Goal: Task Accomplishment & Management: Use online tool/utility

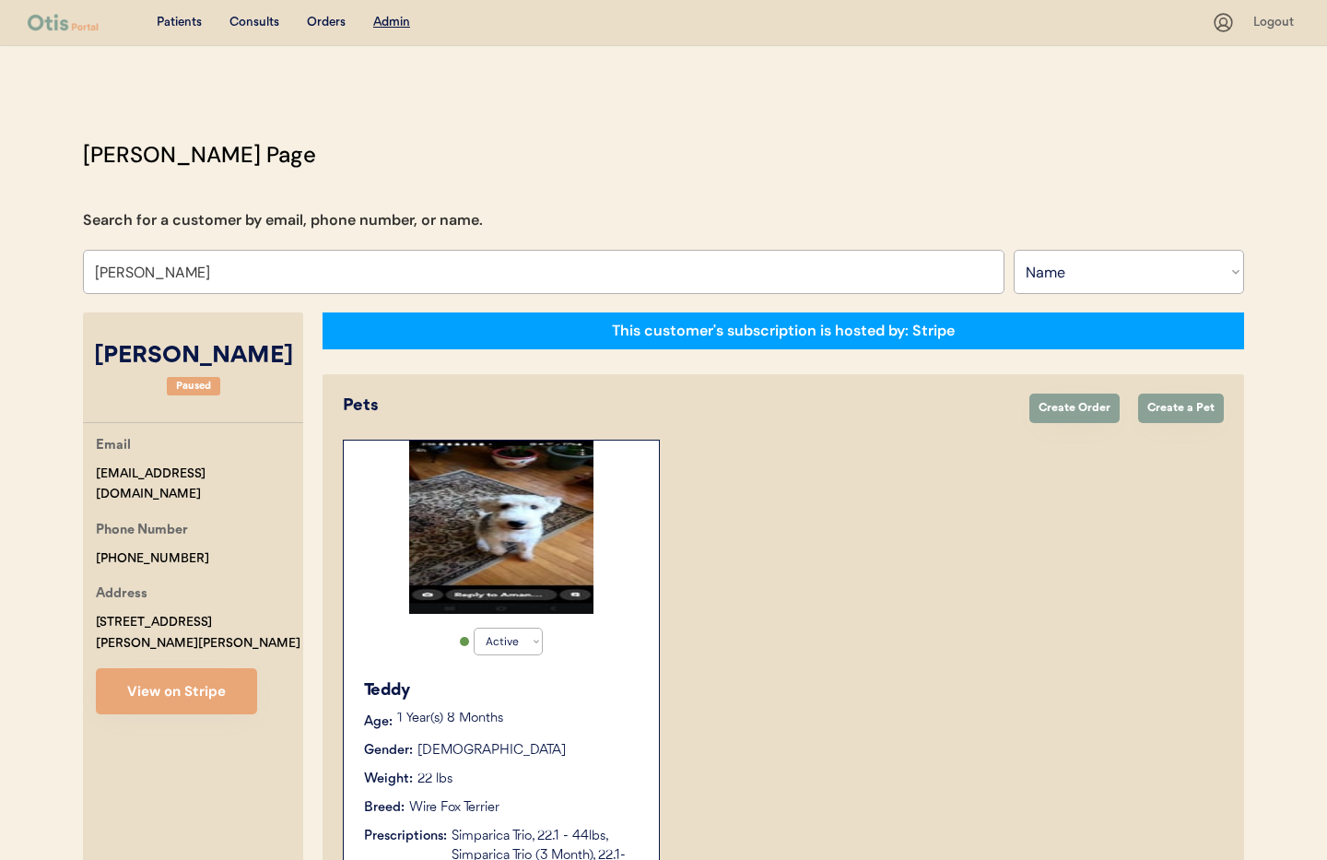
select select ""Name""
select select "true"
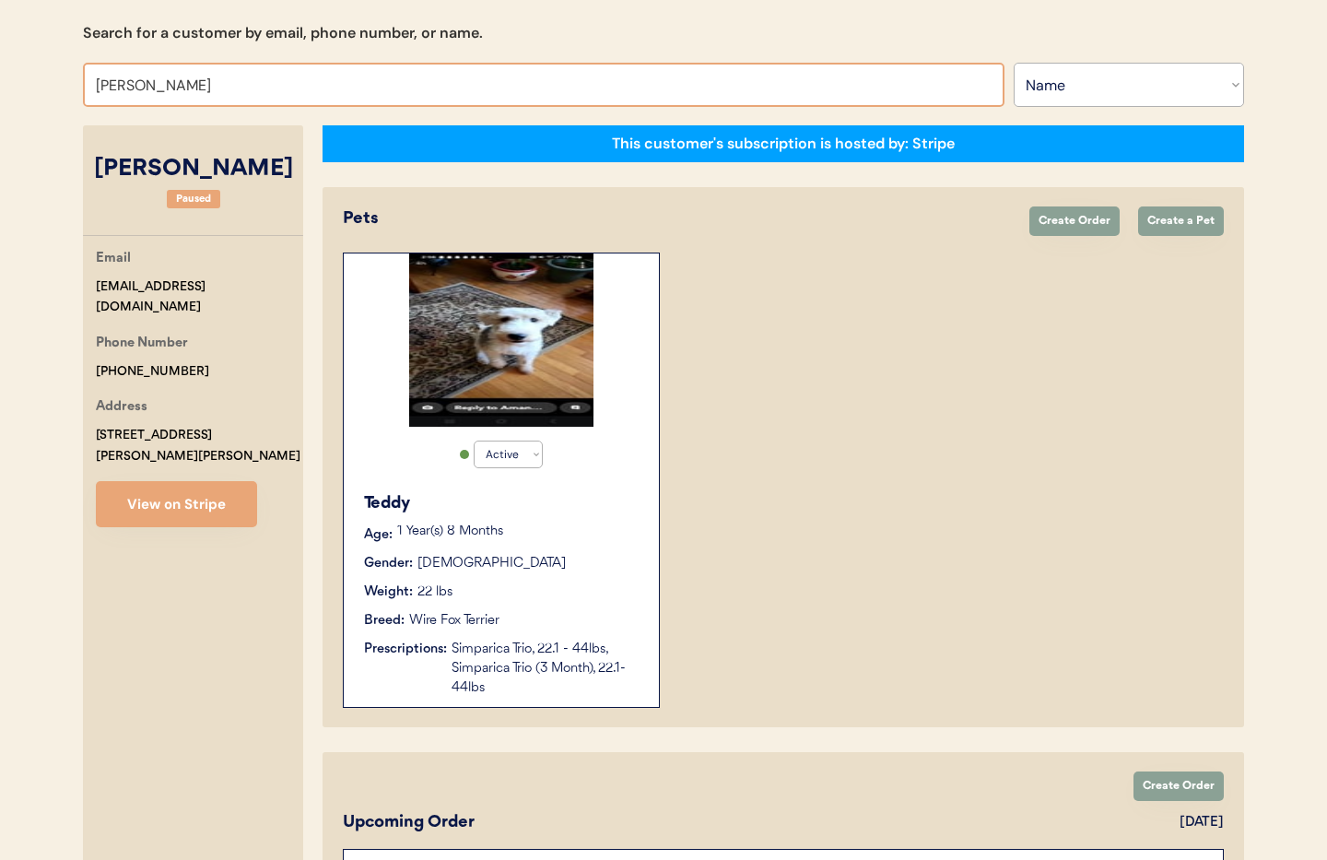
drag, startPoint x: 137, startPoint y: 82, endPoint x: 51, endPoint y: 74, distance: 87.0
click at [51, 74] on div "Patients Consults Orders Admin Logout Otis Admin Page Search for a customer by …" at bounding box center [663, 642] width 1327 height 1659
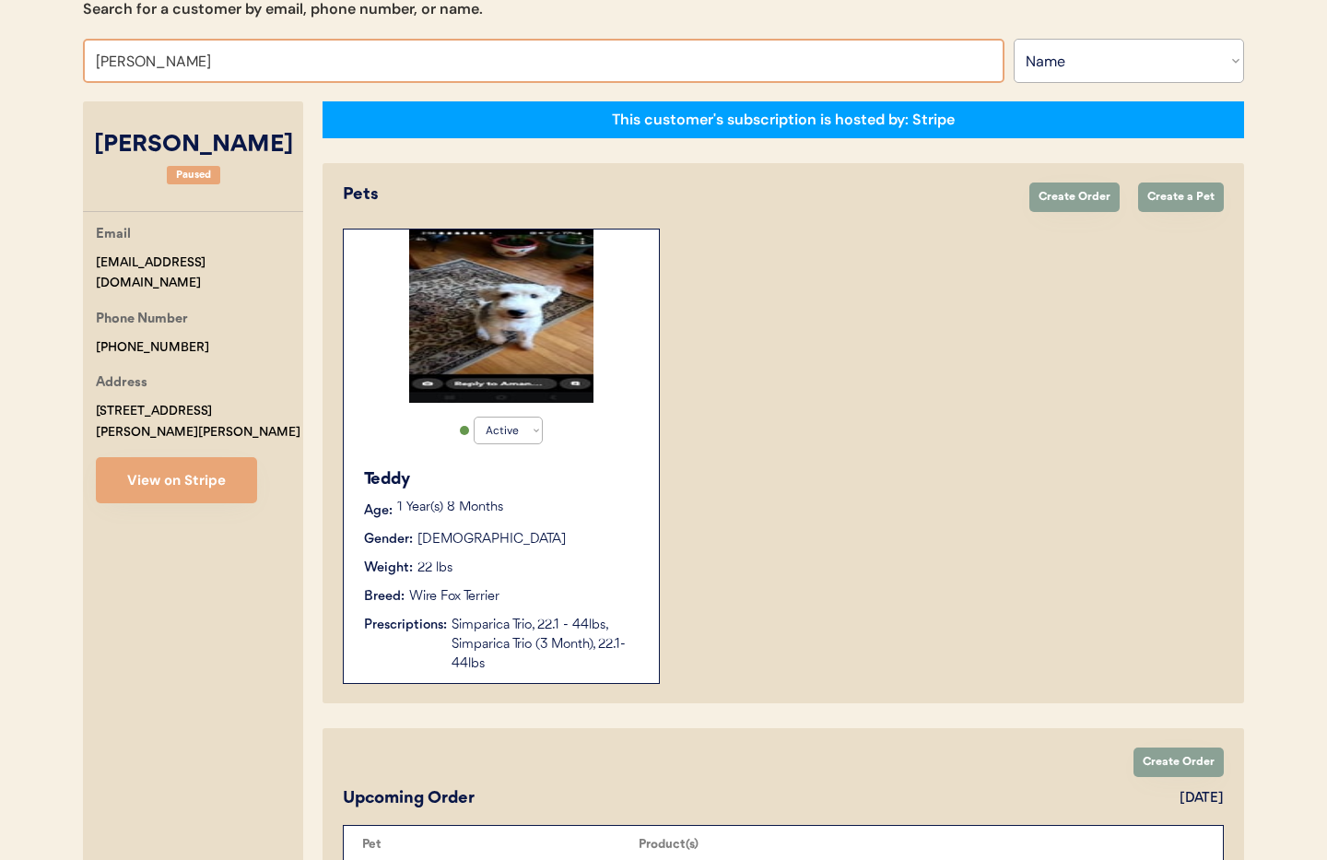
scroll to position [222, 0]
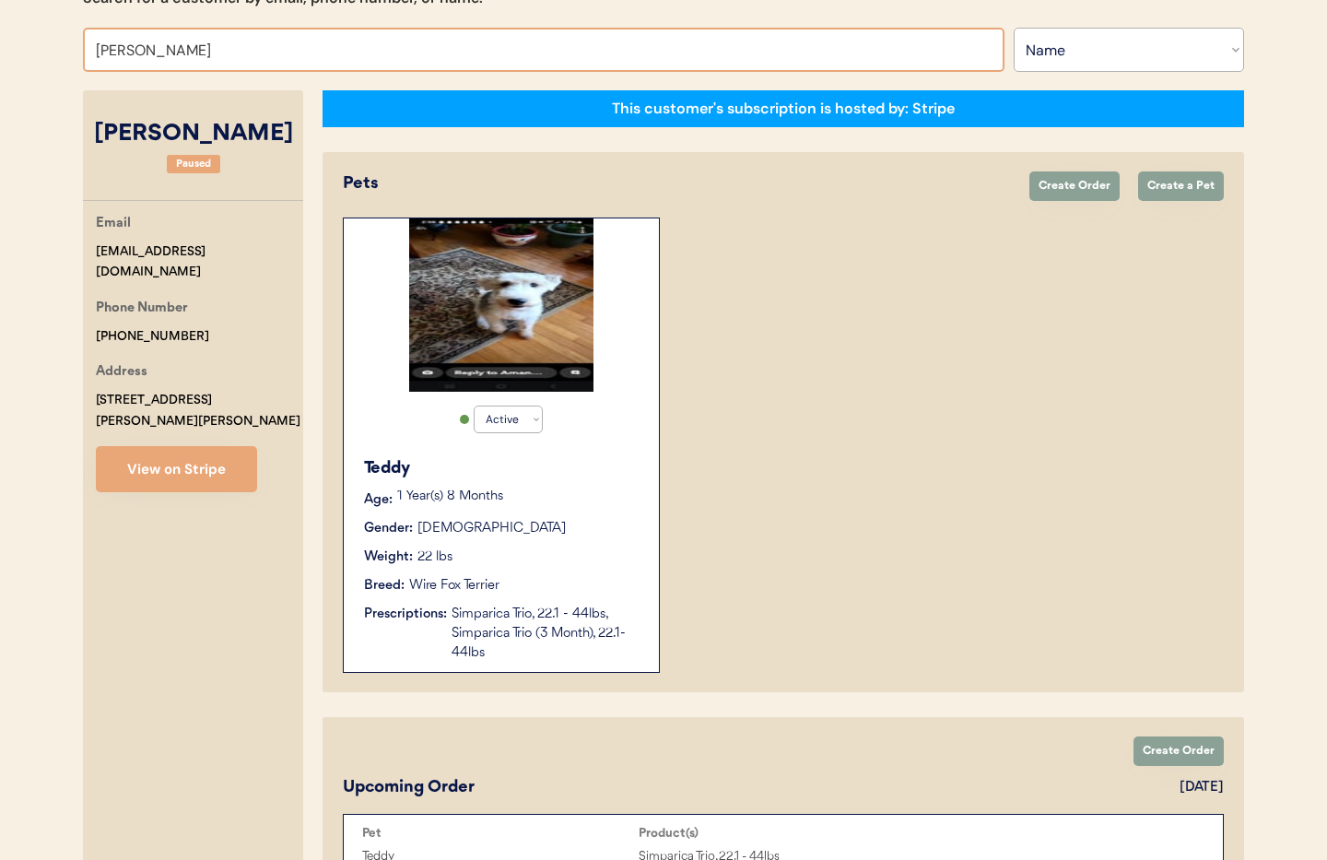
type input "Shelly Morris"
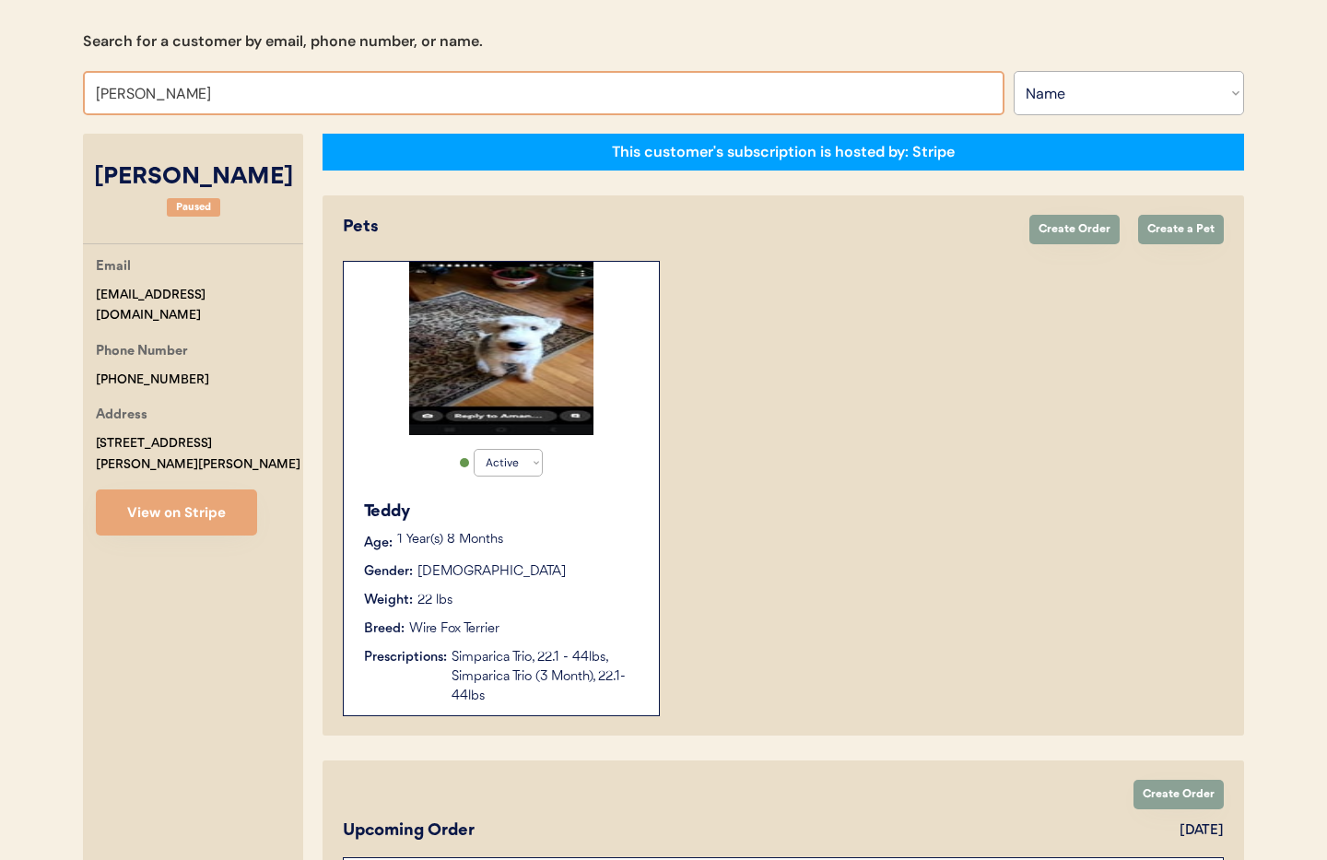
scroll to position [0, 0]
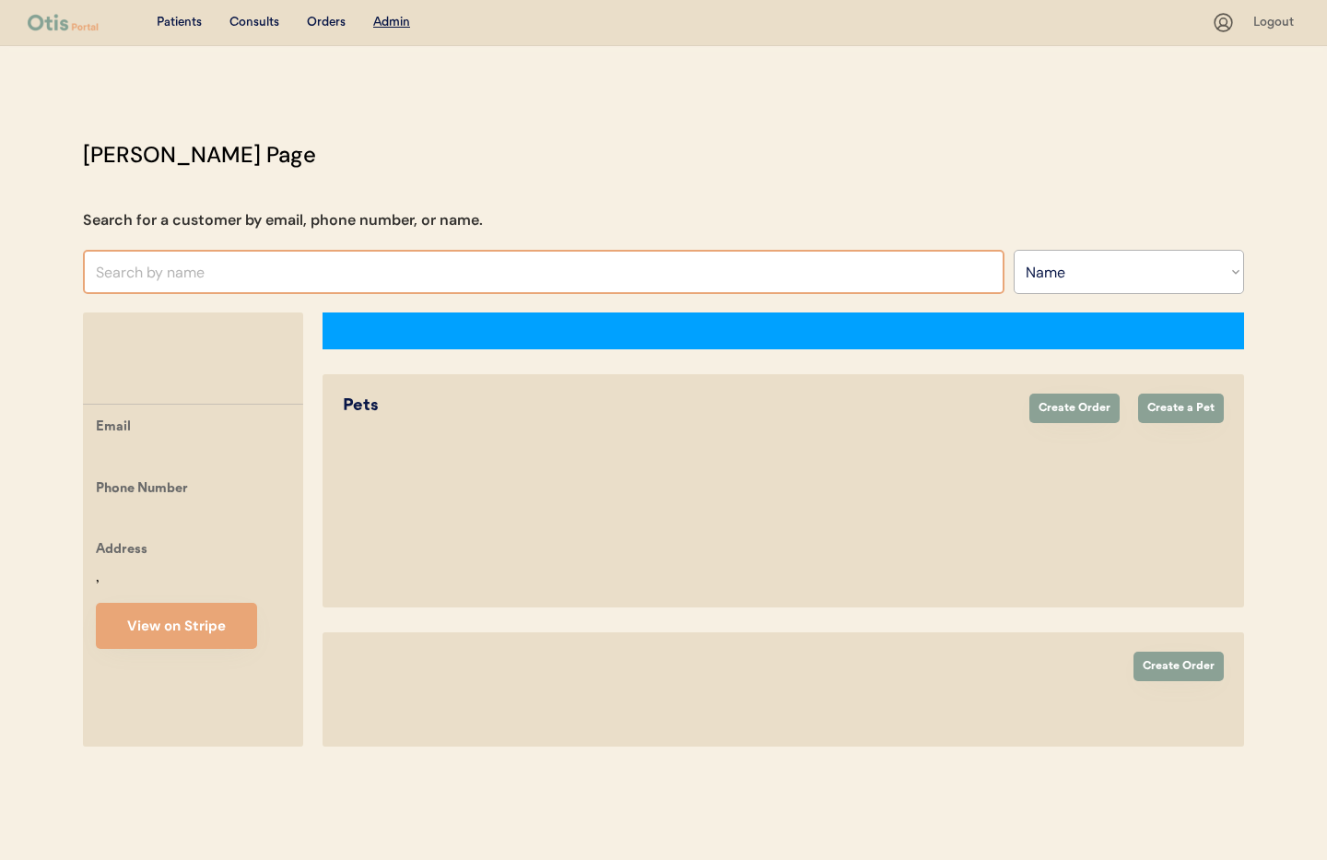
select select ""Name""
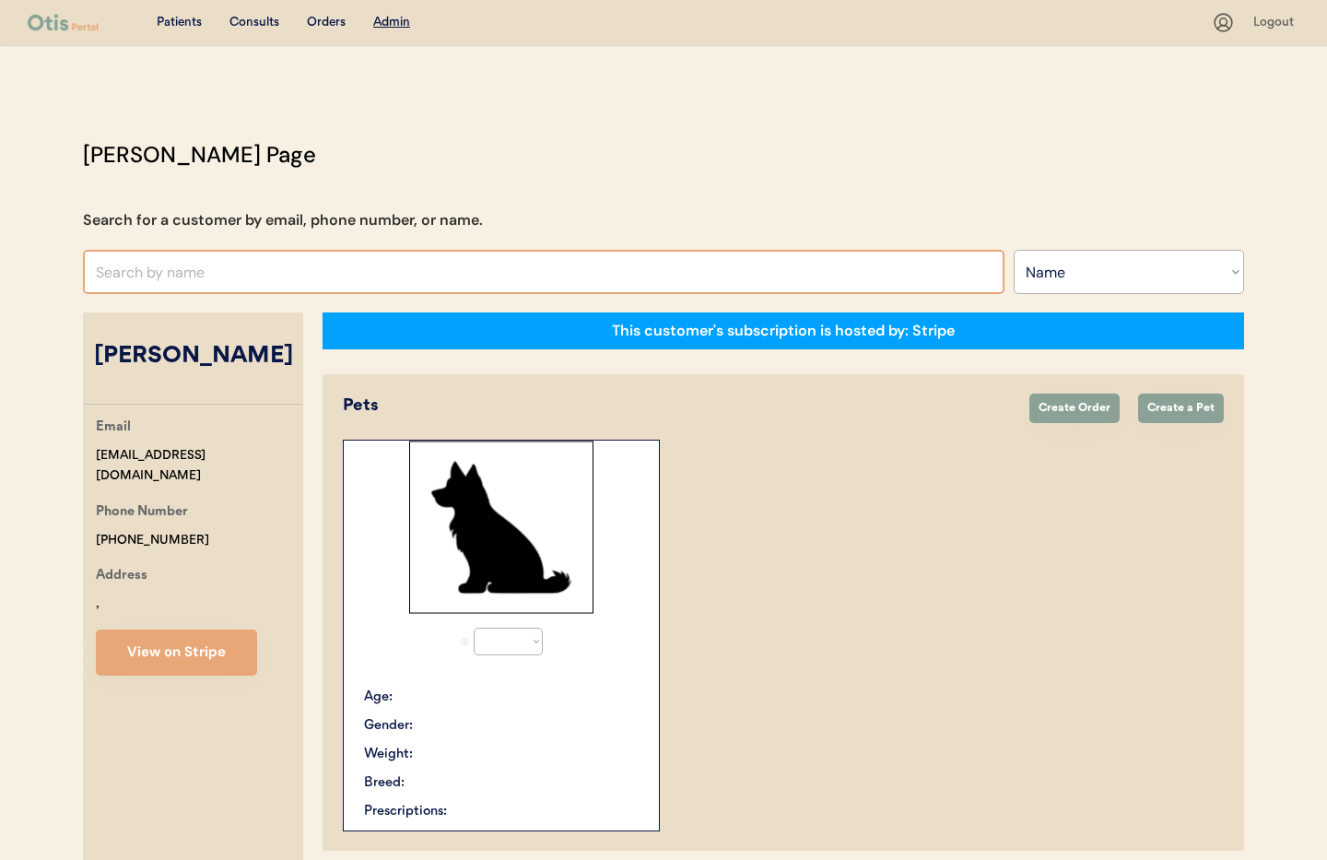
select select "true"
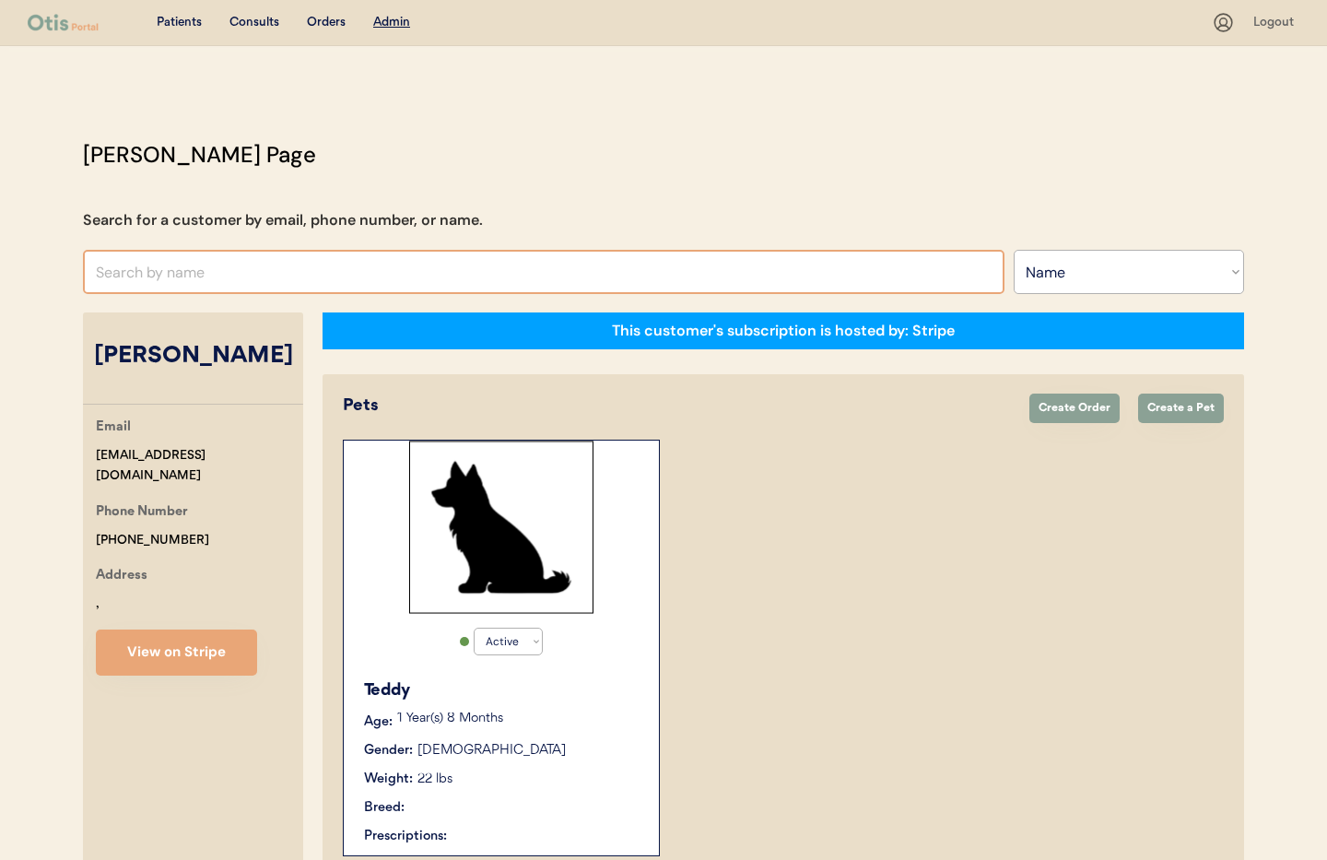
click at [204, 276] on input "text" at bounding box center [543, 272] width 921 height 44
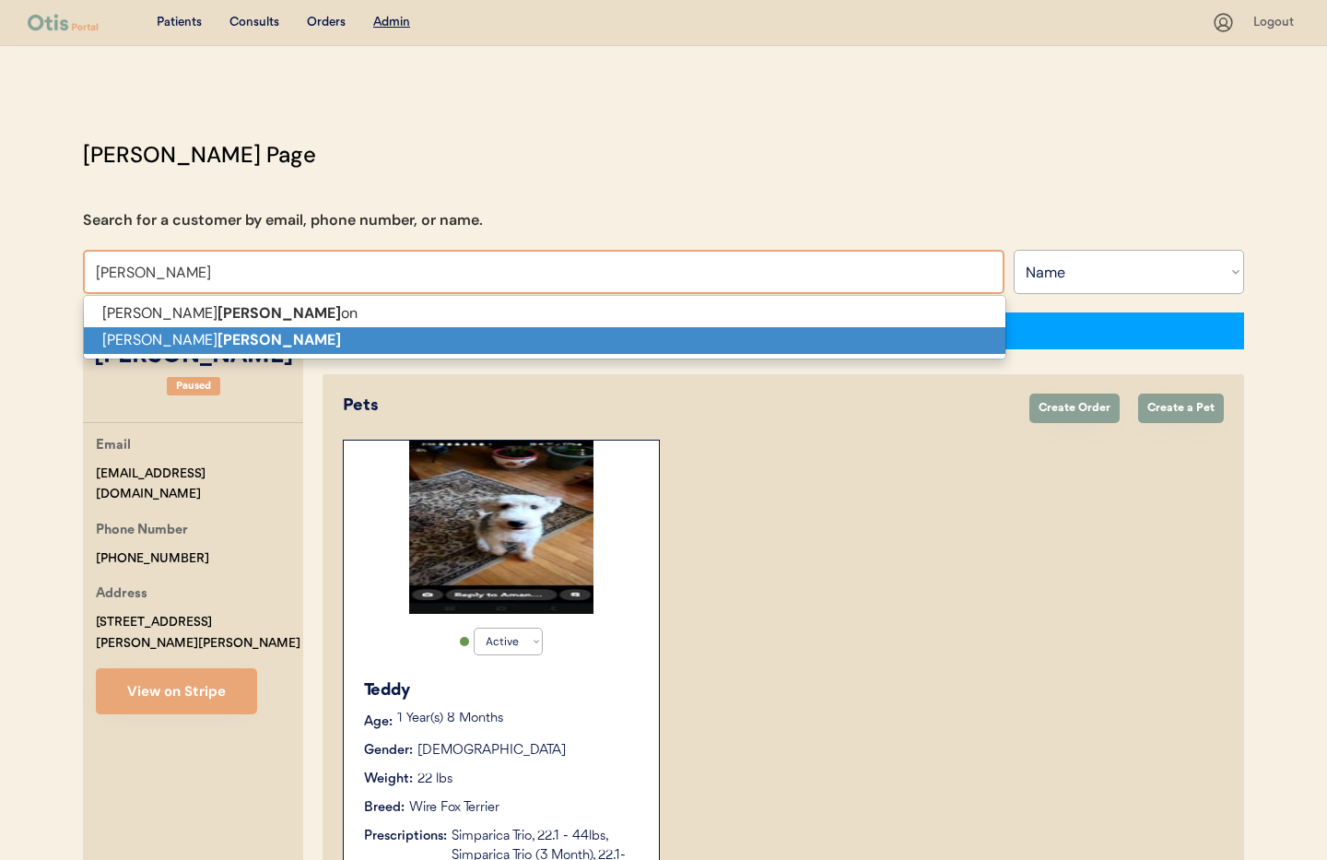
scroll to position [3, 0]
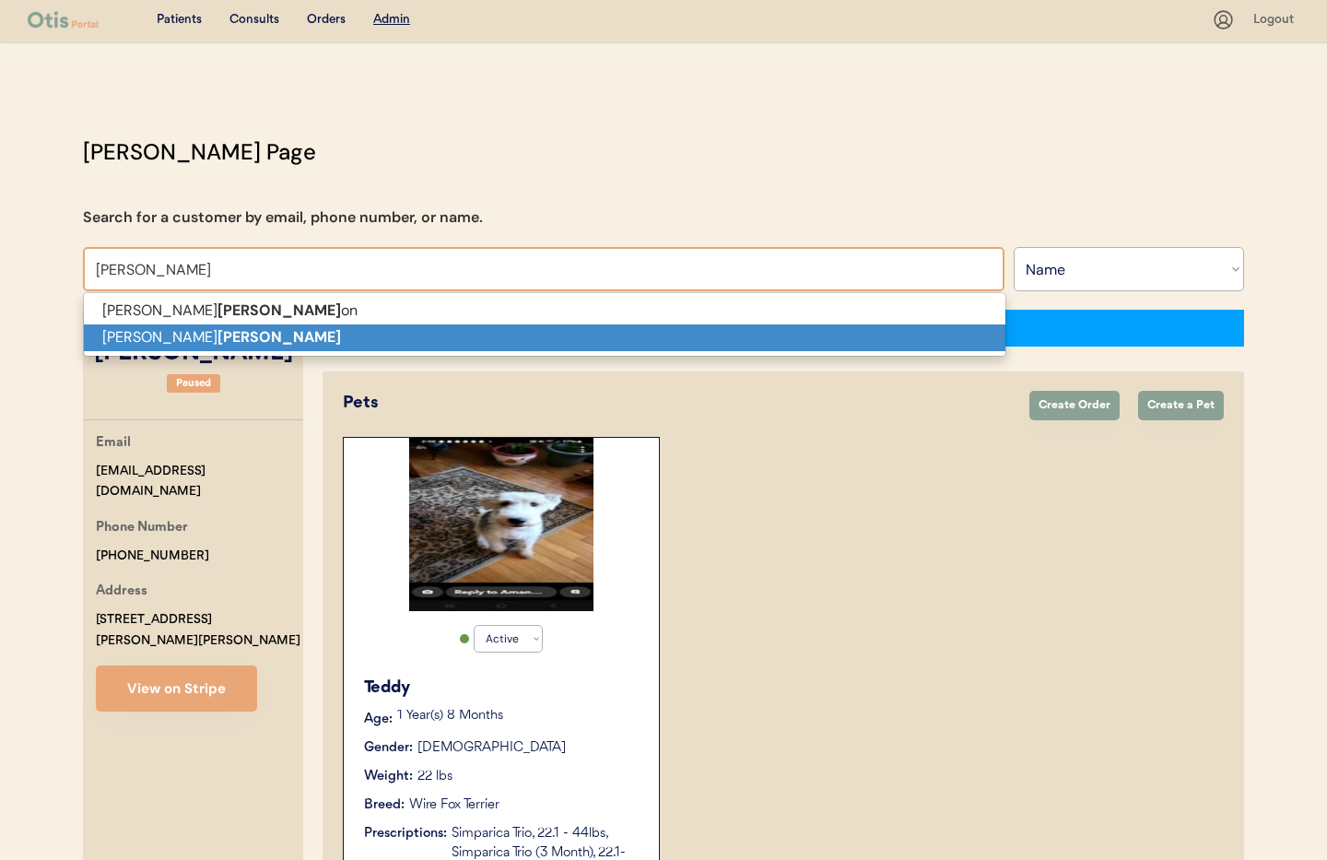
click at [217, 345] on strong "Morris" at bounding box center [278, 336] width 123 height 19
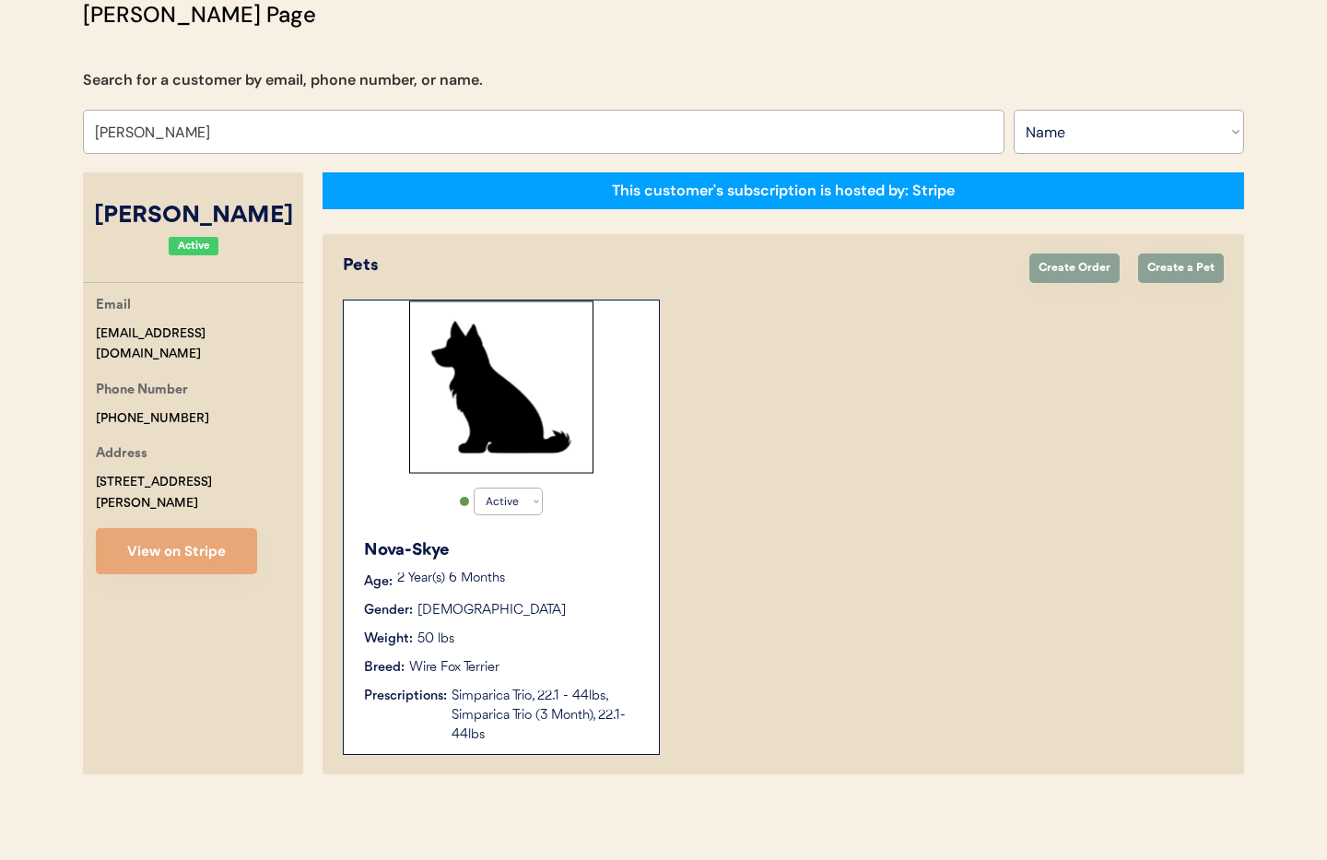
scroll to position [101, 0]
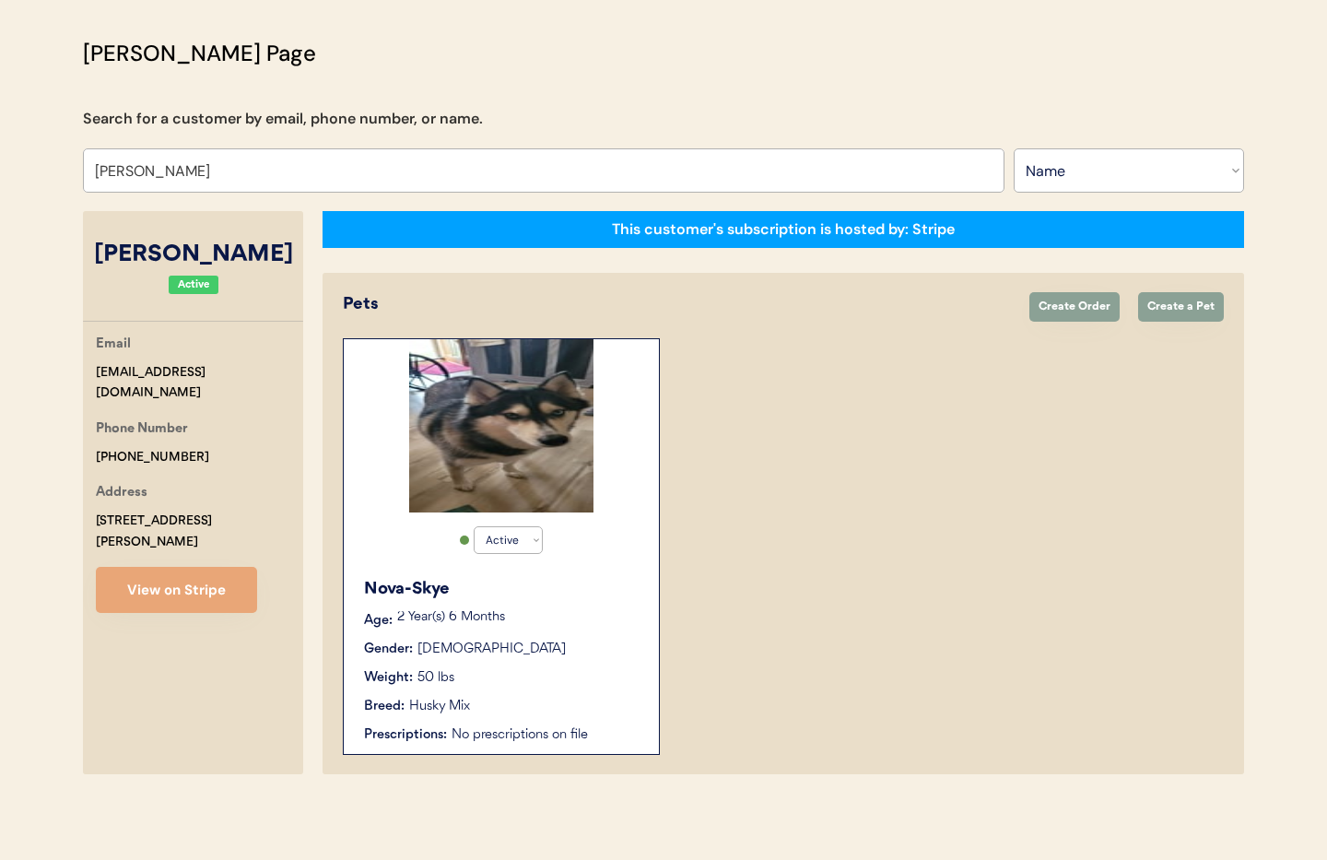
type input "[PERSON_NAME]"
click at [575, 629] on div "Age: 2 Year(s) 6 Months" at bounding box center [502, 620] width 276 height 19
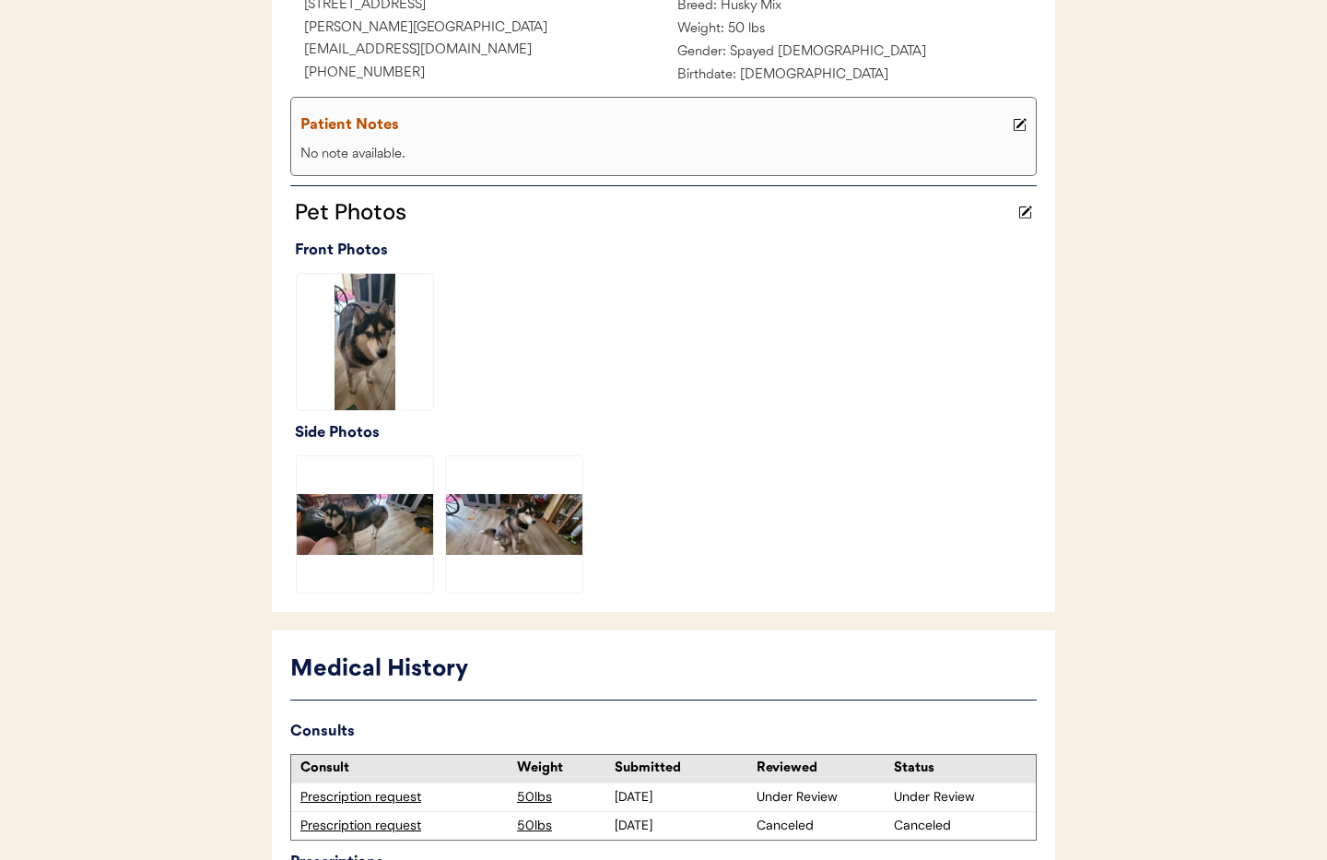
scroll to position [478, 0]
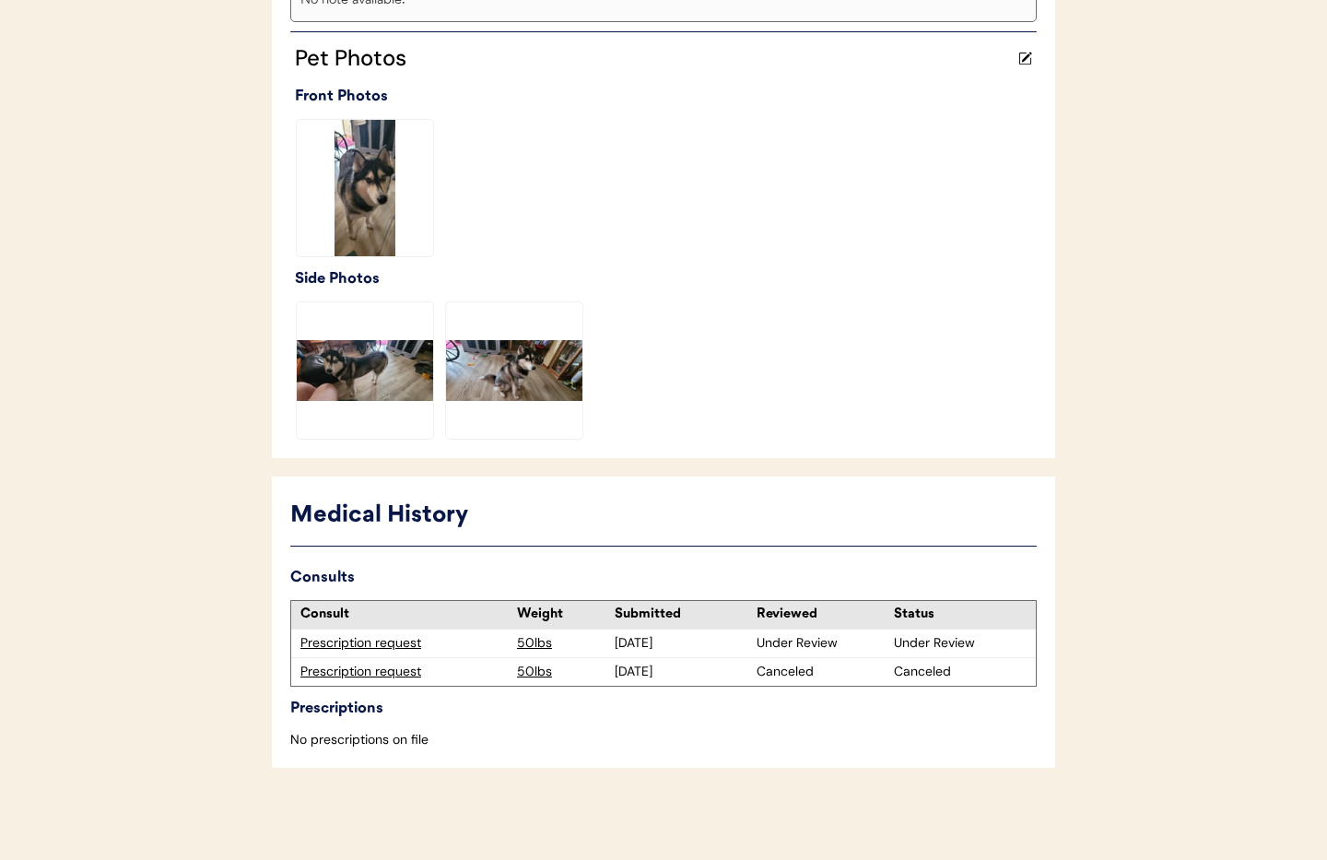
click at [397, 644] on div "Prescription request" at bounding box center [403, 643] width 207 height 18
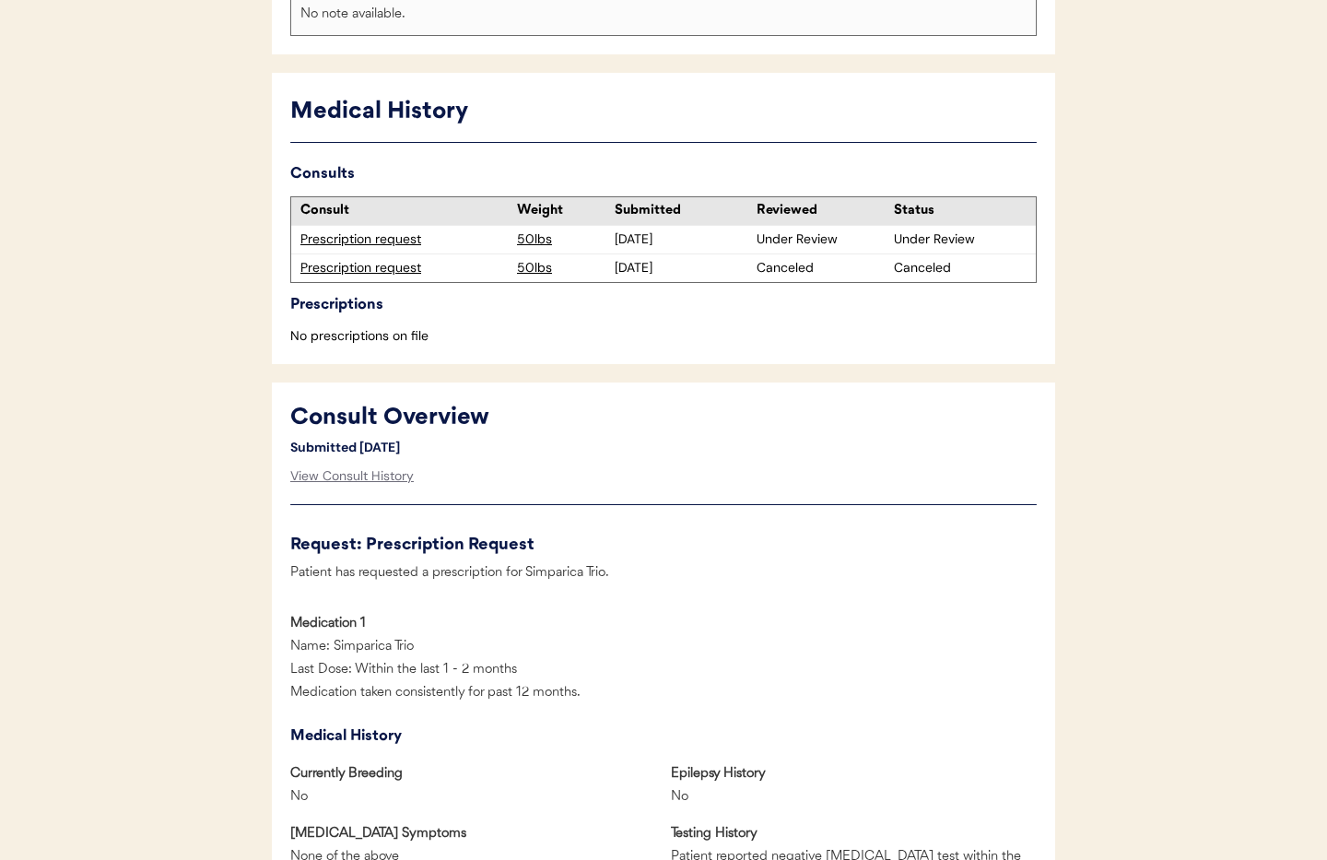
scroll to position [423, 0]
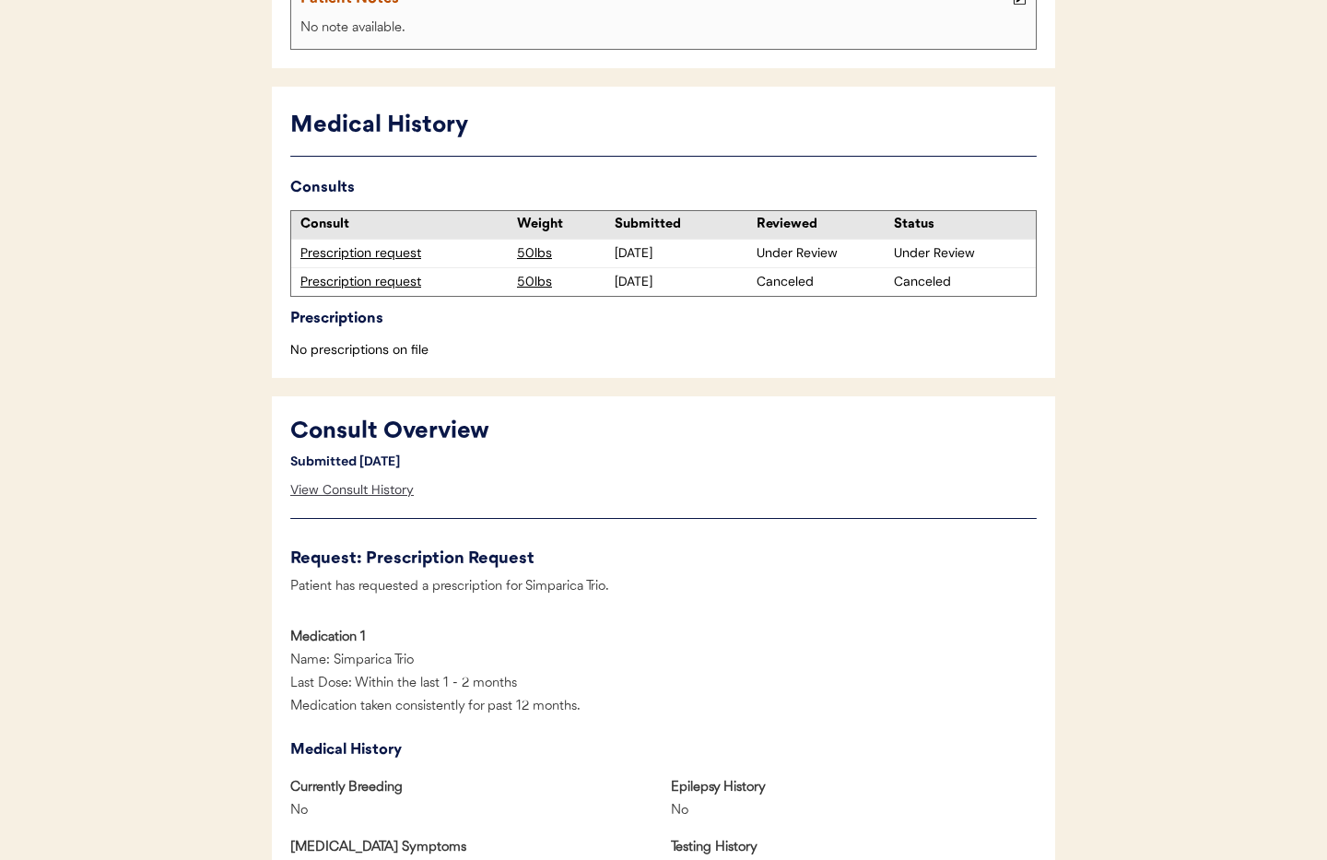
click at [326, 491] on div "View Consult History" at bounding box center [351, 490] width 123 height 37
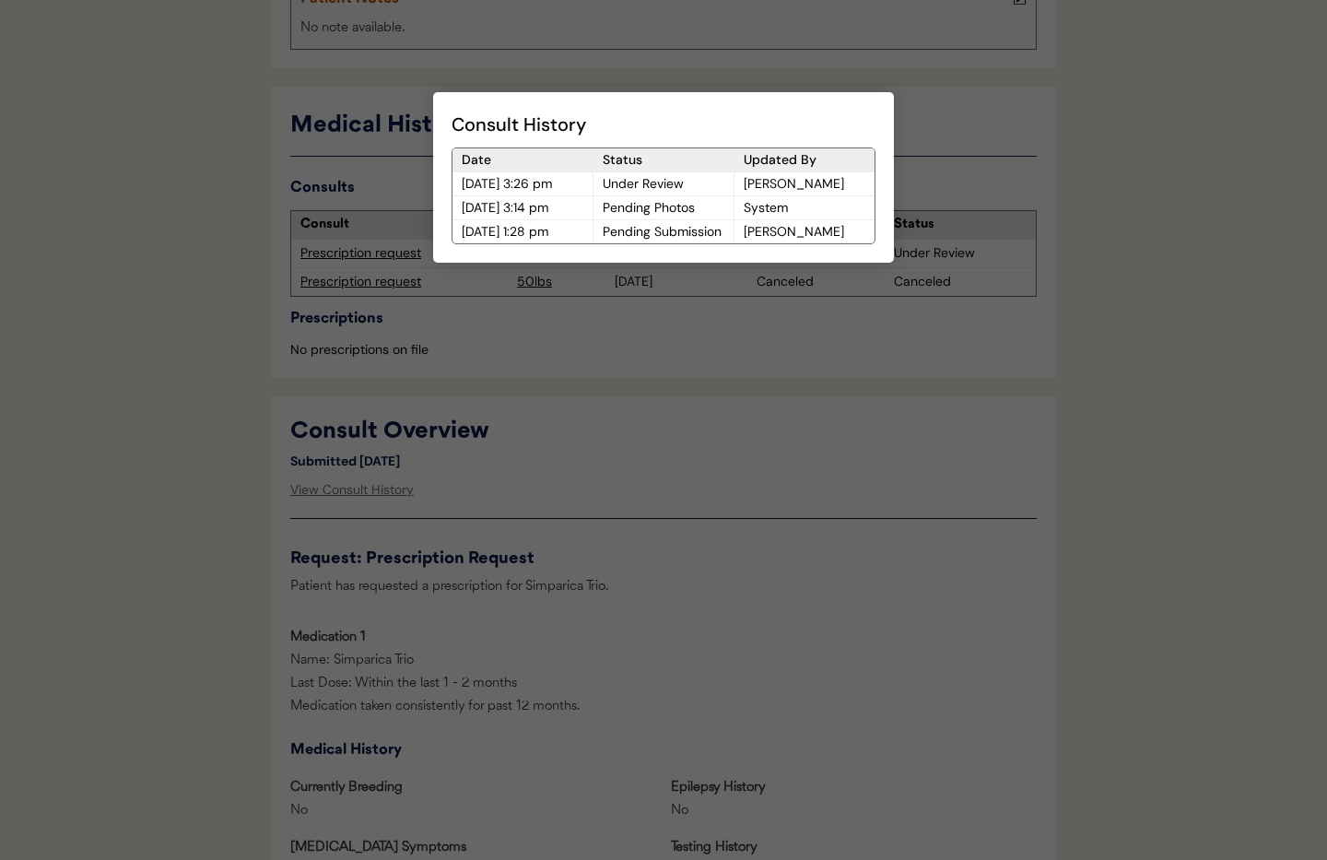
click at [622, 520] on div at bounding box center [663, 430] width 1327 height 860
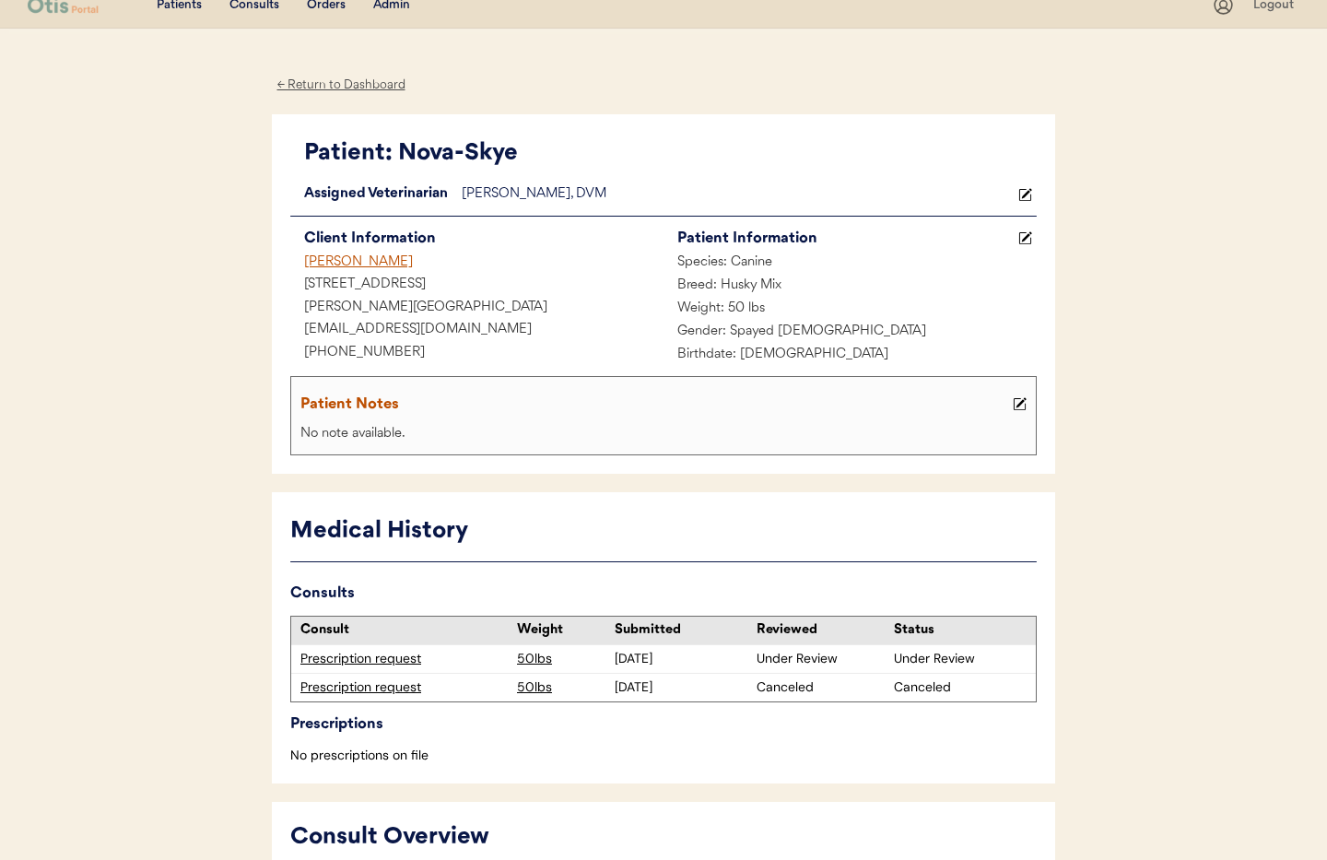
scroll to position [0, 0]
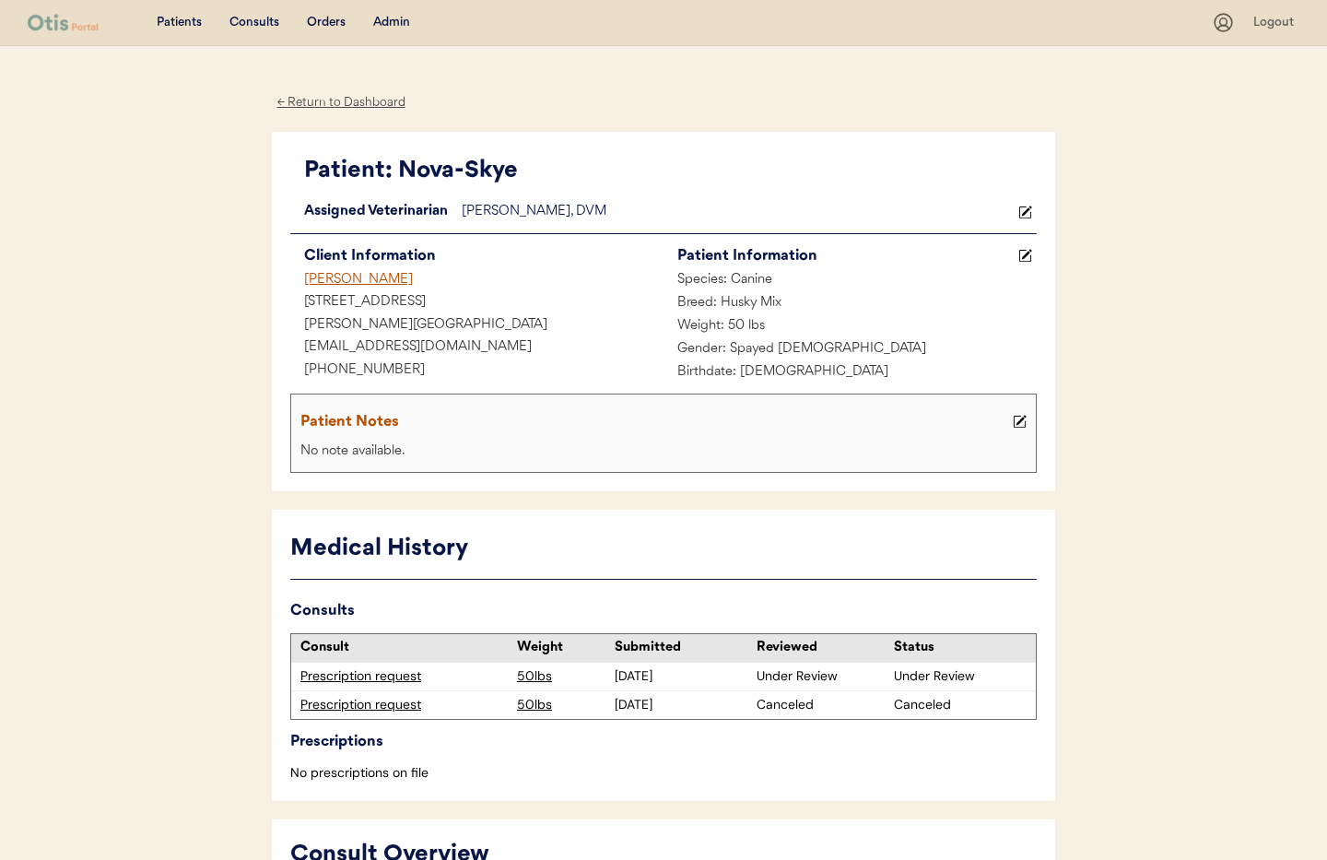
click at [313, 92] on div "← Return to Dashboard" at bounding box center [341, 102] width 138 height 21
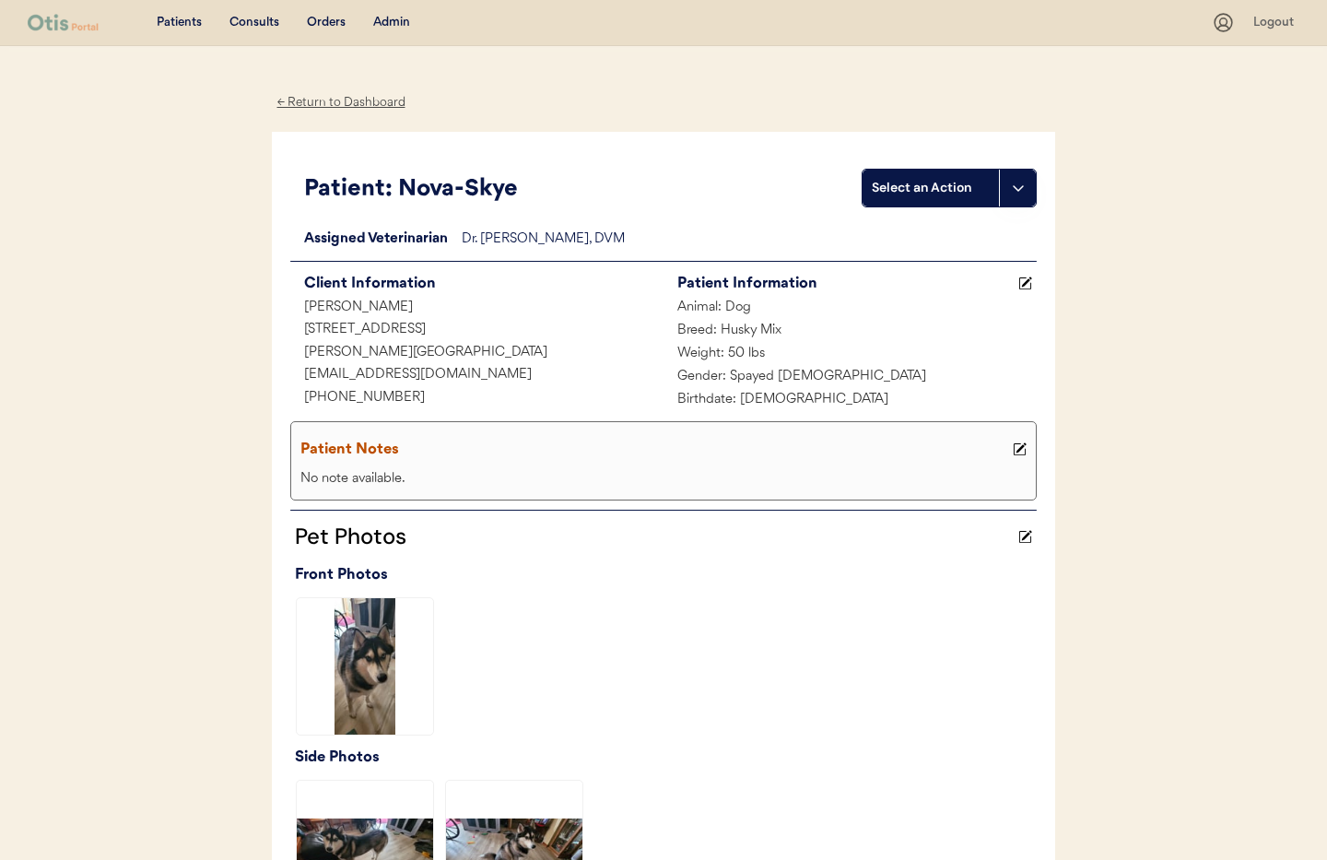
click at [361, 105] on div "← Return to Dashboard" at bounding box center [341, 102] width 138 height 21
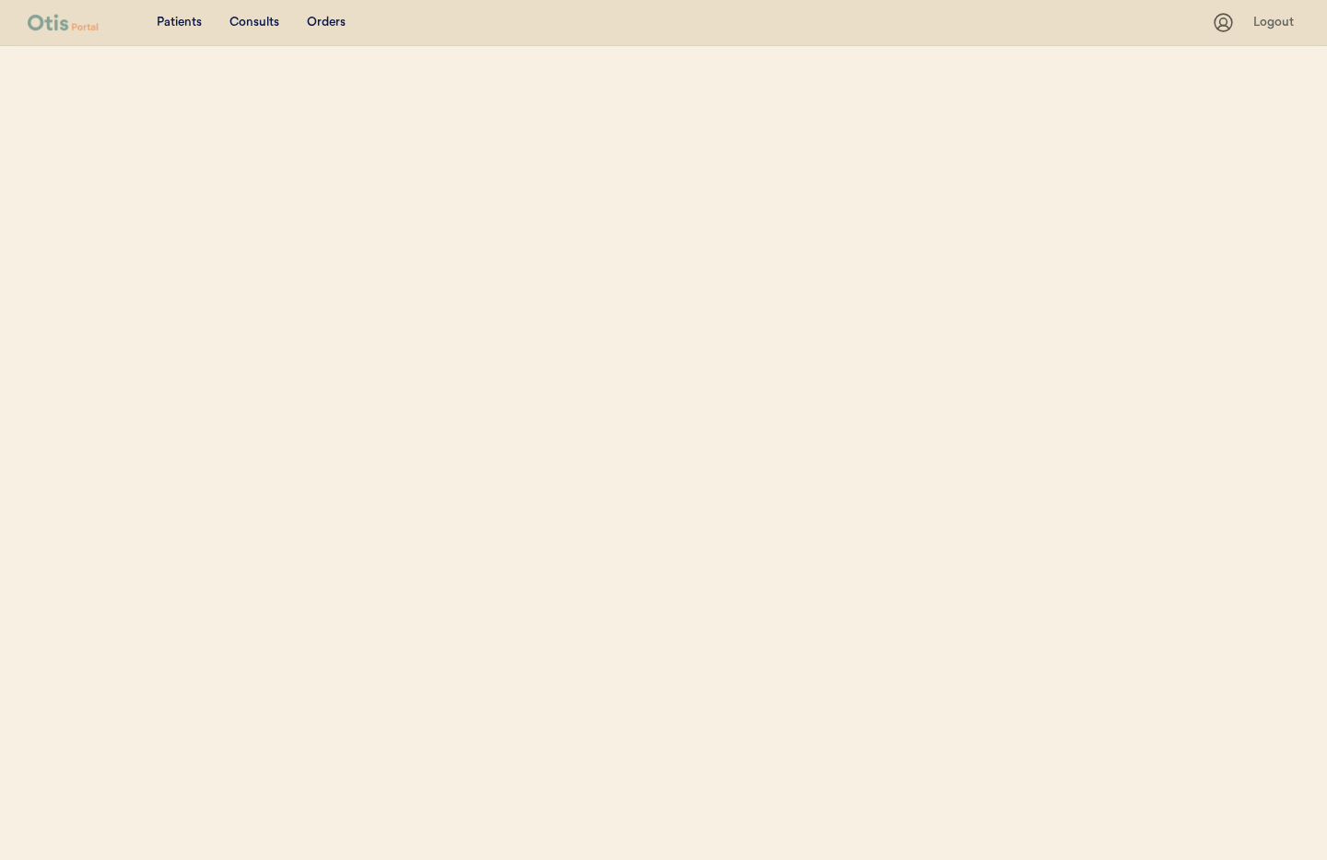
select select ""Name""
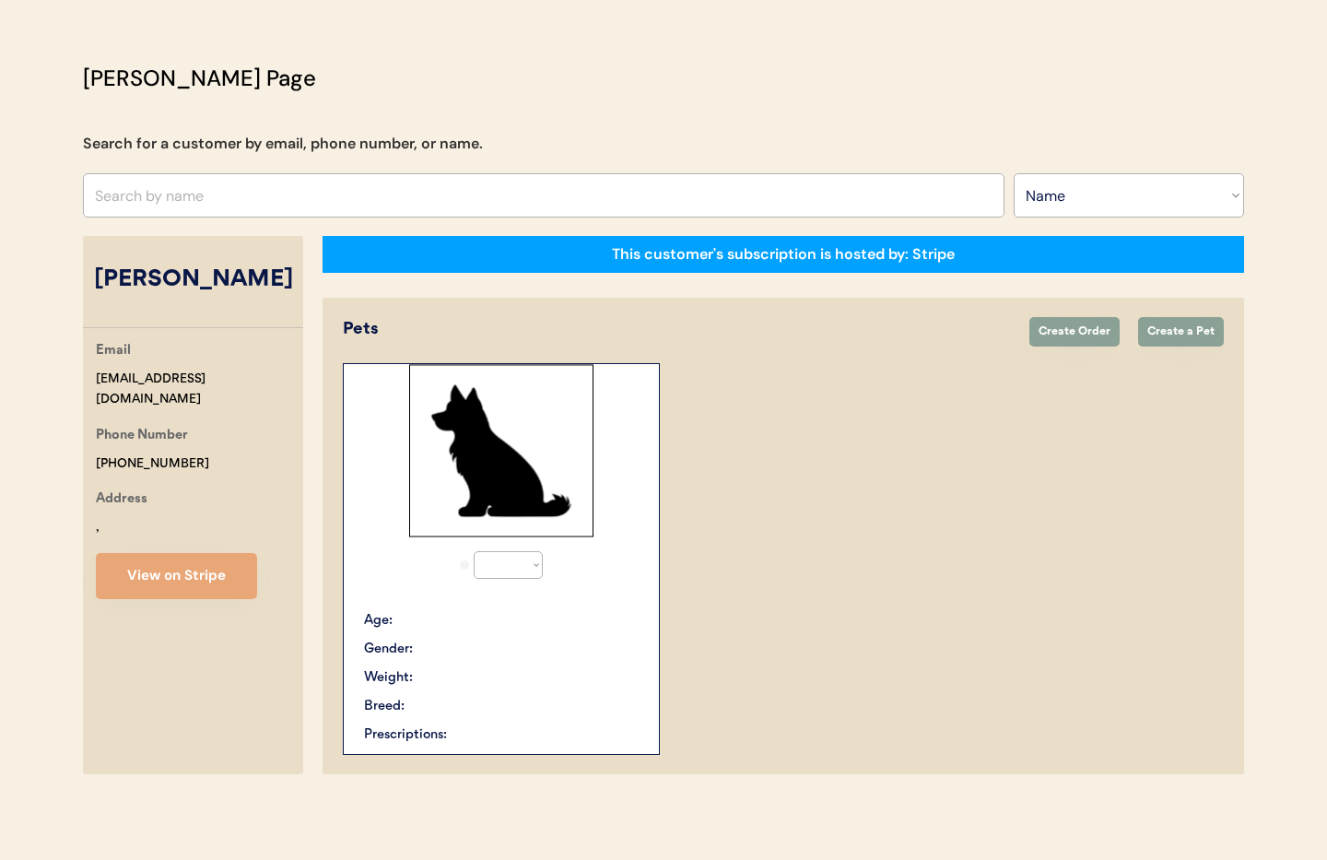
scroll to position [101, 0]
select select "true"
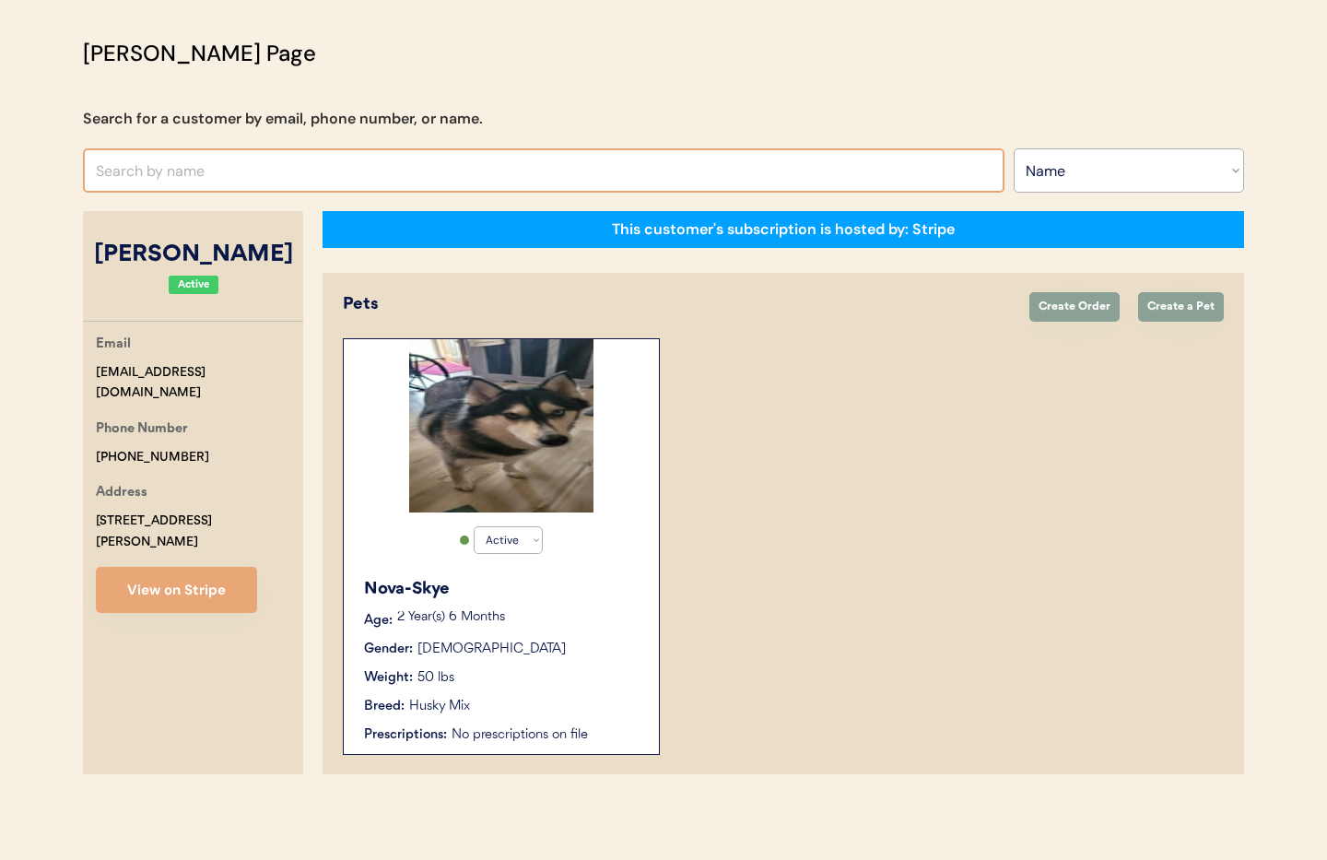
click at [244, 178] on input "text" at bounding box center [543, 170] width 921 height 44
type input "Youn"
type input "[PERSON_NAME]"
type input "Young"
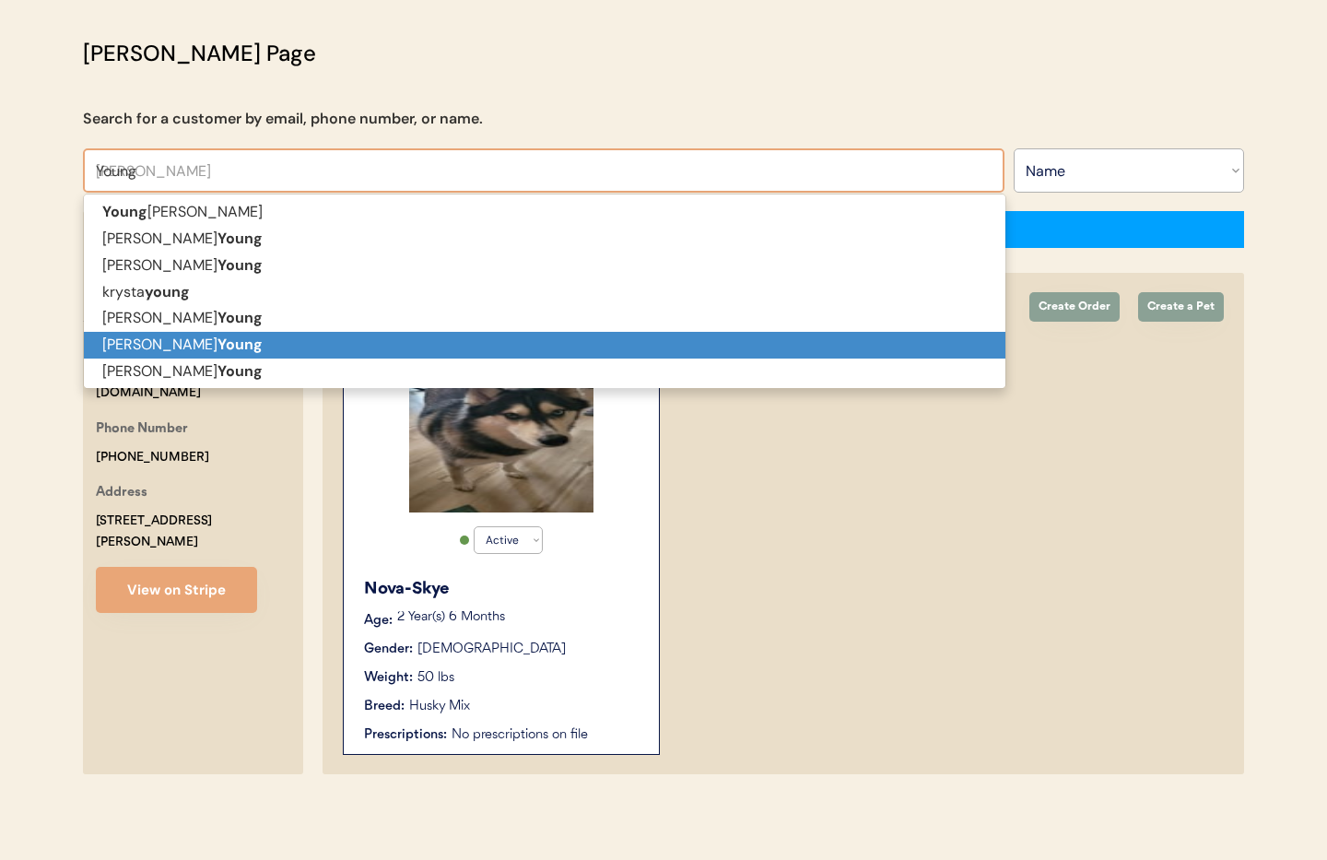
click at [242, 341] on p "Shannon Young" at bounding box center [544, 345] width 921 height 27
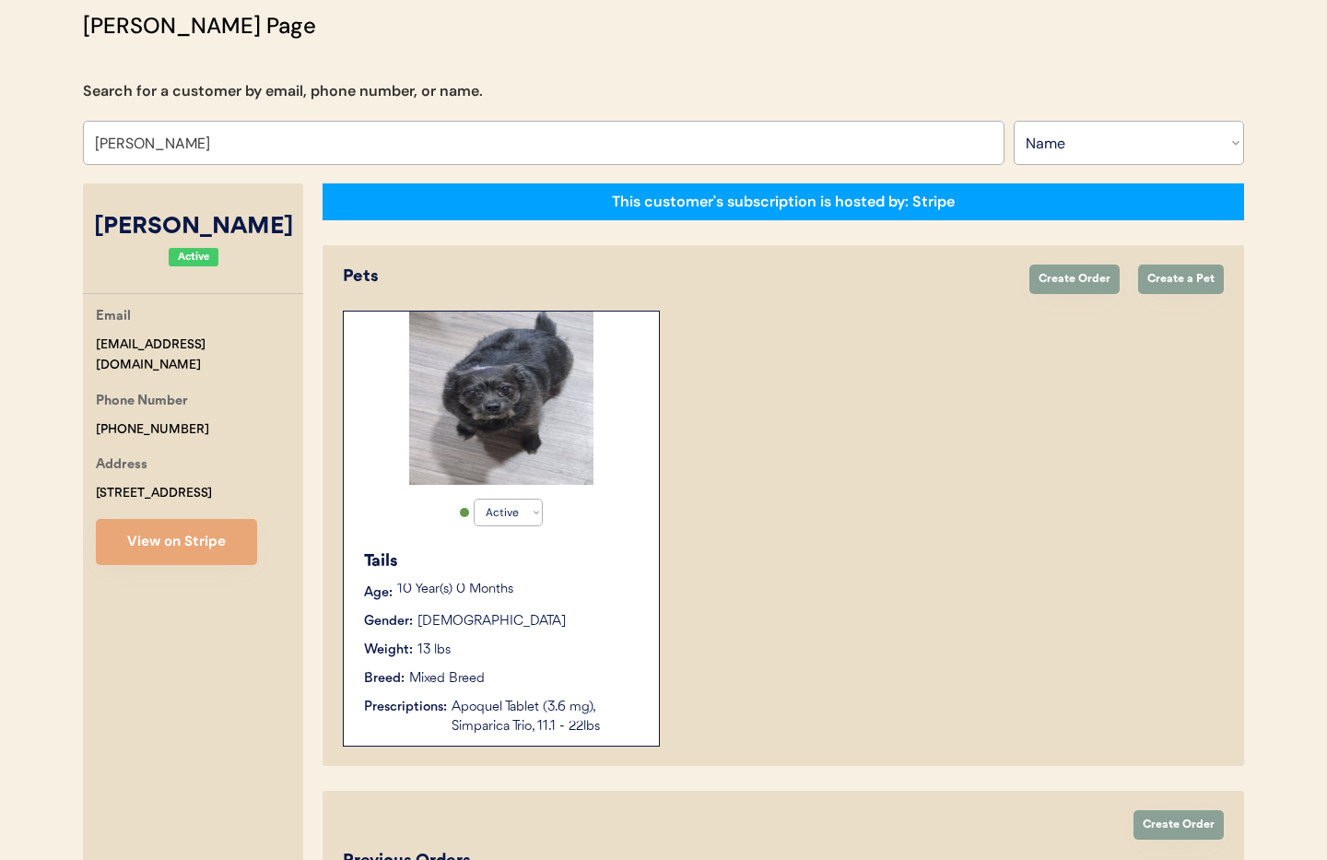
scroll to position [106, 0]
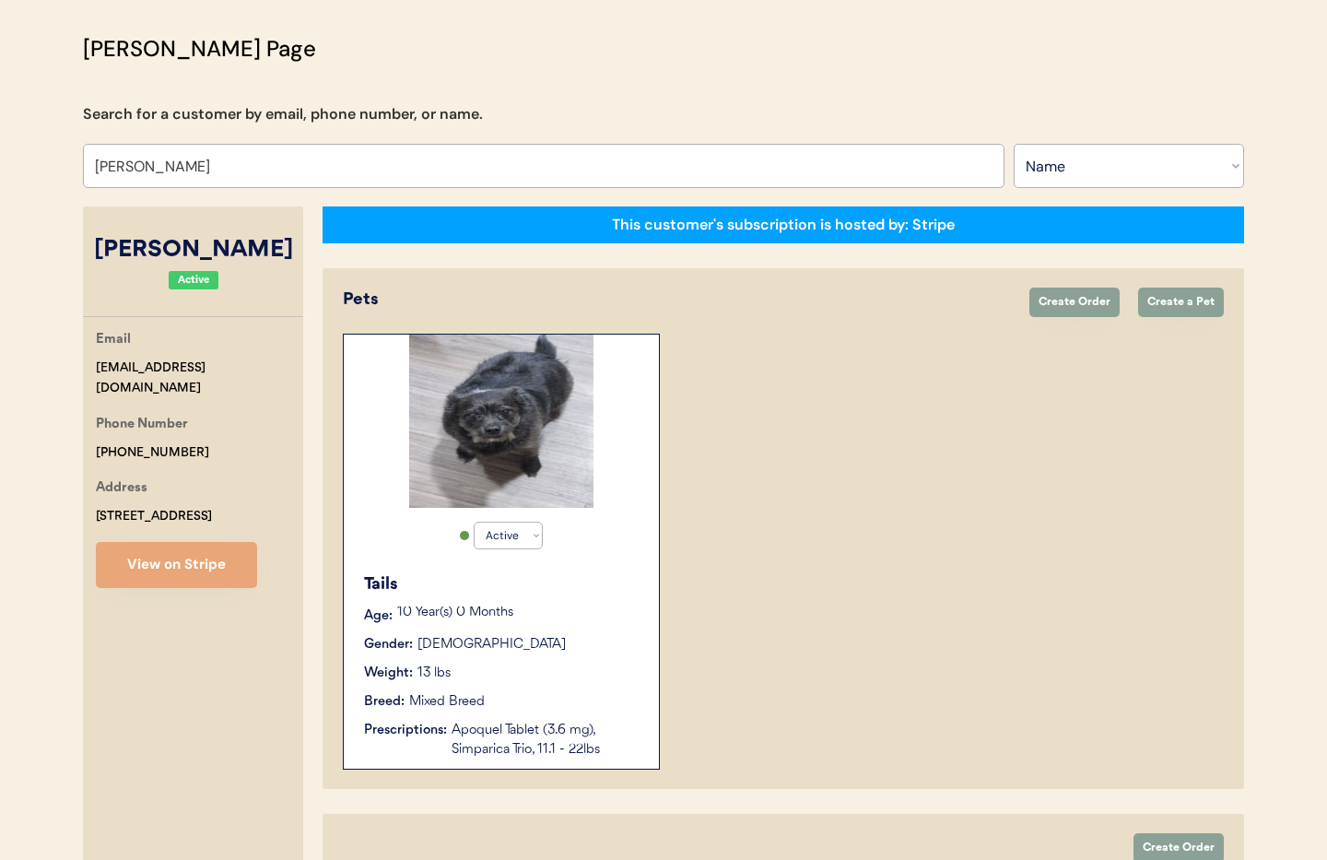
type input "[PERSON_NAME]"
click at [560, 613] on p "10 Year(s) 0 Months" at bounding box center [518, 612] width 243 height 13
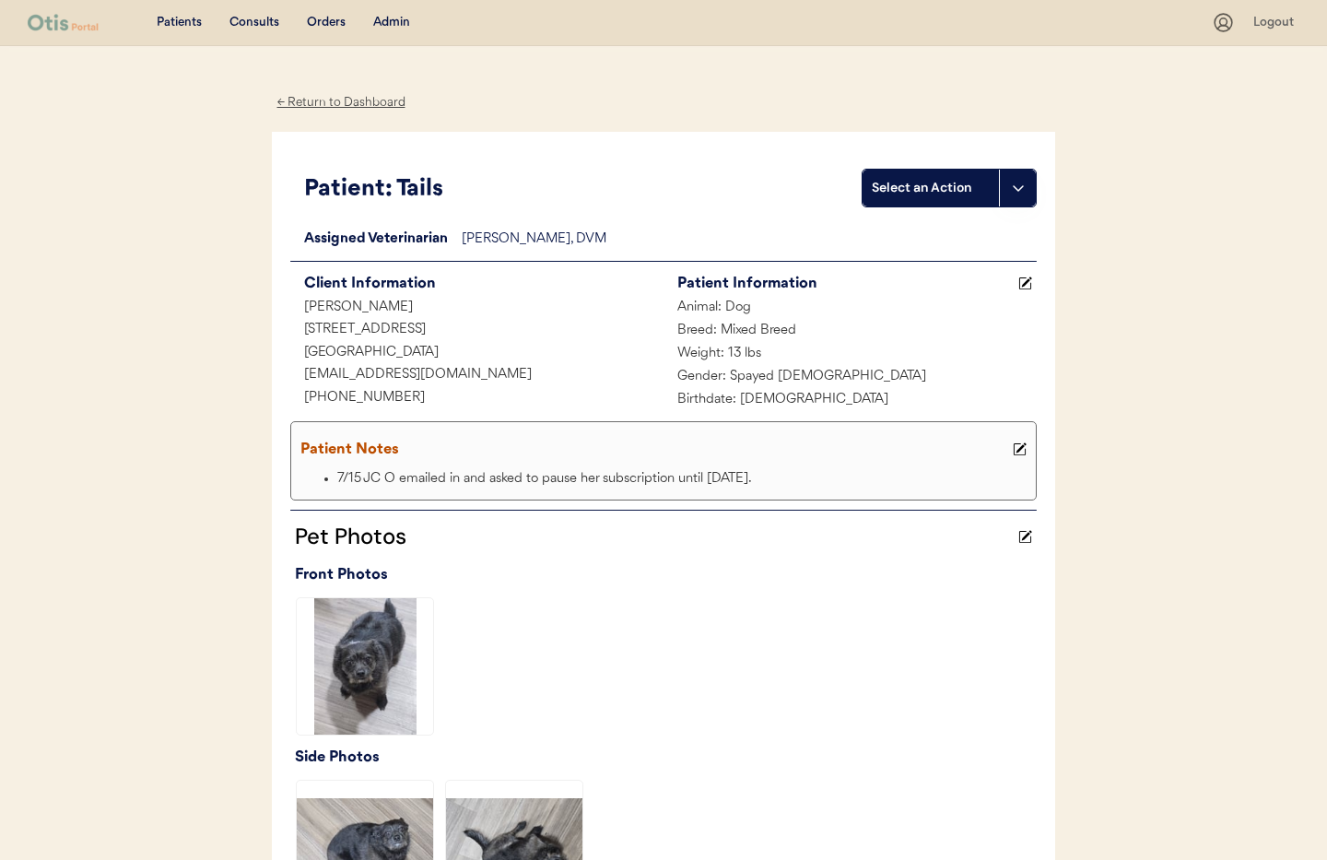
click at [318, 99] on div "← Return to Dashboard" at bounding box center [341, 102] width 138 height 21
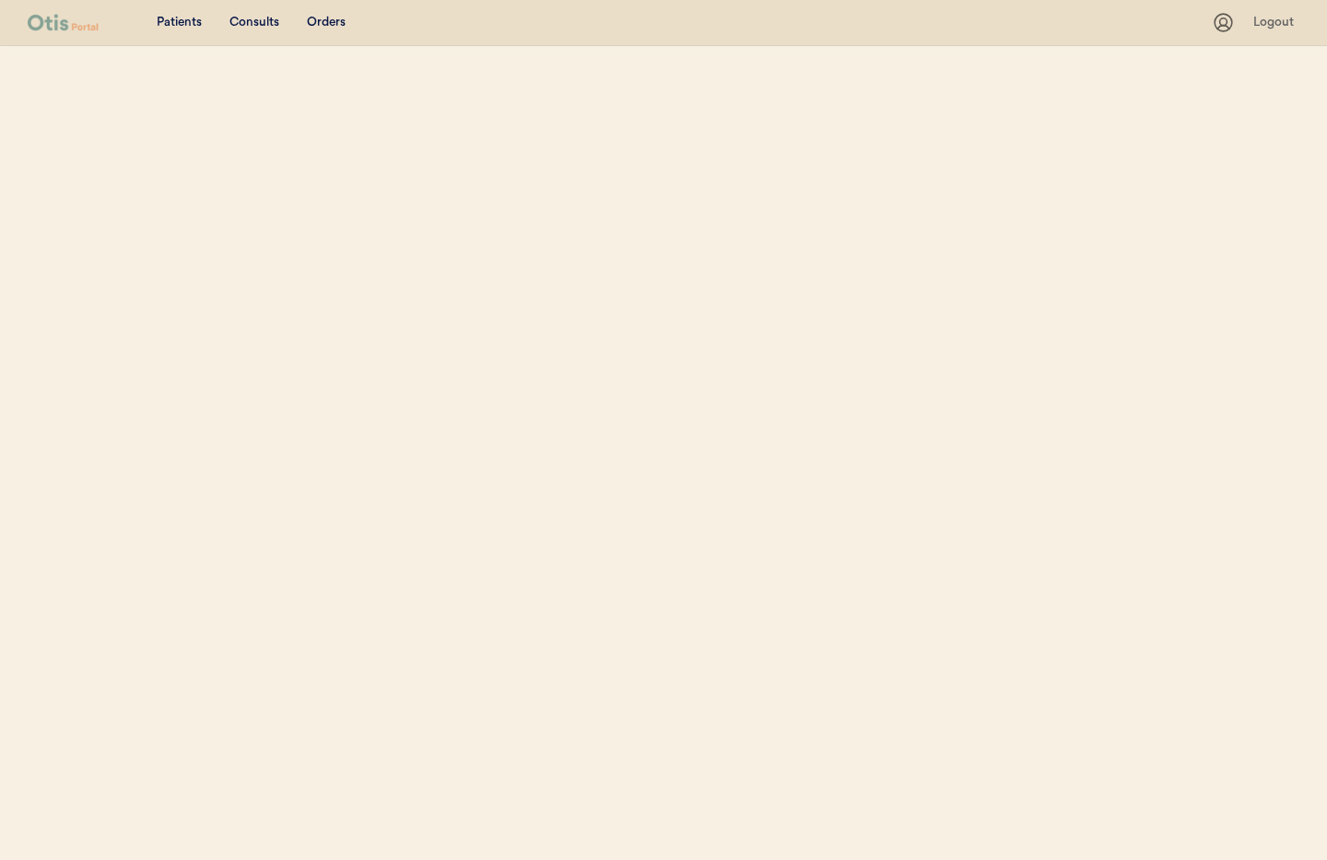
select select ""Name""
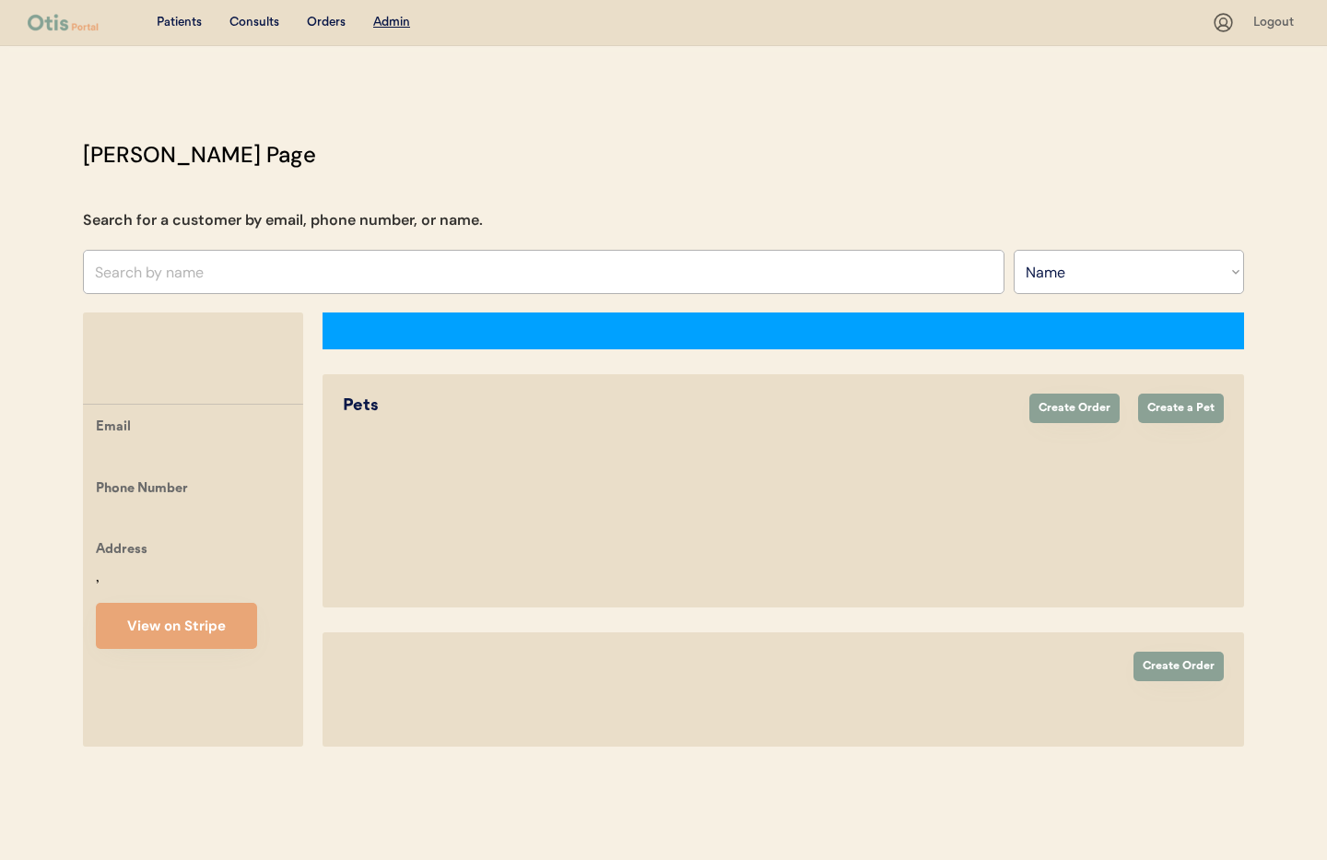
select select "true"
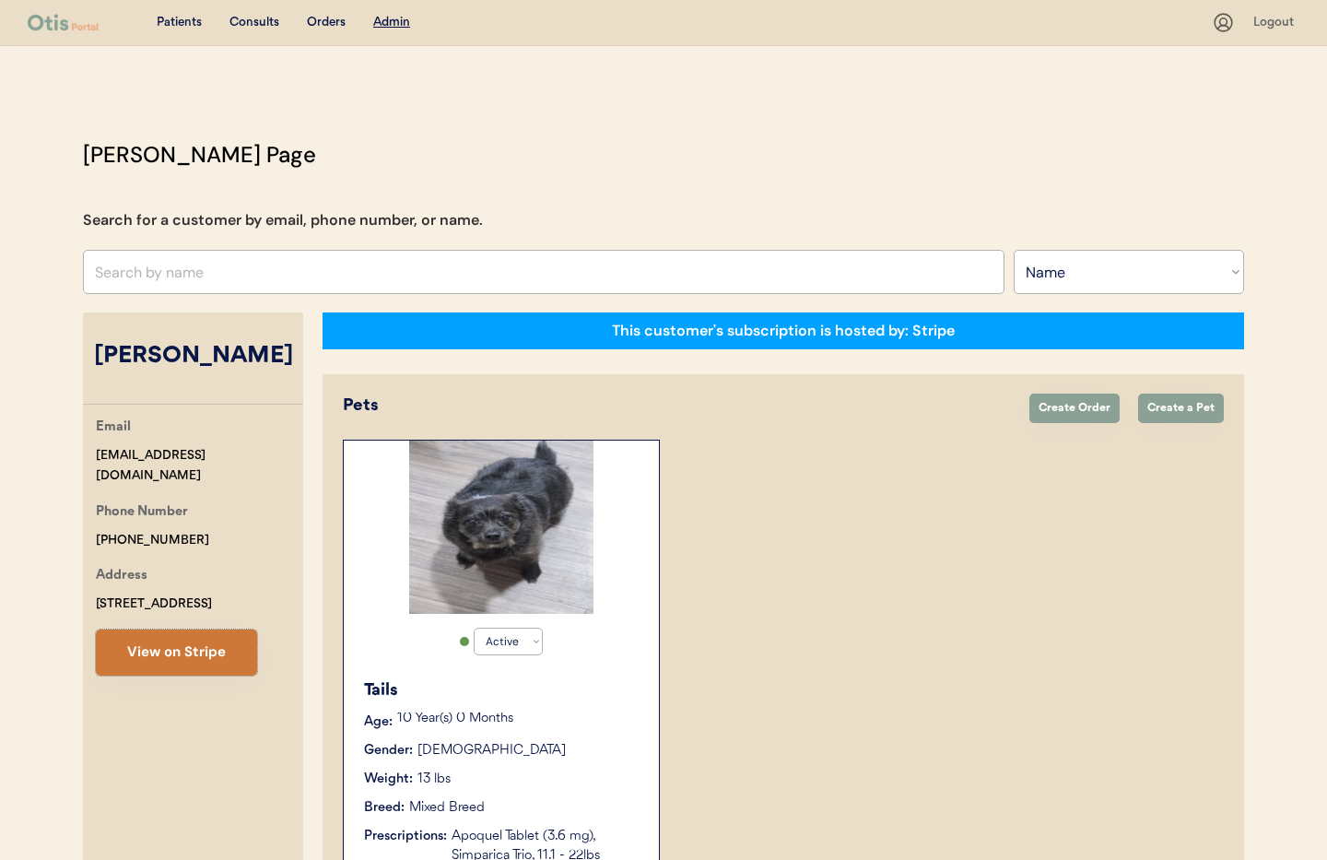
click at [152, 658] on button "View on Stripe" at bounding box center [176, 652] width 161 height 46
drag, startPoint x: 188, startPoint y: 518, endPoint x: 84, endPoint y: 514, distance: 104.2
click at [84, 514] on div "Email shadowpup44@yahoo.com Phone Number +15705167461 Address 66 Carbon Street …" at bounding box center [193, 545] width 220 height 259
drag, startPoint x: 224, startPoint y: 517, endPoint x: 175, endPoint y: 515, distance: 48.9
click at [176, 514] on div "Phone Number +15705167461" at bounding box center [199, 525] width 207 height 49
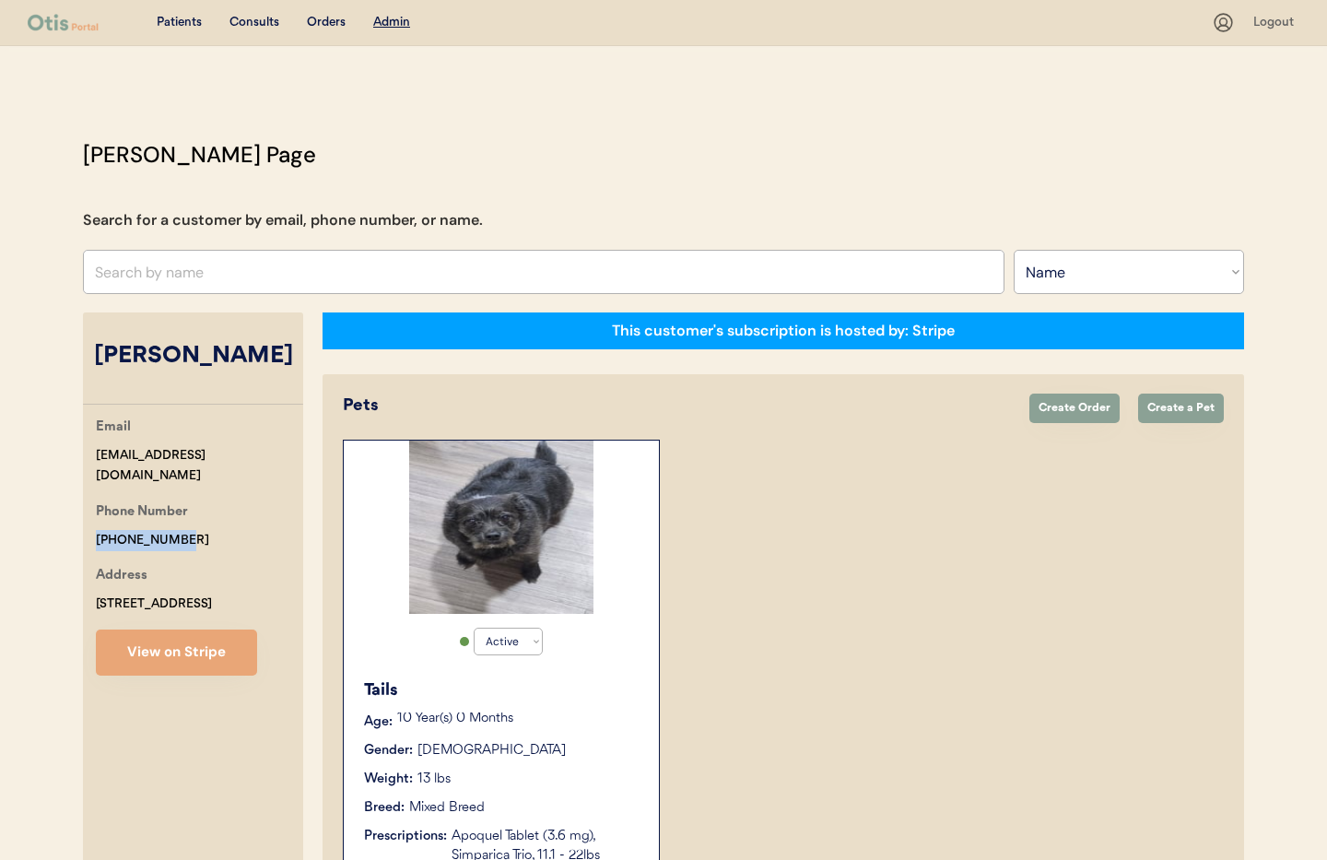
copy div "+15705167461"
click at [157, 646] on button "View on Stripe" at bounding box center [176, 652] width 161 height 46
click at [173, 269] on input "text" at bounding box center [543, 272] width 921 height 44
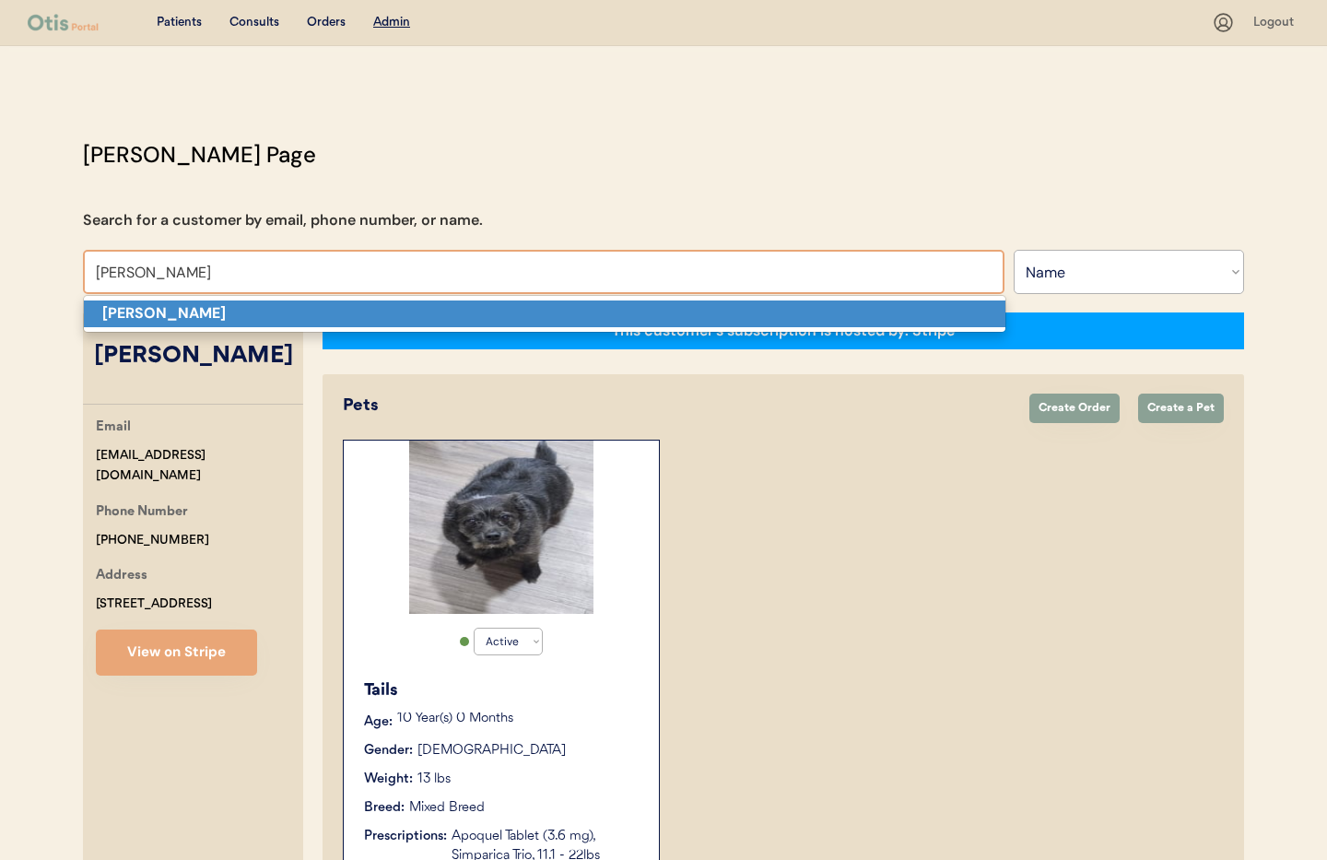
click at [162, 324] on p "Samantha Stevens" at bounding box center [544, 313] width 921 height 27
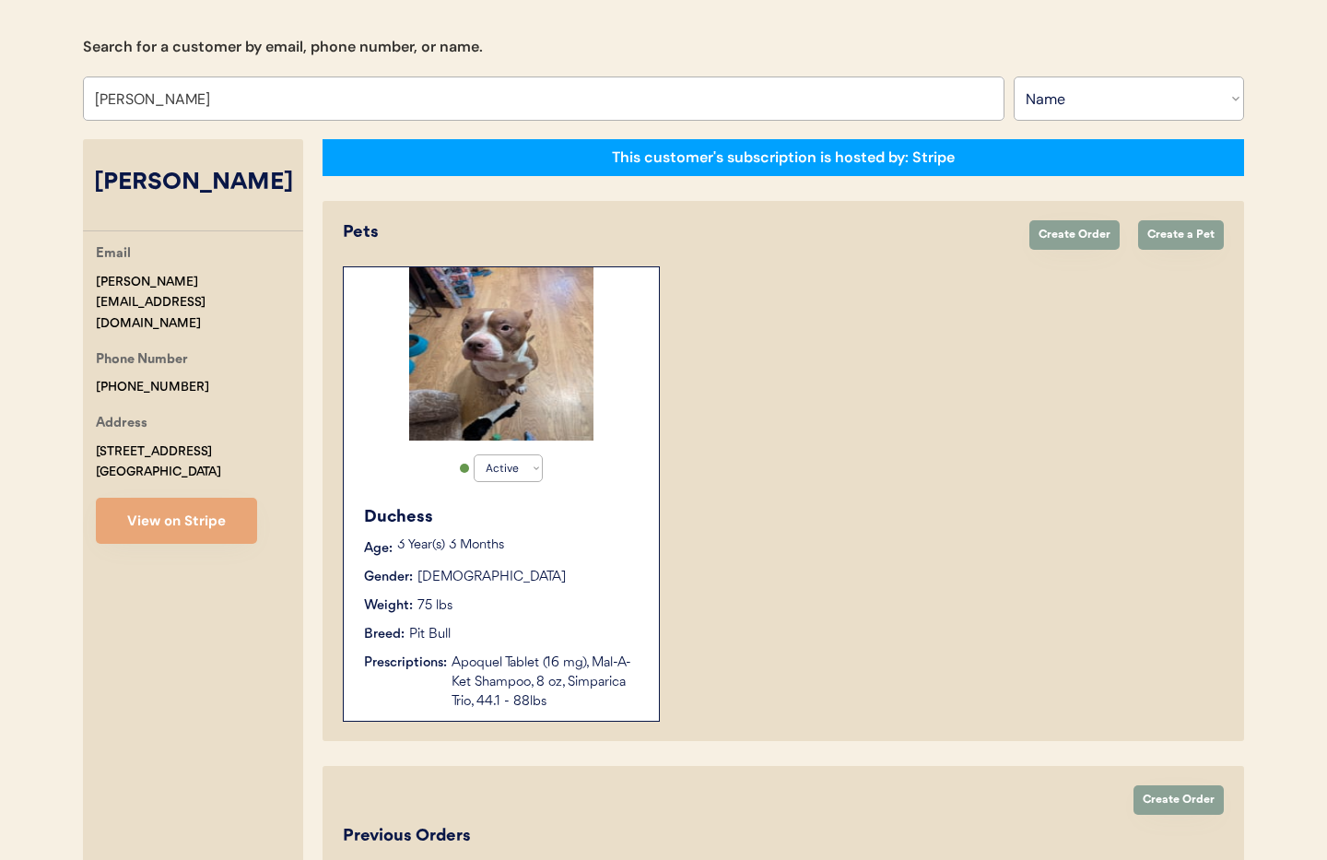
scroll to position [408, 0]
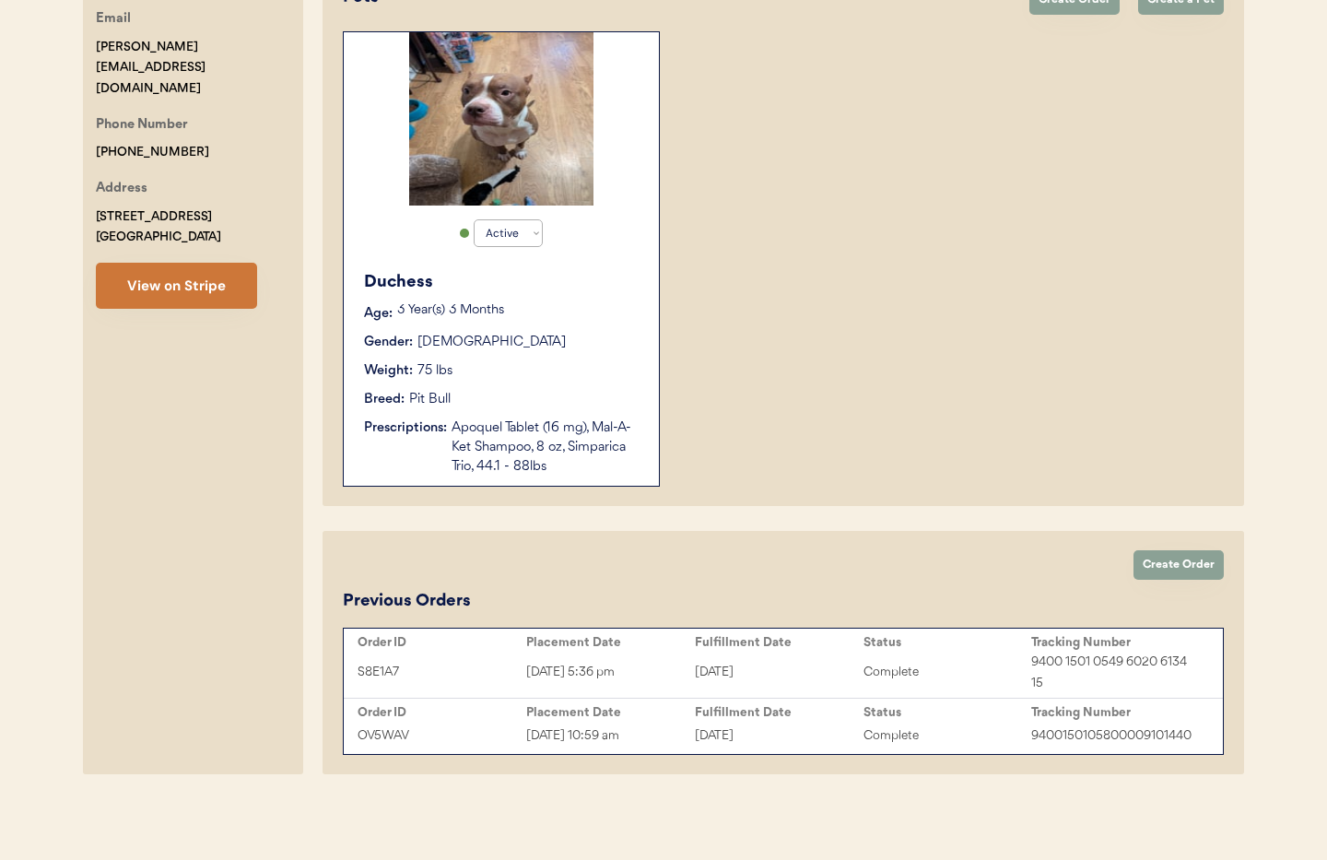
click at [170, 268] on button "View on Stripe" at bounding box center [176, 286] width 161 height 46
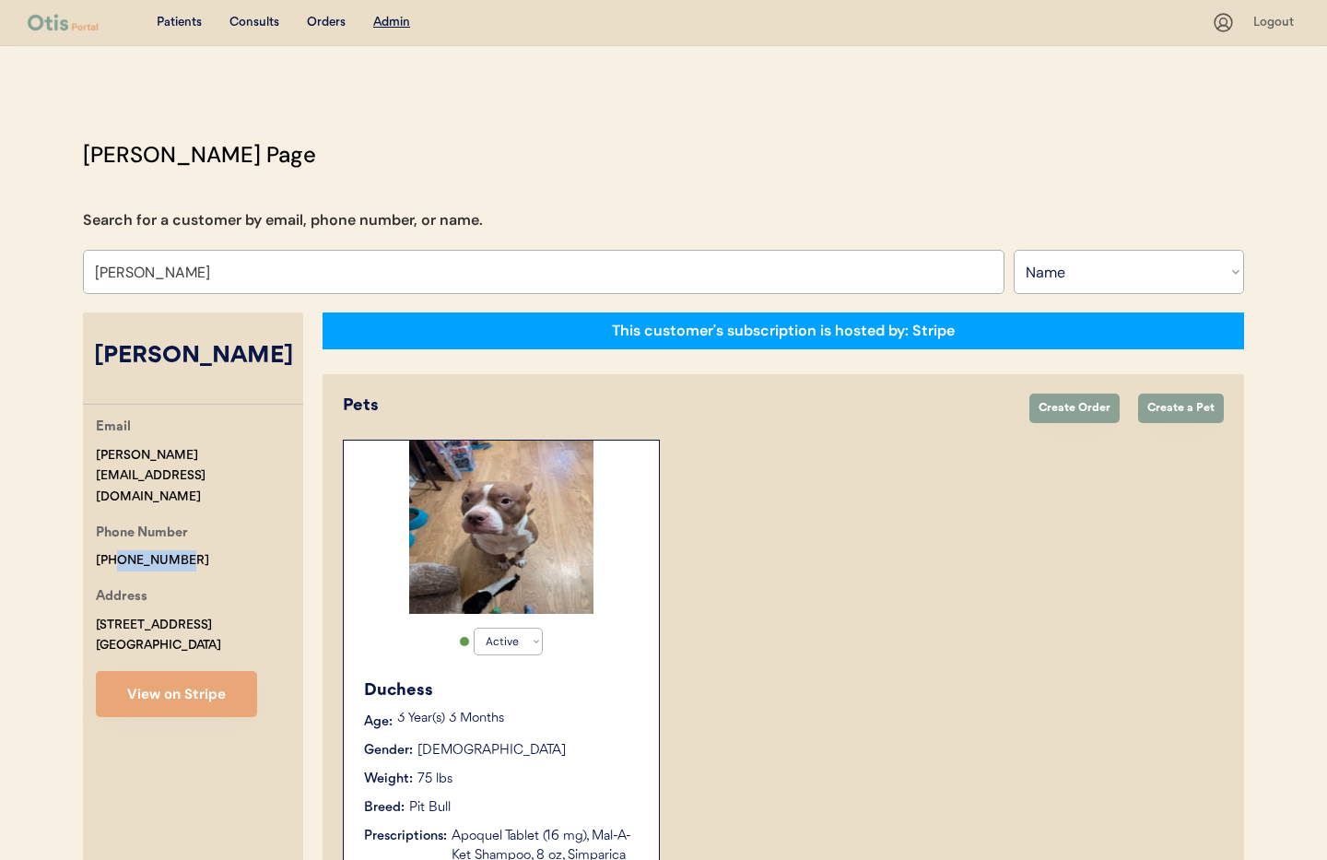
drag, startPoint x: 189, startPoint y: 515, endPoint x: 112, endPoint y: 511, distance: 76.6
click at [112, 522] on div "Phone Number +14344598394" at bounding box center [199, 546] width 207 height 49
click at [181, 586] on div "Address 503 12th St NW A Charlottesville, VA 22902" at bounding box center [199, 621] width 207 height 70
drag, startPoint x: 204, startPoint y: 520, endPoint x: 92, endPoint y: 520, distance: 111.5
click at [86, 520] on div "Email martin.stevens1988@gmail.com Phone Number +14344598394 Address 503 12th S…" at bounding box center [193, 566] width 220 height 300
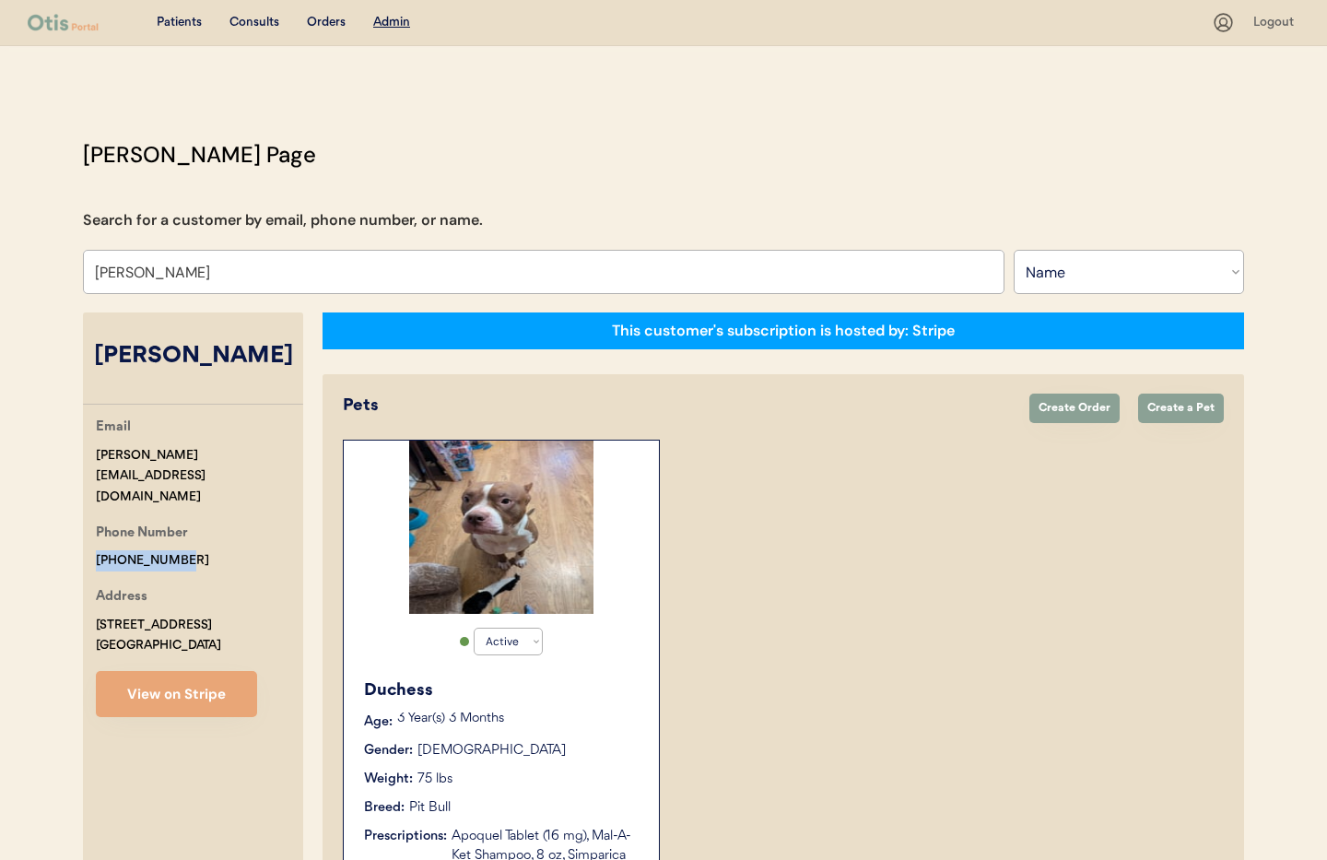
copy div "+14344598394"
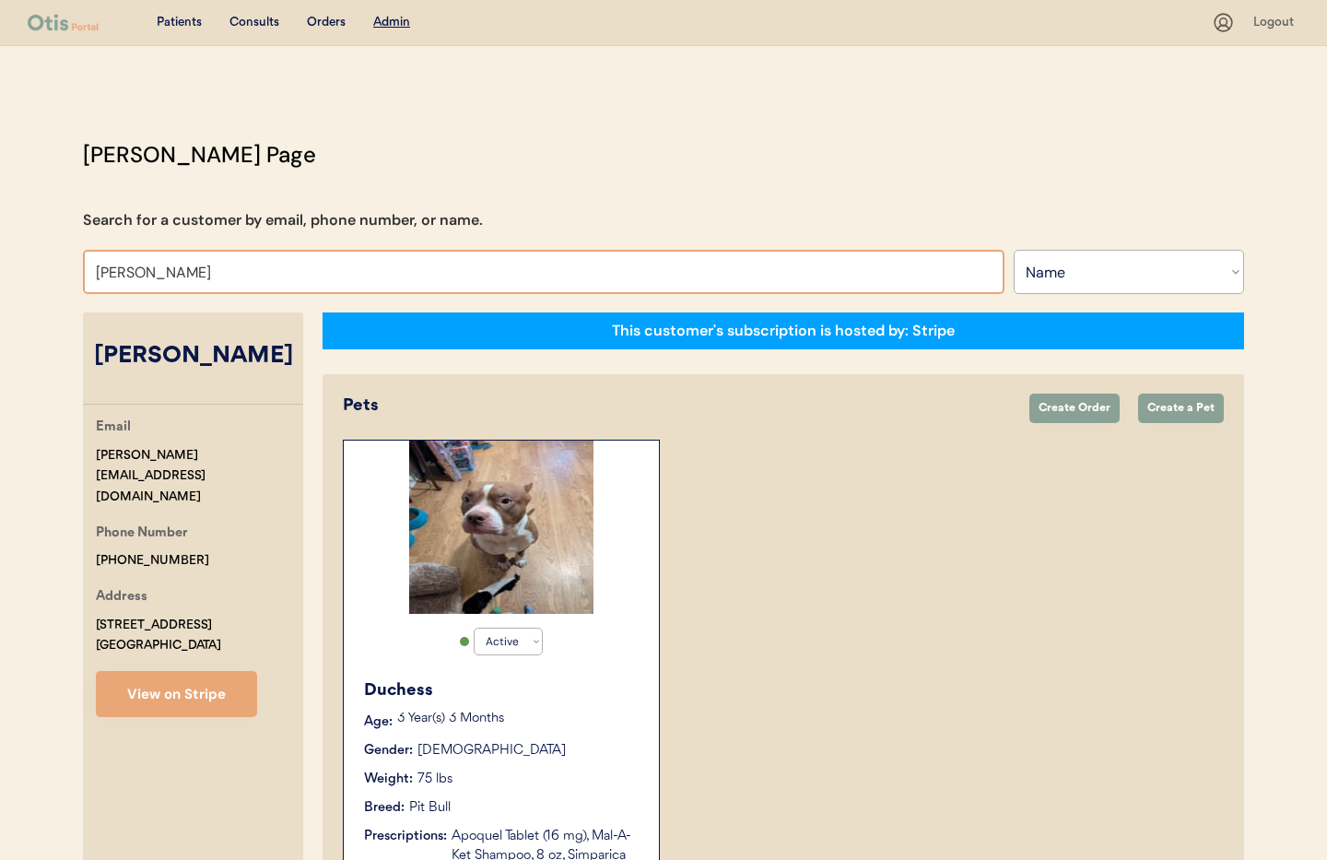
drag, startPoint x: 275, startPoint y: 271, endPoint x: 50, endPoint y: 260, distance: 226.0
click at [50, 260] on div "Patients Consults Orders Admin Logout Otis Admin Page Search for a customer by …" at bounding box center [663, 634] width 1327 height 1268
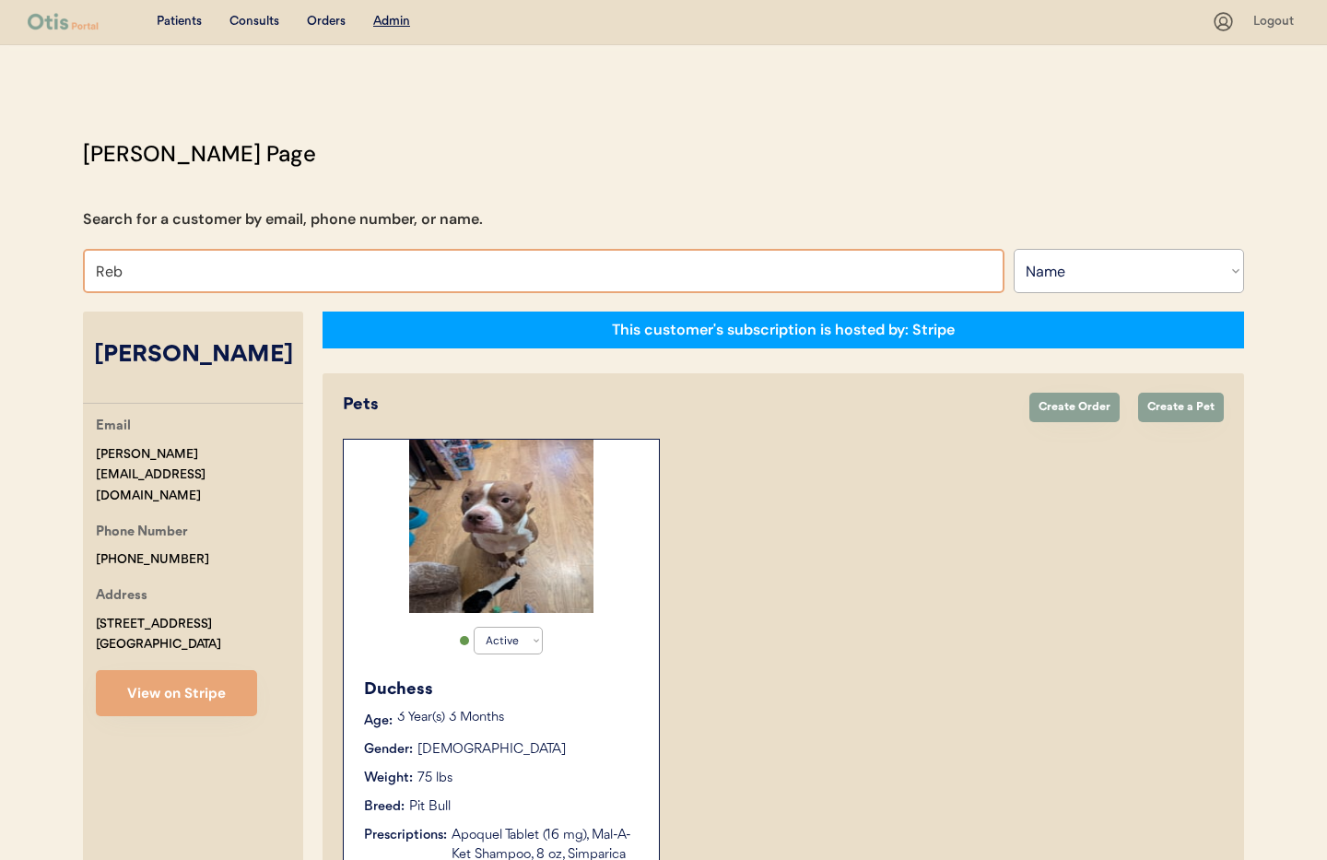
type input "Rebe"
type input "Rebecca Taylor-Hunt"
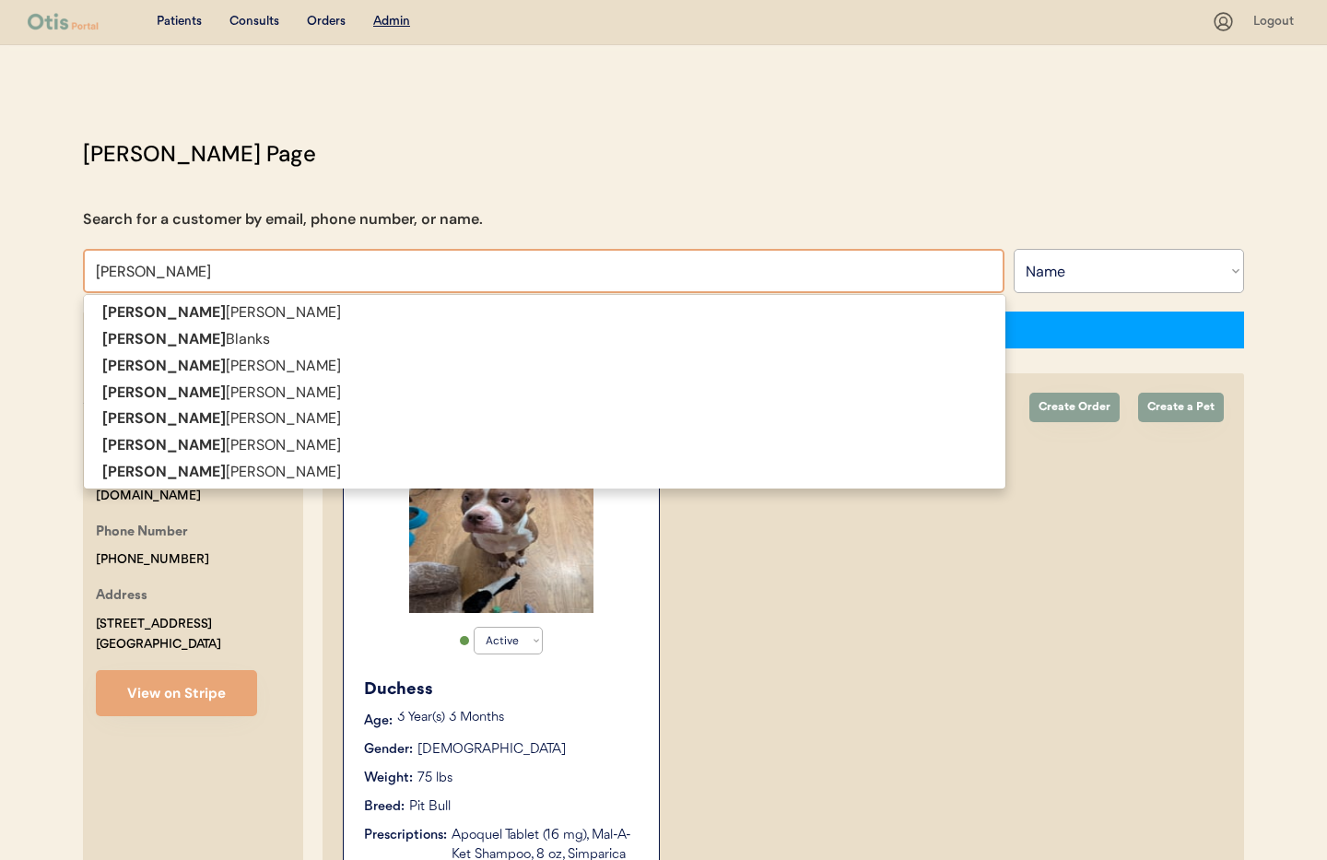
type input "Rebecca"
type input "Rebecca Orti"
type input "Rebecca Ortiz"
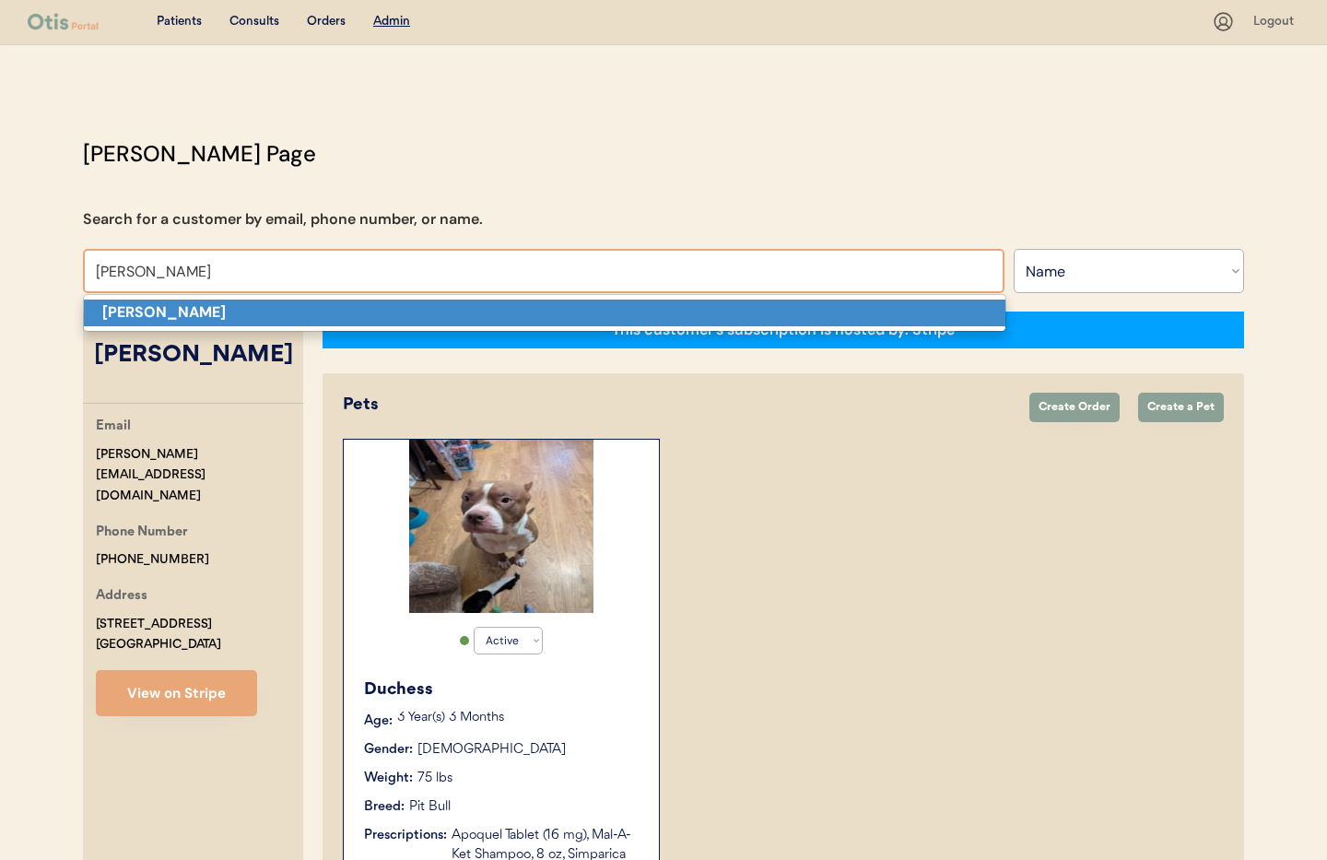
click at [116, 307] on strong "Rebecca Ortiz" at bounding box center [163, 311] width 123 height 19
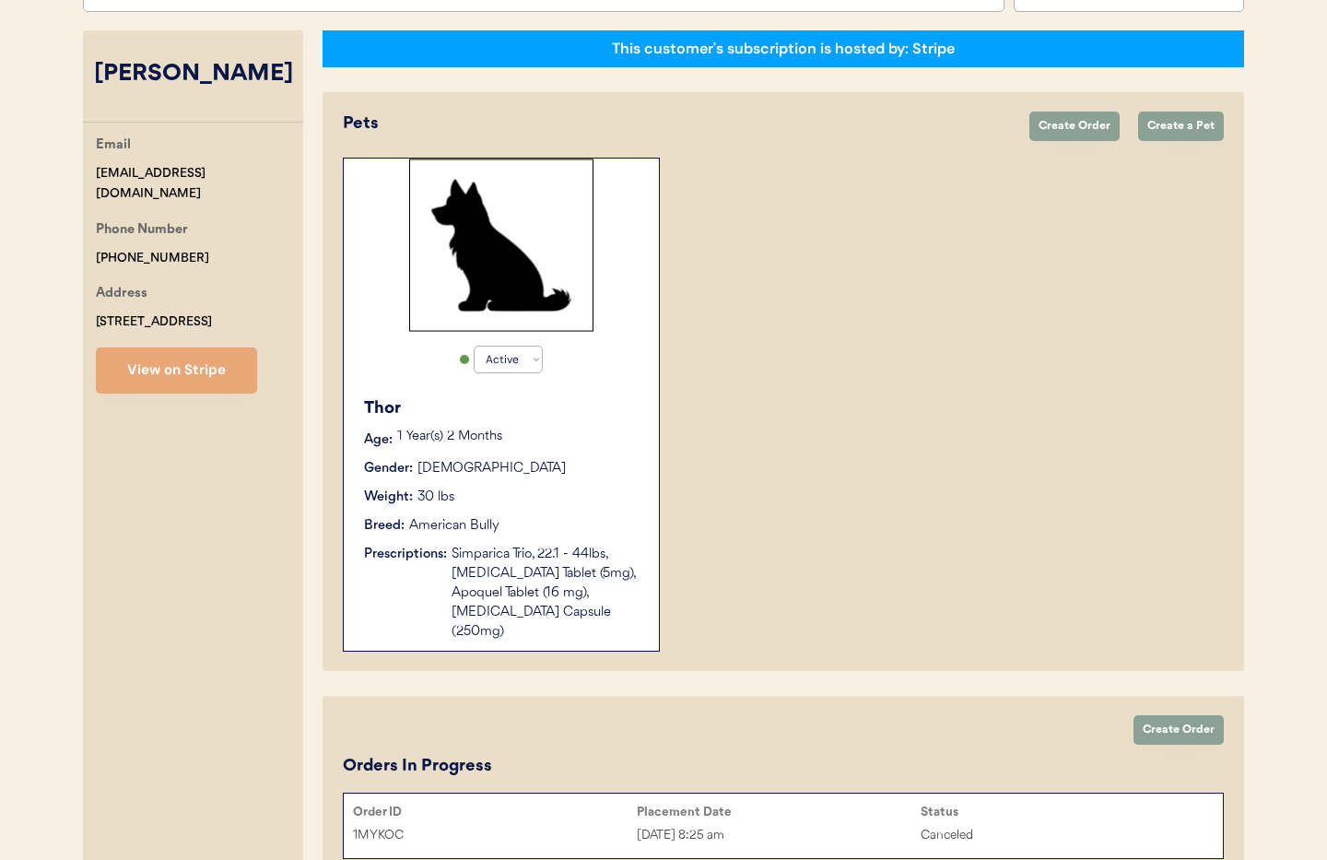
scroll to position [271, 0]
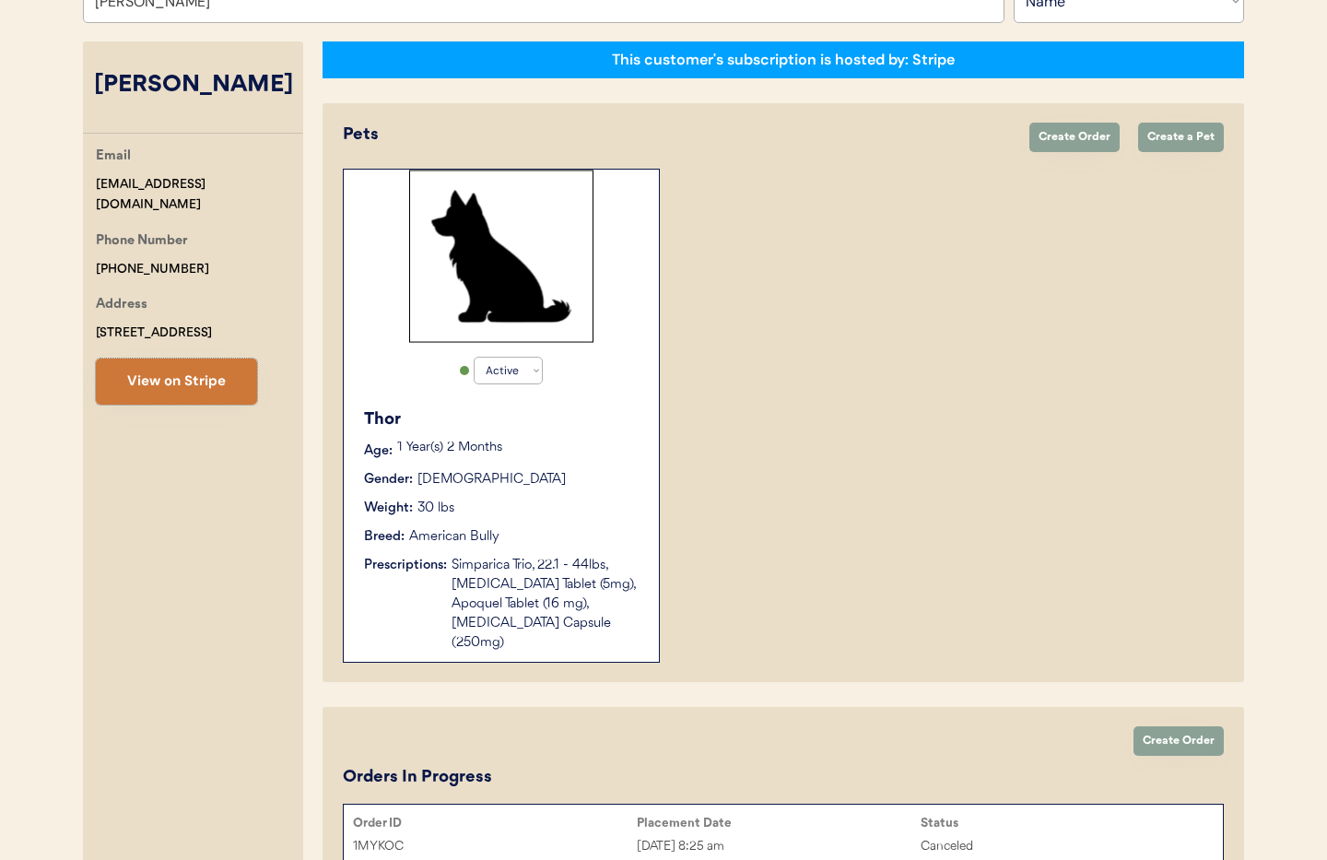
click at [158, 384] on button "View on Stripe" at bounding box center [176, 381] width 161 height 46
drag, startPoint x: 191, startPoint y: 248, endPoint x: 117, endPoint y: 241, distance: 74.0
click at [88, 240] on div "Email rebeccaortiz88@ymail.com Phone Number +19145353545 Address 2300 N 25th St…" at bounding box center [193, 275] width 220 height 259
copy div "+19145353545"
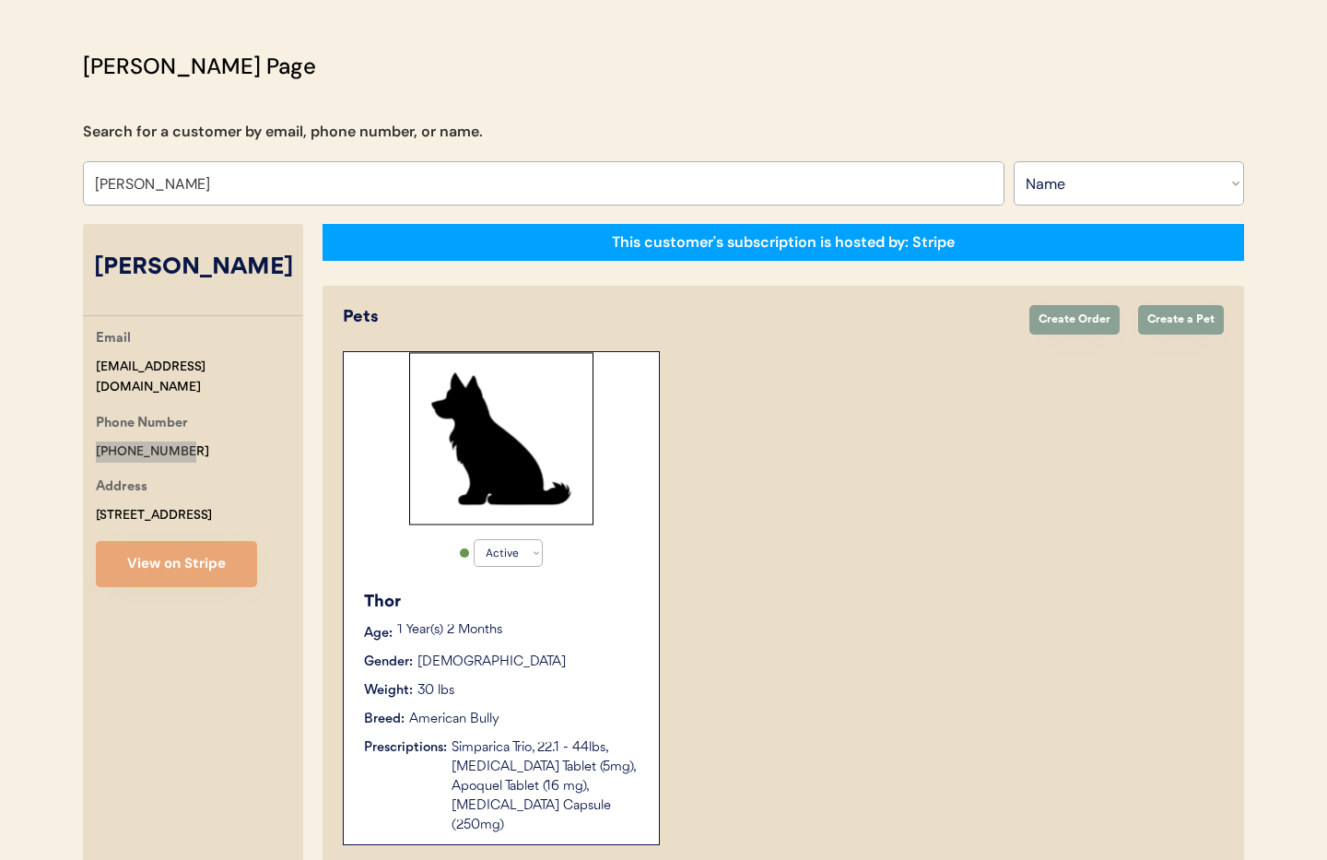
scroll to position [0, 0]
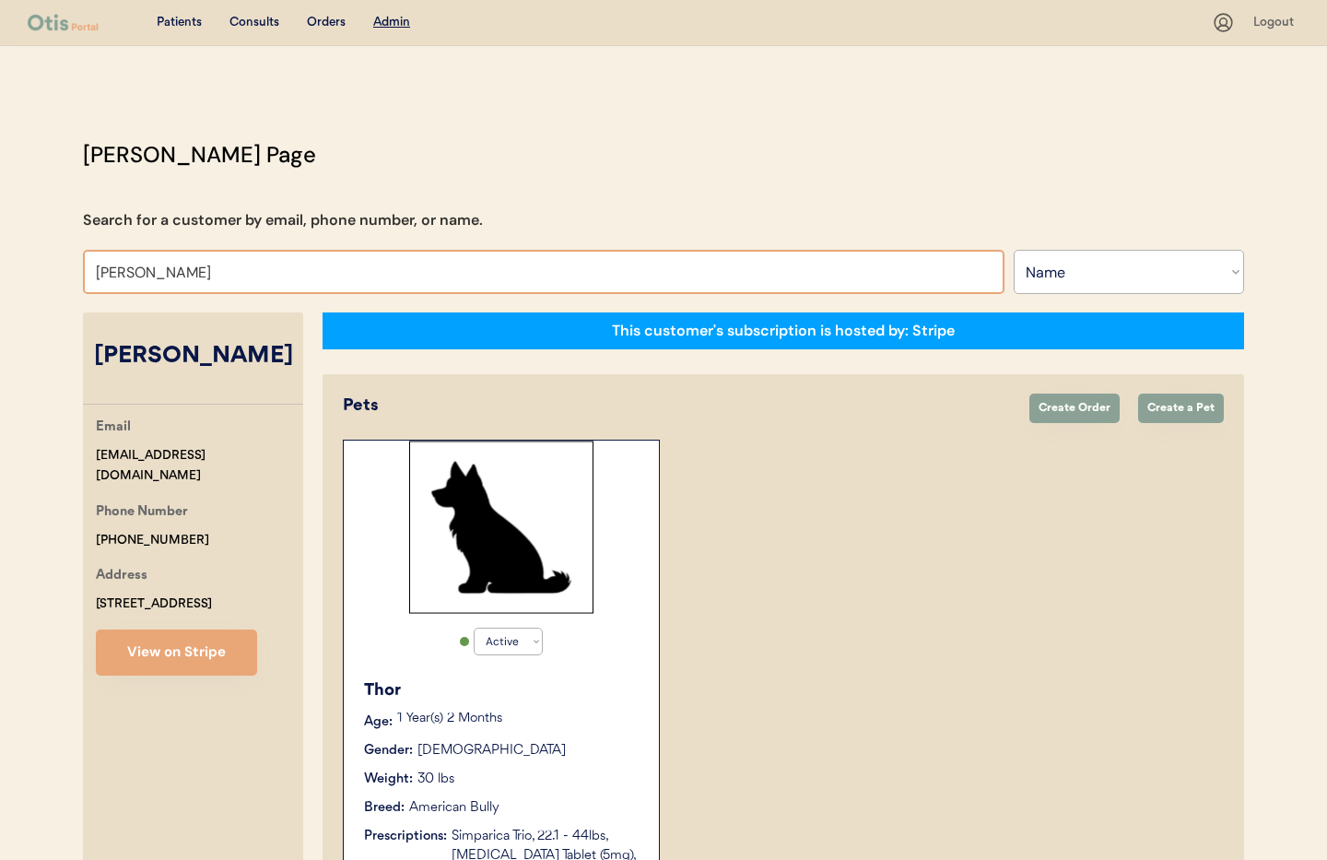
drag, startPoint x: 213, startPoint y: 274, endPoint x: 46, endPoint y: 254, distance: 167.9
click at [46, 254] on div "Patients Consults Orders Admin Logout Otis Admin Page Search for a customer by …" at bounding box center [663, 717] width 1327 height 1434
type input "justi"
type input "justin Scalzo"
type input "justin"
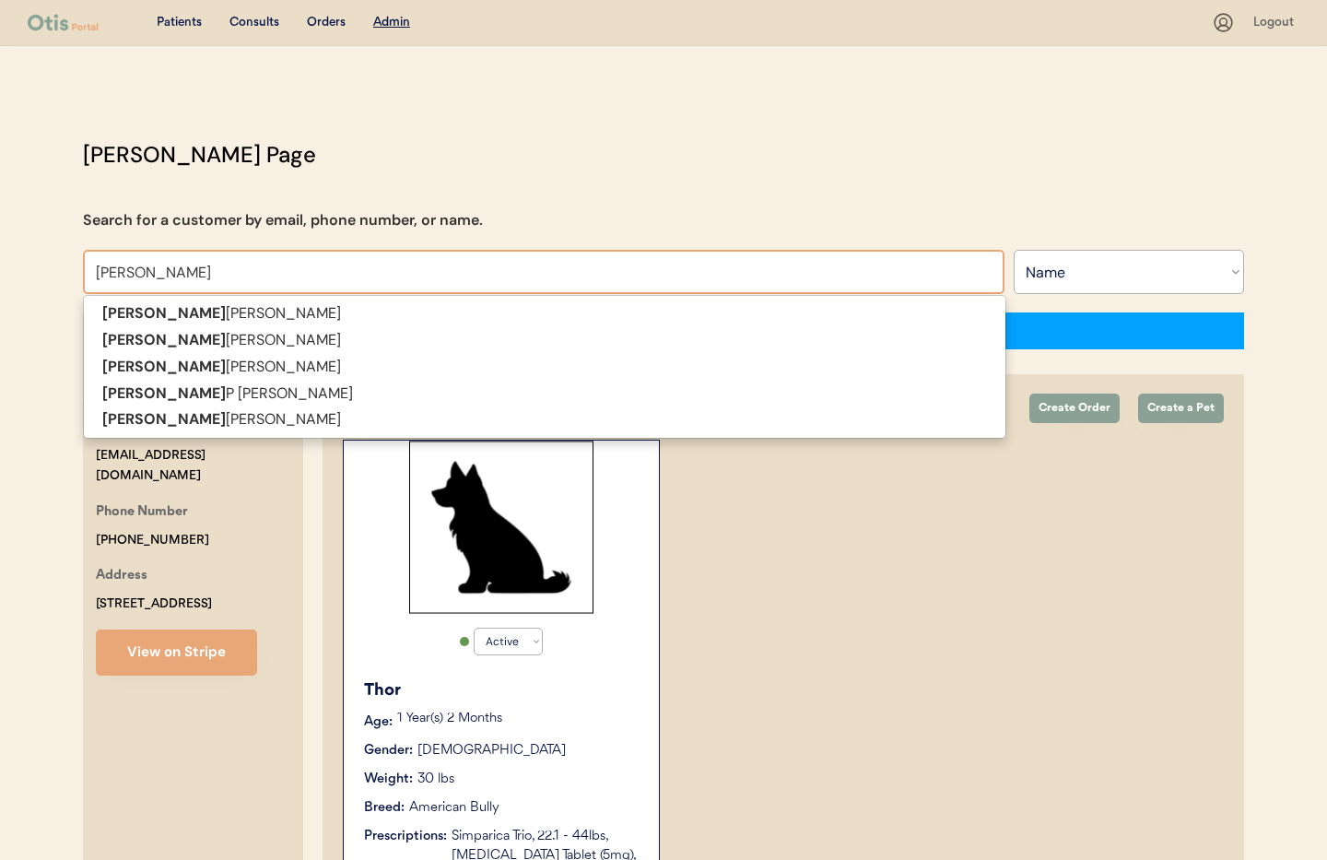
type input "justin misk"
type input "justin miskIV"
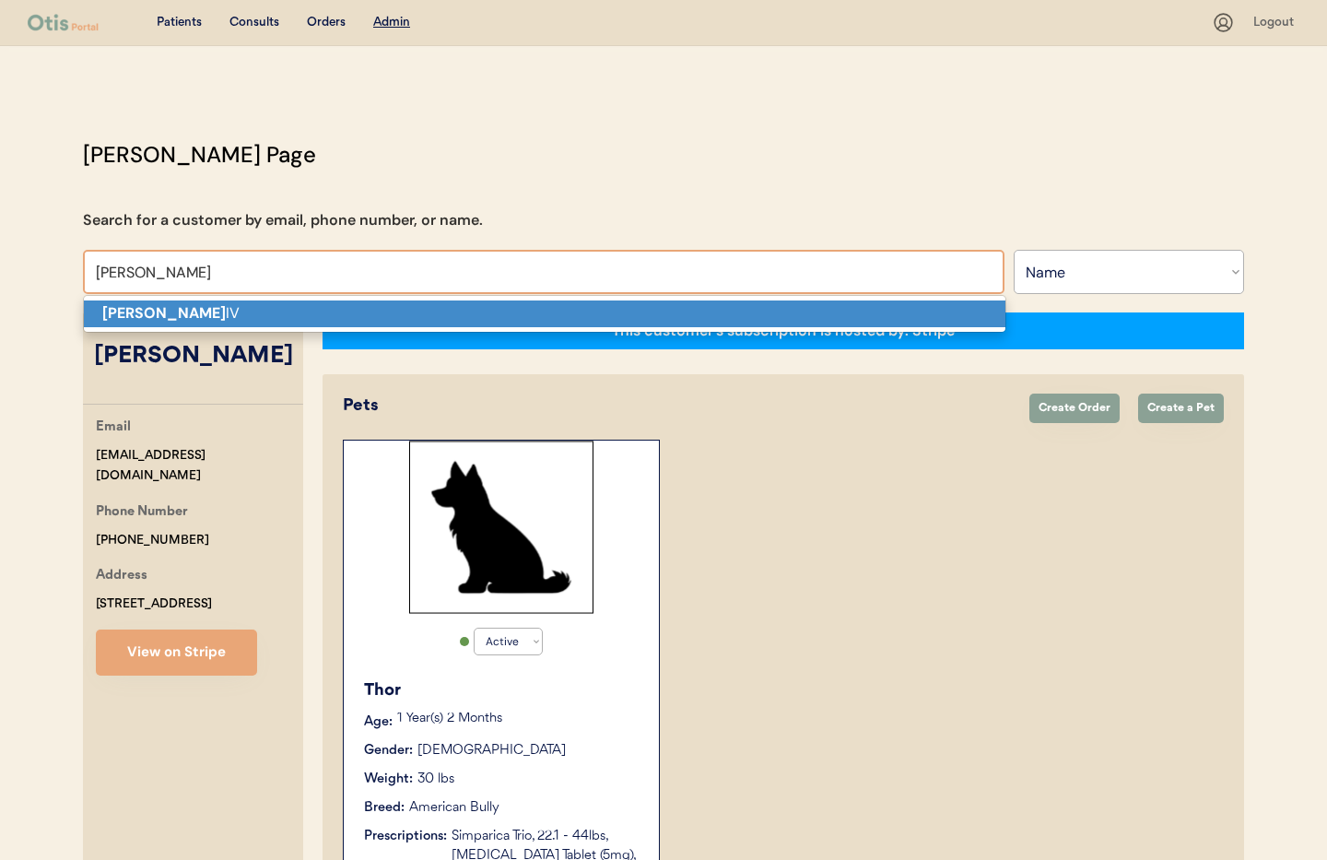
click at [115, 303] on strong "JUSTIN MISK" at bounding box center [163, 312] width 123 height 19
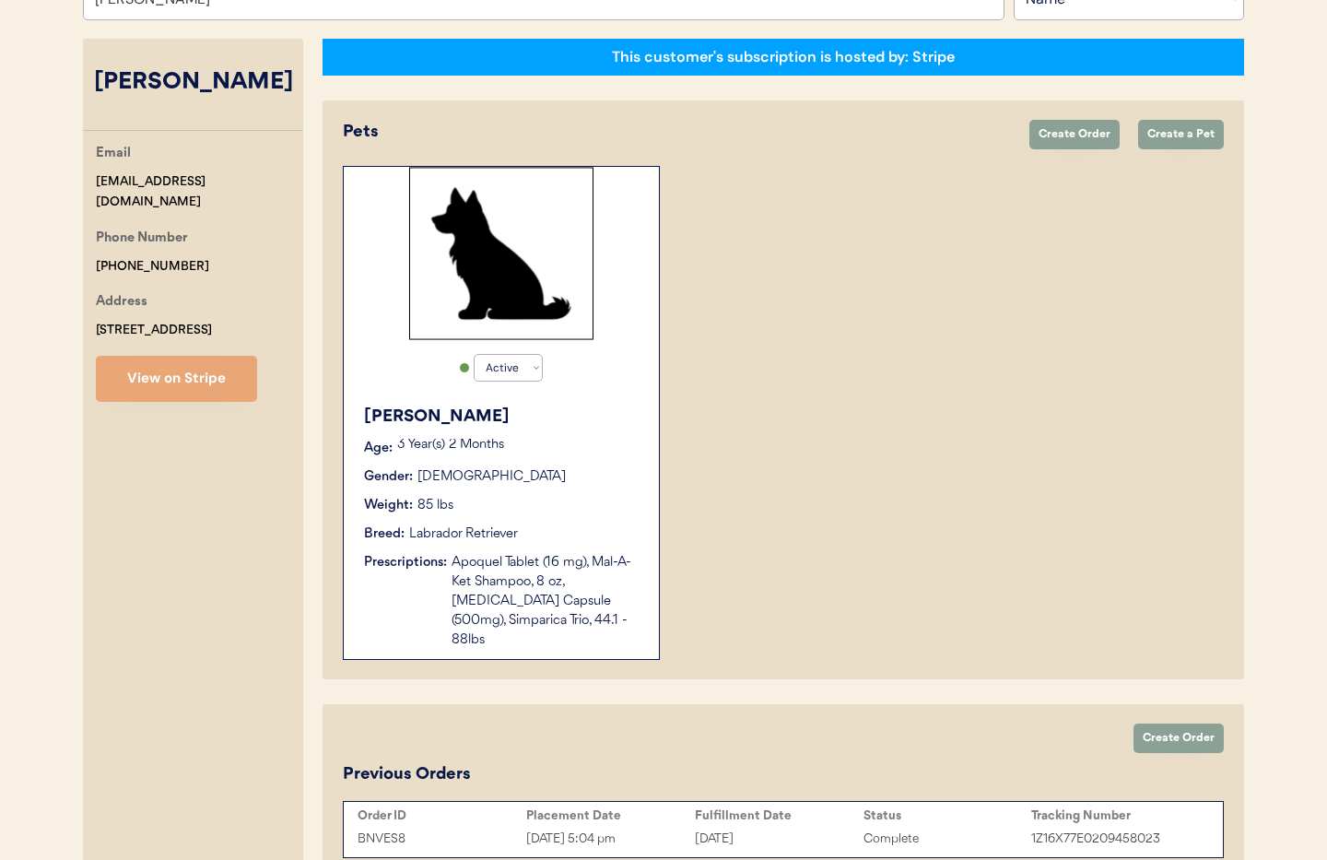
scroll to position [255, 0]
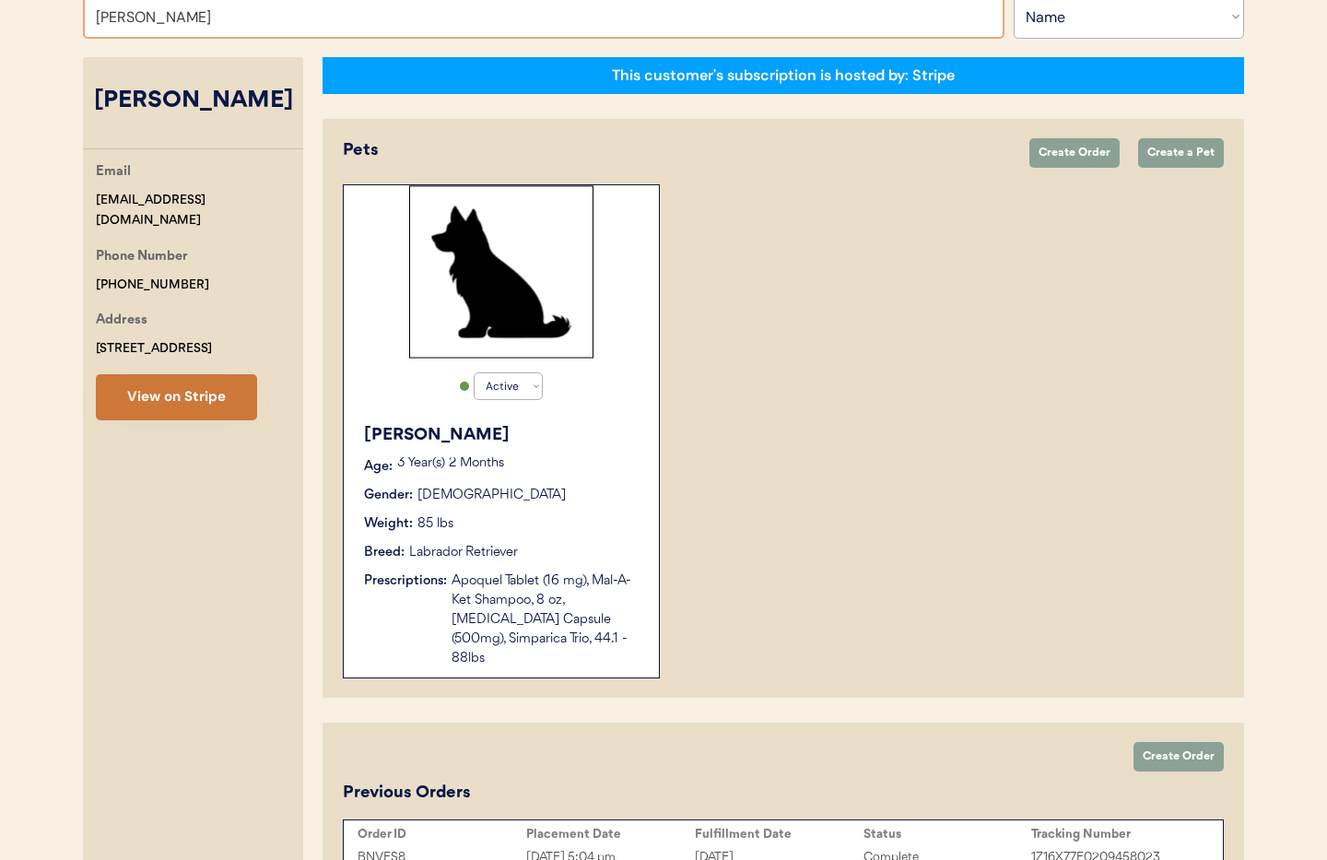
click at [158, 405] on button "View on Stripe" at bounding box center [176, 397] width 161 height 46
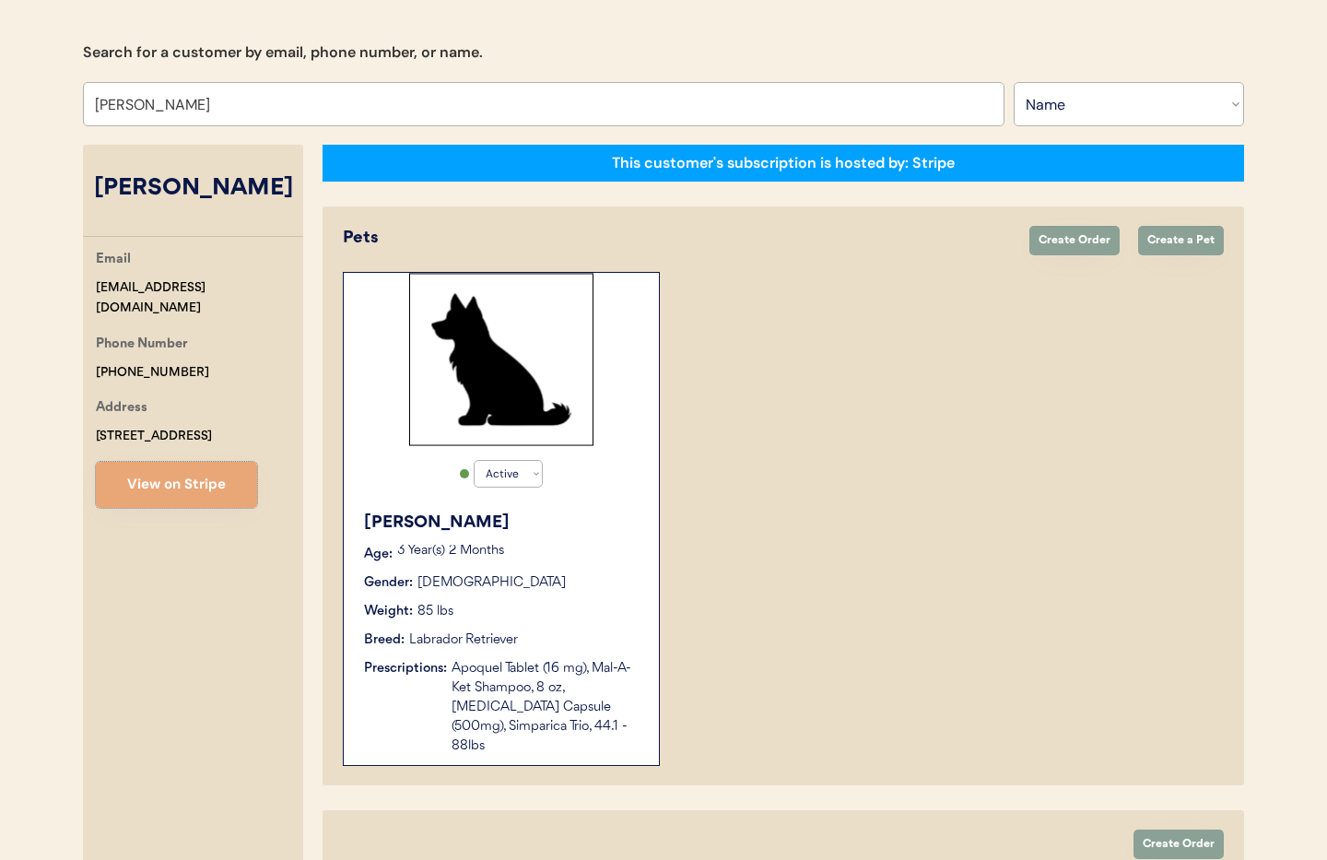
scroll to position [0, 0]
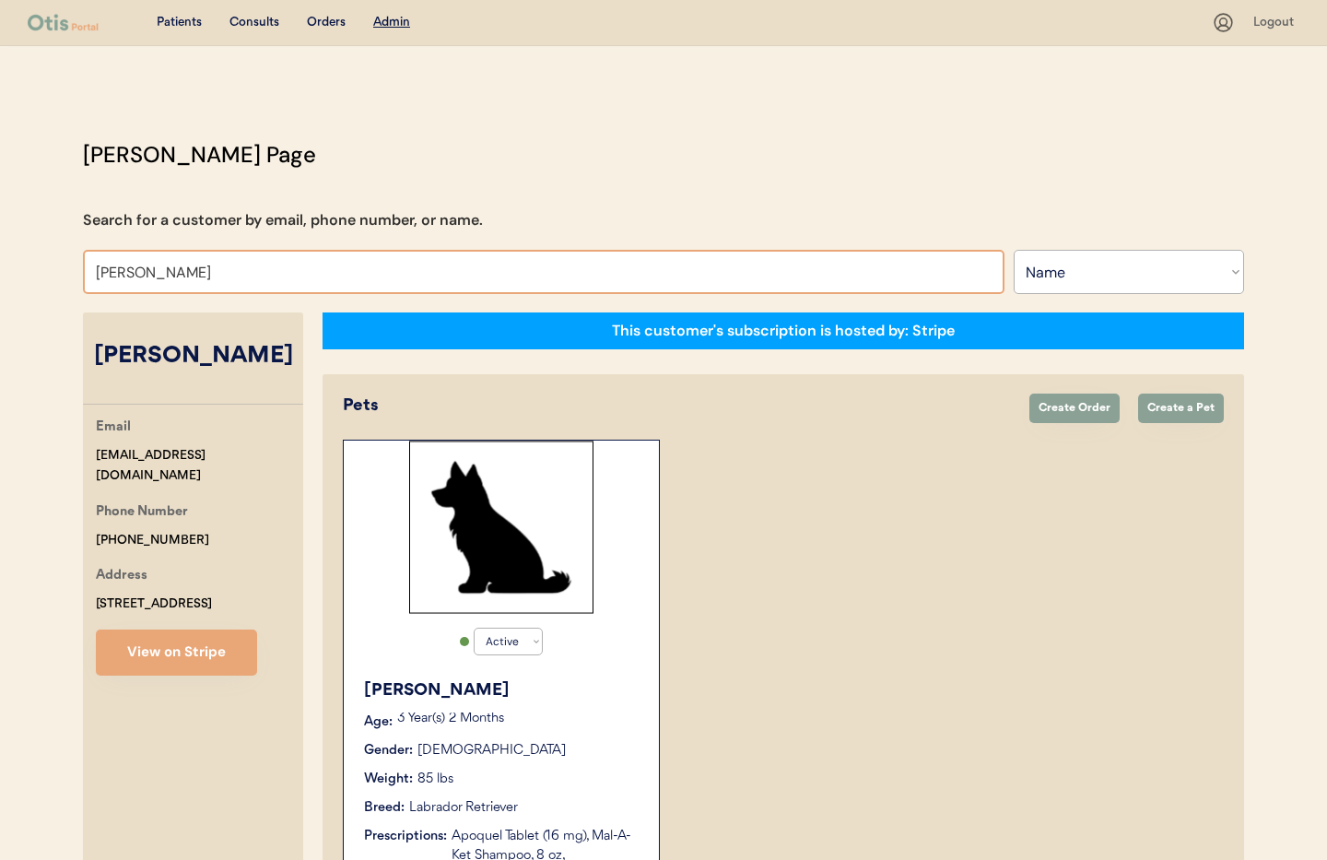
drag, startPoint x: 241, startPoint y: 285, endPoint x: 228, endPoint y: 275, distance: 16.4
click at [240, 284] on input "JUSTIN MISKIV" at bounding box center [543, 272] width 921 height 44
drag, startPoint x: 213, startPoint y: 271, endPoint x: 65, endPoint y: 253, distance: 148.4
click at [65, 253] on div "Otis Admin Page Search for a customer by email, phone number, or name. JUSTIN M…" at bounding box center [663, 649] width 1198 height 1022
type input "Debra Ha"
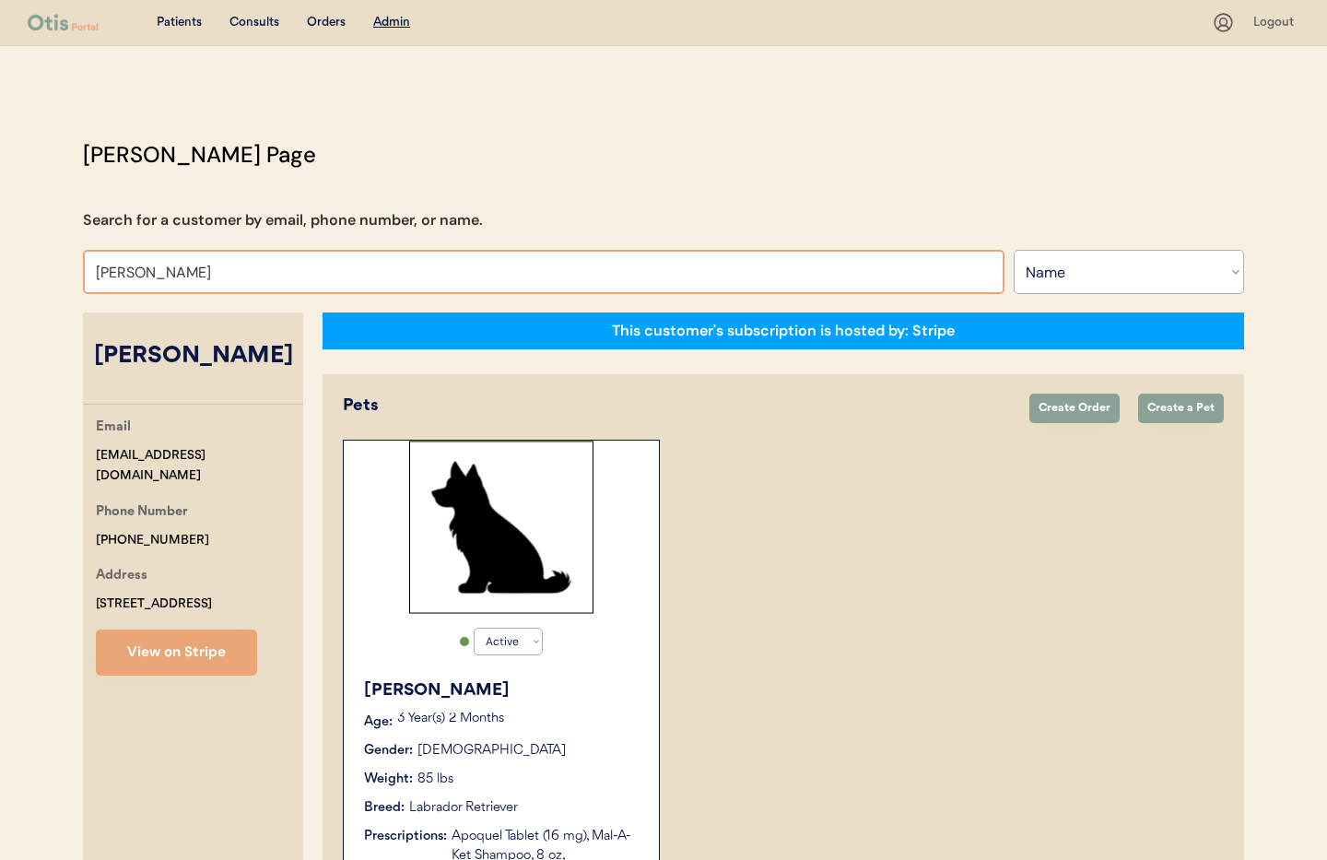
type input "Debra Hatfield"
type input "Debra Hat"
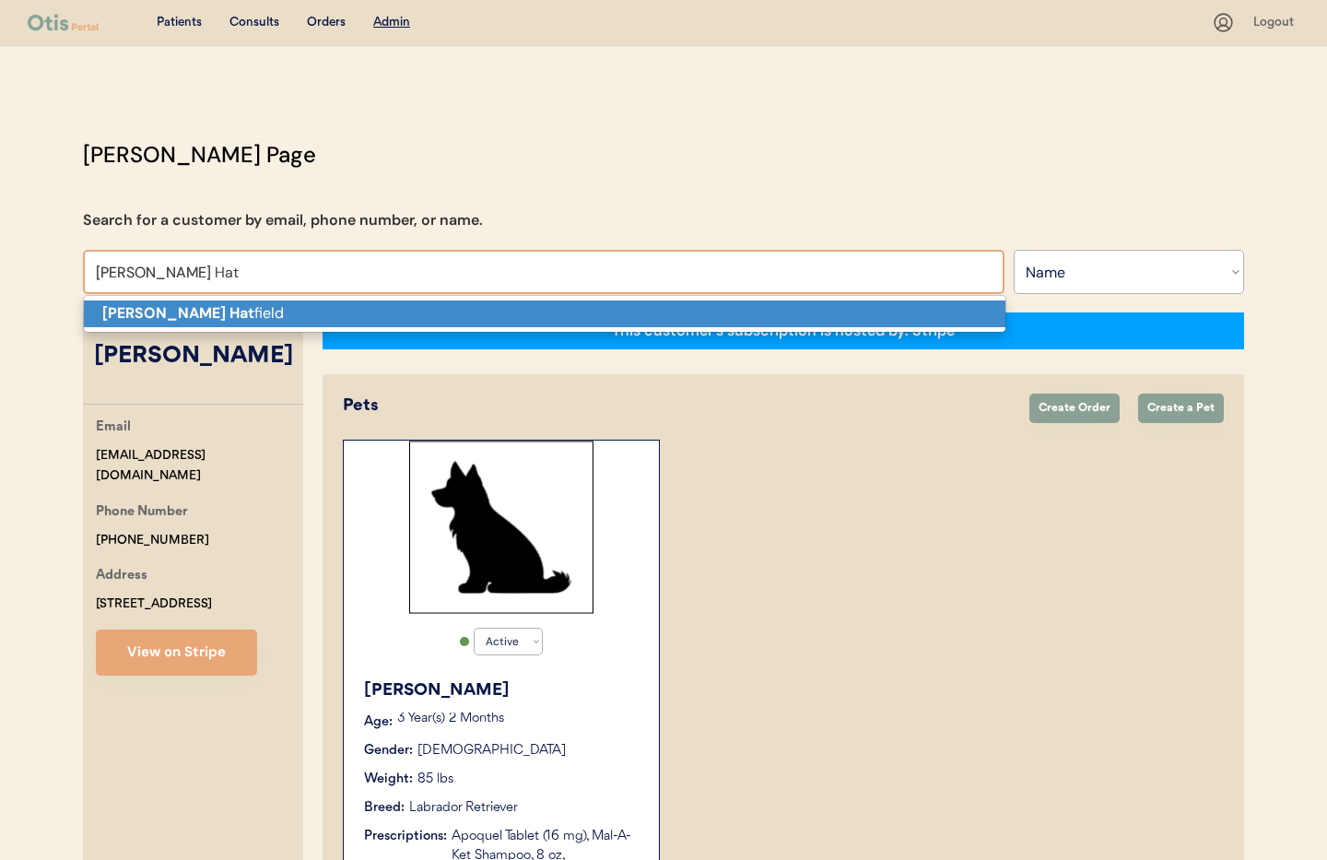
click at [190, 322] on p "Debra Hat field" at bounding box center [544, 313] width 921 height 27
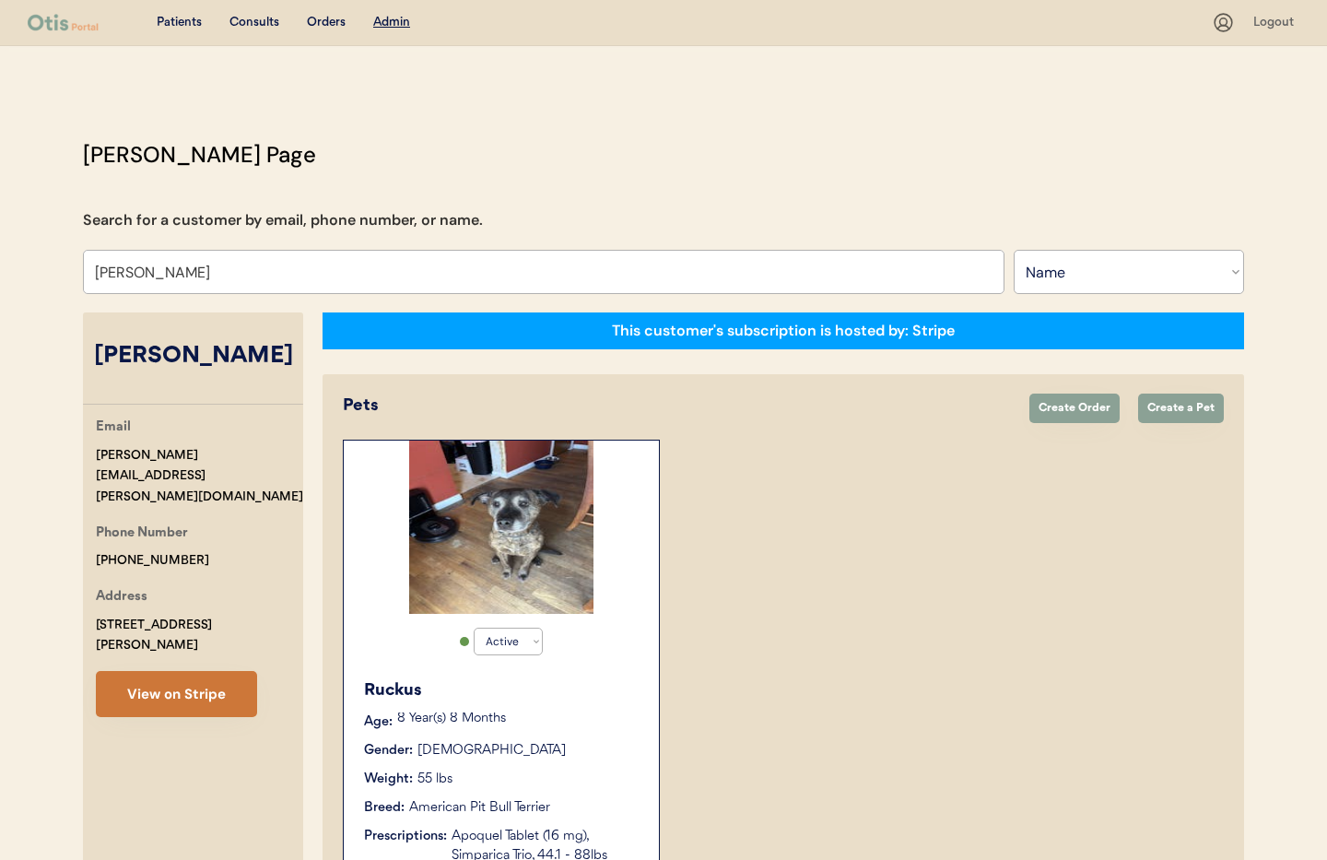
click at [170, 671] on button "View on Stripe" at bounding box center [176, 694] width 161 height 46
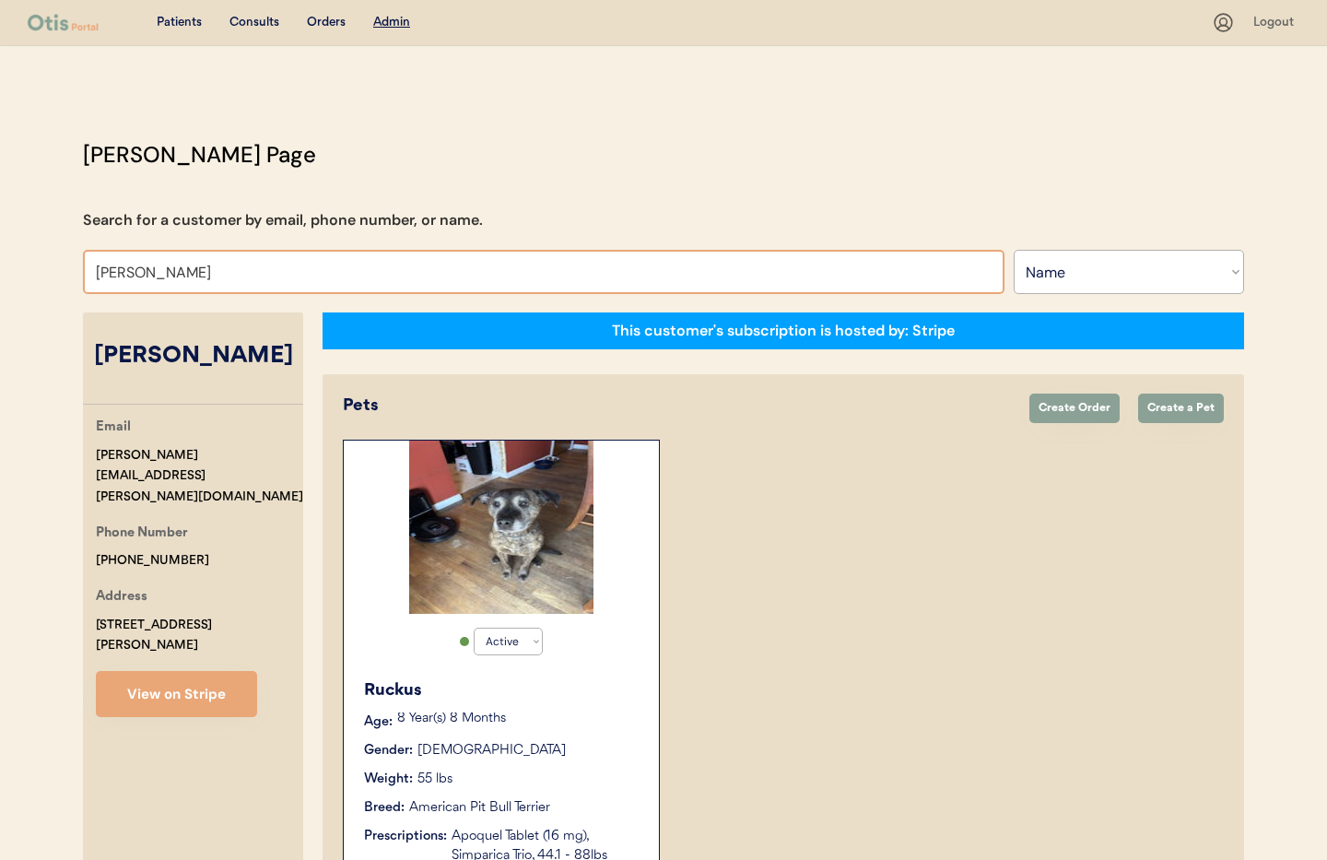
click at [204, 274] on input "Debra Hatfield" at bounding box center [543, 272] width 921 height 44
drag, startPoint x: 196, startPoint y: 275, endPoint x: 78, endPoint y: 265, distance: 118.3
click at [78, 265] on div "Otis Admin Page Search for a customer by email, phone number, or name. Debra Ha…" at bounding box center [663, 620] width 1198 height 964
type input "mi"
type input "michal Jablonski"
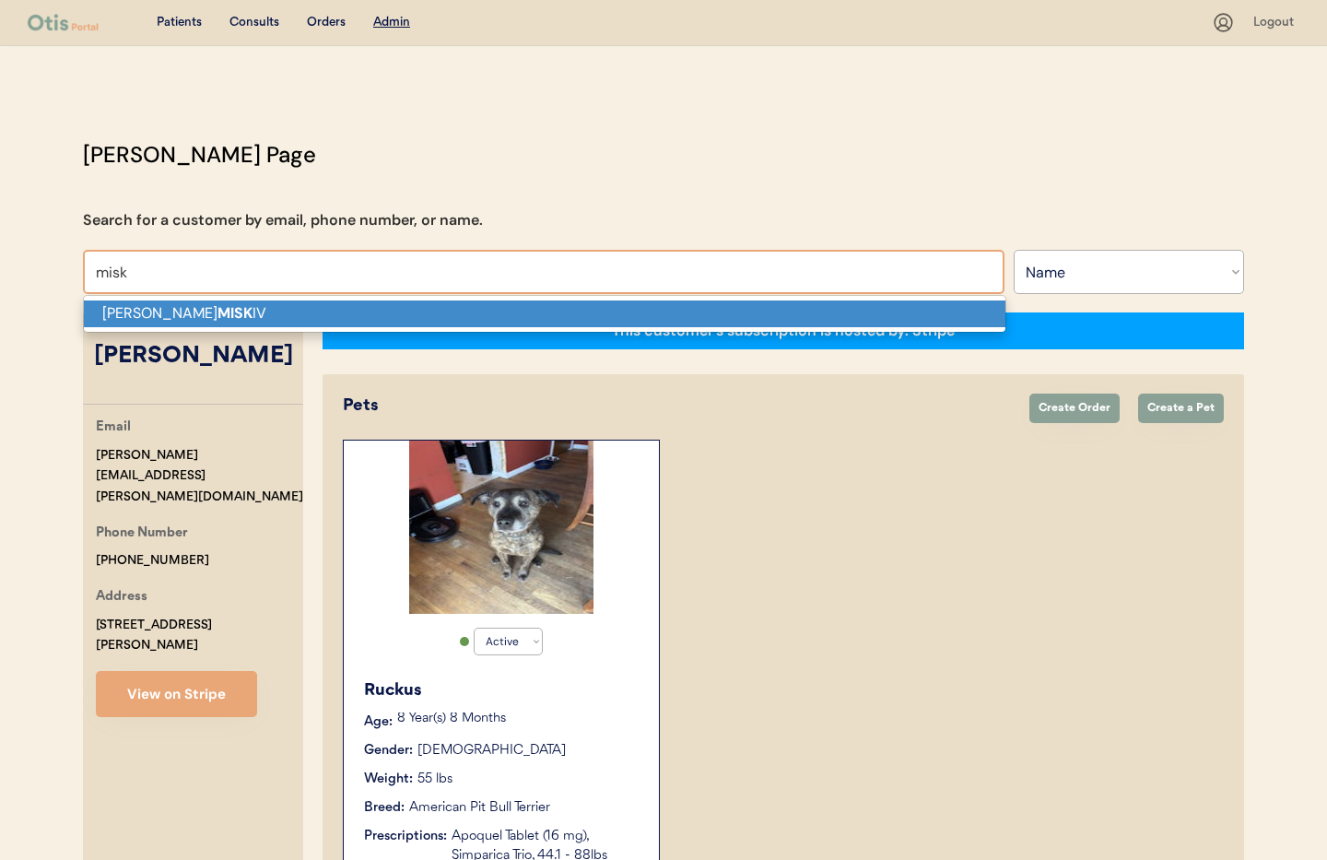
click at [217, 319] on strong "MISK" at bounding box center [234, 312] width 35 height 19
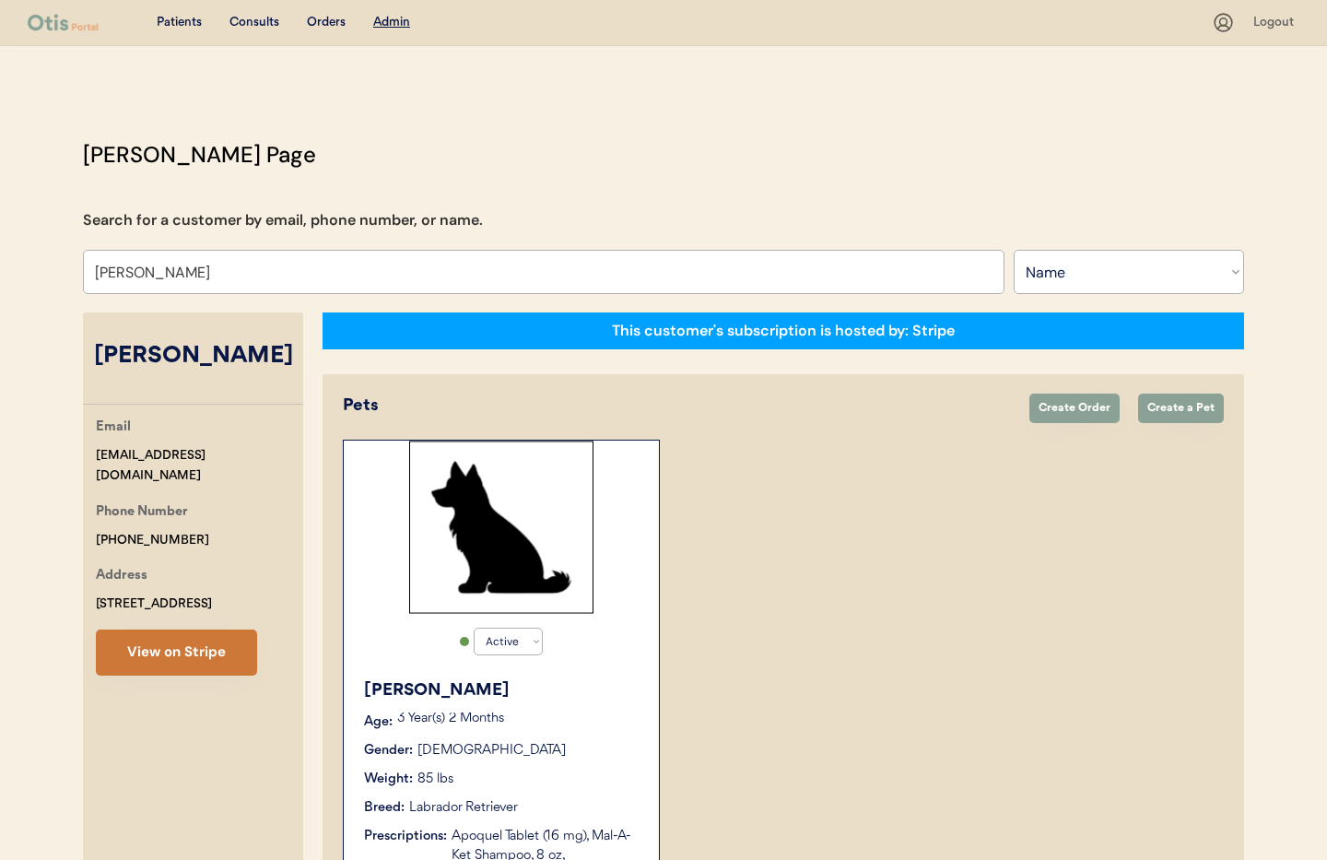
click at [204, 654] on button "View on Stripe" at bounding box center [176, 652] width 161 height 46
click at [182, 515] on div "Phone Number +12676668390" at bounding box center [199, 525] width 207 height 49
copy div "+12676668390"
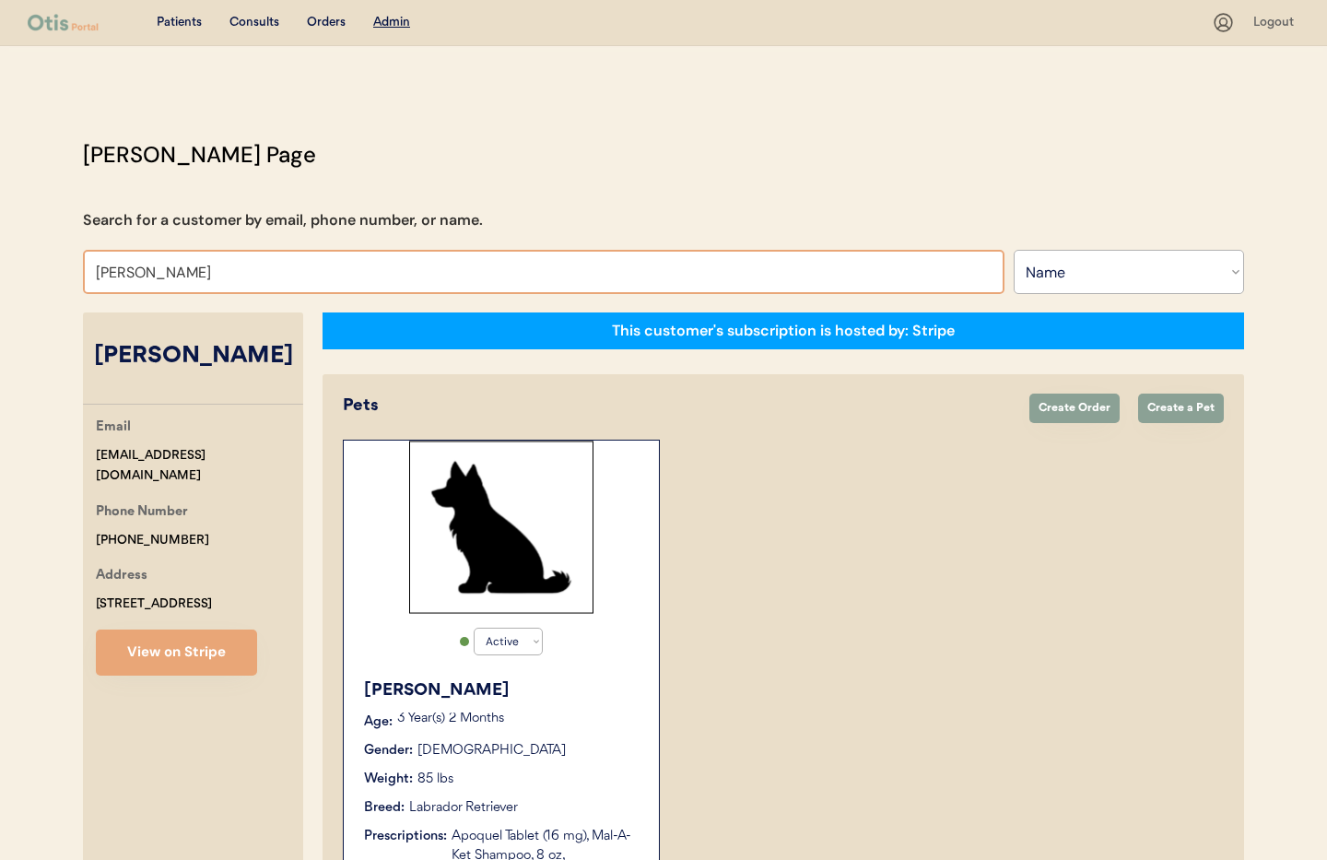
click at [233, 274] on input "JUSTIN MISKIV" at bounding box center [543, 272] width 921 height 44
drag, startPoint x: 71, startPoint y: 264, endPoint x: 23, endPoint y: 265, distance: 47.9
click at [23, 265] on div "Patients Consults Orders Admin Logout Otis Admin Page Search for a customer by …" at bounding box center [663, 618] width 1327 height 1236
type input "Mary"
type input "Mary Earle"
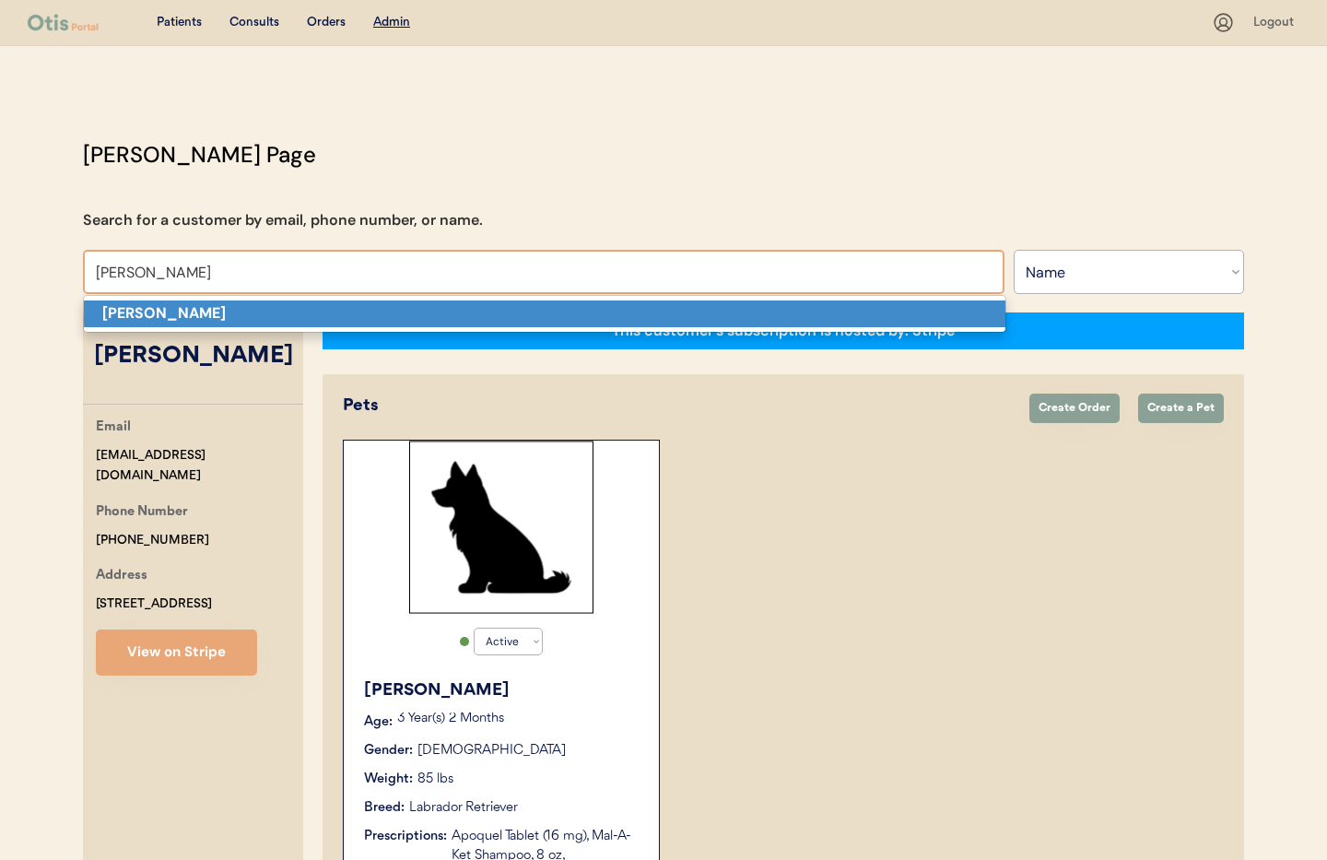
click at [113, 300] on p "Mary Bolden" at bounding box center [544, 313] width 921 height 27
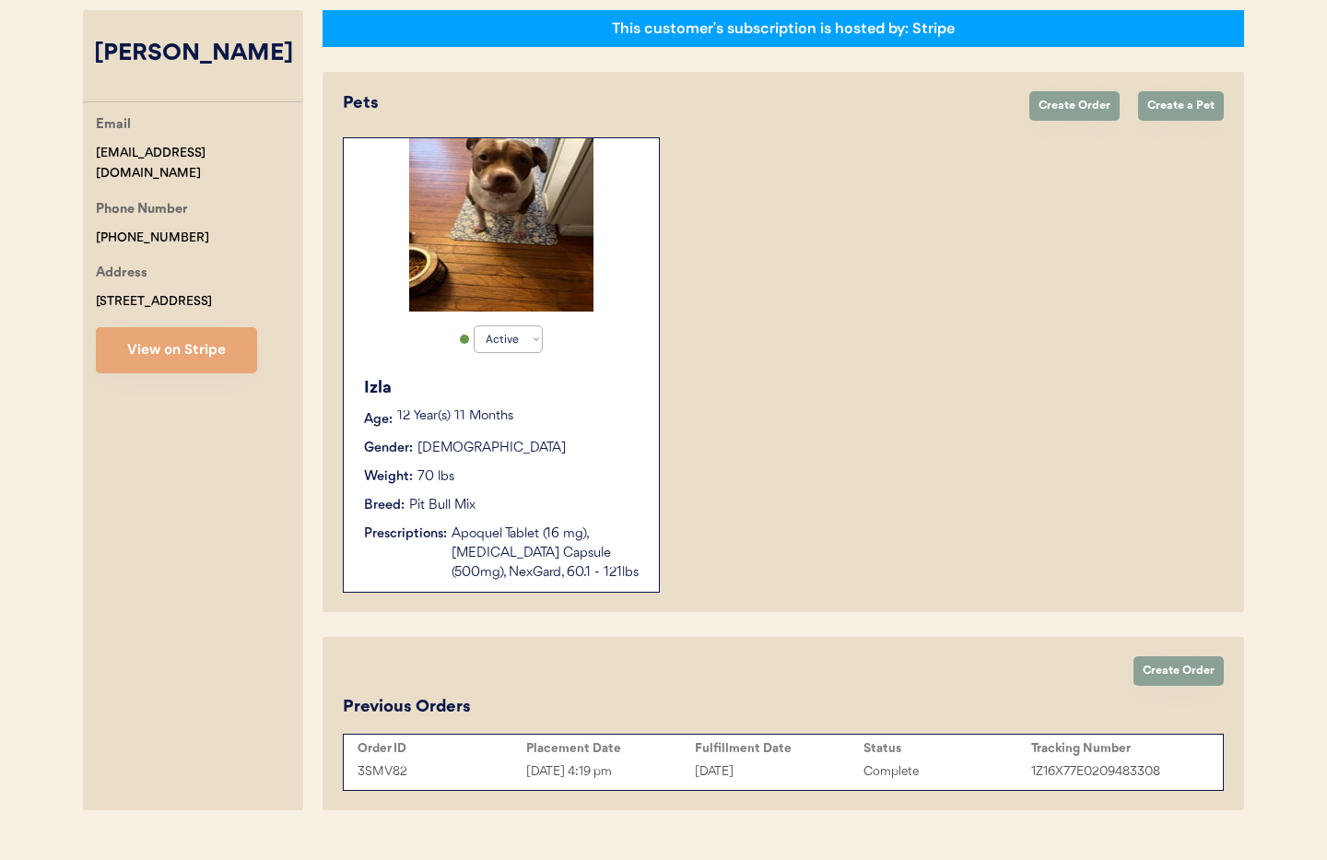
scroll to position [338, 0]
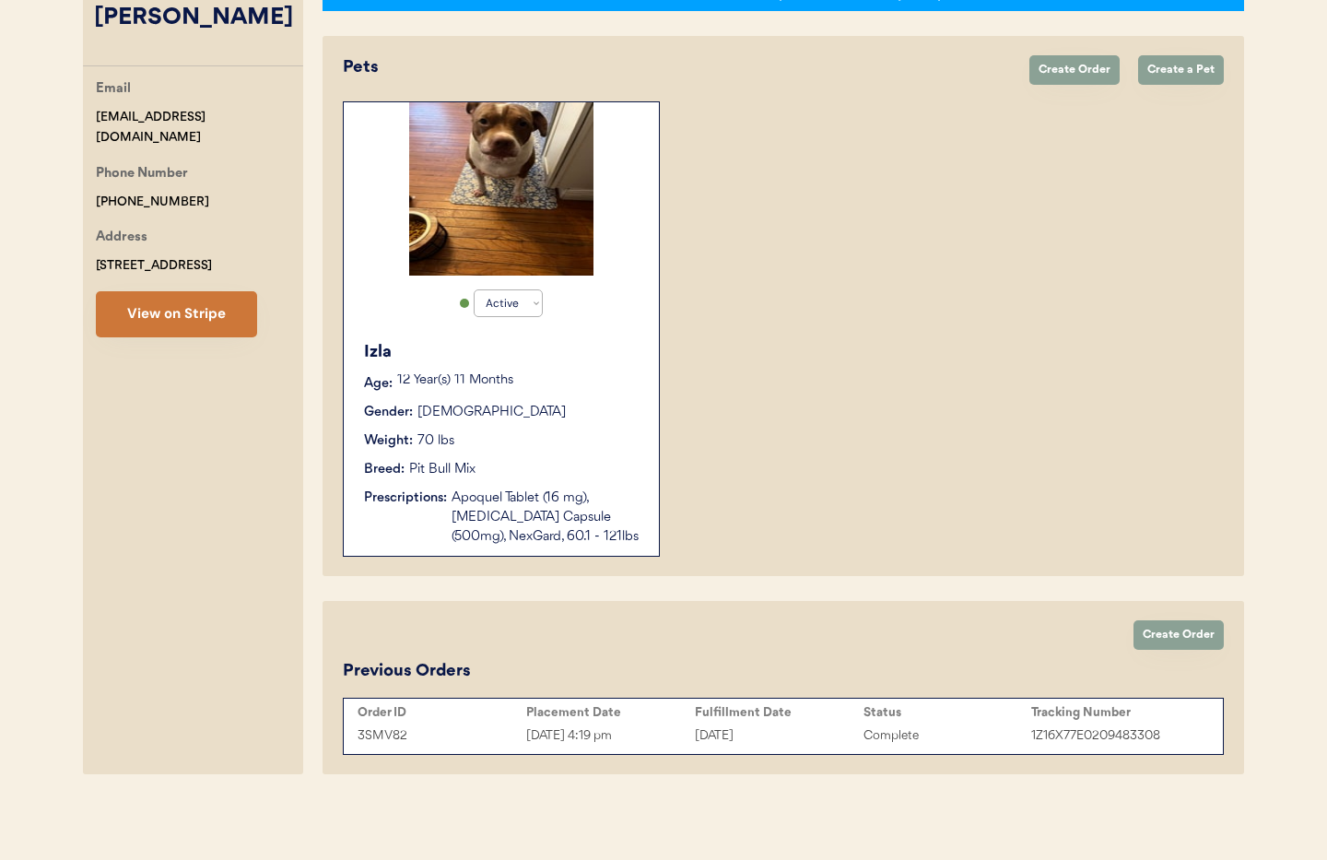
click at [166, 315] on button "View on Stripe" at bounding box center [176, 314] width 161 height 46
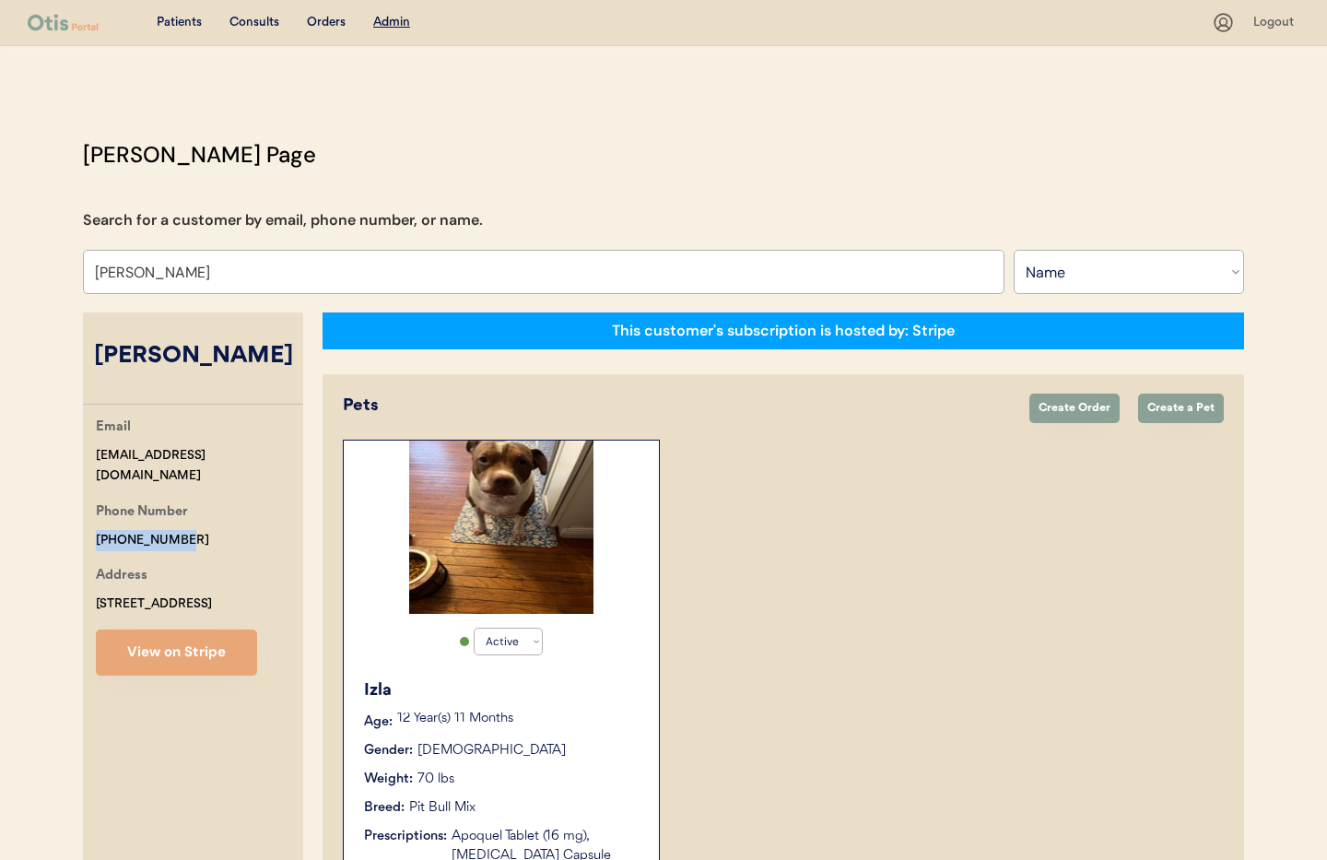
drag, startPoint x: 174, startPoint y: 523, endPoint x: 105, endPoint y: 516, distance: 69.5
click at [79, 519] on div "Otis Admin Page Search for a customer by email, phone number, or name. Mary Bol…" at bounding box center [663, 629] width 1198 height 983
copy div "+15714200733"
click at [217, 263] on input "Mary Bolden" at bounding box center [543, 272] width 921 height 44
drag, startPoint x: 153, startPoint y: 268, endPoint x: 23, endPoint y: 262, distance: 130.1
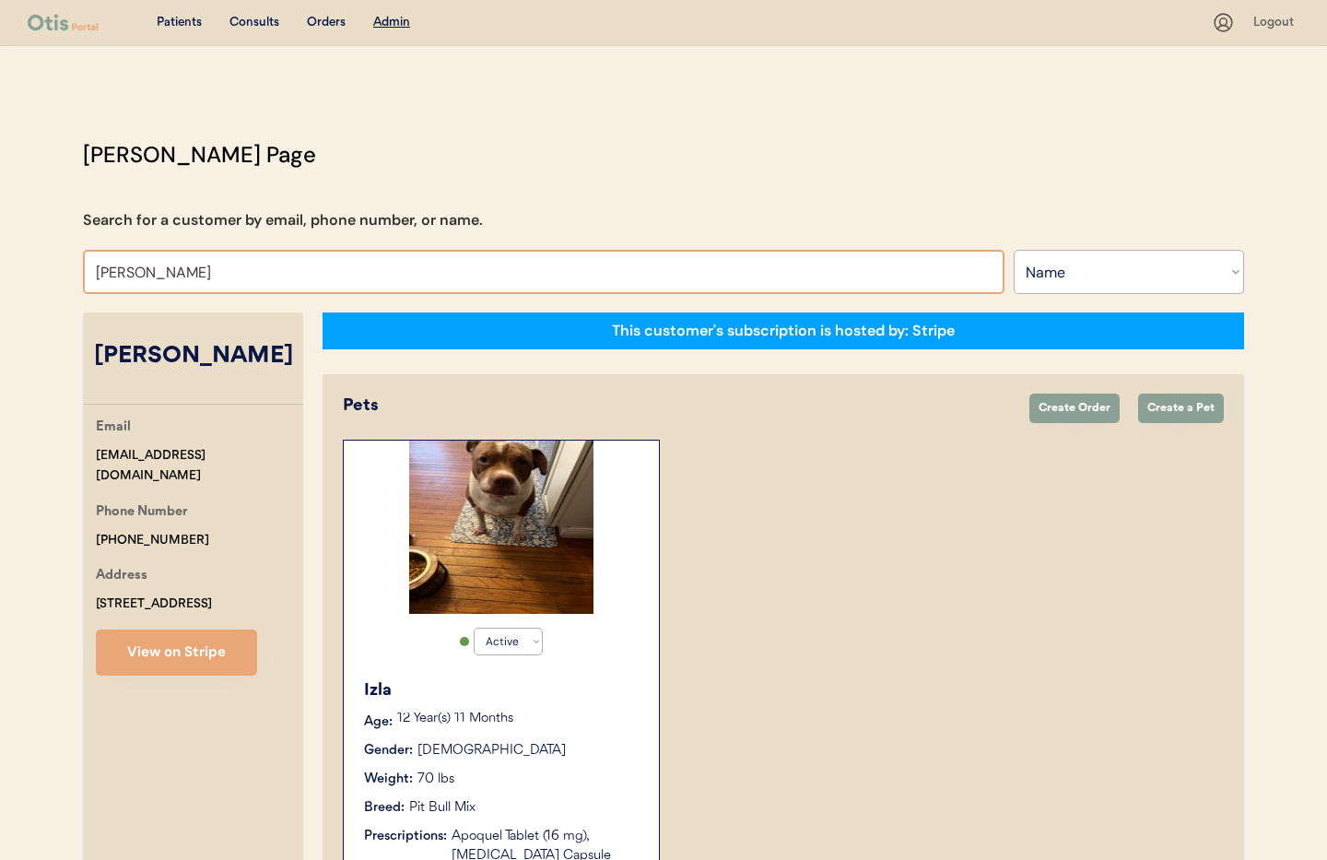
click at [23, 262] on div "Patients Consults Orders Admin Logout Otis Admin Page Search for a customer by …" at bounding box center [663, 599] width 1327 height 1198
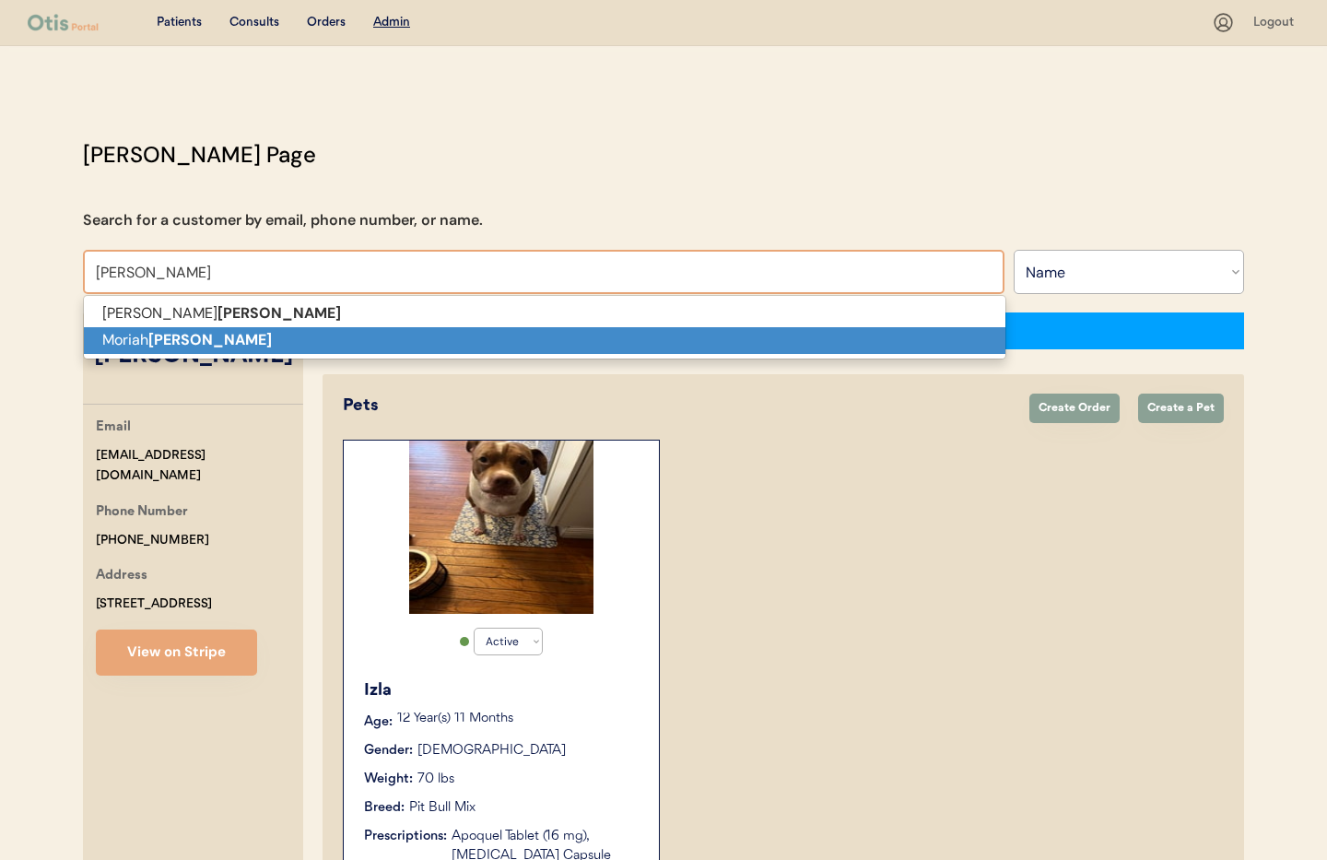
click at [122, 337] on p "Moriah DeSantis" at bounding box center [544, 340] width 921 height 27
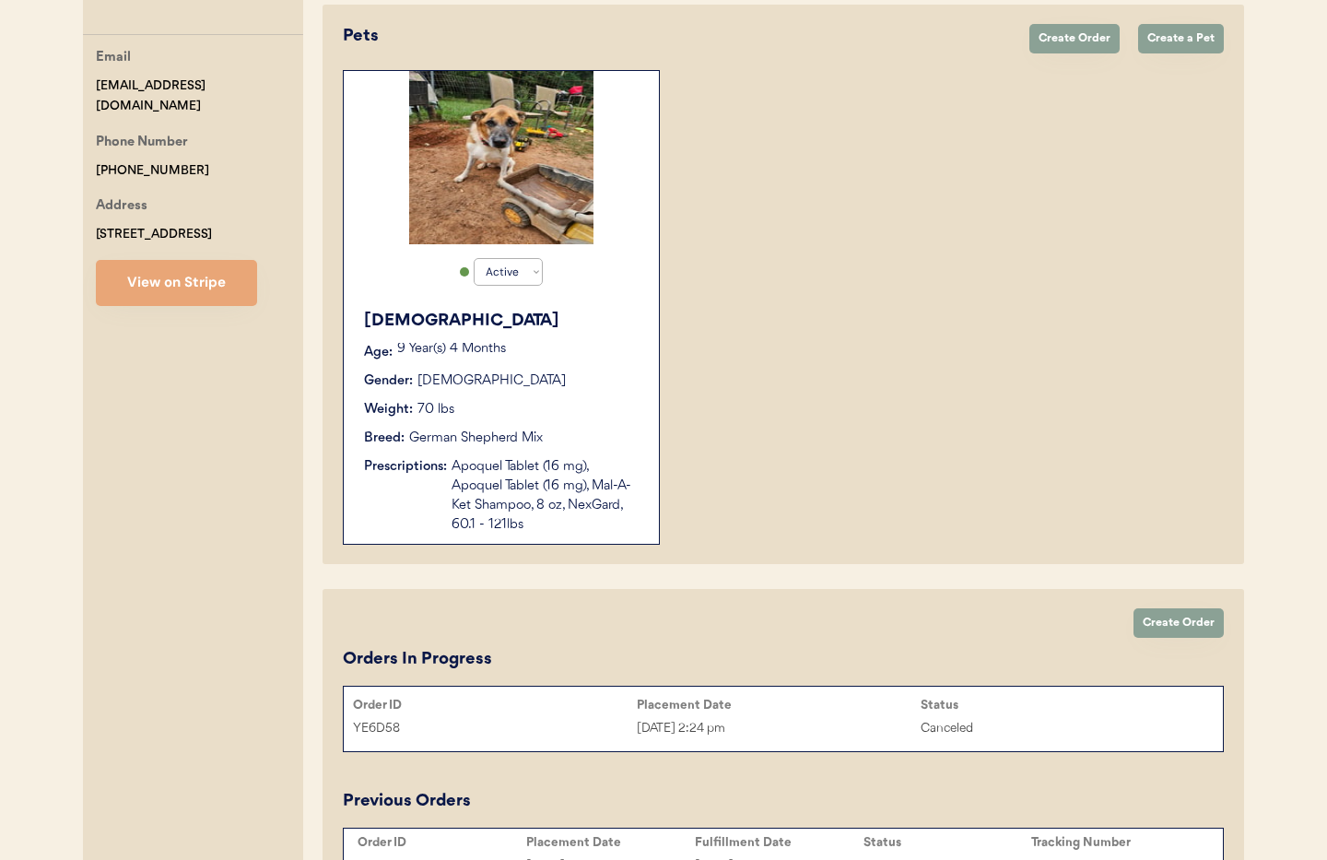
scroll to position [366, 0]
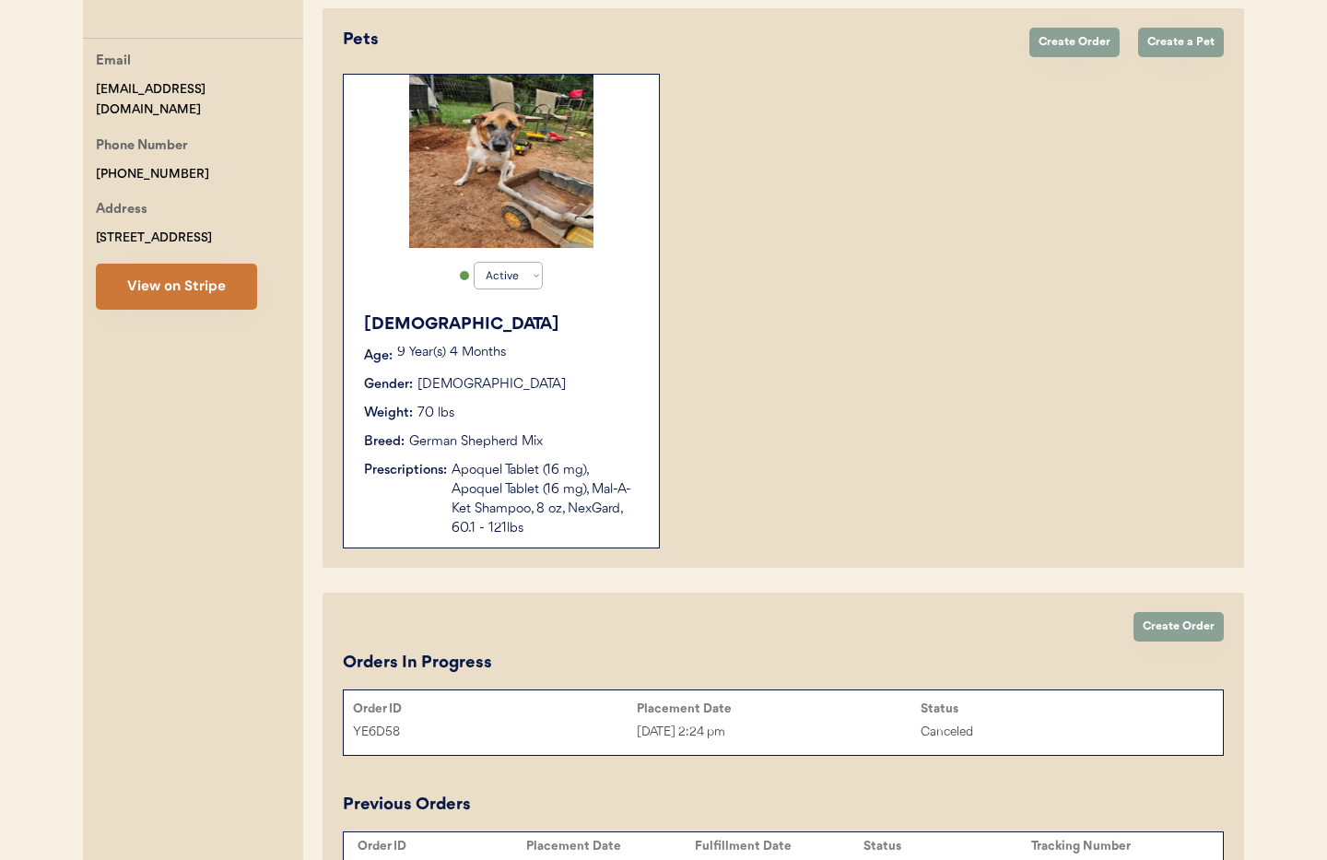
click at [139, 287] on button "View on Stripe" at bounding box center [176, 286] width 161 height 46
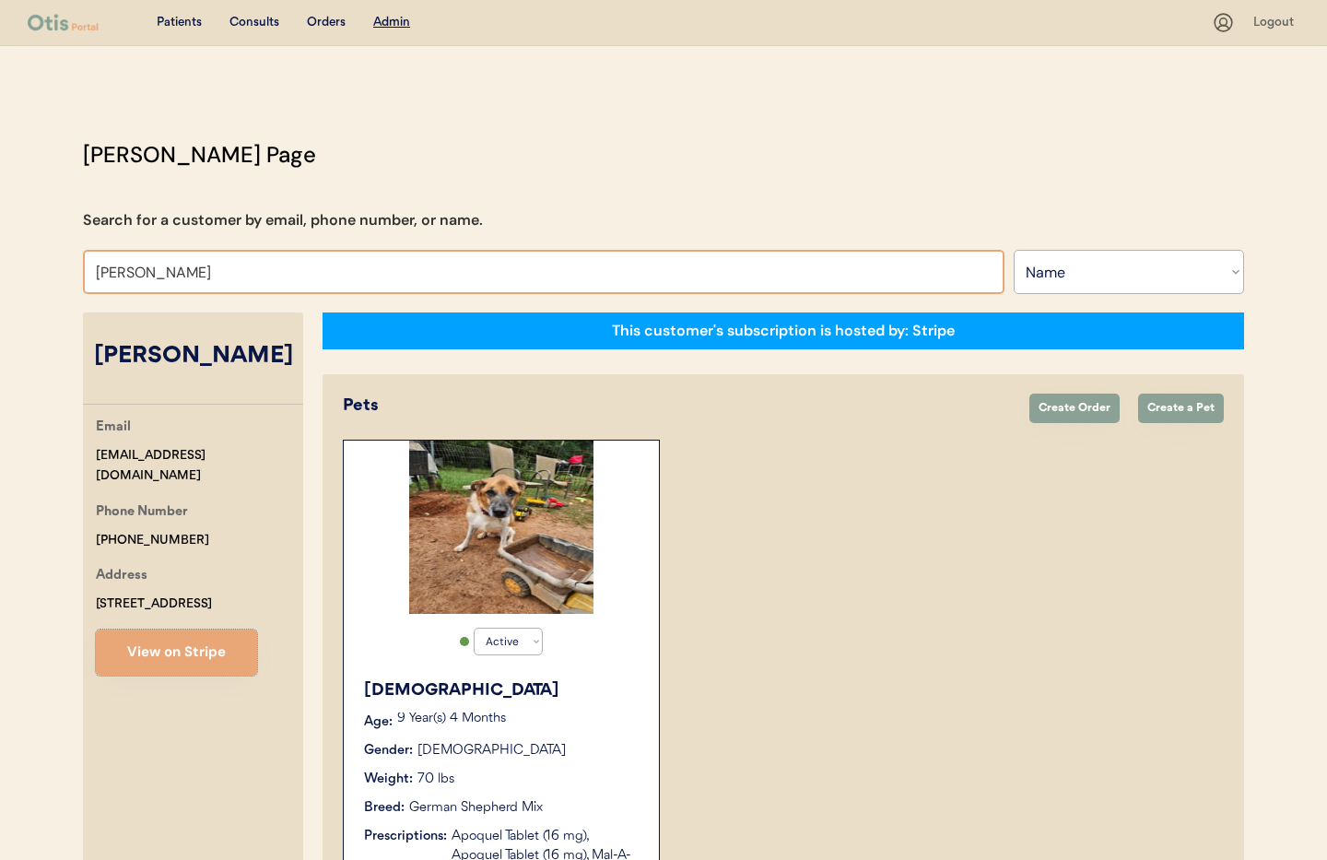
click at [233, 275] on input "Moriah DeSantis" at bounding box center [543, 272] width 921 height 44
drag, startPoint x: 199, startPoint y: 275, endPoint x: 30, endPoint y: 271, distance: 168.6
click at [26, 273] on div "Patients Consults Orders Admin Logout Otis Admin Page Search for a customer by …" at bounding box center [663, 679] width 1327 height 1359
type input "Natash"
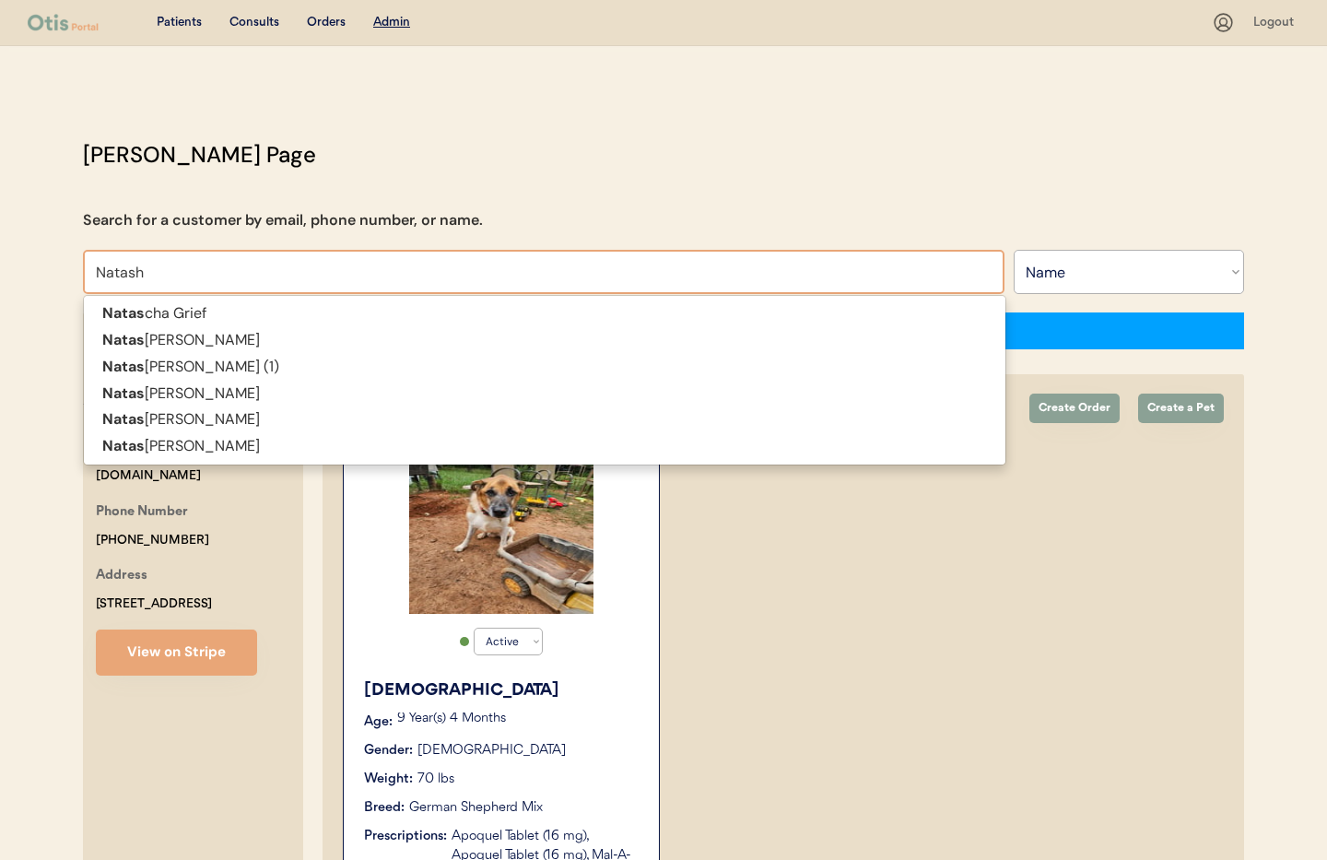
type input "Natasha Ginn"
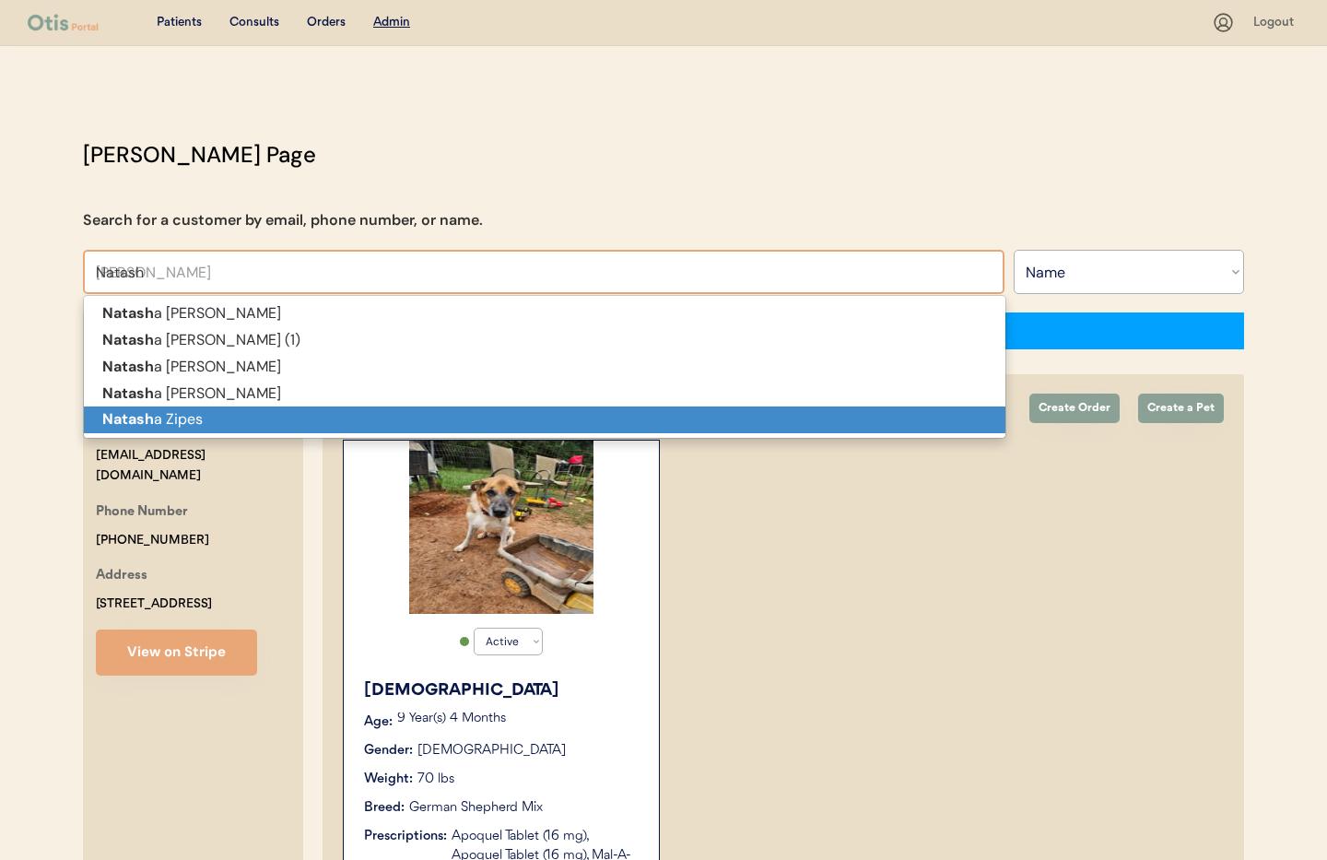
click at [575, 407] on p "Natash a Zipes" at bounding box center [544, 419] width 921 height 27
type input "Natasha Zipes"
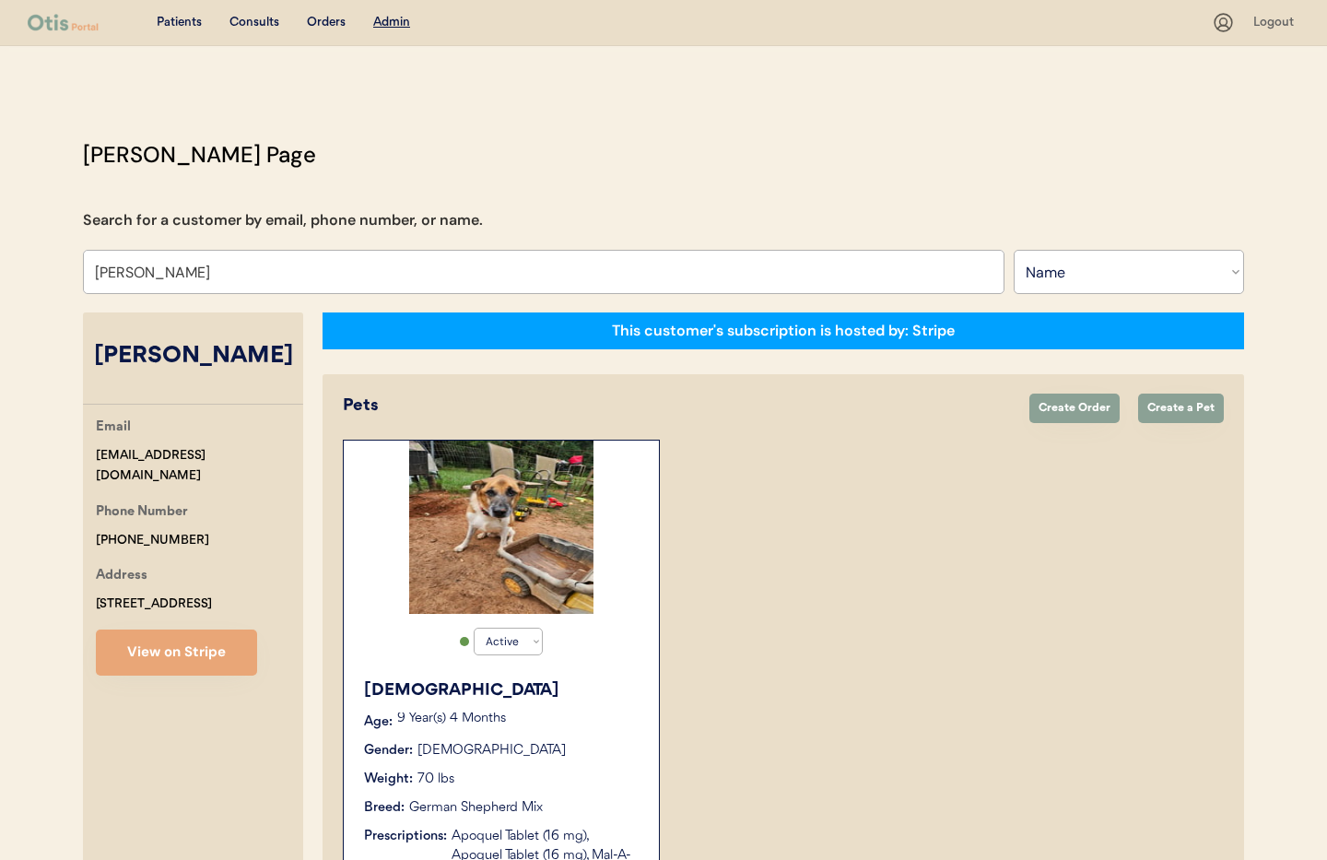
select select "true"
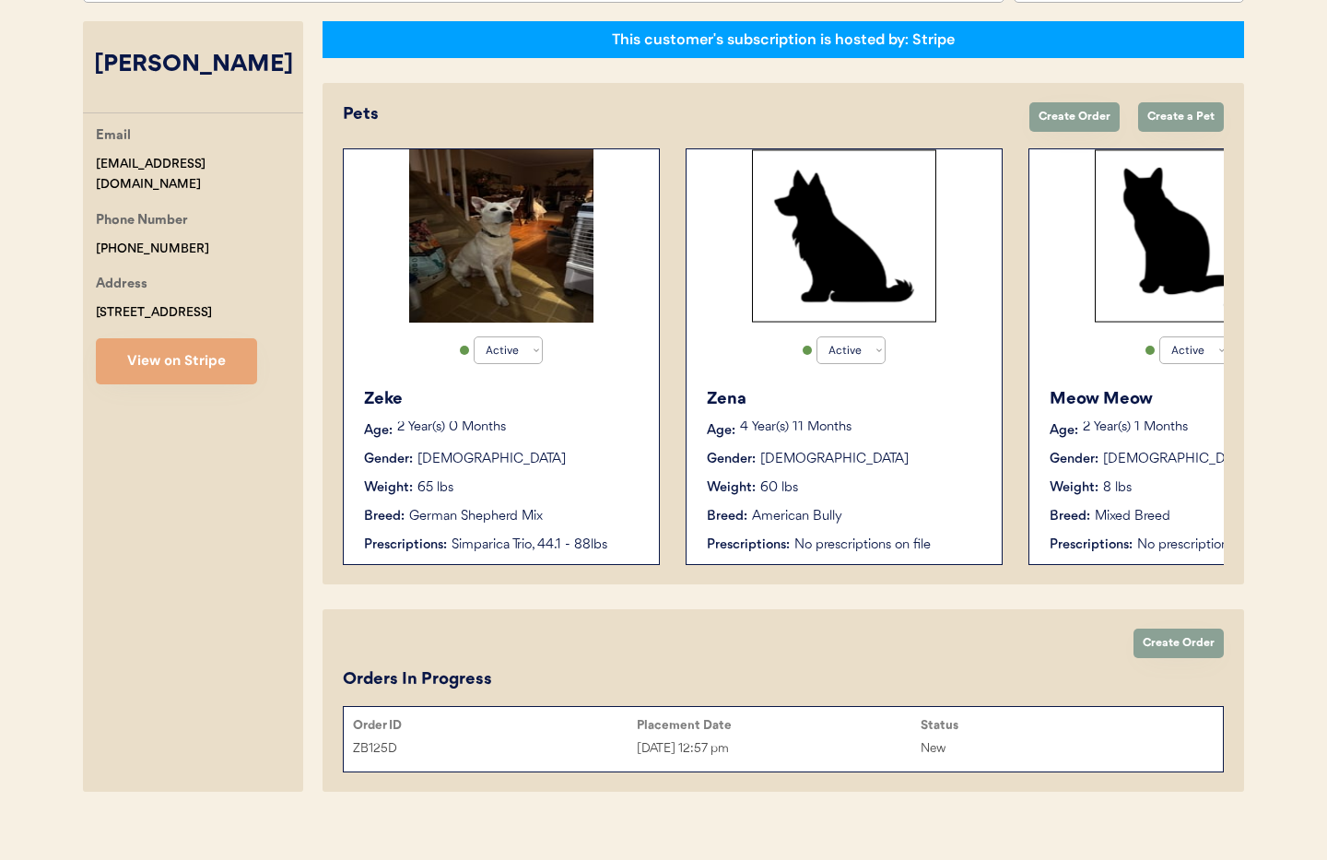
scroll to position [293, 0]
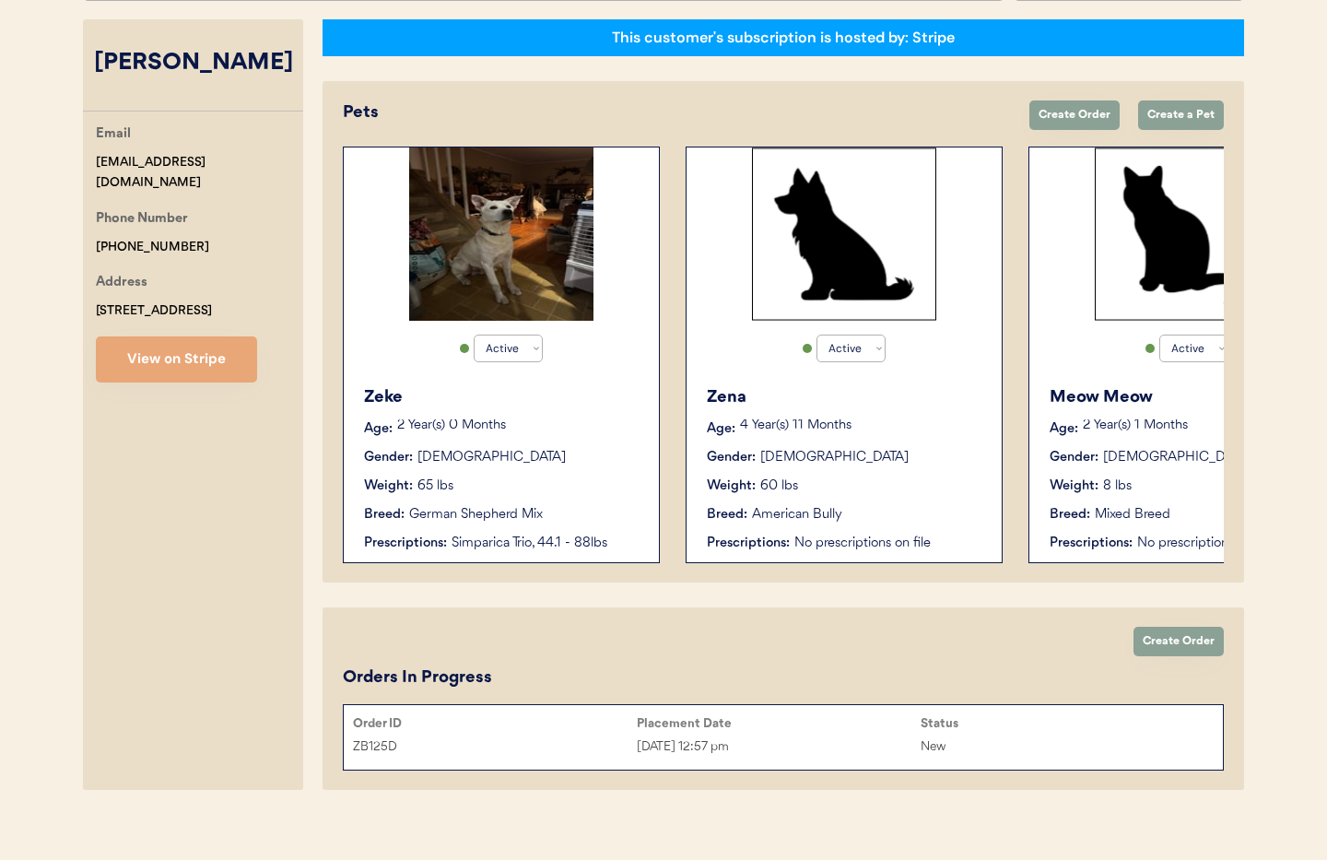
type input "Natasha Zipes"
click at [511, 481] on div "Weight: 65 lbs" at bounding box center [502, 485] width 276 height 19
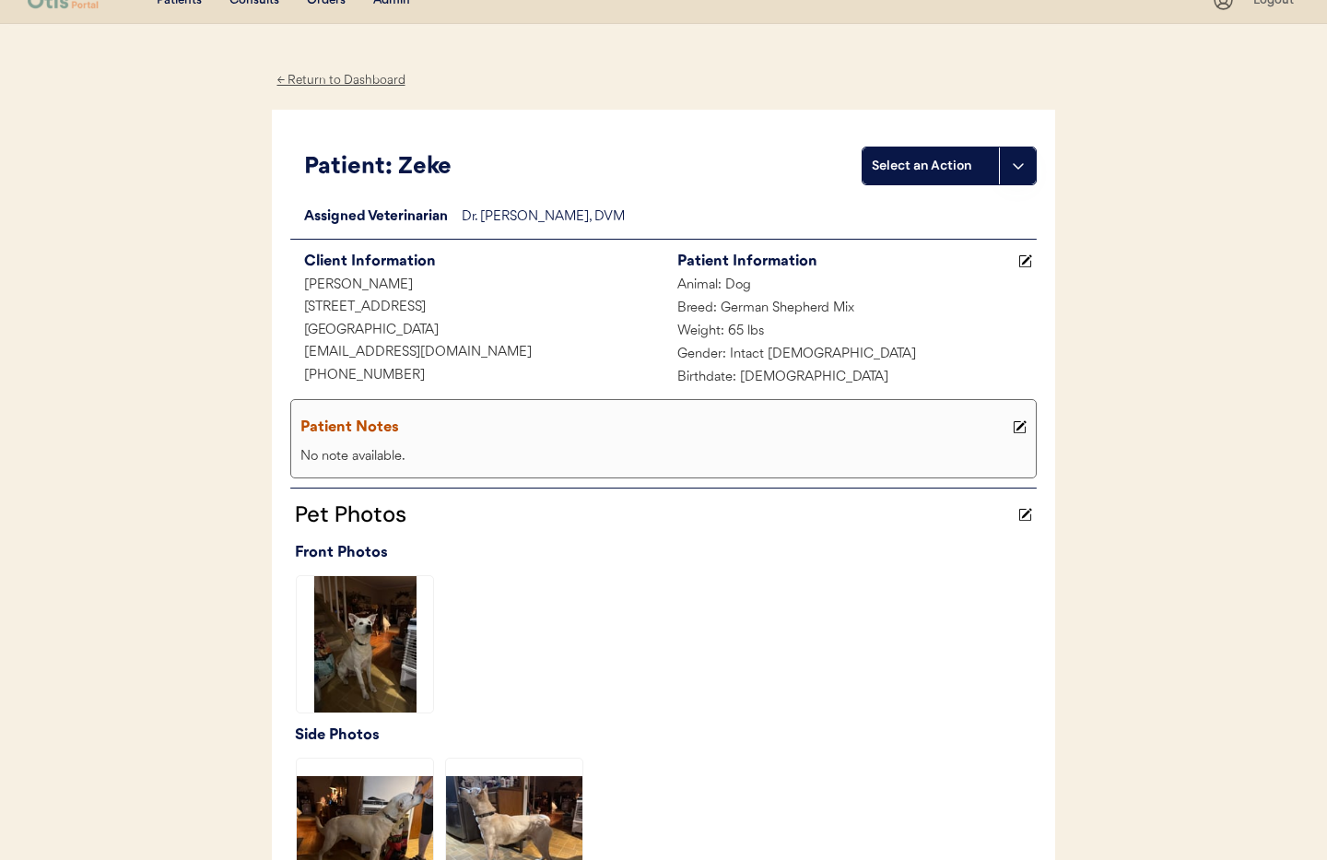
scroll to position [21, 0]
click at [345, 81] on div "← Return to Dashboard" at bounding box center [341, 81] width 138 height 21
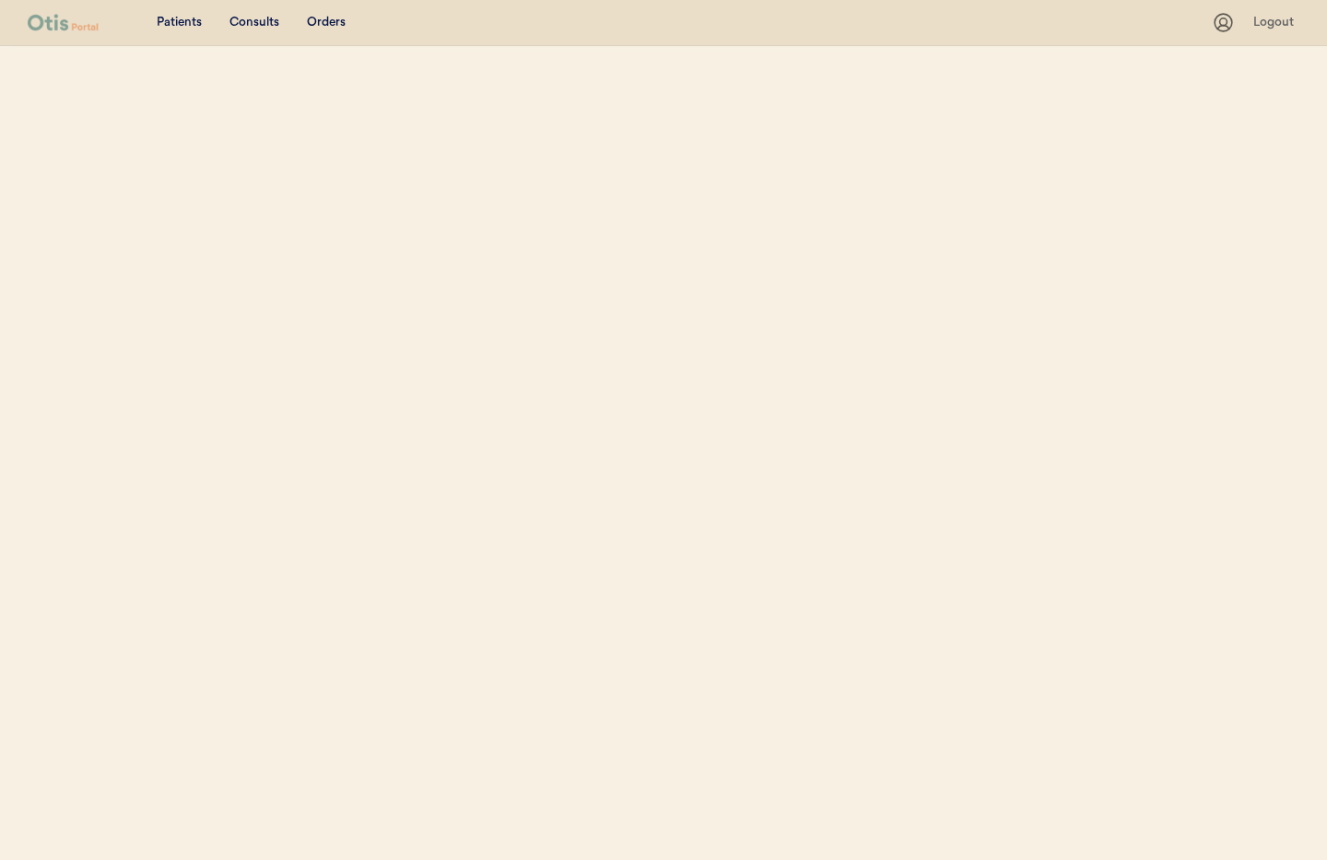
select select ""Name""
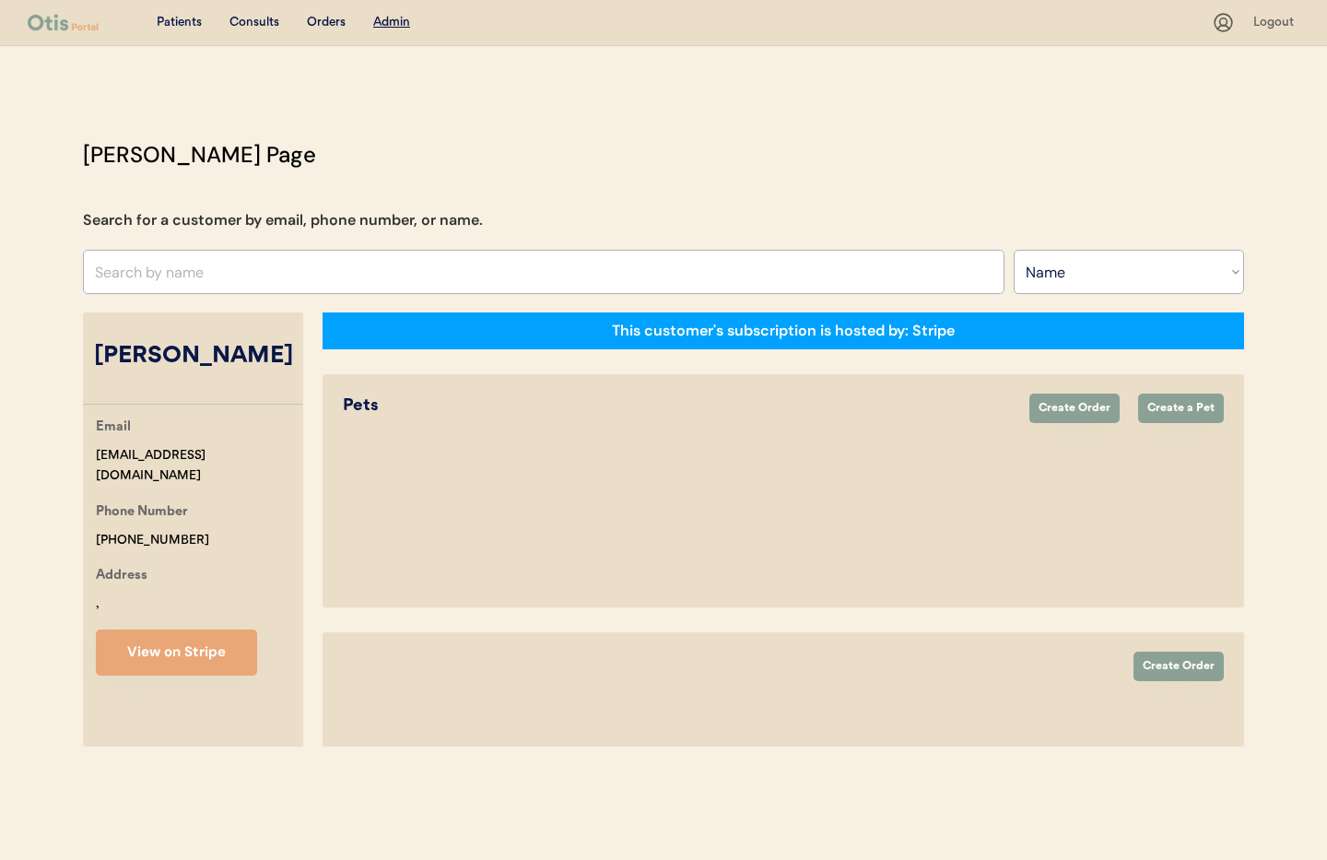
select select "true"
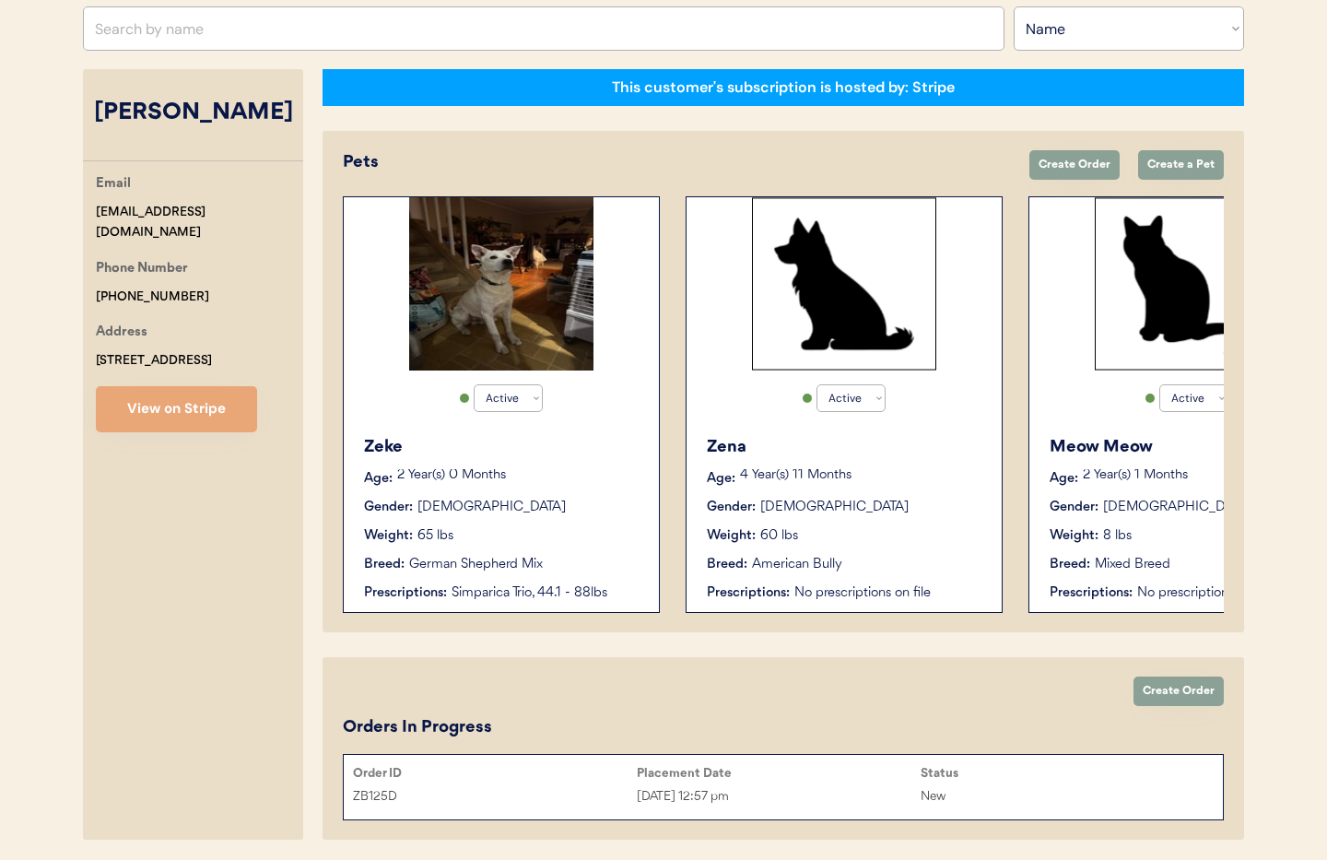
scroll to position [309, 0]
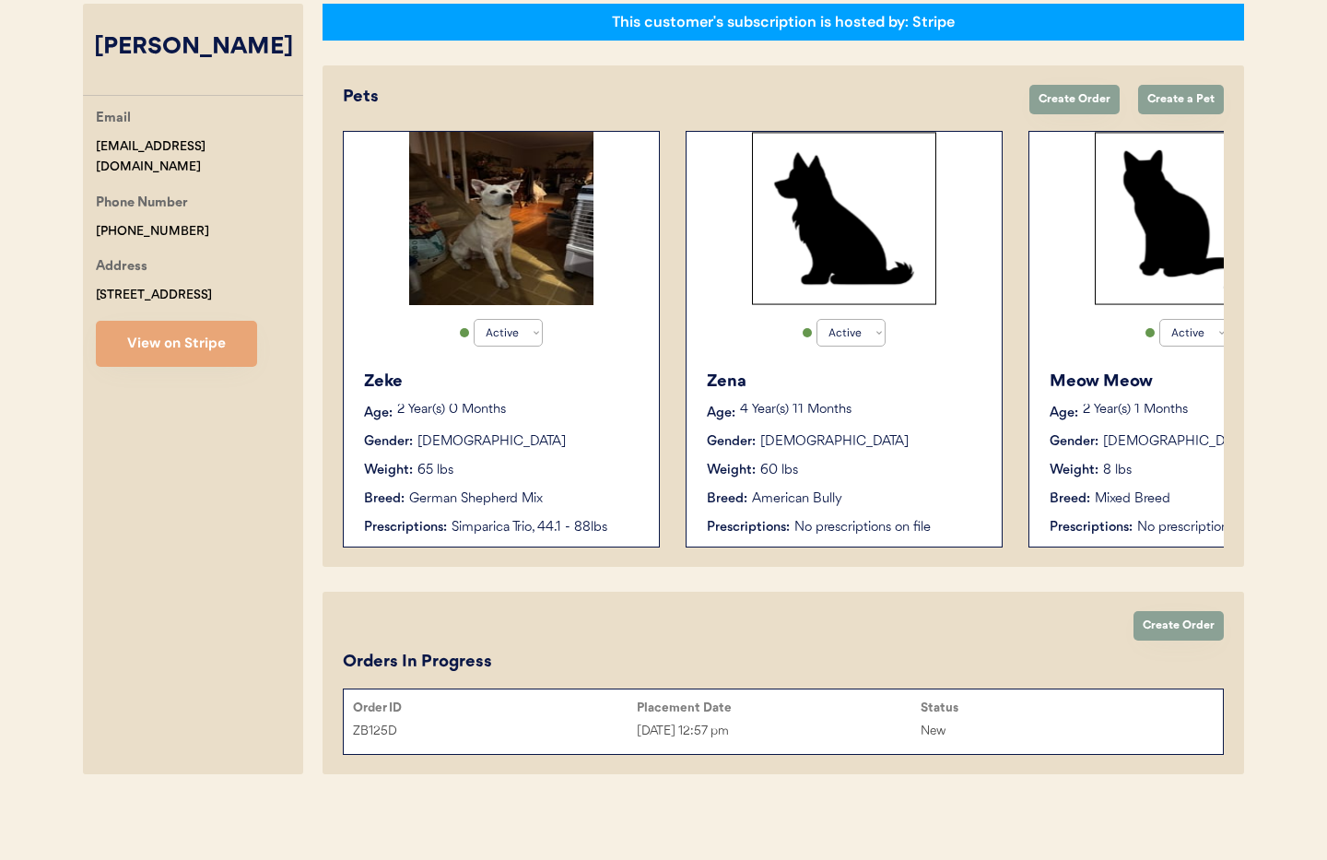
click at [799, 714] on div "Placement Date" at bounding box center [779, 707] width 284 height 15
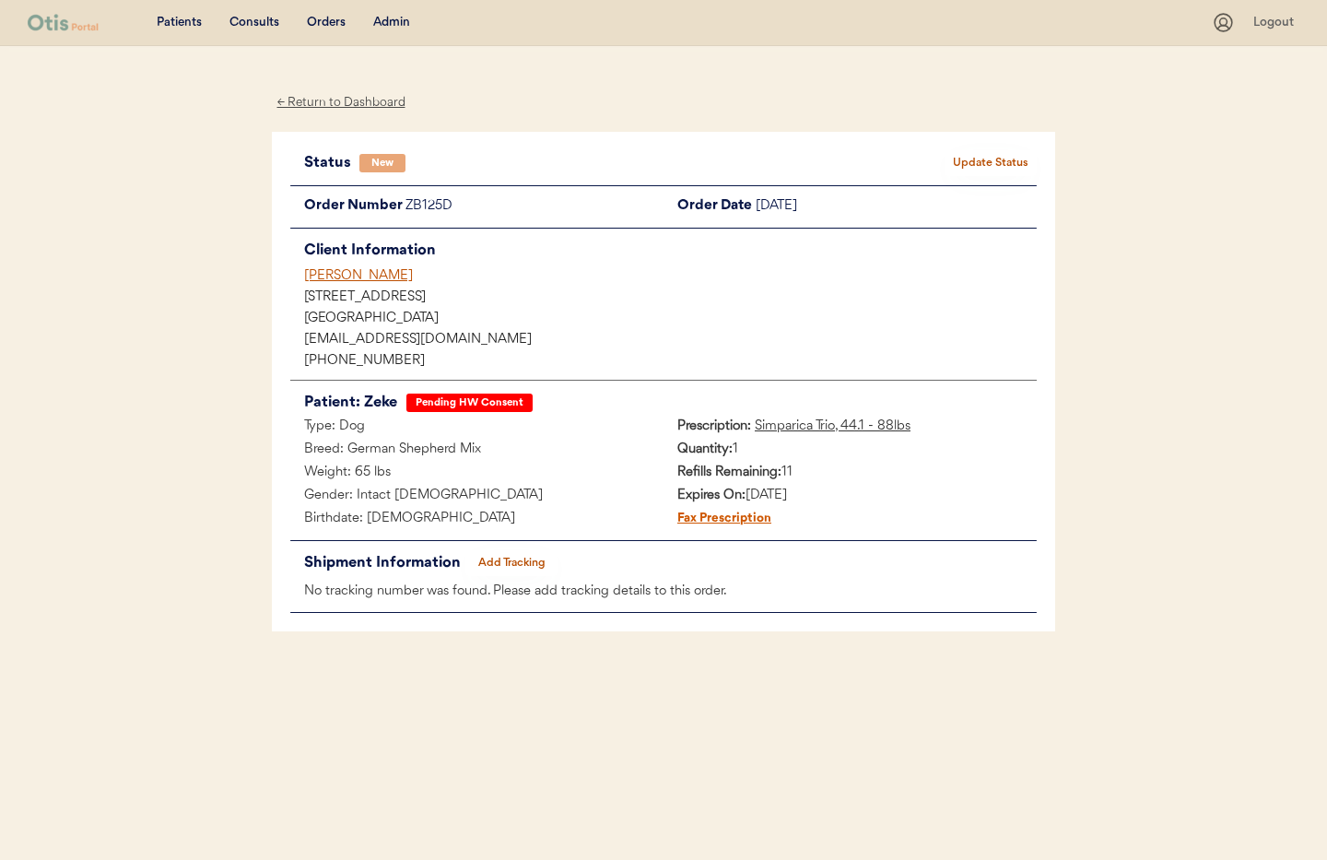
click at [318, 99] on div "← Return to Dashboard" at bounding box center [341, 102] width 138 height 21
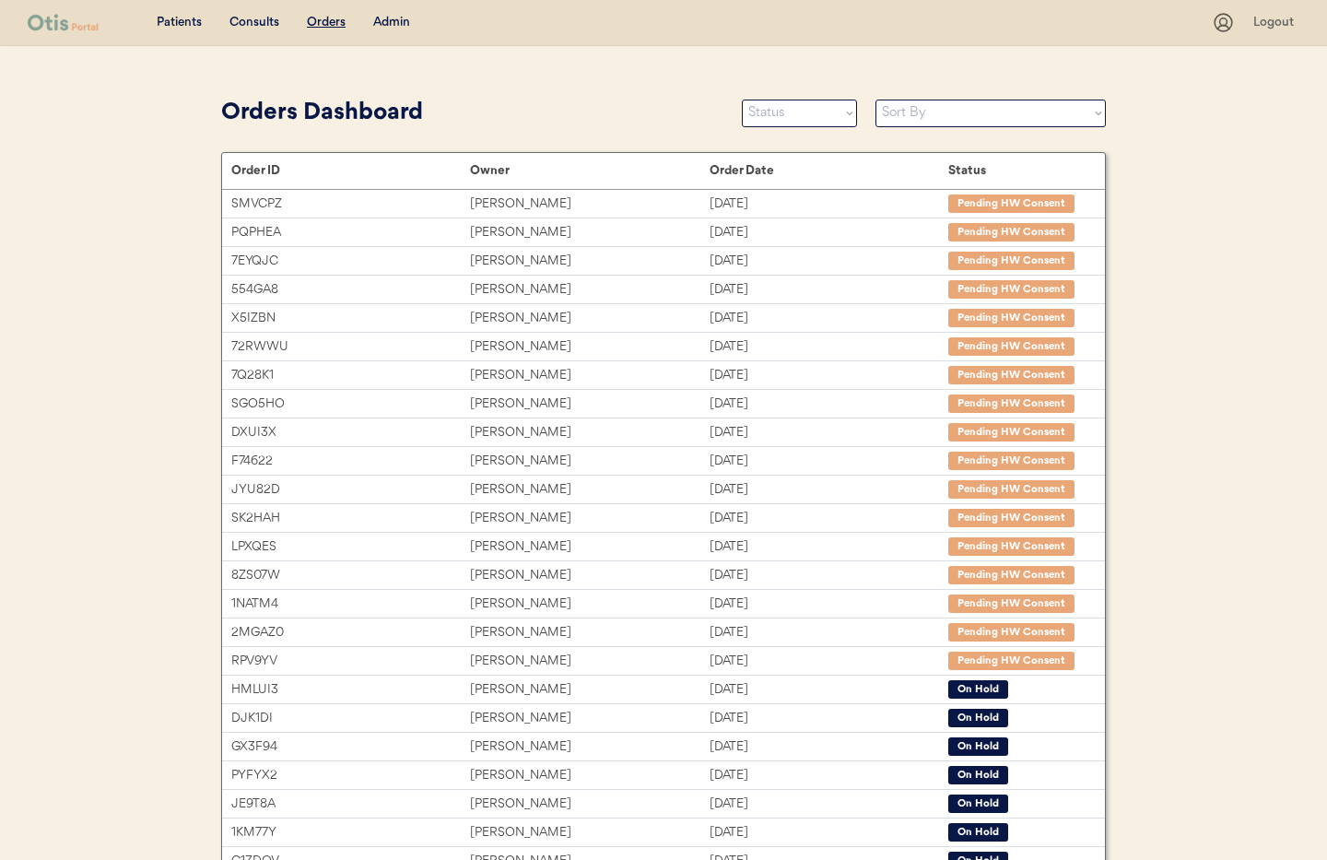
click at [391, 14] on div "Admin" at bounding box center [391, 23] width 37 height 18
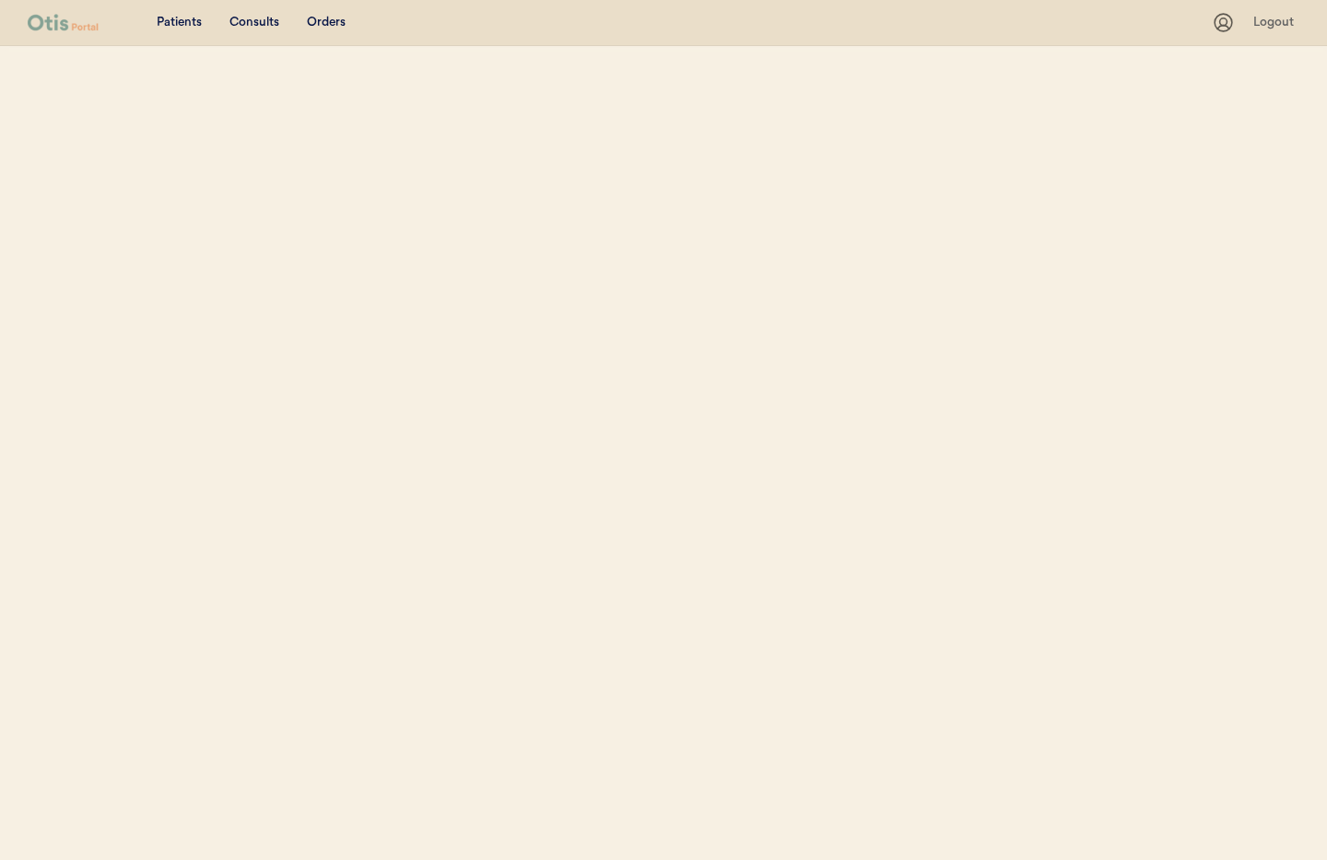
select select ""Name""
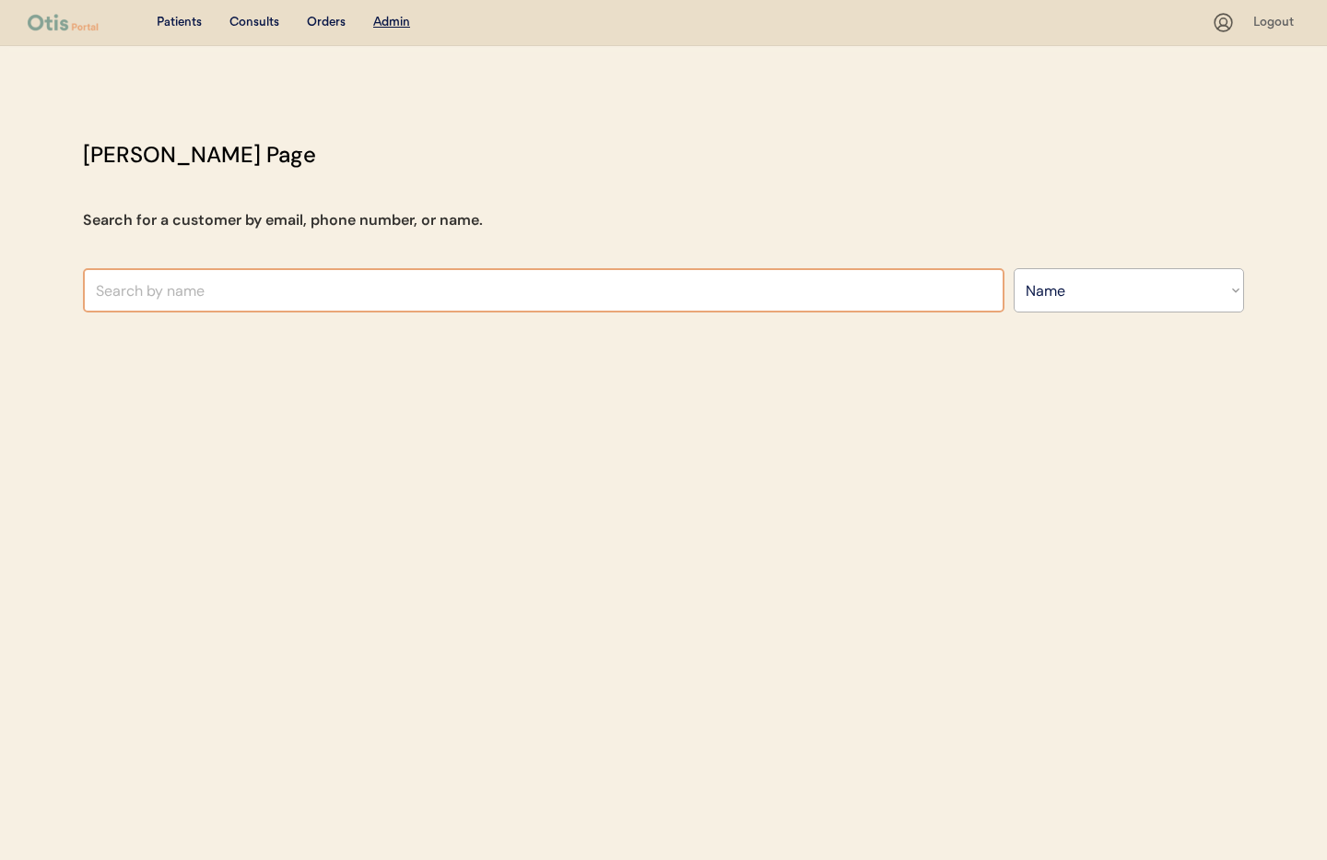
click at [302, 285] on input "text" at bounding box center [543, 290] width 921 height 44
type input "[PERSON_NAME]"
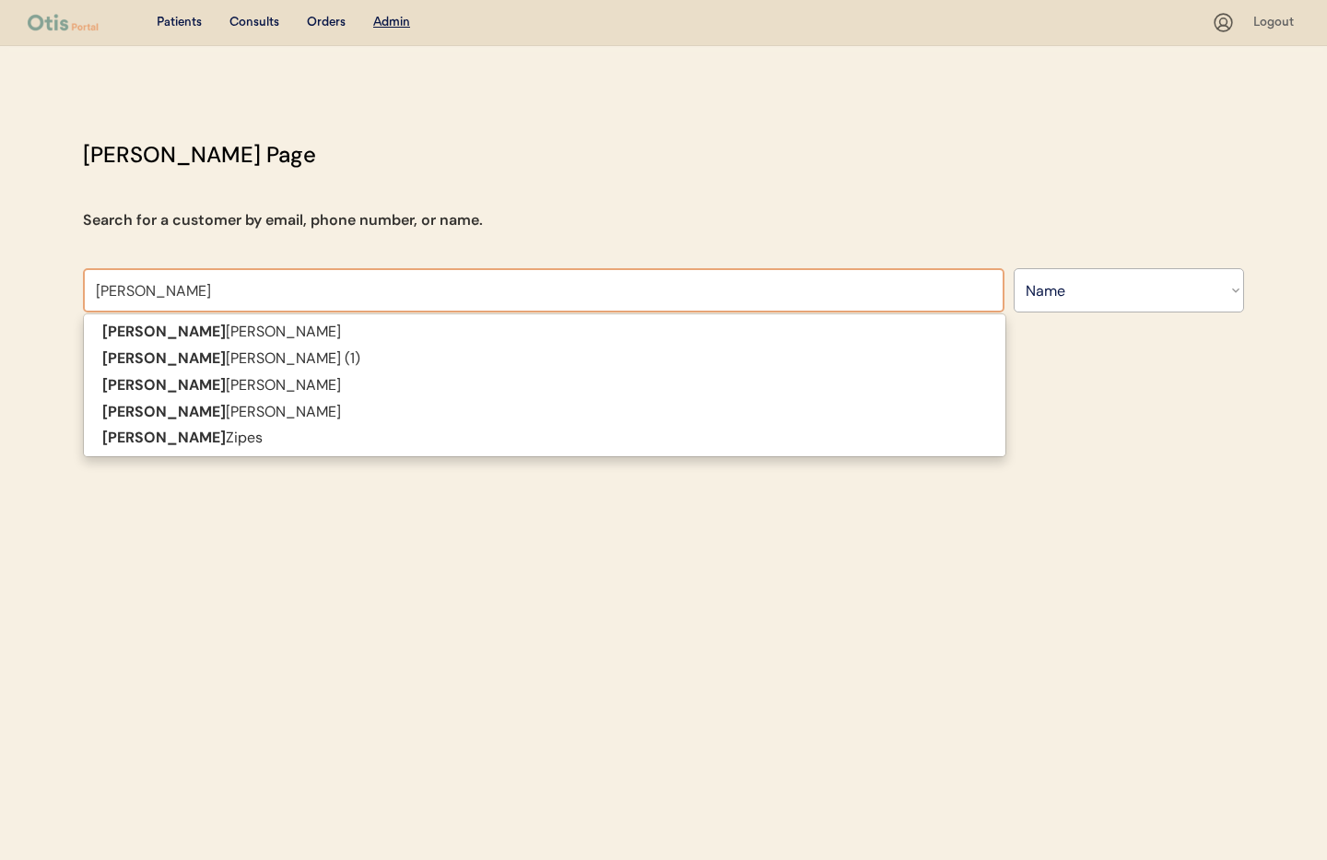
type input "[PERSON_NAME]"
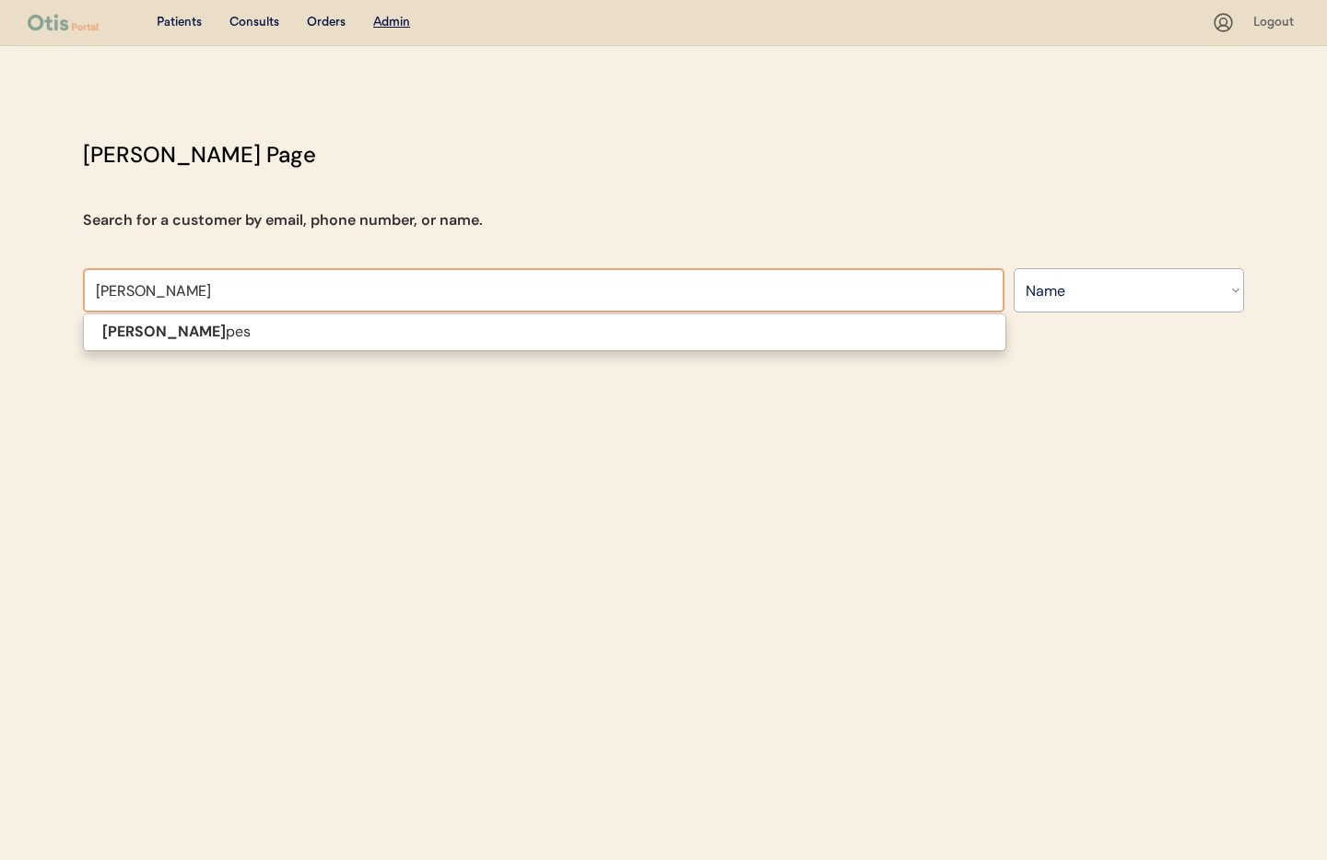
type input "[PERSON_NAME]"
click at [312, 333] on div "Patients Consults Orders Admin Logout [PERSON_NAME] Admin Page Search for a cus…" at bounding box center [663, 430] width 1327 height 860
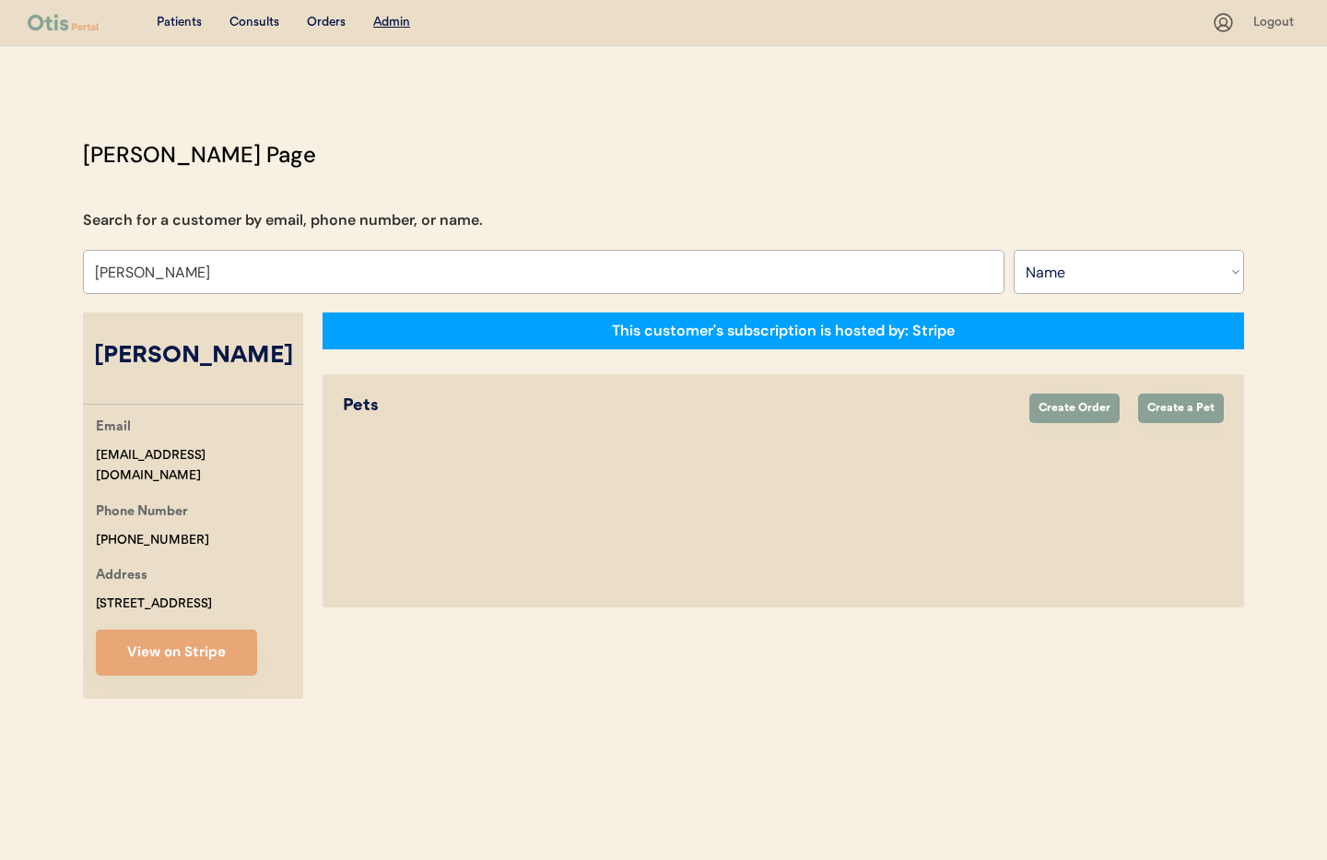
select select "true"
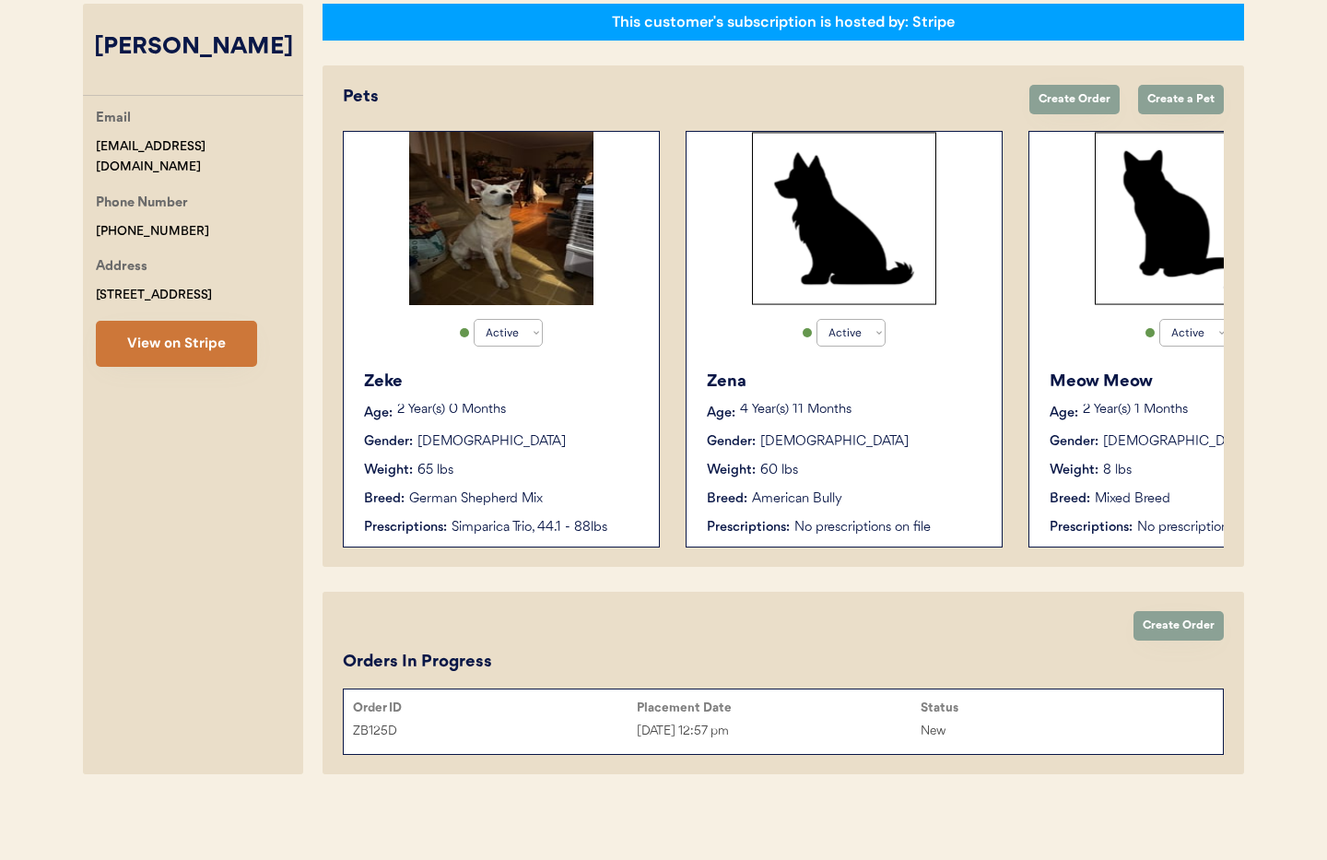
click at [214, 336] on button "View on Stripe" at bounding box center [176, 344] width 161 height 46
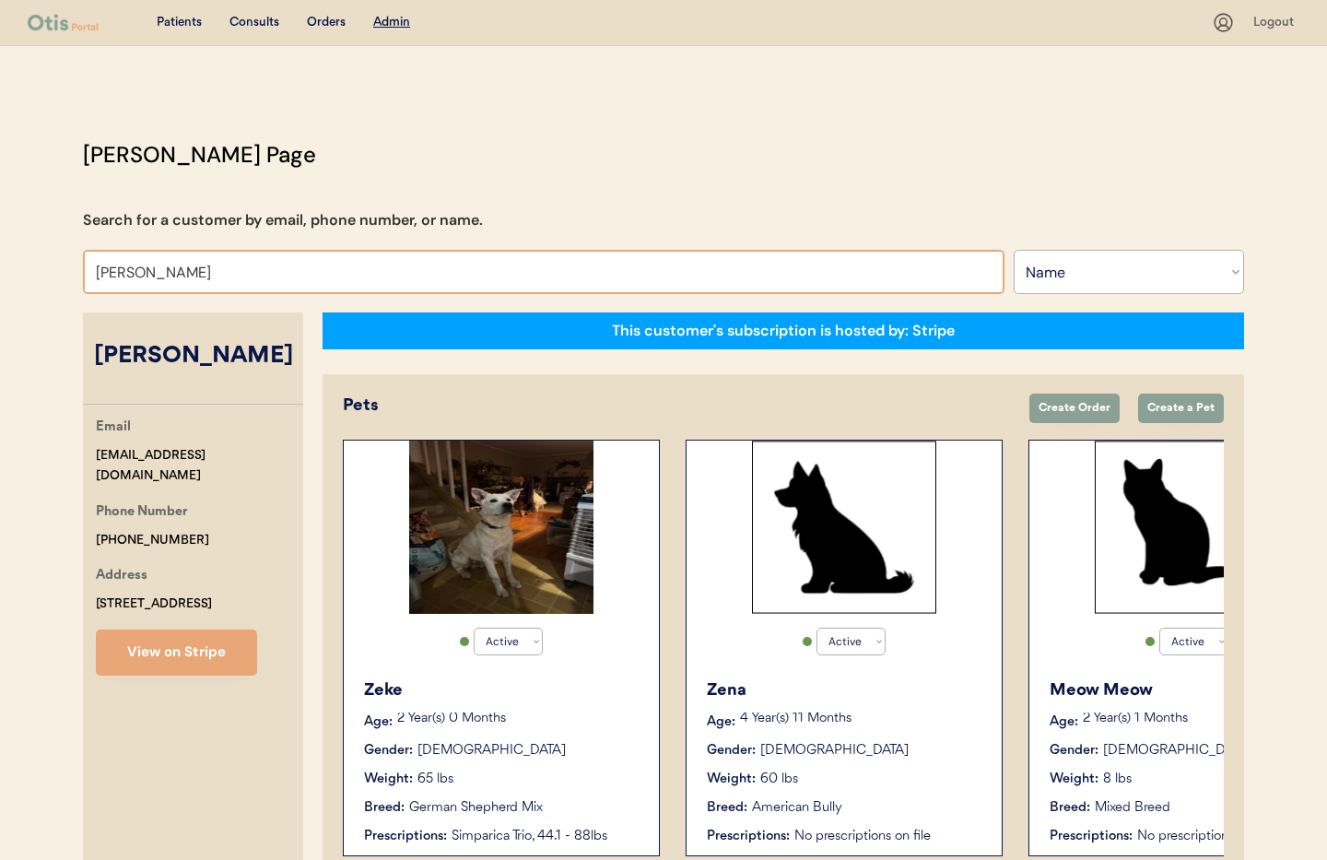
drag, startPoint x: 208, startPoint y: 275, endPoint x: 36, endPoint y: 260, distance: 173.0
click at [36, 260] on div "Patients Consults Orders Admin Logout Otis Admin Page Search for a customer by …" at bounding box center [663, 584] width 1327 height 1168
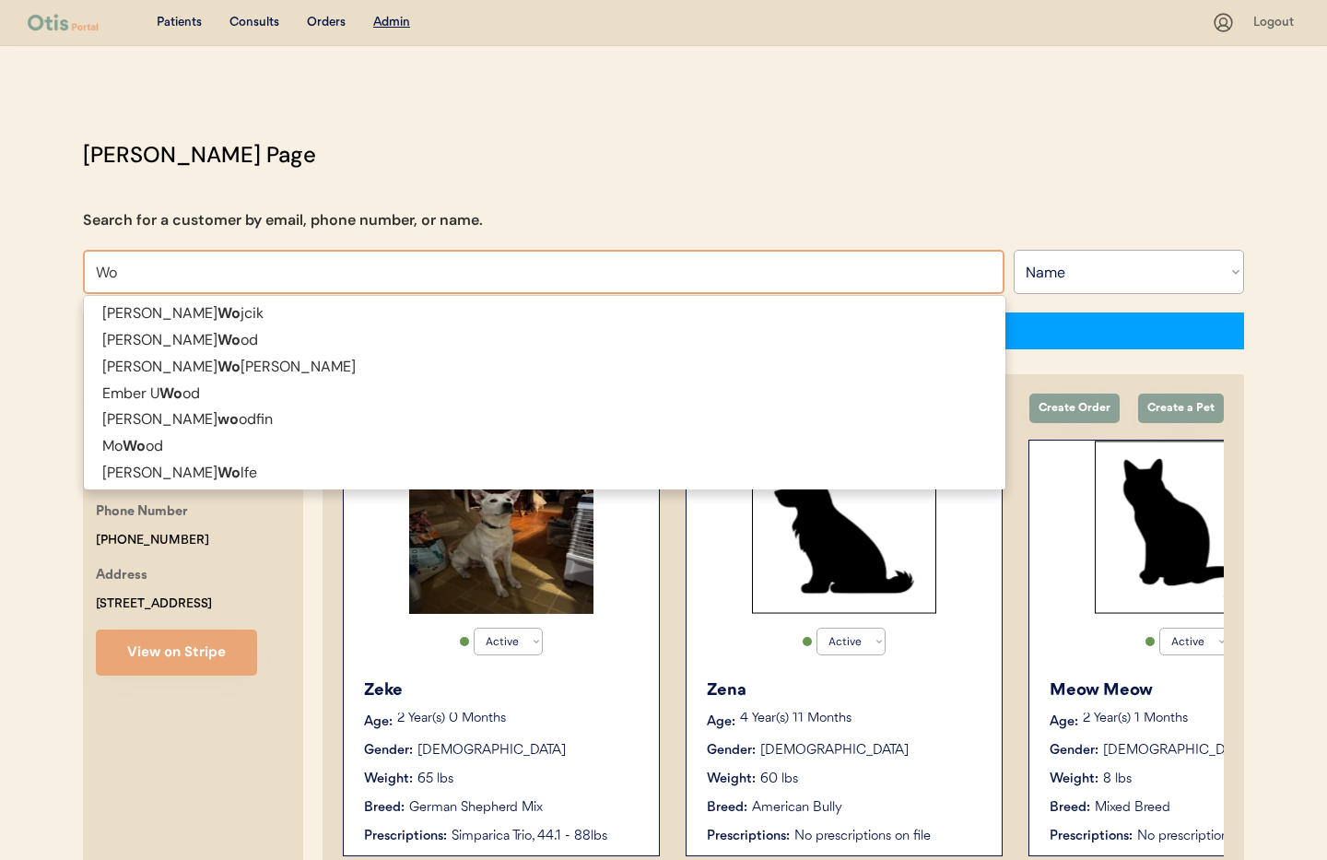
type input "W"
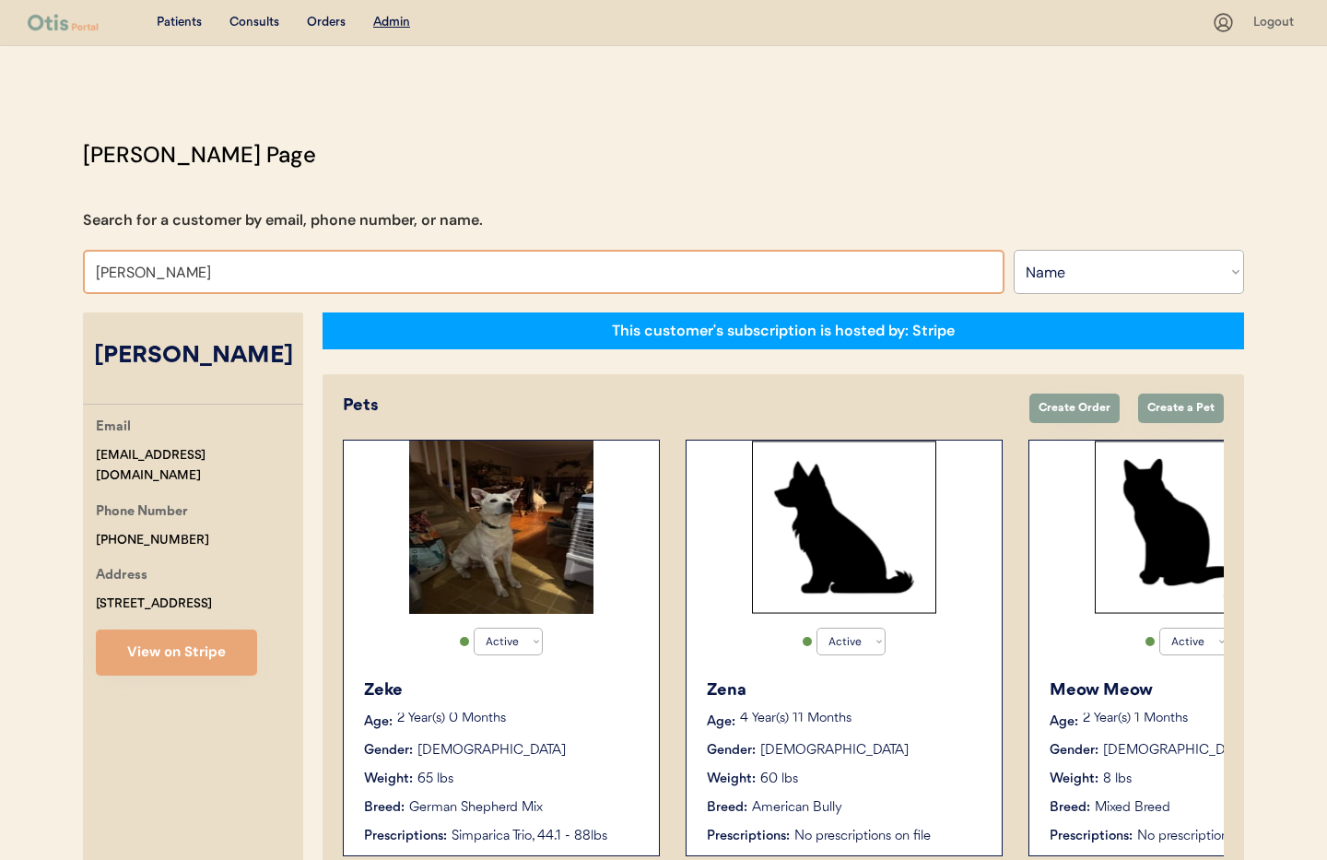
type input "sonja"
type input "sonja Fernandez"
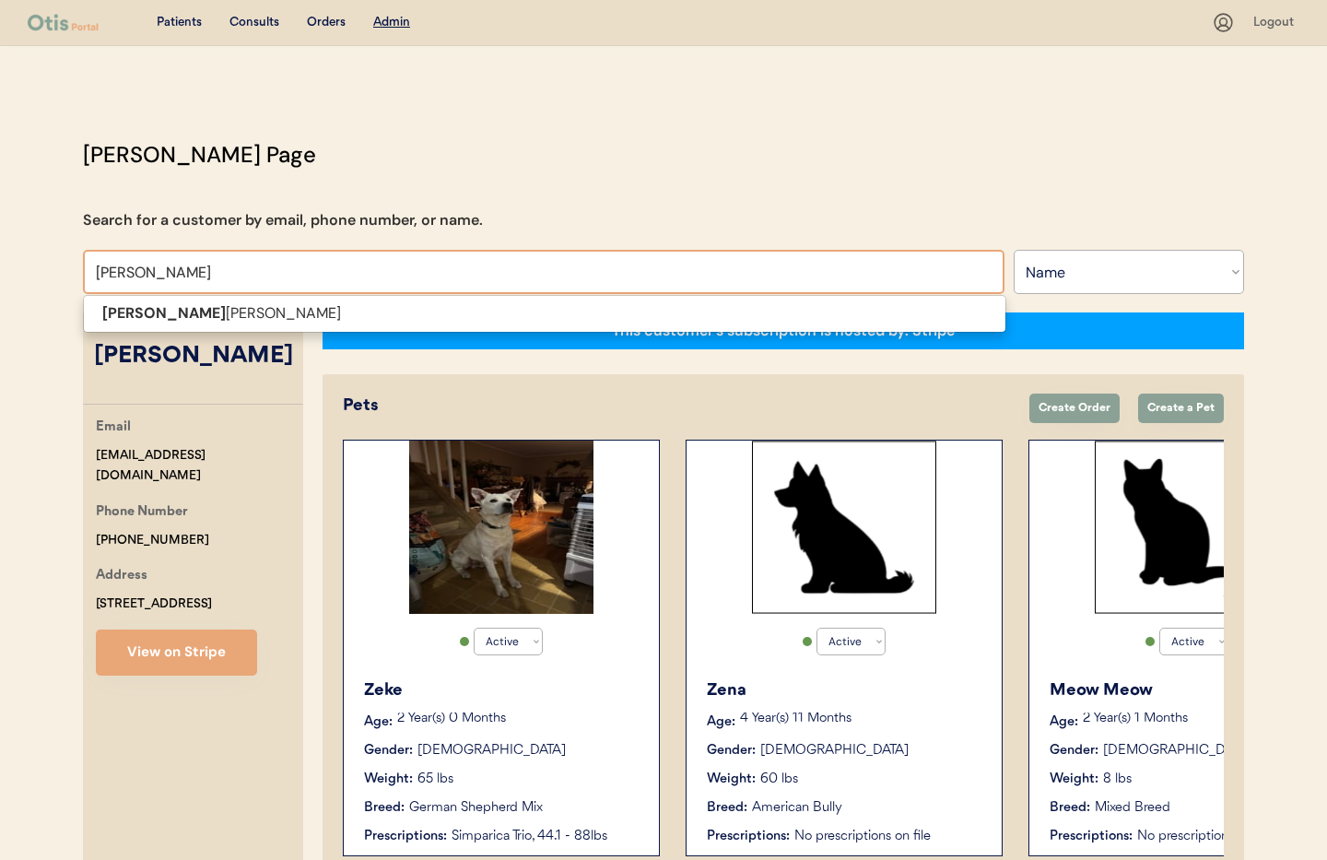
type input "sonja Fer"
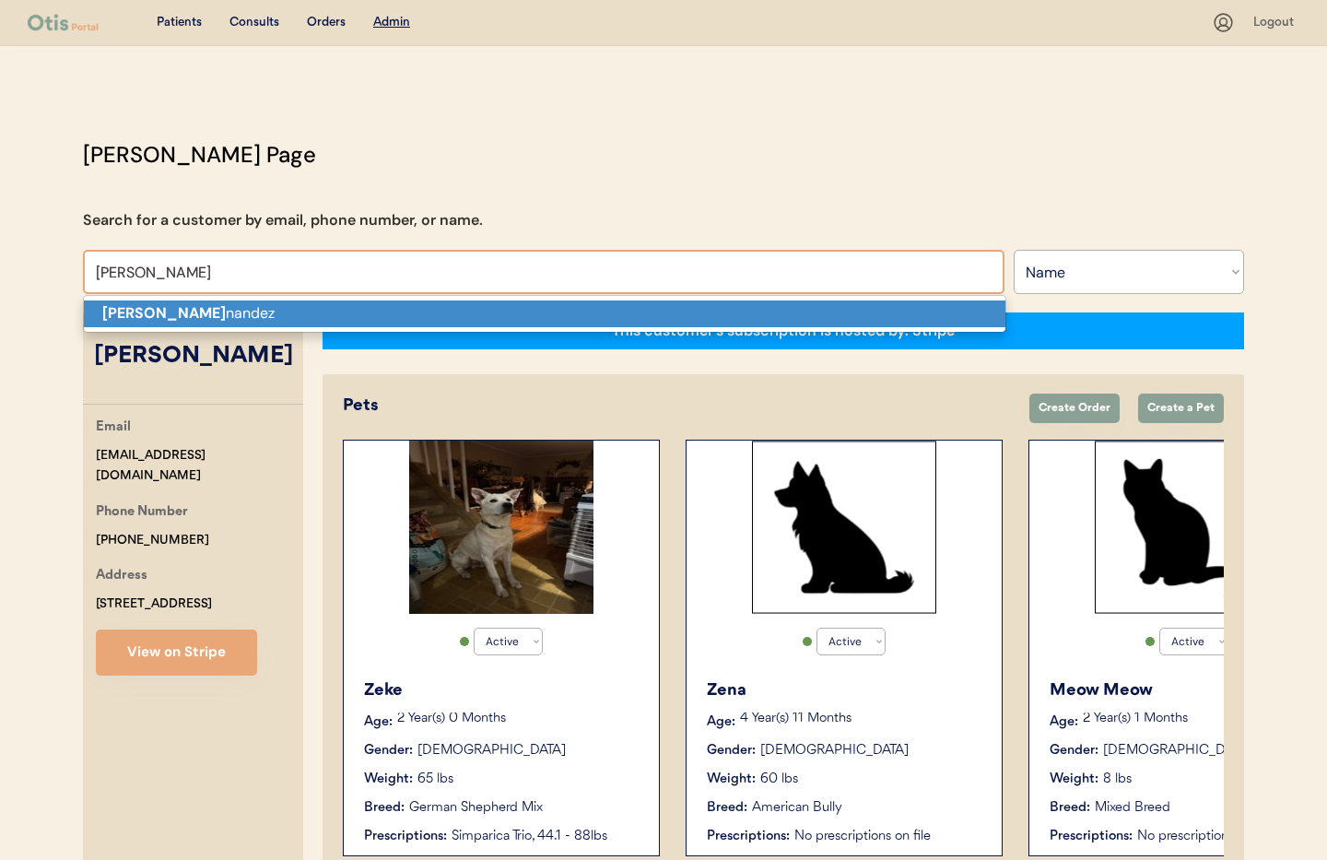
click at [136, 319] on strong "Sonja Fer" at bounding box center [163, 312] width 123 height 19
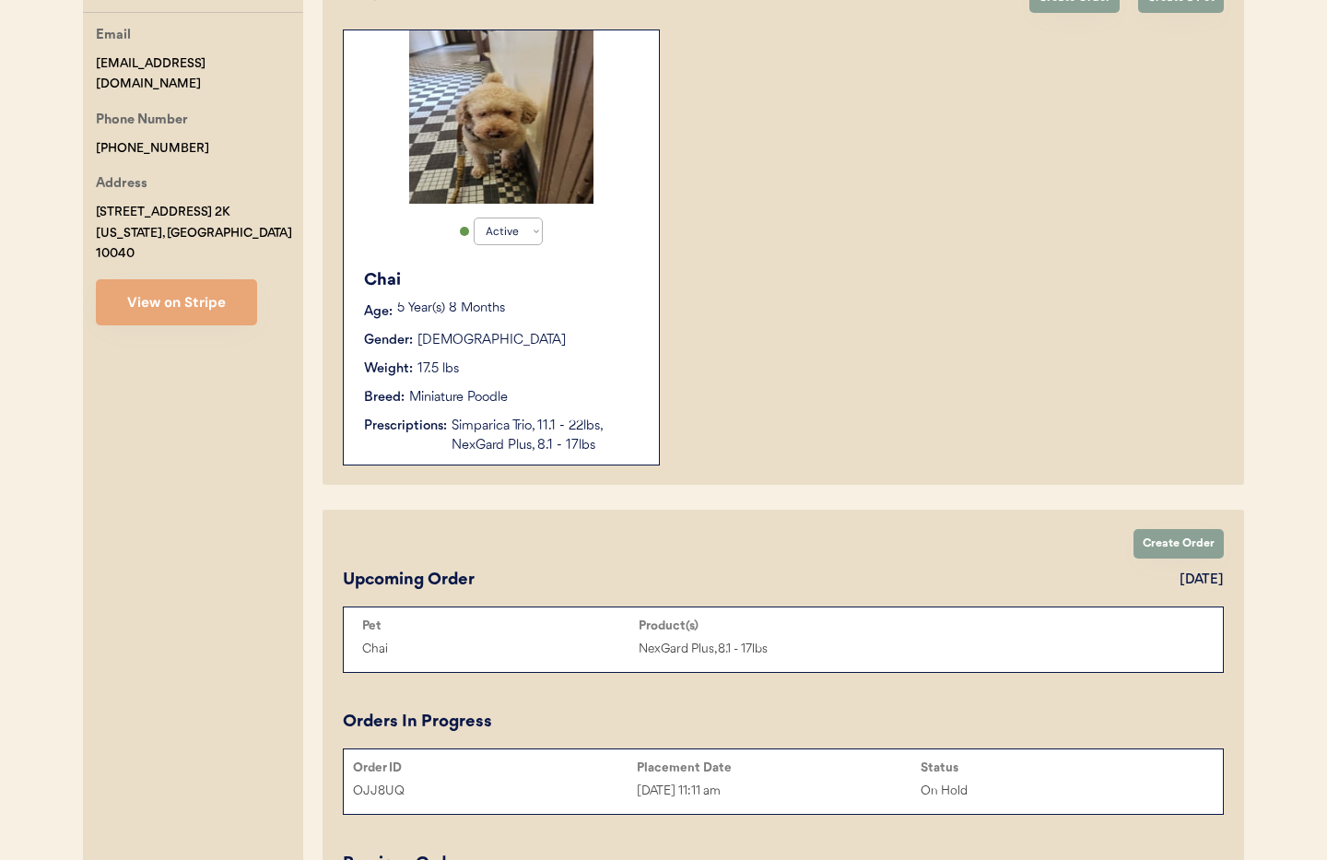
scroll to position [427, 0]
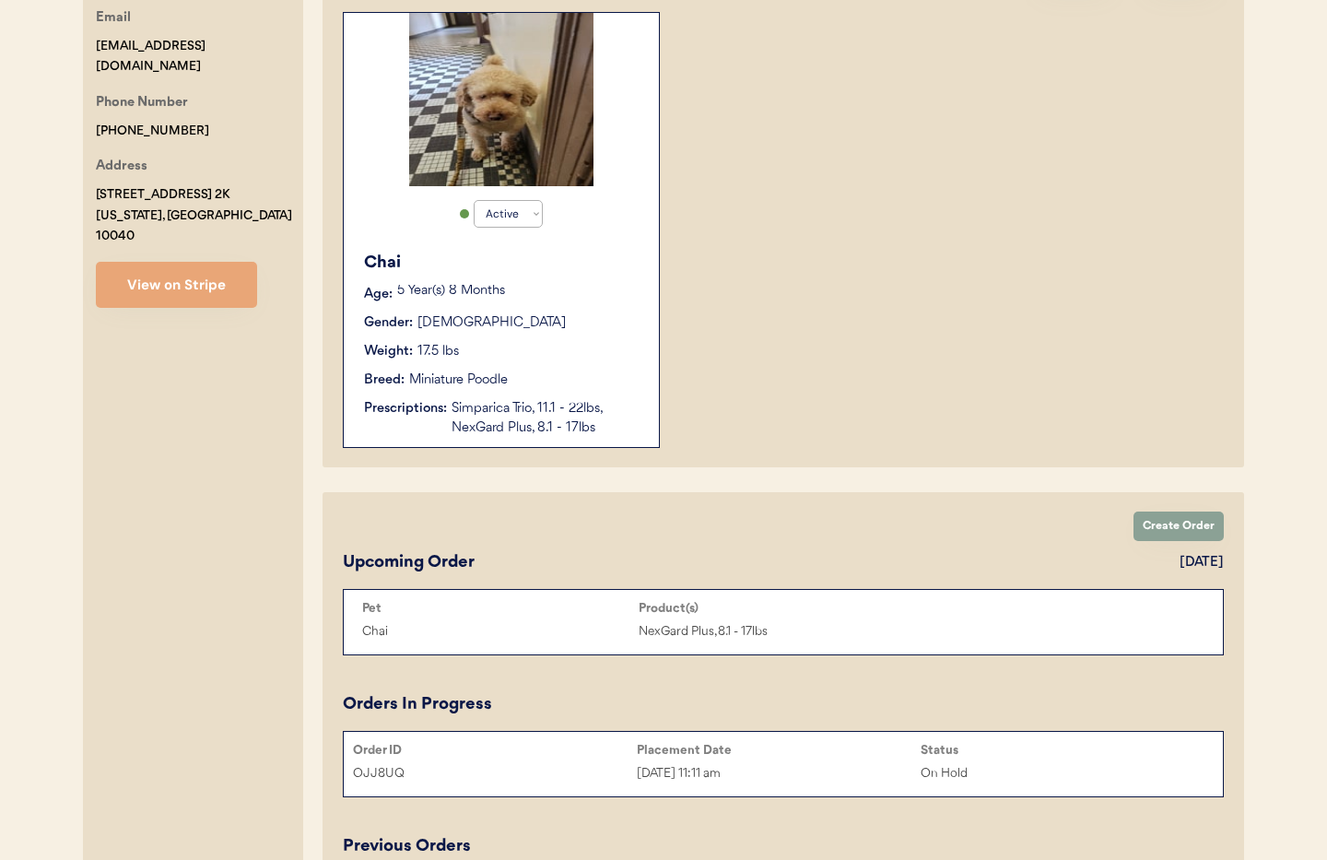
type input "[PERSON_NAME]"
click at [550, 365] on div "Chai Age: 5 Year(s) 8 Months Gender: Male Weight: 17.5 lbs Breed: Miniature Poo…" at bounding box center [501, 343] width 297 height 205
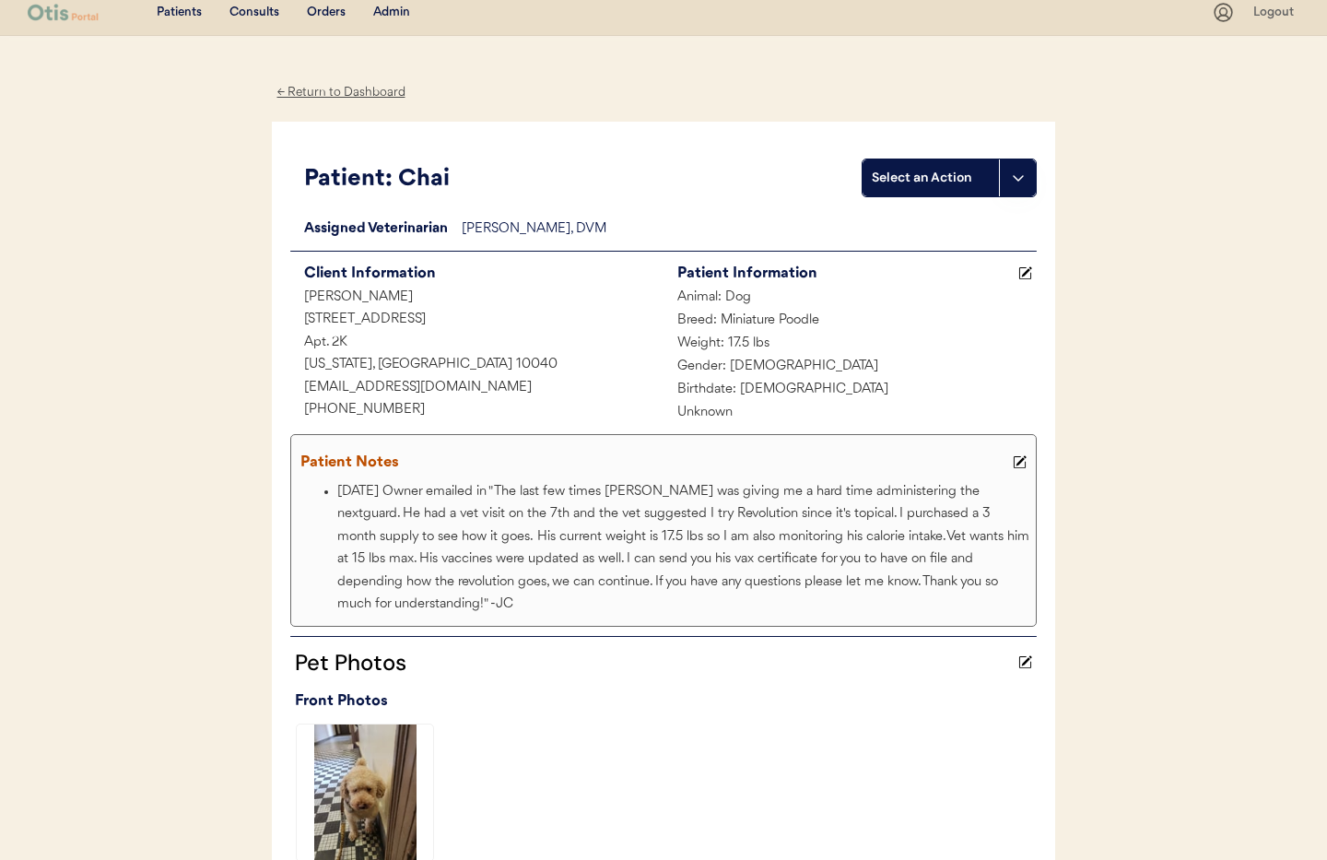
scroll to position [26, 0]
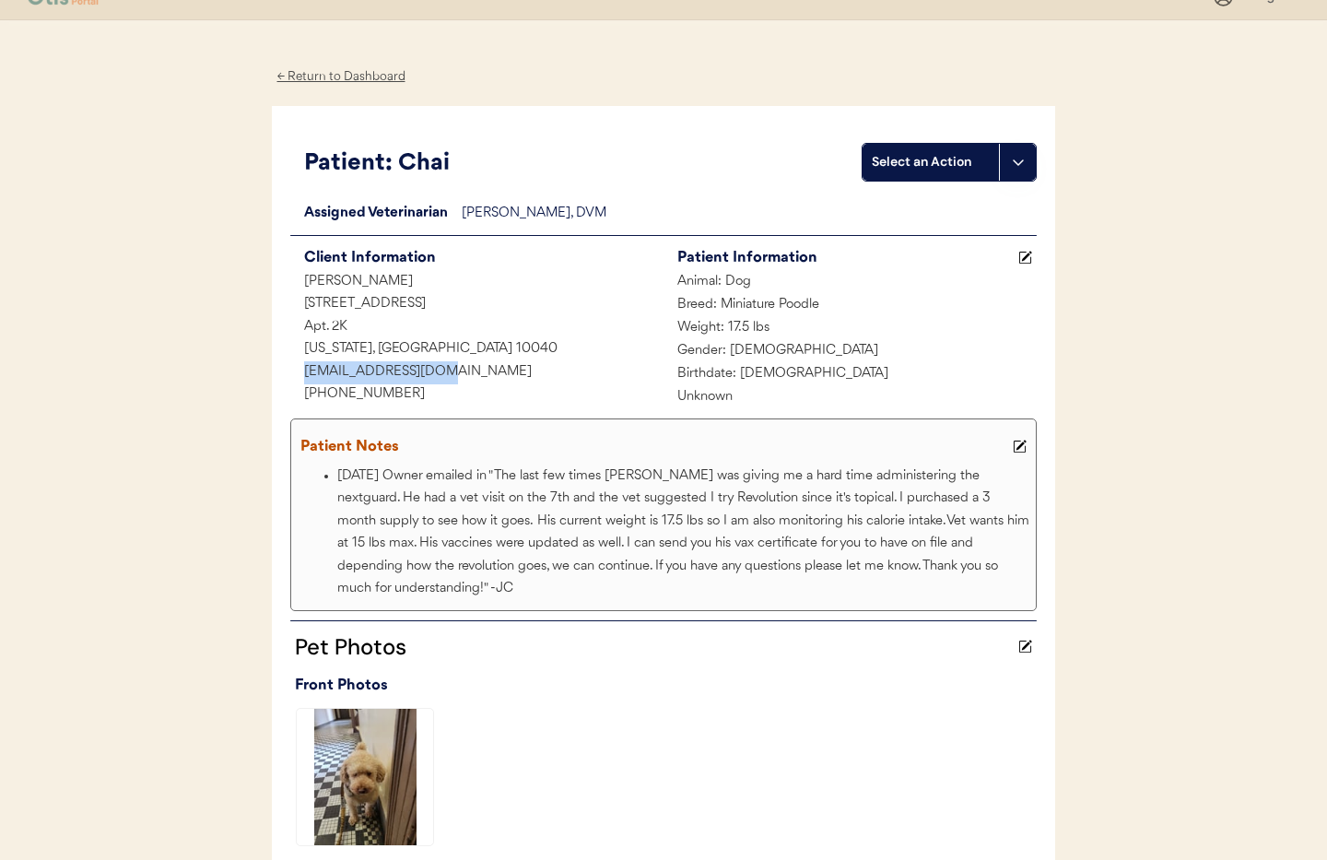
drag, startPoint x: 449, startPoint y: 373, endPoint x: 296, endPoint y: 370, distance: 152.9
click at [294, 370] on div "[EMAIL_ADDRESS][DOMAIN_NAME]" at bounding box center [476, 372] width 373 height 23
copy div "[EMAIL_ADDRESS][DOMAIN_NAME]"
drag, startPoint x: 396, startPoint y: 395, endPoint x: 329, endPoint y: 392, distance: 67.4
click at [317, 393] on div "[PHONE_NUMBER]" at bounding box center [476, 394] width 373 height 23
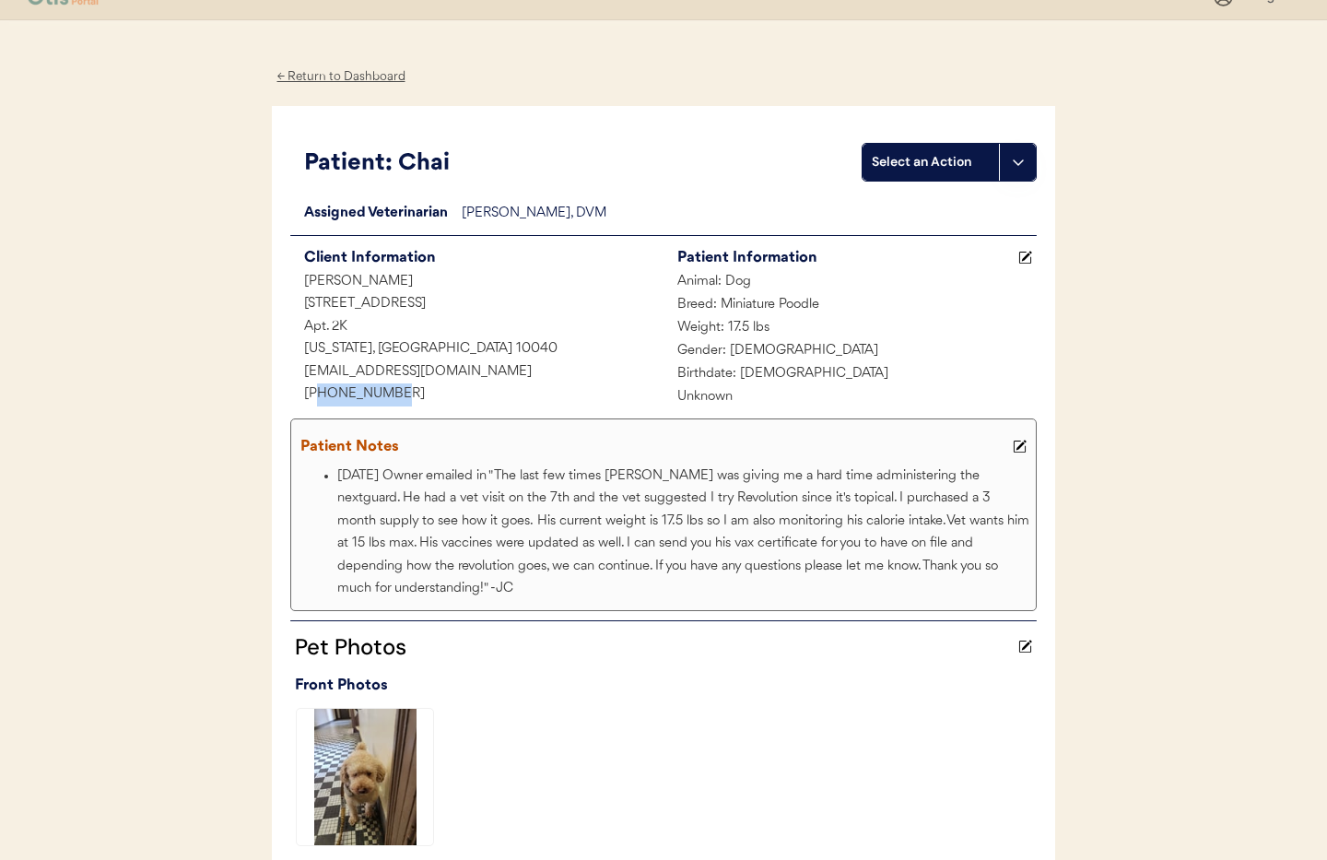
copy div "6462713980"
drag, startPoint x: 333, startPoint y: 299, endPoint x: 424, endPoint y: 344, distance: 100.5
click at [424, 344] on div "Client Information [PERSON_NAME] [STREET_ADDRESS] [GEOGRAPHIC_DATA][US_STATE] […" at bounding box center [476, 325] width 373 height 161
copy div "[STREET_ADDRESS] 2K [US_STATE], NY 10040"
click at [313, 75] on div "← Return to Dashboard" at bounding box center [341, 76] width 138 height 21
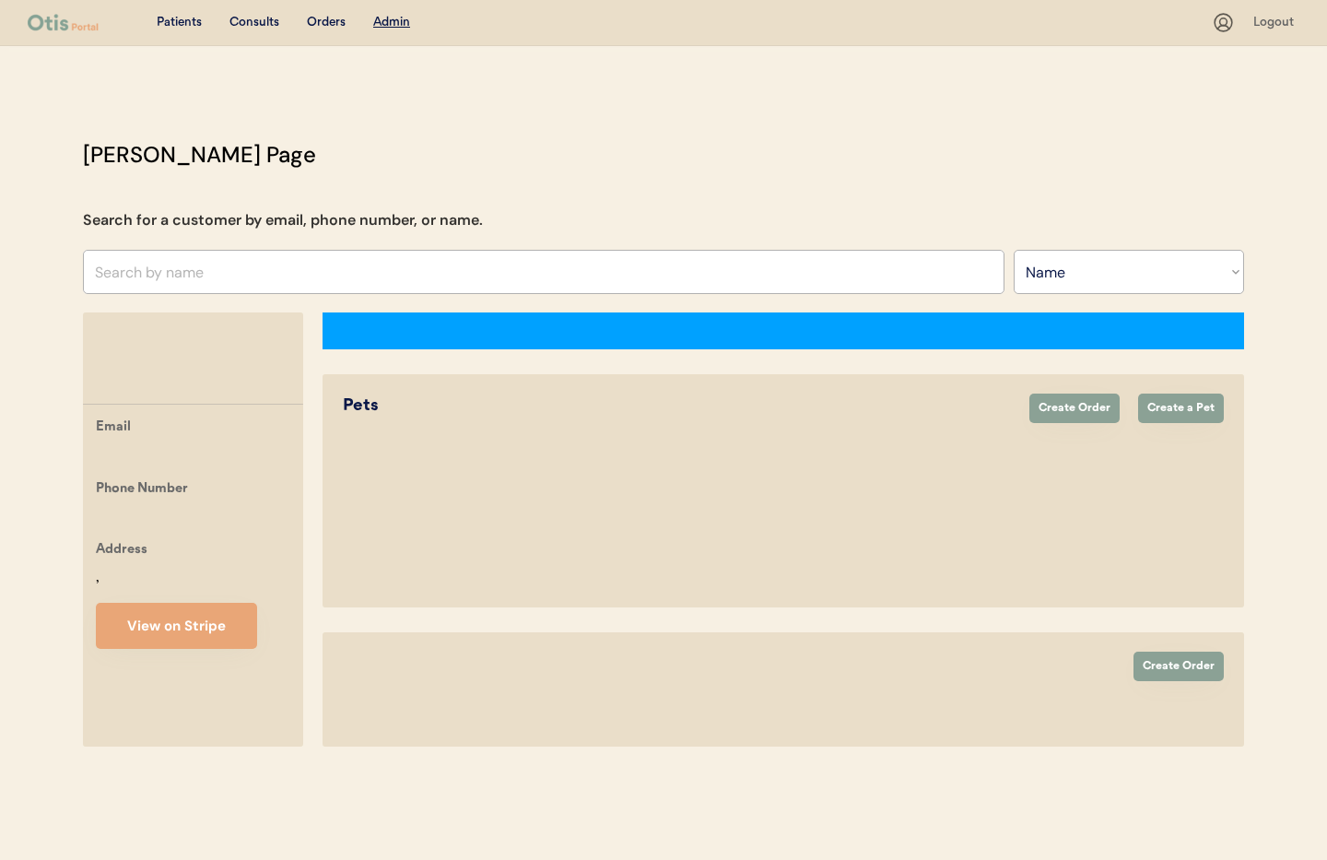
select select ""Name""
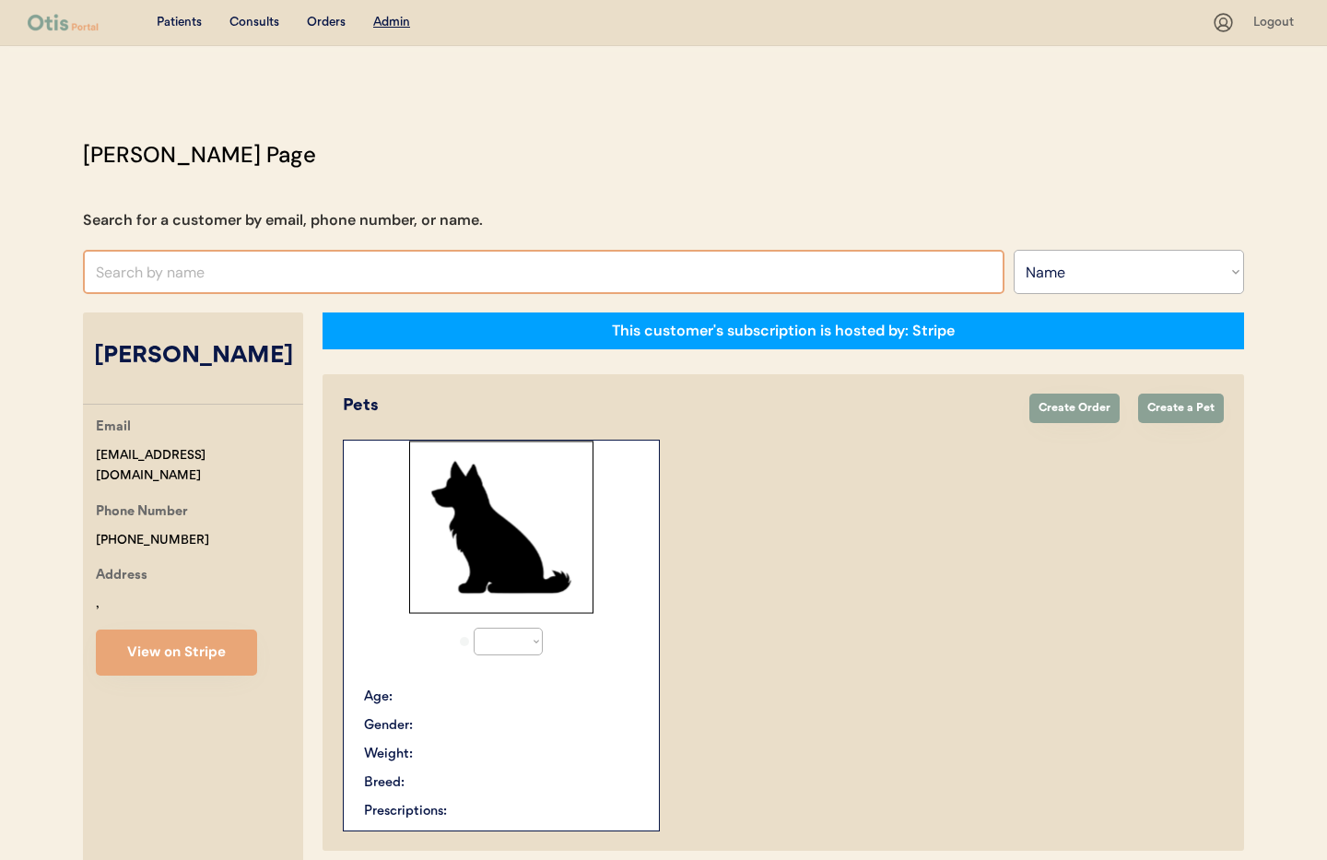
scroll to position [10, 0]
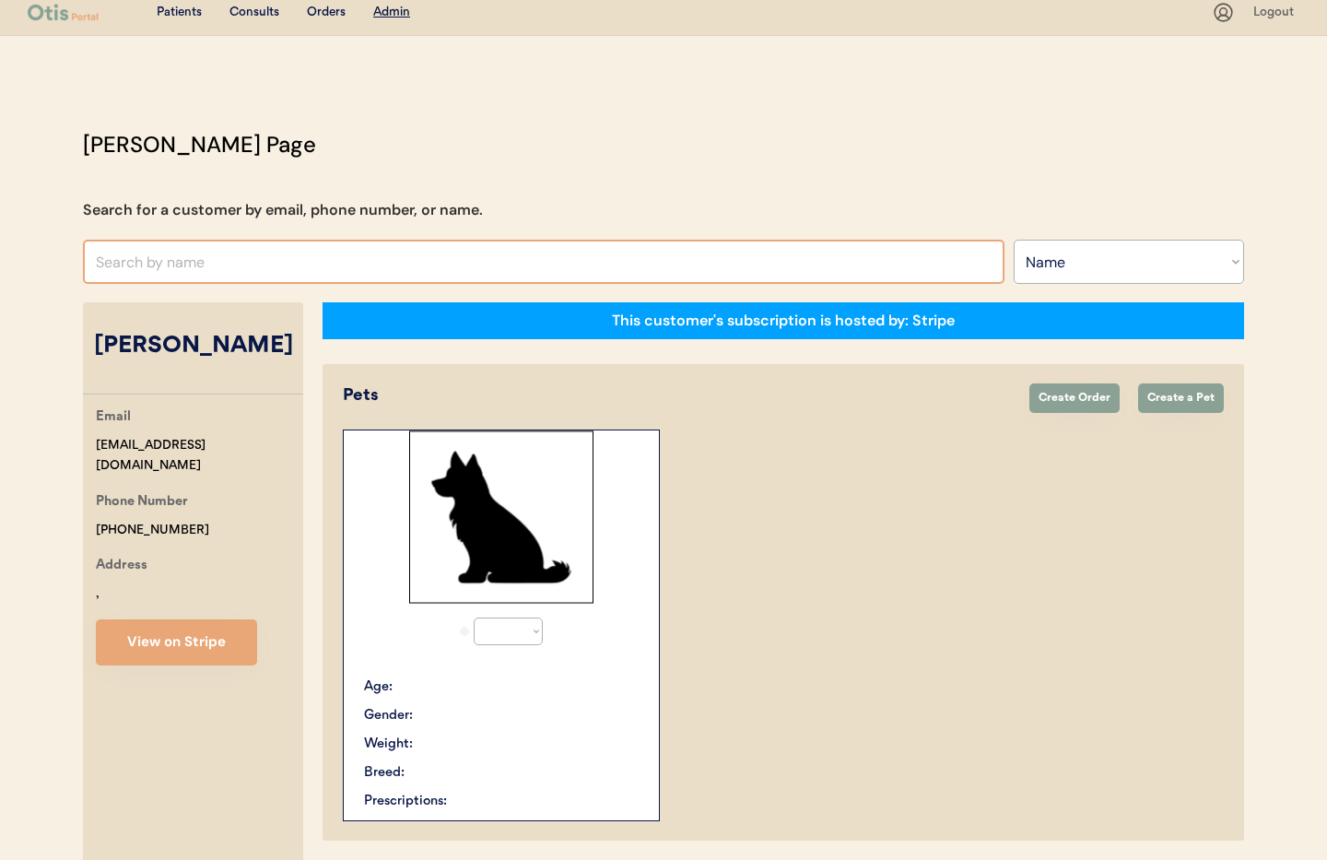
click at [221, 263] on input "text" at bounding box center [543, 262] width 921 height 44
select select "true"
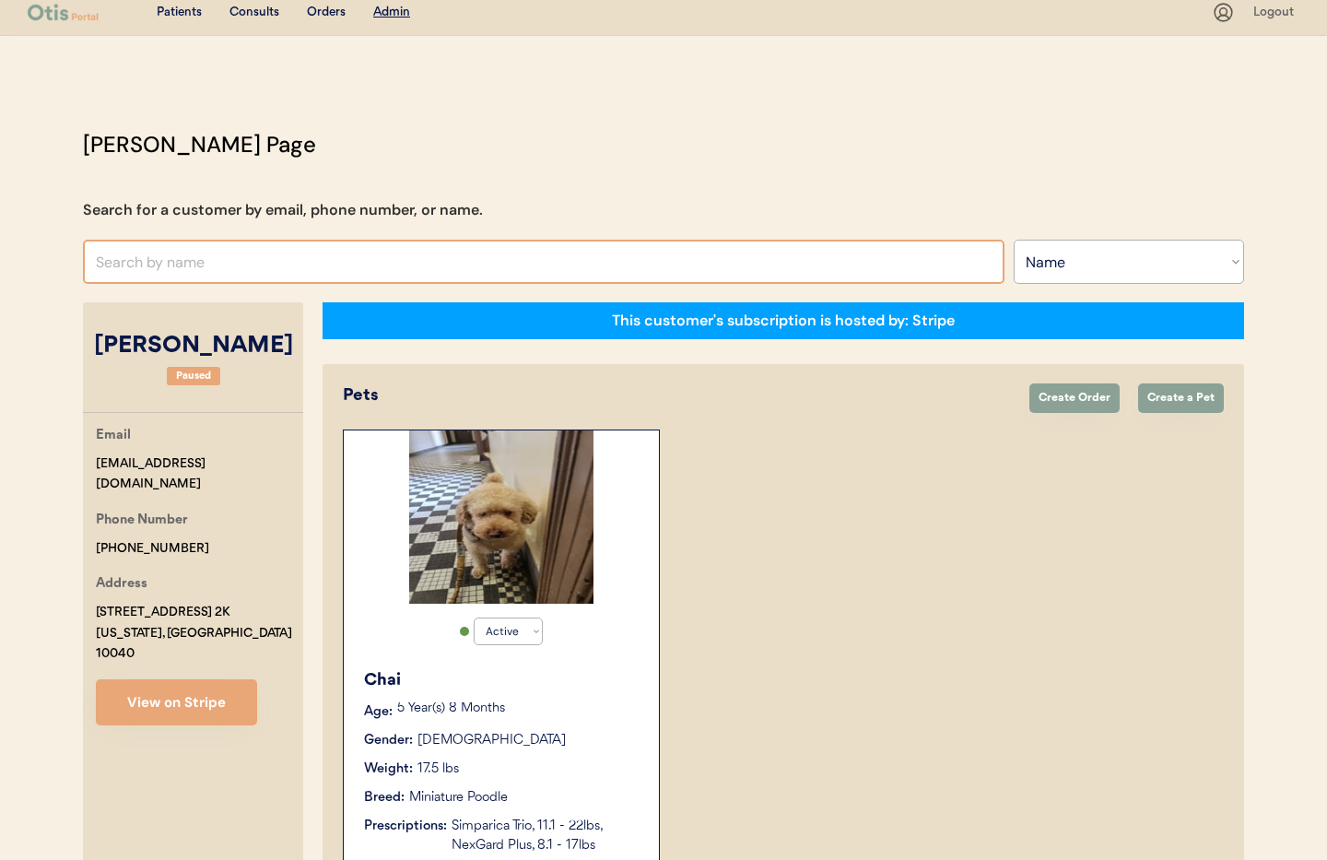
paste input "[PERSON_NAME]"
type input "[PERSON_NAME]"
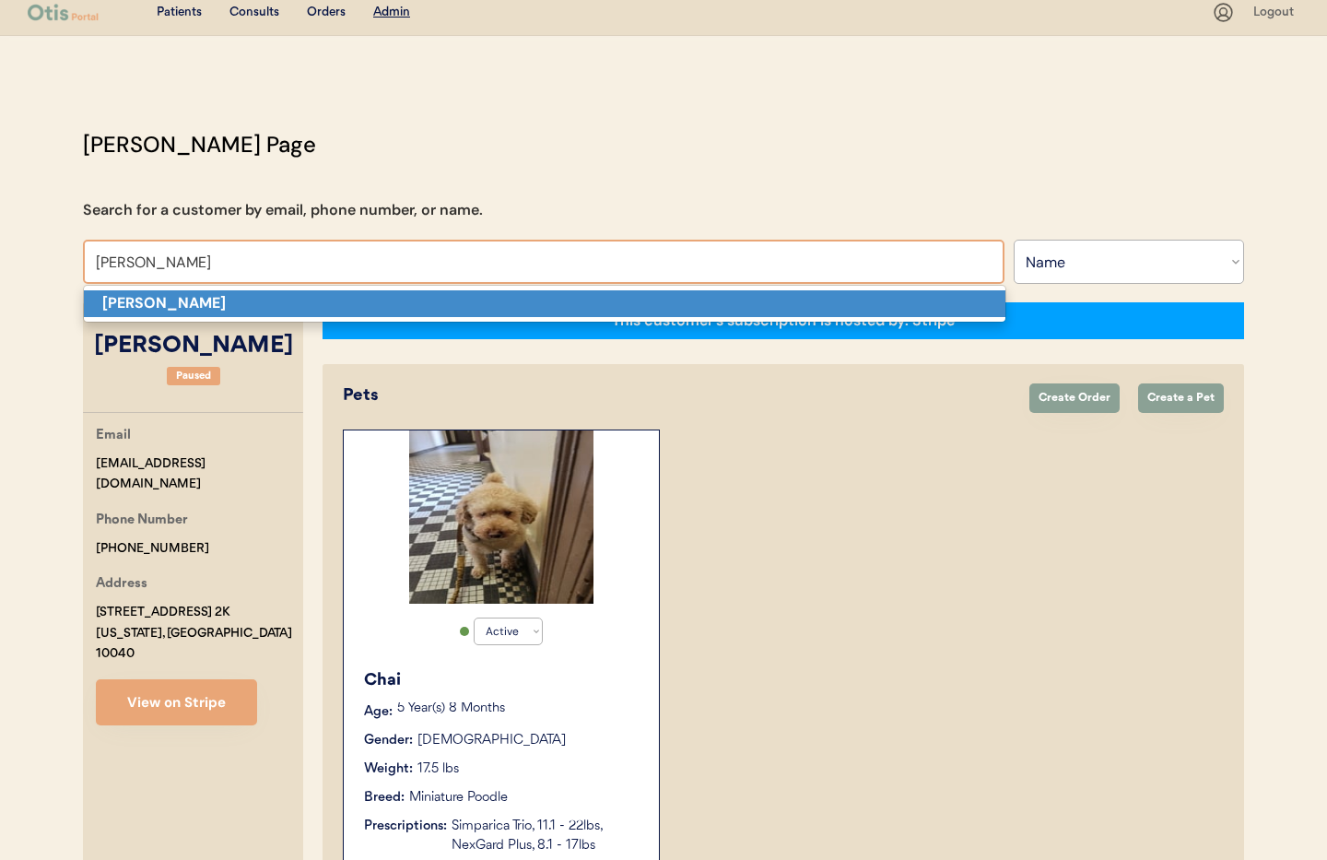
click at [196, 300] on strong "[PERSON_NAME]" at bounding box center [163, 302] width 123 height 19
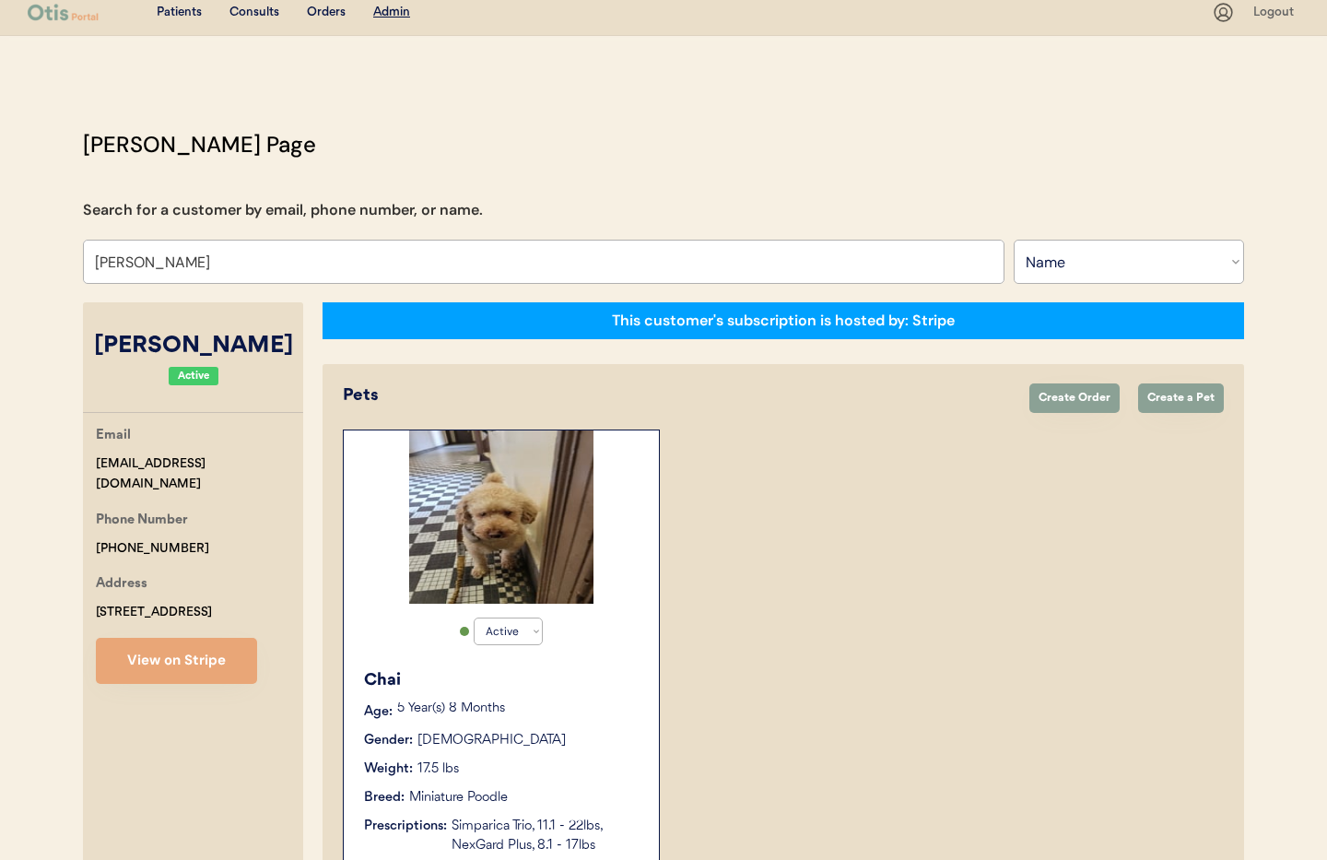
select select "true"
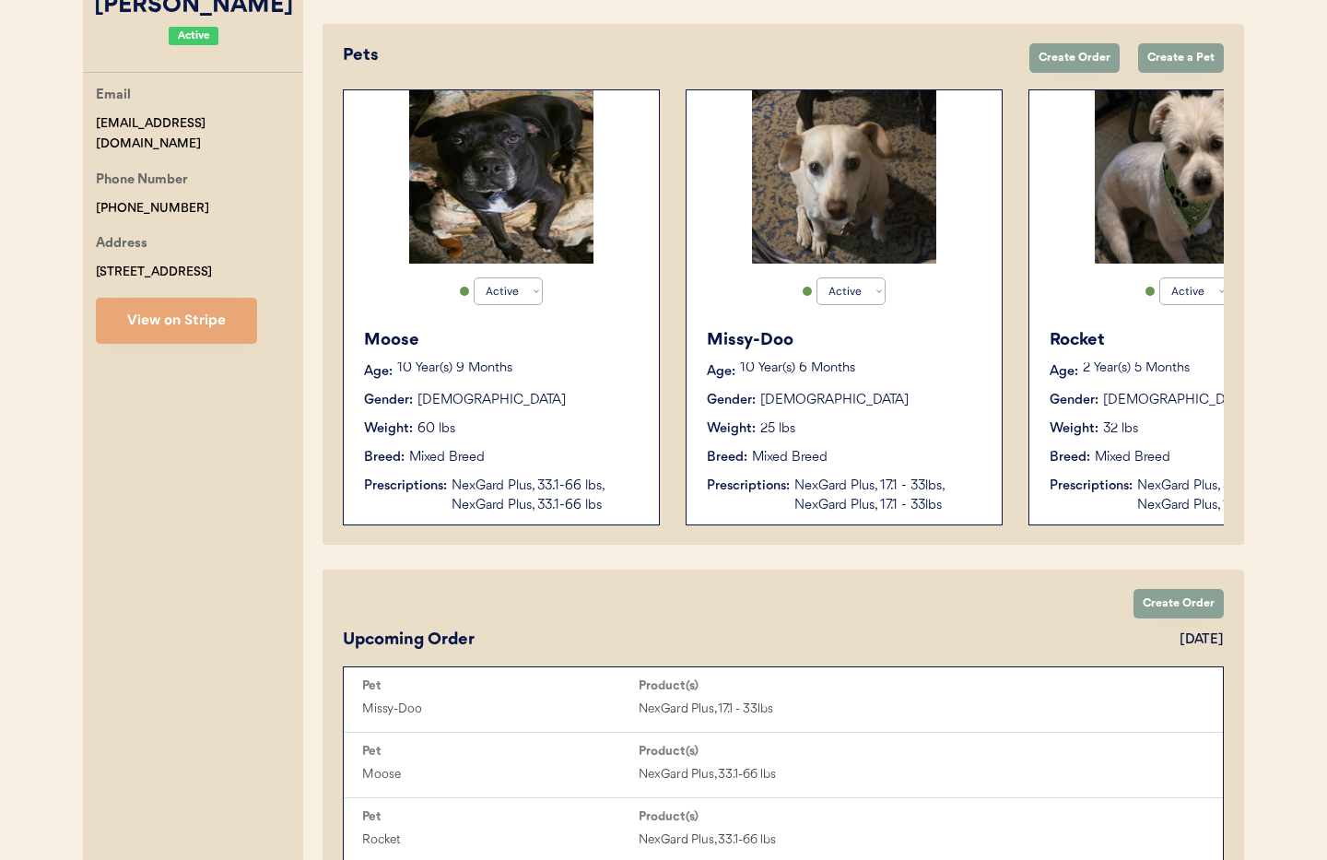
scroll to position [349, 0]
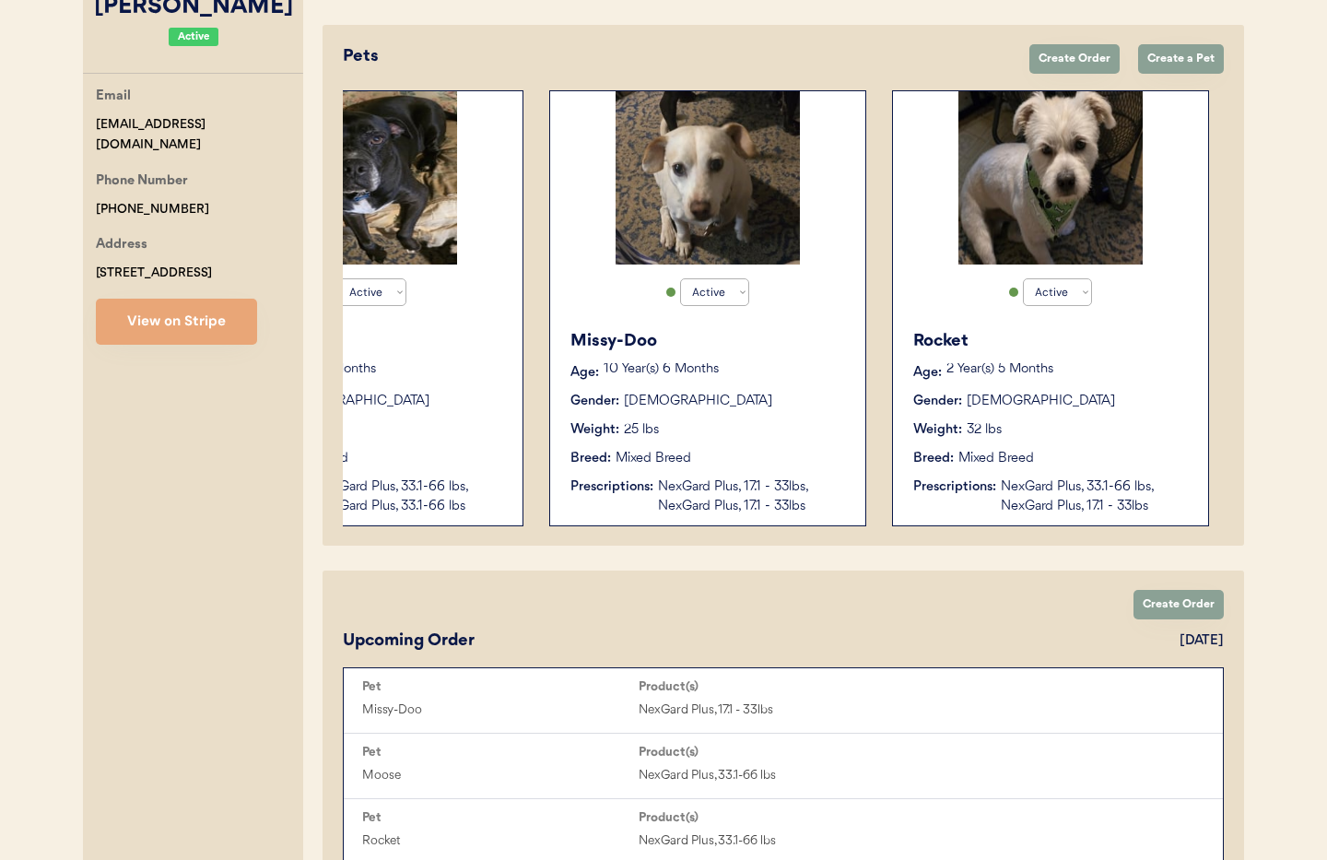
type input "[PERSON_NAME]"
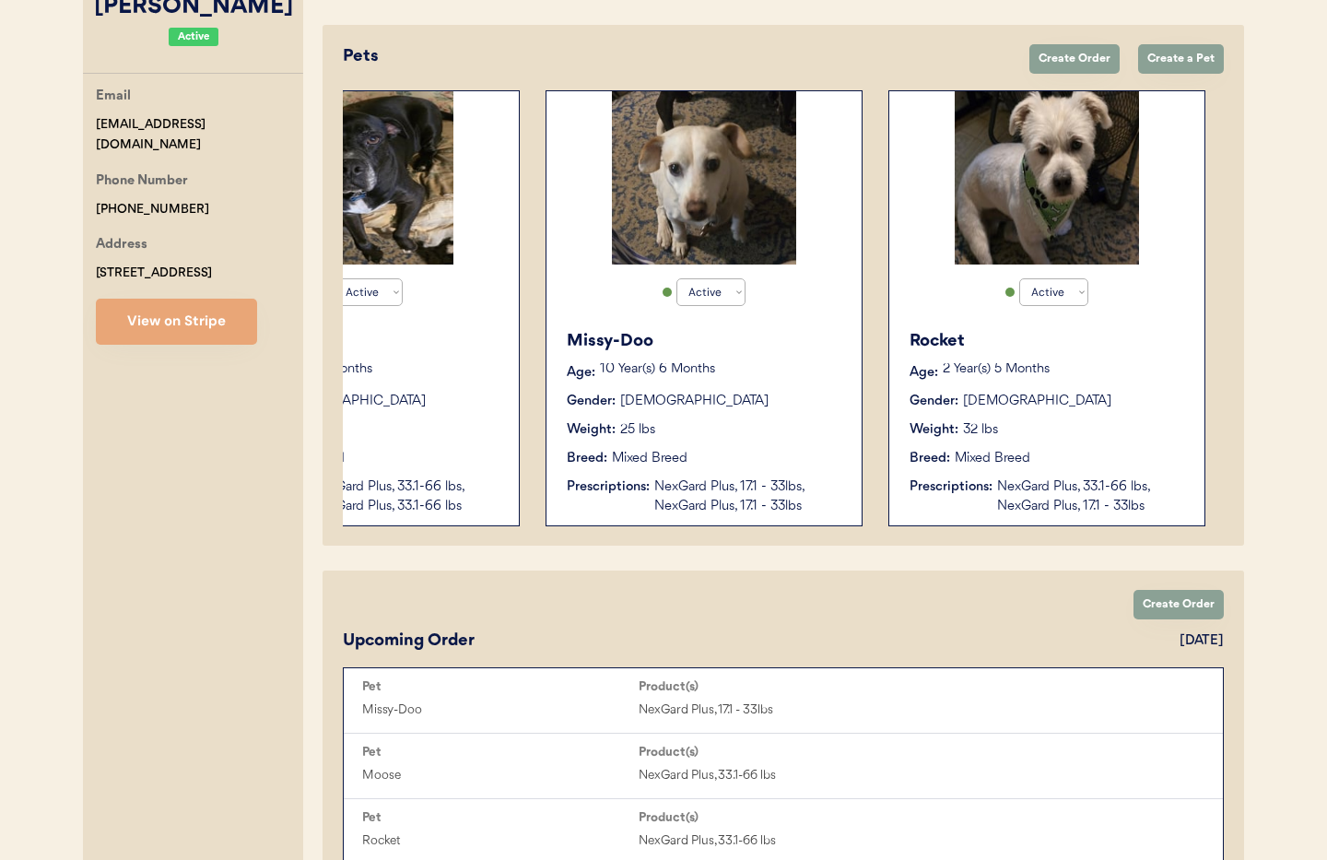
click at [966, 502] on div "Prescriptions: NexGard Plus, 33.1-66 lbs, NexGard Plus, 17.1 - 33lbs" at bounding box center [1047, 496] width 276 height 39
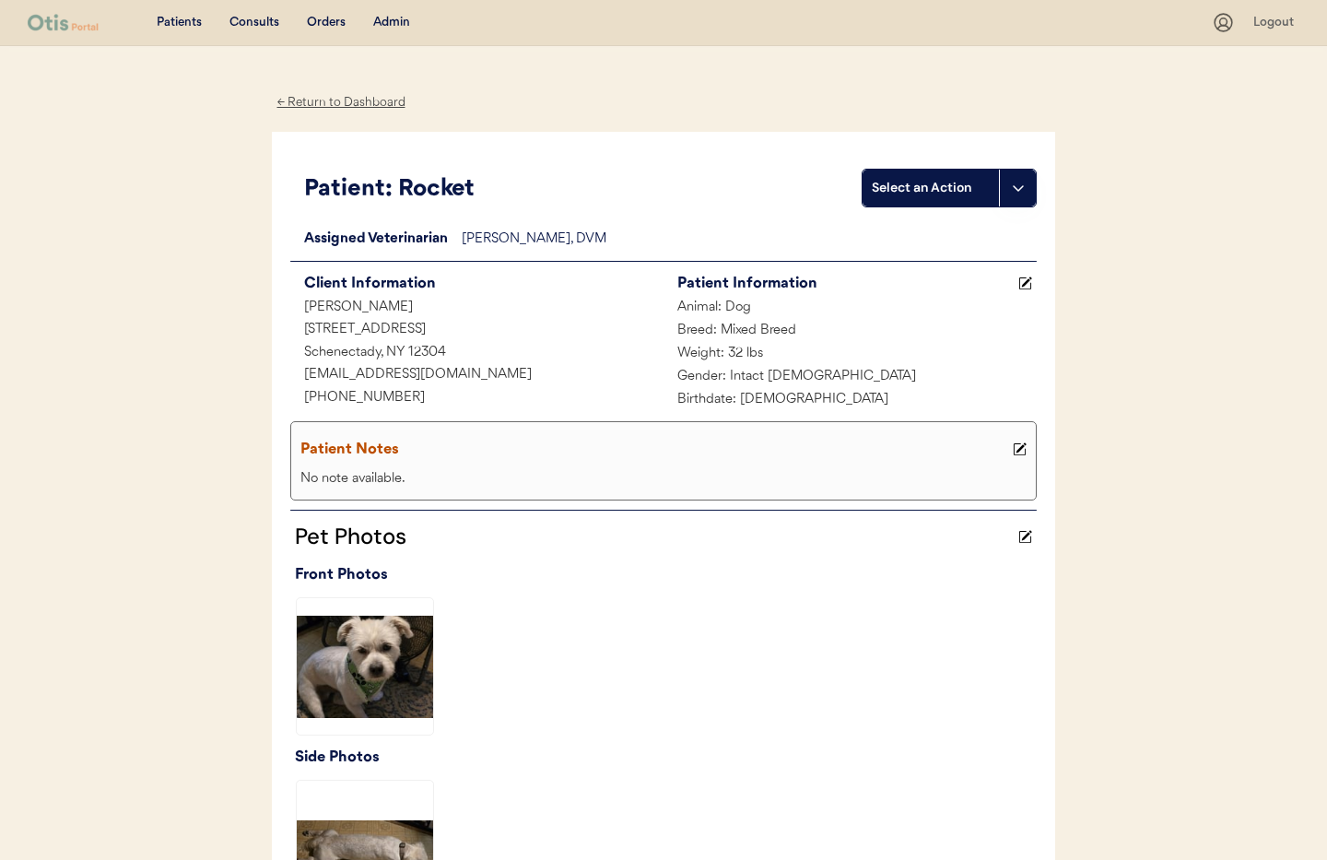
click at [327, 99] on div "← Return to Dashboard" at bounding box center [341, 102] width 138 height 21
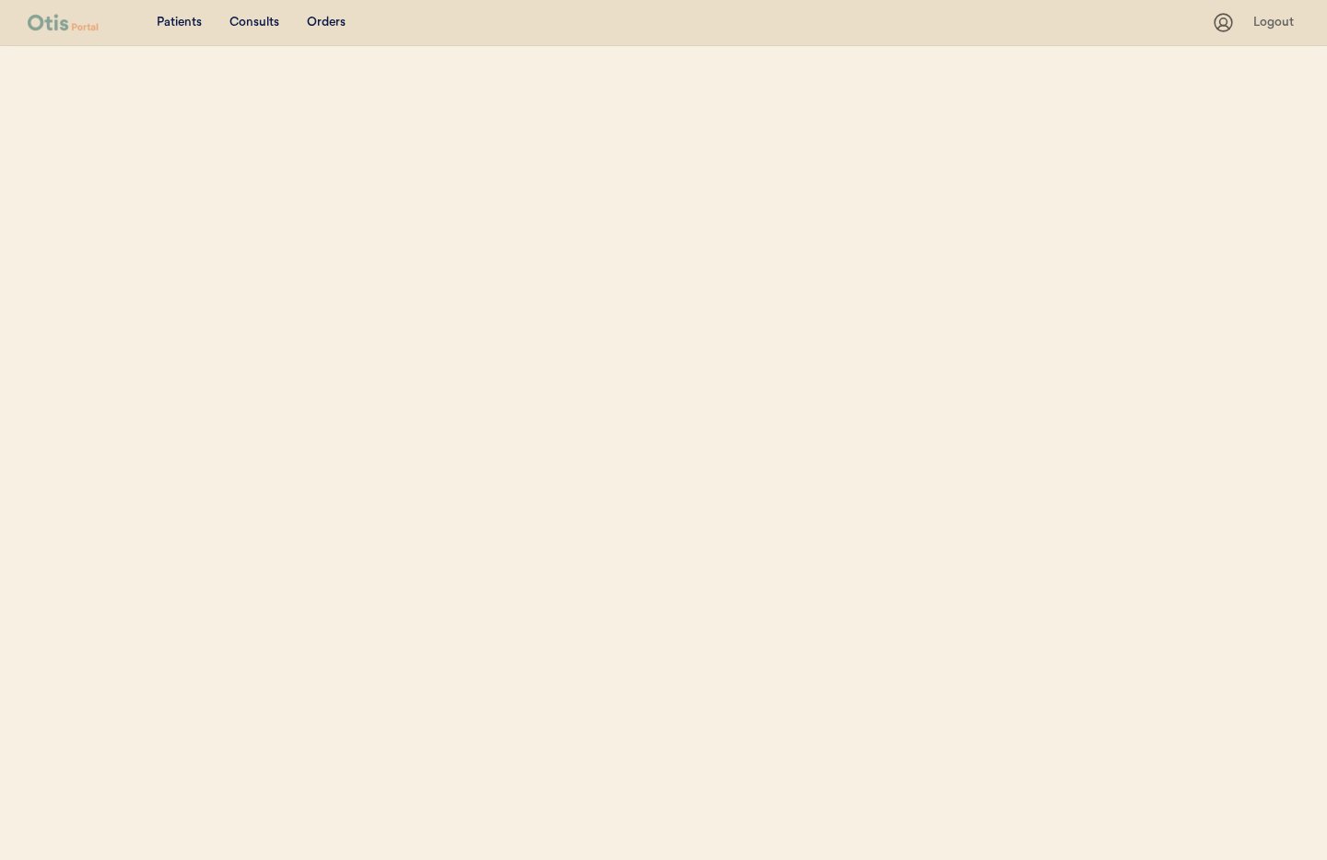
select select ""Name""
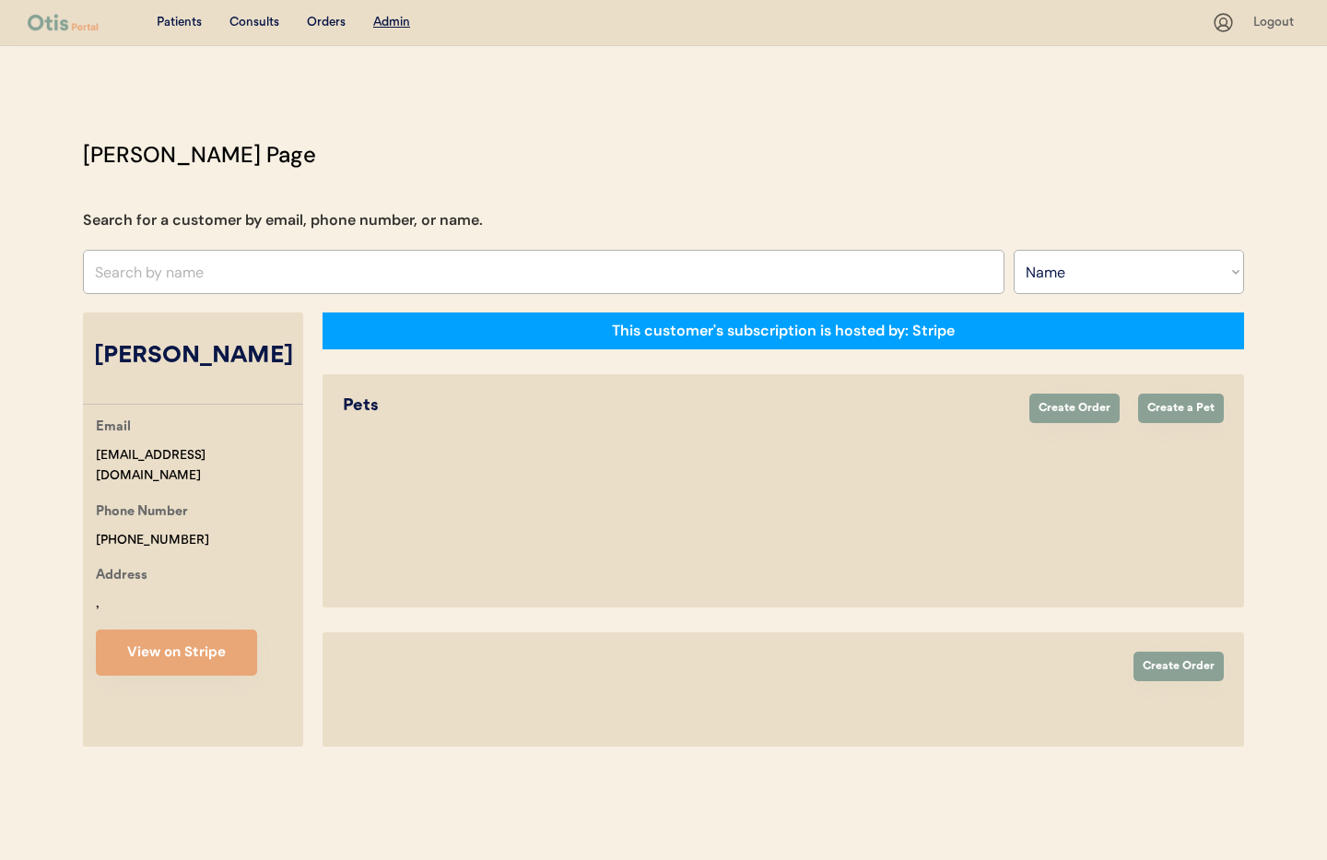
select select "true"
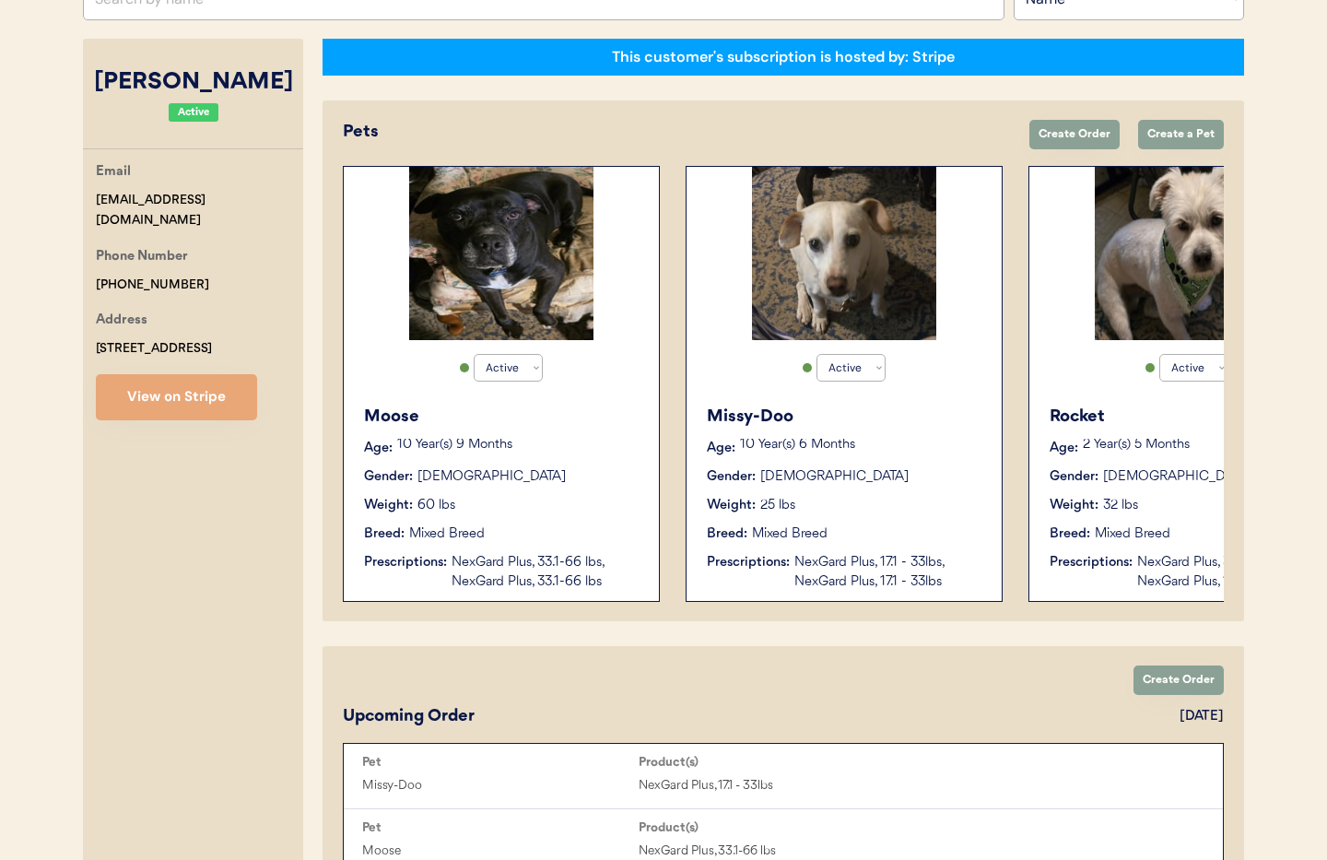
scroll to position [288, 0]
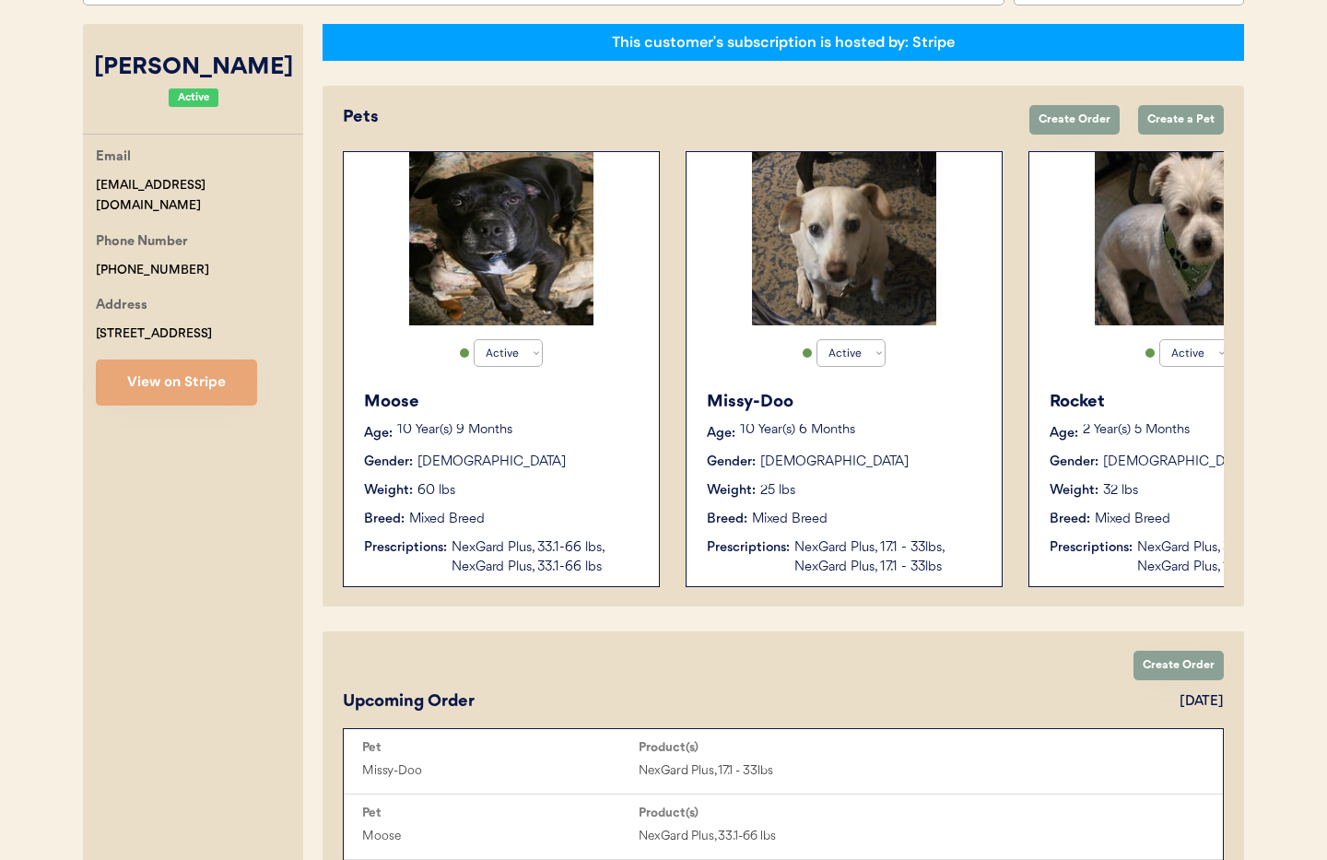
click at [776, 500] on div "Missy-Doo Age: 10 Year(s) 6 Months Gender: Female Weight: 25 lbs Breed: Mixed B…" at bounding box center [844, 482] width 297 height 205
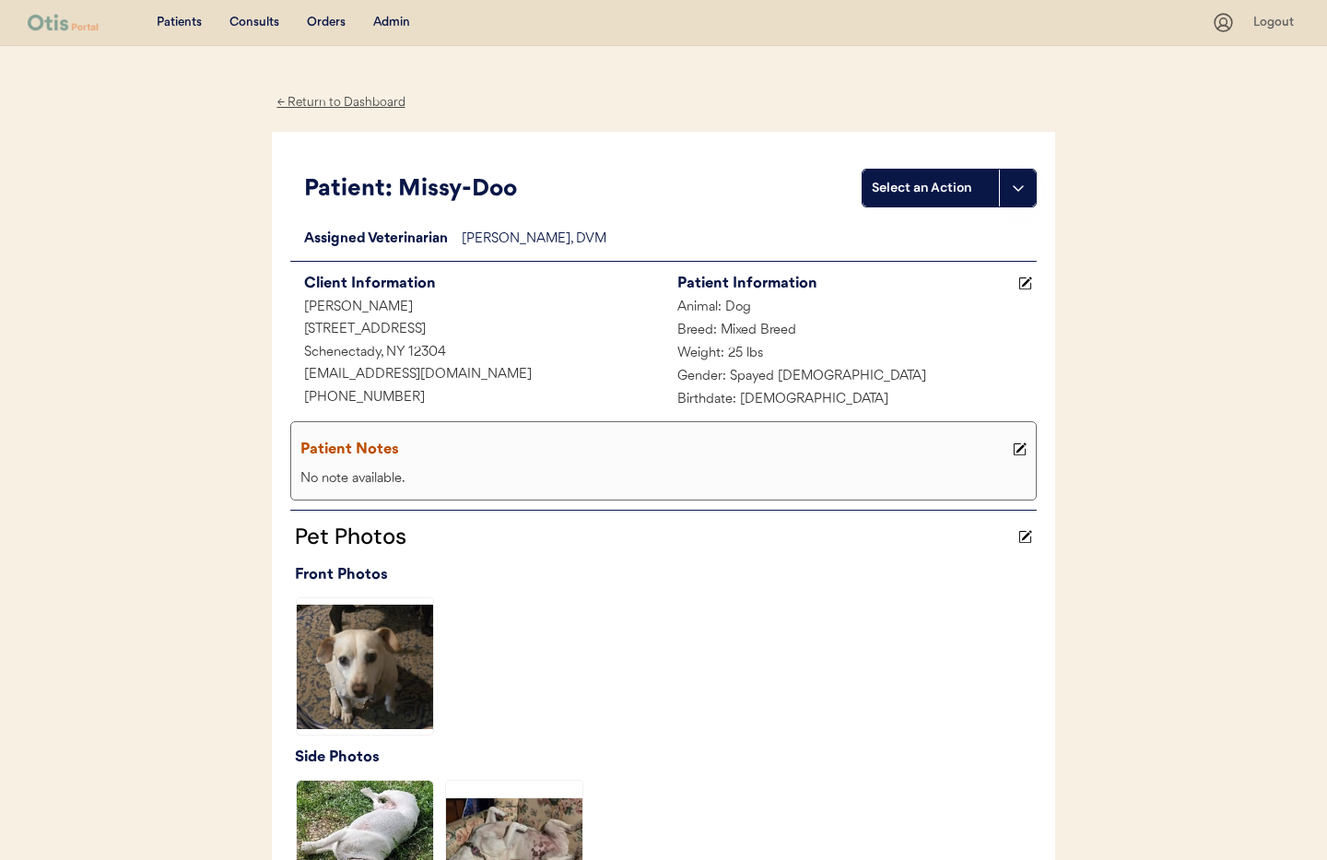
click at [319, 99] on div "← Return to Dashboard" at bounding box center [341, 102] width 138 height 21
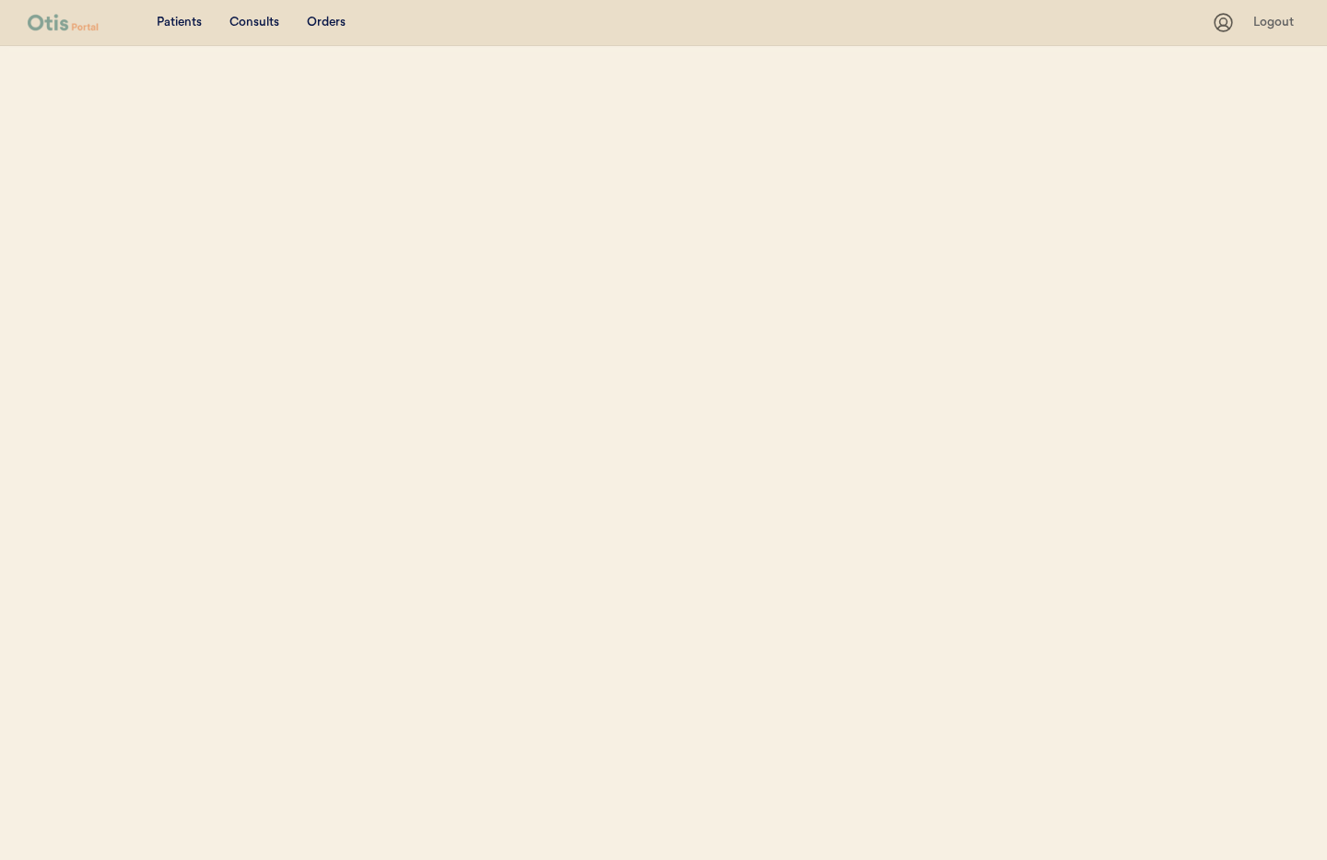
select select ""Name""
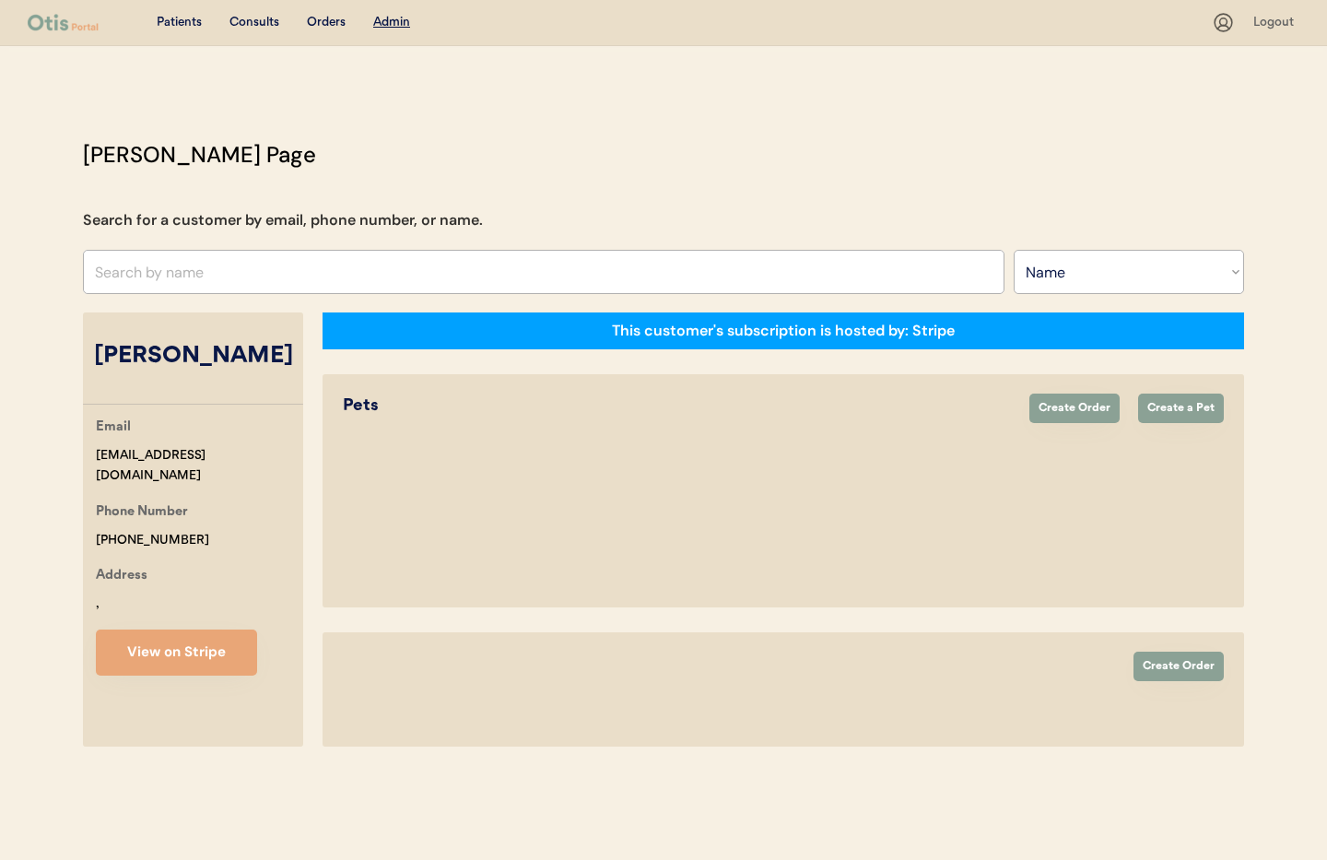
select select "true"
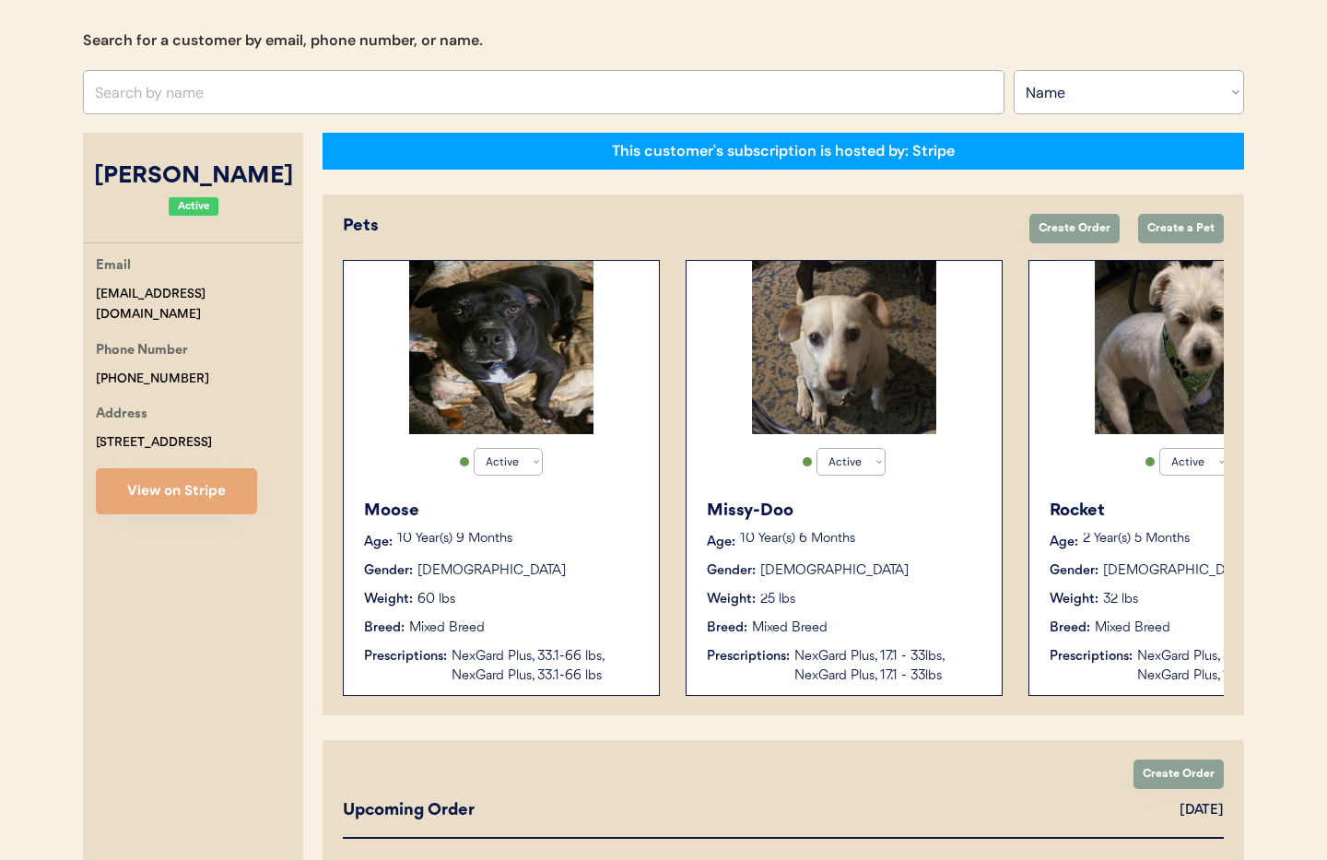
scroll to position [181, 0]
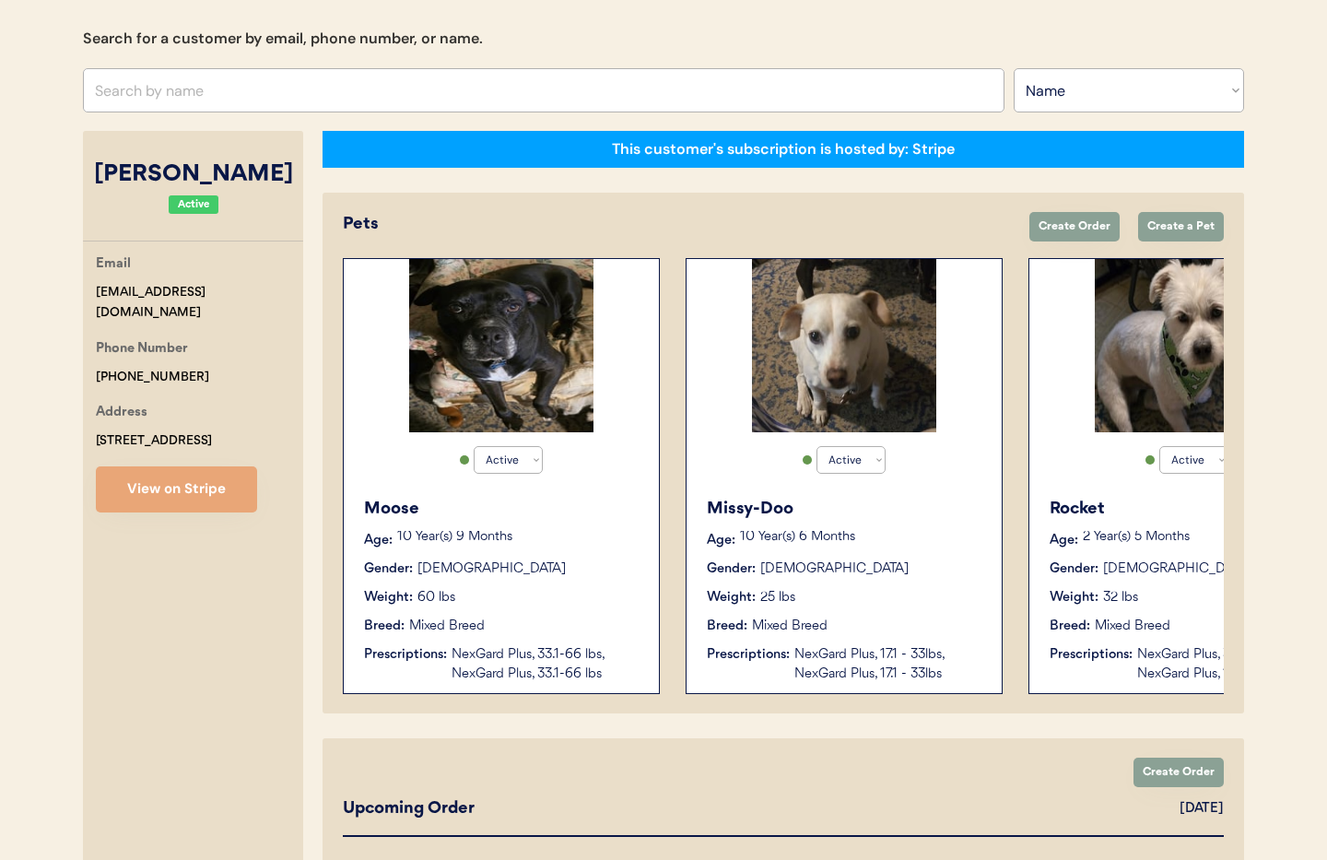
click at [527, 579] on div "Moose Age: [DEMOGRAPHIC_DATA] Year(s) 9 Months Gender: [DEMOGRAPHIC_DATA] Weigh…" at bounding box center [501, 589] width 297 height 205
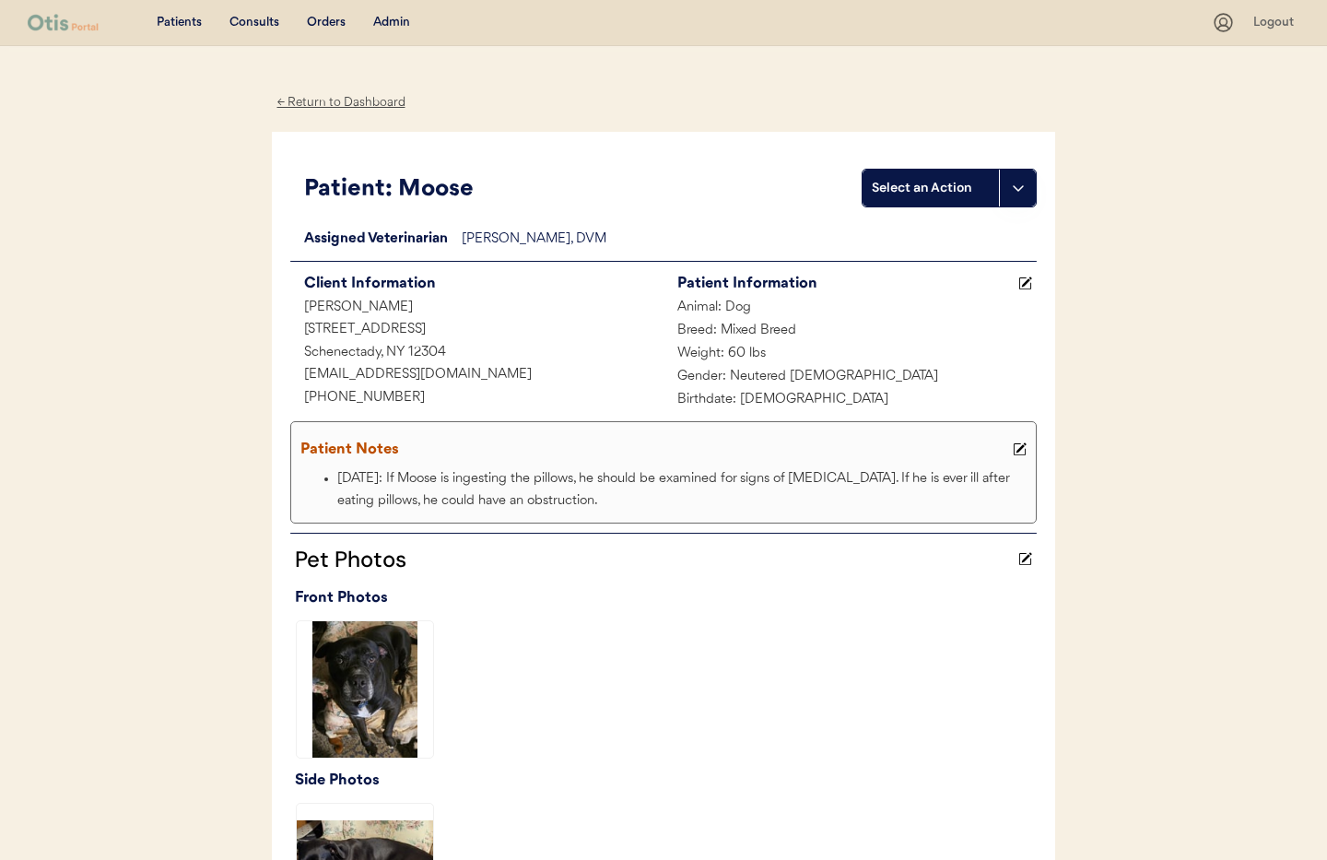
click at [307, 116] on div "← Return to Dashboard Patient: Moose Select an Action Loading... Assigned Veter…" at bounding box center [663, 751] width 783 height 1411
click at [306, 105] on div "← Return to Dashboard" at bounding box center [341, 102] width 138 height 21
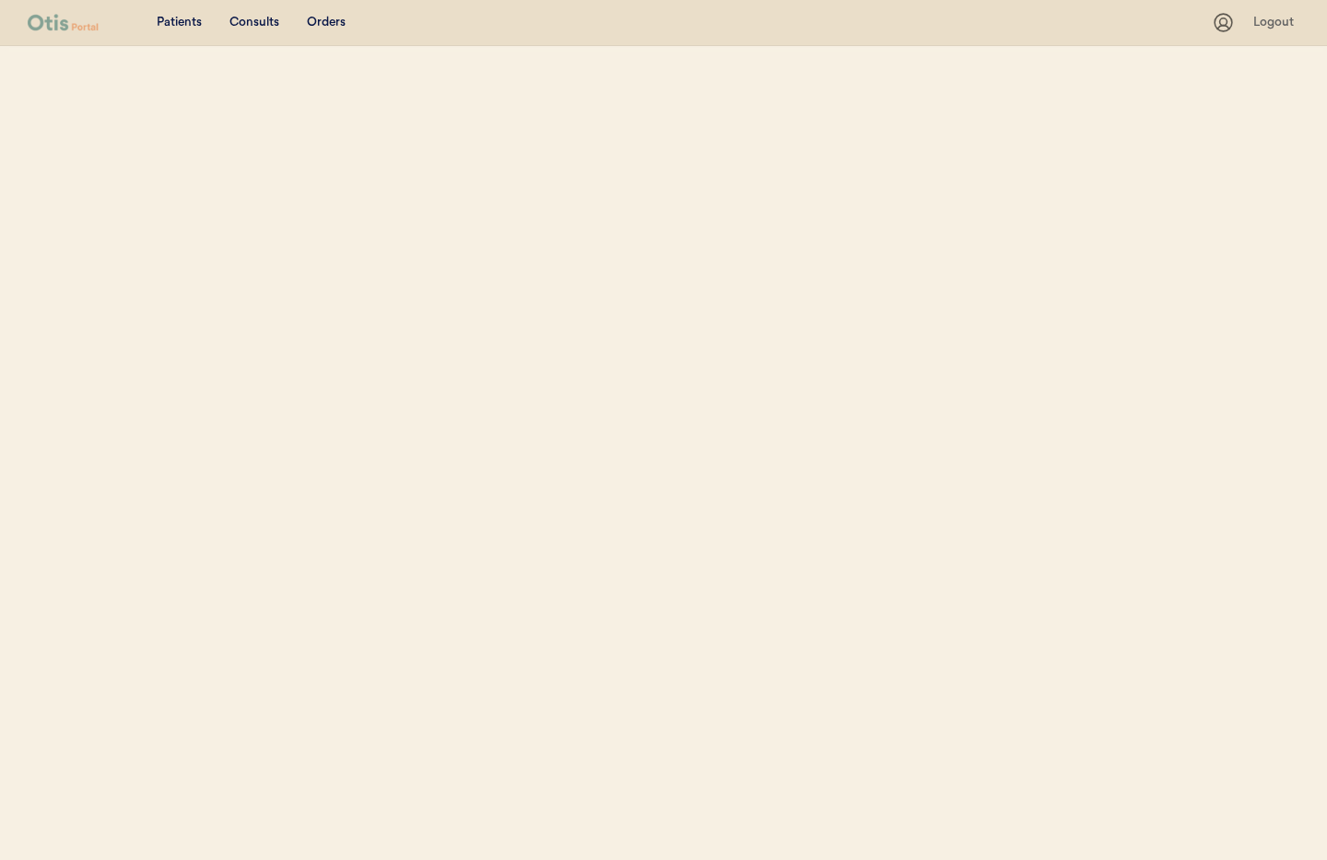
select select ""Name""
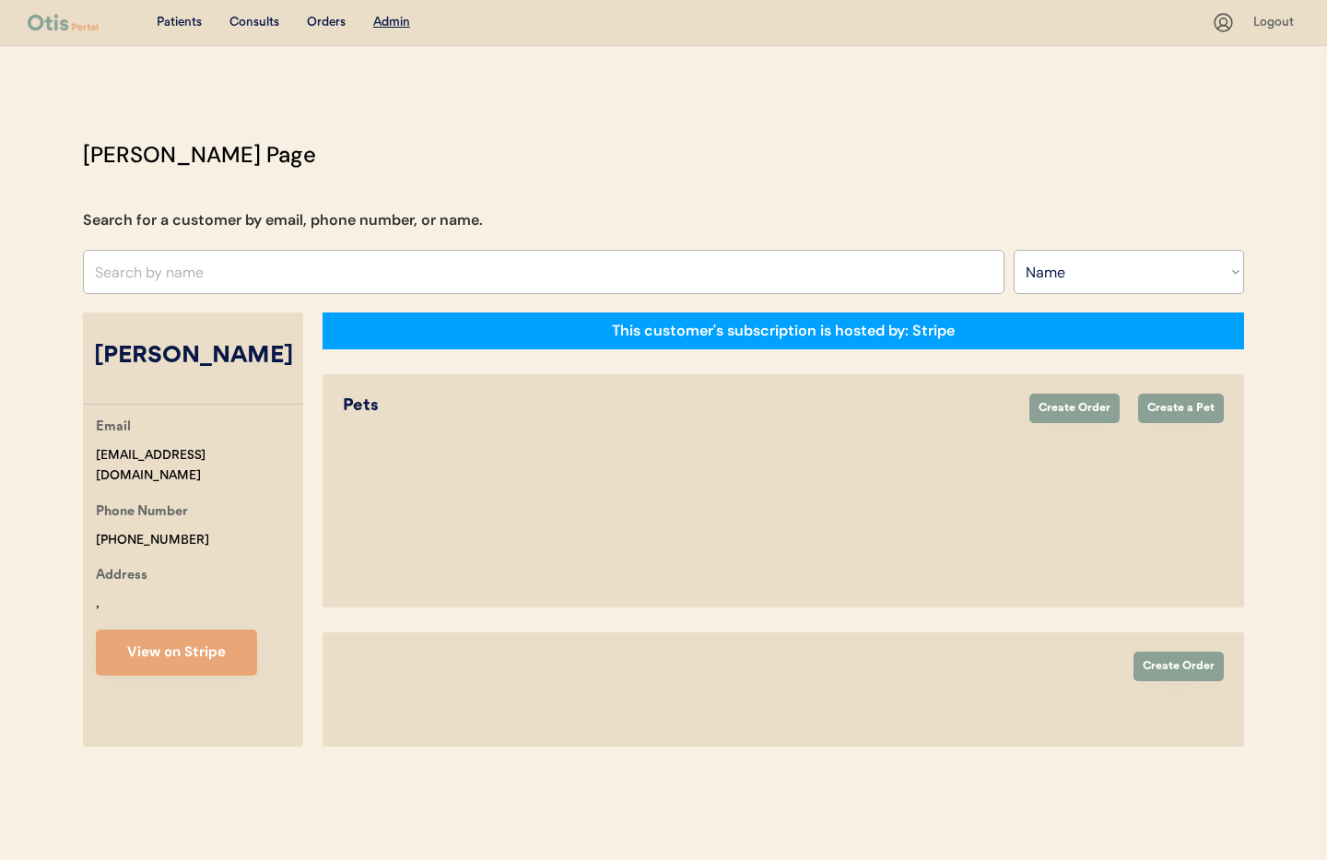
select select "true"
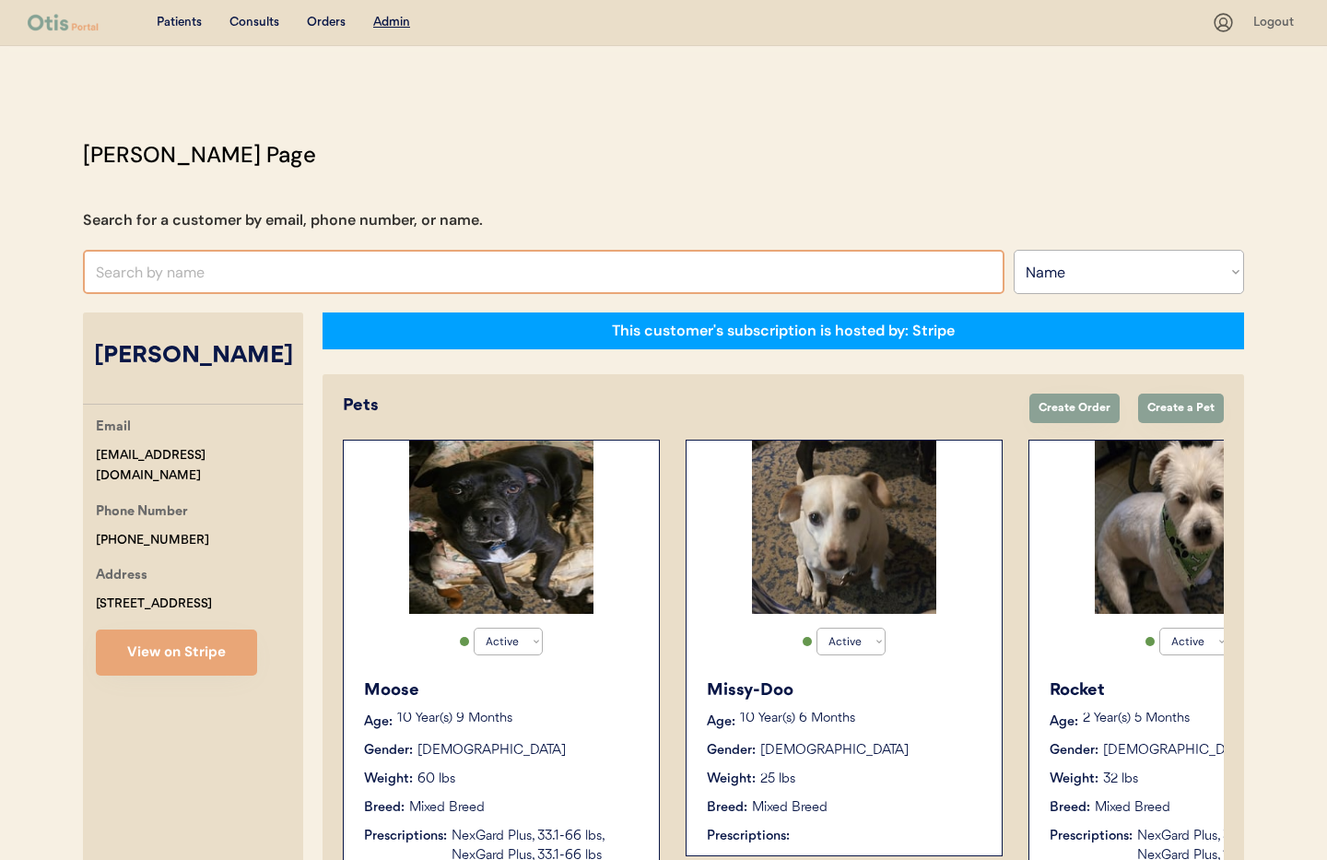
click at [146, 276] on input "text" at bounding box center [543, 272] width 921 height 44
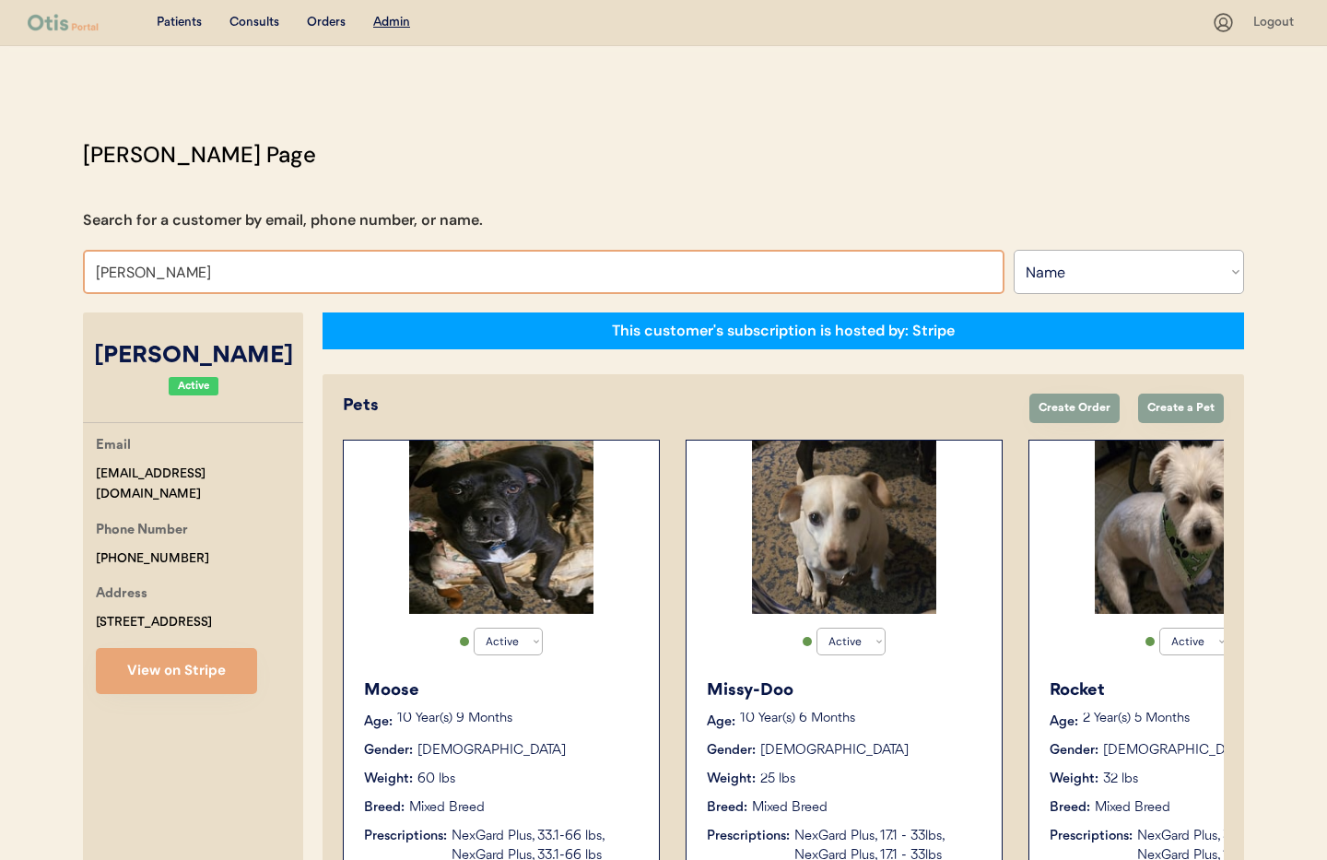
type input "Jonelle"
type input "Jonelle Gote"
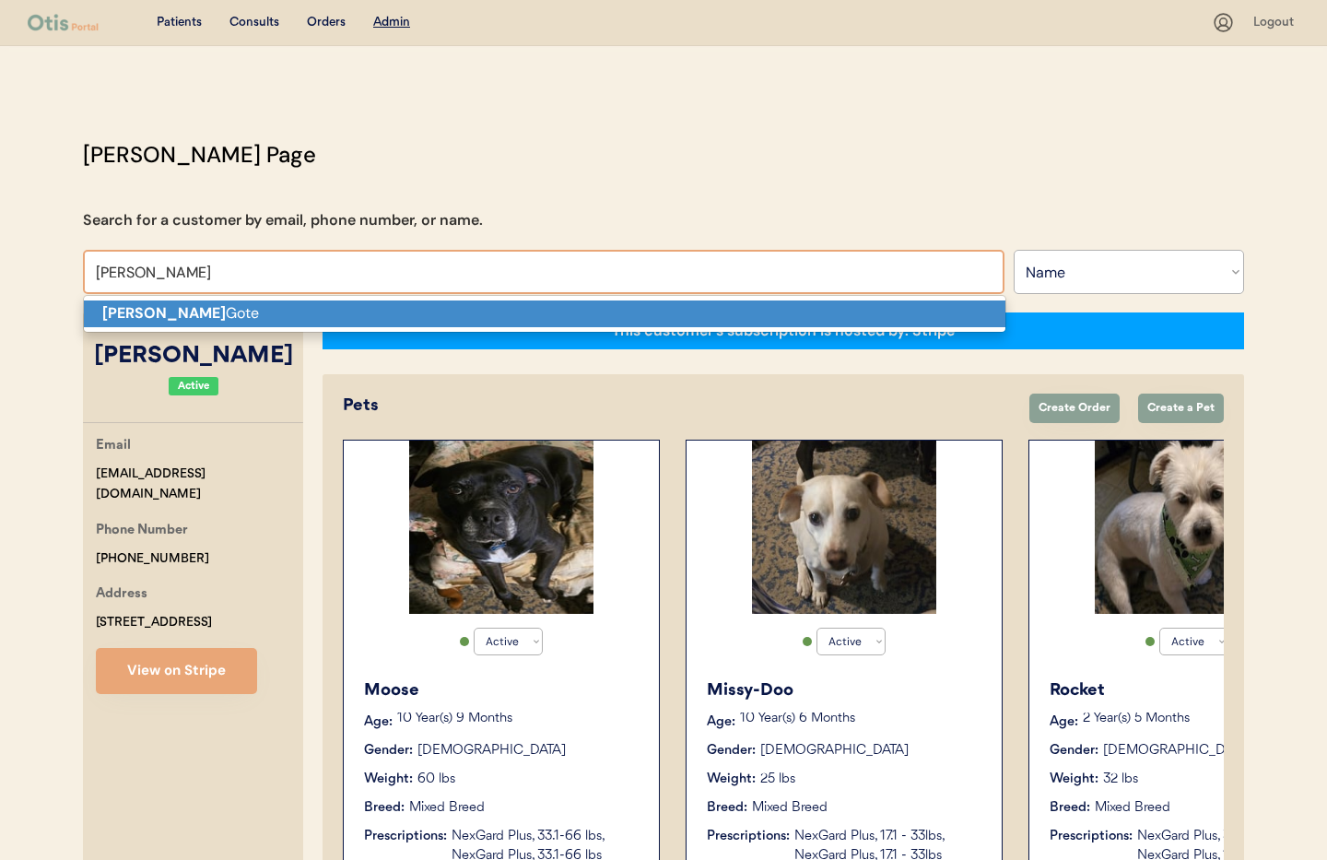
click at [158, 319] on p "Jonelle Gote" at bounding box center [544, 313] width 921 height 27
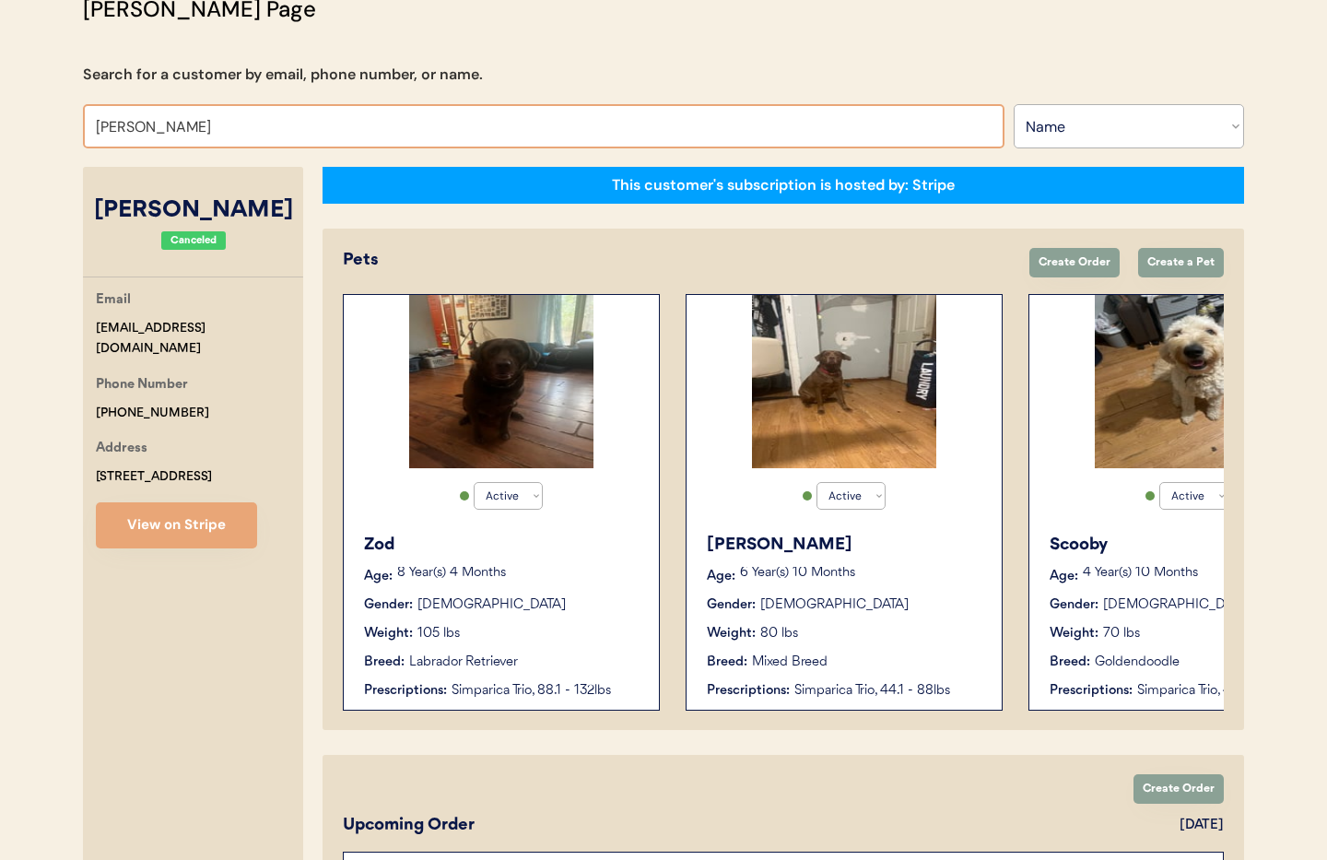
drag, startPoint x: 205, startPoint y: 129, endPoint x: 47, endPoint y: 119, distance: 158.8
type input "M"
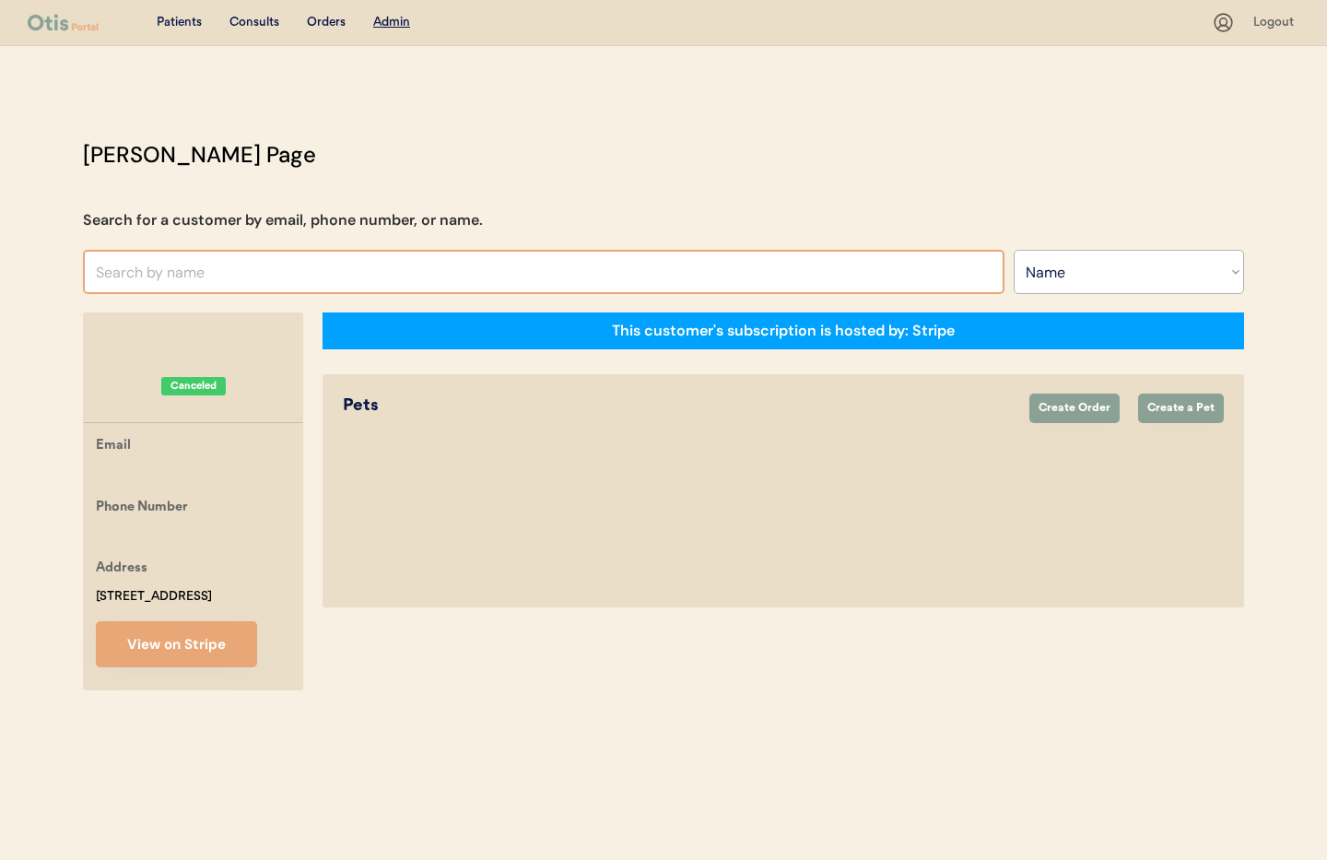
click at [207, 276] on input "text" at bounding box center [543, 272] width 921 height 44
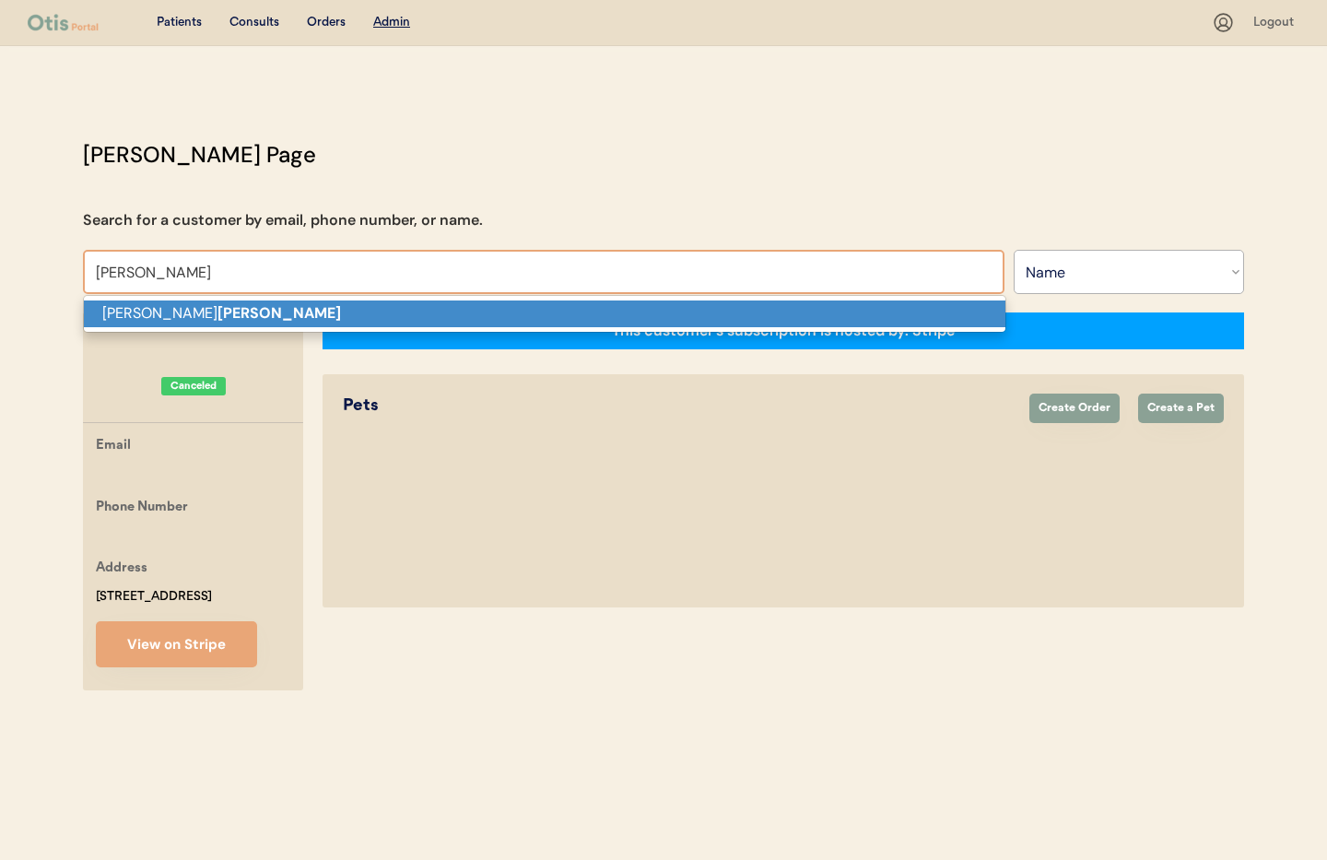
click at [255, 322] on p "Elizabeth Volpe" at bounding box center [544, 313] width 921 height 27
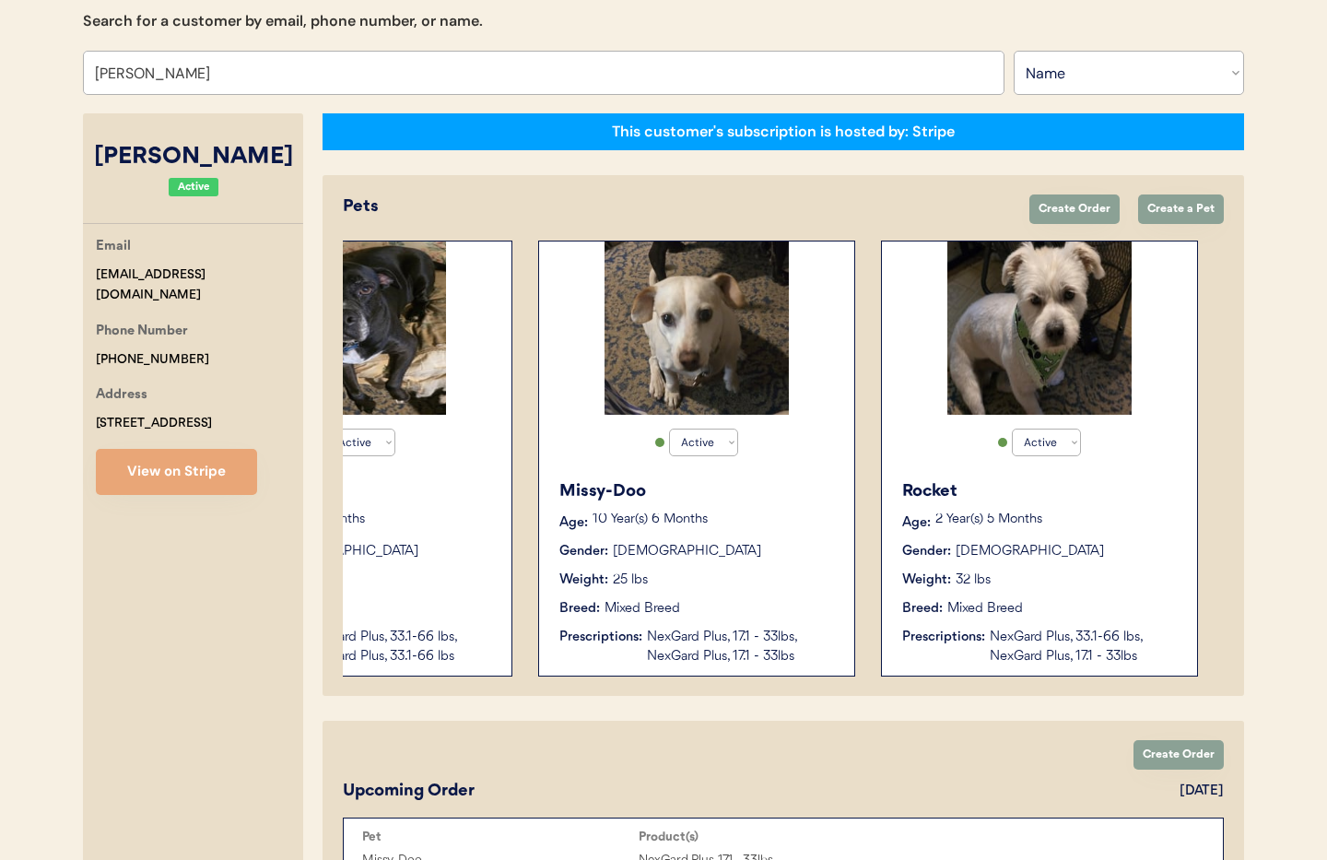
scroll to position [202, 0]
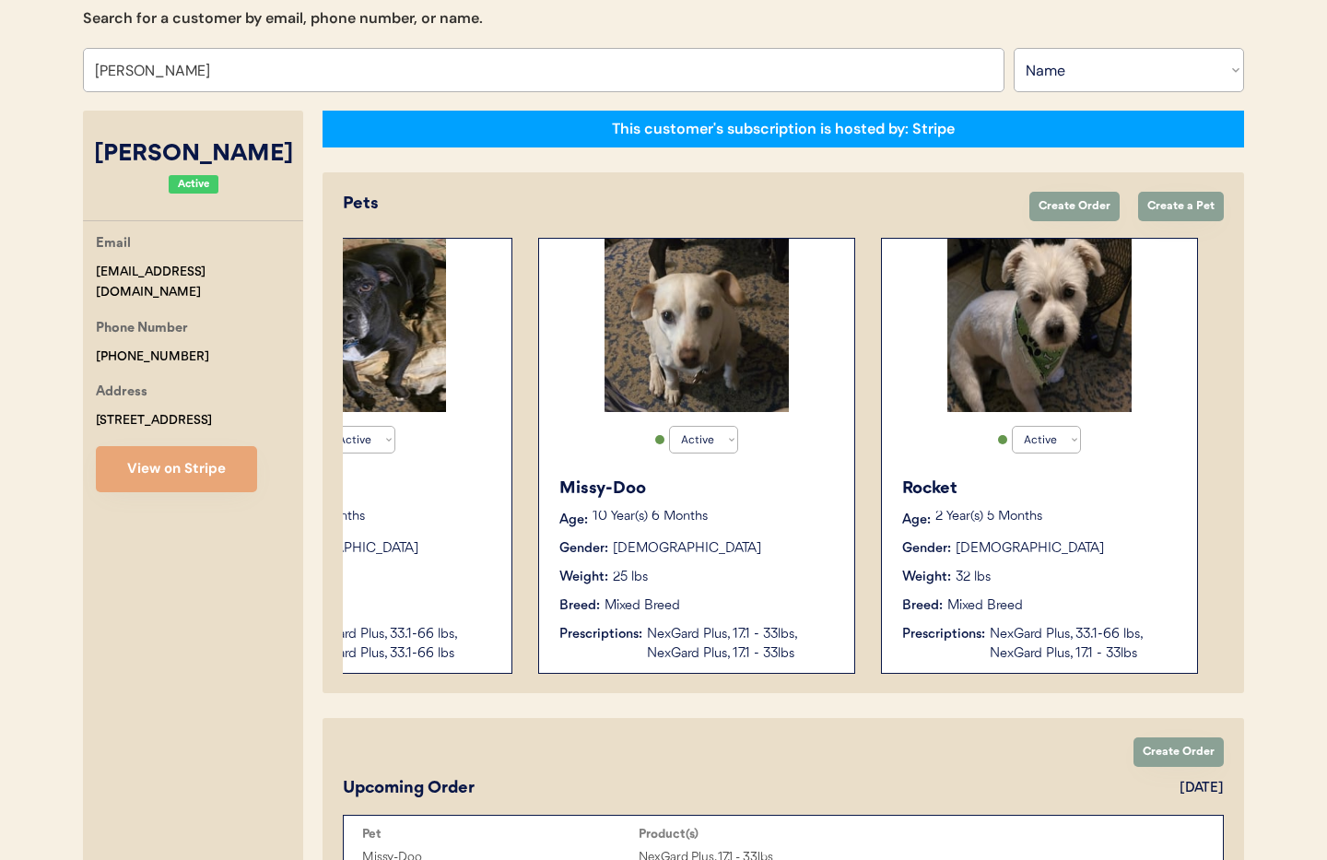
type input "Elizabeth Volpe"
click at [1050, 570] on div "Weight: 32 lbs" at bounding box center [1040, 576] width 276 height 19
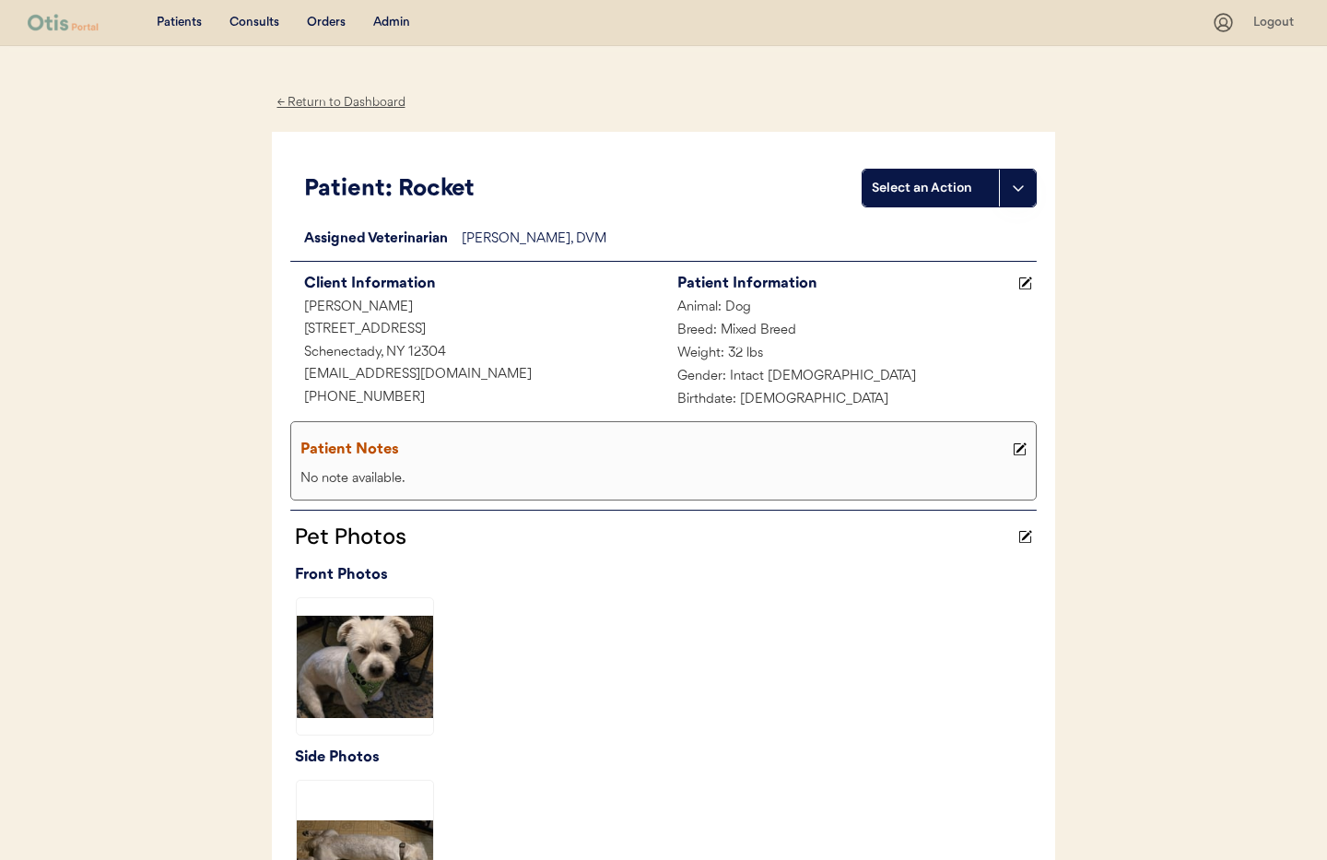
click at [318, 100] on div "← Return to Dashboard" at bounding box center [341, 102] width 138 height 21
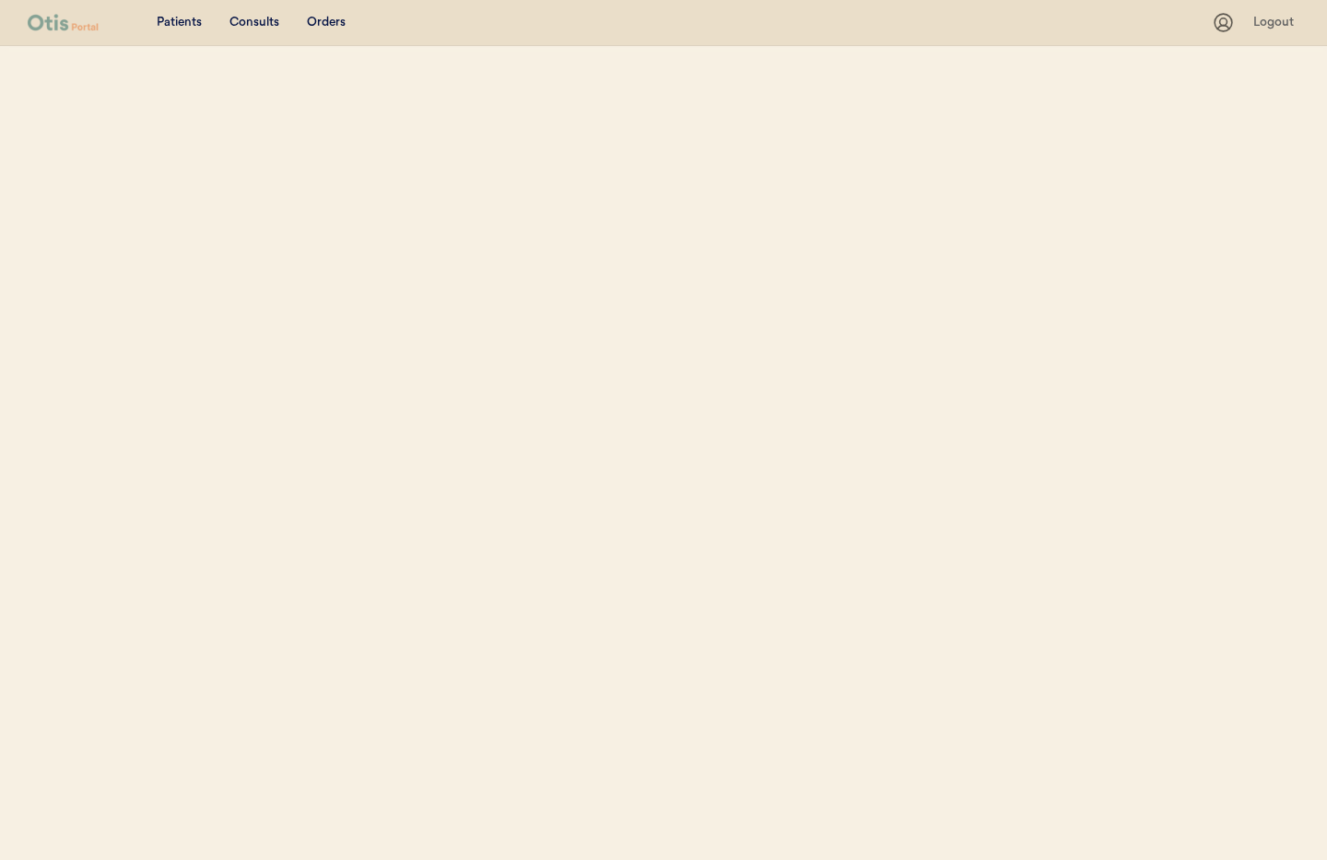
select select ""Name""
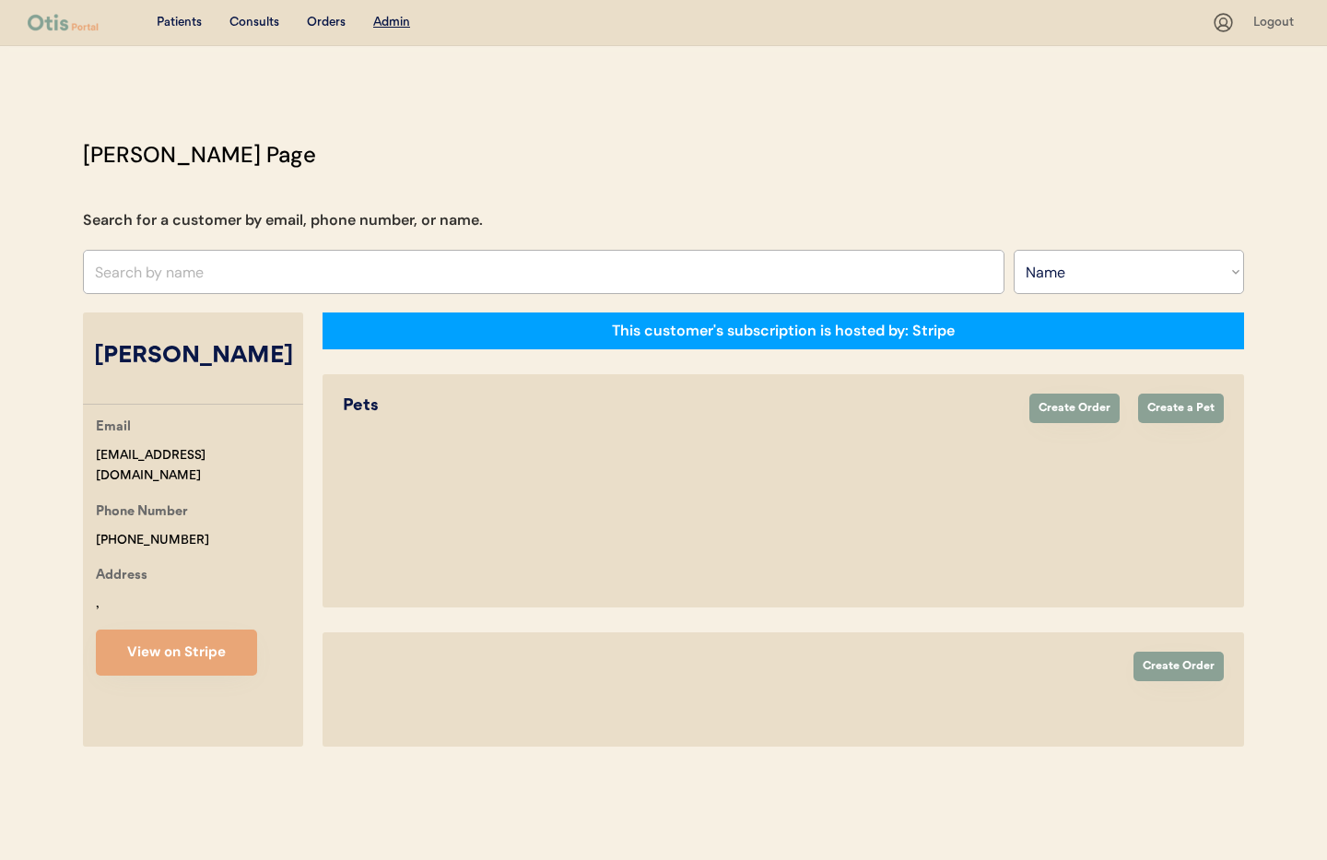
select select "true"
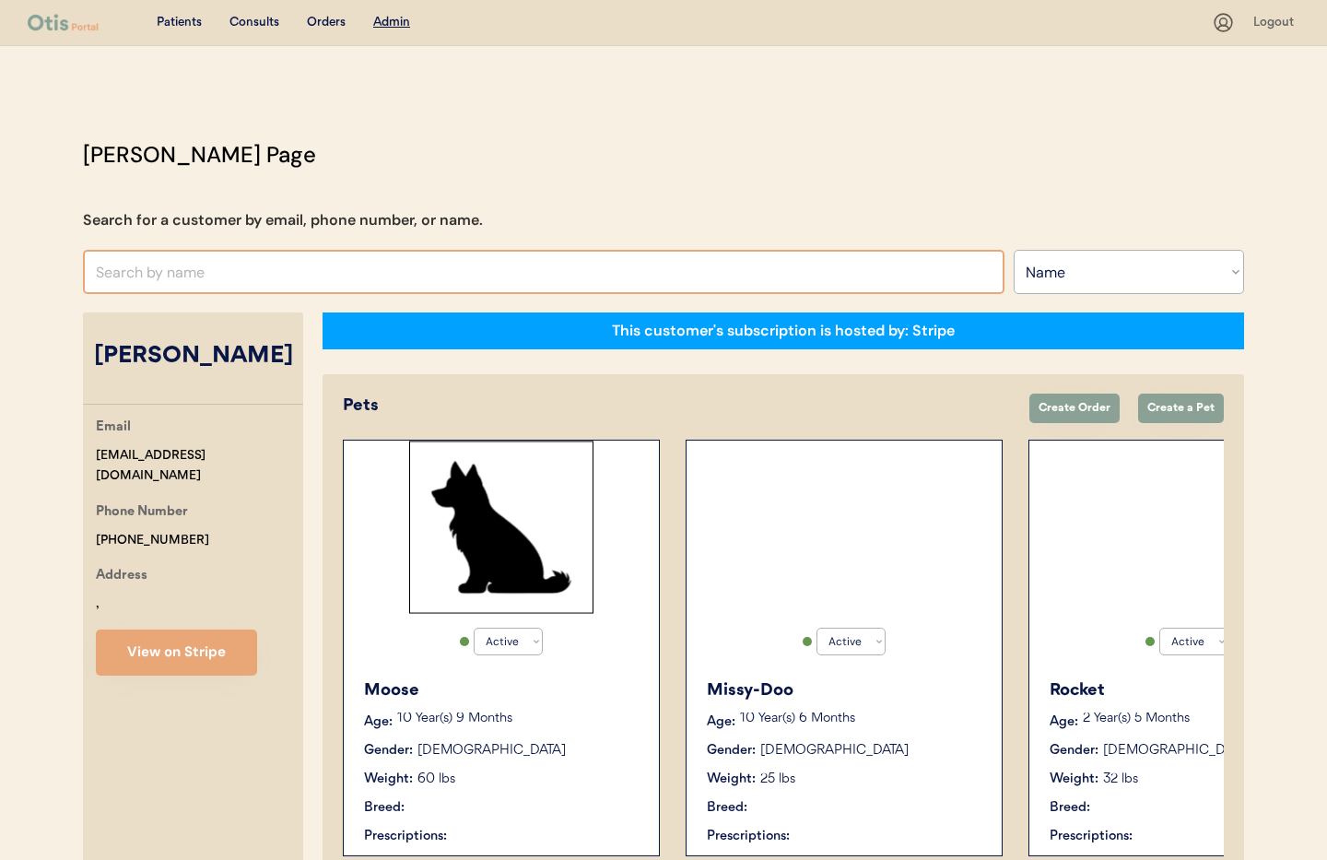
scroll to position [202, 0]
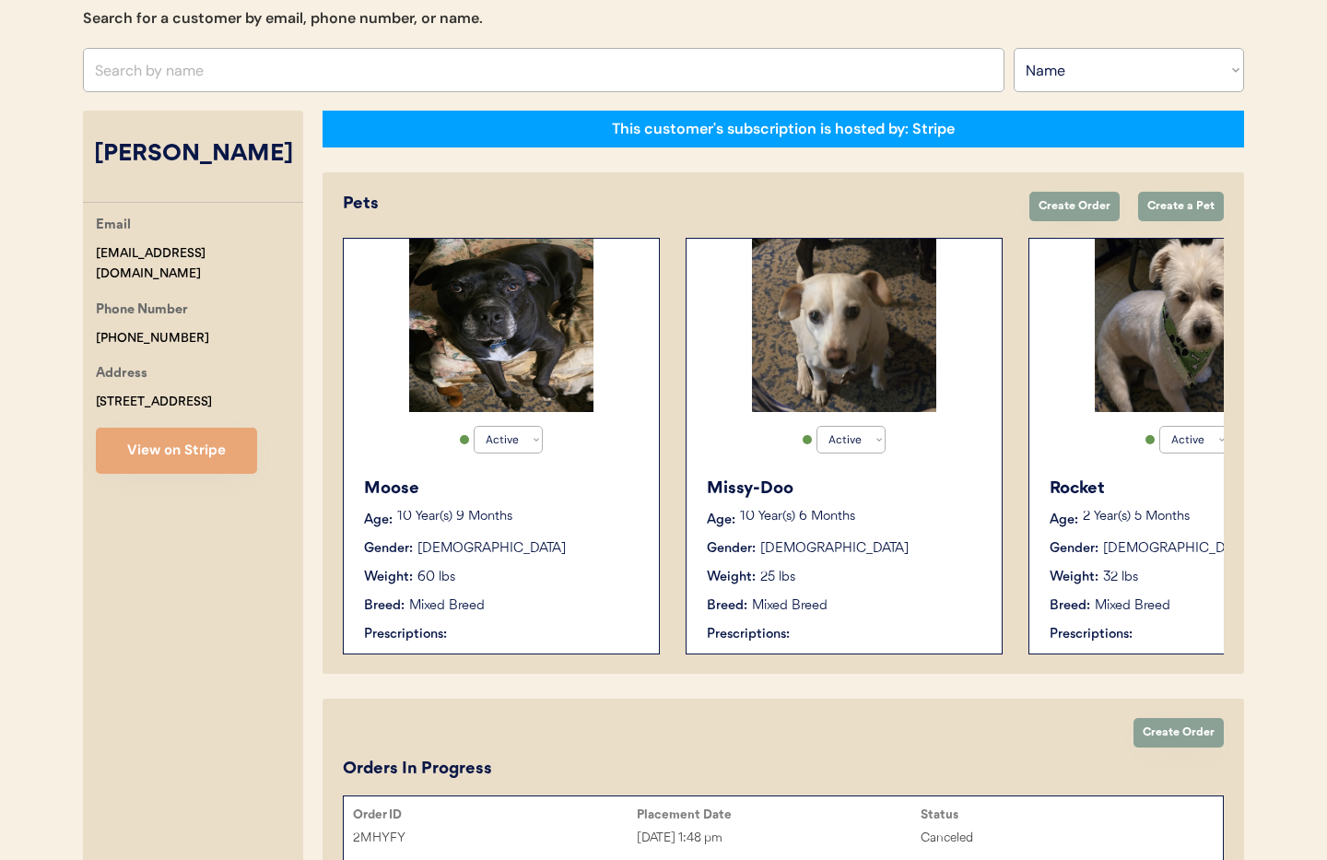
click at [290, 268] on div "Email buildernmcb27@yahoo.com Phone Number +18604905832 Address 121 Lansing Roa…" at bounding box center [193, 344] width 220 height 259
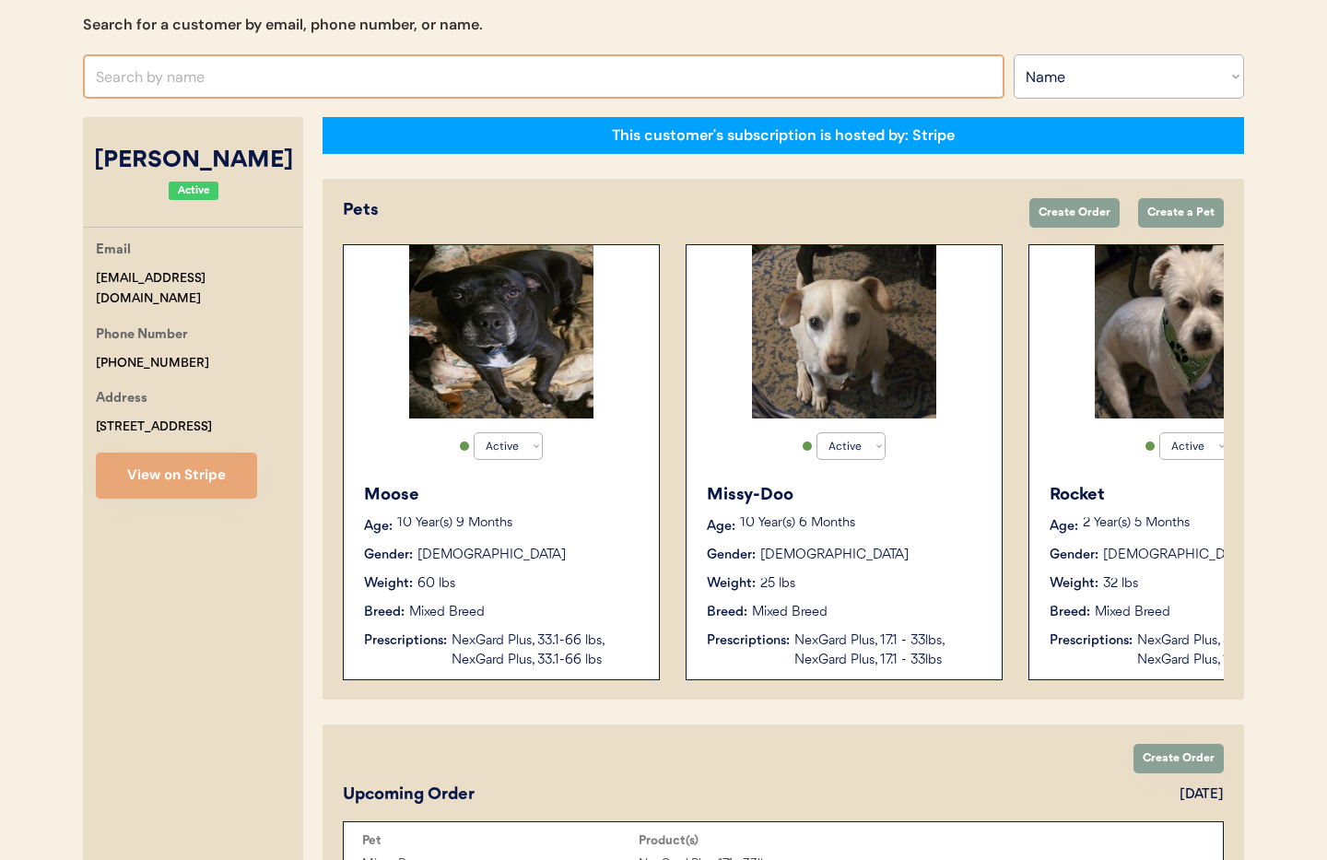
click at [181, 78] on input "text" at bounding box center [543, 76] width 921 height 44
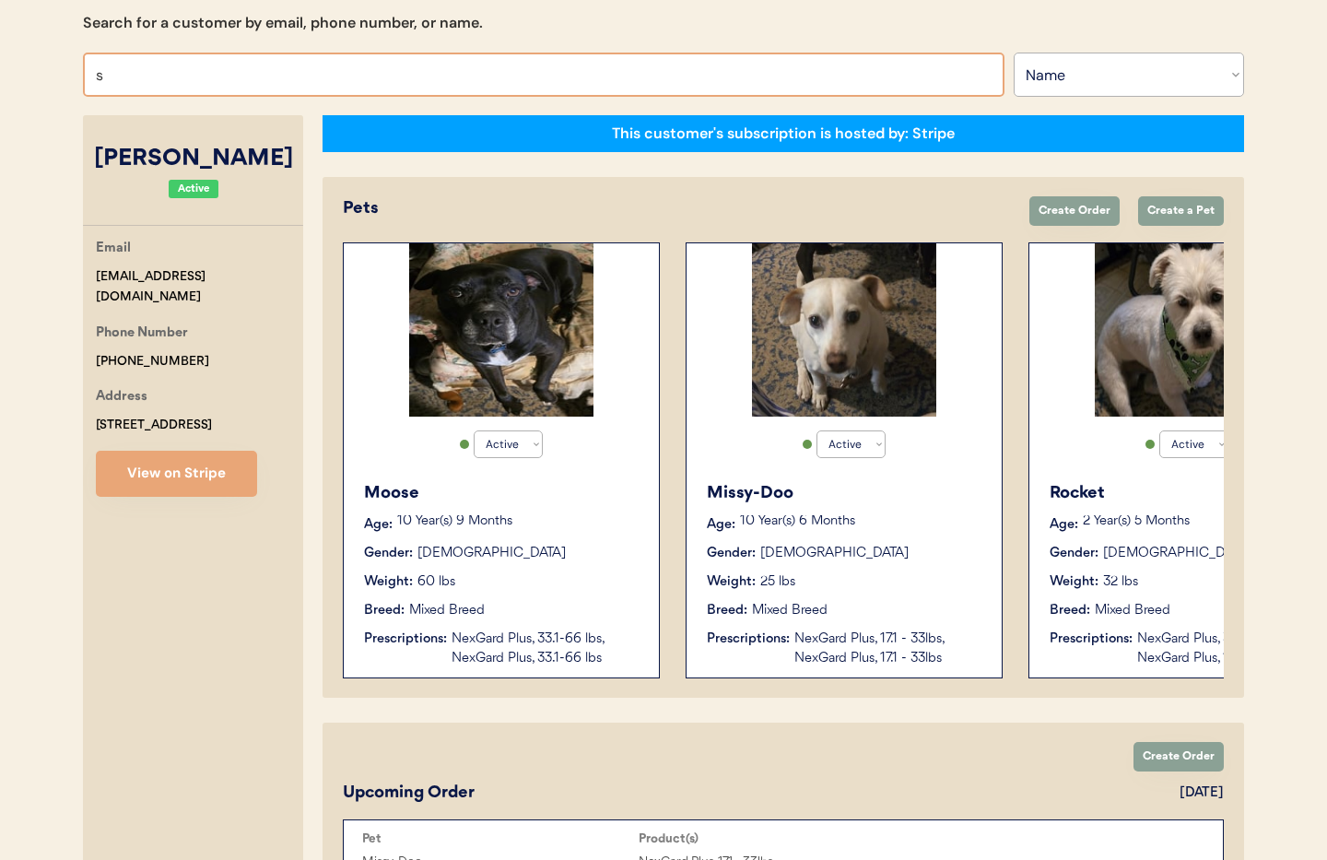
type input "st"
type input "steven Zerneri"
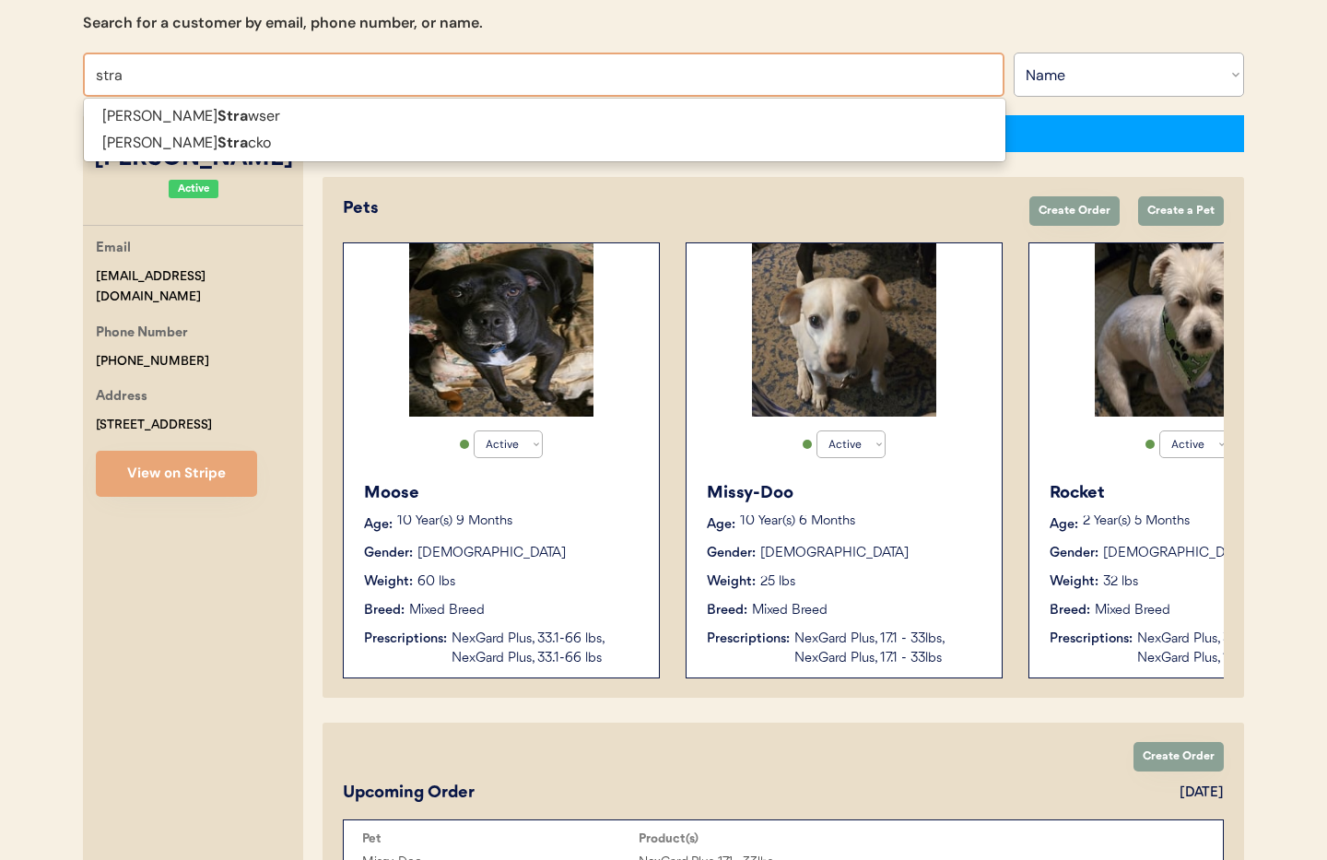
click at [211, 151] on p "Melanie Stra cko" at bounding box center [544, 143] width 921 height 27
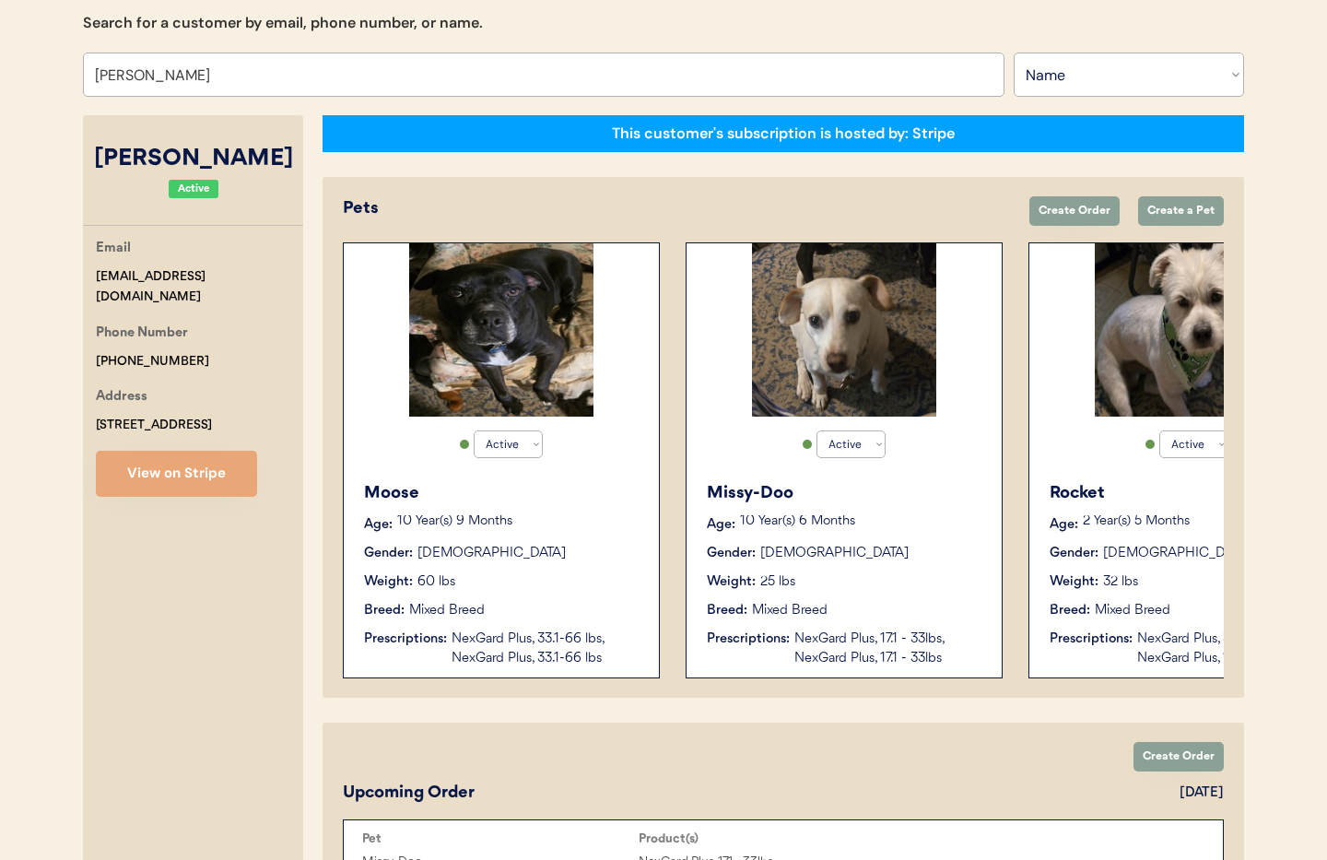
click at [191, 144] on div "Elizabeth Volpe" at bounding box center [193, 159] width 220 height 35
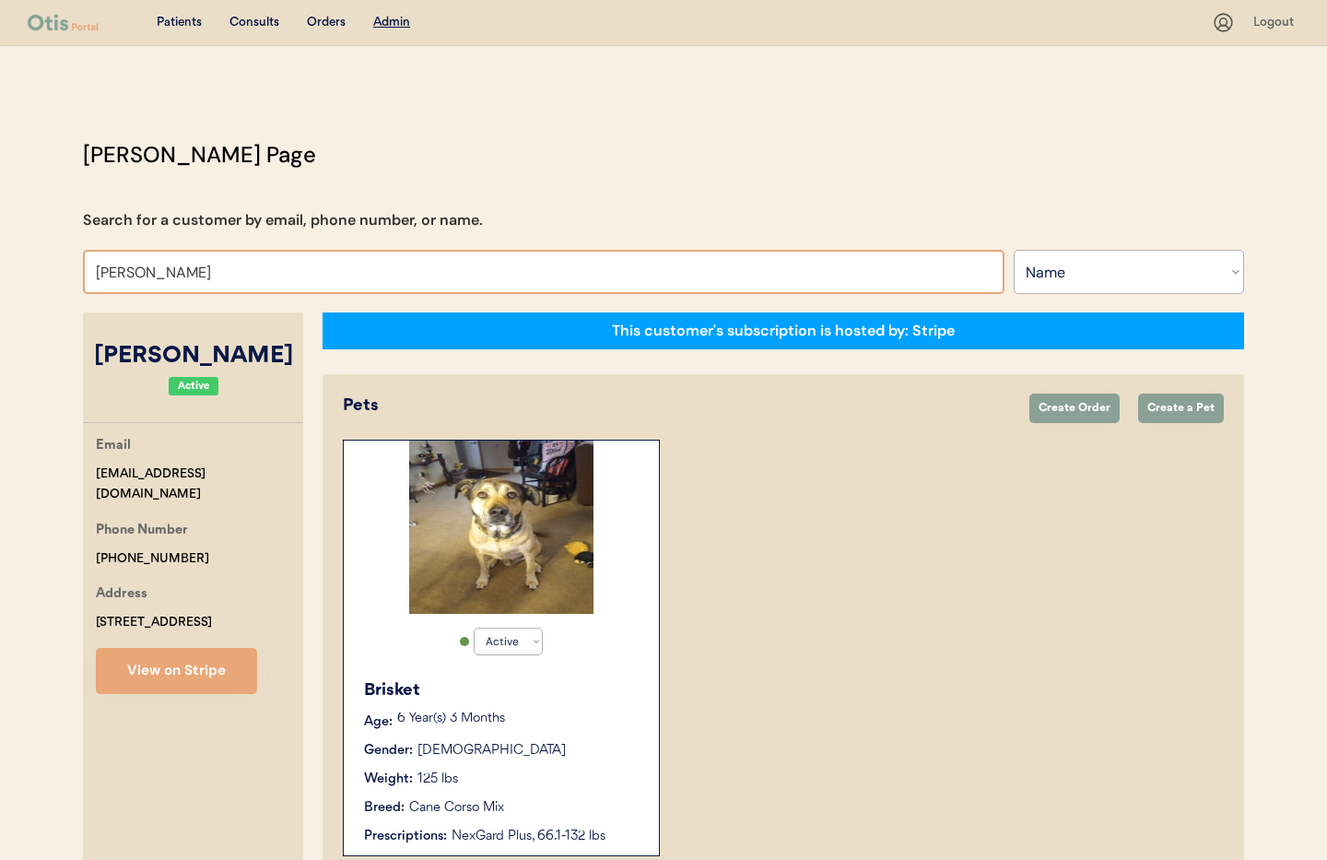
drag, startPoint x: 216, startPoint y: 276, endPoint x: 58, endPoint y: 264, distance: 158.9
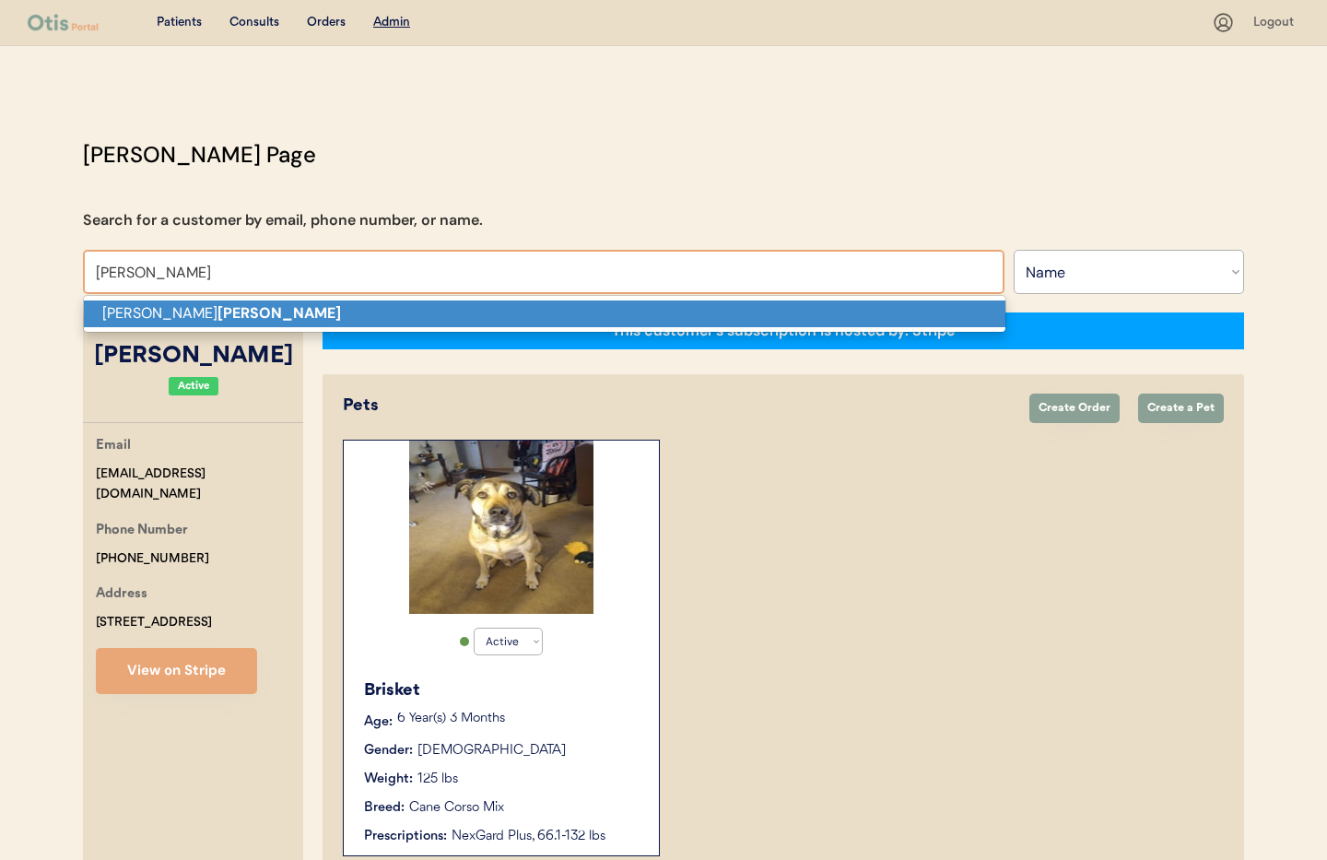
click at [102, 305] on p "Cheryl Doucette" at bounding box center [544, 313] width 921 height 27
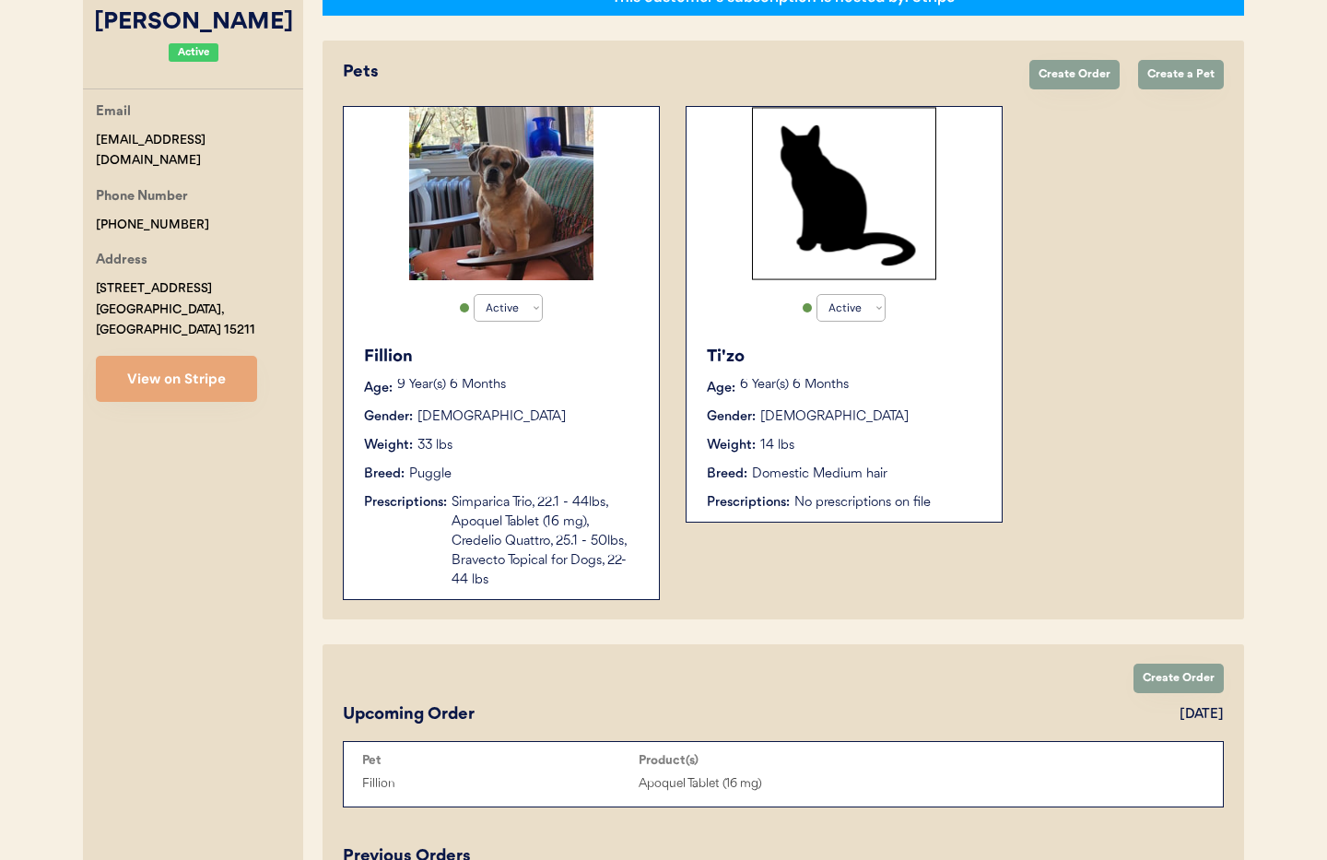
scroll to position [329, 0]
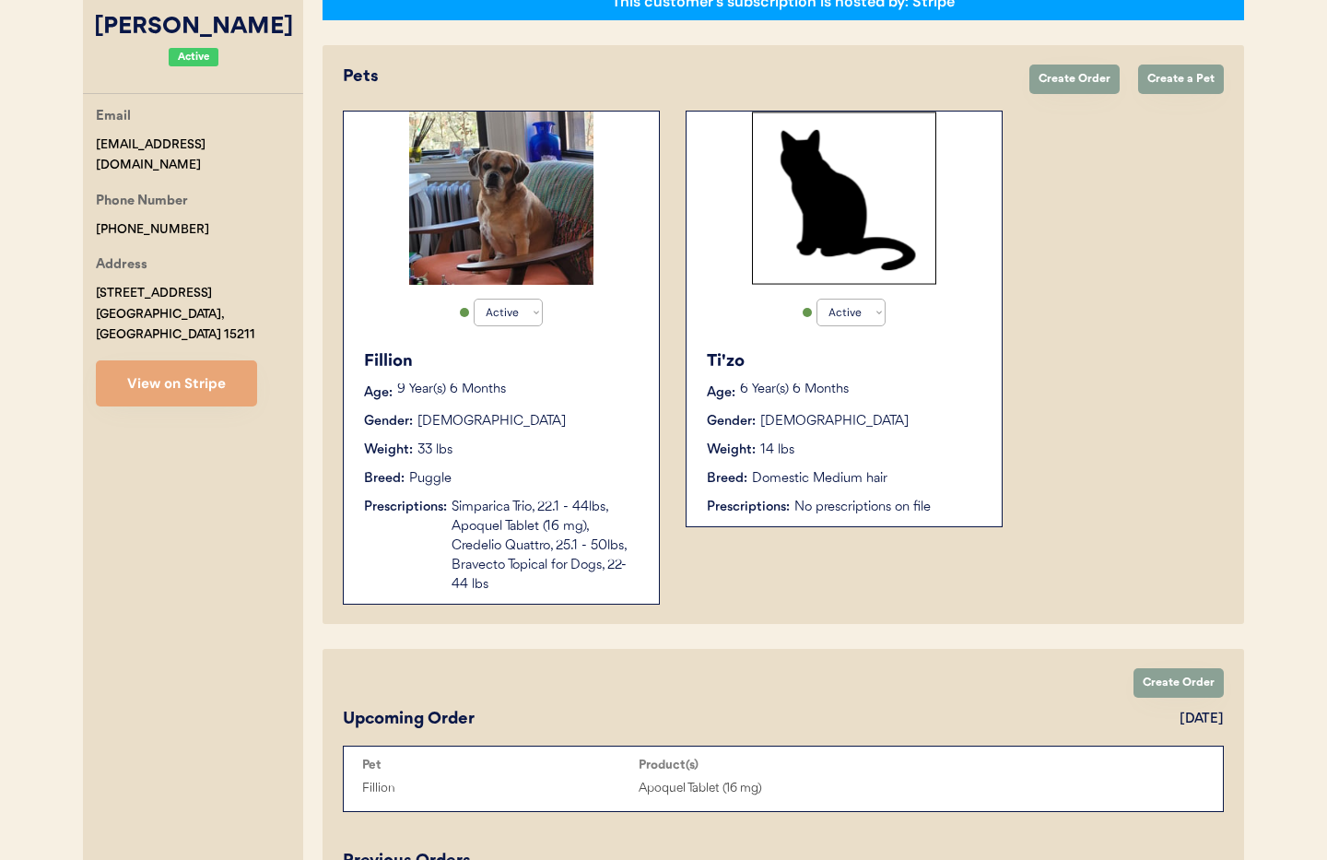
type input "Cheryl Doucette"
click at [513, 457] on div "Weight: 33 lbs" at bounding box center [502, 449] width 276 height 19
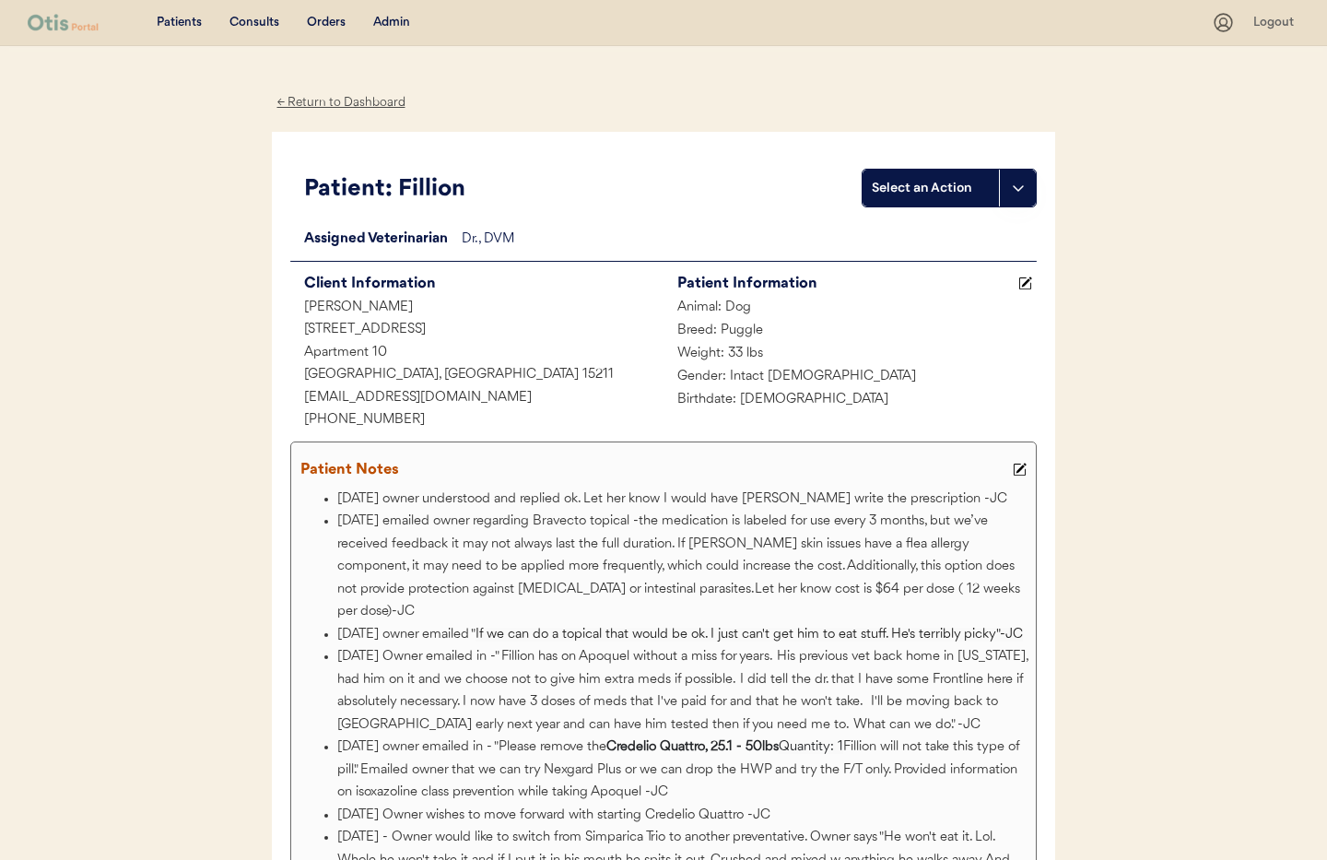
drag, startPoint x: 341, startPoint y: 100, endPoint x: 380, endPoint y: 54, distance: 60.8
click at [342, 99] on div "← Return to Dashboard" at bounding box center [341, 102] width 138 height 21
drag, startPoint x: 395, startPoint y: 21, endPoint x: 394, endPoint y: 36, distance: 14.8
click at [395, 21] on div "Admin" at bounding box center [391, 23] width 37 height 18
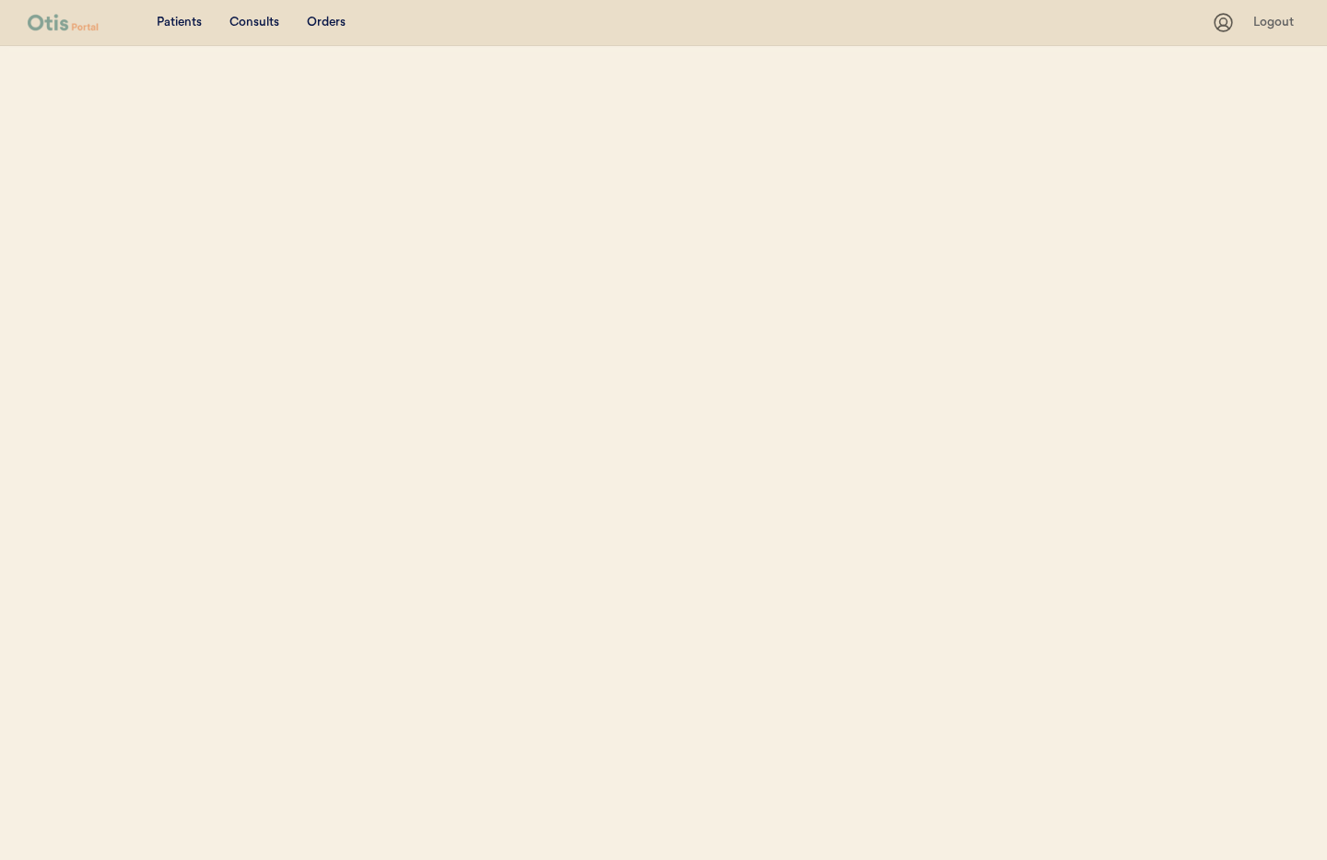
select select ""Name""
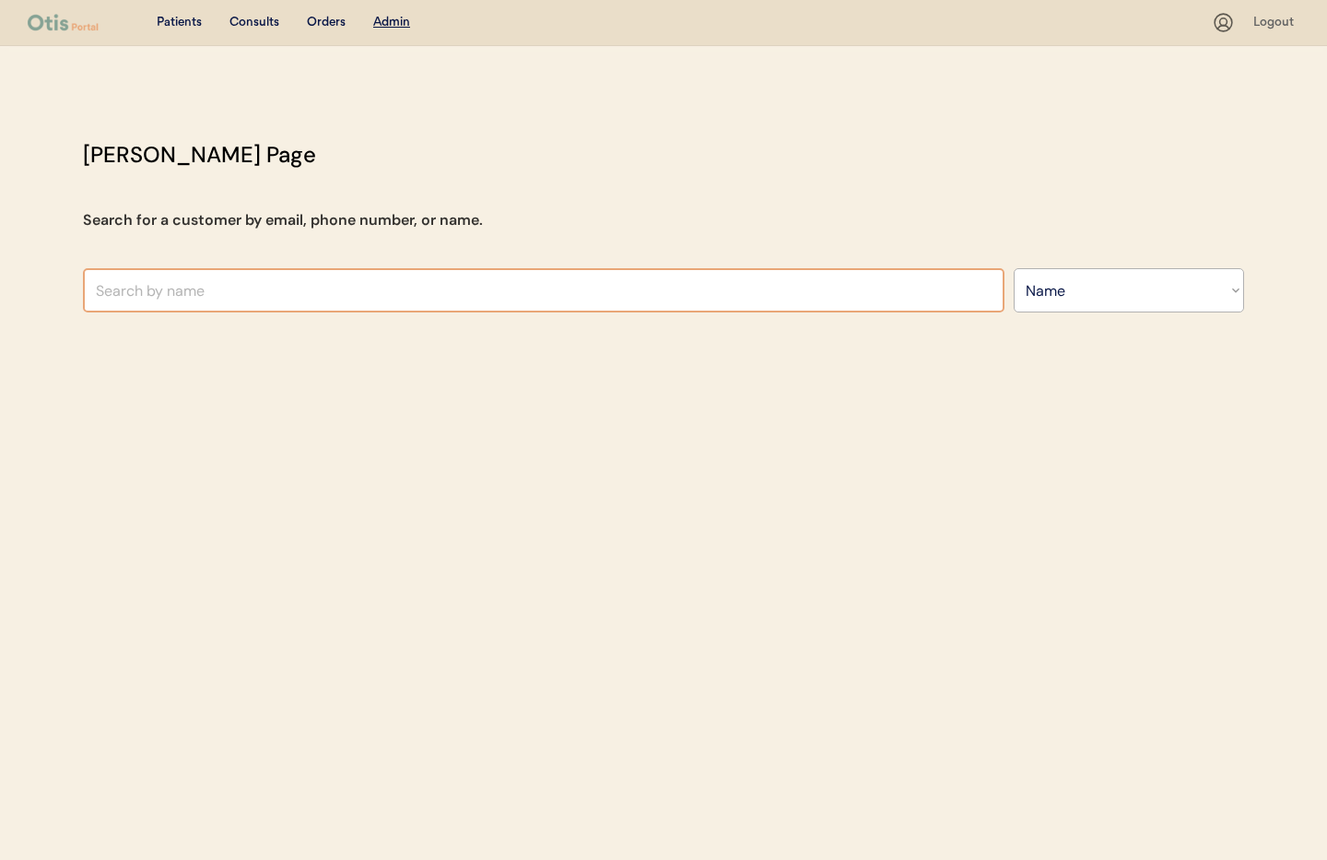
click at [318, 299] on input "text" at bounding box center [543, 290] width 921 height 44
type input "AMber"
type input "[PERSON_NAME]"
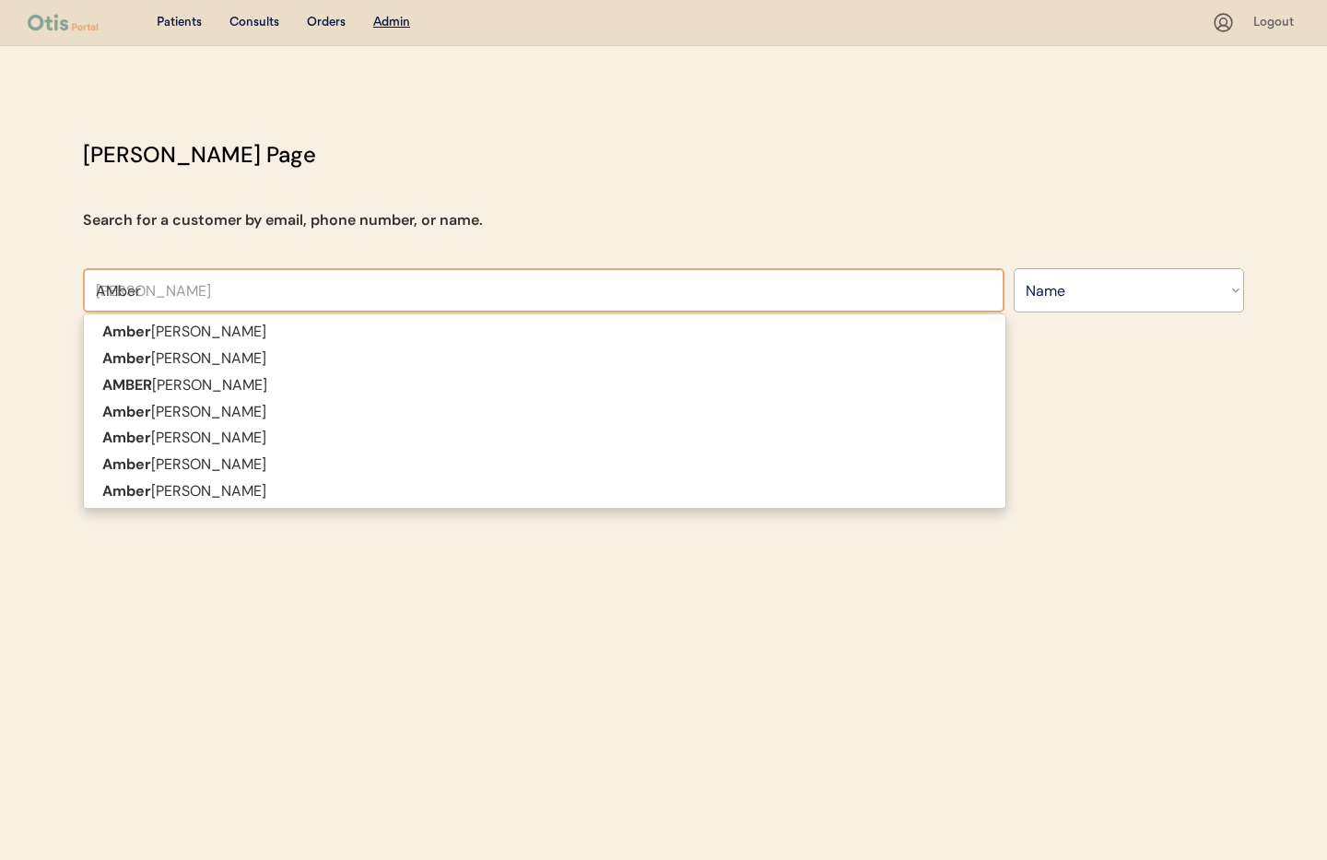
type input "AMbe"
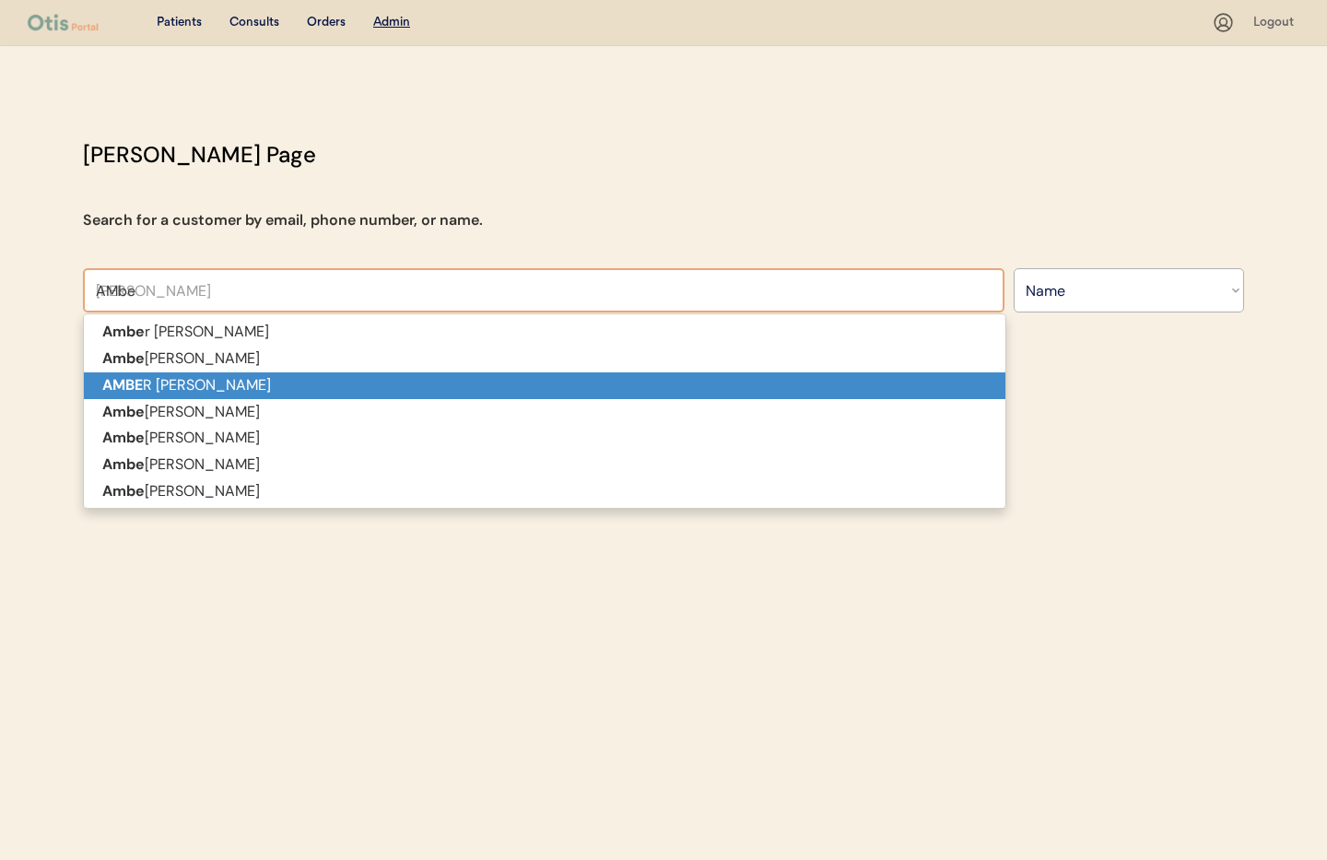
click at [318, 377] on p "AMBE R JOY NAQUIN" at bounding box center [544, 385] width 921 height 27
type input "[PERSON_NAME] [PERSON_NAME]"
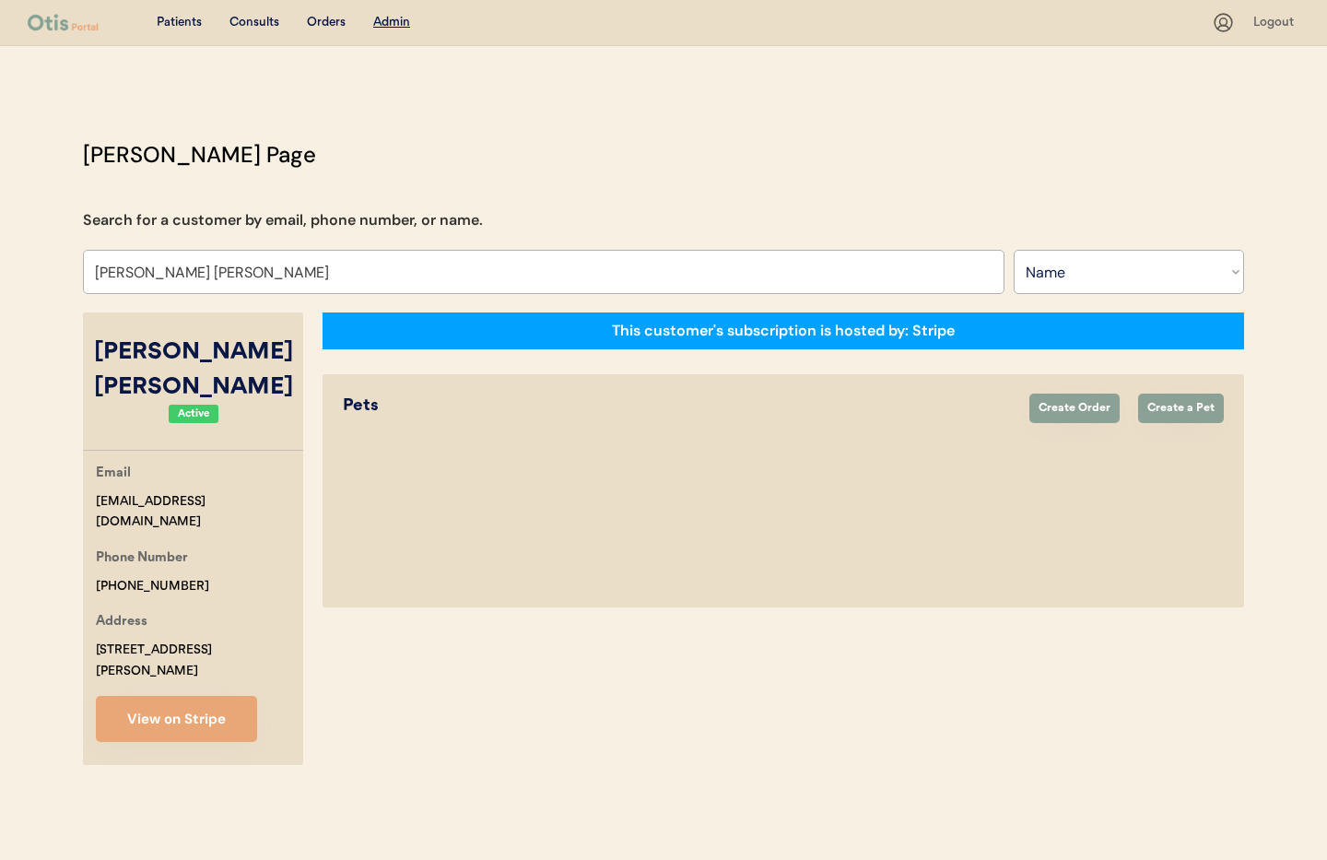
select select "true"
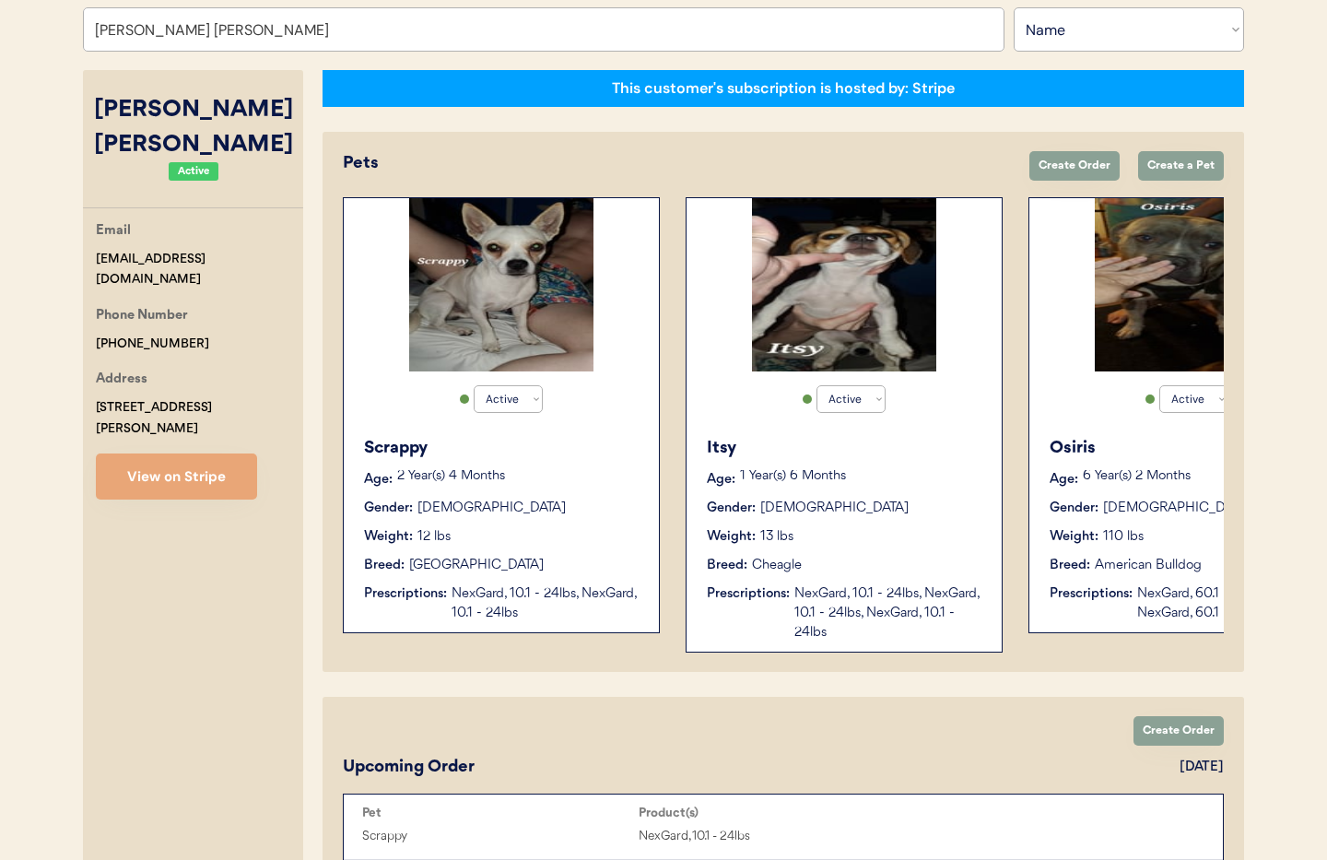
type input "[PERSON_NAME] [PERSON_NAME]"
click at [522, 556] on div "Breed: Chihuahua" at bounding box center [502, 565] width 276 height 19
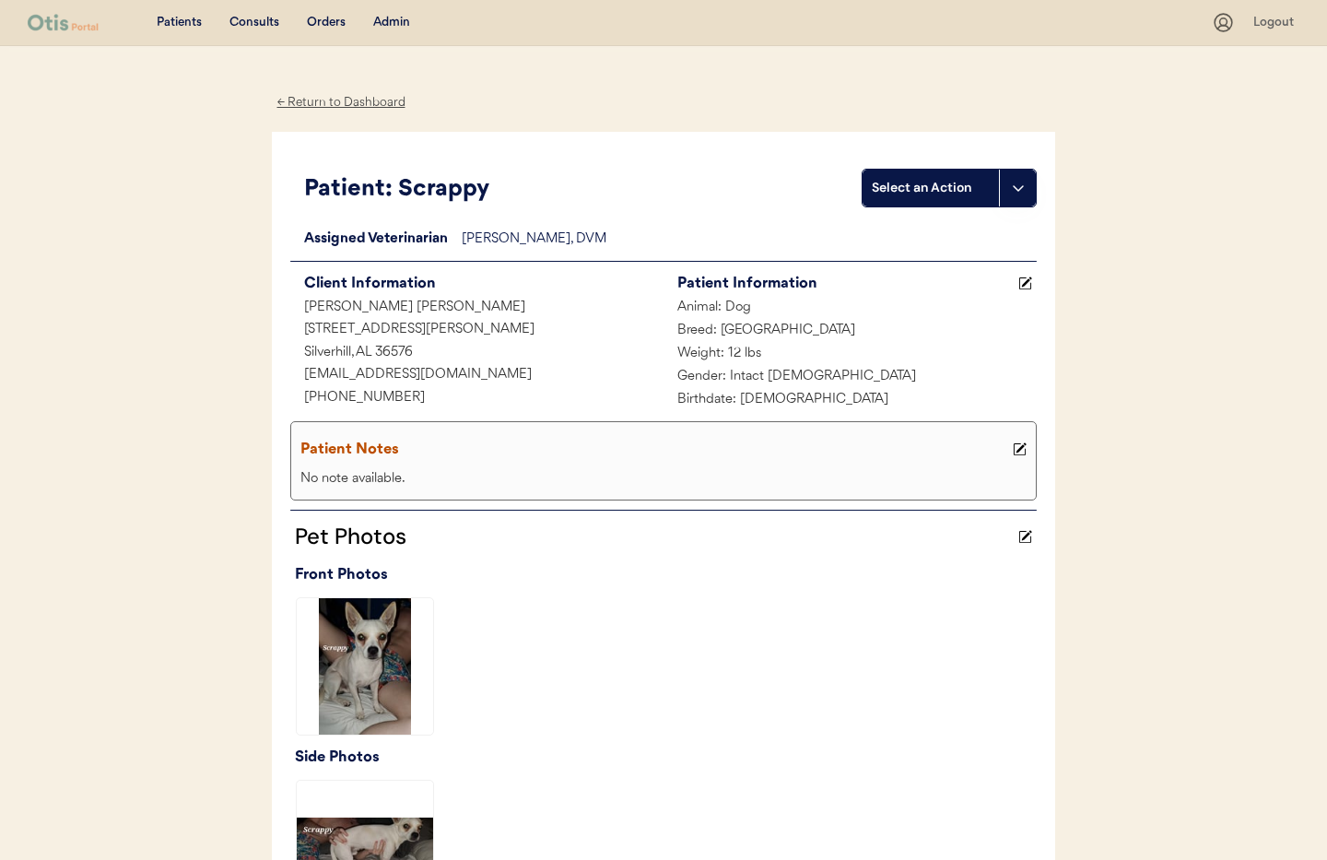
click at [314, 101] on div "← Return to Dashboard" at bounding box center [341, 102] width 138 height 21
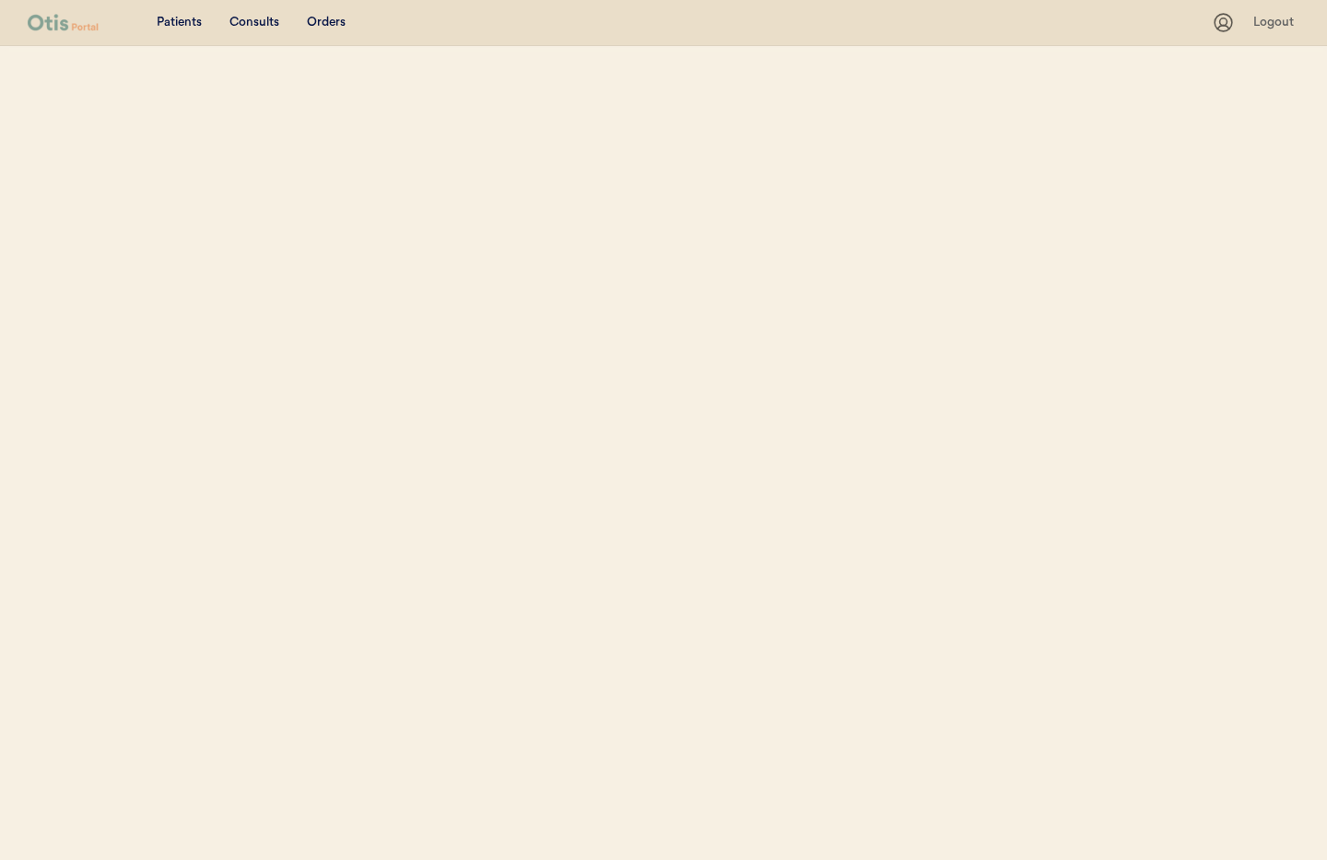
select select ""Name""
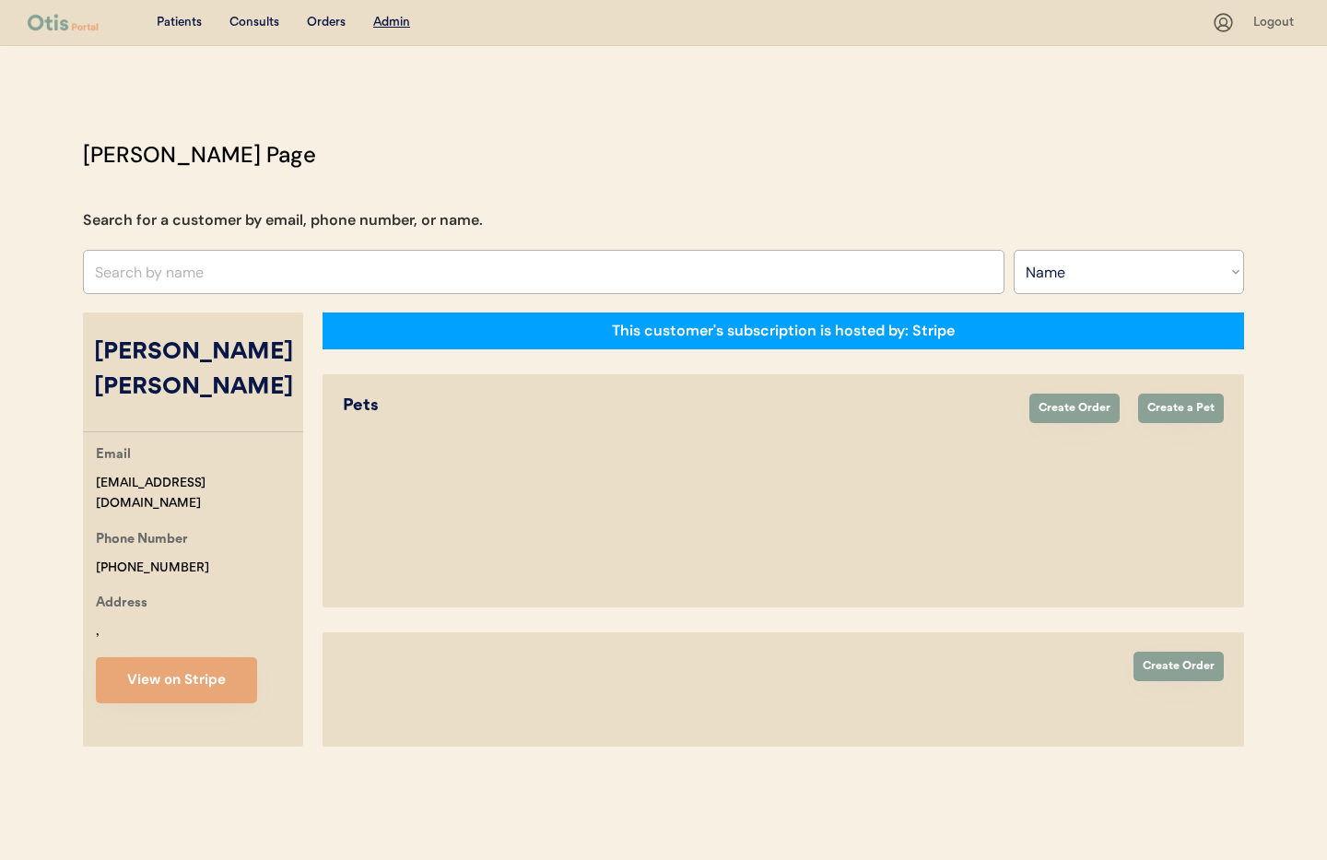
select select "true"
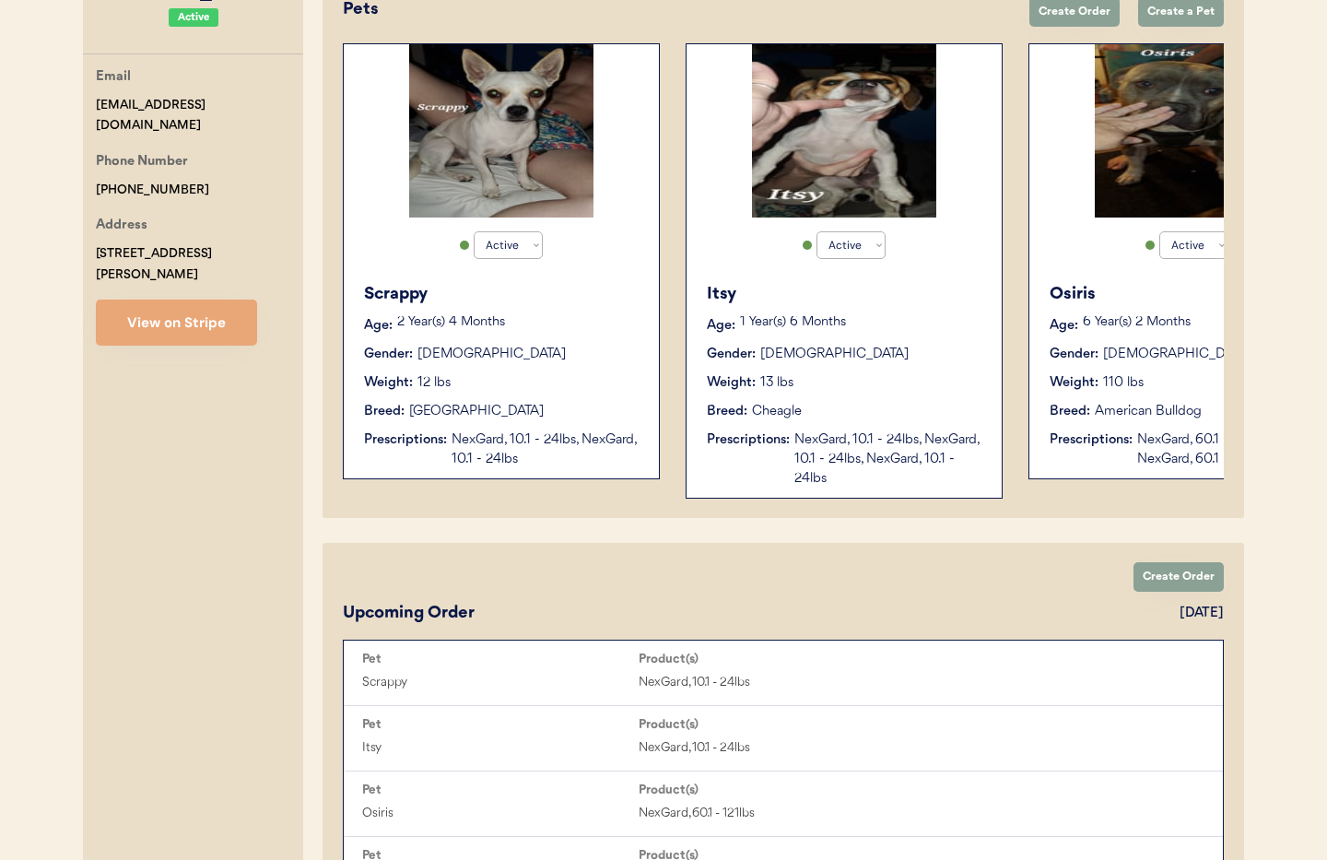
scroll to position [369, 0]
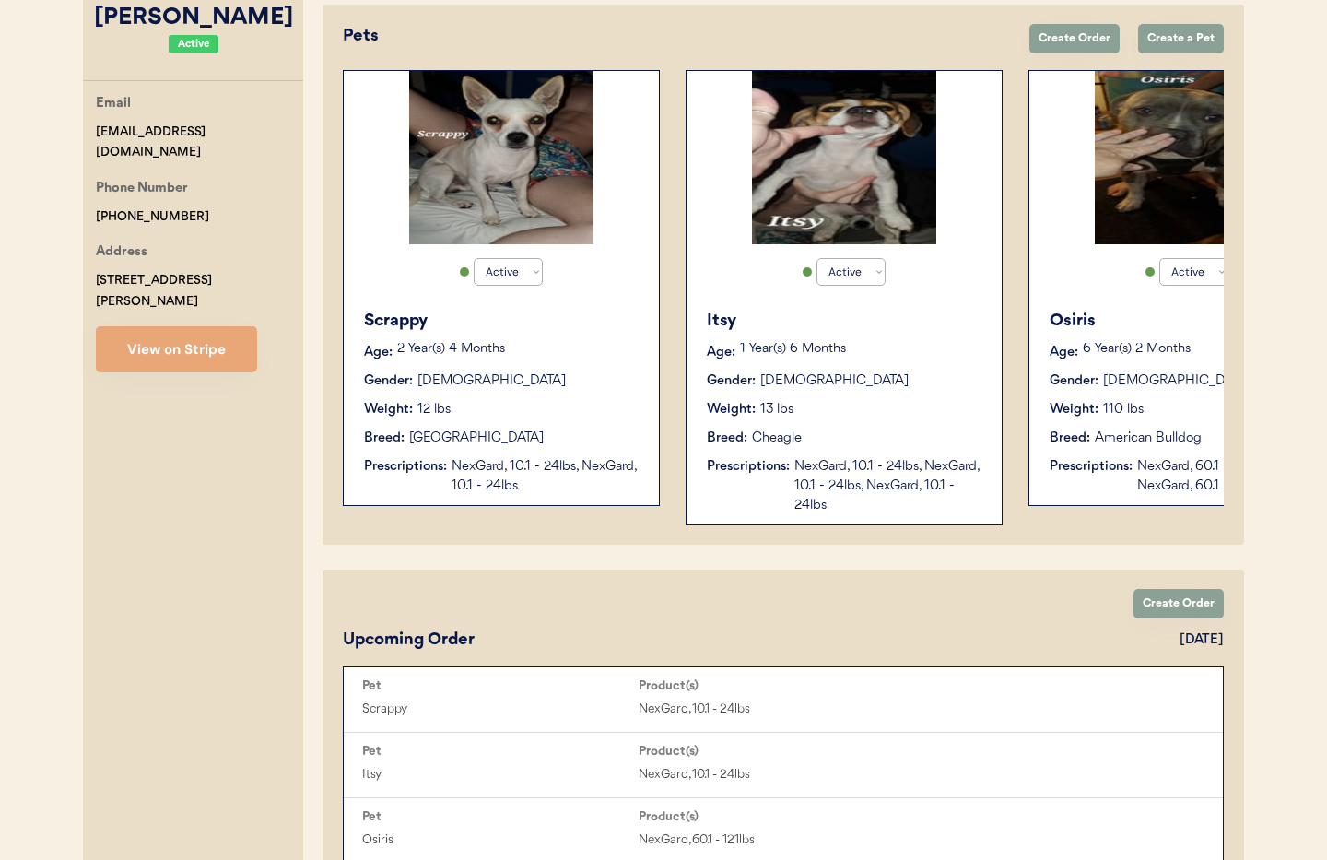
click at [857, 465] on div "NexGard, 10.1 - 24lbs, NexGard, 10.1 - 24lbs, NexGard, 10.1 - 24lbs" at bounding box center [888, 486] width 189 height 58
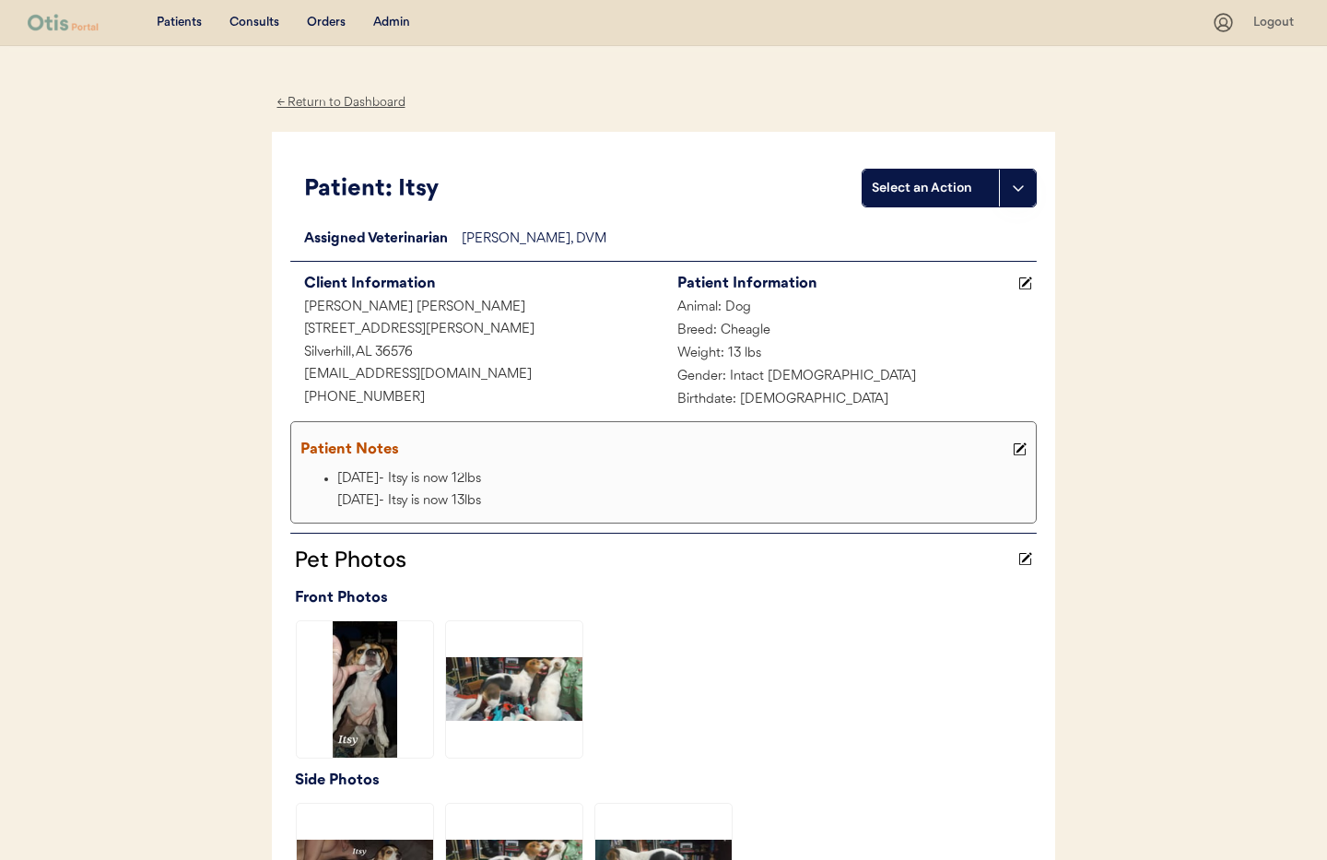
click at [322, 102] on div "← Return to Dashboard" at bounding box center [341, 102] width 138 height 21
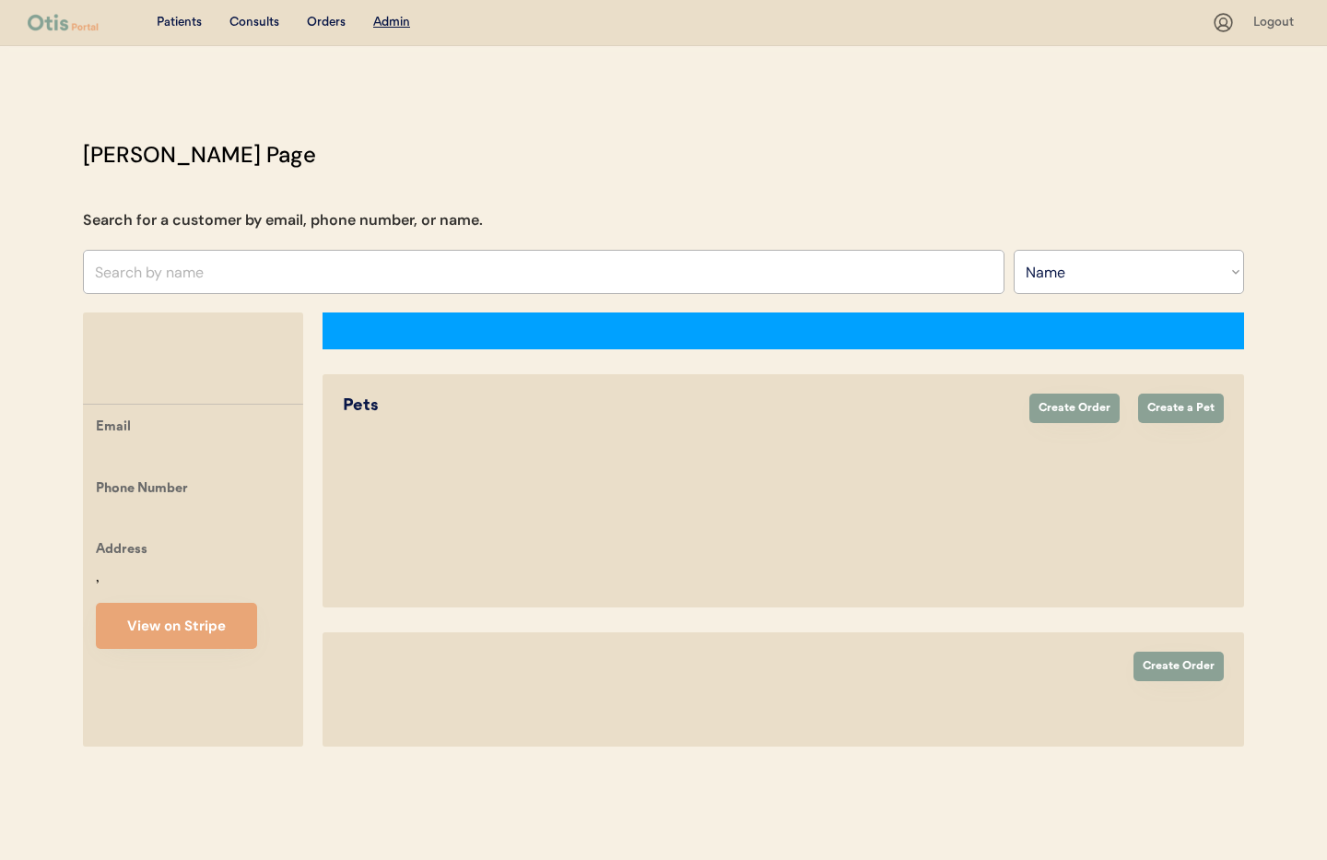
select select ""Name""
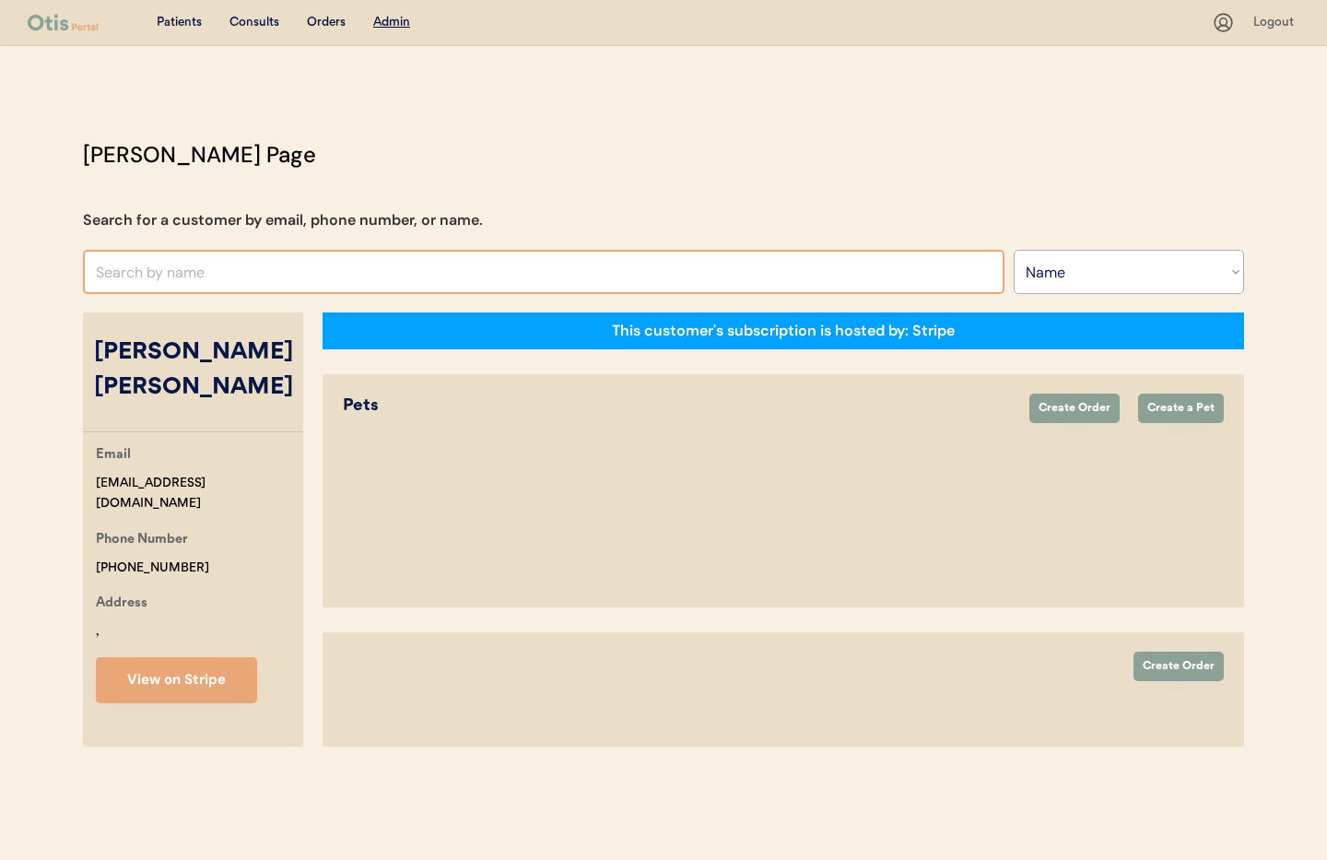
select select "true"
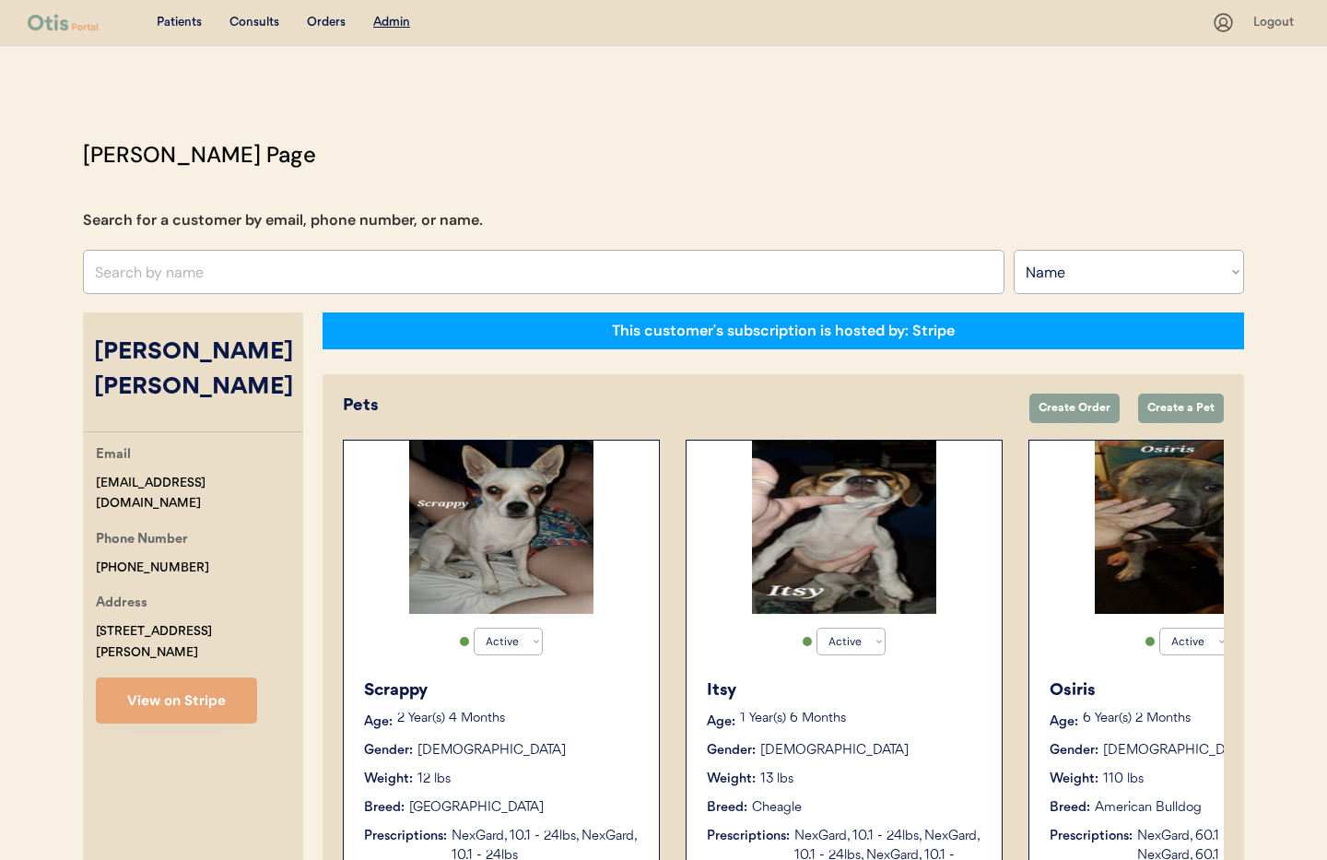
click at [1177, 778] on div "Weight: 110 lbs" at bounding box center [1187, 778] width 276 height 19
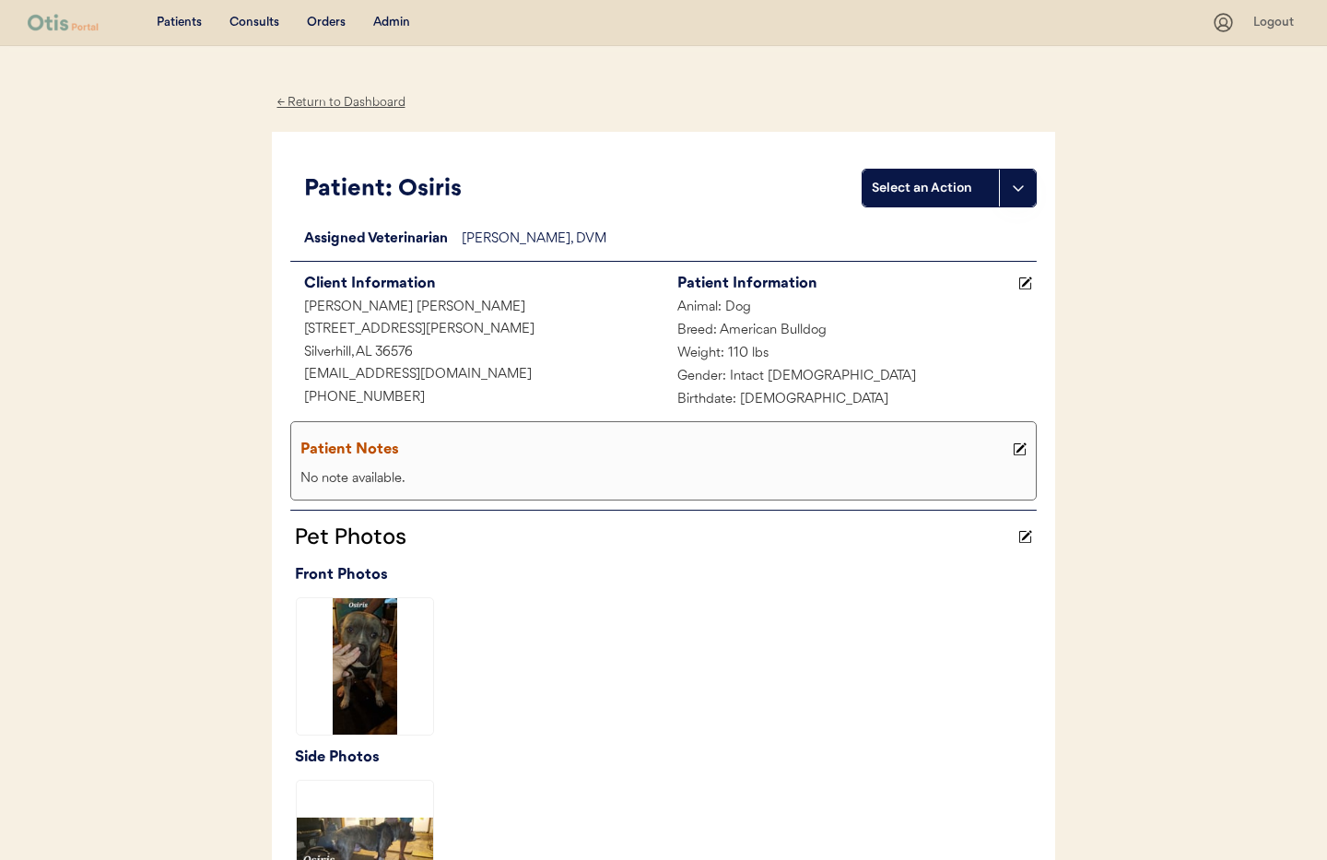
drag, startPoint x: 320, startPoint y: 111, endPoint x: 328, endPoint y: 91, distance: 21.0
click at [320, 111] on div "← Return to Dashboard" at bounding box center [341, 102] width 138 height 21
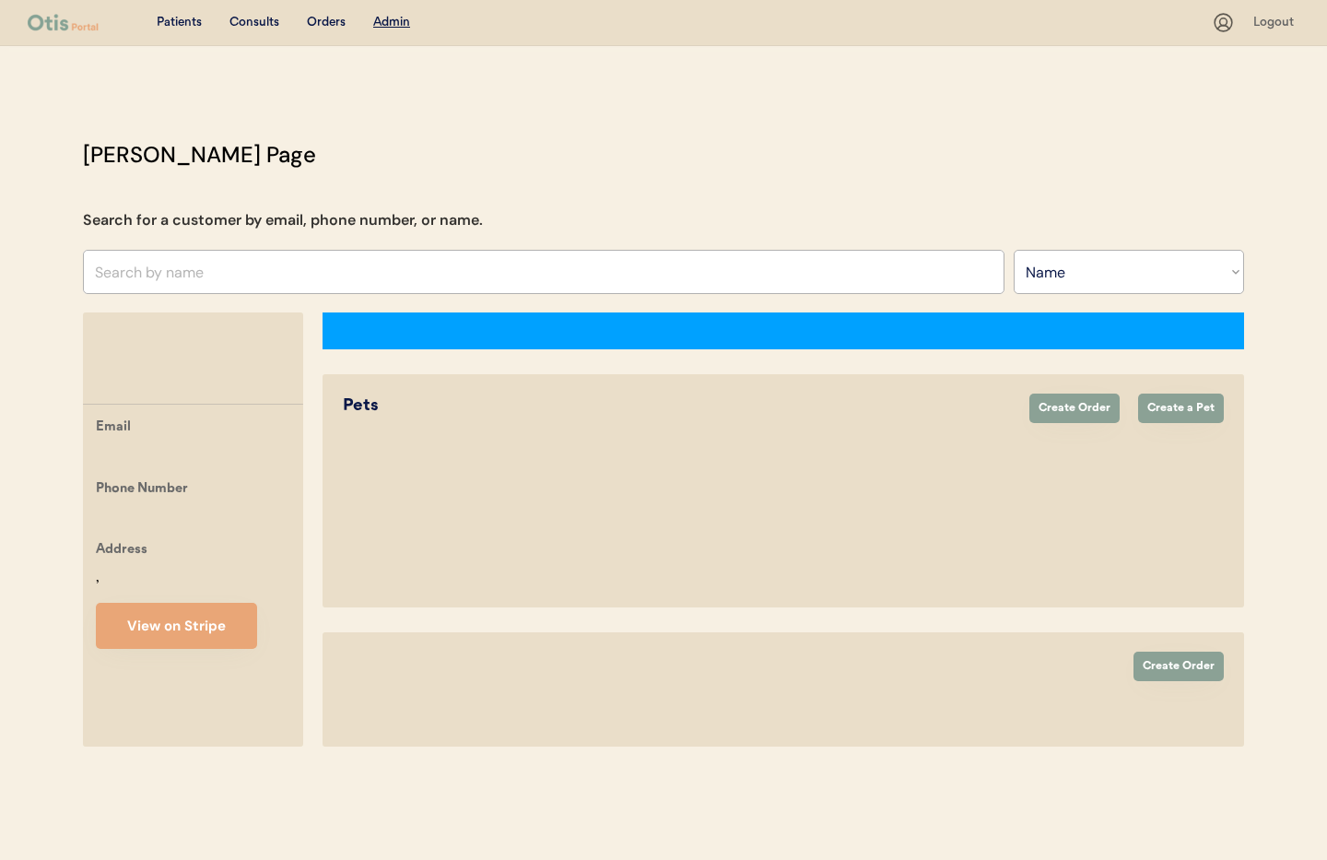
select select ""Name""
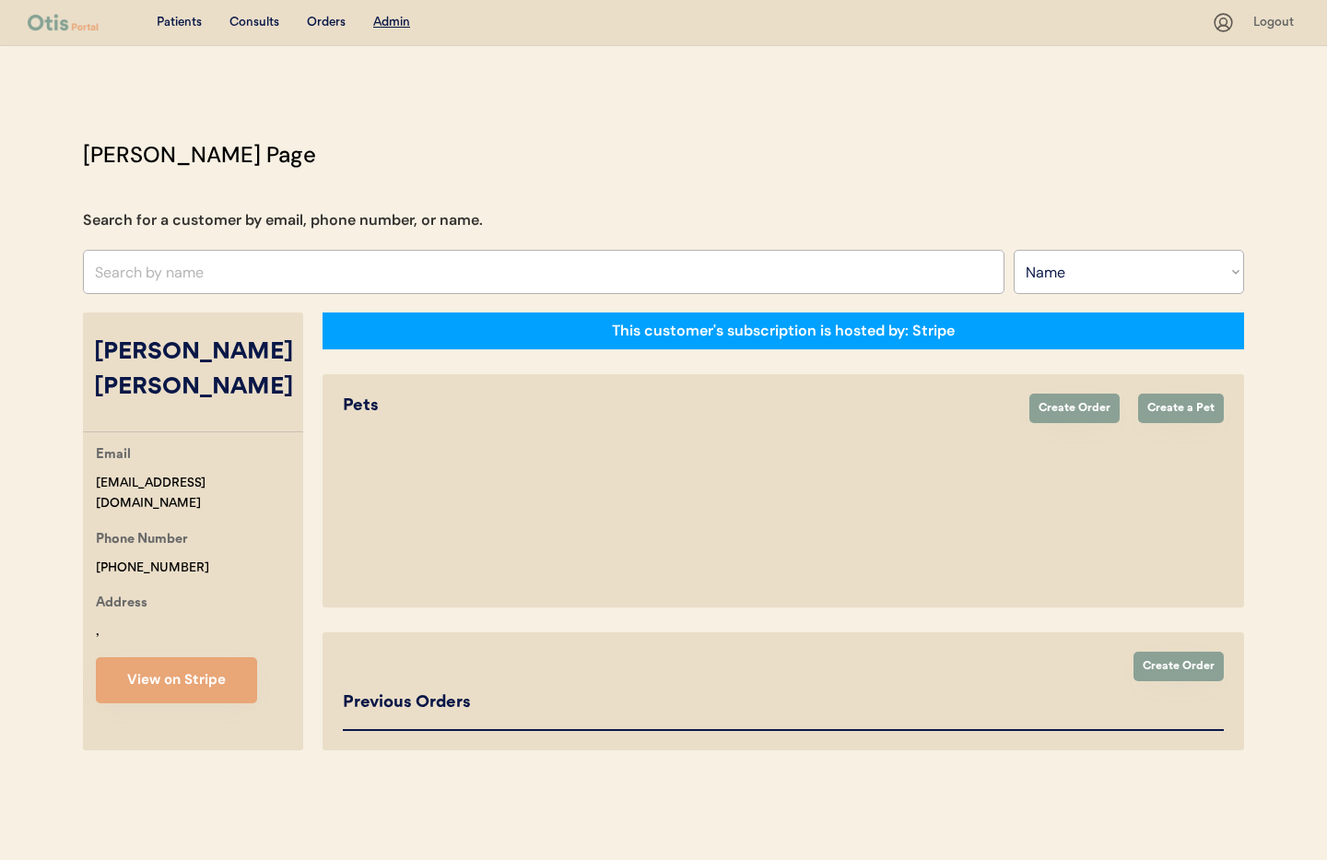
select select "true"
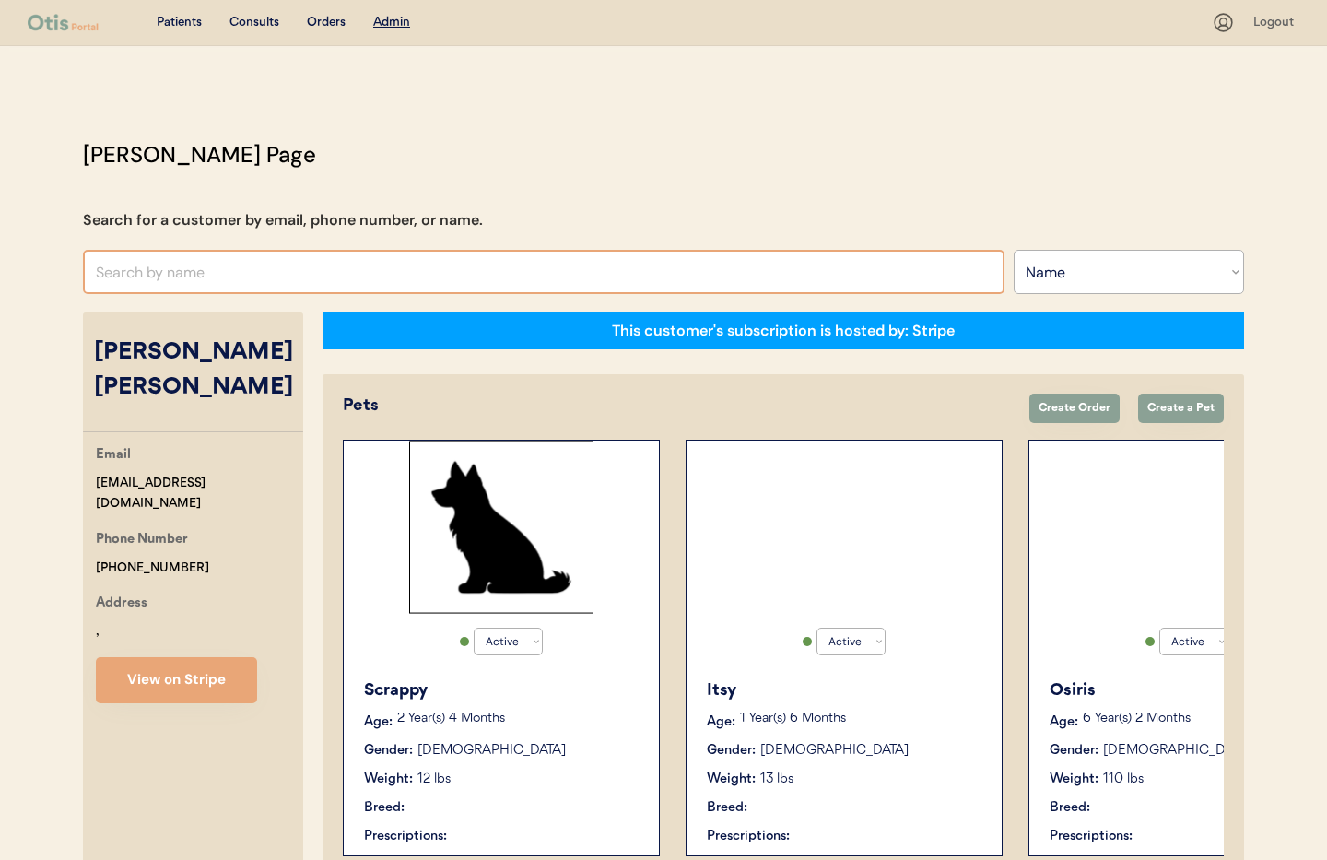
click at [206, 256] on input "text" at bounding box center [543, 272] width 921 height 44
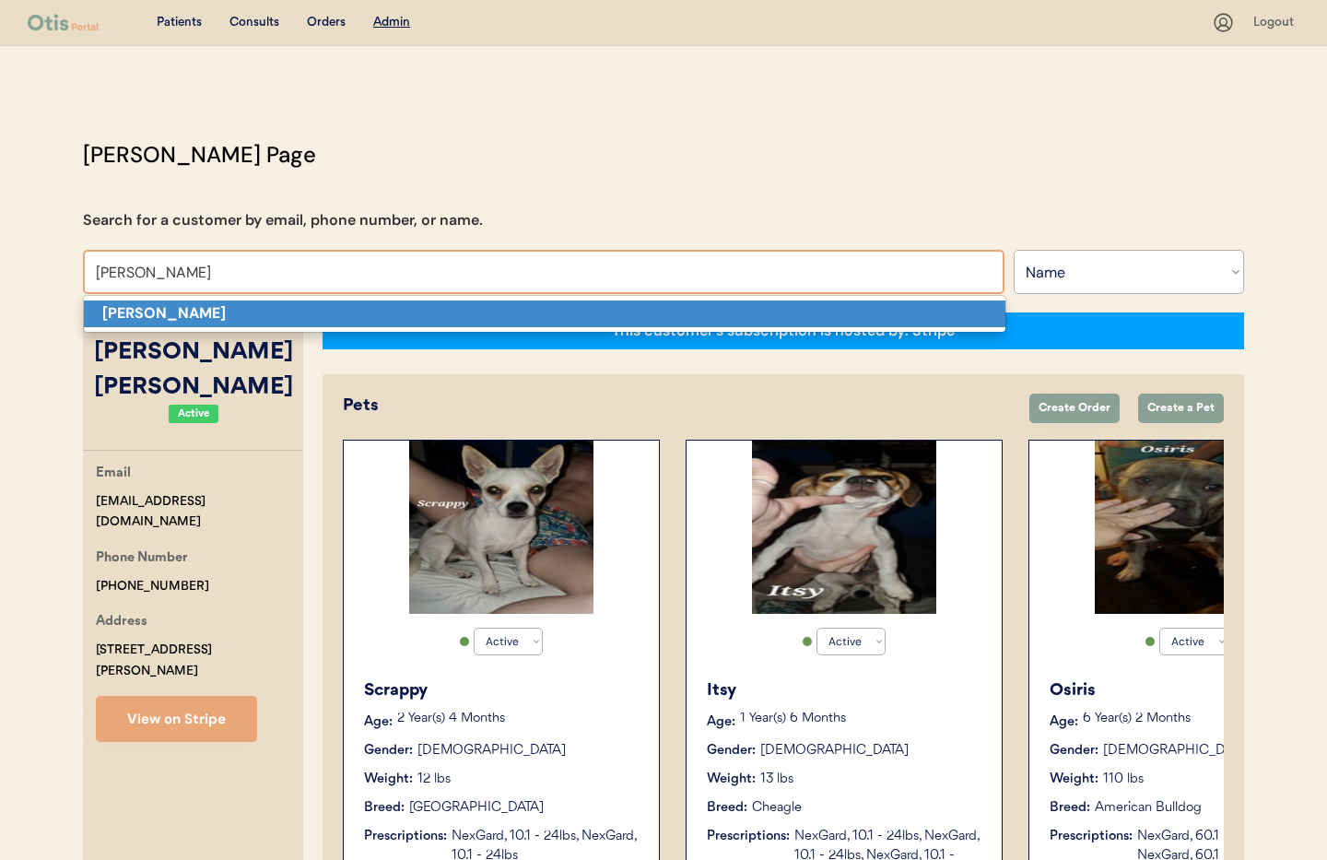
click at [192, 310] on p "Laura Clegg" at bounding box center [544, 313] width 921 height 27
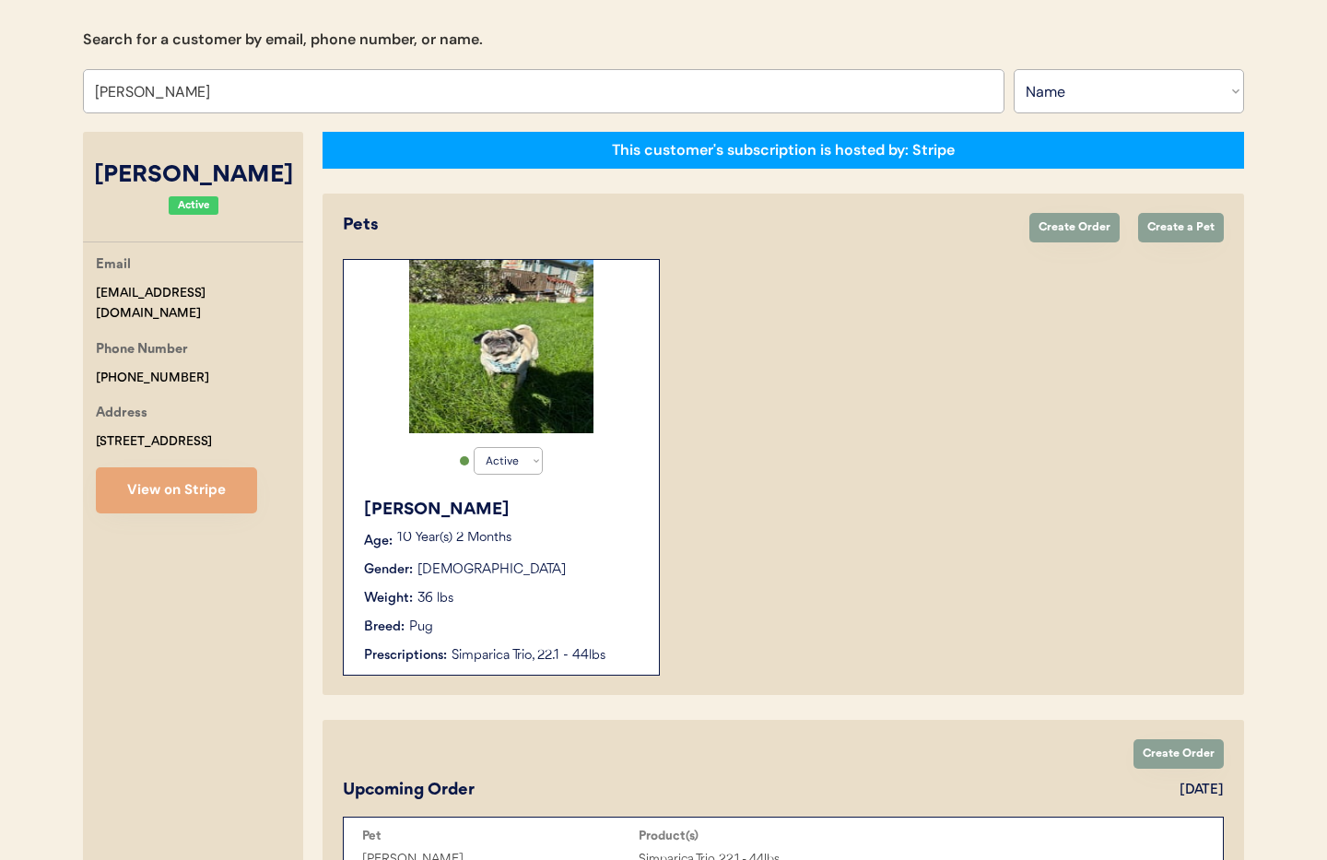
scroll to position [243, 0]
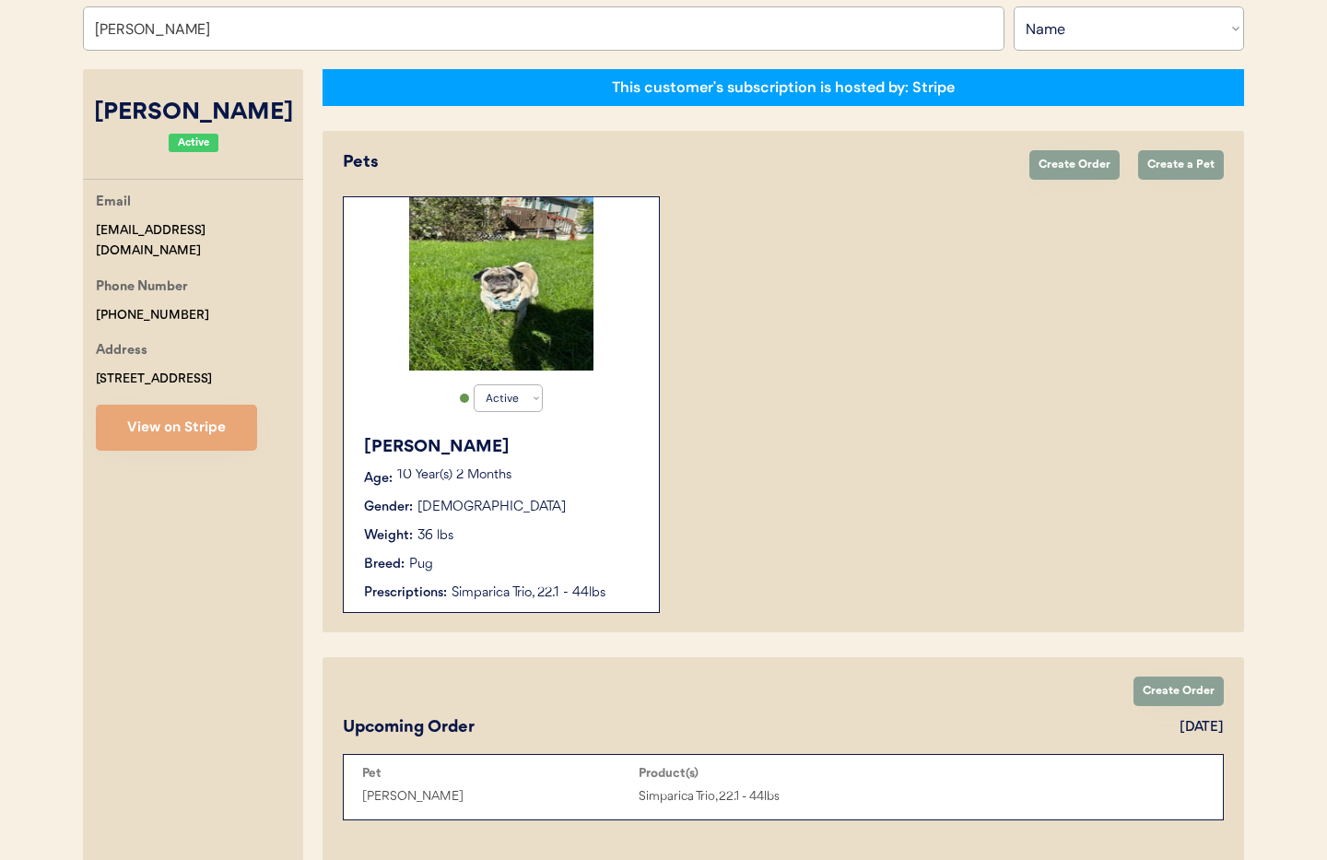
type input "Laura Clegg"
click at [585, 519] on div "Pee Wee Quinn Age: 10 Year(s) 2 Months Gender: Male Weight: 36 lbs Breed: Pug P…" at bounding box center [501, 519] width 297 height 186
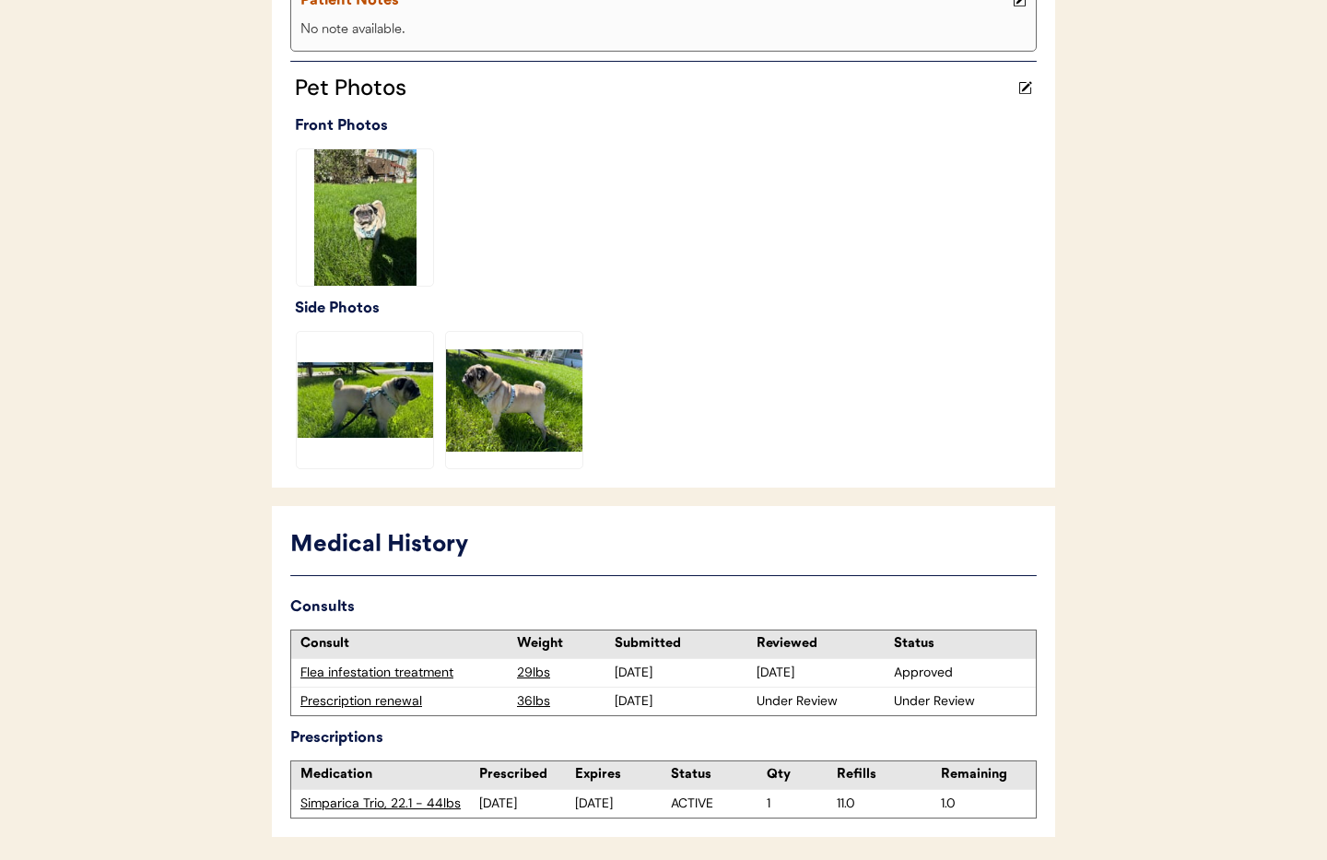
scroll to position [518, 0]
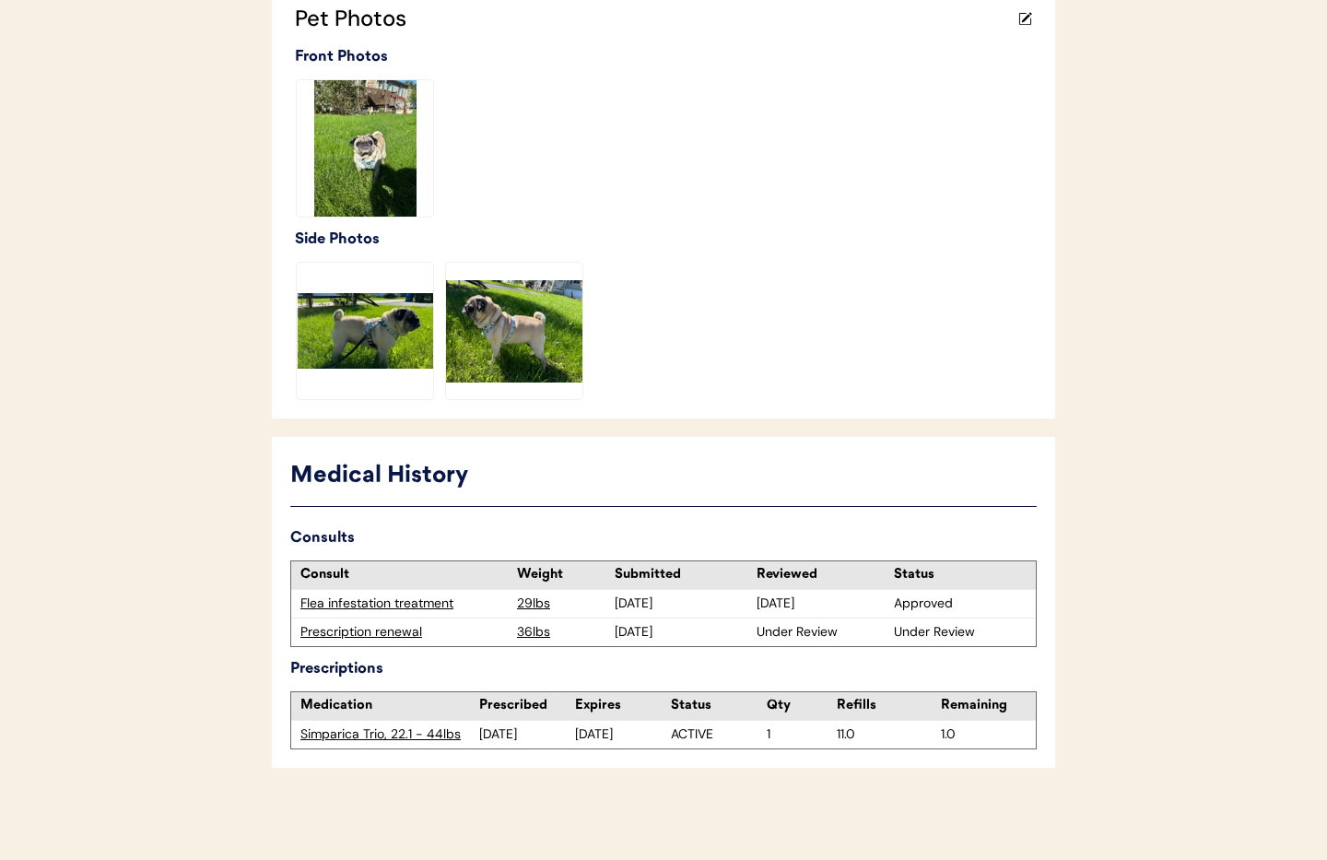
click at [393, 637] on div "Prescription renewal" at bounding box center [403, 632] width 207 height 18
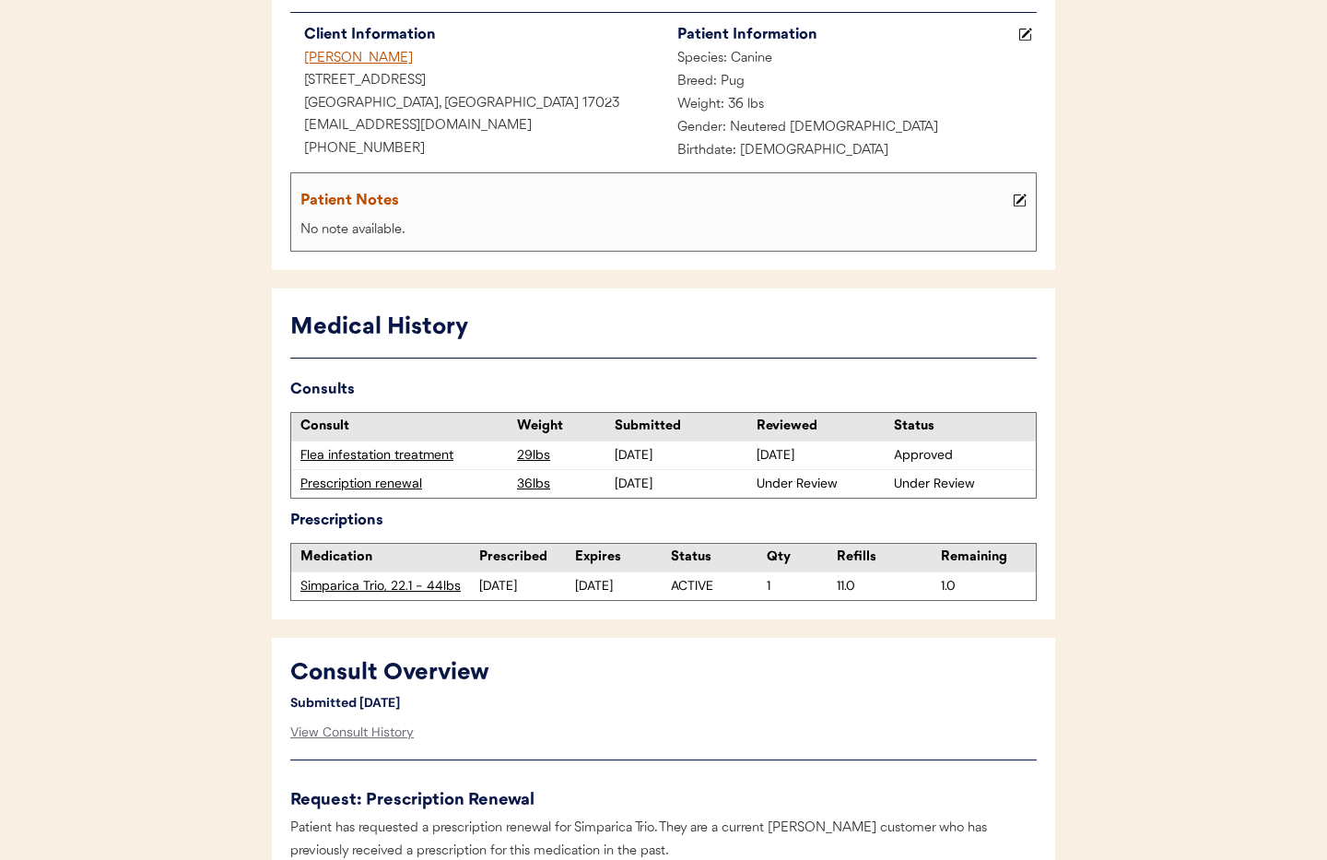
scroll to position [248, 0]
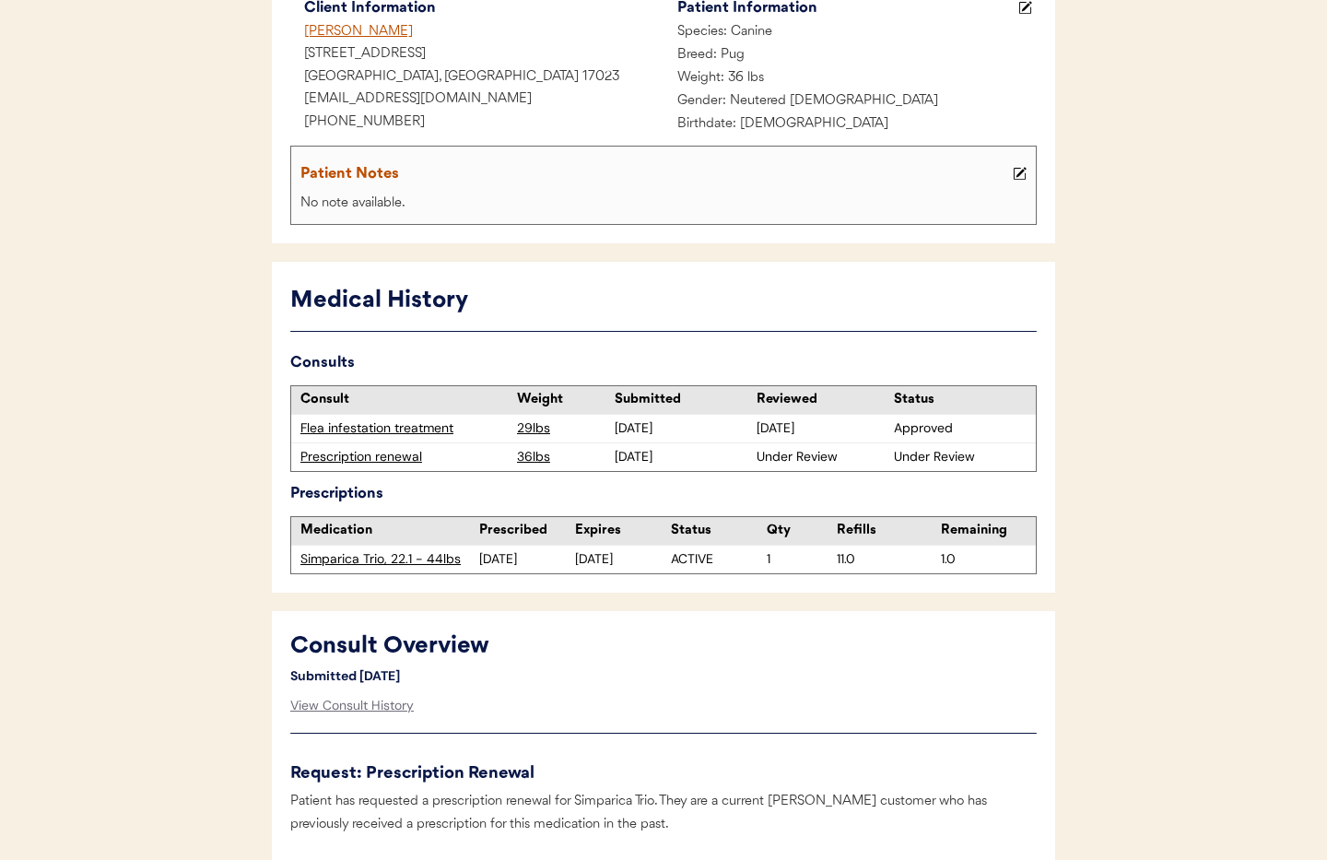
click at [379, 457] on div "Prescription renewal" at bounding box center [403, 457] width 207 height 18
click at [342, 707] on div "View Consult History" at bounding box center [351, 705] width 123 height 37
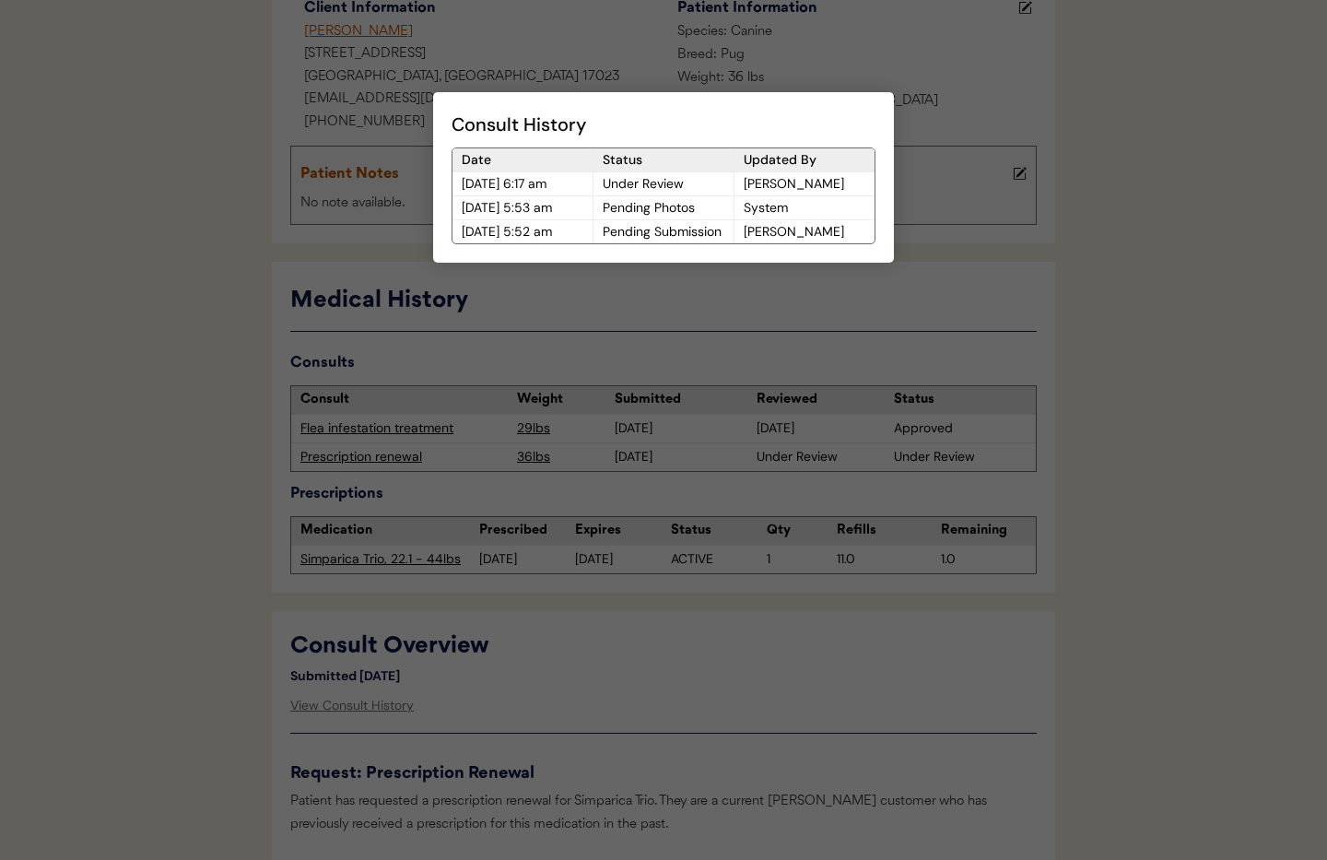
click at [607, 712] on div at bounding box center [663, 430] width 1327 height 860
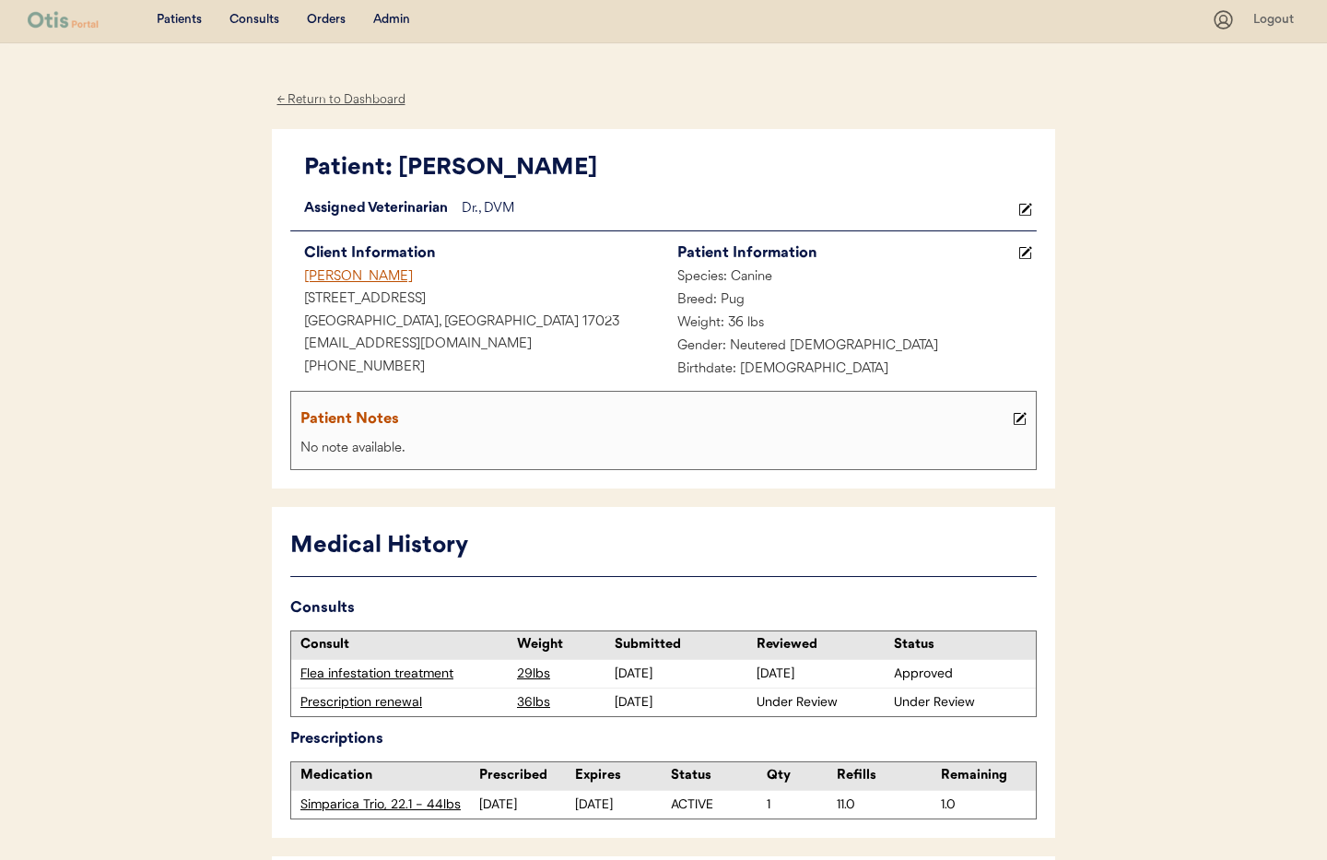
scroll to position [13, 0]
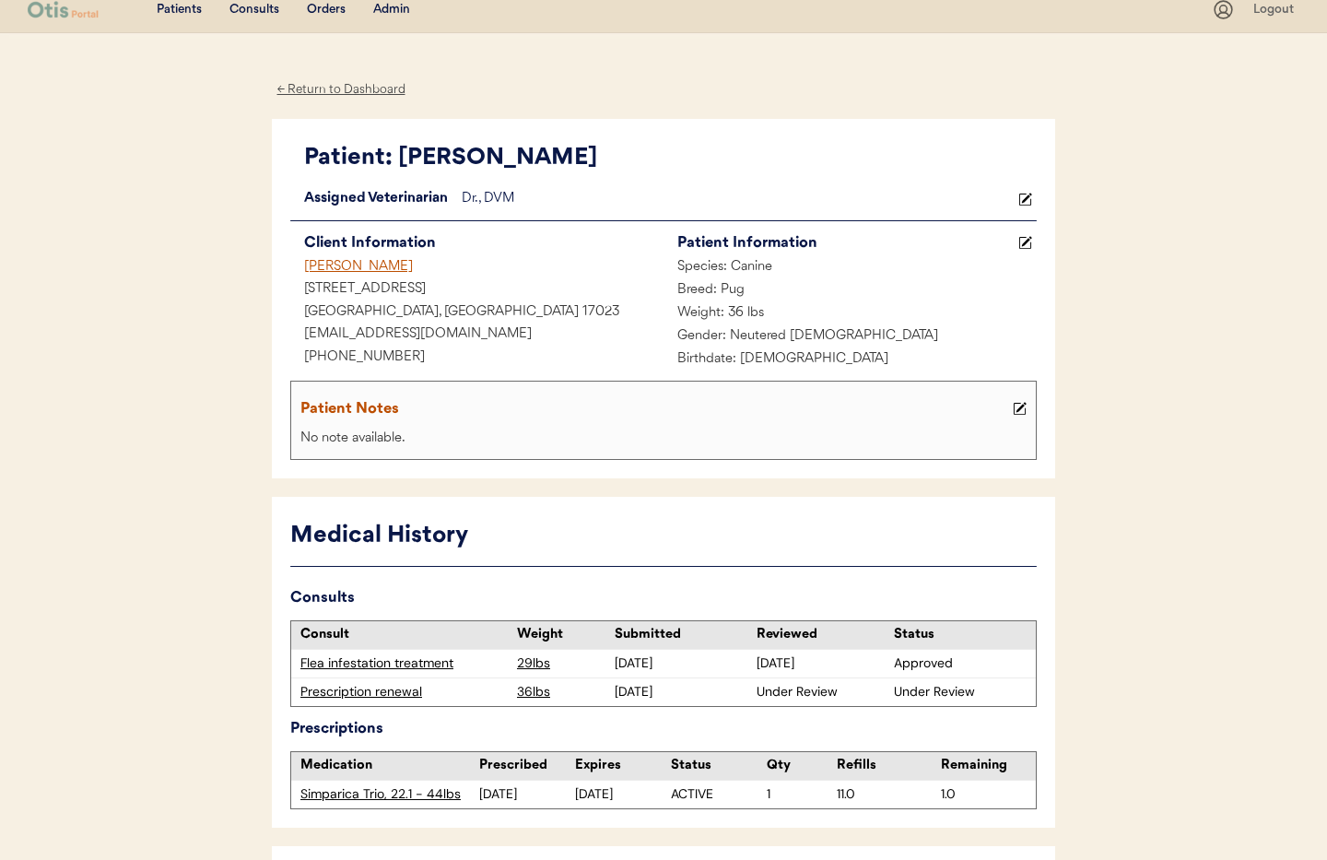
drag, startPoint x: 392, startPoint y: 694, endPoint x: 420, endPoint y: 673, distance: 34.8
click at [392, 694] on div "Prescription renewal" at bounding box center [403, 692] width 207 height 18
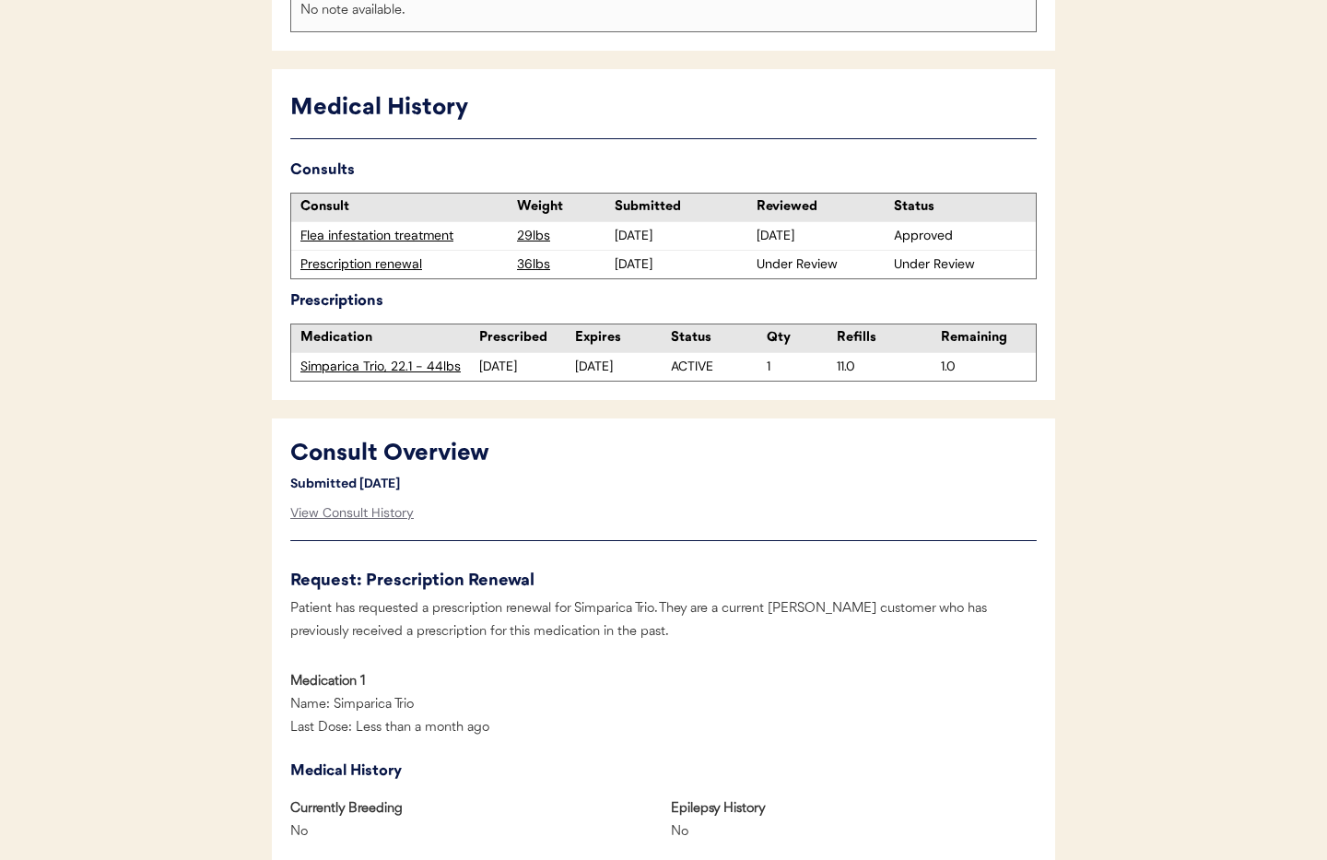
scroll to position [484, 0]
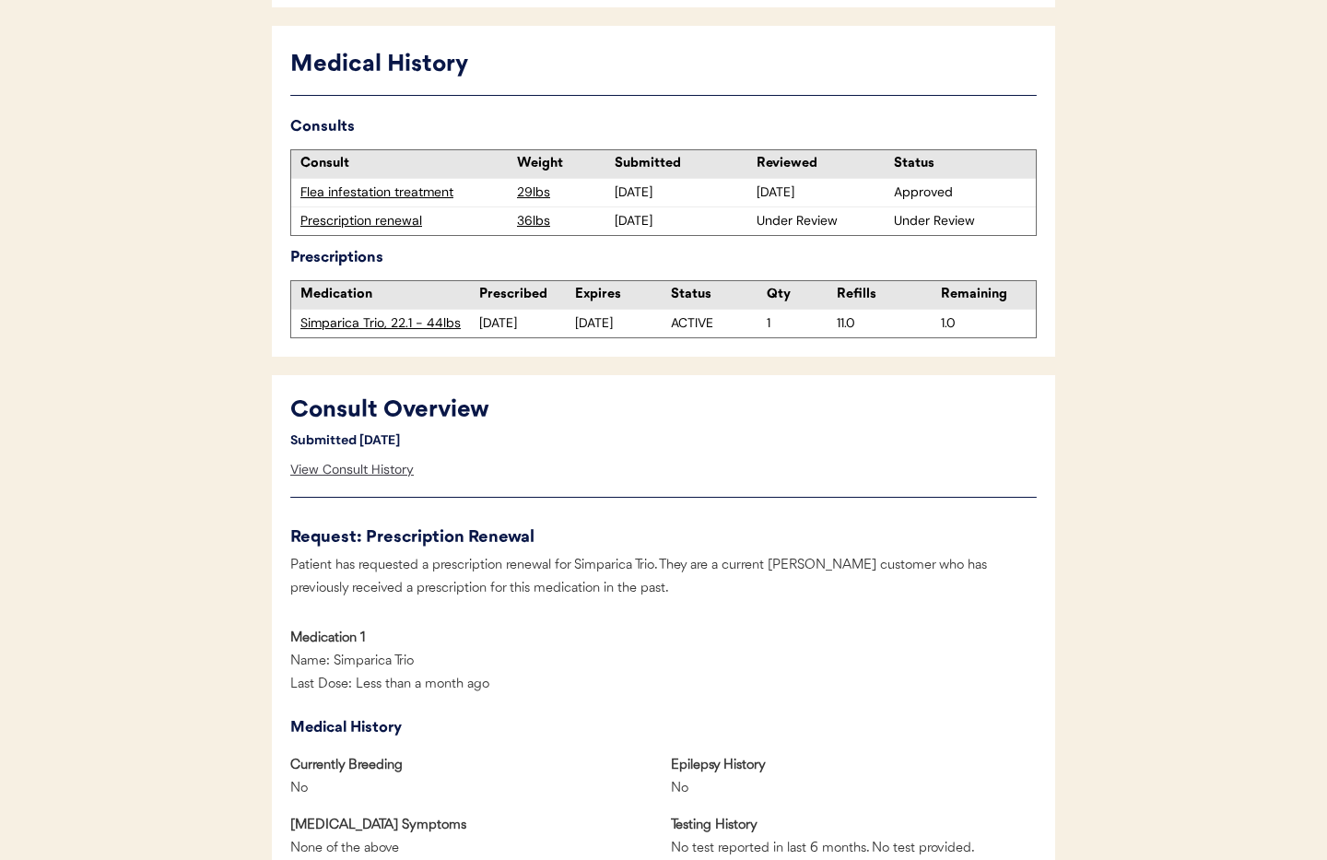
click at [339, 472] on div "View Consult History" at bounding box center [351, 469] width 123 height 37
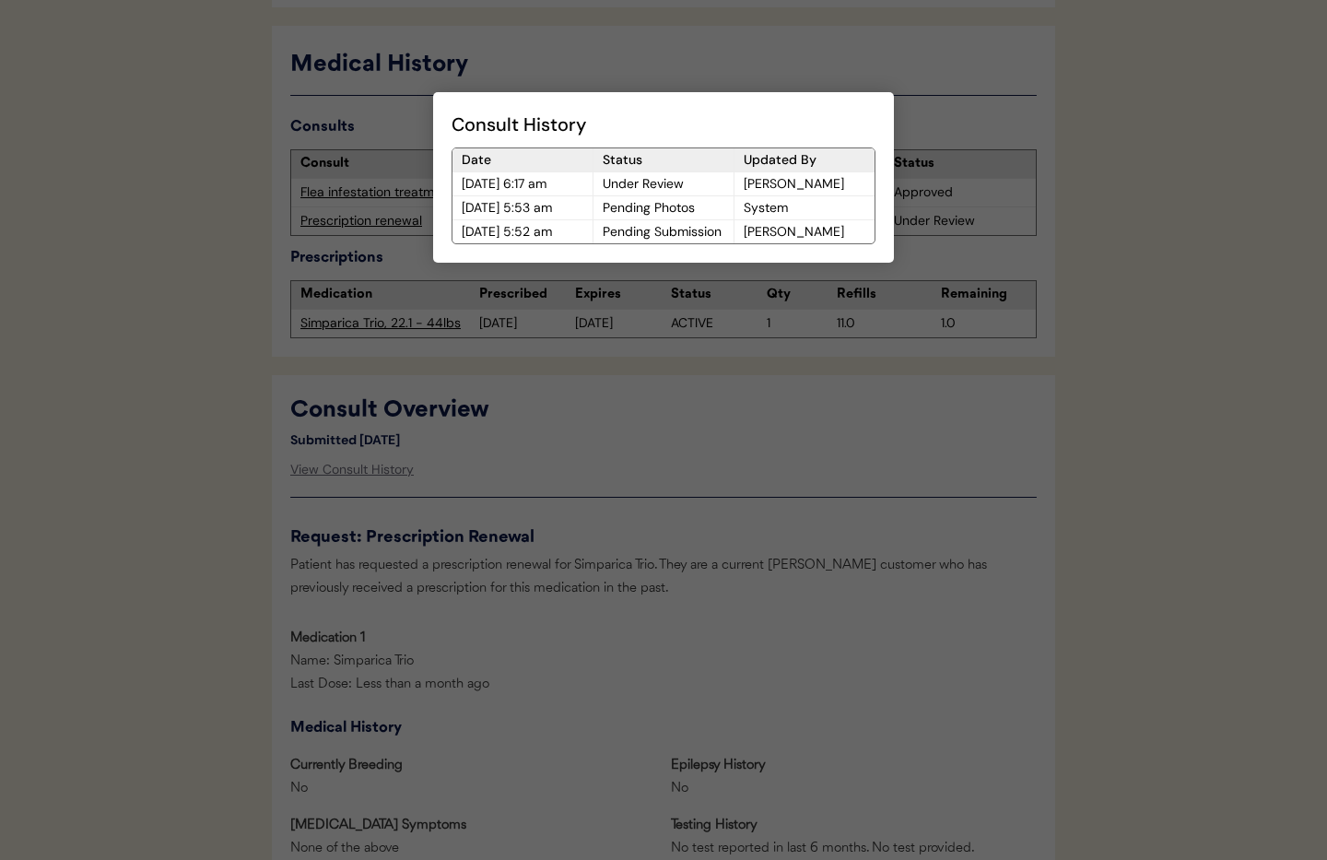
click at [662, 523] on div at bounding box center [663, 430] width 1327 height 860
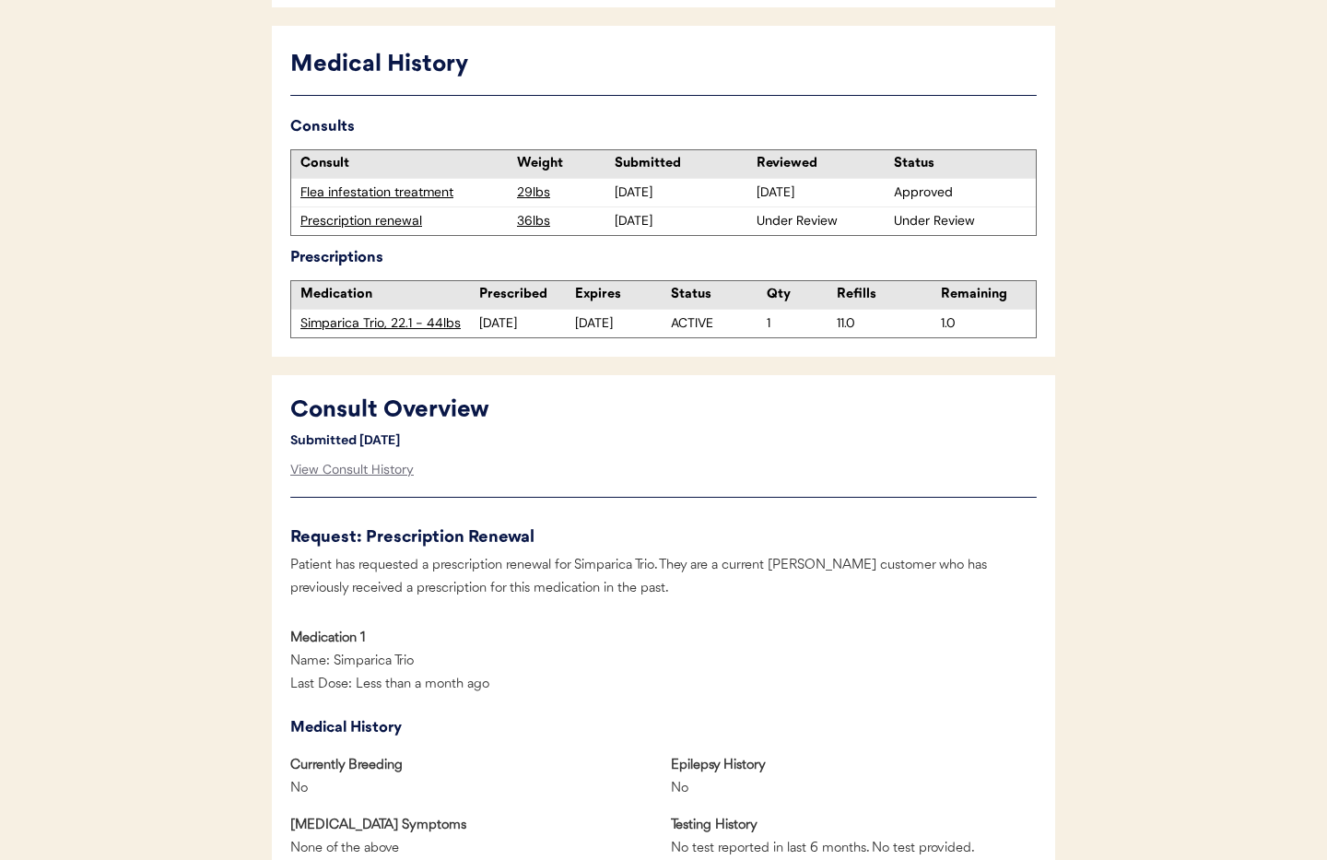
scroll to position [0, 0]
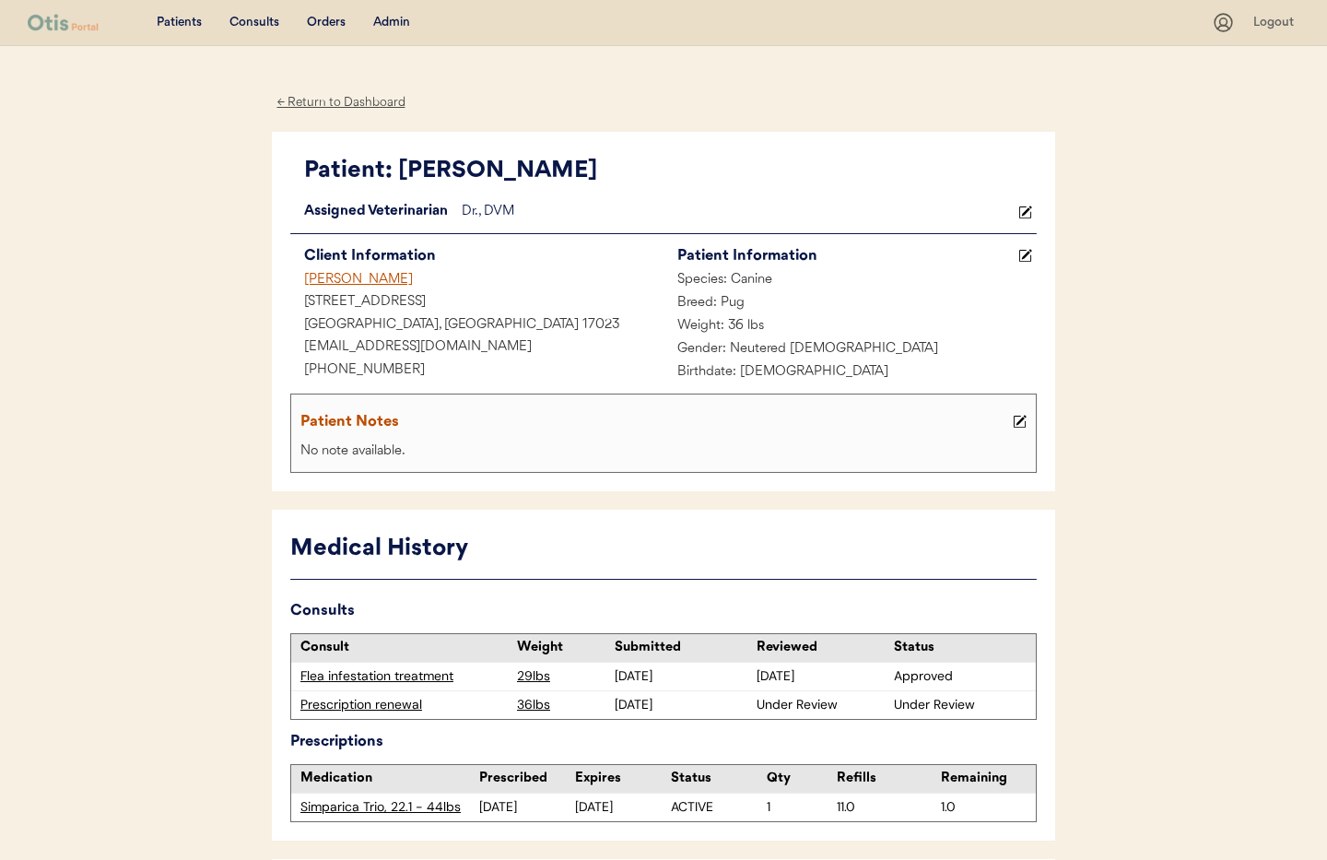
click at [387, 21] on div "Admin" at bounding box center [391, 23] width 37 height 18
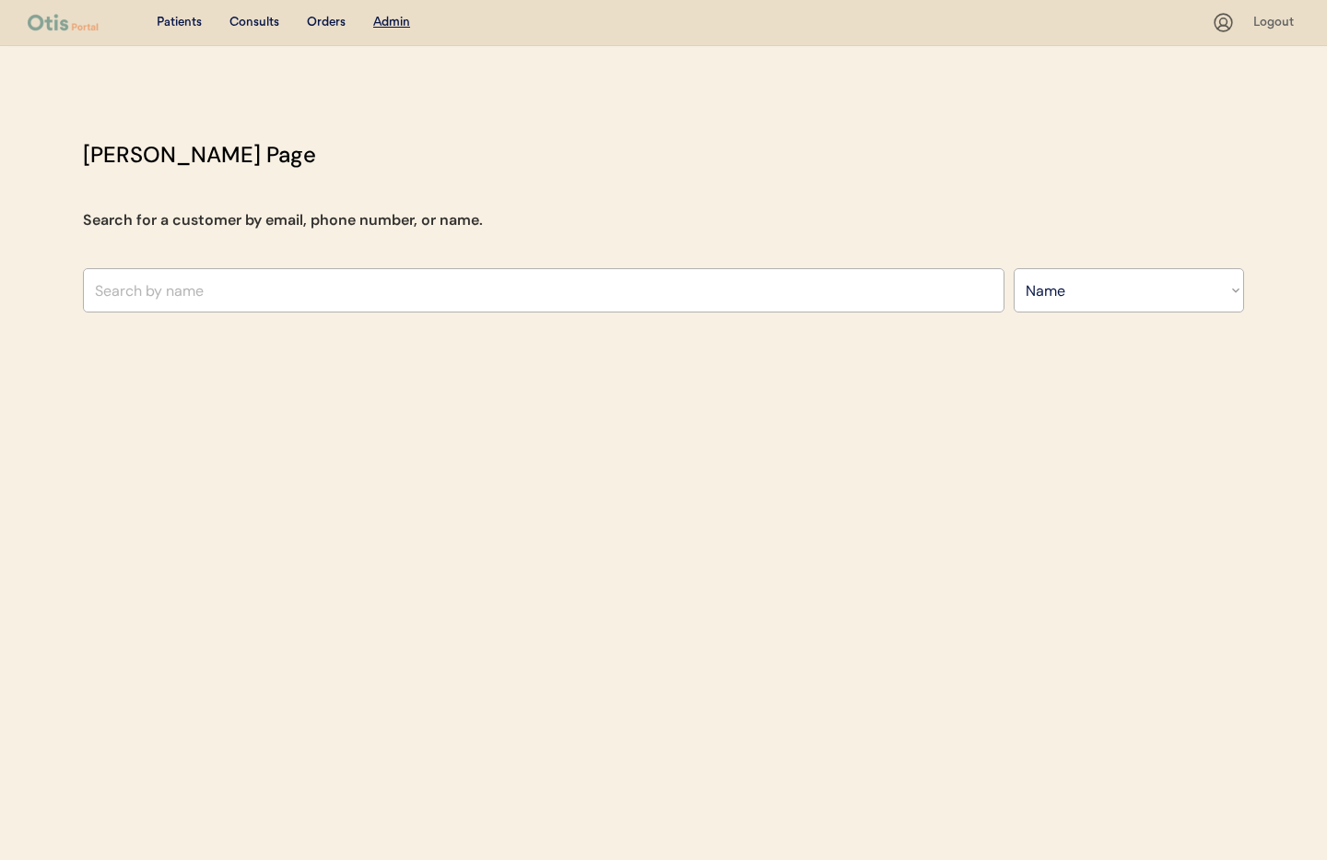
select select ""Name""
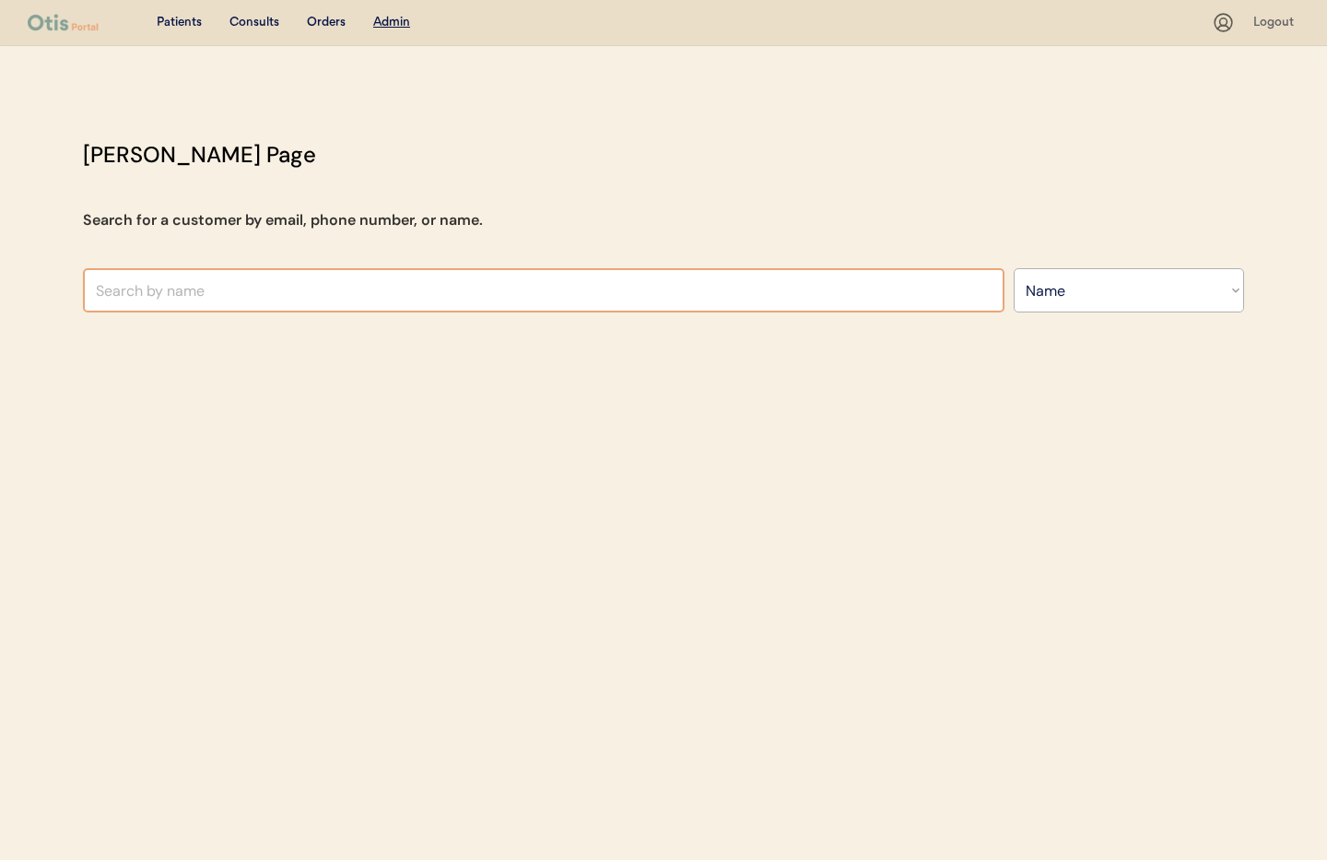
click at [310, 286] on input "text" at bounding box center [543, 290] width 921 height 44
type input "Jenn"
type input "[PERSON_NAME]"
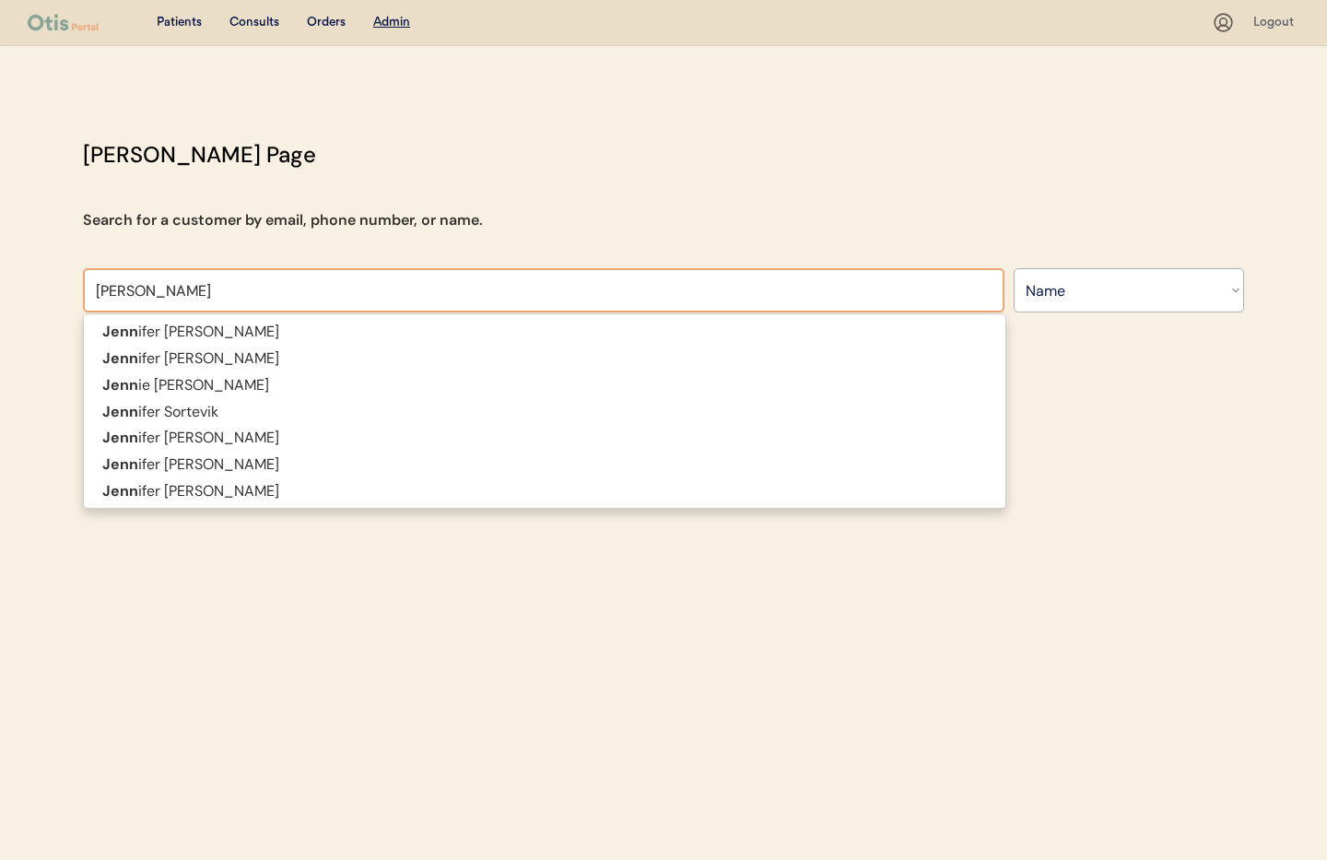
type input "[PERSON_NAME]"
type input "Jennifer B"
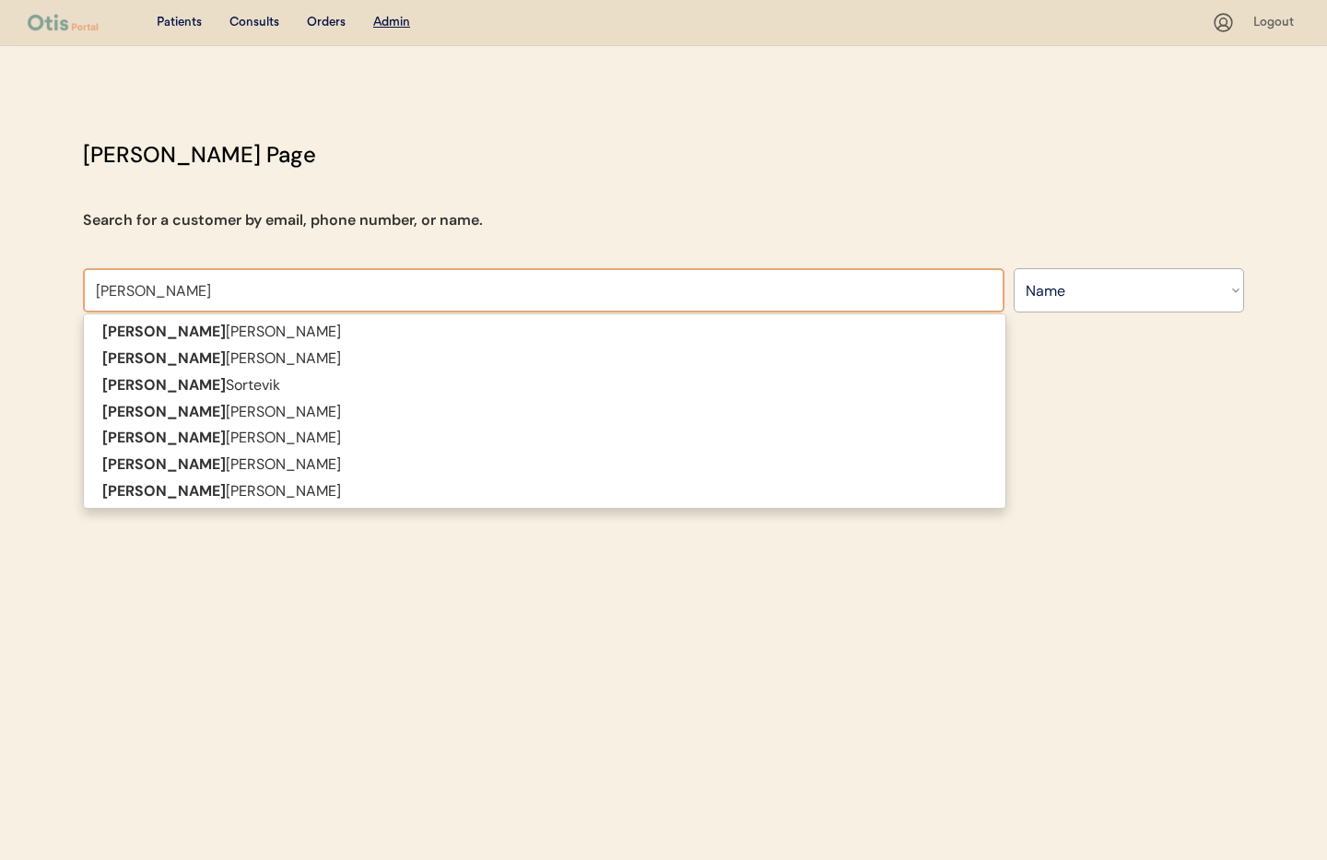
type input "Jennifer Braddy"
type input "Jennifer Bl"
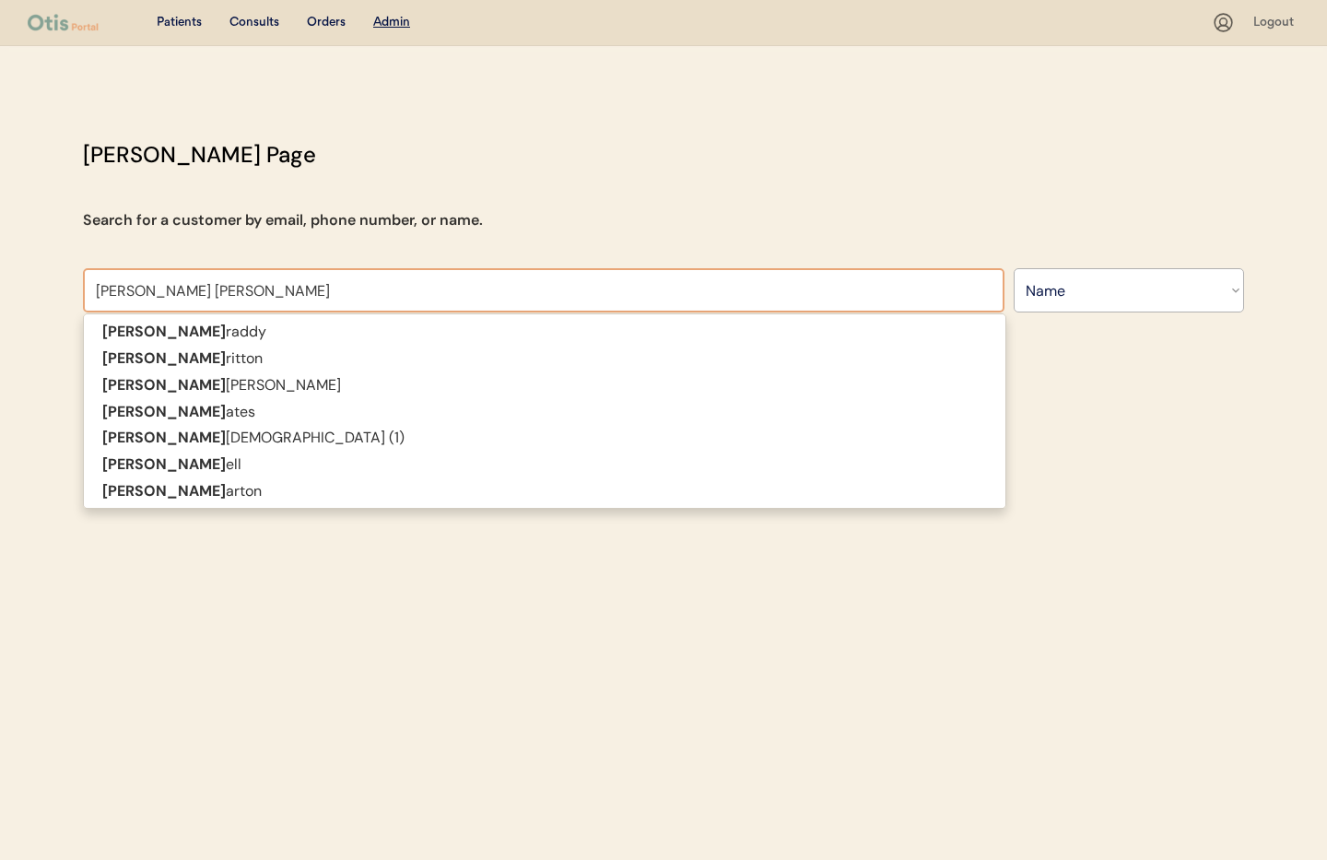
type input "[PERSON_NAME]"
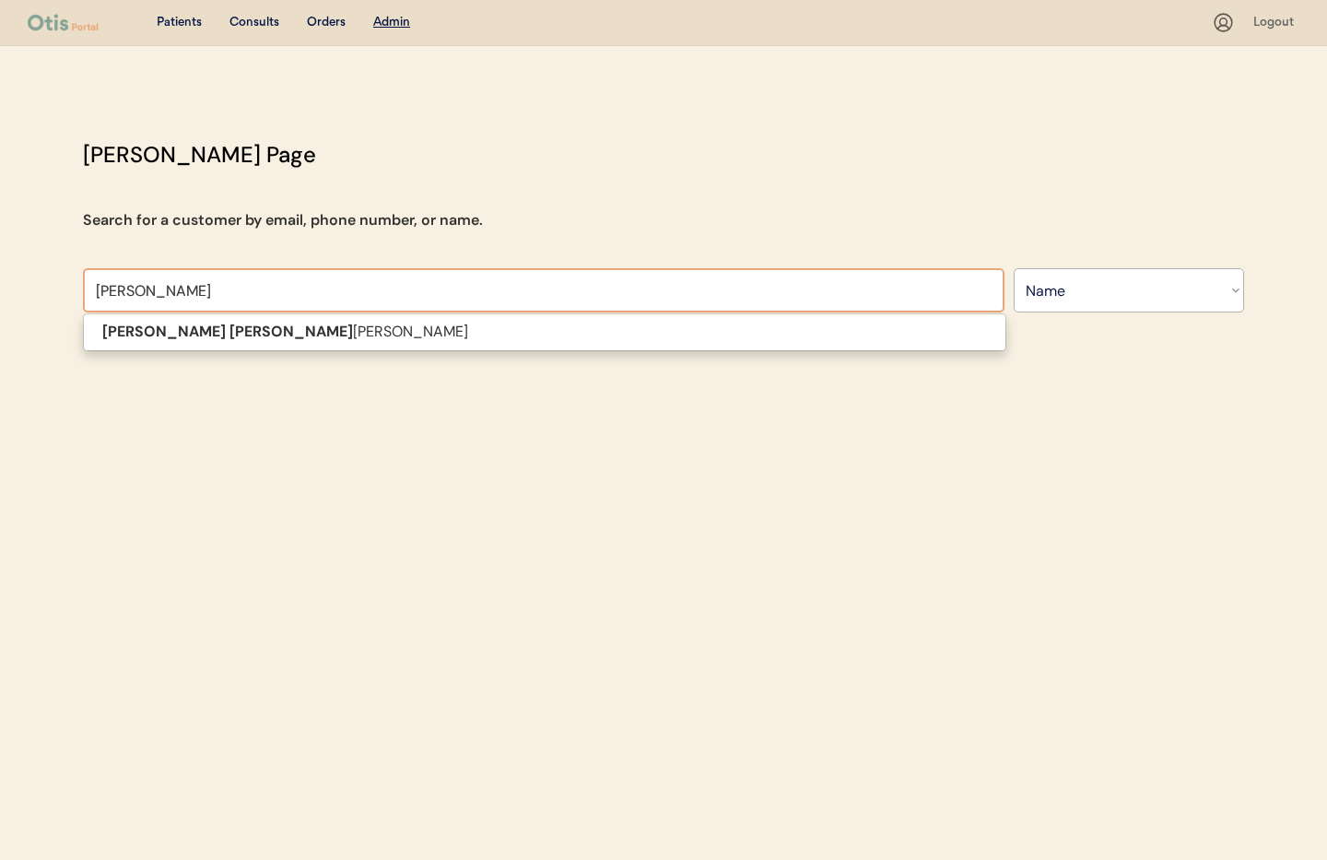
type input "Jennifer Blanto"
type input "[PERSON_NAME]"
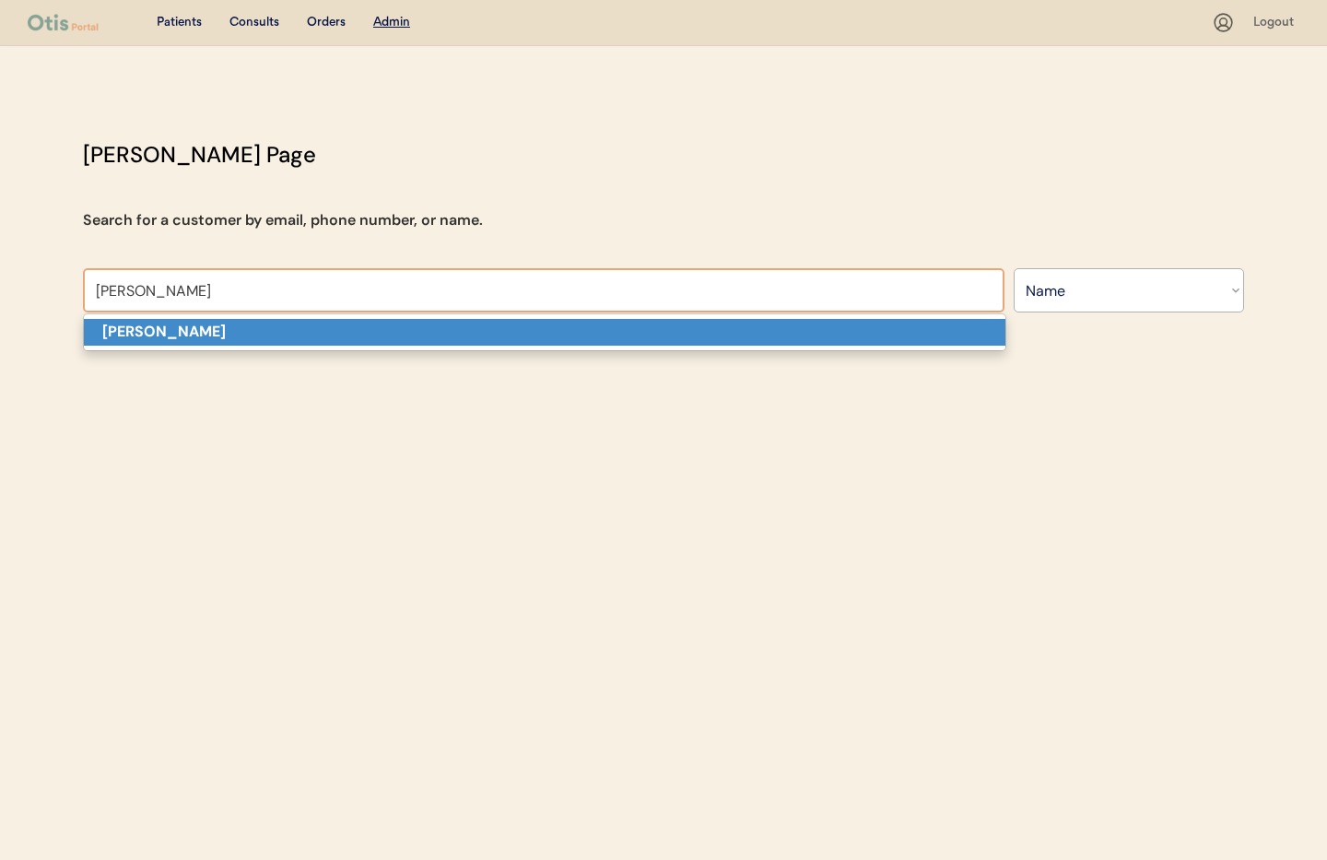
click at [317, 331] on p "[PERSON_NAME]" at bounding box center [544, 332] width 921 height 27
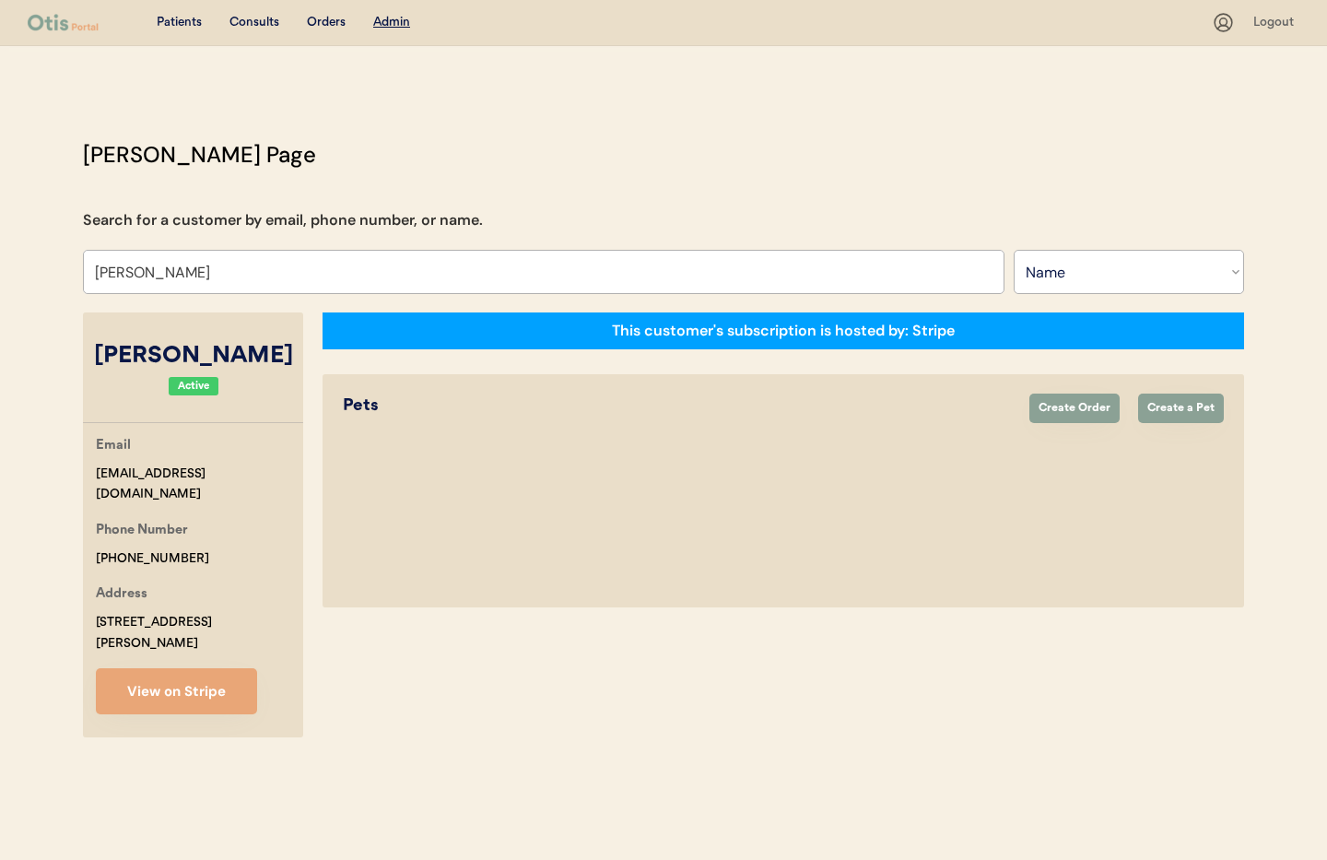
select select "true"
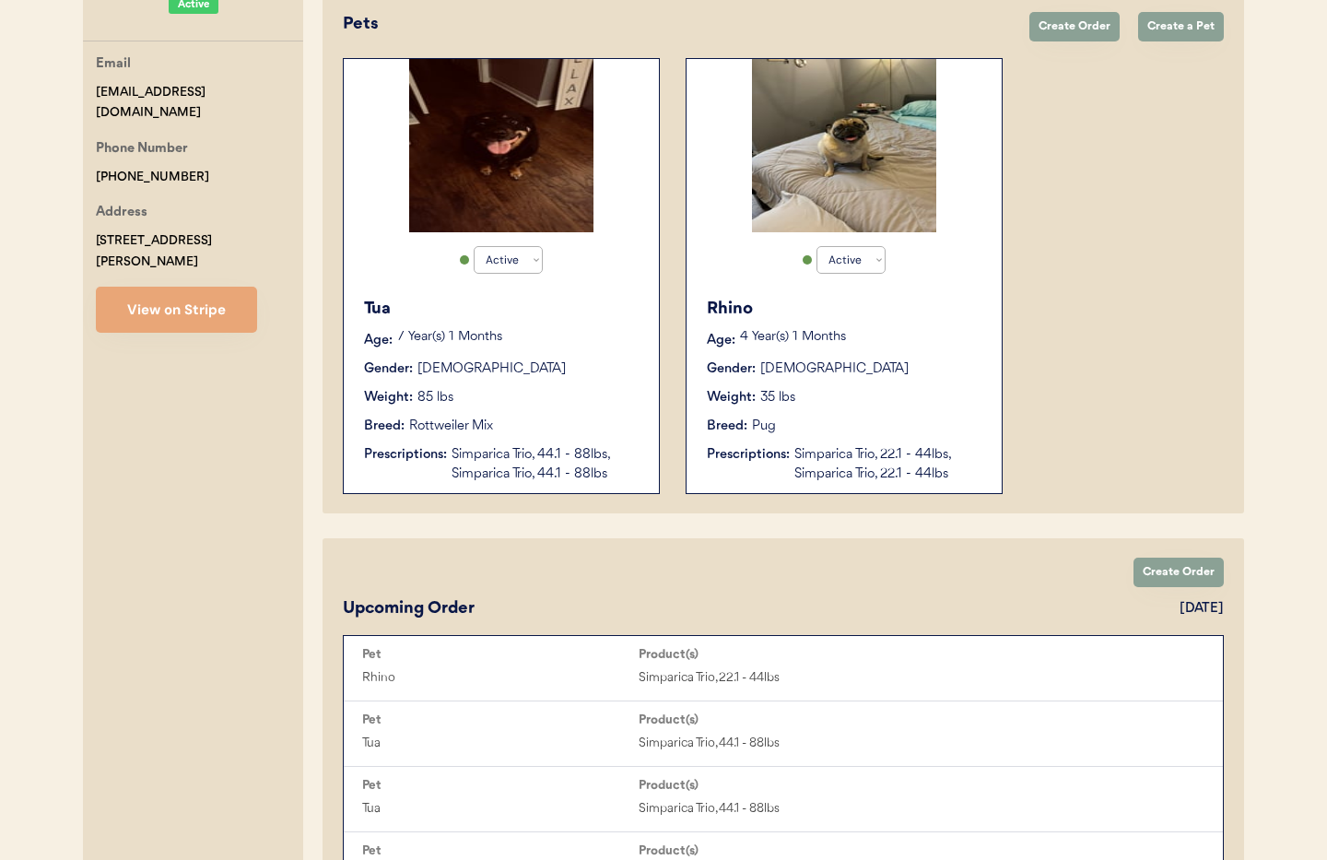
scroll to position [307, 0]
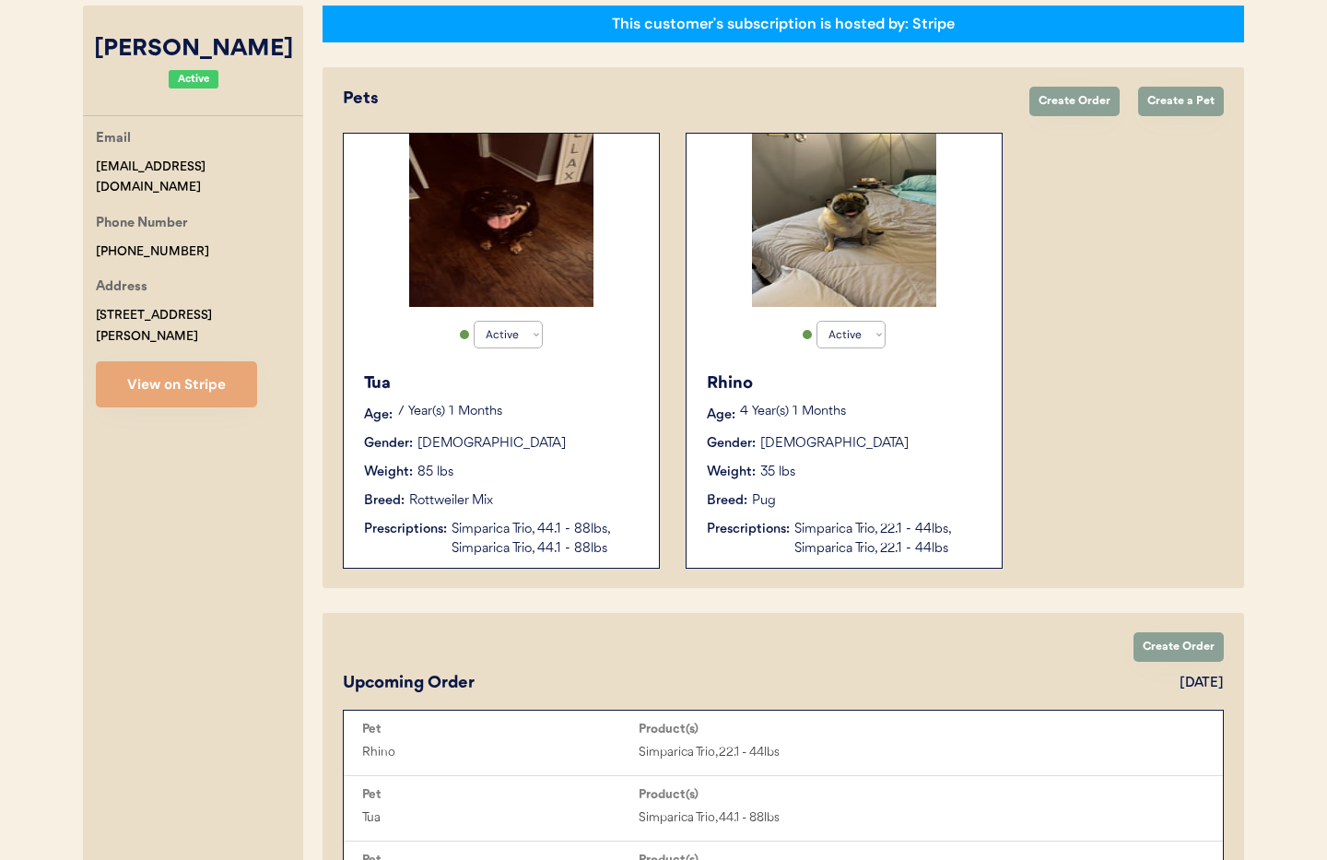
type input "Jennifer Blanton"
click at [862, 539] on div "Simparica Trio, 22.1 - 44lbs, Simparica Trio, 22.1 - 44lbs" at bounding box center [888, 539] width 189 height 39
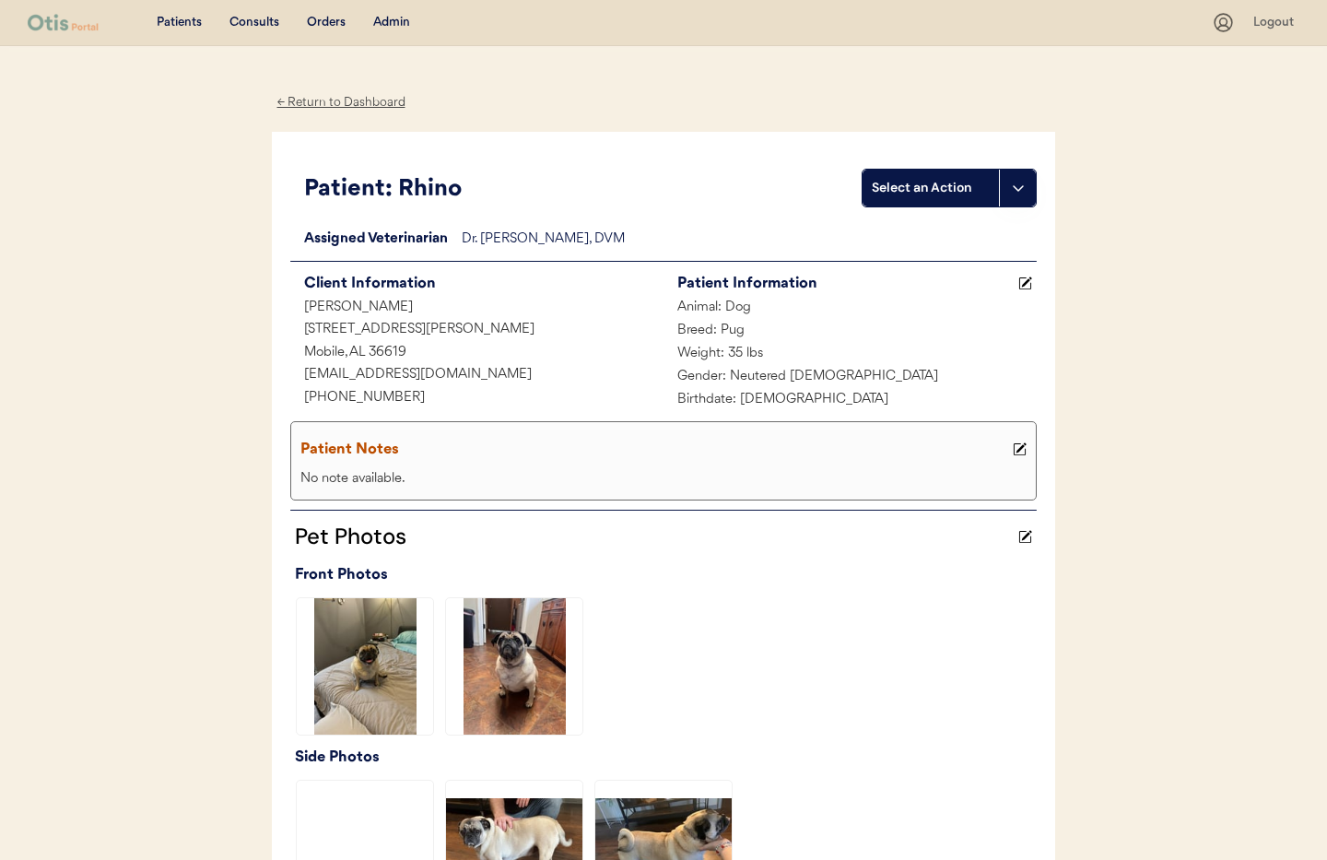
click at [341, 99] on div "← Return to Dashboard" at bounding box center [341, 102] width 138 height 21
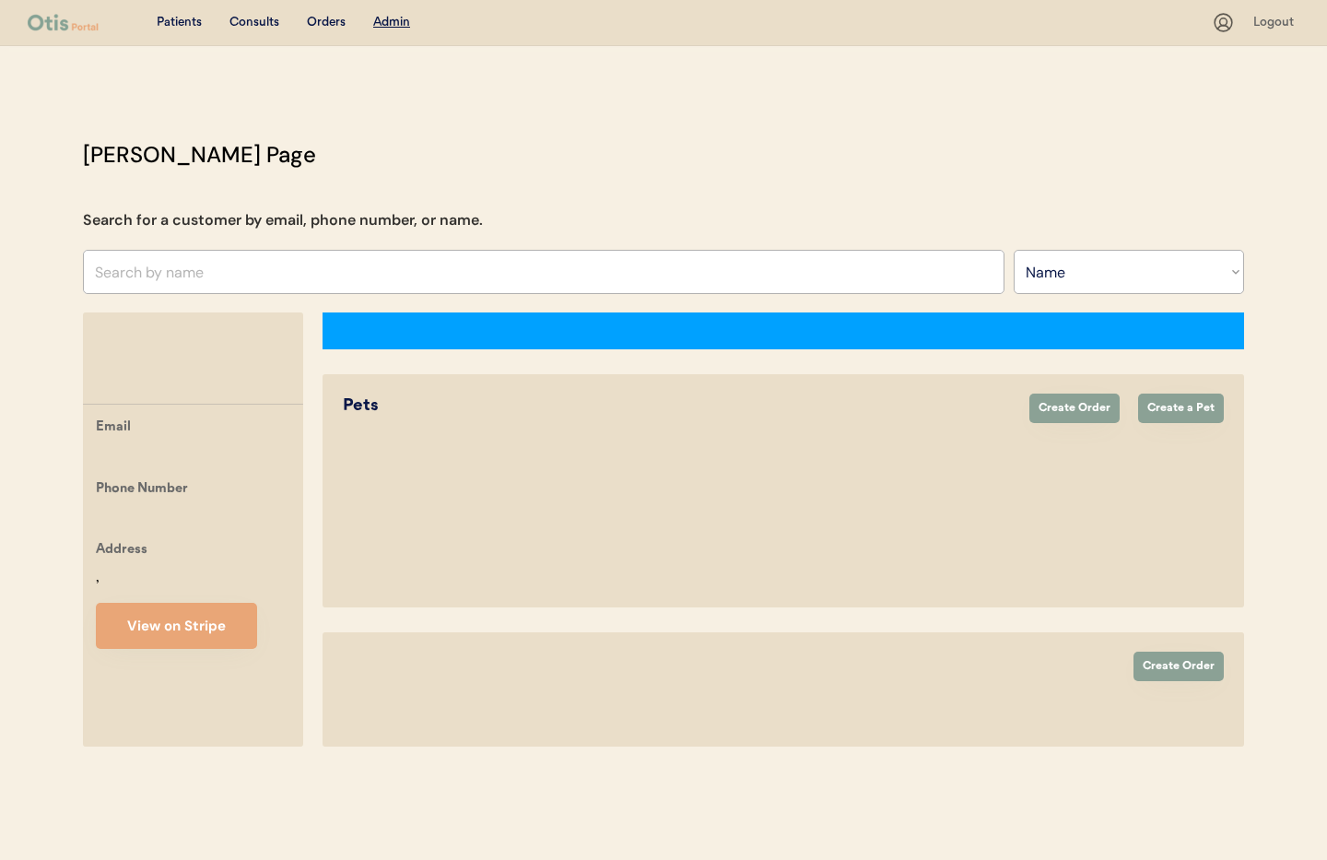
select select ""Name""
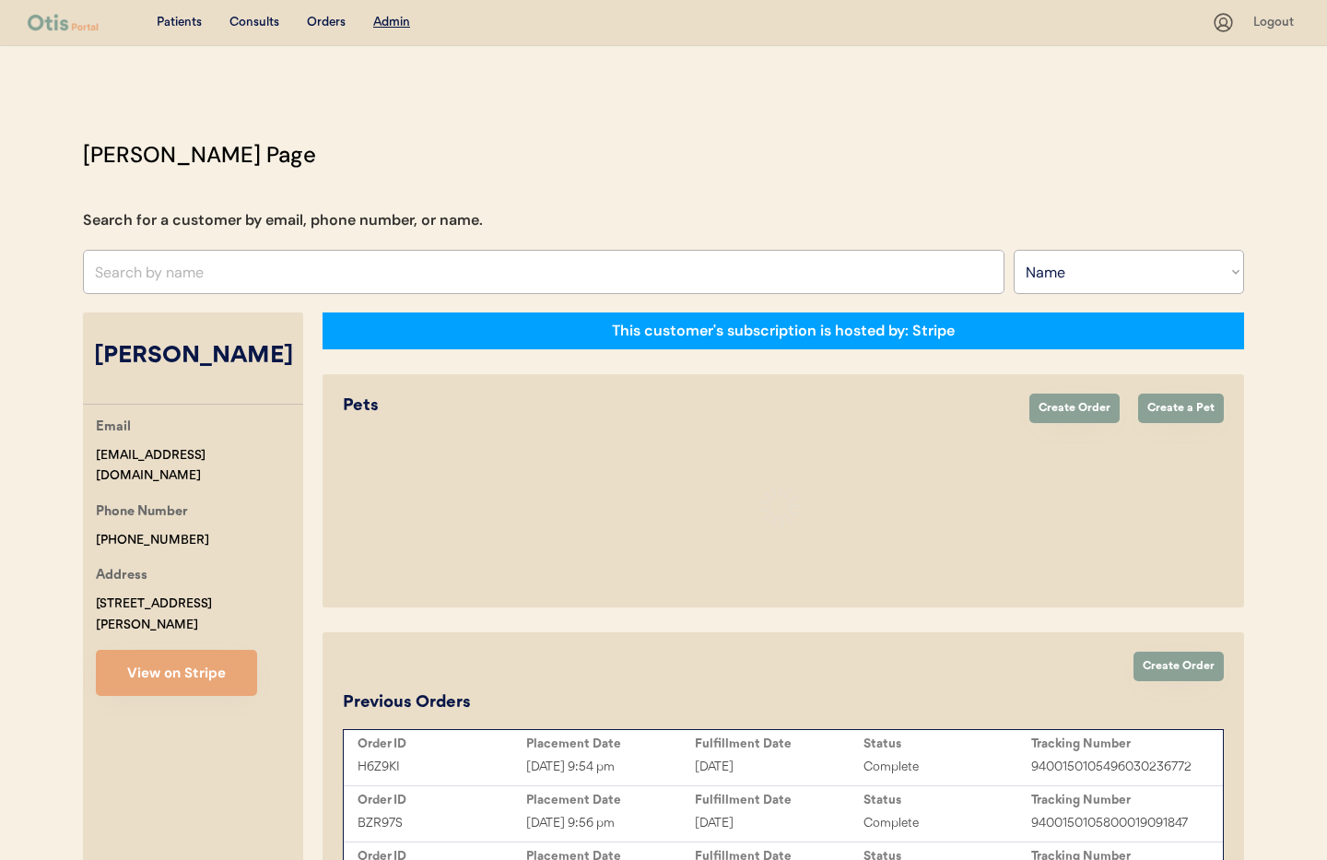
select select "true"
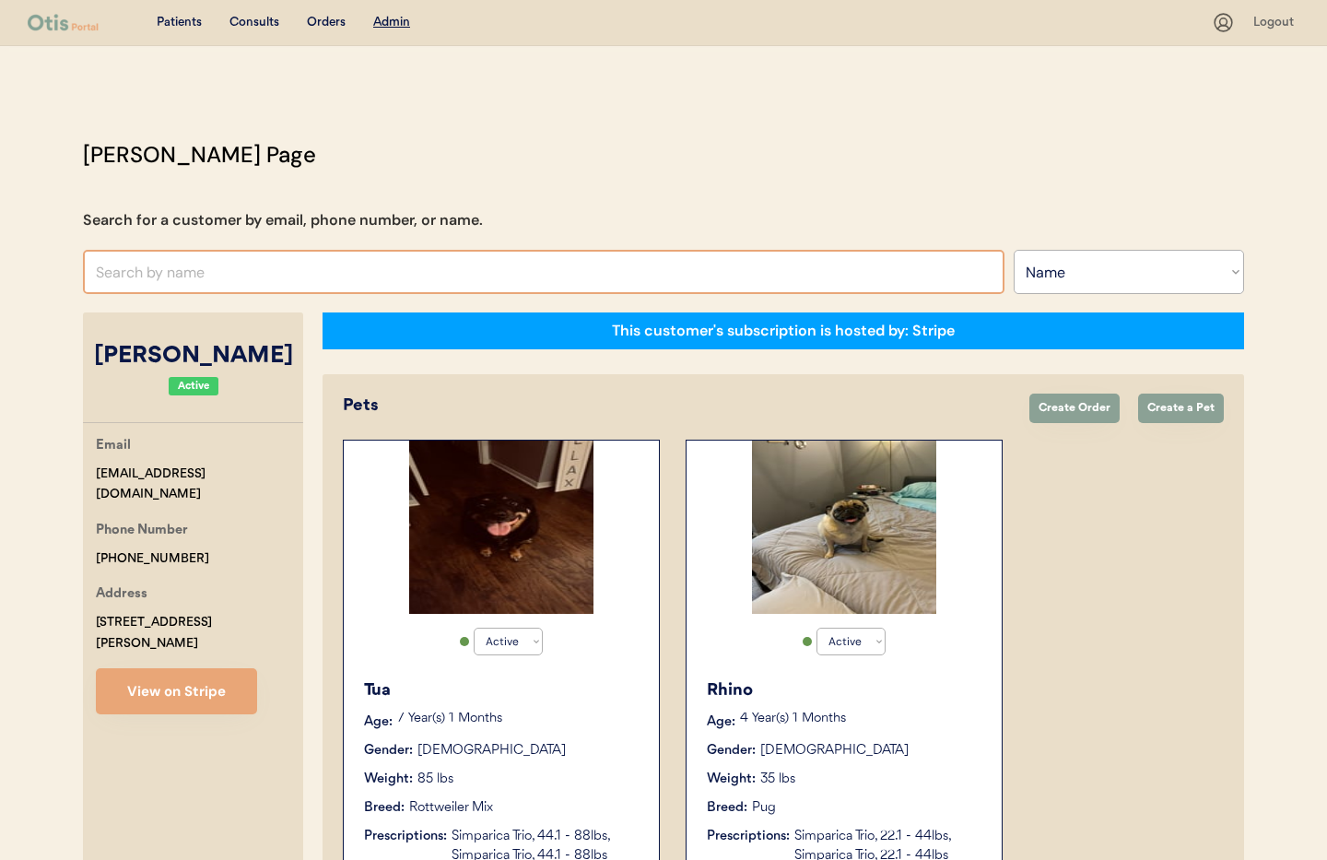
click at [167, 276] on input "text" at bounding box center [543, 272] width 921 height 44
type input "[PERSON_NAME]"
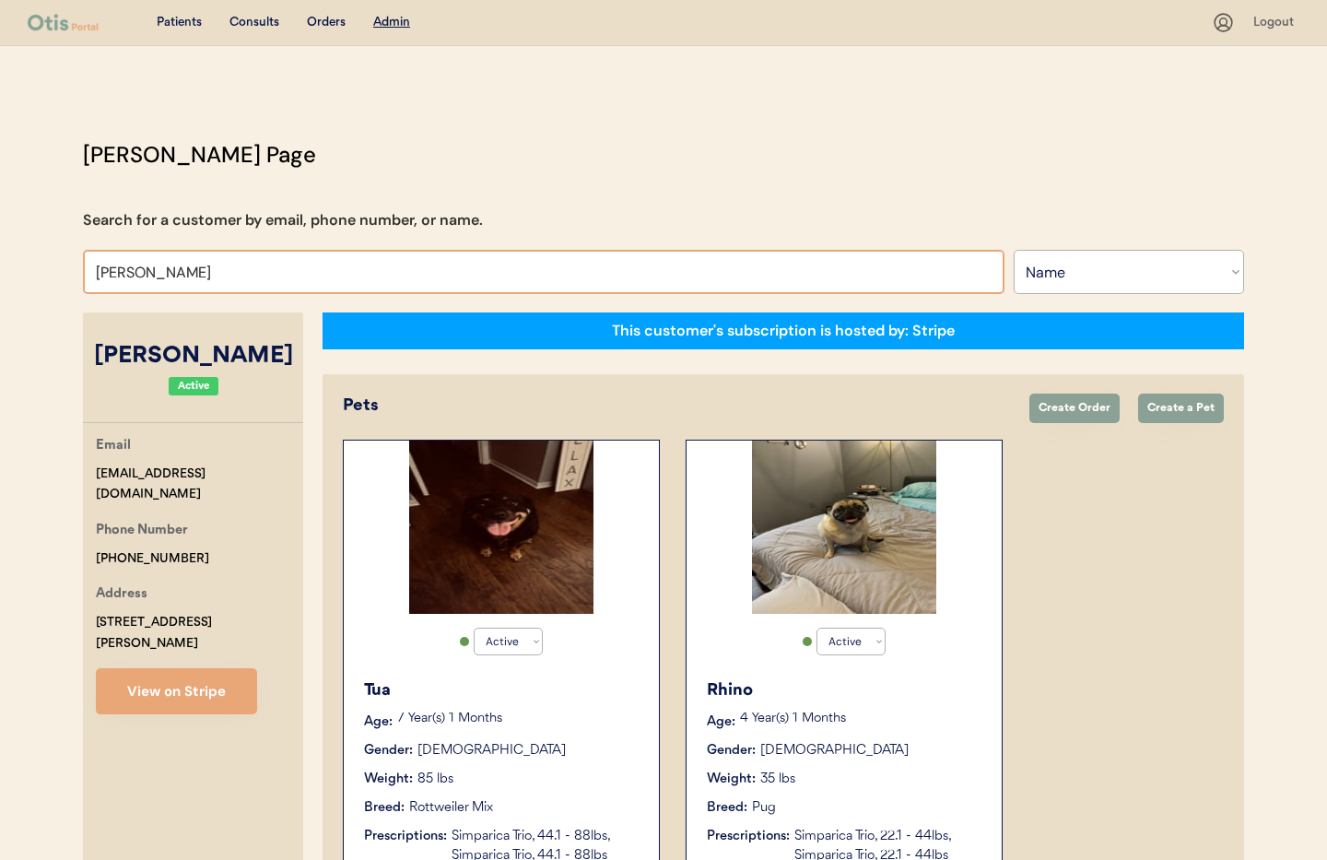
type input "[PERSON_NAME]"
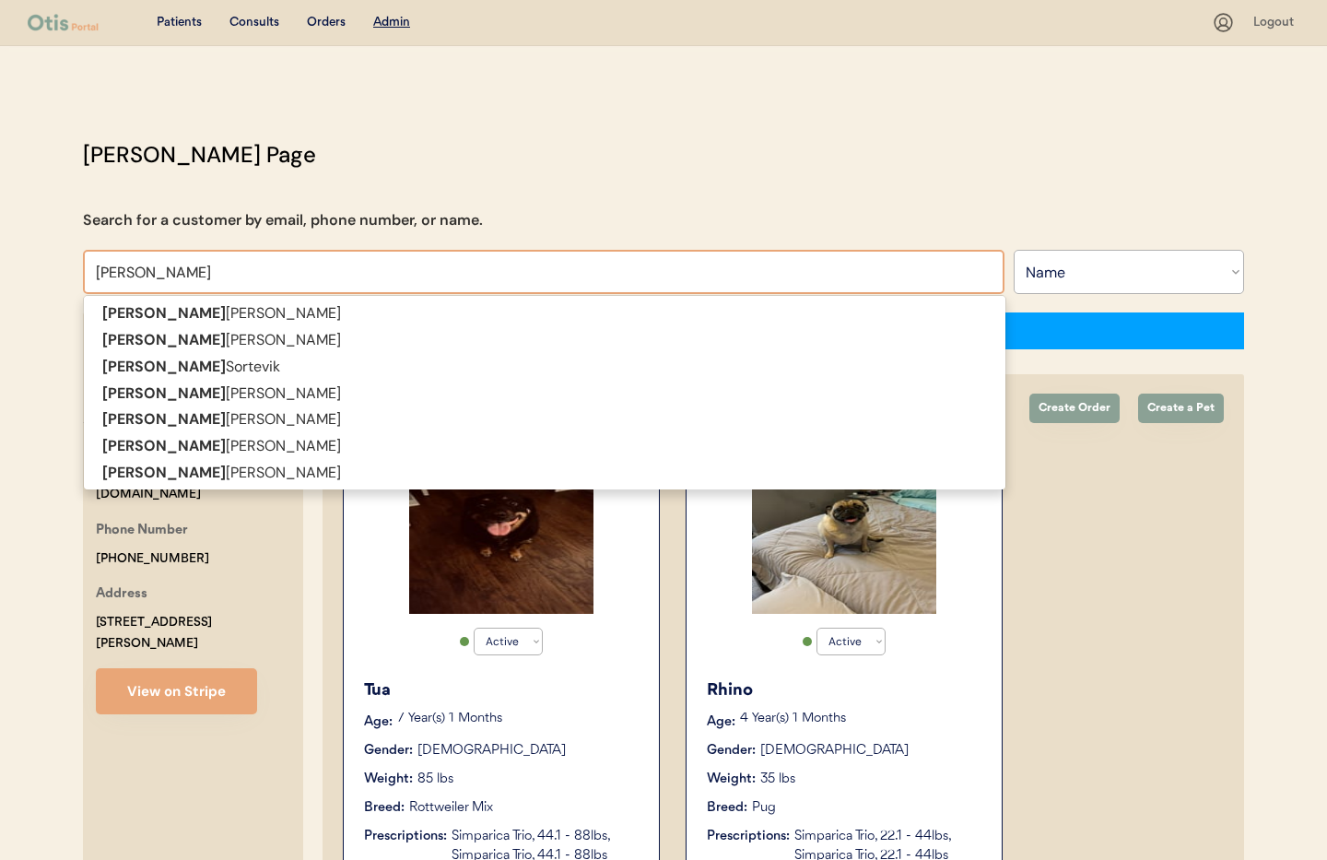
type input "[PERSON_NAME]"
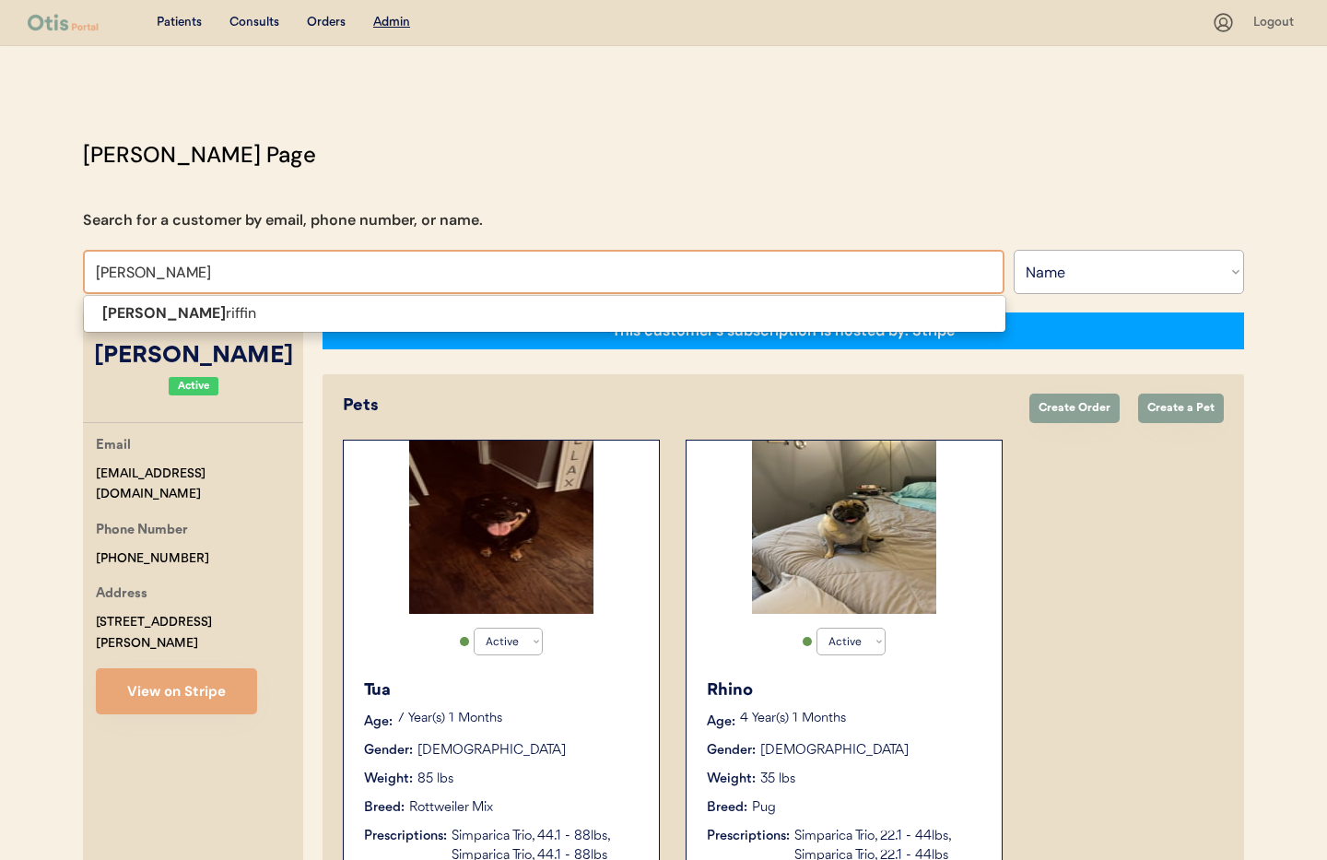
type input "[PERSON_NAME]"
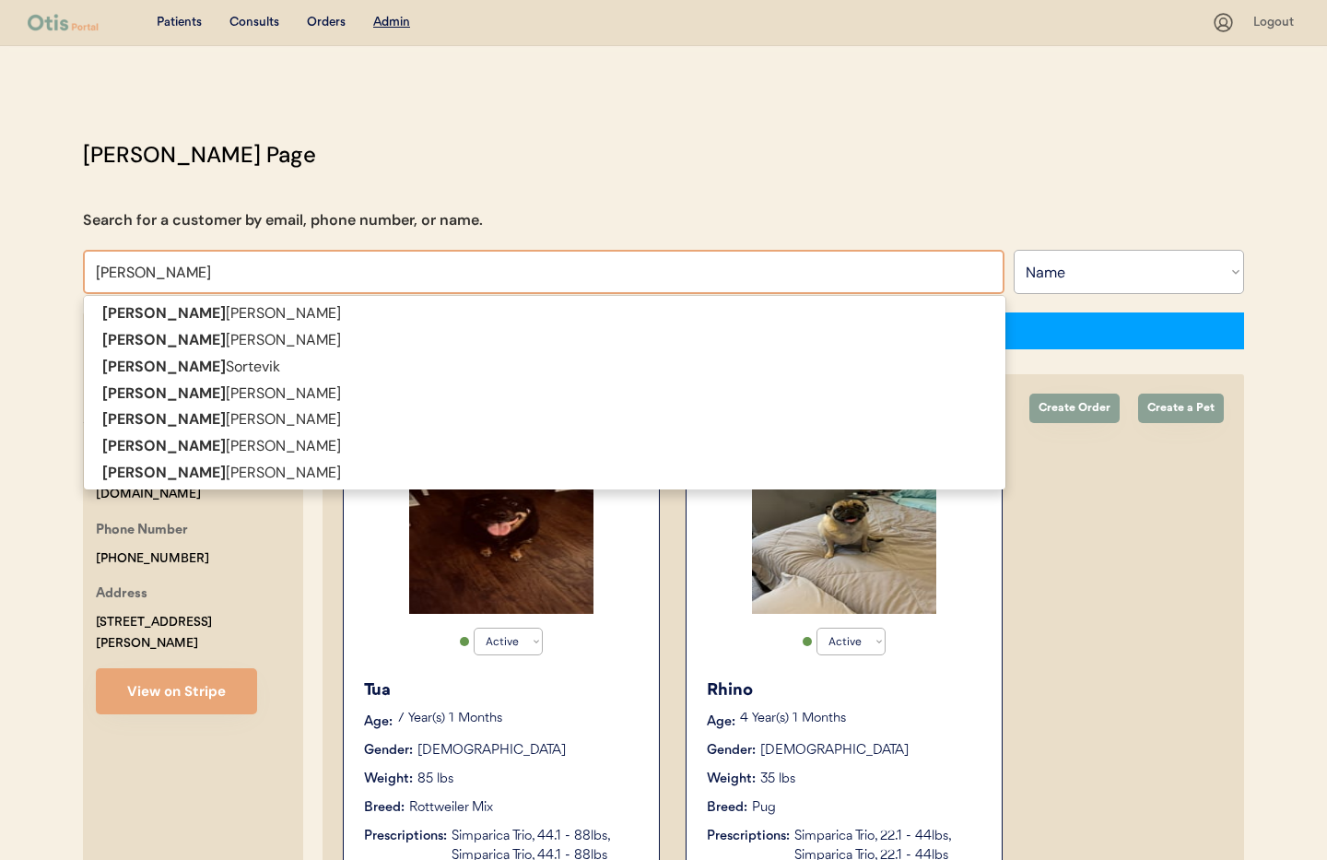
type input "[PERSON_NAME]"
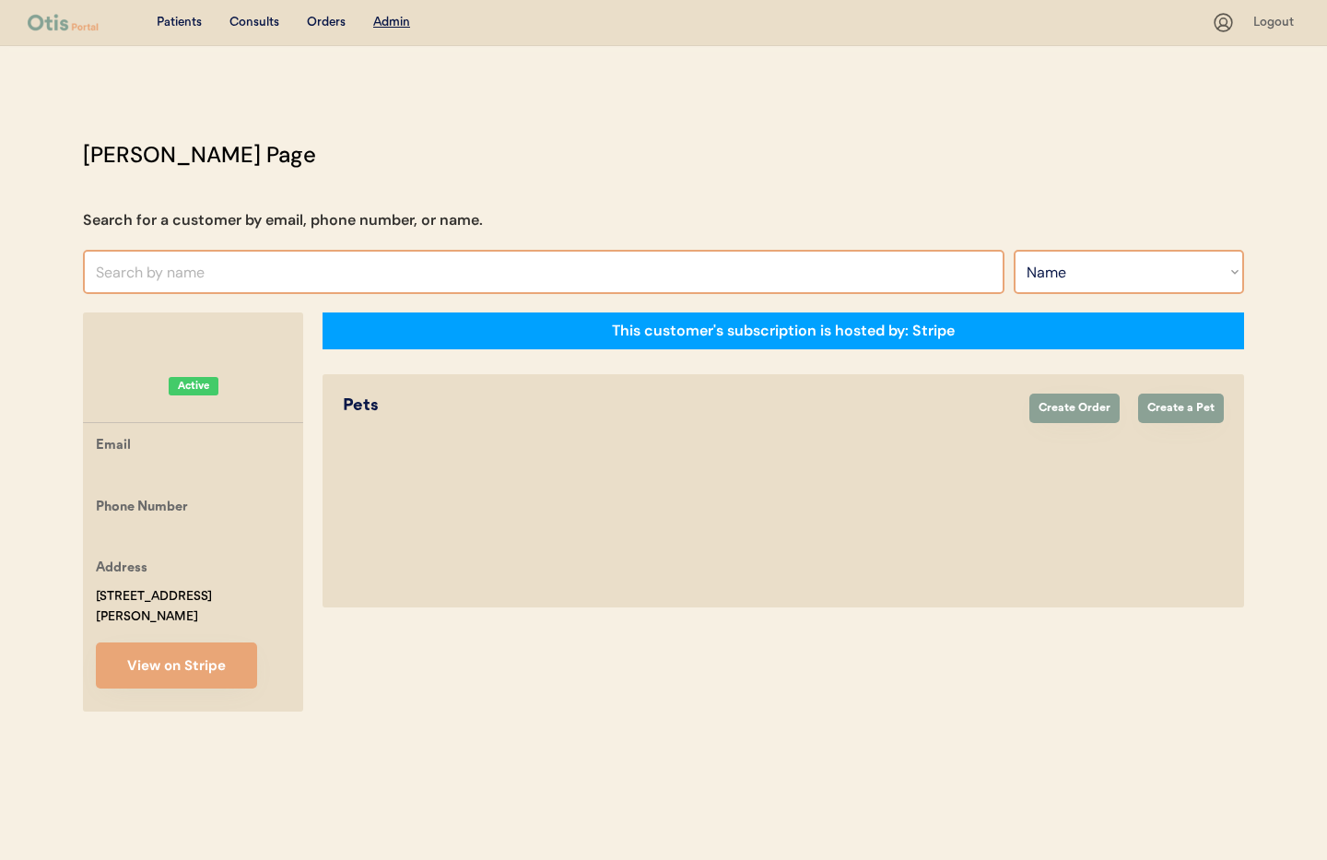
click at [1140, 286] on select "Search By Name Email Phone Number" at bounding box center [1128, 272] width 230 height 44
select select ""Email""
click at [1013, 250] on select "Search By Name Email Phone Number" at bounding box center [1128, 272] width 230 height 44
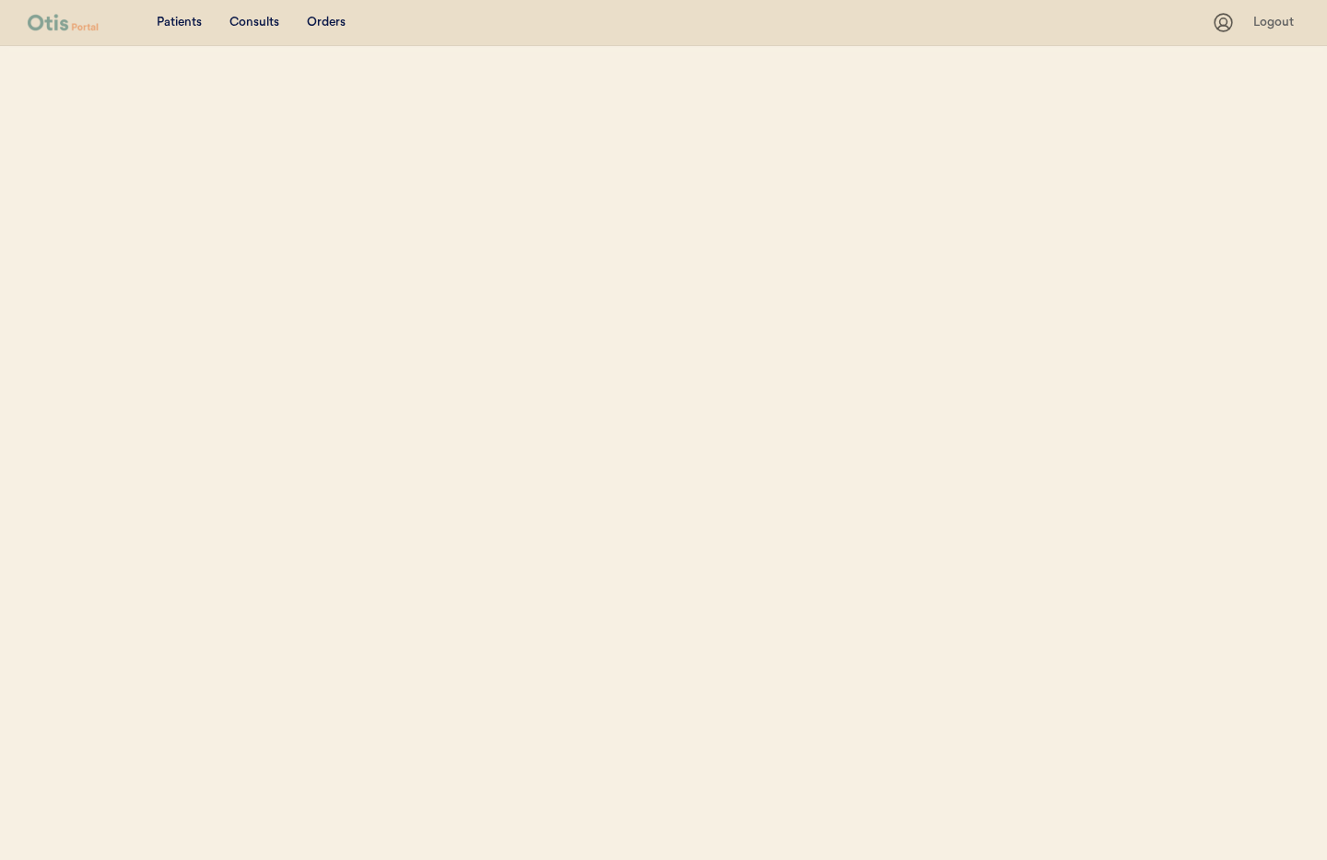
select select ""Email""
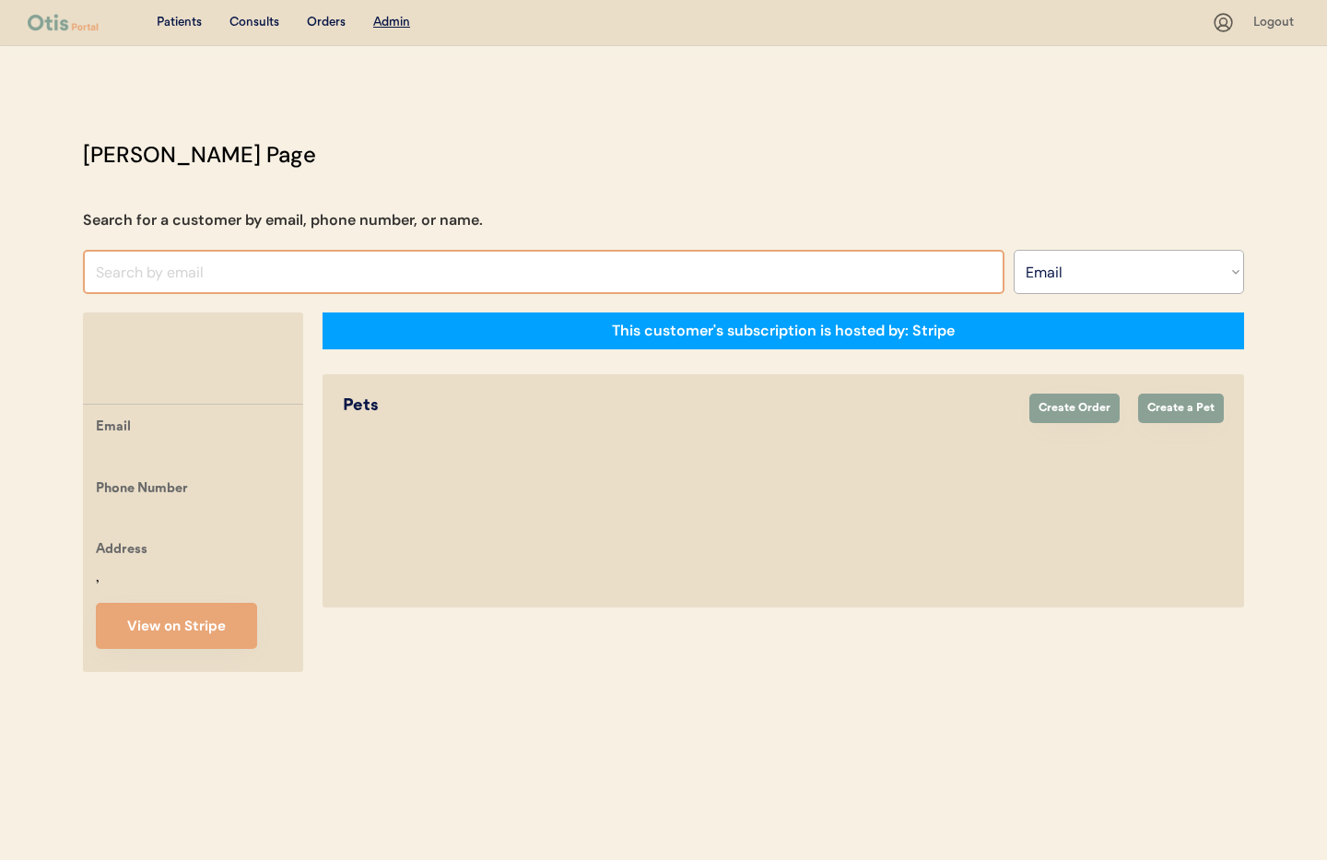
click at [173, 273] on input "input" at bounding box center [543, 272] width 921 height 44
paste input "[EMAIL_ADDRESS][DOMAIN_NAME]"
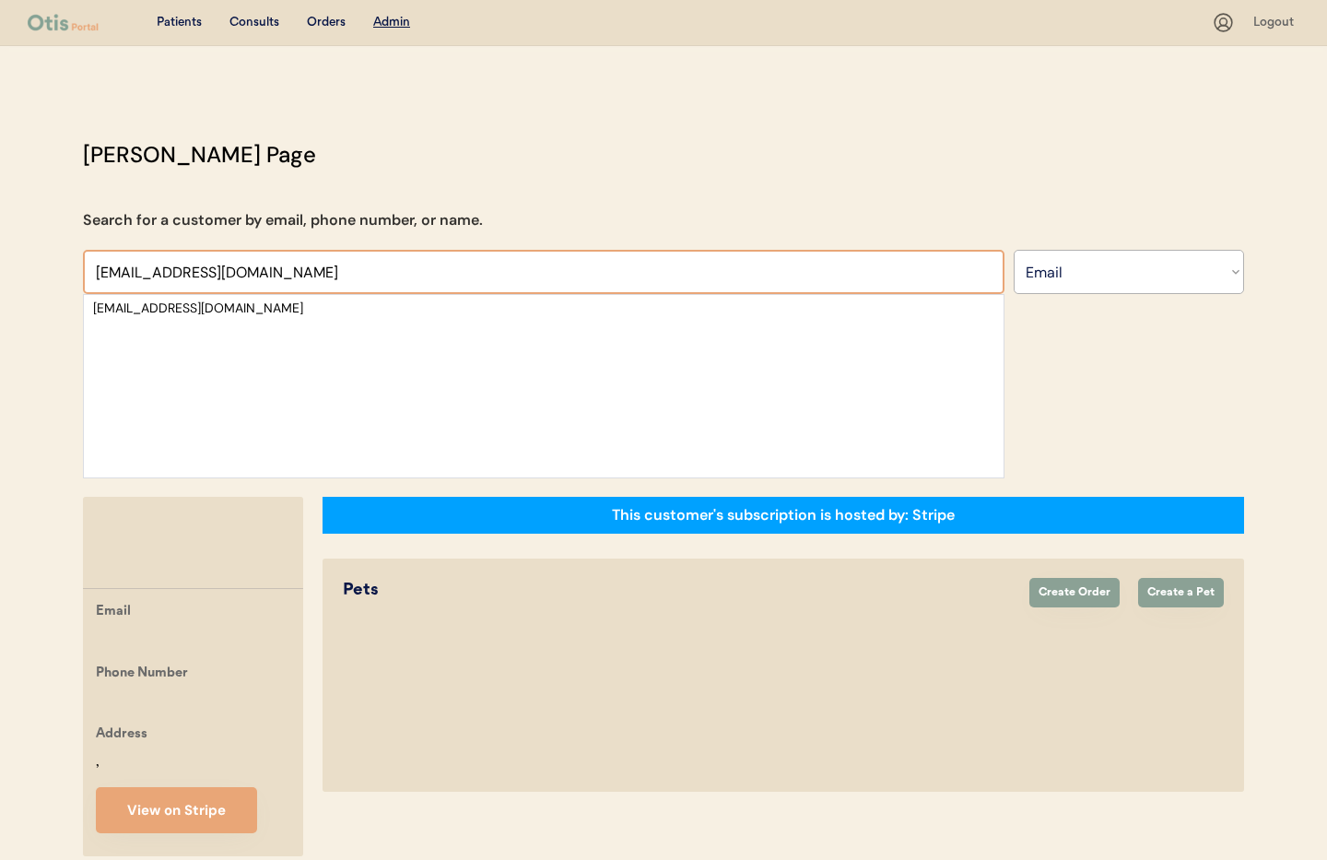
type input "[EMAIL_ADDRESS][DOMAIN_NAME]"
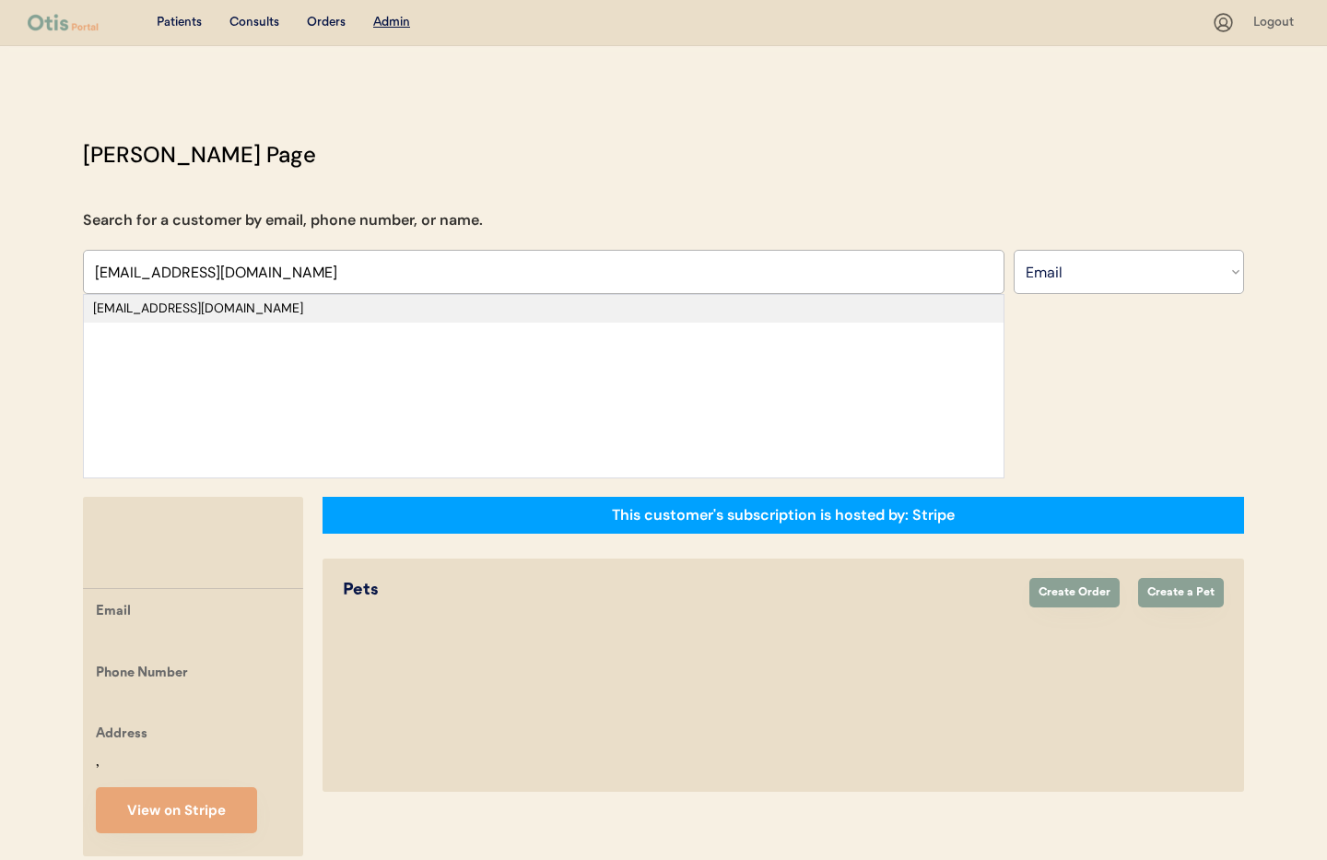
click at [182, 309] on div "[EMAIL_ADDRESS][DOMAIN_NAME]" at bounding box center [543, 308] width 901 height 18
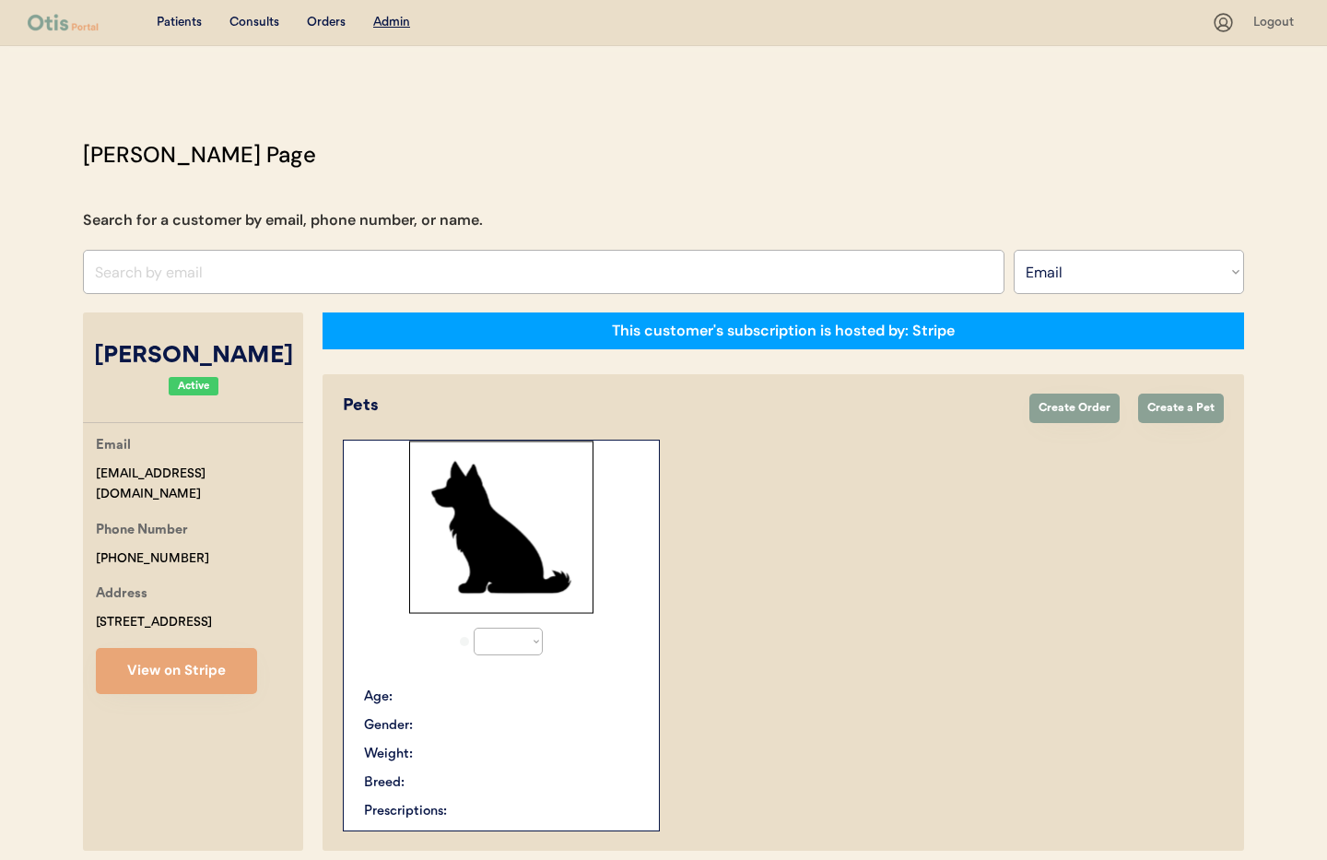
select select "true"
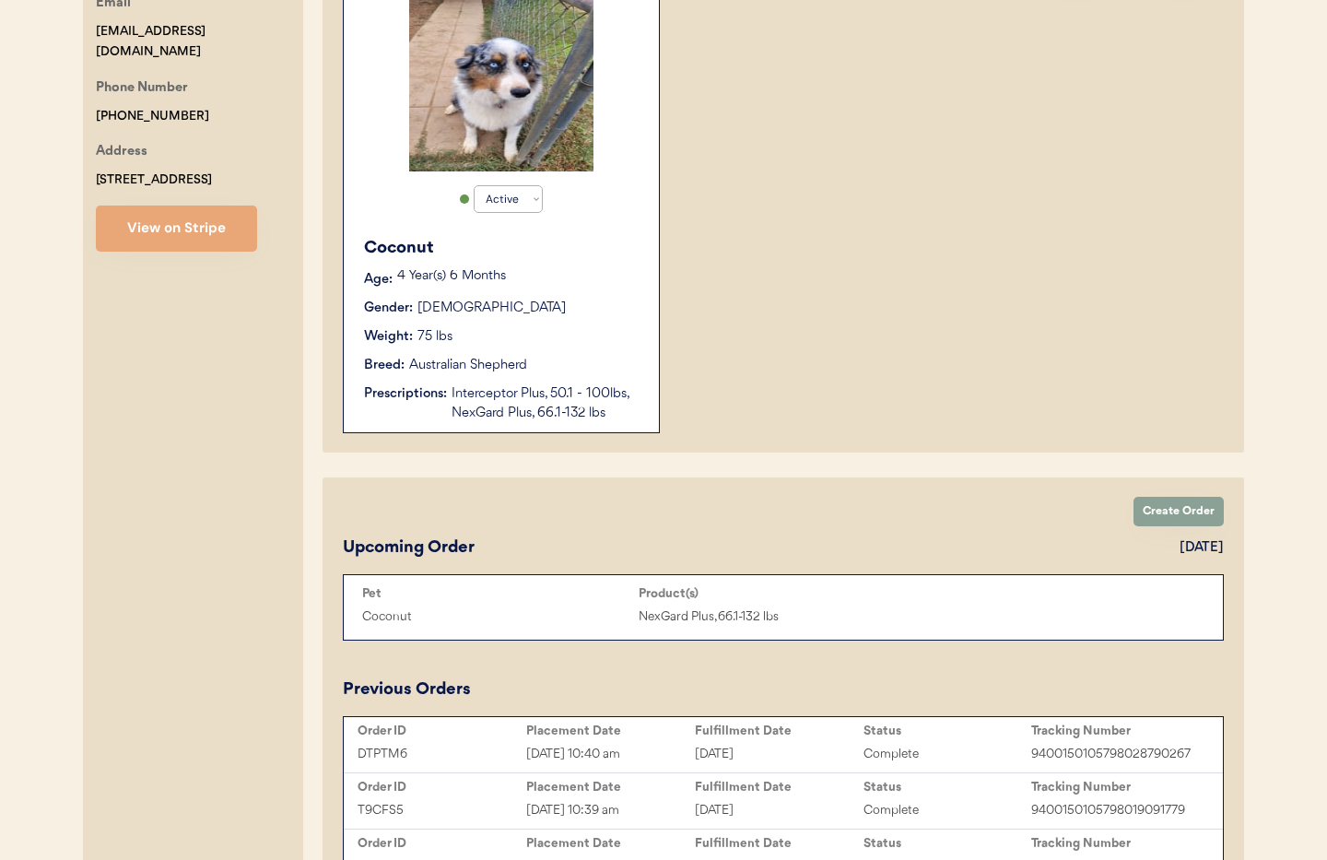
scroll to position [466, 0]
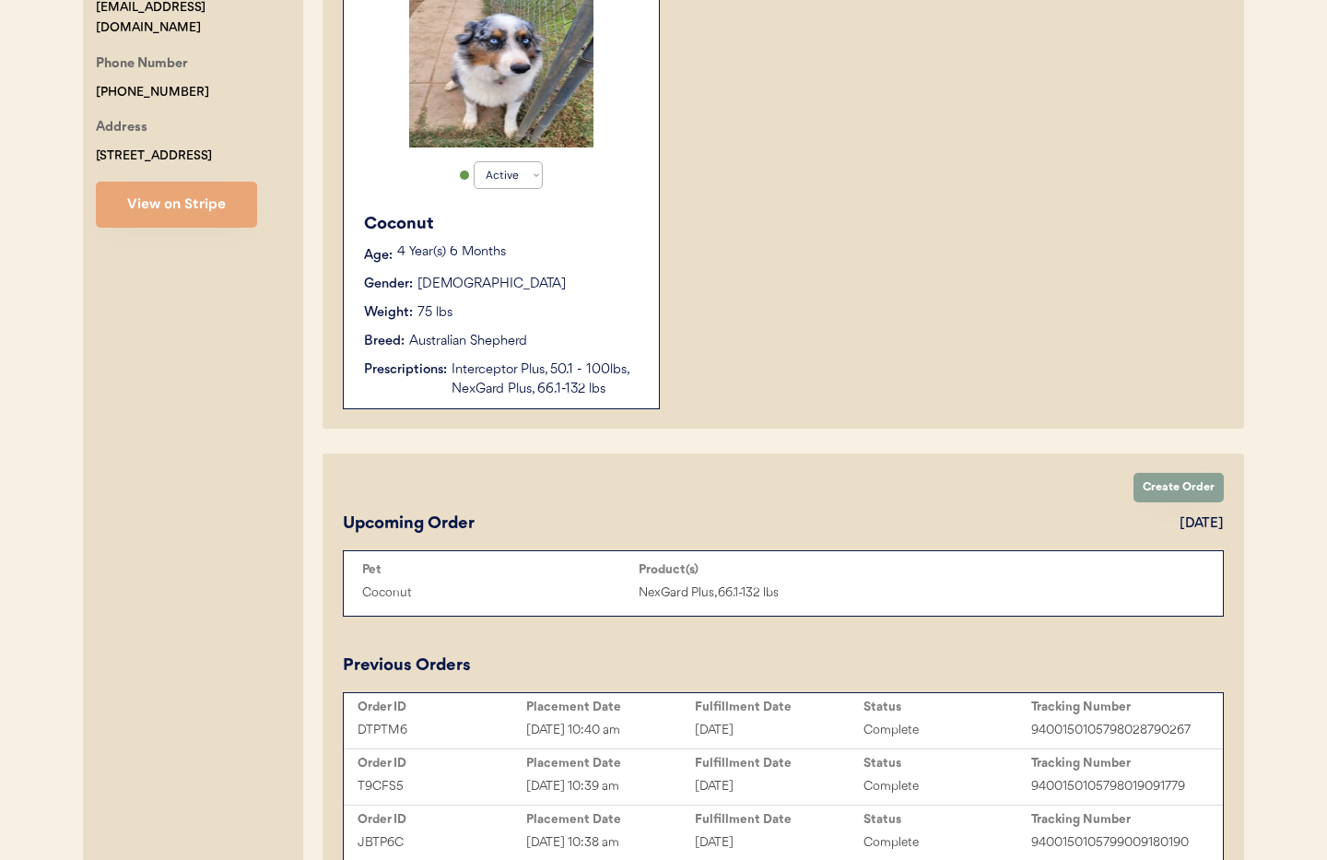
click at [569, 350] on div "Breed: Australian Shepherd" at bounding box center [502, 341] width 276 height 19
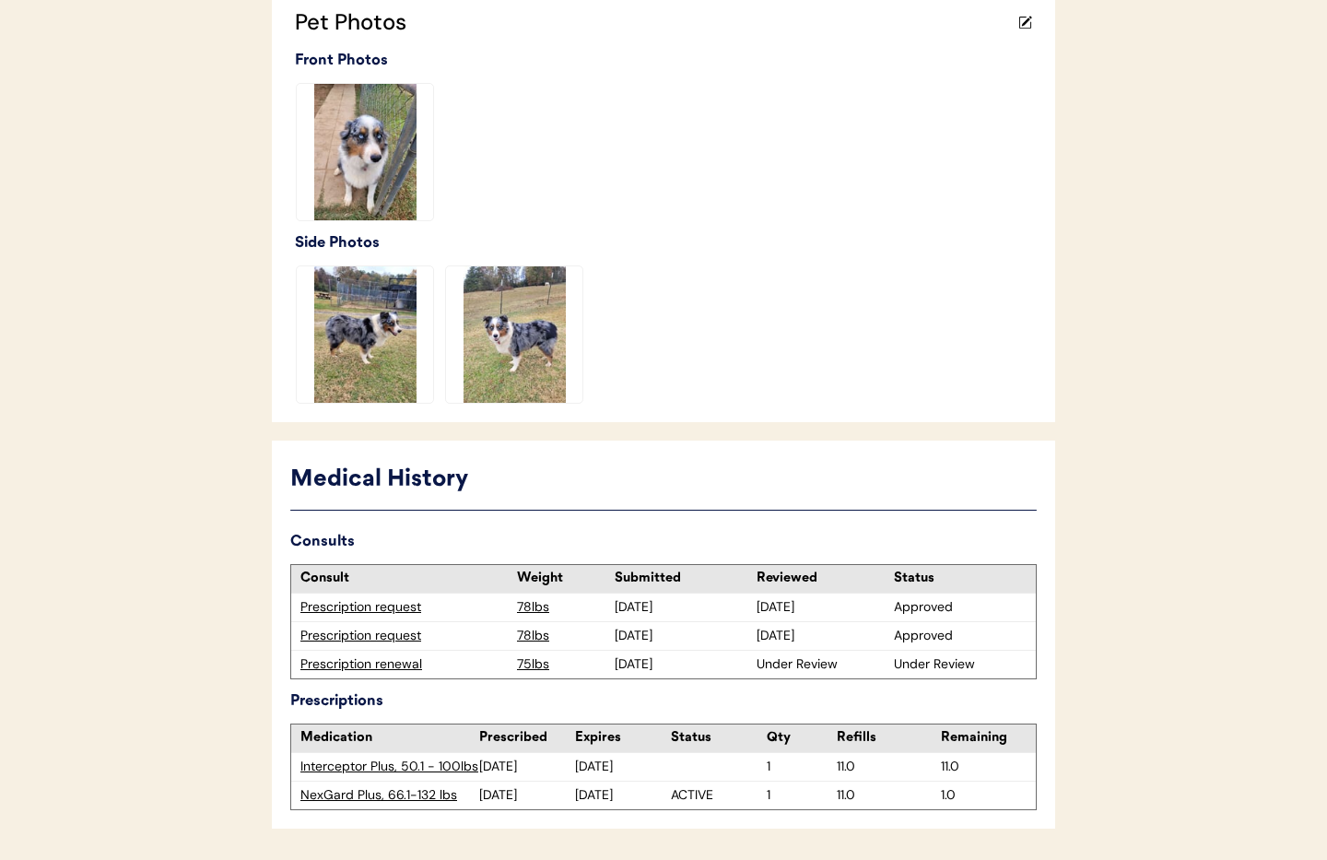
scroll to position [575, 0]
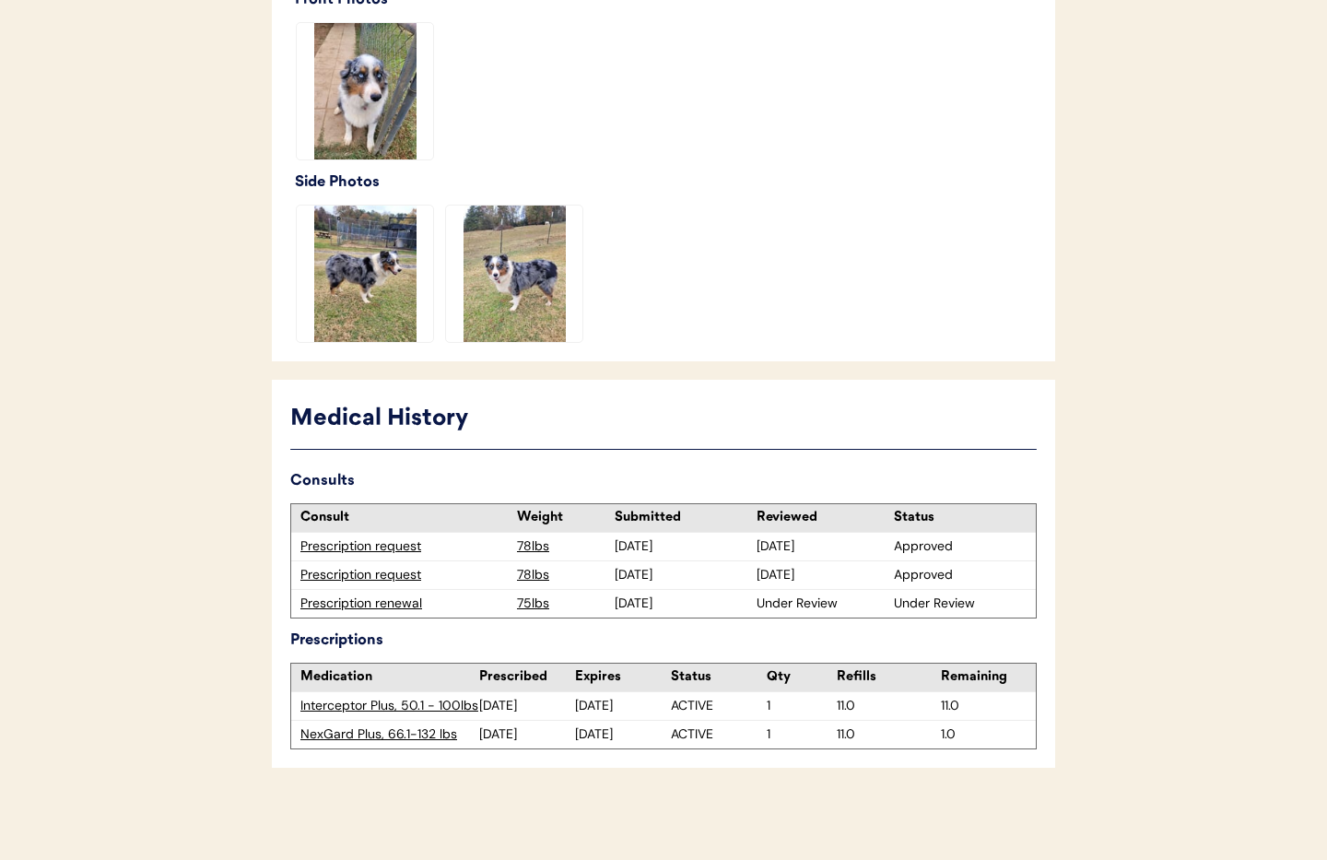
click at [389, 604] on div "Prescription renewal" at bounding box center [403, 603] width 207 height 18
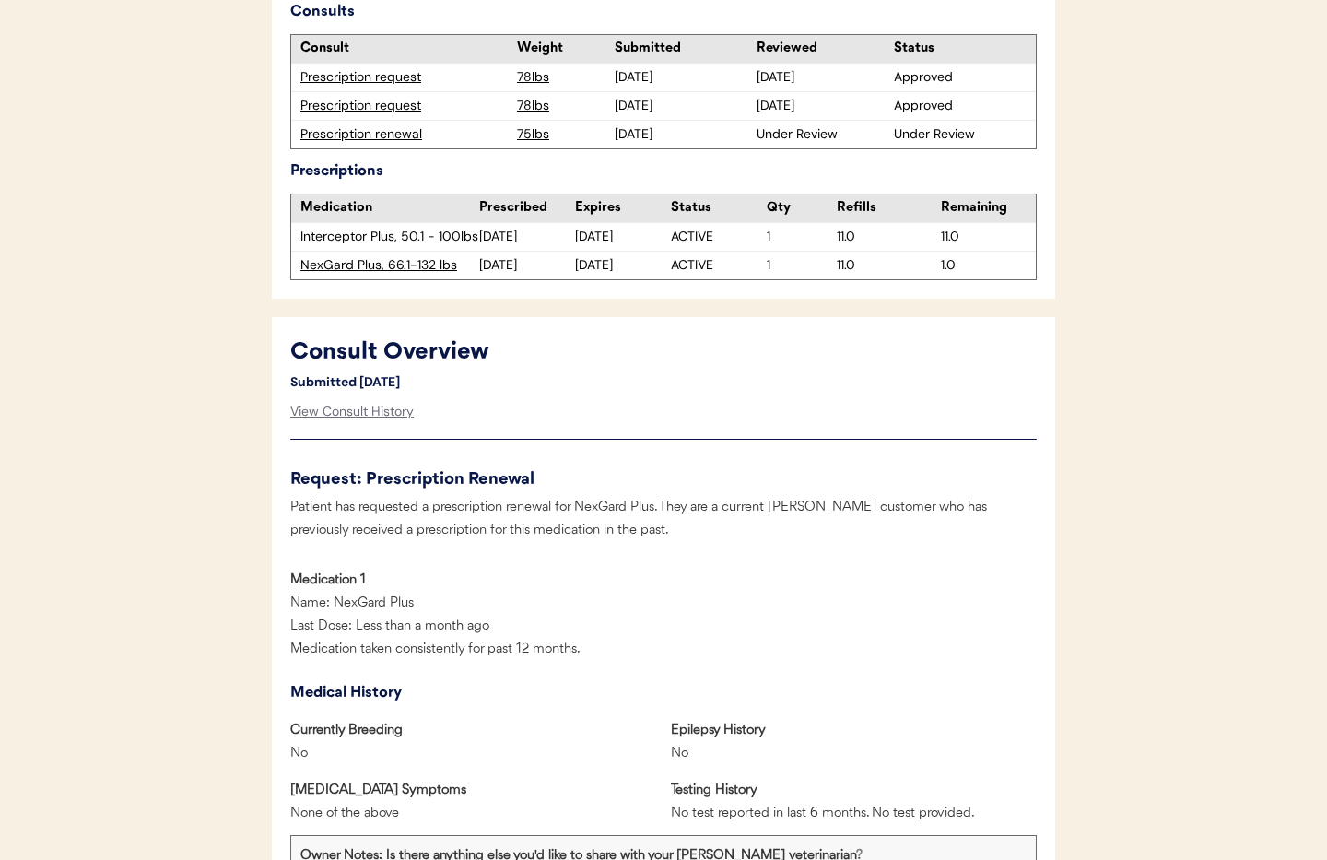
scroll to position [604, 0]
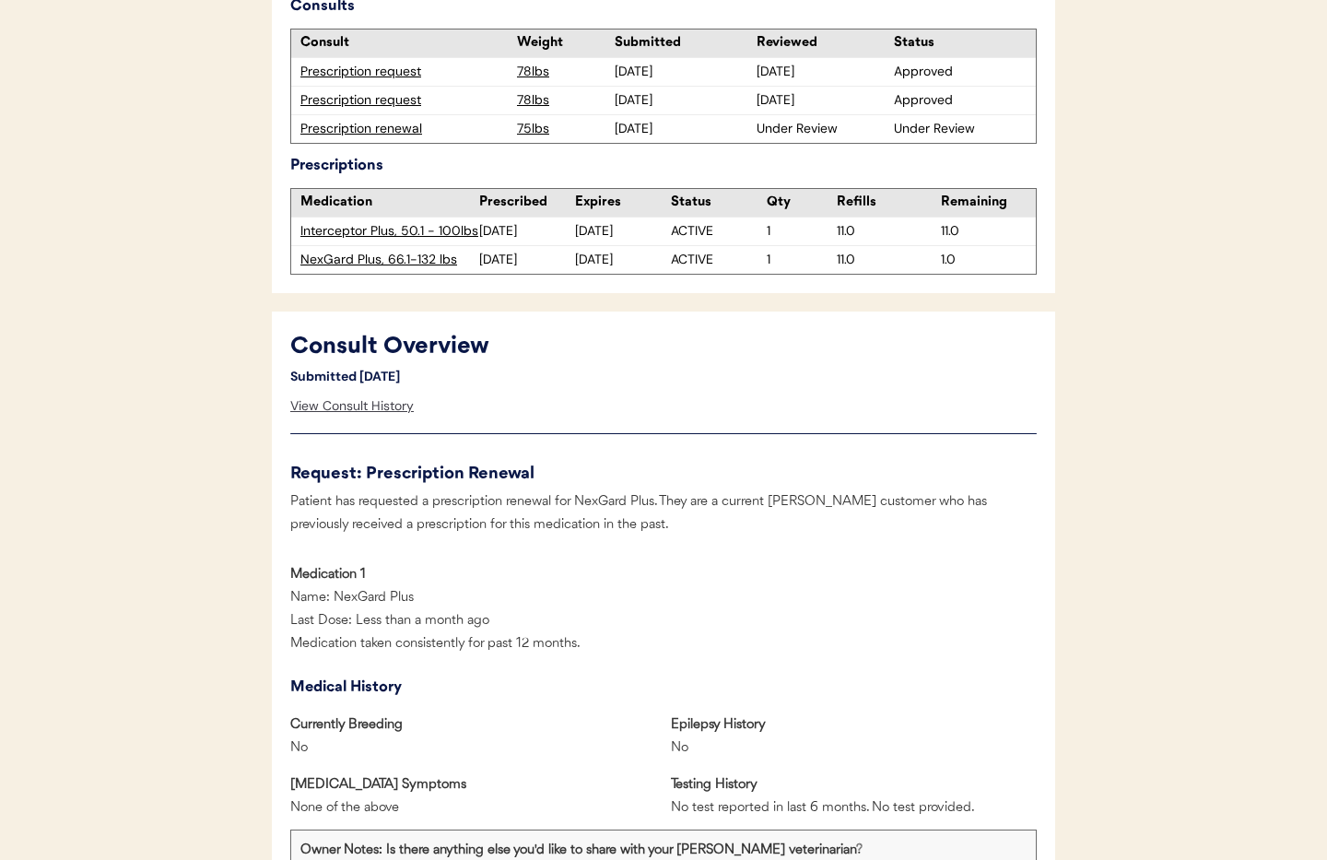
click at [368, 414] on div "View Consult History" at bounding box center [351, 406] width 123 height 37
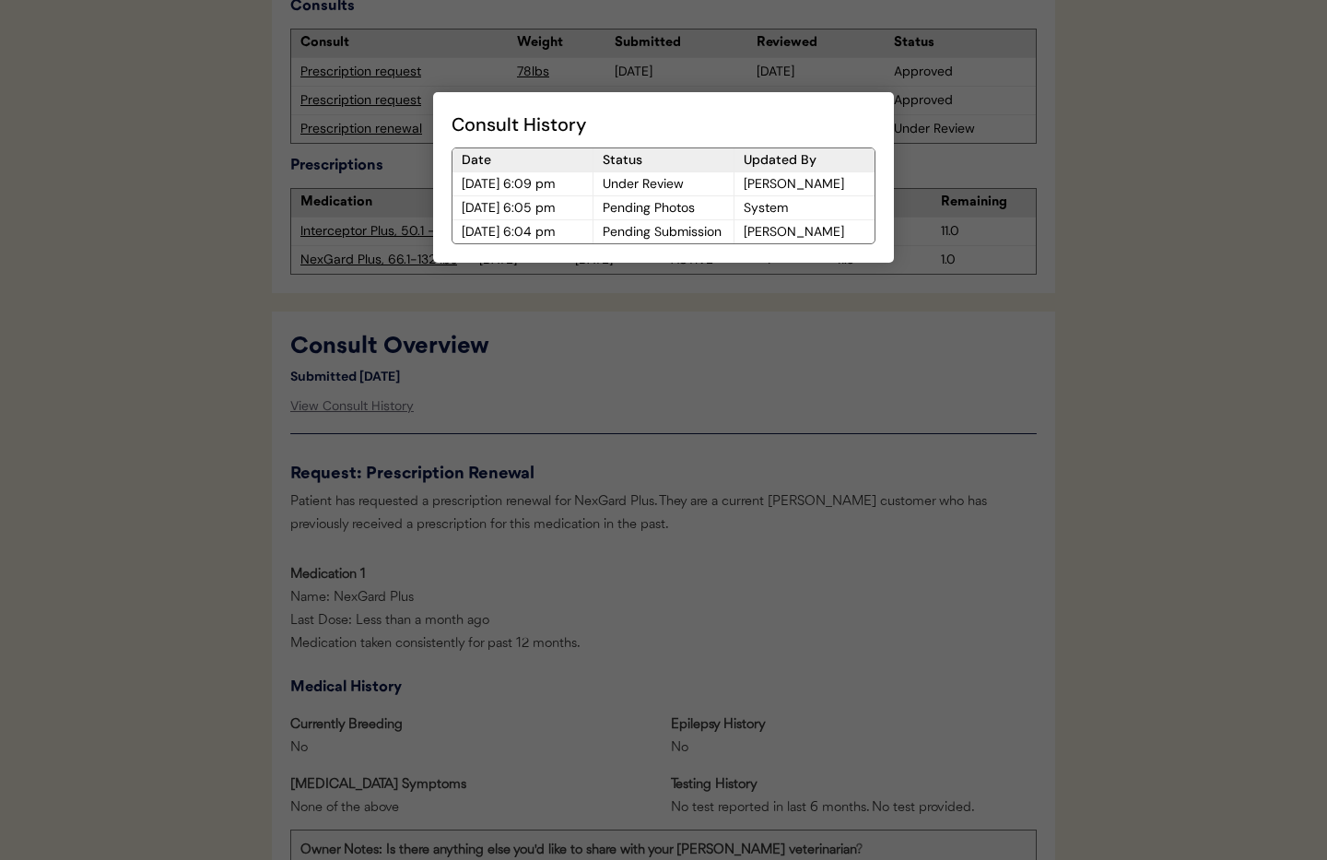
click at [665, 436] on div at bounding box center [663, 430] width 1327 height 860
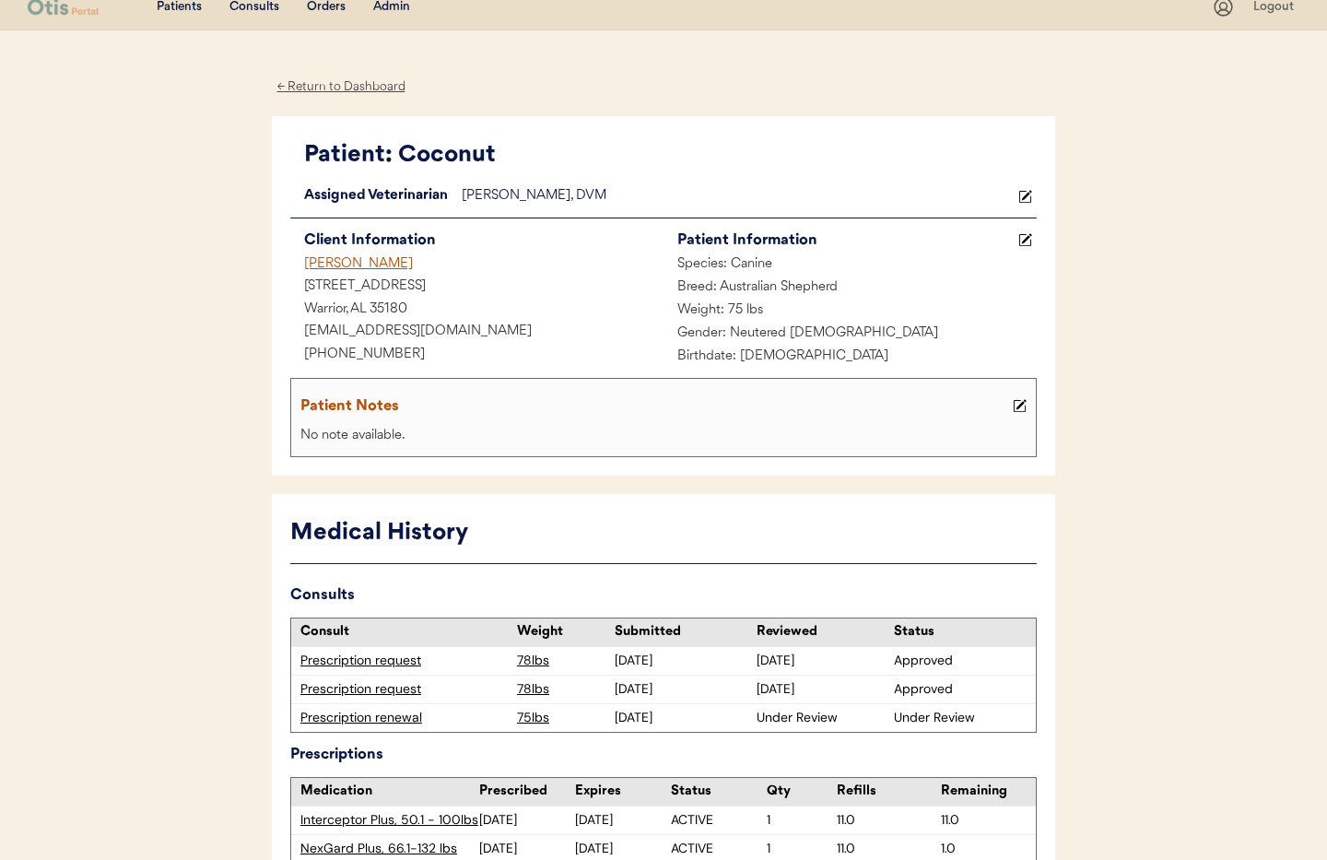
scroll to position [0, 0]
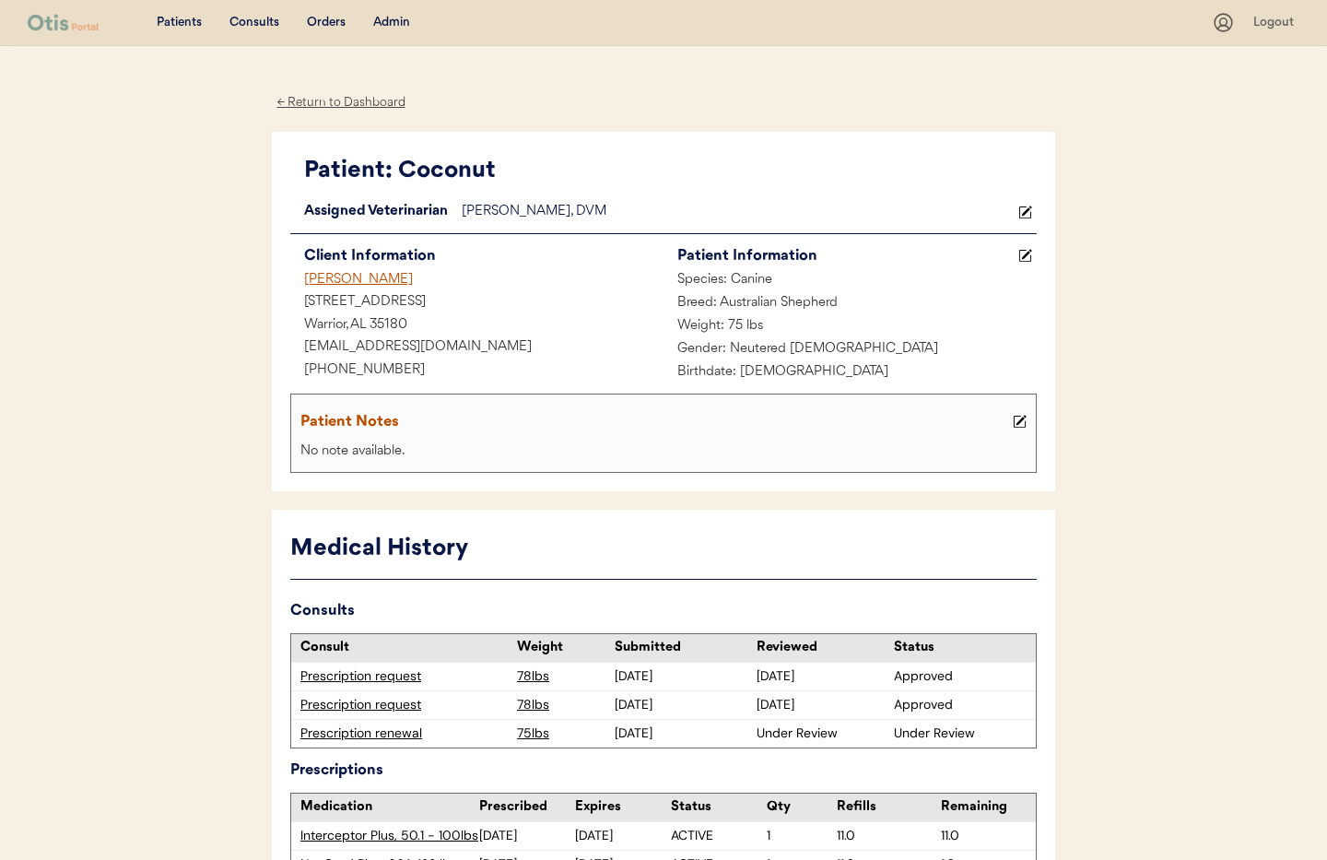
click at [392, 24] on div "Admin" at bounding box center [391, 23] width 37 height 18
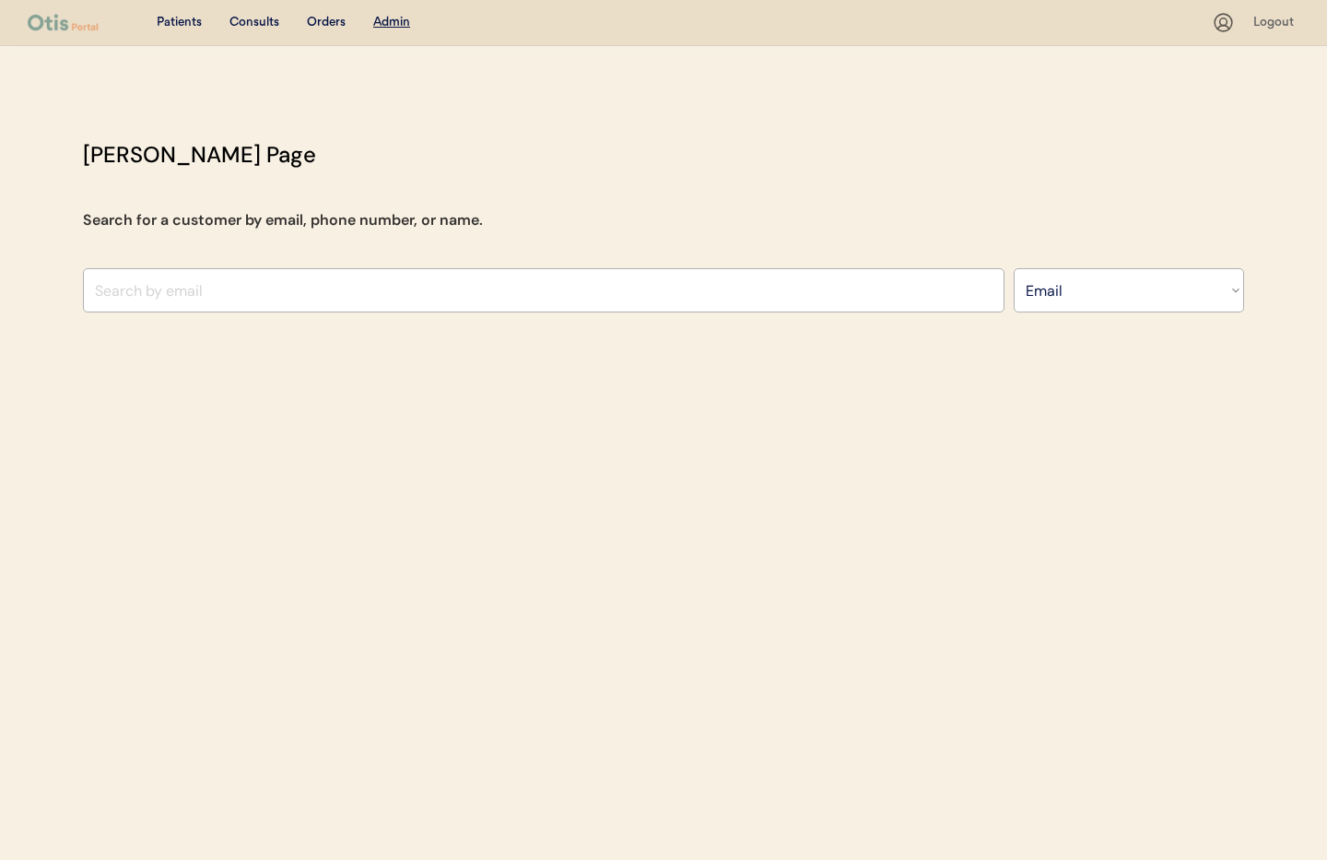
select select ""Email""
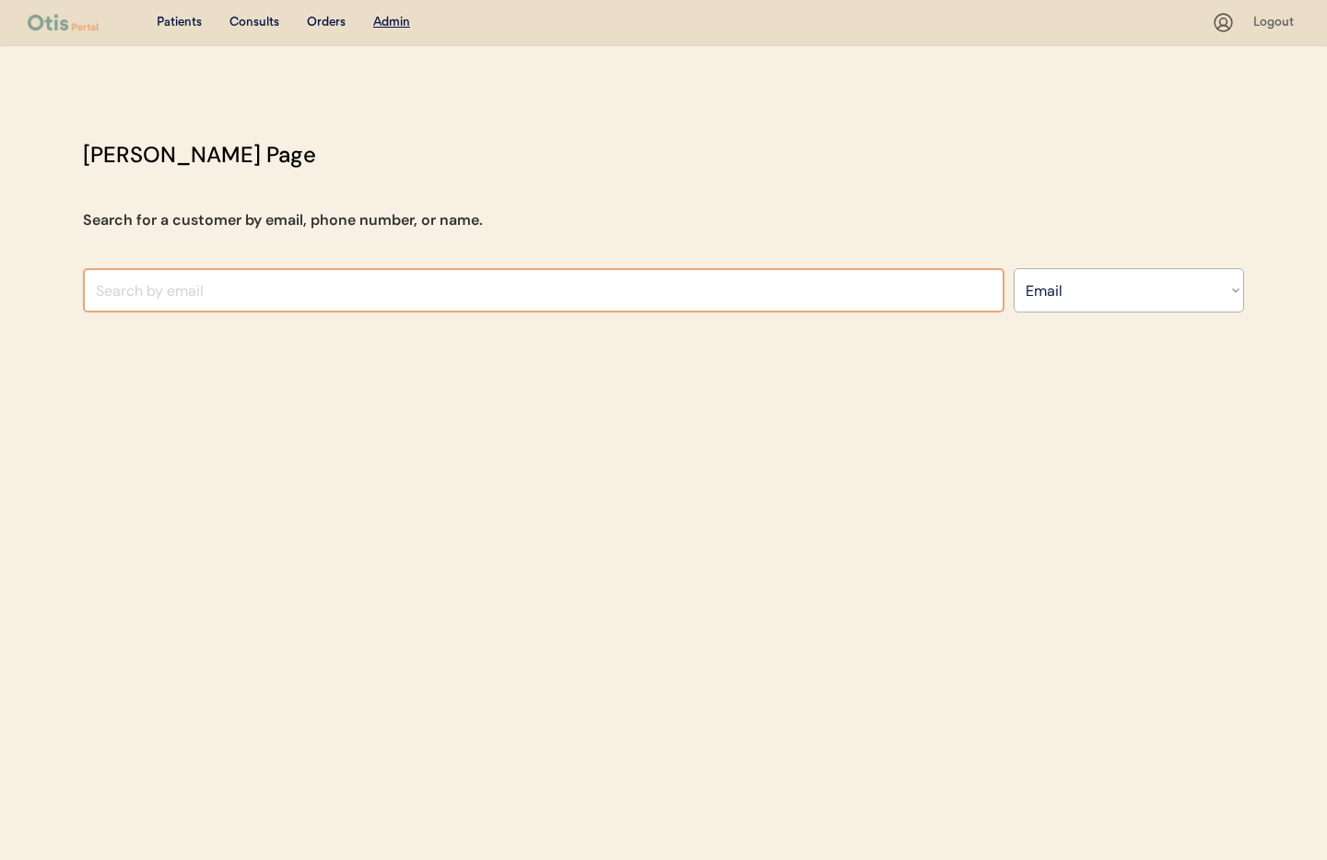
click at [257, 280] on input "input" at bounding box center [543, 290] width 921 height 44
type input "[PERSON_NAME]"
click at [1055, 303] on select "Search By Name Email Phone Number" at bounding box center [1128, 290] width 230 height 44
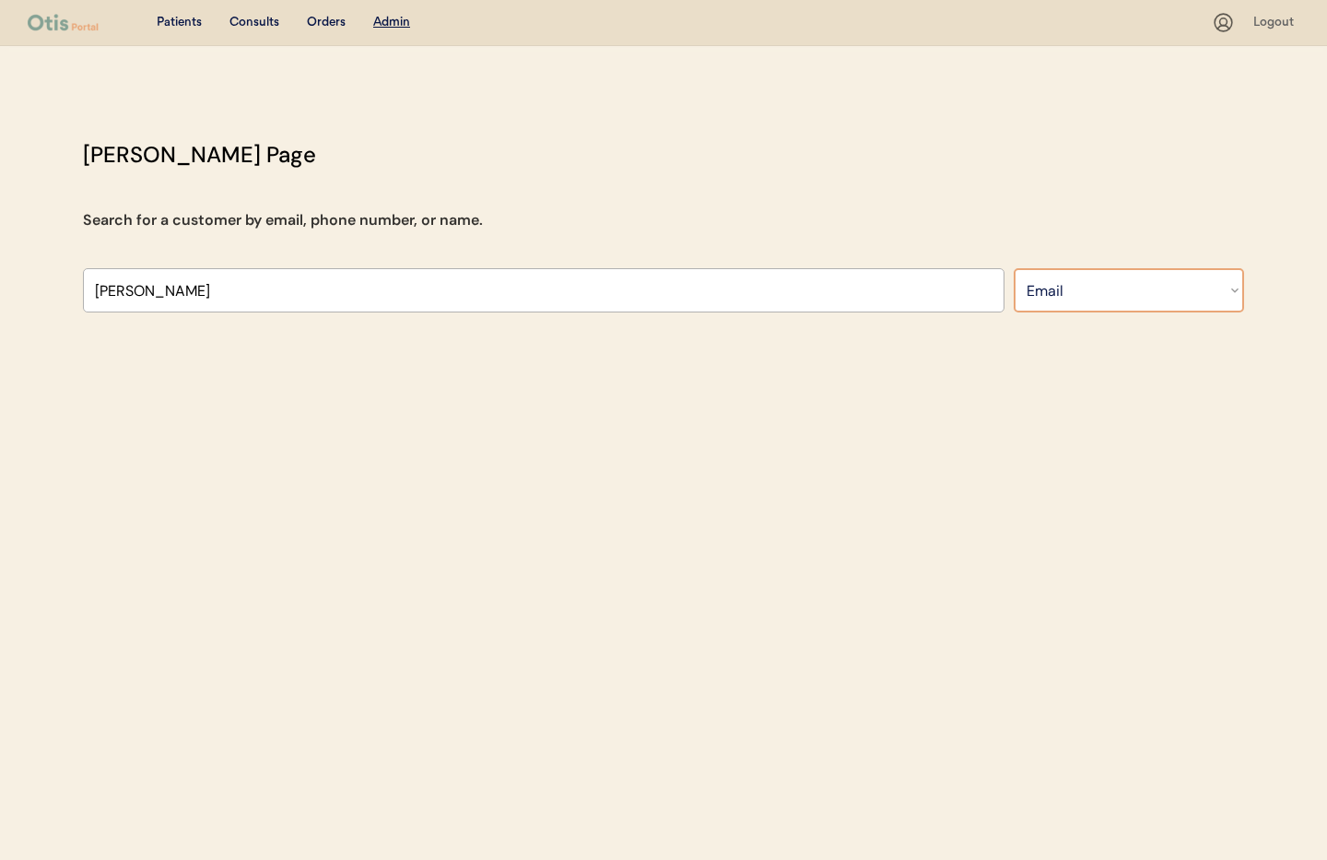
select select ""Name""
click at [1013, 268] on select "Search By Name Email Phone Number" at bounding box center [1128, 290] width 230 height 44
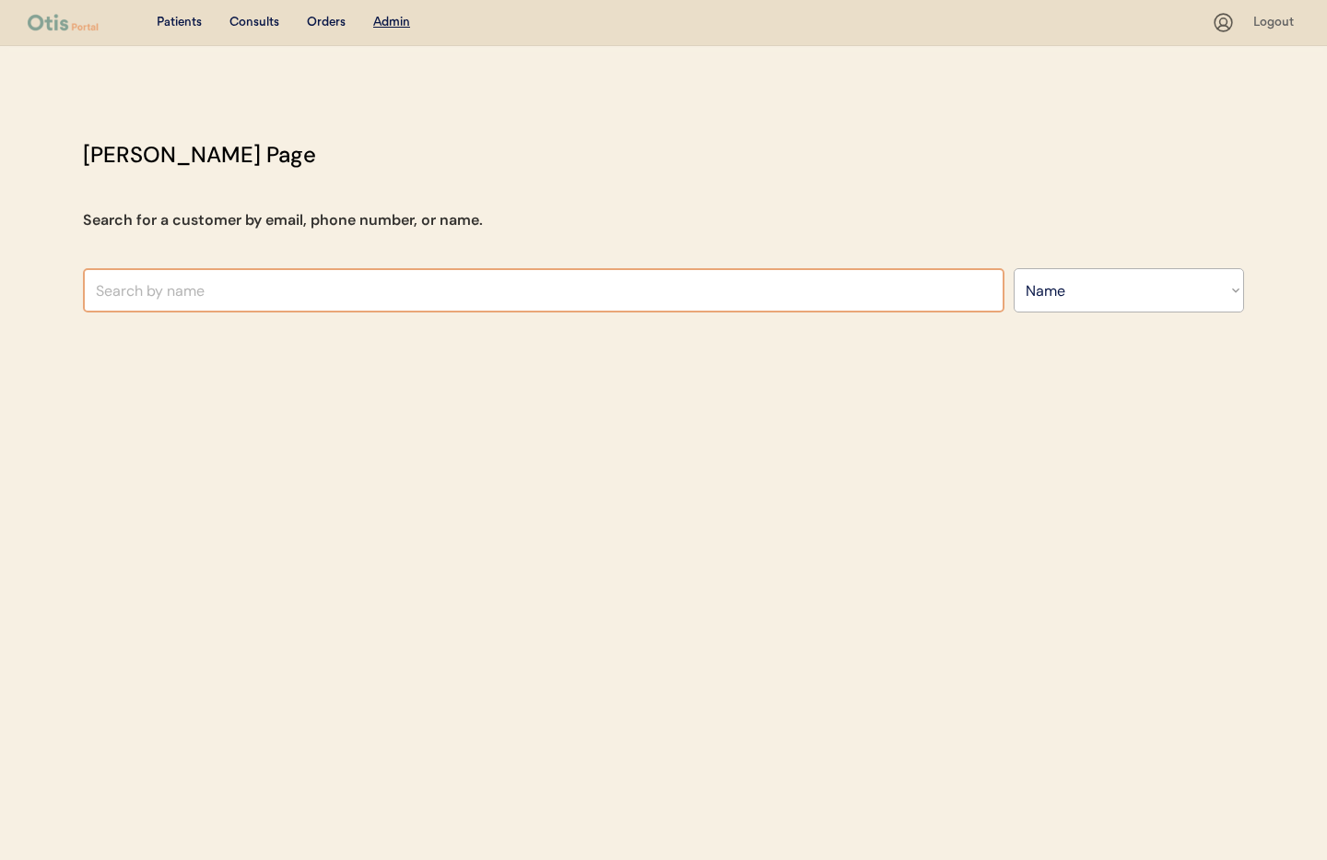
click at [181, 295] on input "text" at bounding box center [543, 290] width 921 height 44
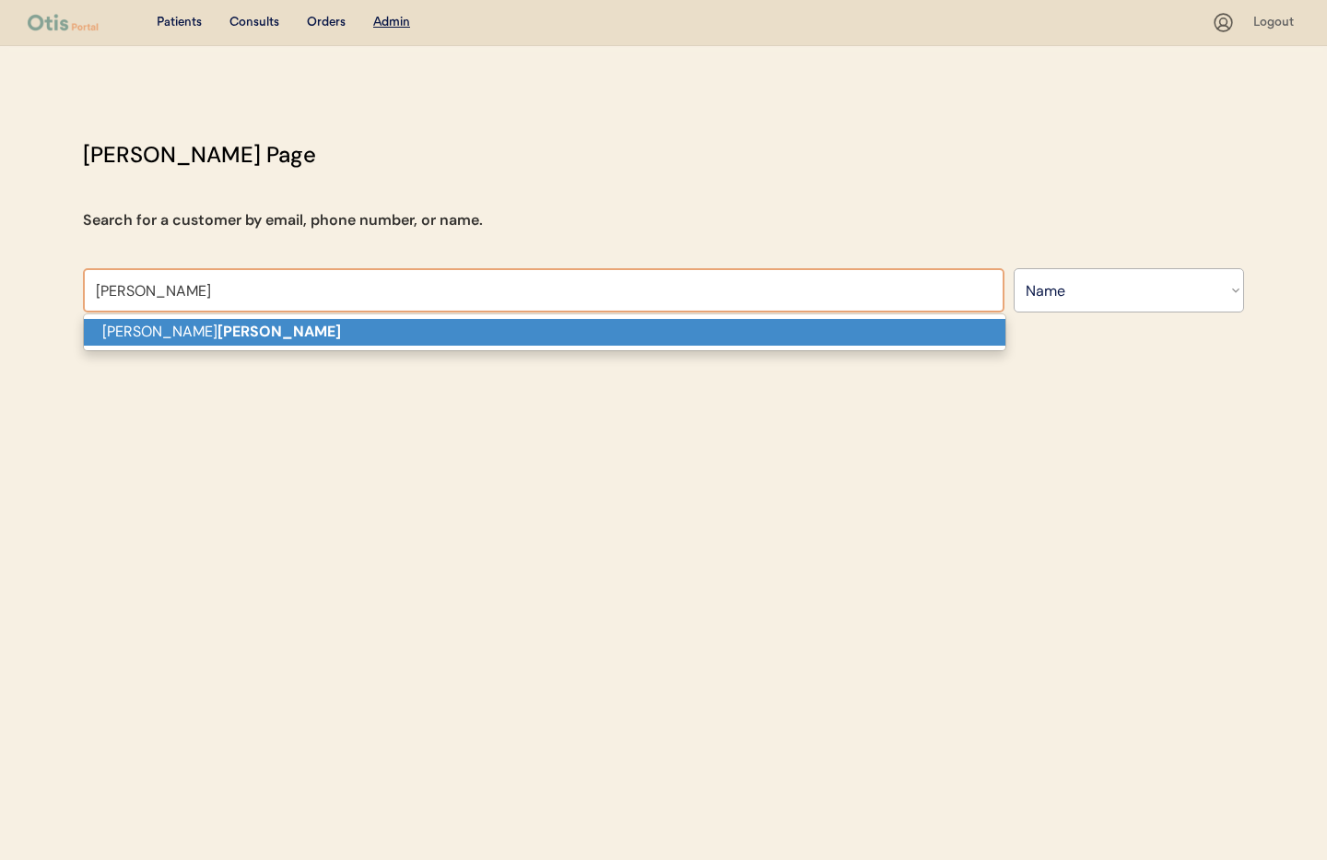
click at [205, 322] on p "Vera Ryals" at bounding box center [544, 332] width 921 height 27
type input "[PERSON_NAME]"
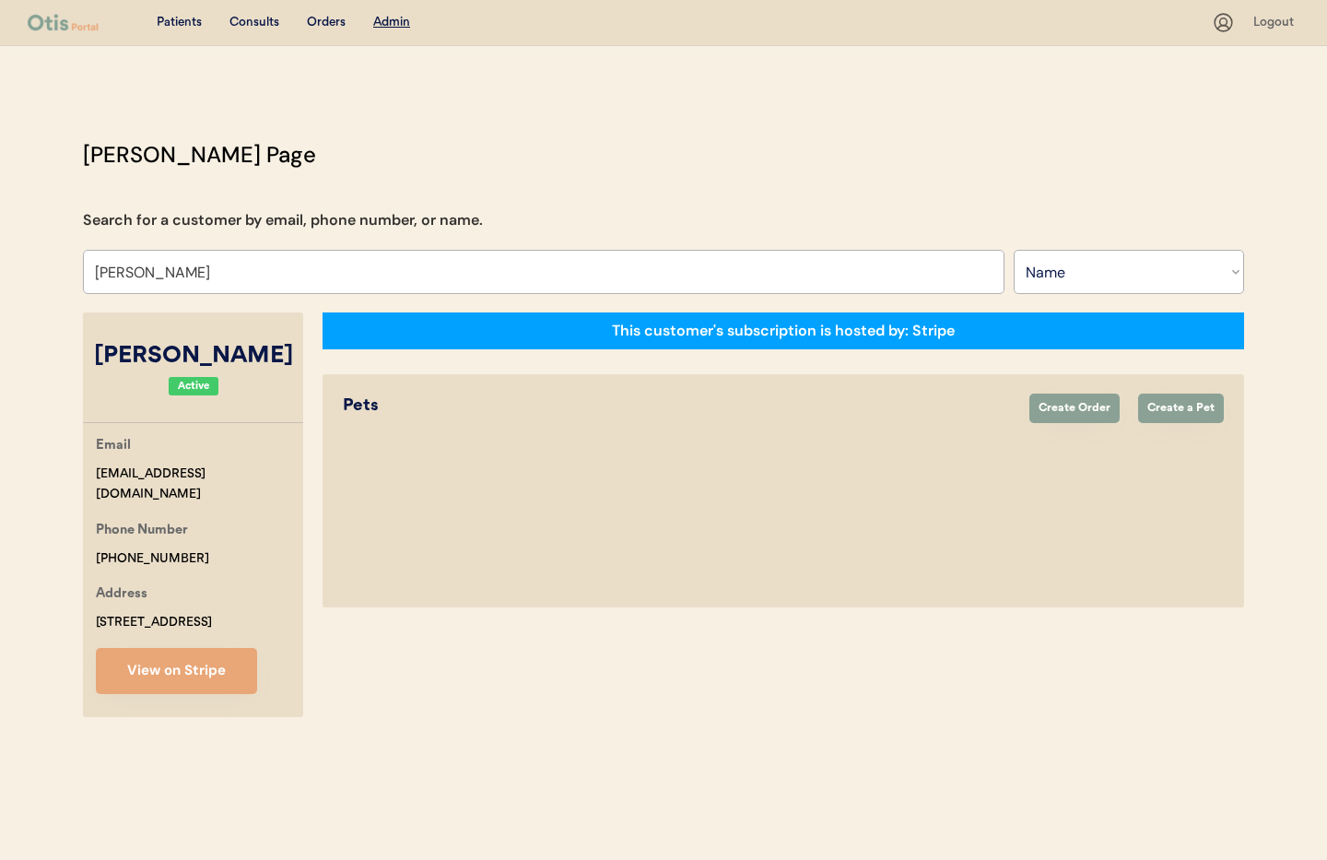
select select "true"
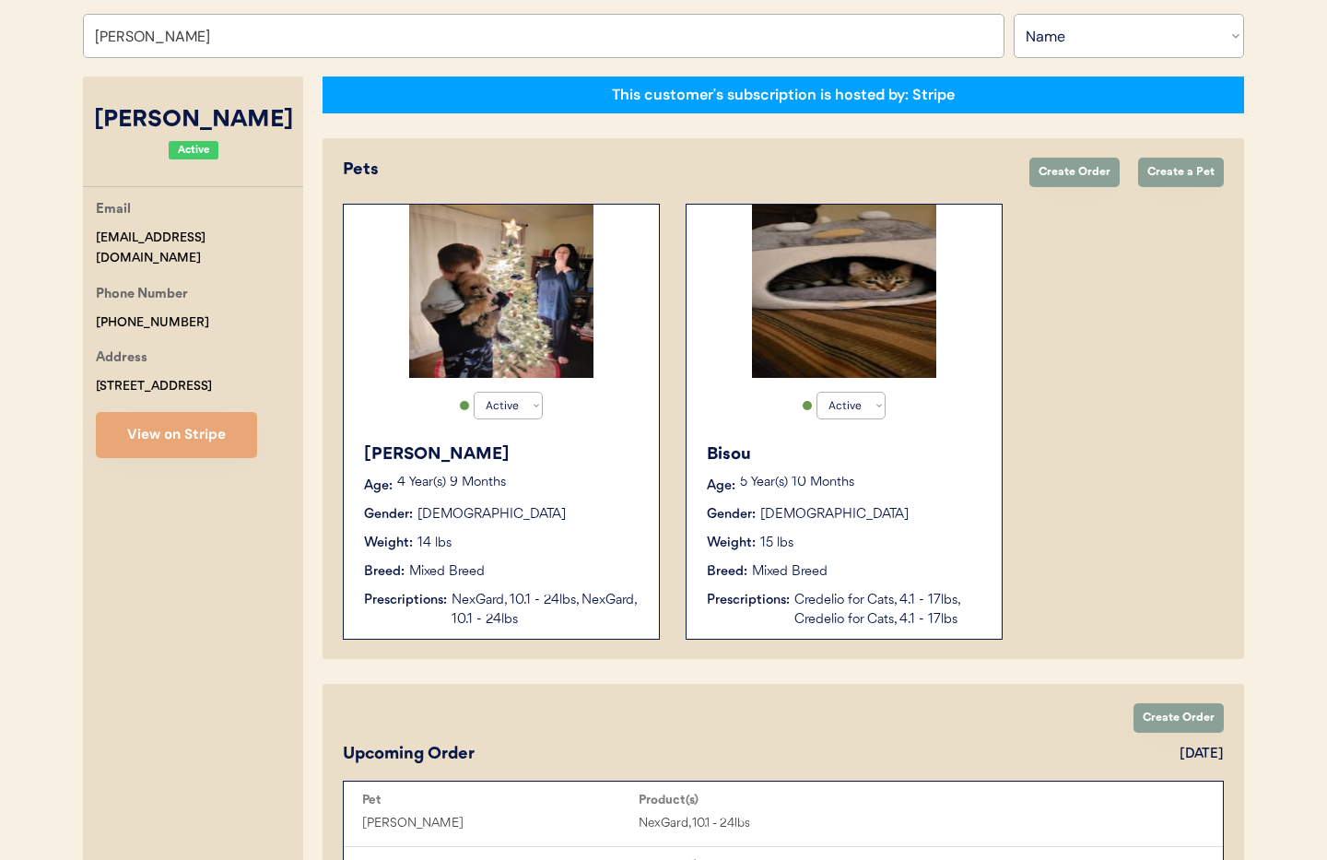
scroll to position [251, 0]
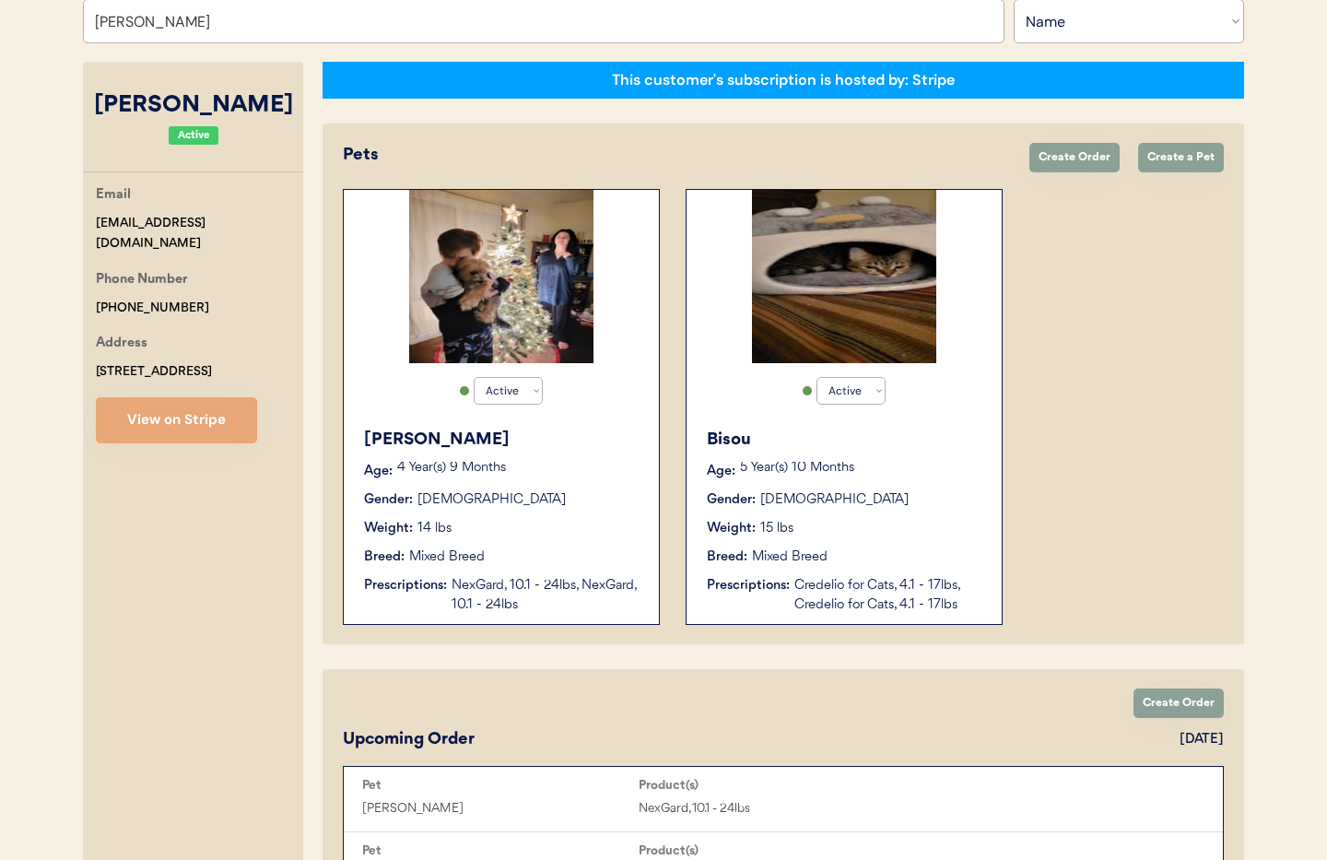
type input "[PERSON_NAME]"
click at [567, 547] on div "Breed: Mixed Breed" at bounding box center [502, 556] width 276 height 19
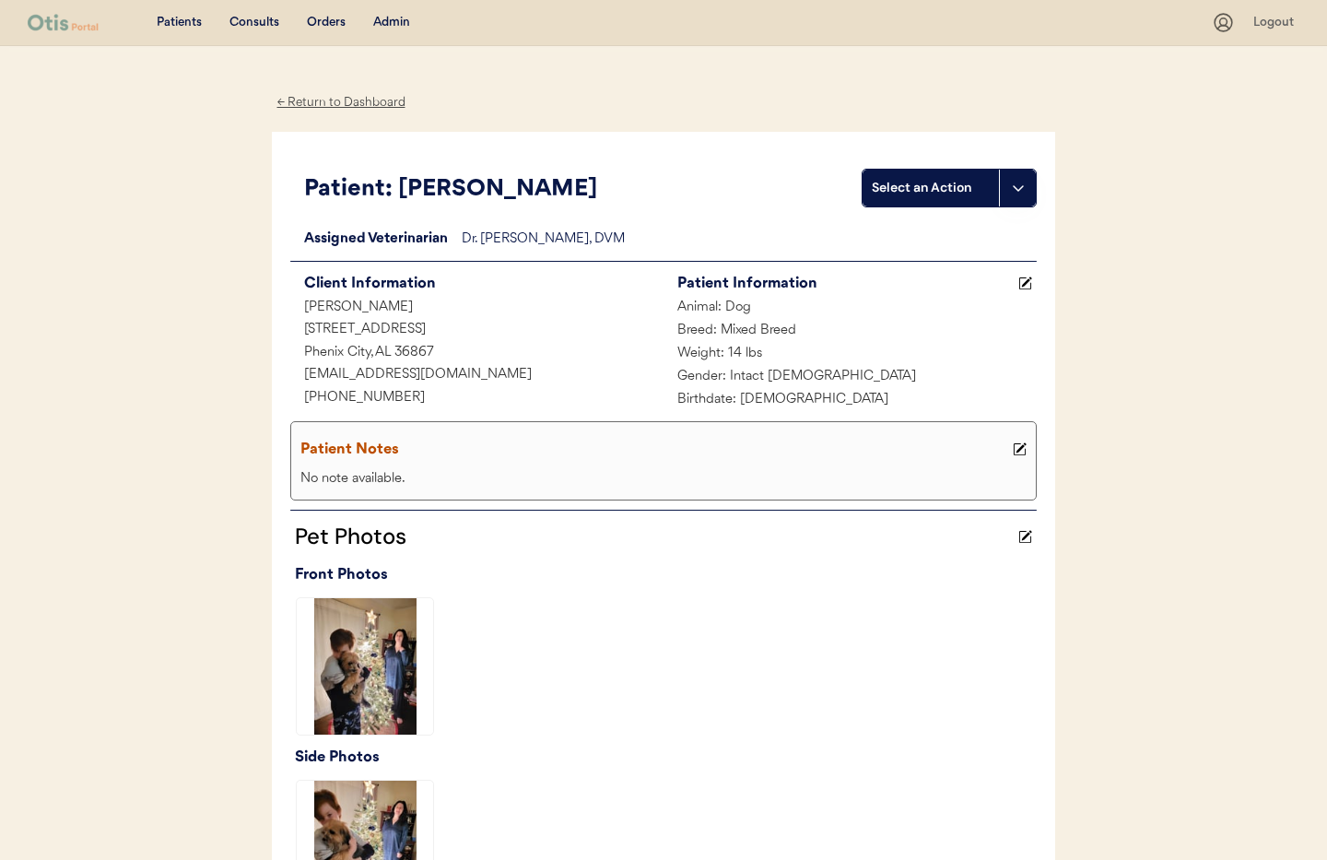
click at [309, 101] on div "← Return to Dashboard" at bounding box center [341, 102] width 138 height 21
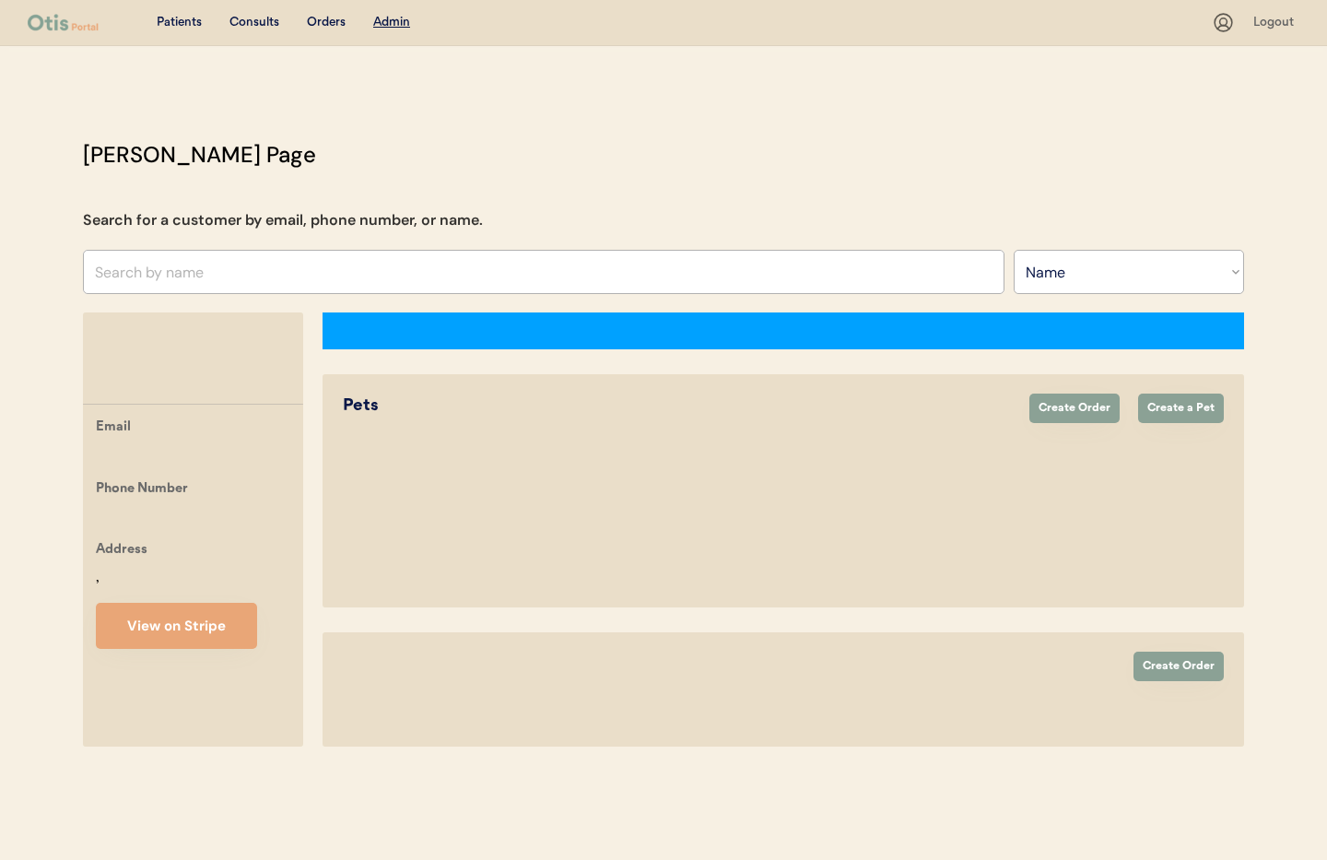
select select ""Name""
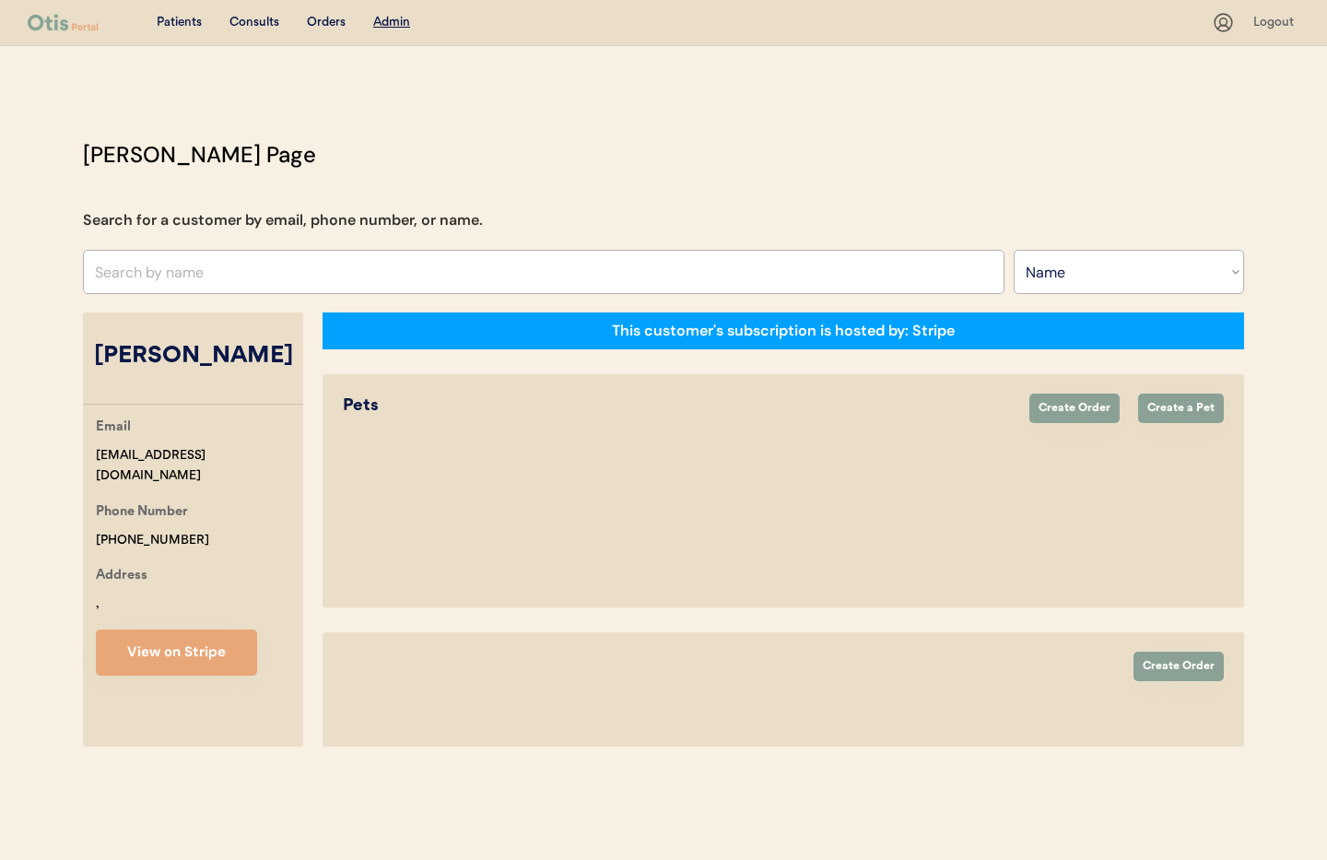
select select "true"
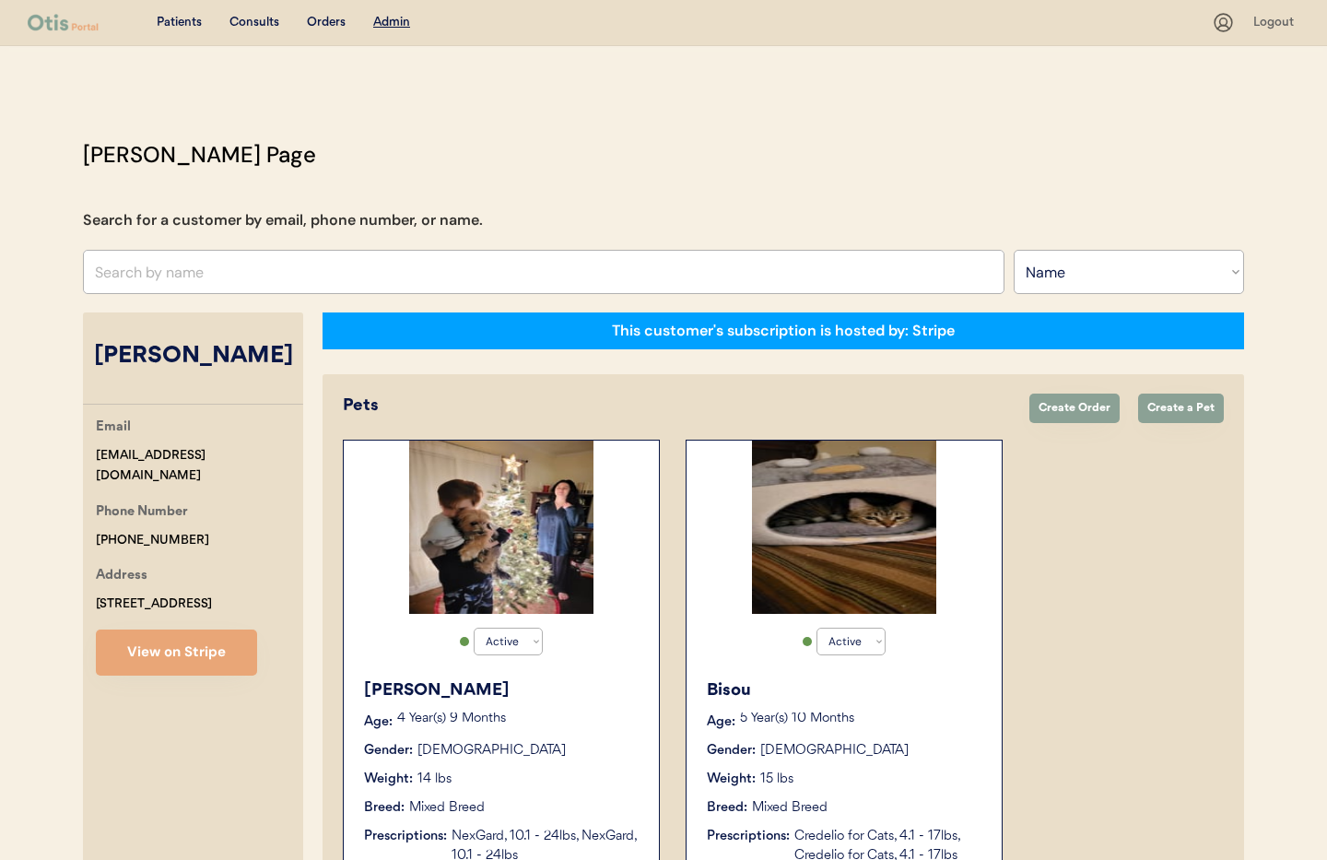
click at [952, 741] on div "Gender: Female" at bounding box center [845, 750] width 276 height 19
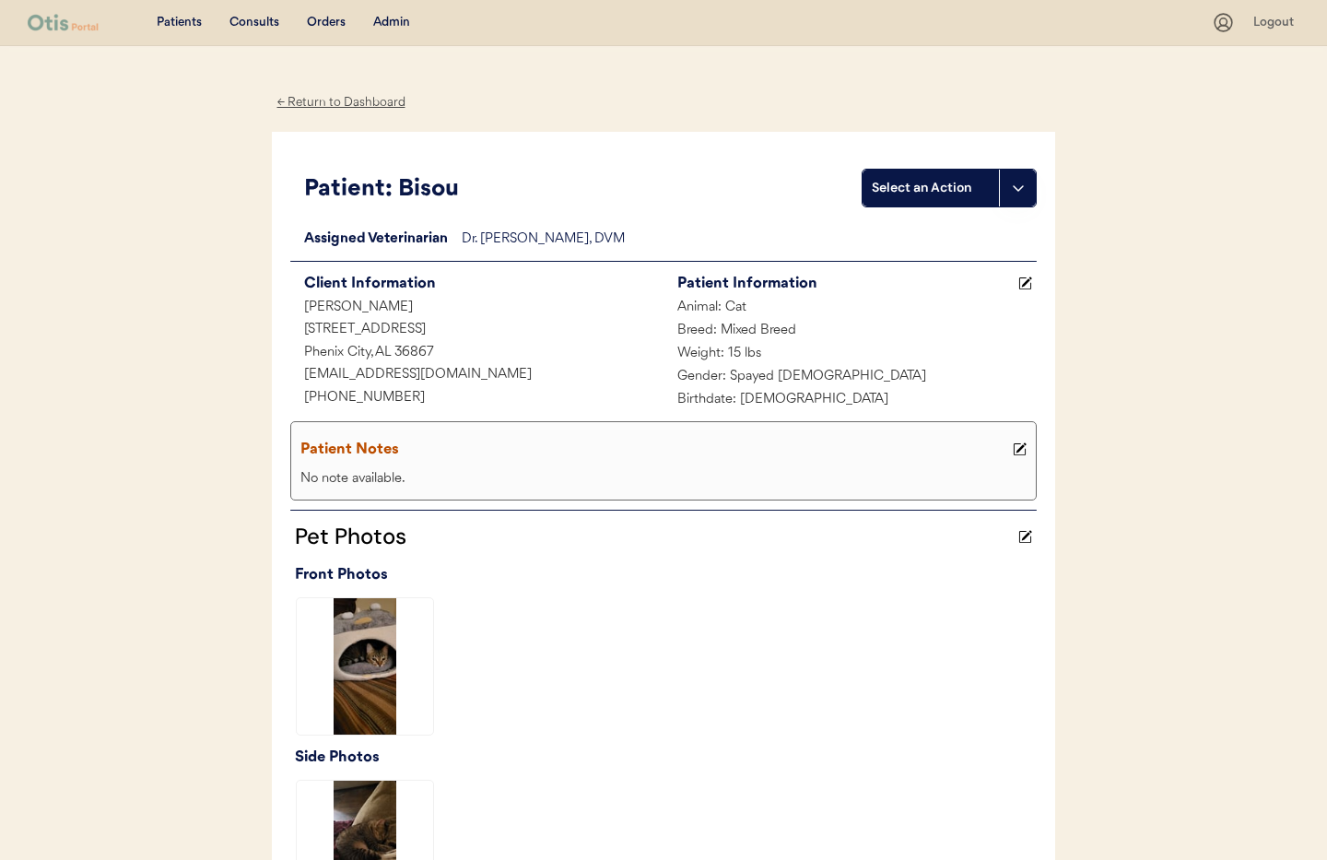
click at [318, 101] on div "← Return to Dashboard" at bounding box center [341, 102] width 138 height 21
drag, startPoint x: 318, startPoint y: 101, endPoint x: 366, endPoint y: 113, distance: 49.4
click at [318, 101] on div "← Return to Dashboard" at bounding box center [341, 102] width 138 height 21
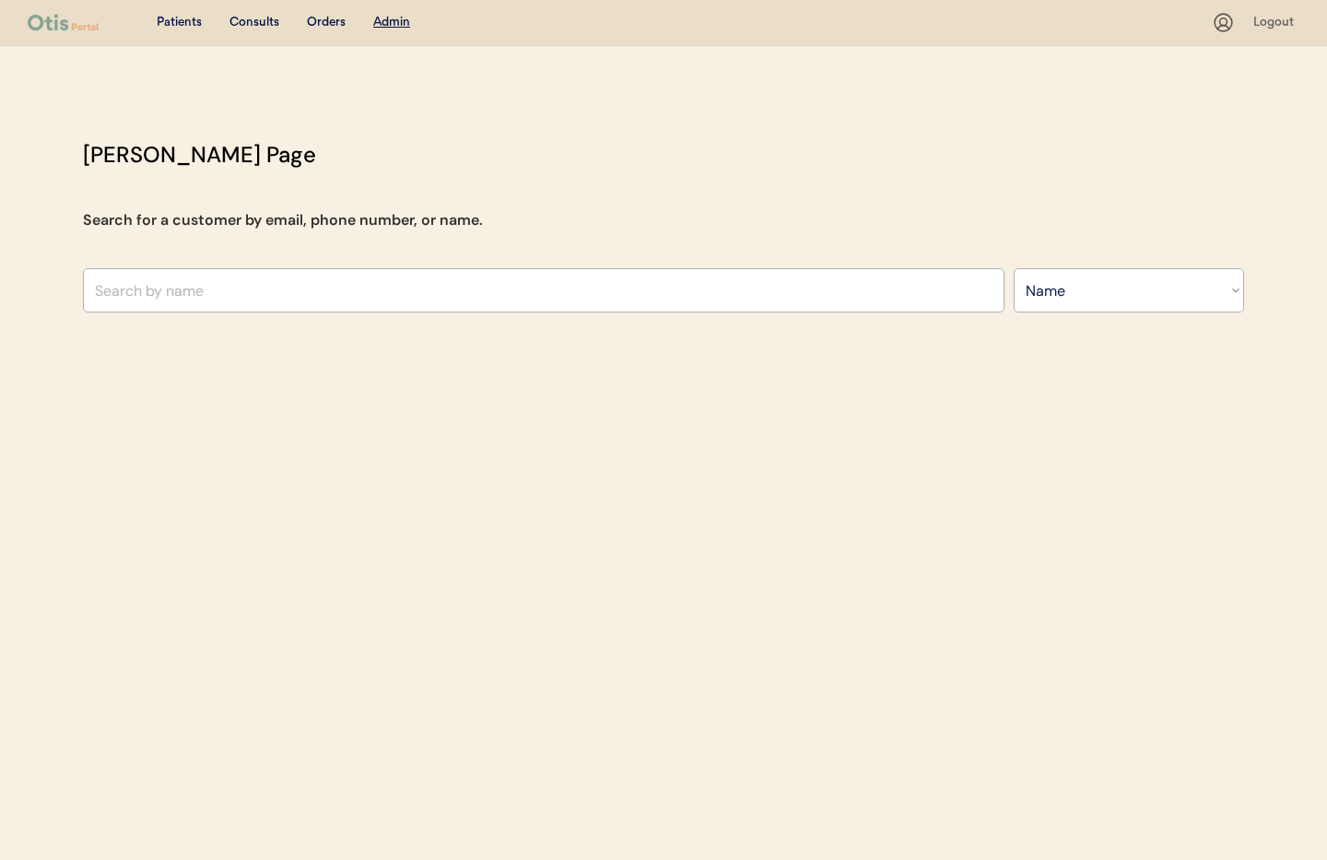
select select ""Name""
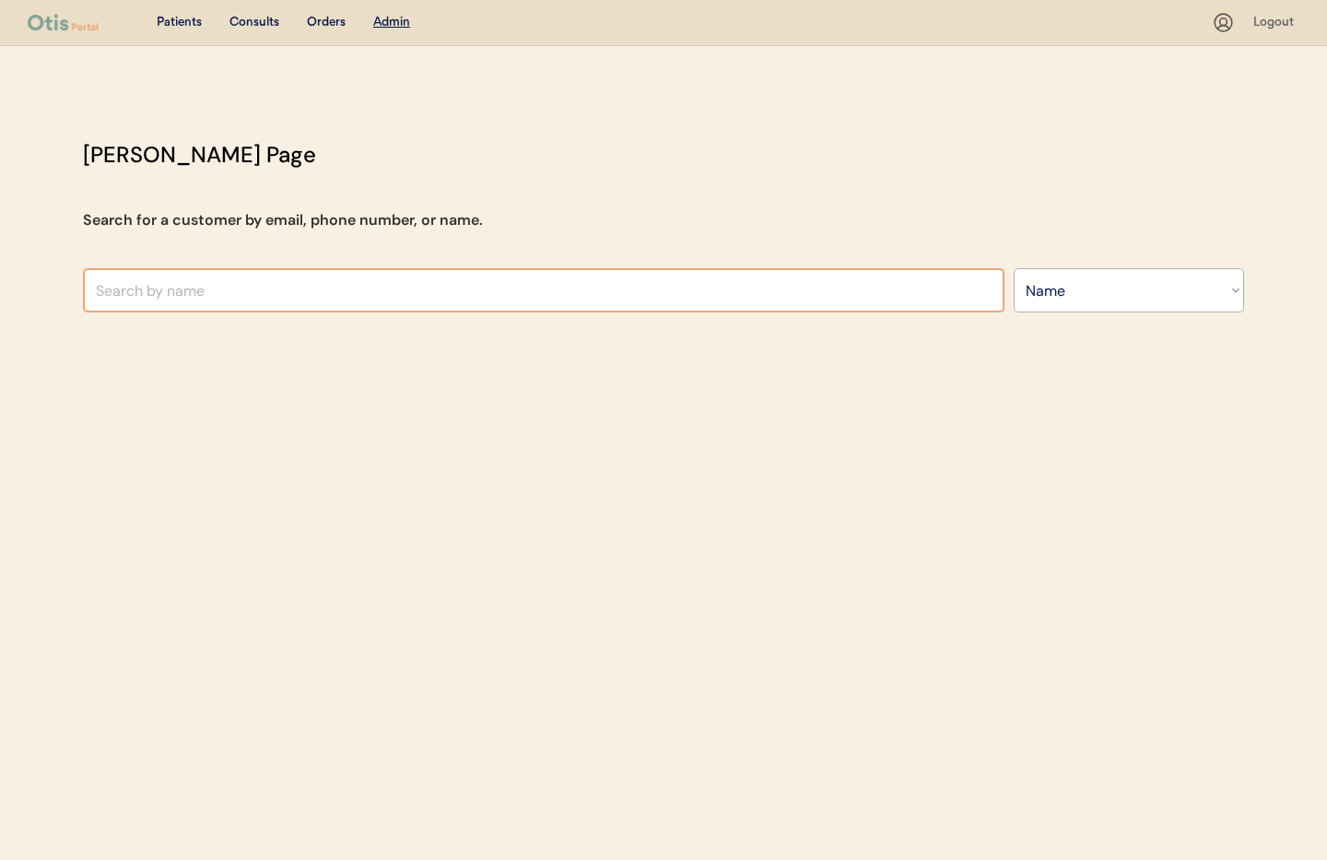
click at [436, 290] on input "text" at bounding box center [543, 290] width 921 height 44
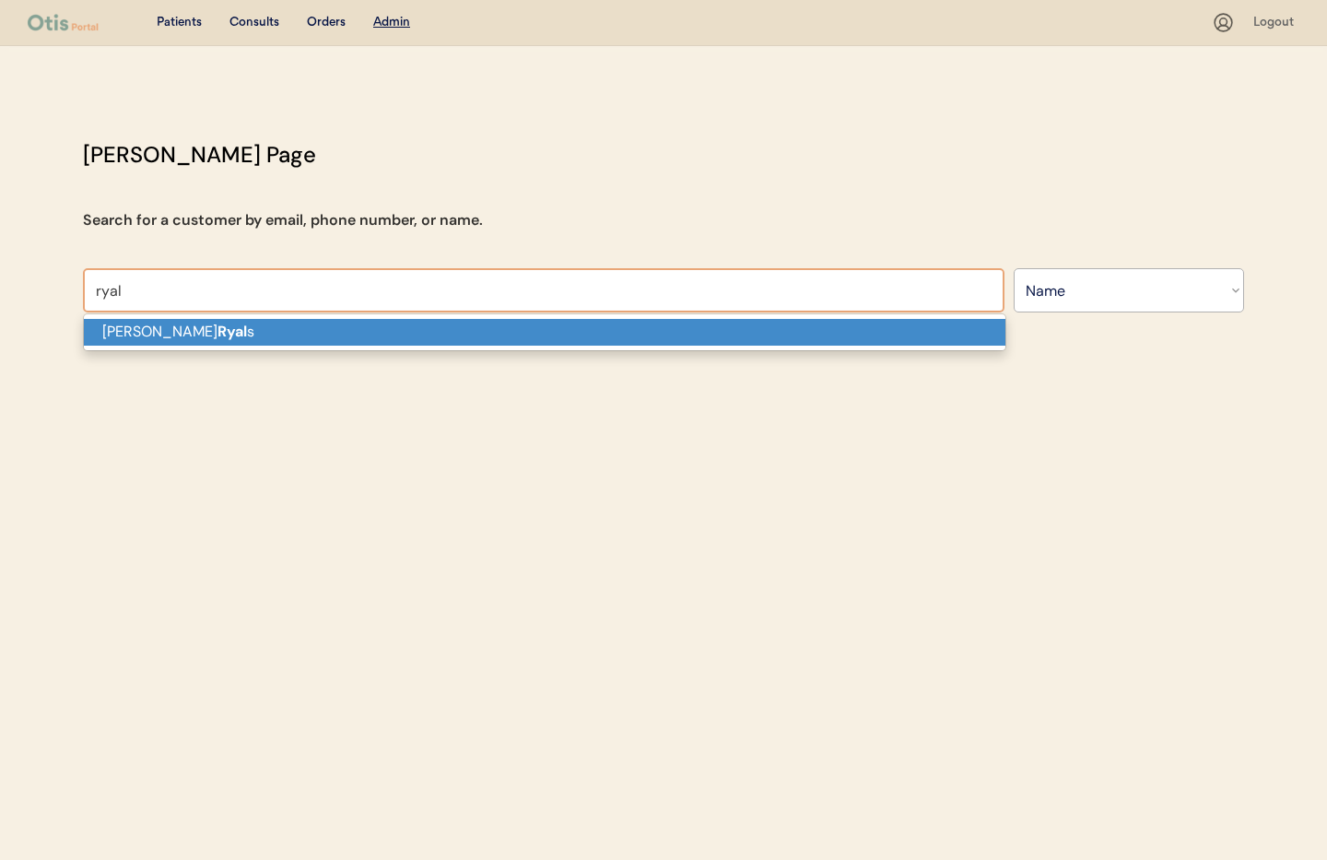
click at [455, 324] on p "Vera Ryal s" at bounding box center [544, 332] width 921 height 27
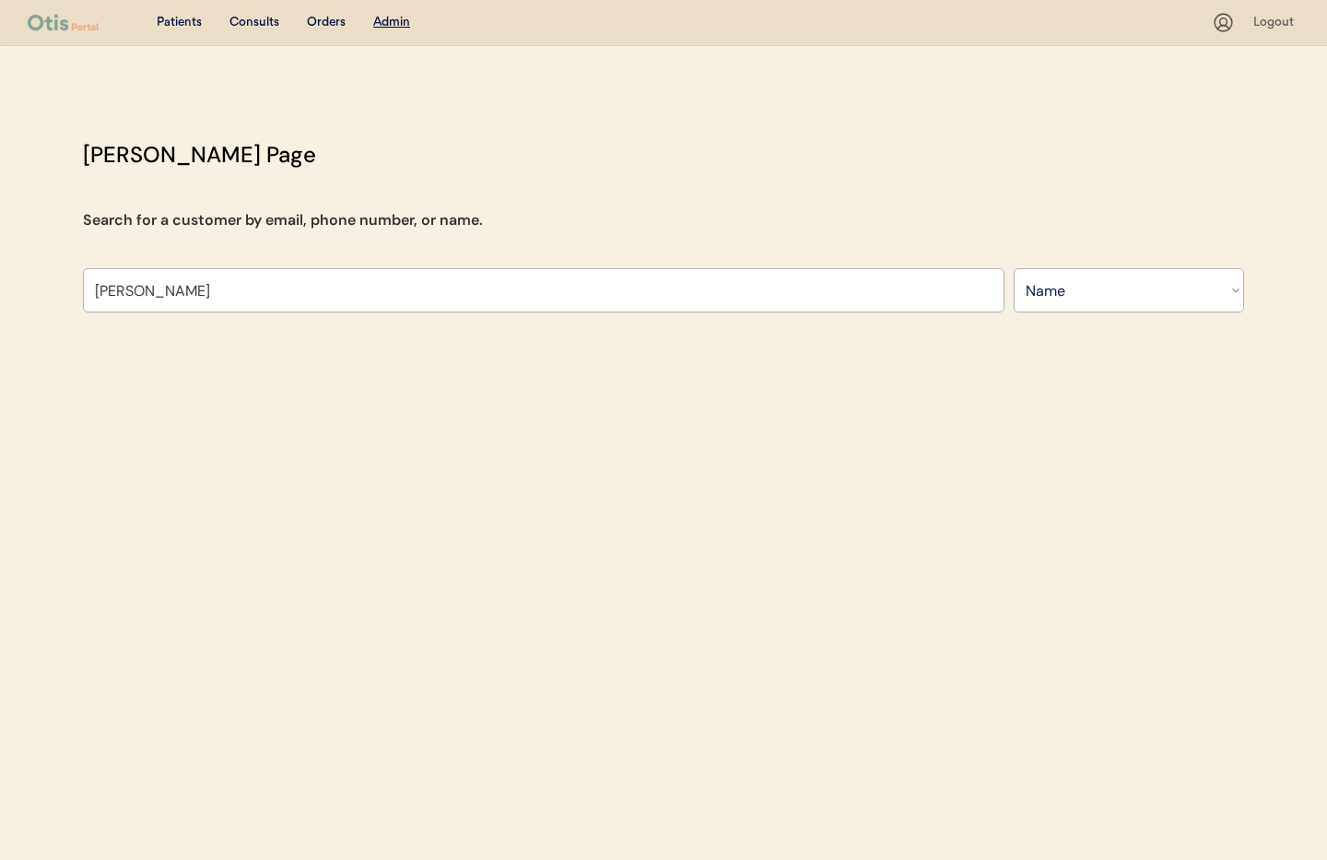
type input "Vera Ryals"
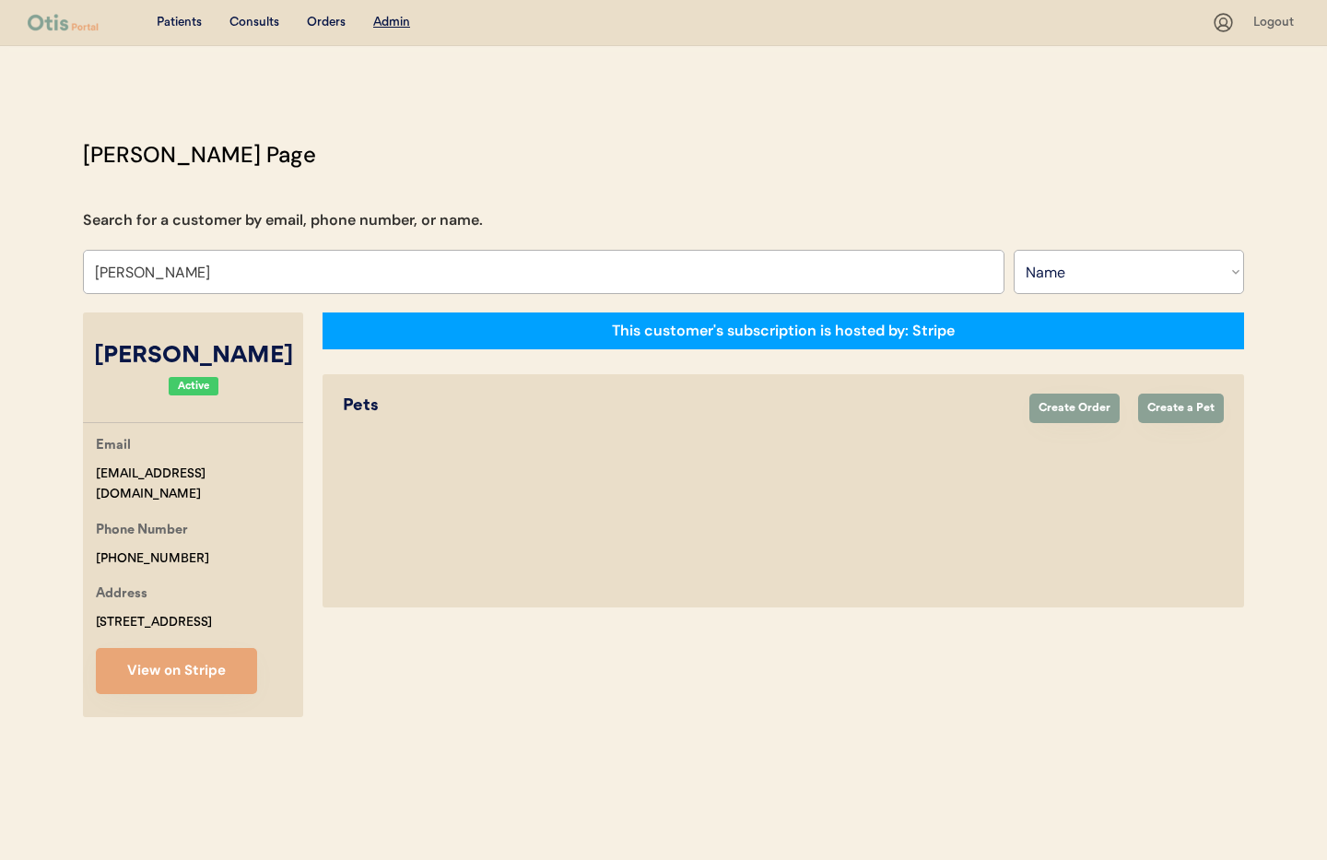
select select "true"
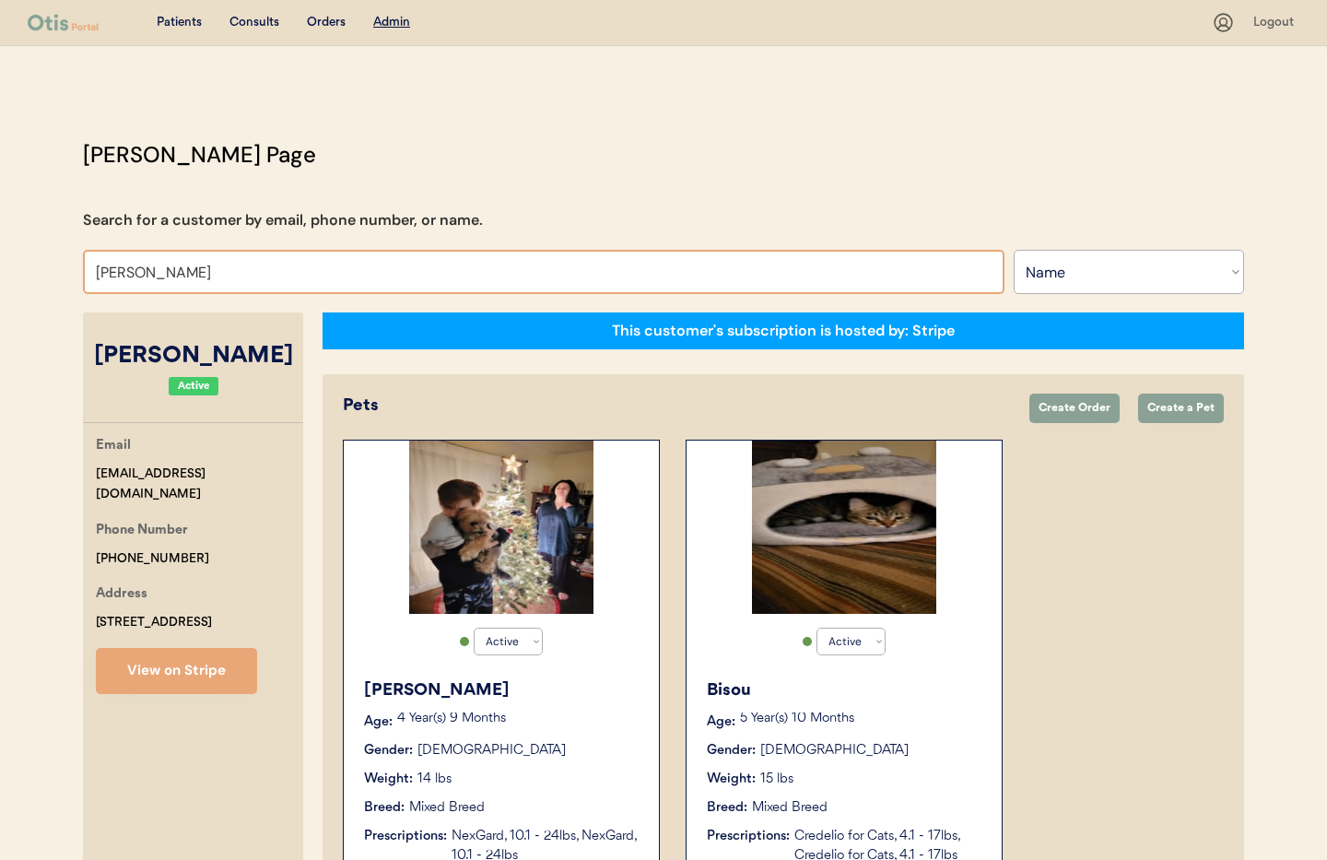
drag, startPoint x: 123, startPoint y: 268, endPoint x: 34, endPoint y: 256, distance: 89.2
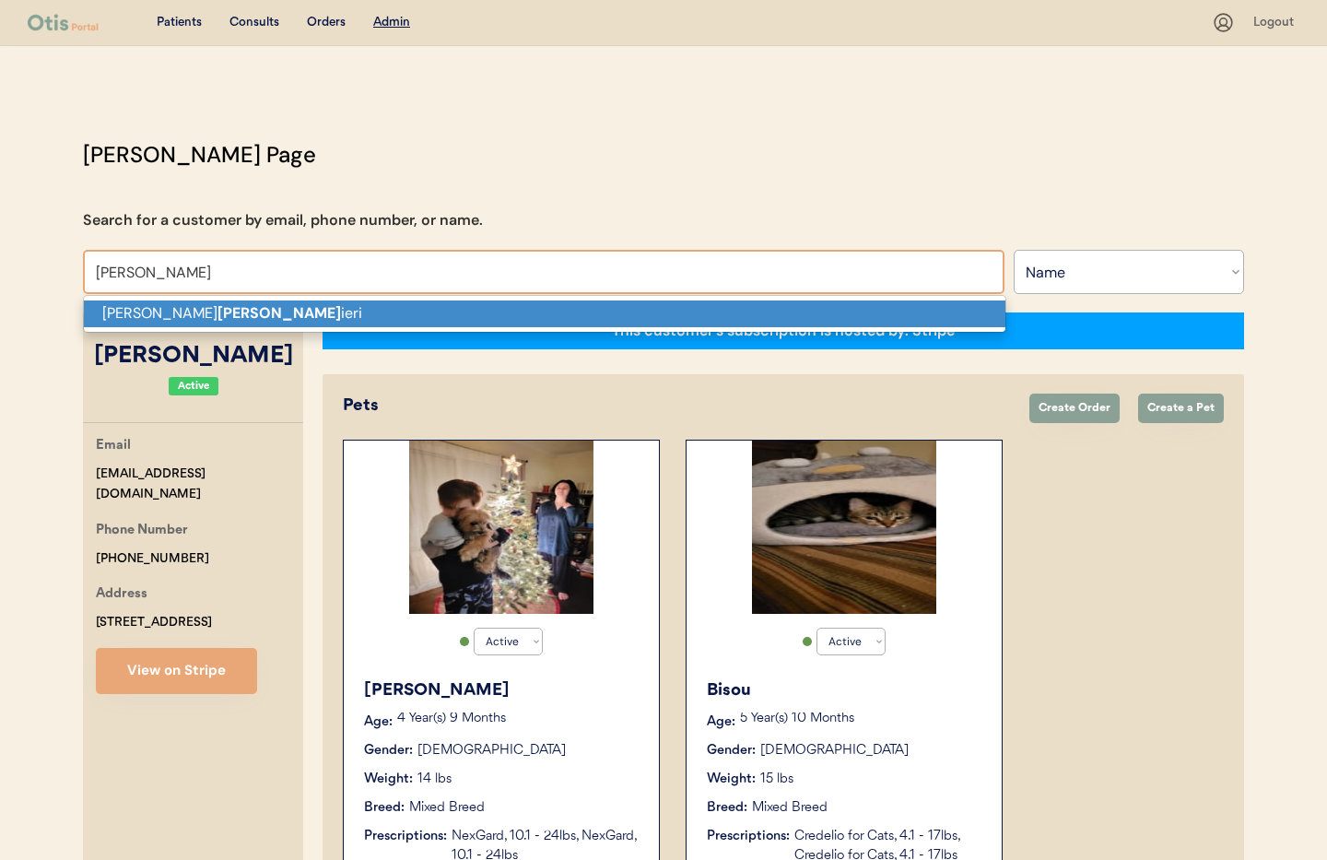
click at [217, 314] on strong "Zepp" at bounding box center [278, 312] width 123 height 19
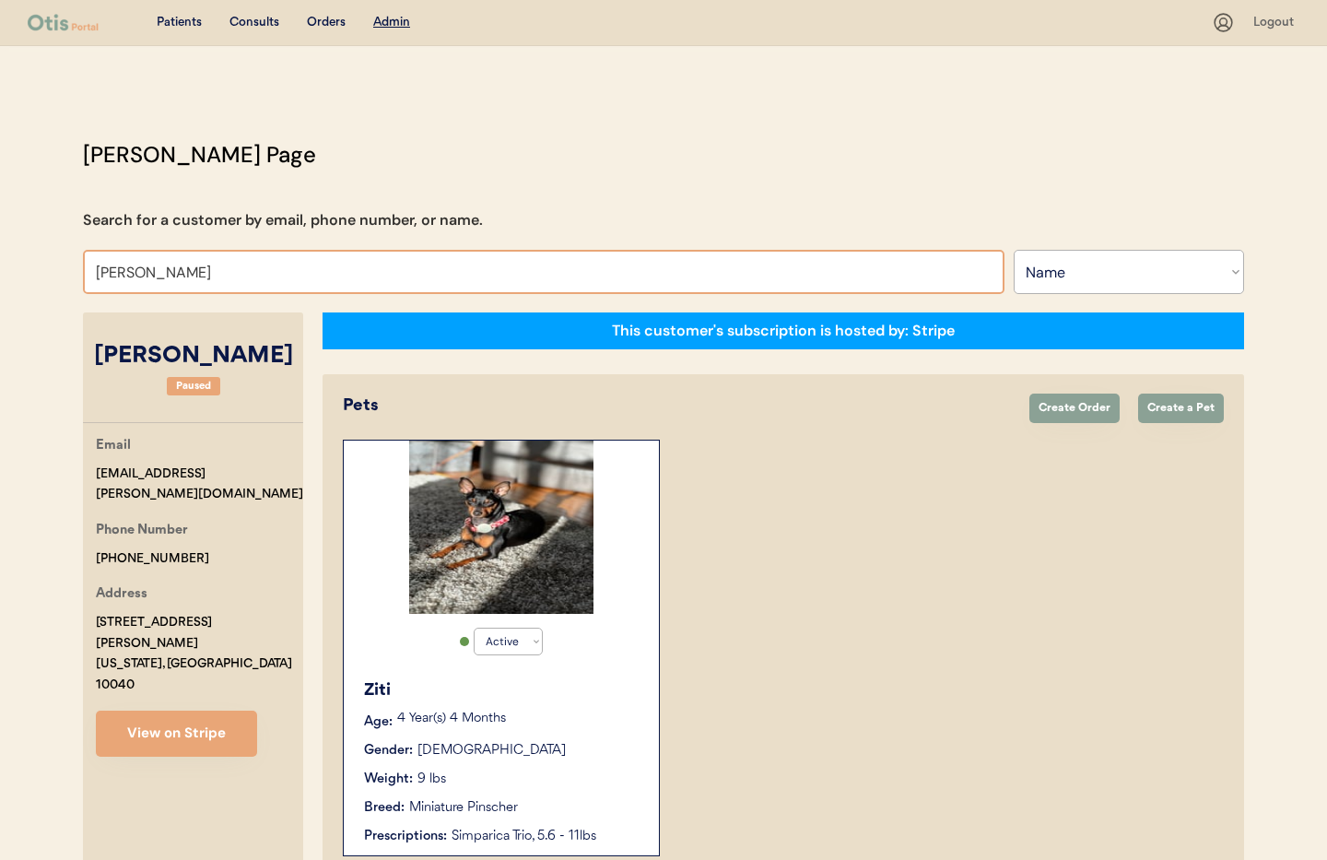
drag, startPoint x: 204, startPoint y: 278, endPoint x: 75, endPoint y: 253, distance: 131.3
type input "Mar"
type input "Marie Hannold"
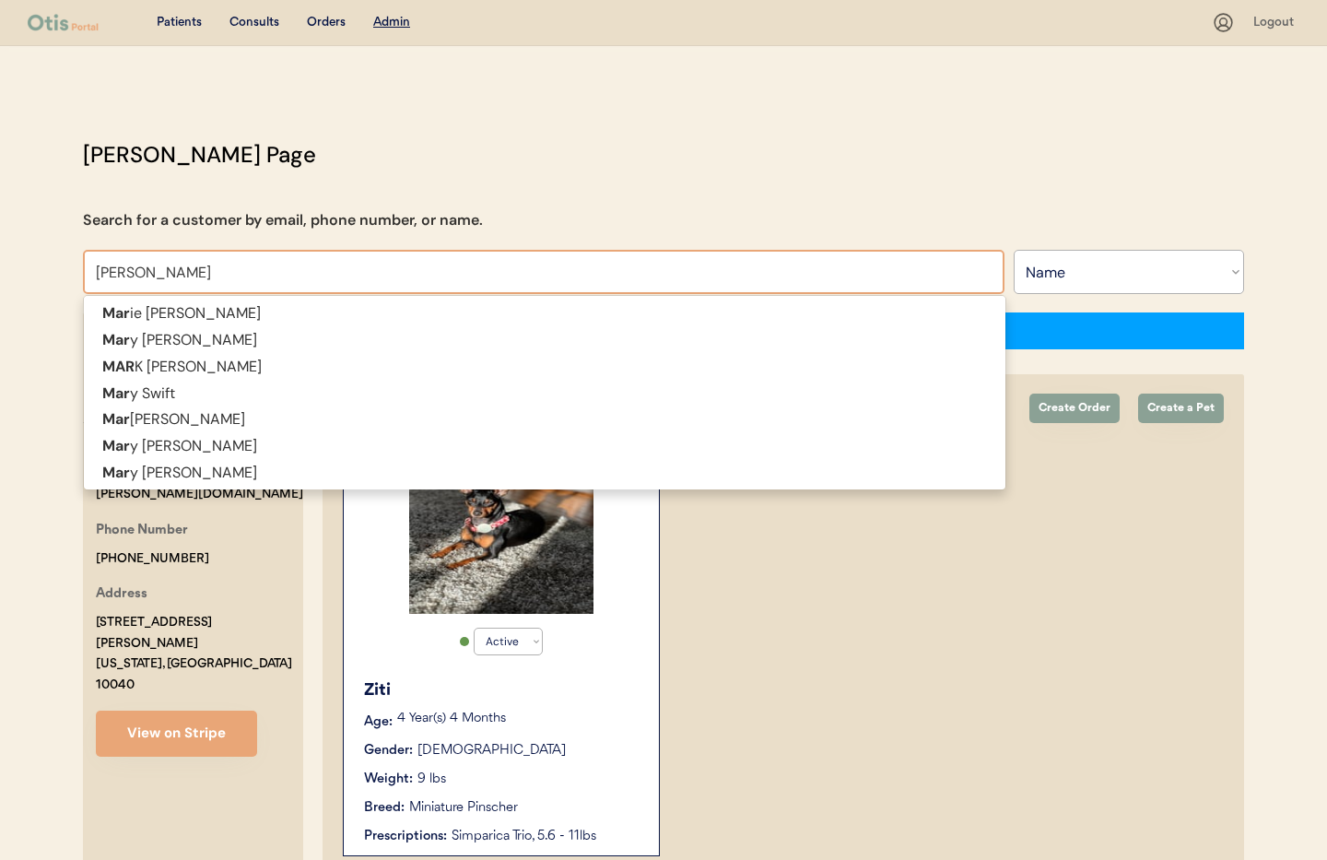
type input "Mary"
type input "Mary Earle"
type input "Mary mur"
type input "Mary murphy"
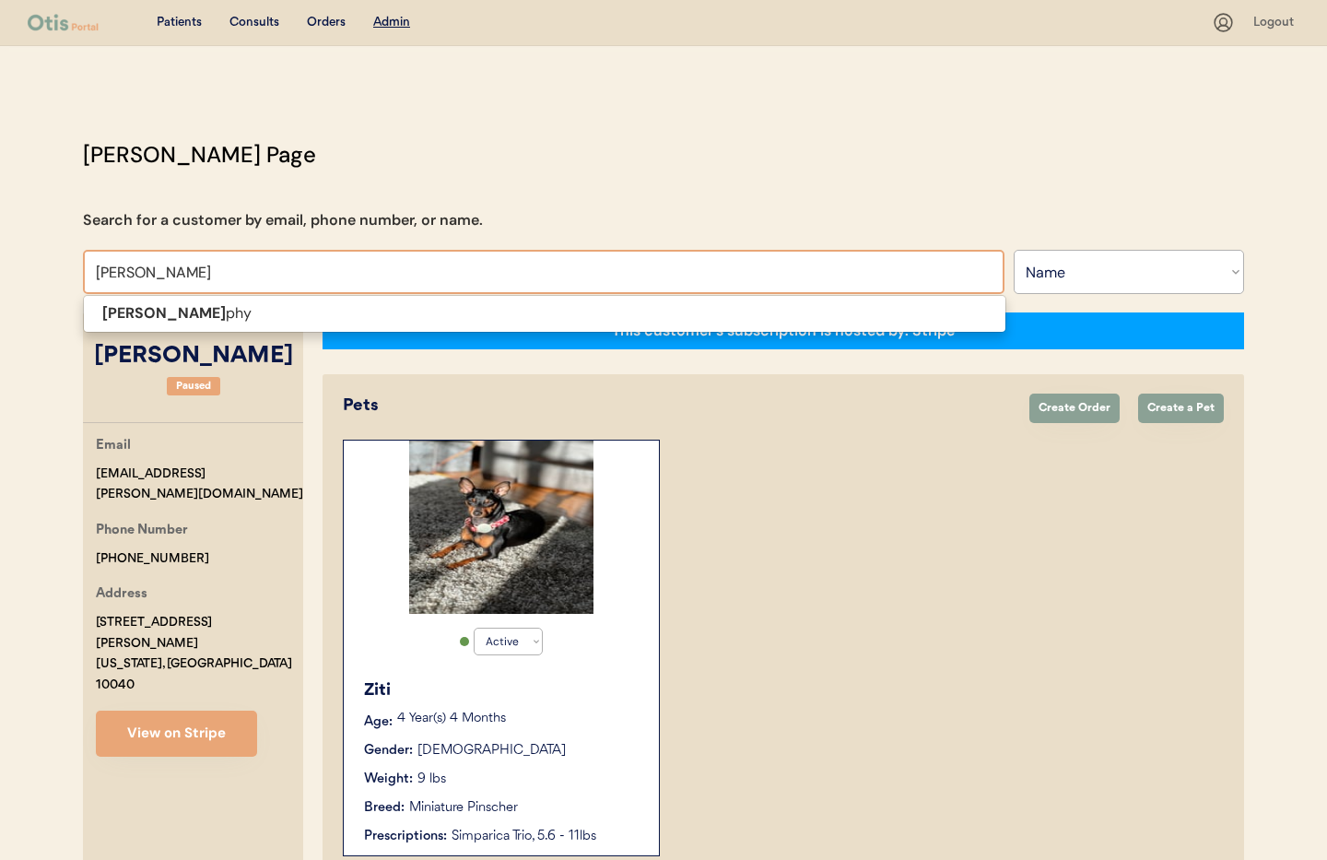
type input "Mary murph"
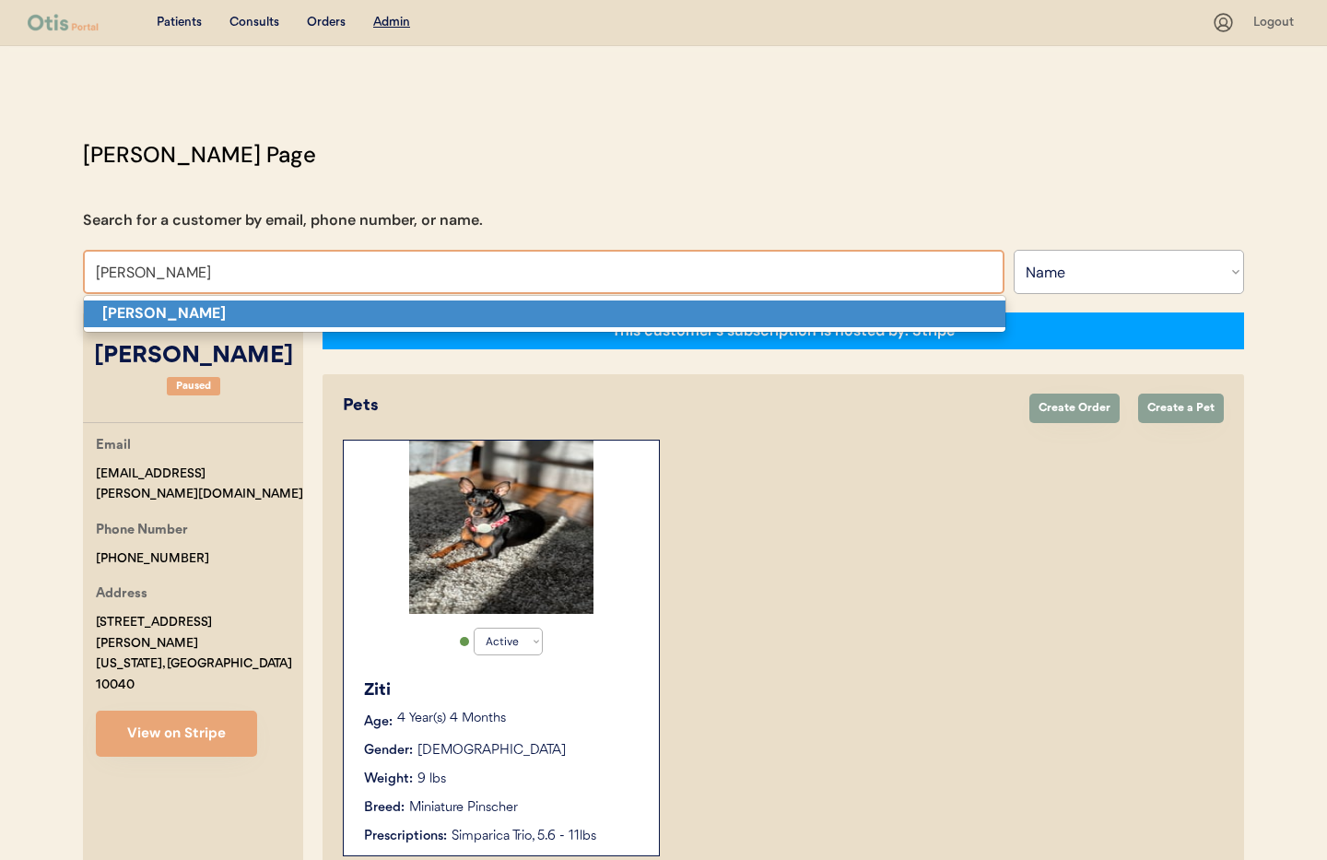
click at [170, 312] on strong "Mary Murphy" at bounding box center [163, 312] width 123 height 19
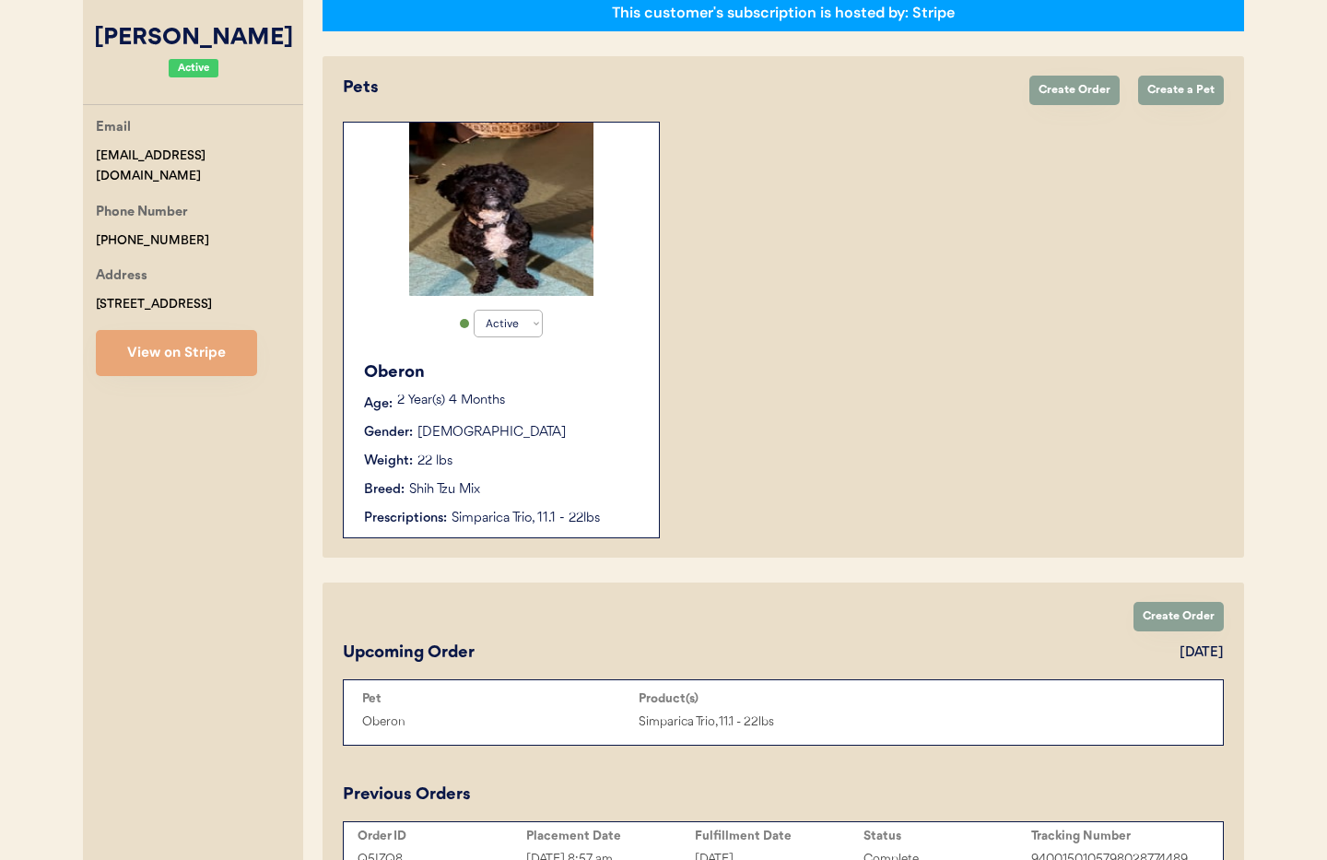
scroll to position [329, 0]
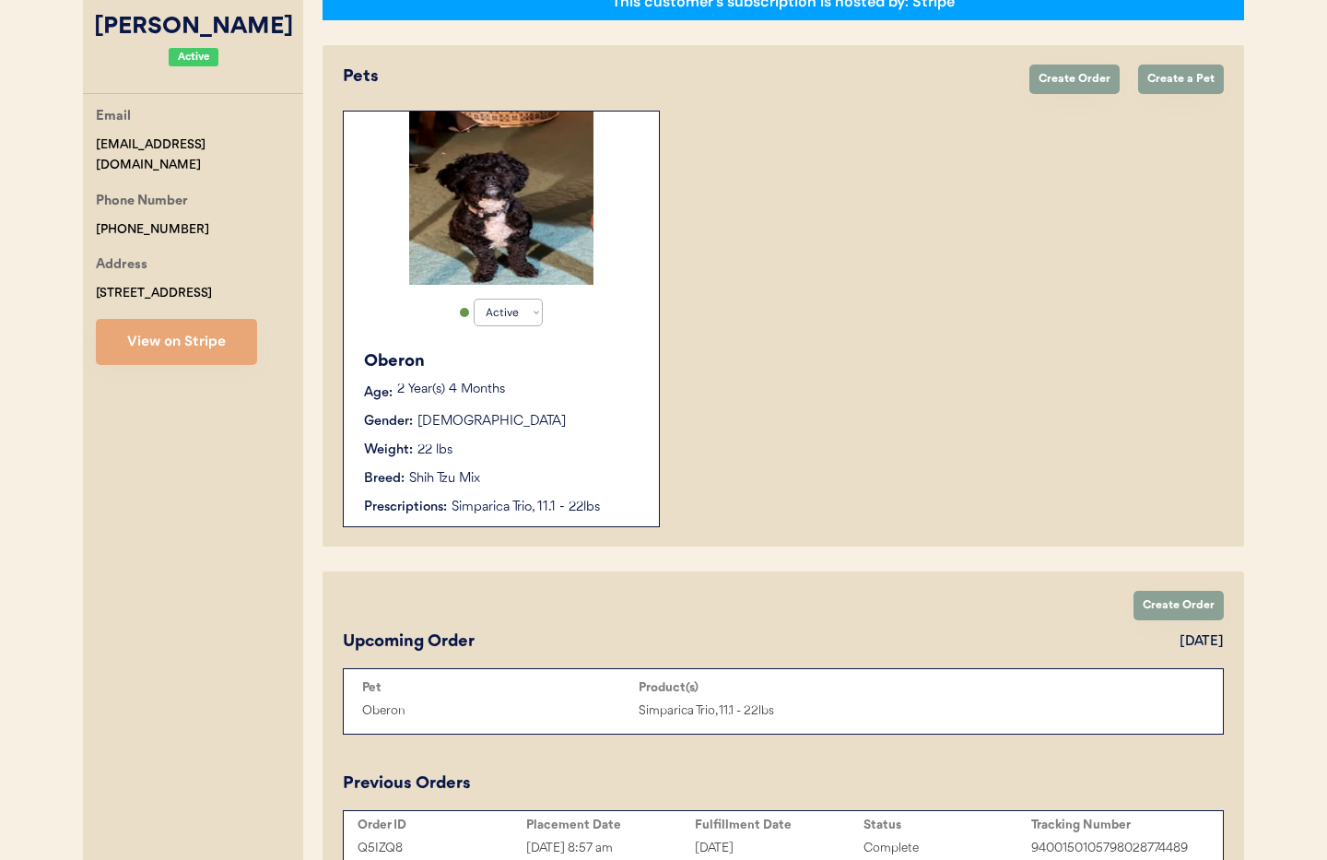
type input "Mary Murphy"
click at [575, 425] on div "Gender: Male" at bounding box center [502, 421] width 276 height 19
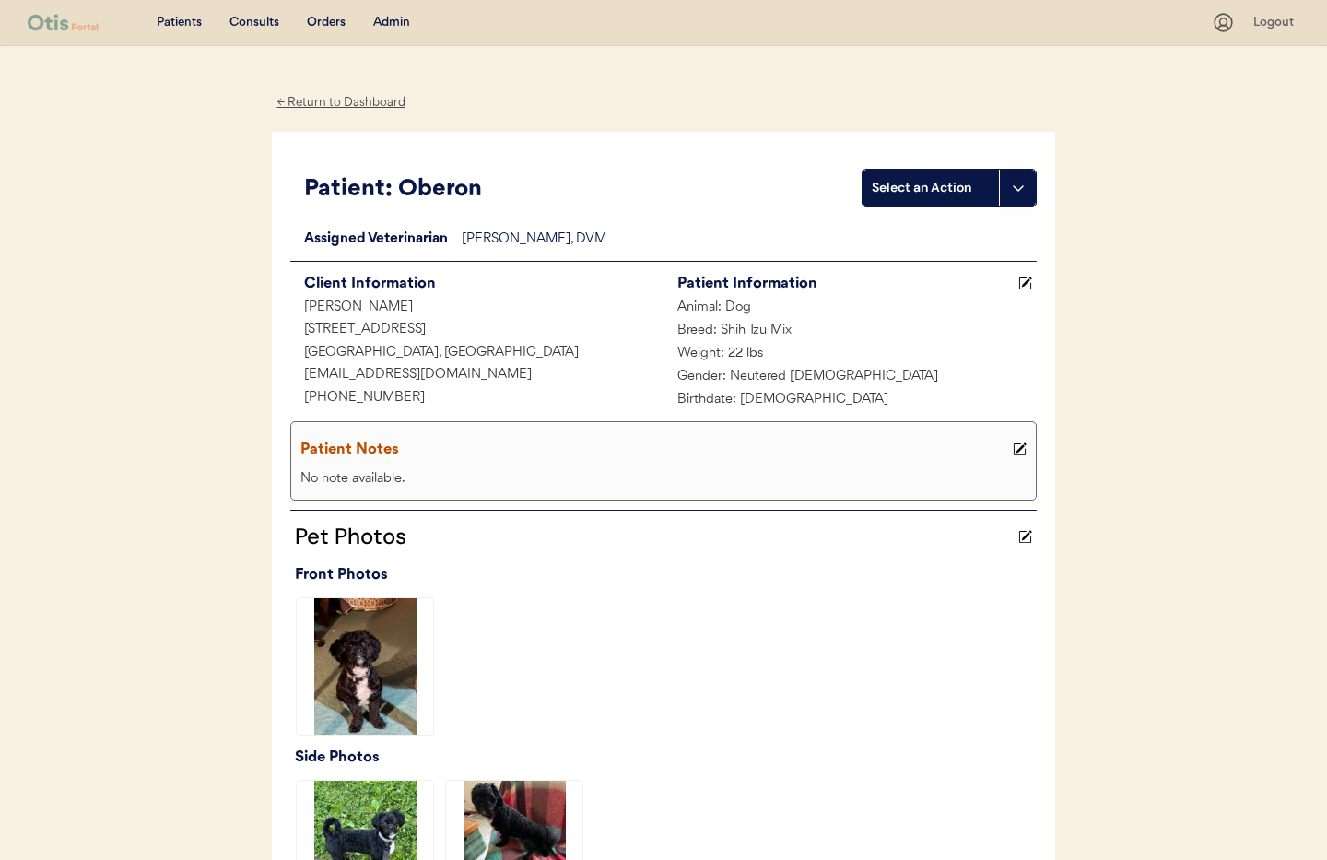
click at [394, 25] on div "Admin" at bounding box center [391, 23] width 37 height 18
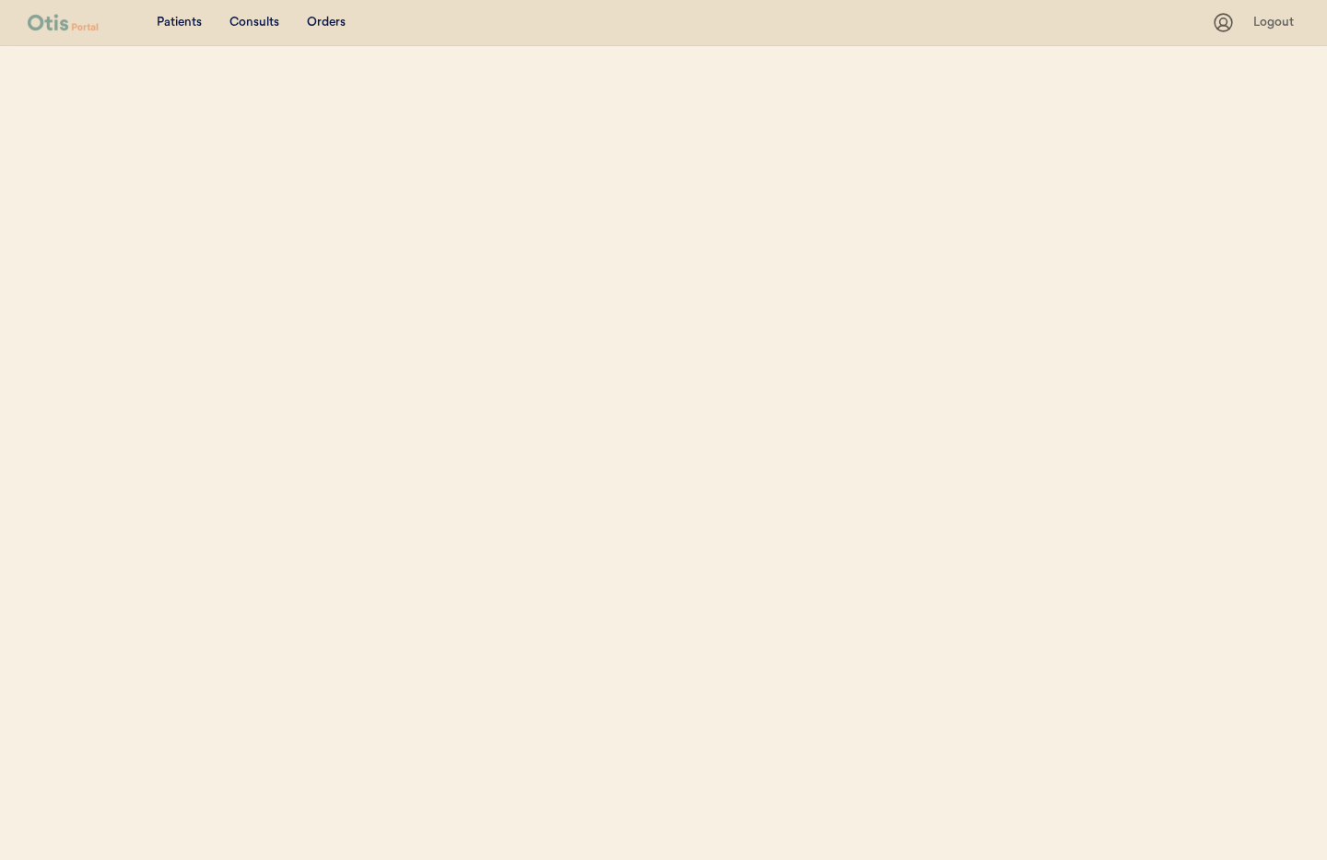
select select ""Name""
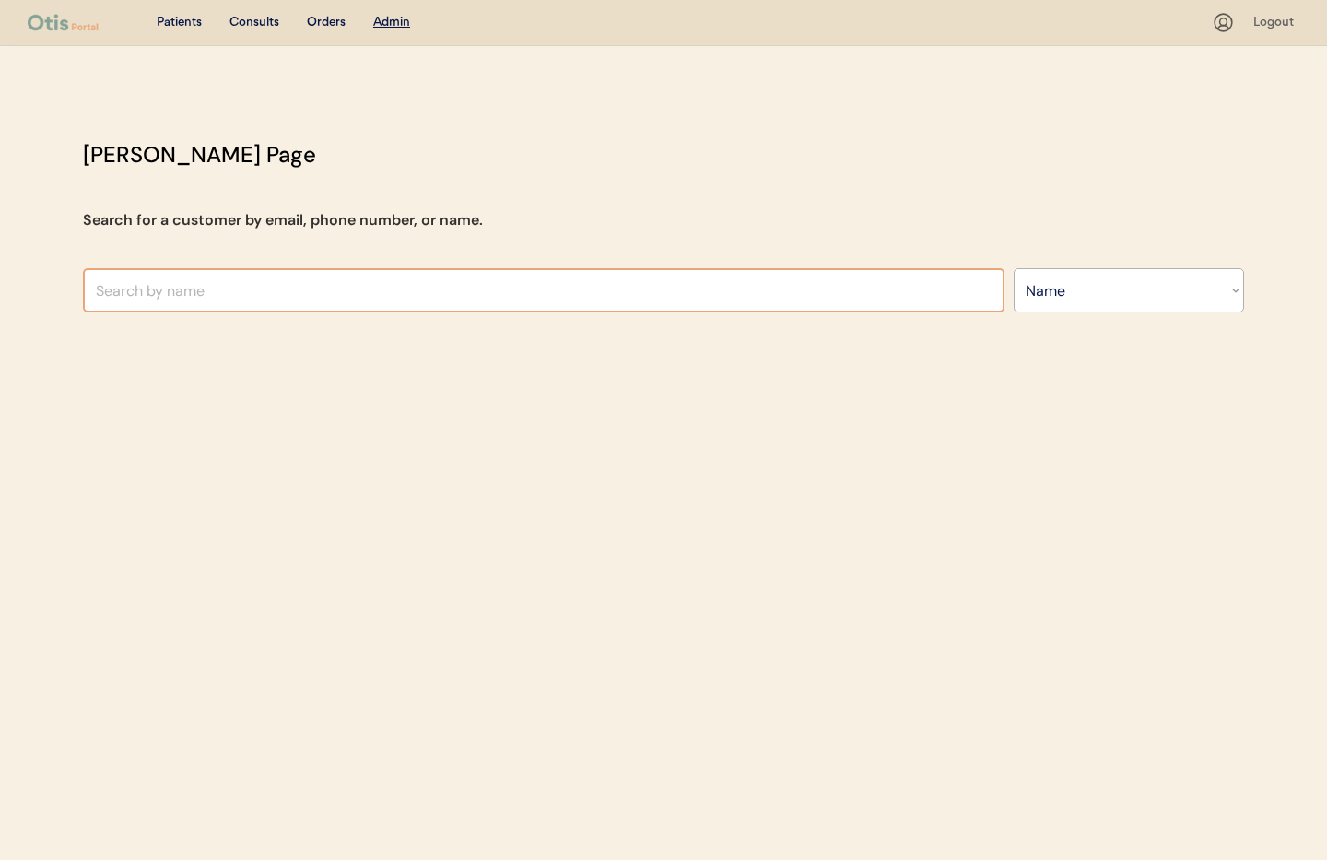
click at [275, 288] on input "text" at bounding box center [543, 290] width 921 height 44
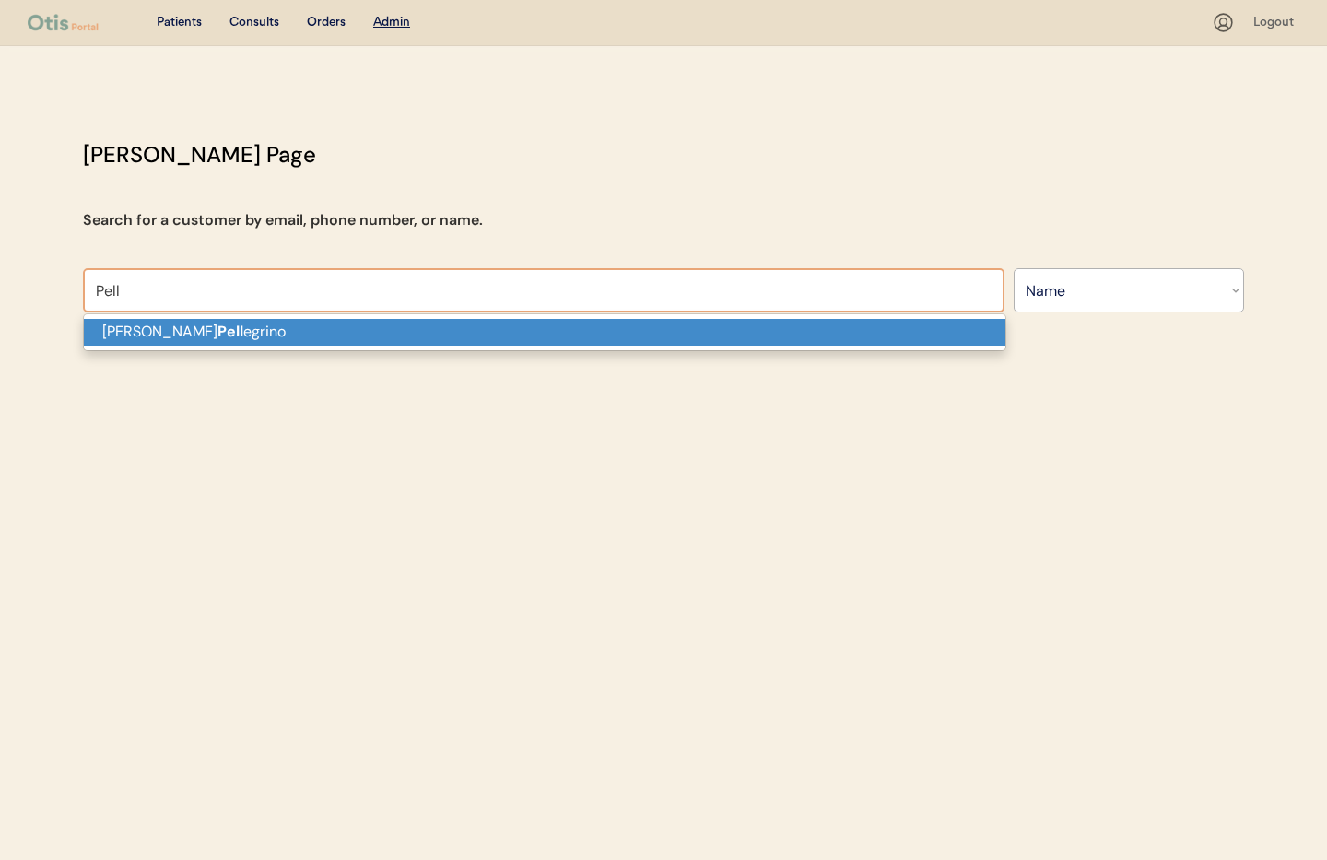
drag, startPoint x: 252, startPoint y: 332, endPoint x: 1279, endPoint y: 347, distance: 1026.4
click at [252, 332] on p "Brittney Pell egrino" at bounding box center [544, 332] width 921 height 27
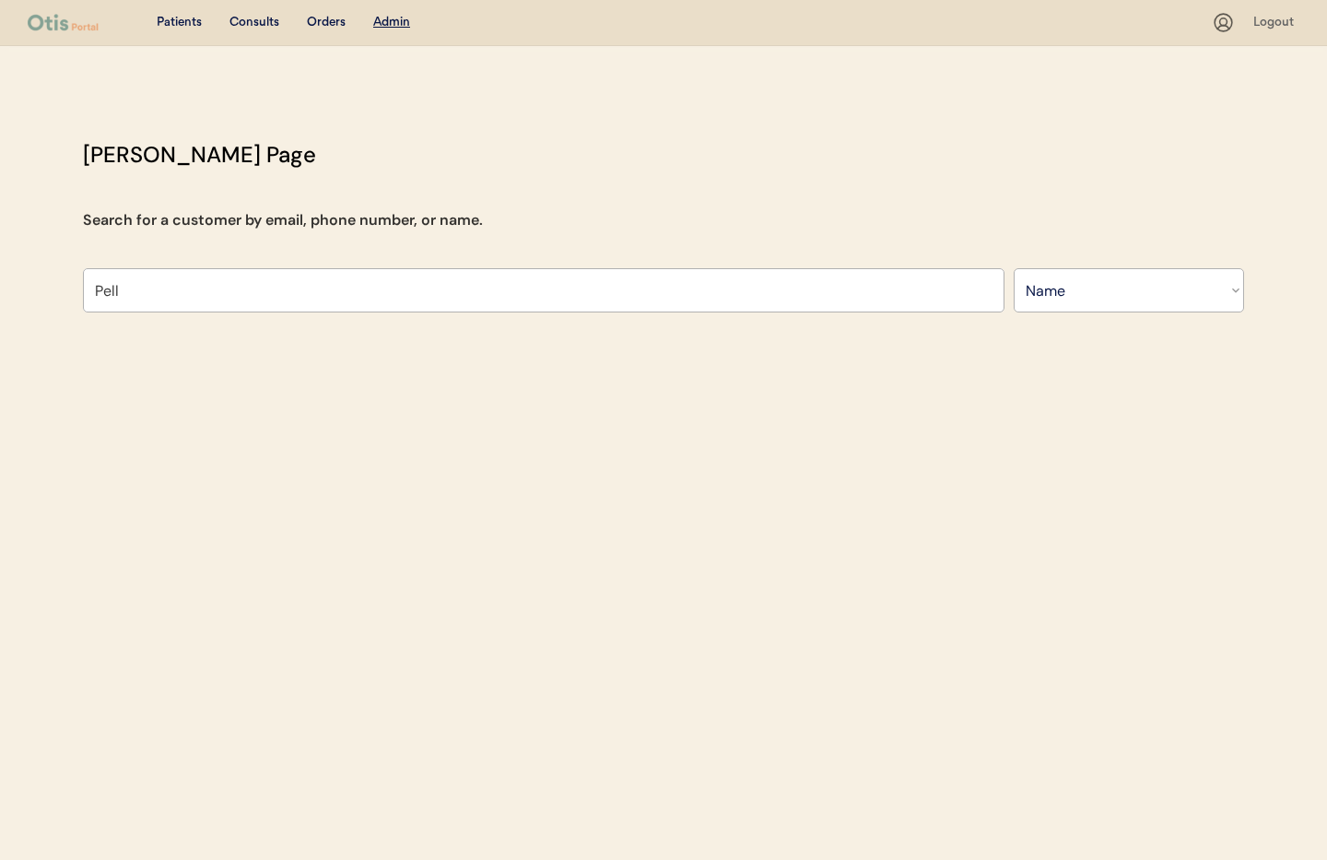
type input "Brittney Pellegrino"
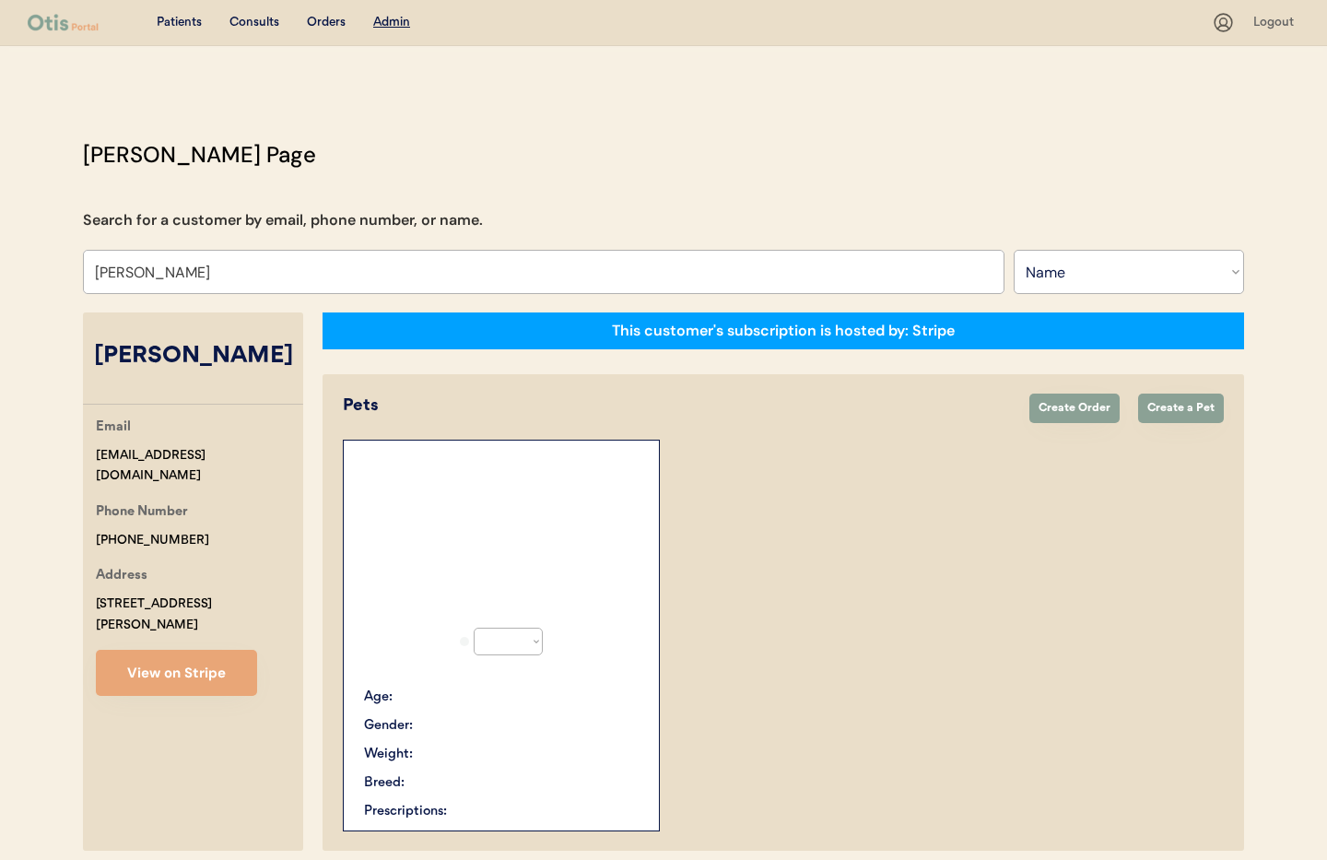
select select "true"
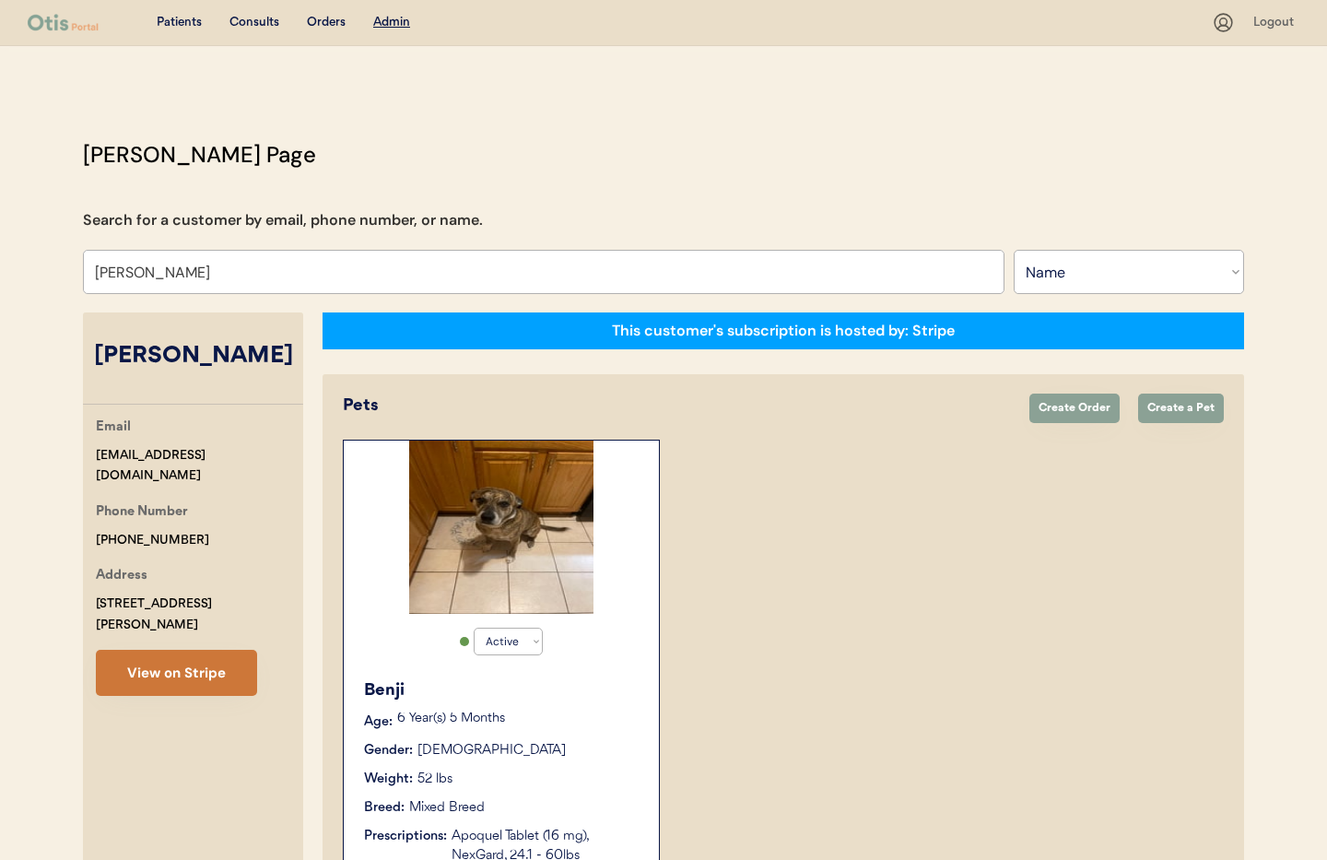
click at [172, 665] on button "View on Stripe" at bounding box center [176, 672] width 161 height 46
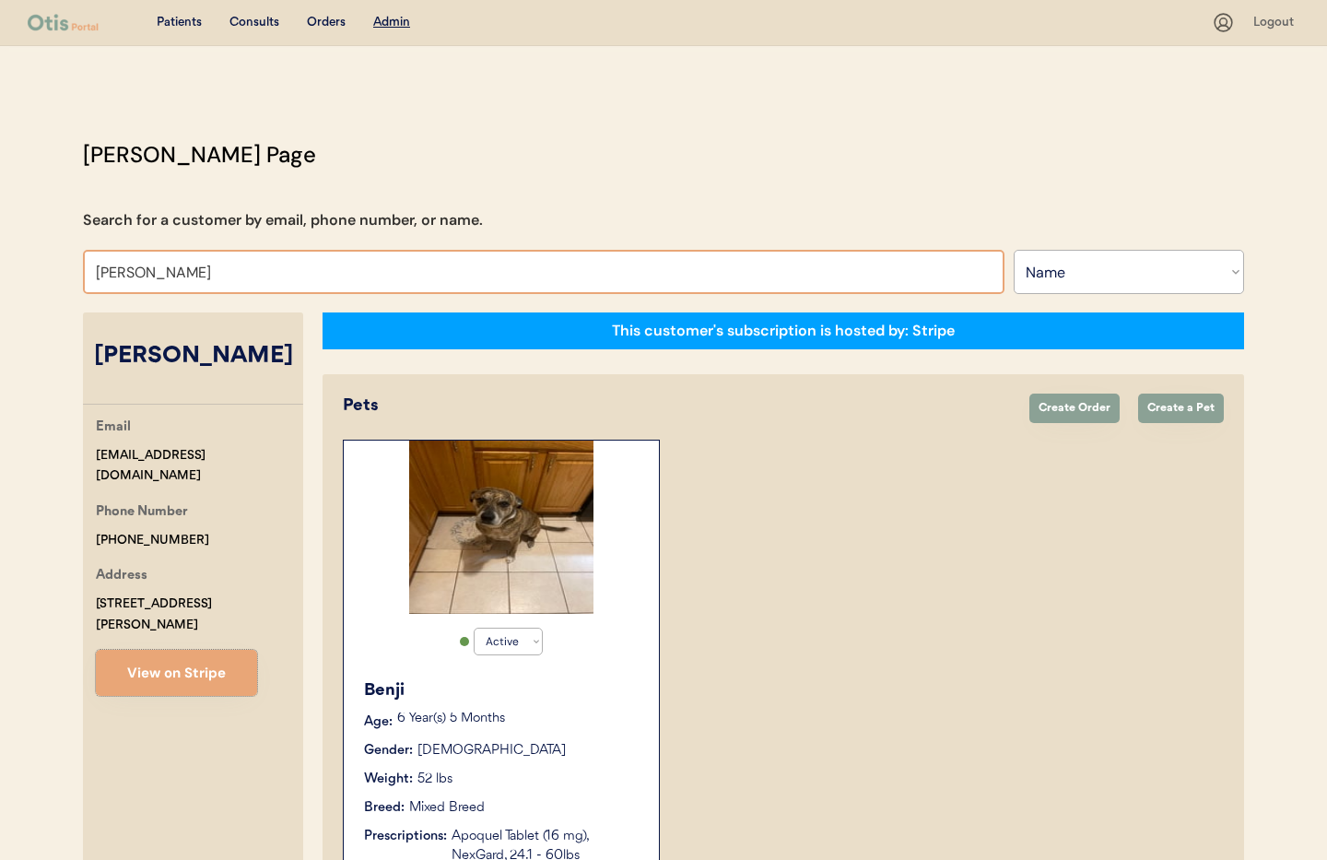
click at [228, 280] on input "Brittney Pellegrino" at bounding box center [543, 272] width 921 height 44
drag, startPoint x: 196, startPoint y: 274, endPoint x: 9, endPoint y: 251, distance: 188.3
click at [9, 251] on div "Patients Consults Orders Admin Logout Otis Admin Page Search for a customer by …" at bounding box center [663, 617] width 1327 height 1234
type input "Allen r"
type input "Allen rioux"
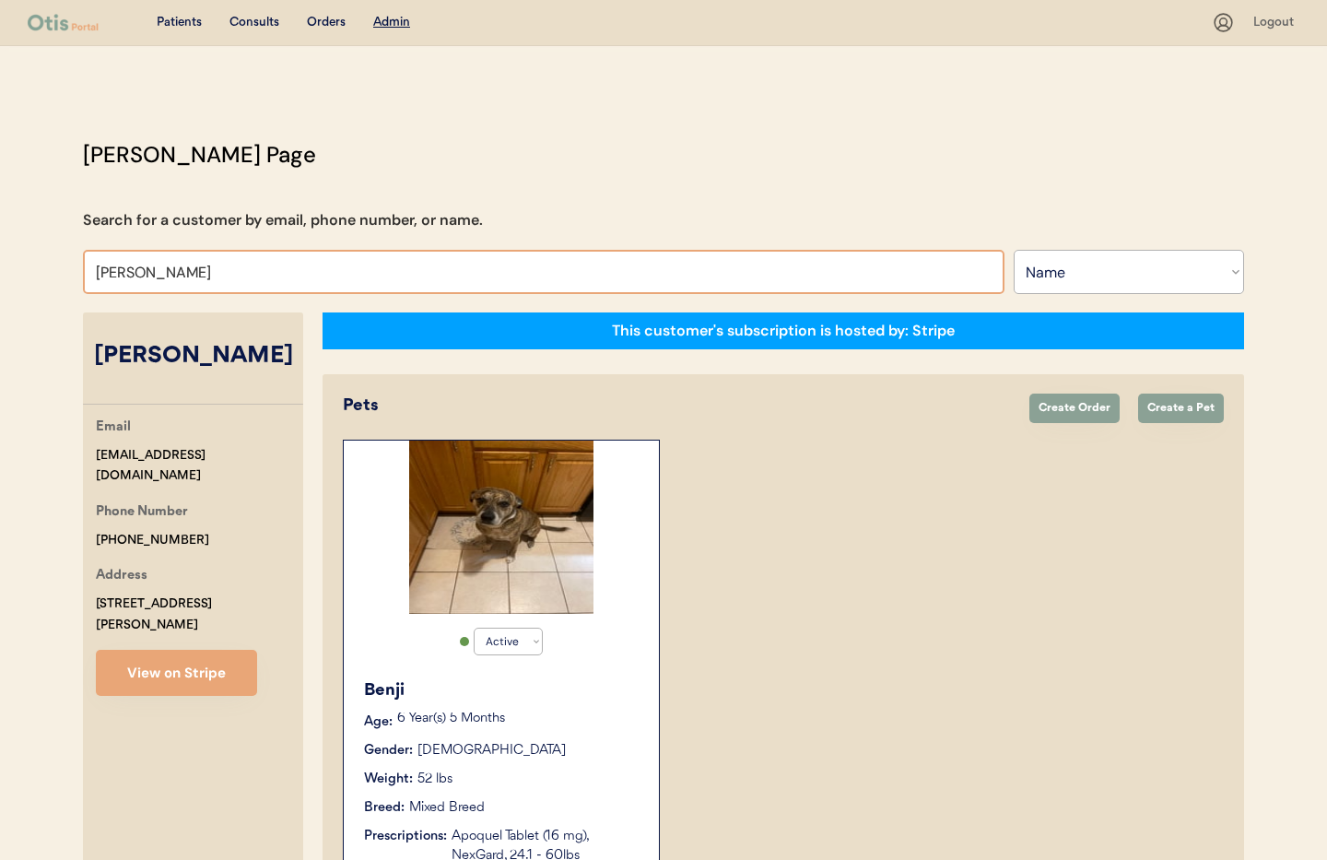
type input "Allen"
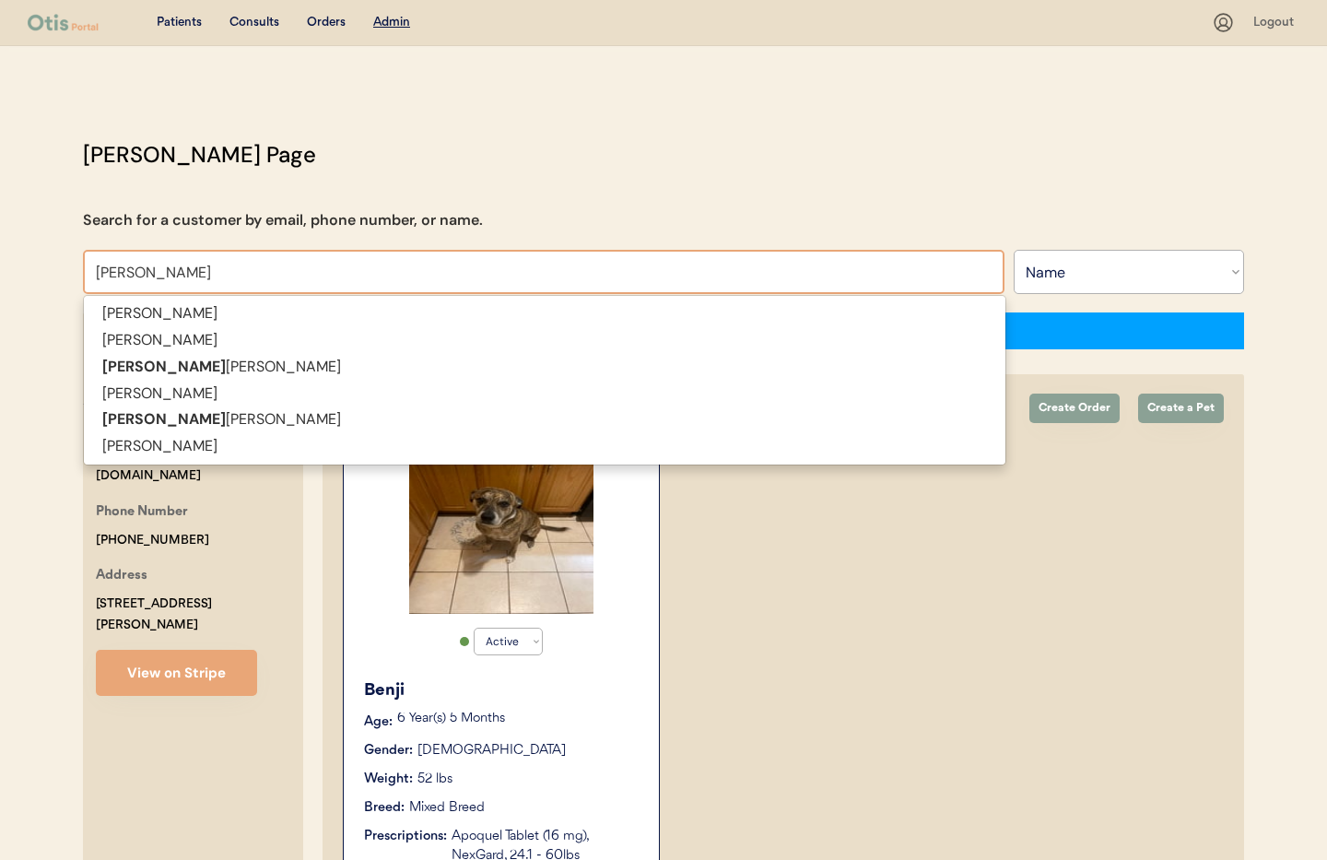
type input "Allen R"
type input "[PERSON_NAME]"
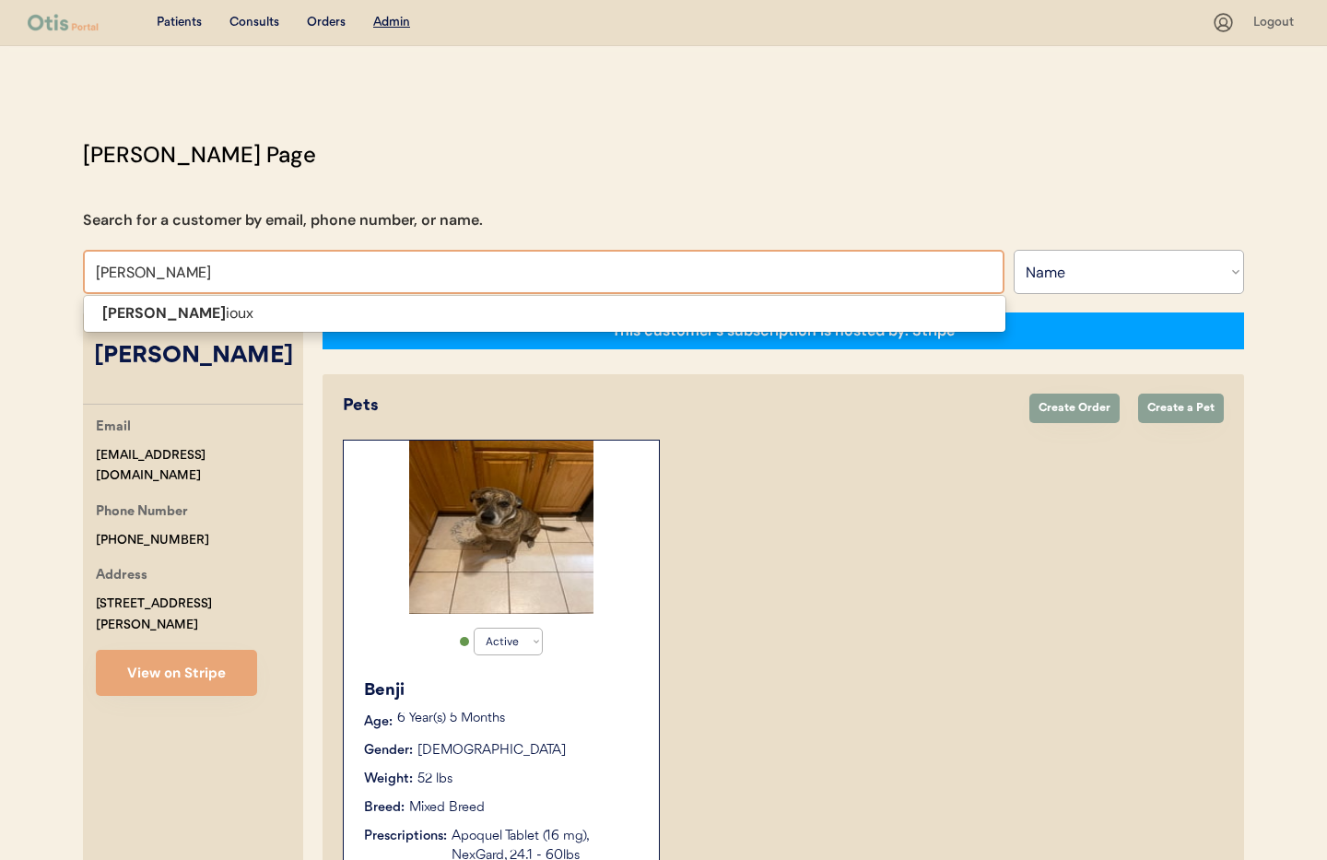
type input "Allen Ri"
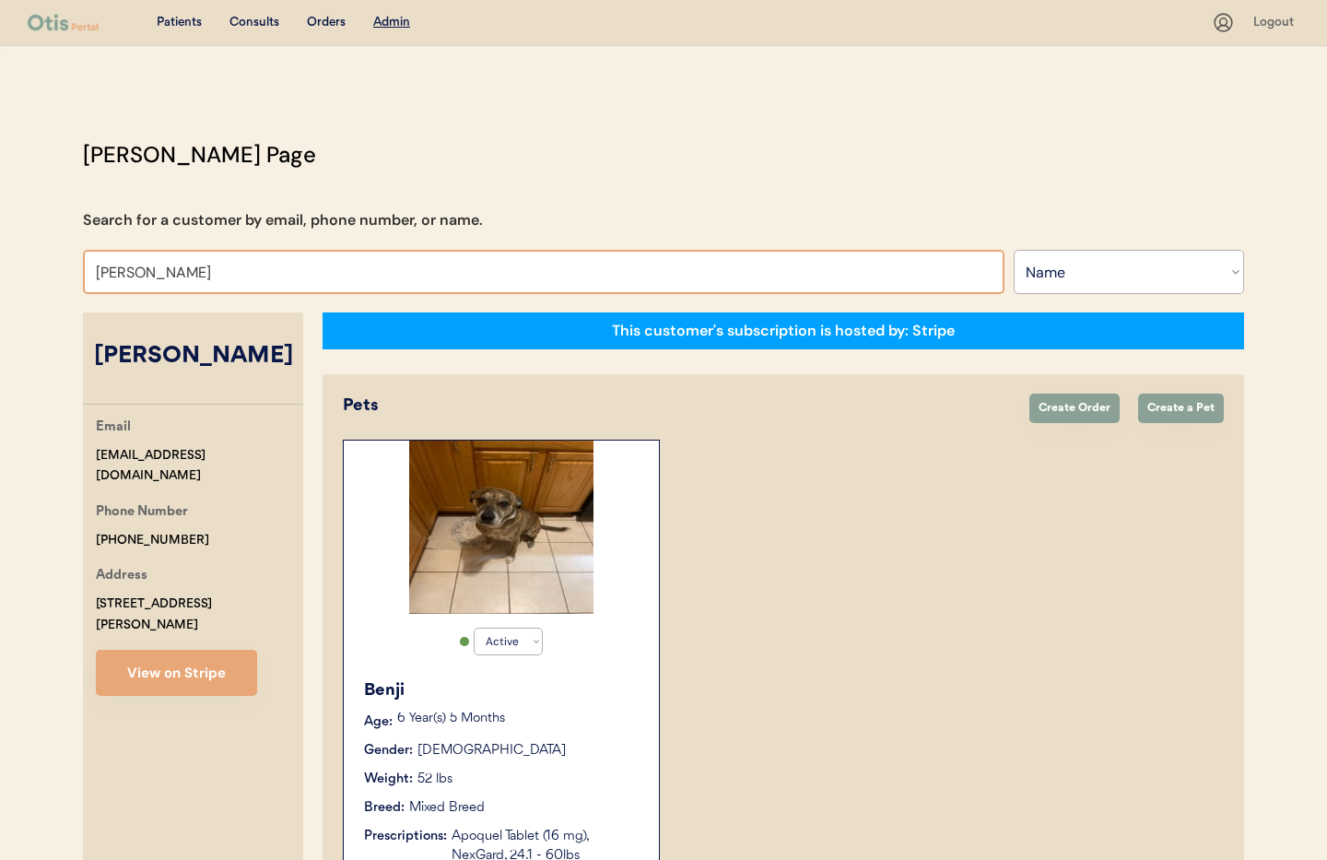
type input "Allen Ri"
type input "[PERSON_NAME]"
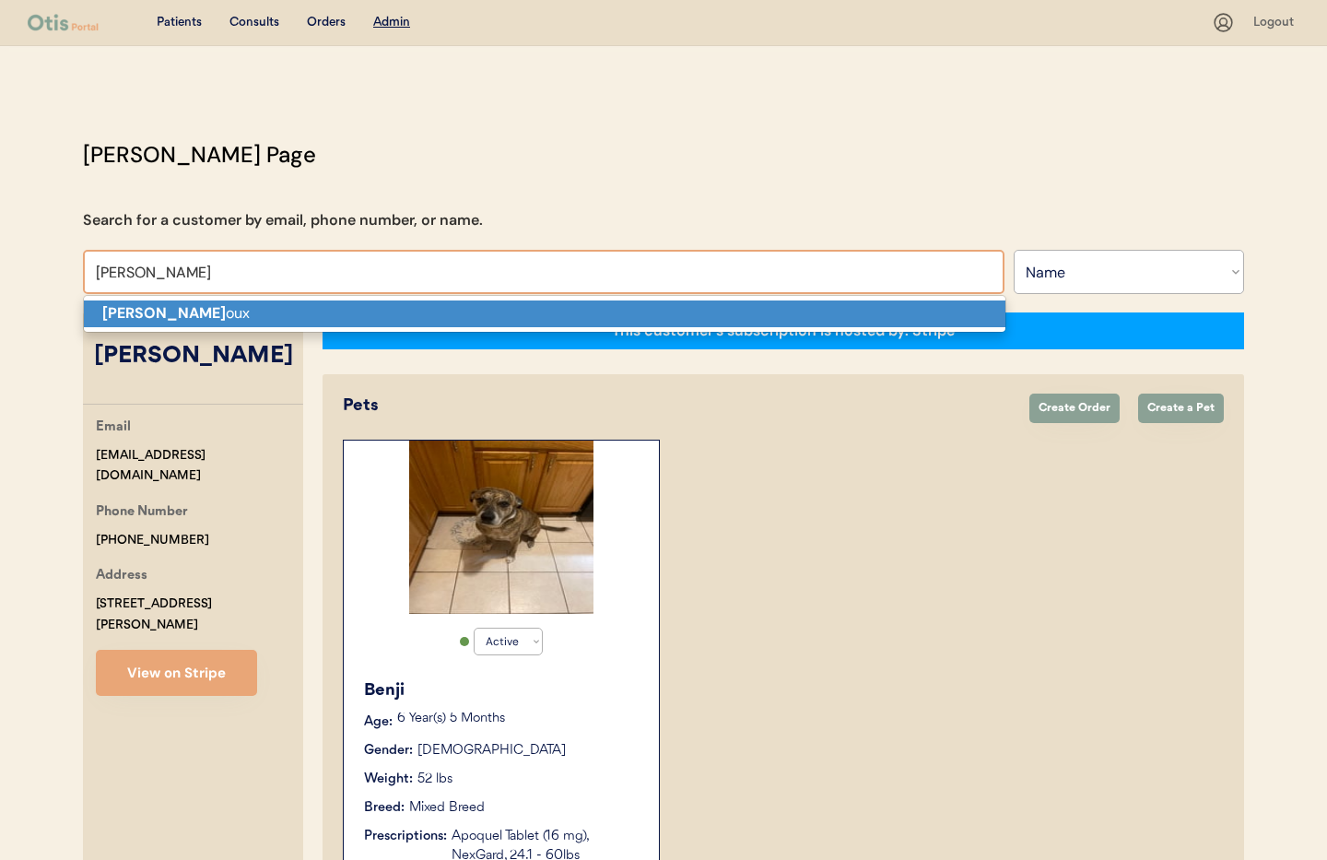
click at [136, 309] on strong "Allen Ri" at bounding box center [163, 312] width 123 height 19
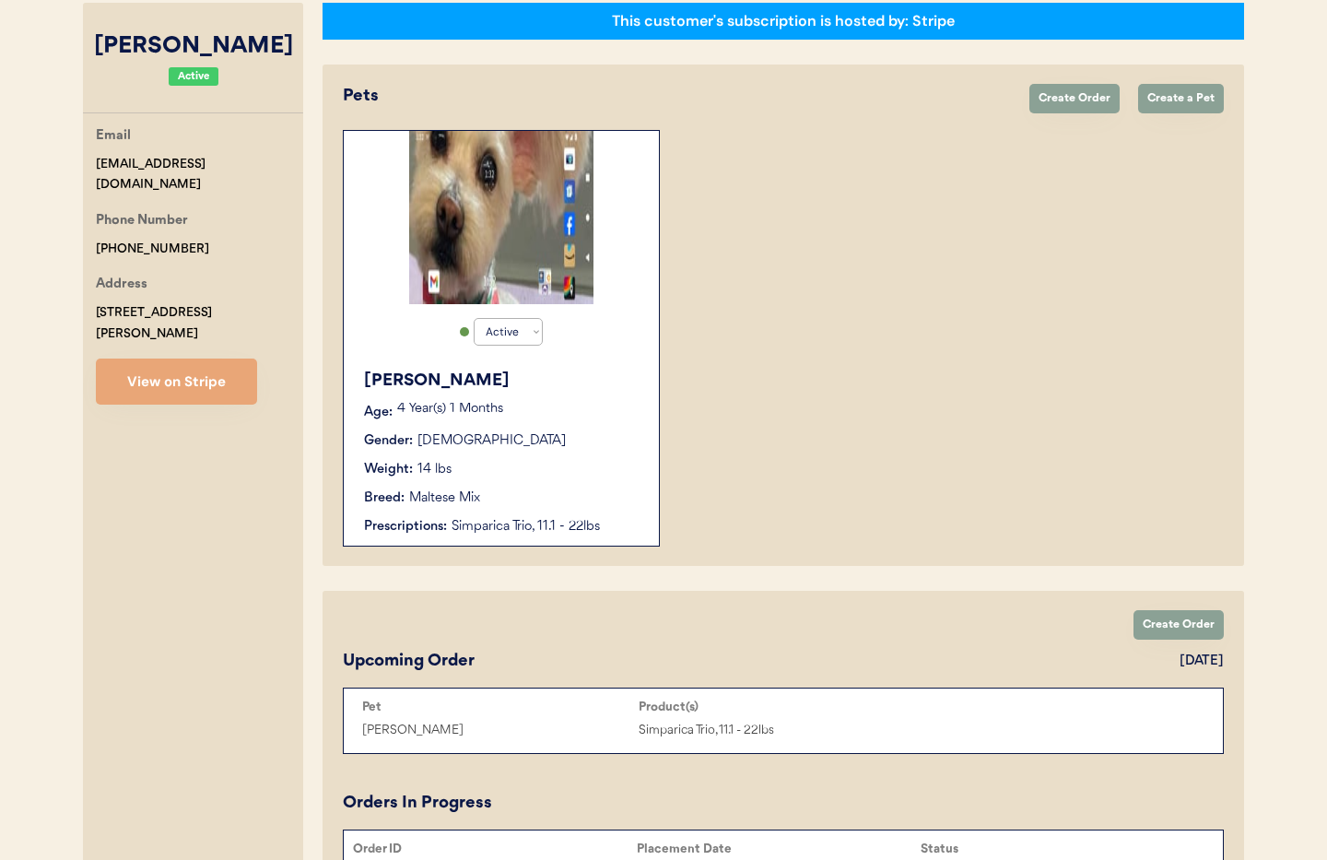
scroll to position [356, 0]
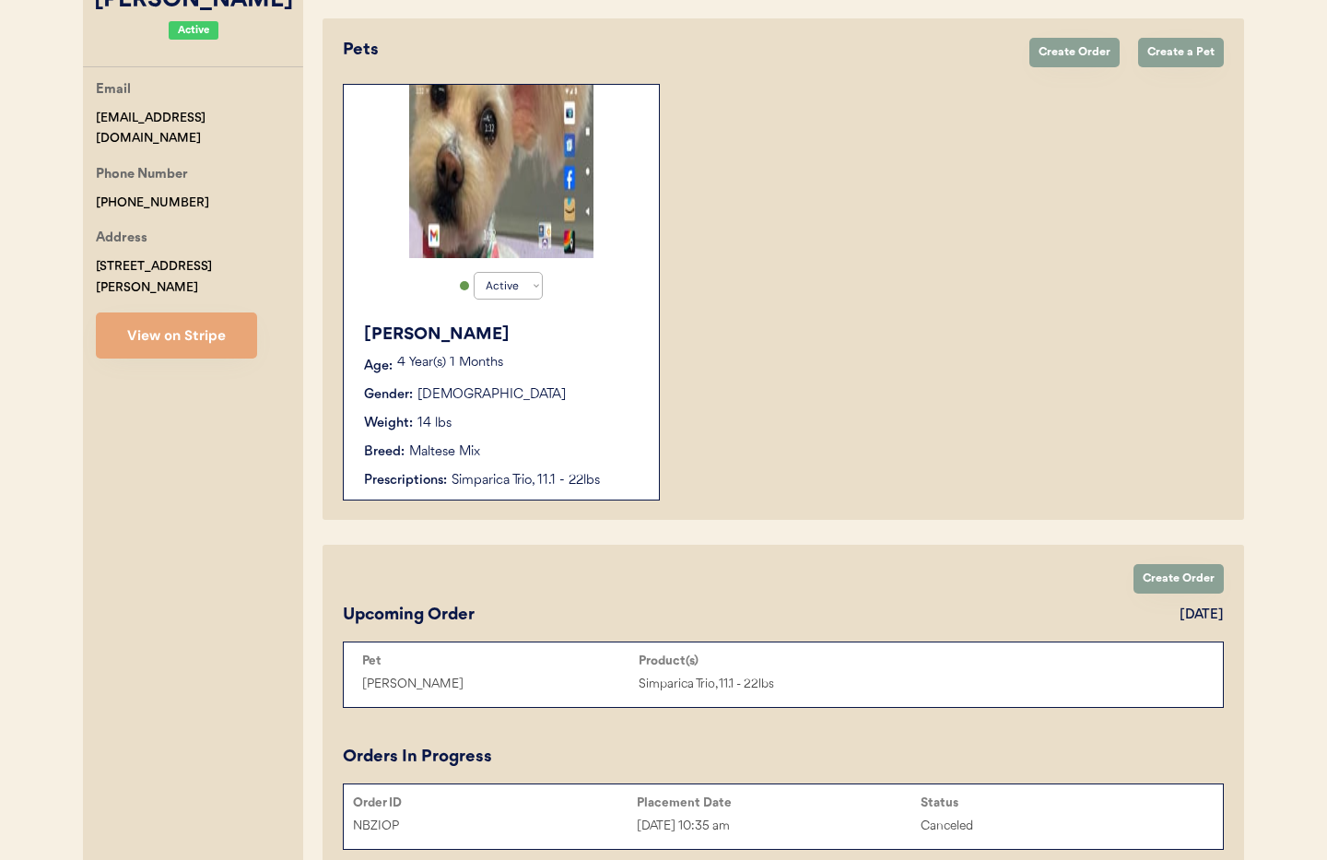
type input "[PERSON_NAME]"
click at [577, 414] on div "Weight: 14 lbs" at bounding box center [502, 423] width 276 height 19
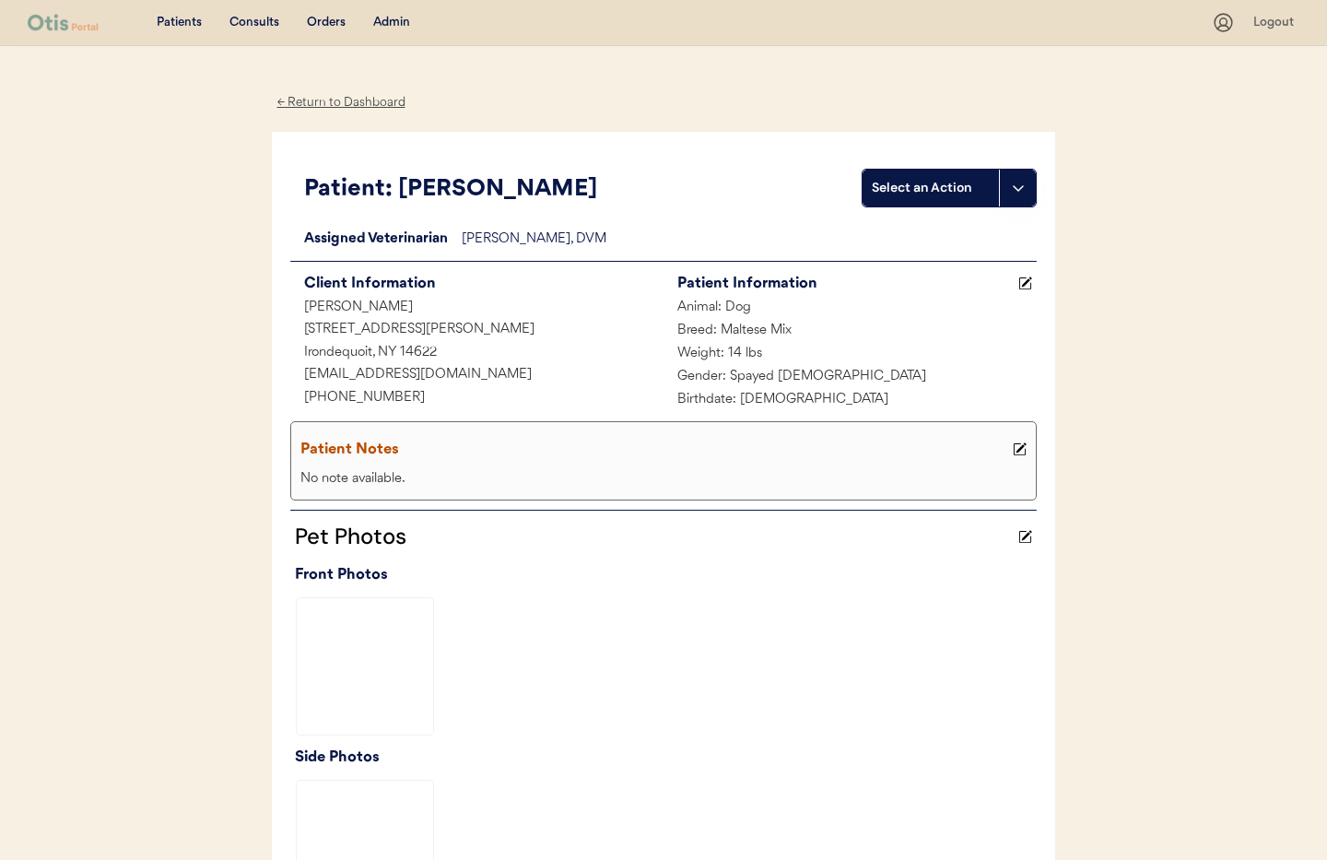
scroll to position [518, 0]
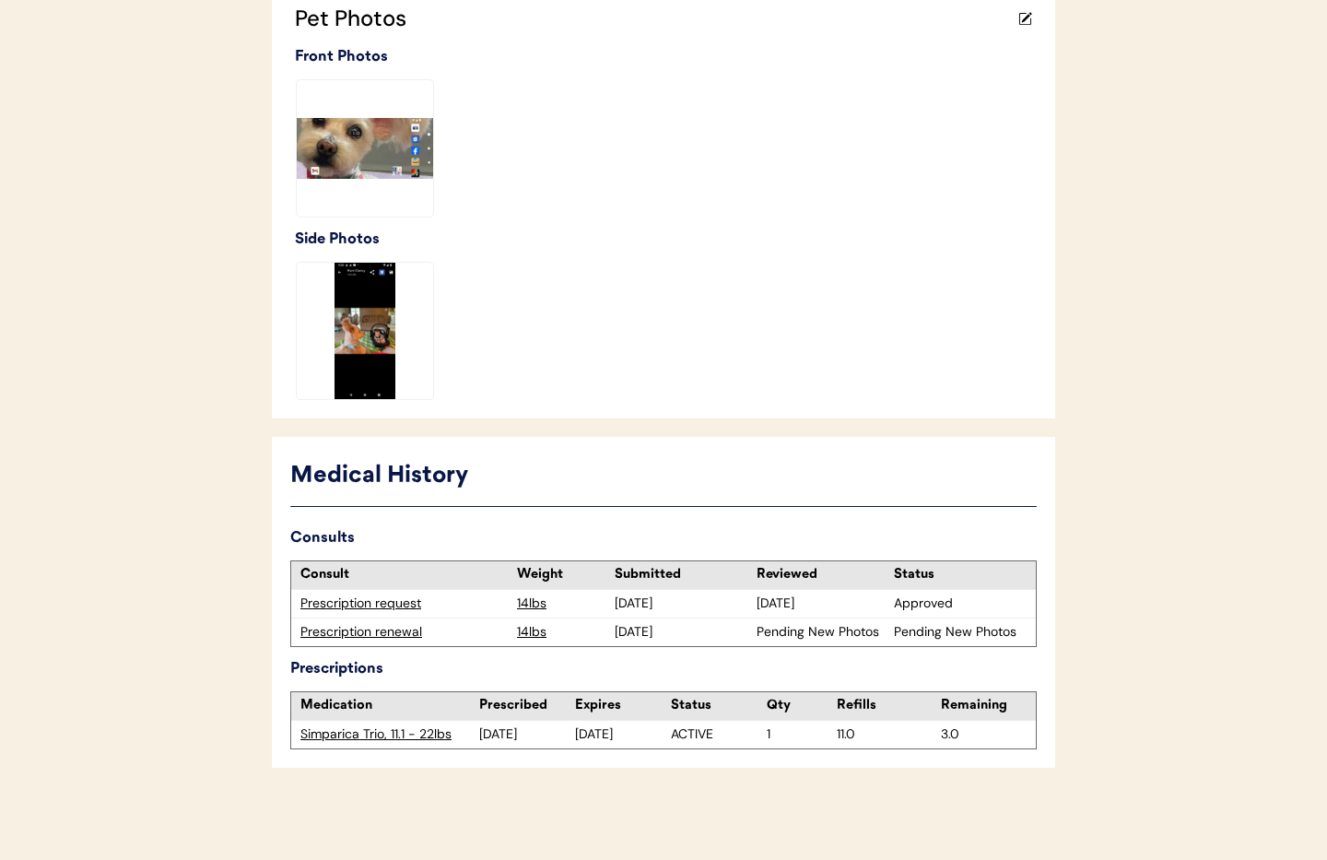
click at [389, 631] on div "Prescription renewal" at bounding box center [403, 632] width 207 height 18
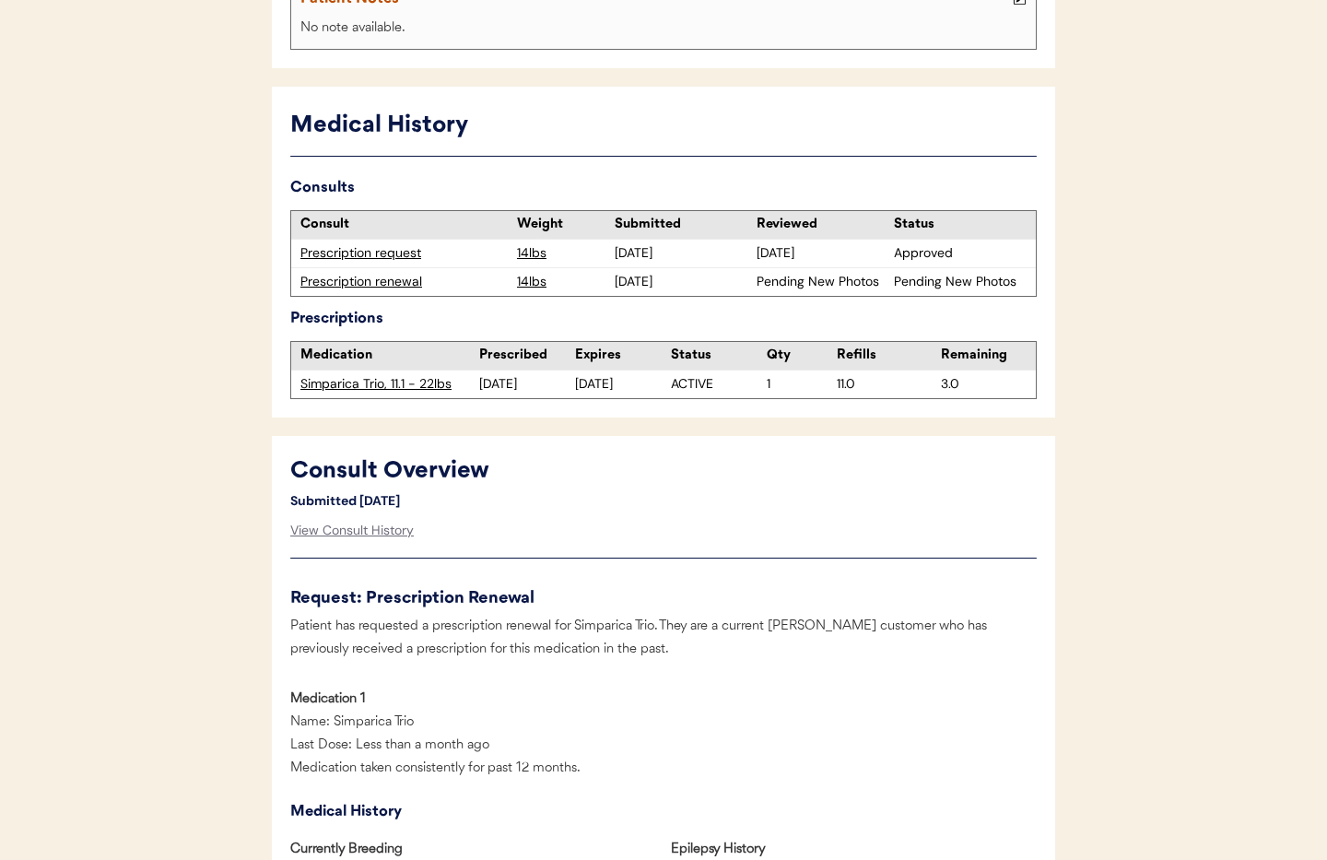
scroll to position [604, 0]
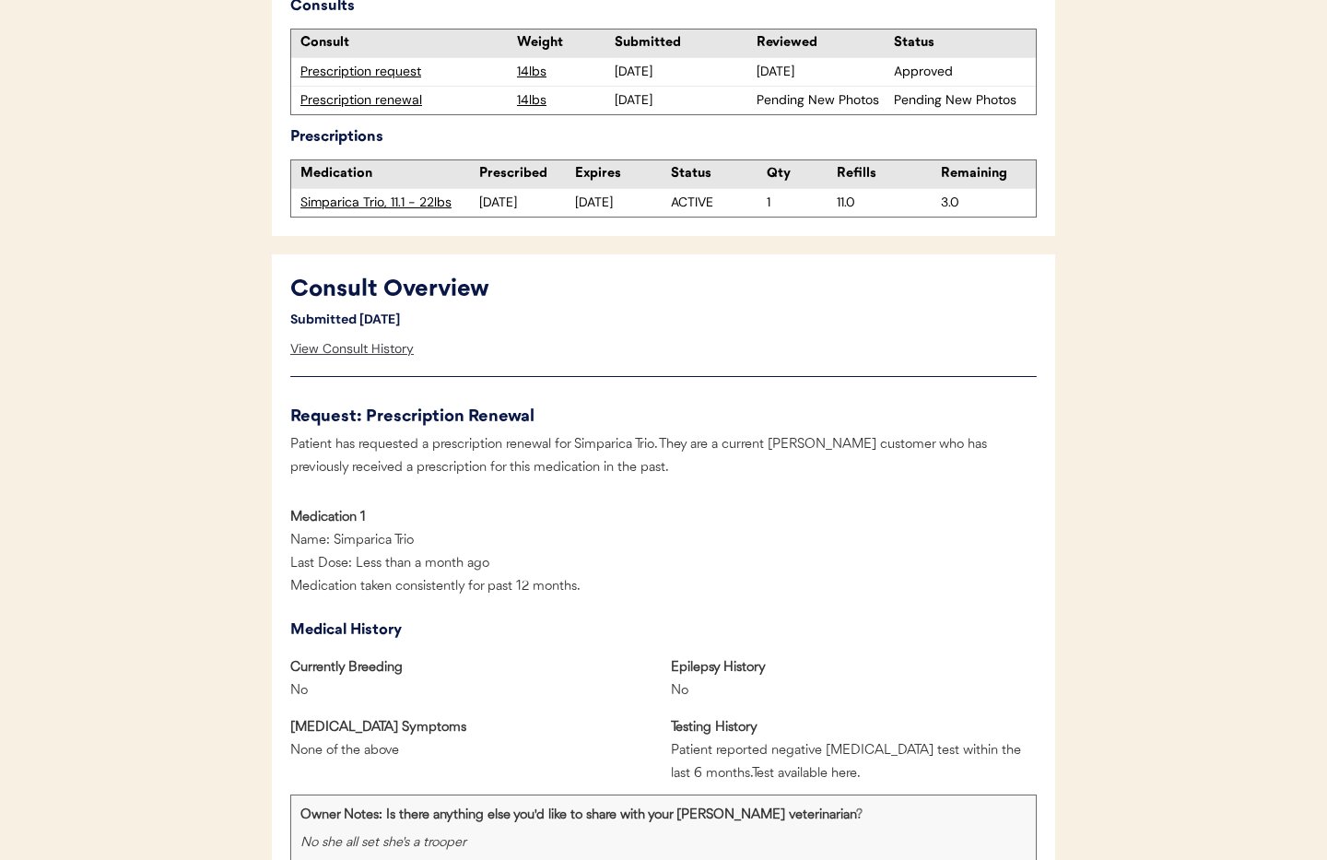
drag, startPoint x: 345, startPoint y: 347, endPoint x: 356, endPoint y: 346, distance: 10.2
click at [345, 347] on div "View Consult History" at bounding box center [351, 349] width 123 height 37
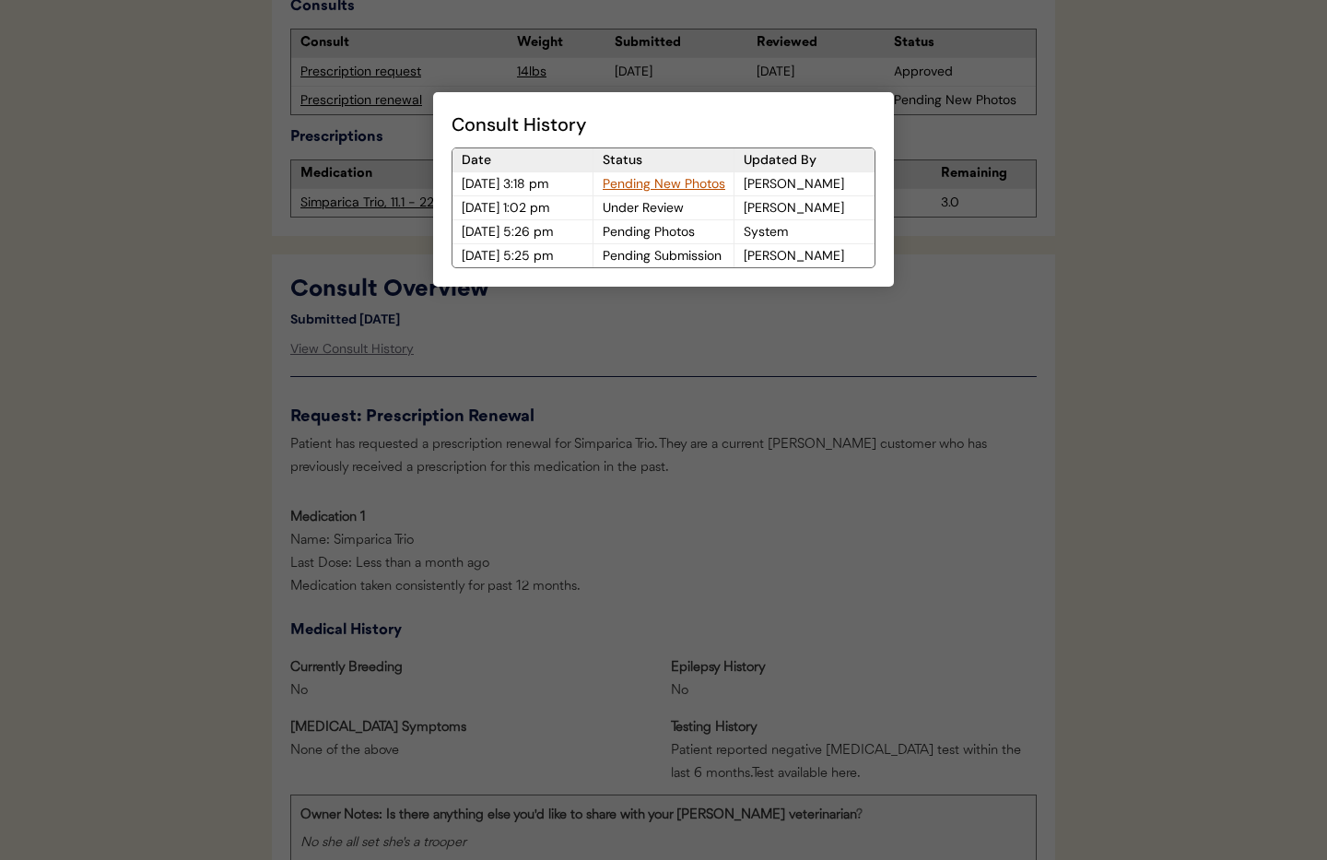
click at [630, 180] on div "Pending New Photos" at bounding box center [663, 183] width 140 height 23
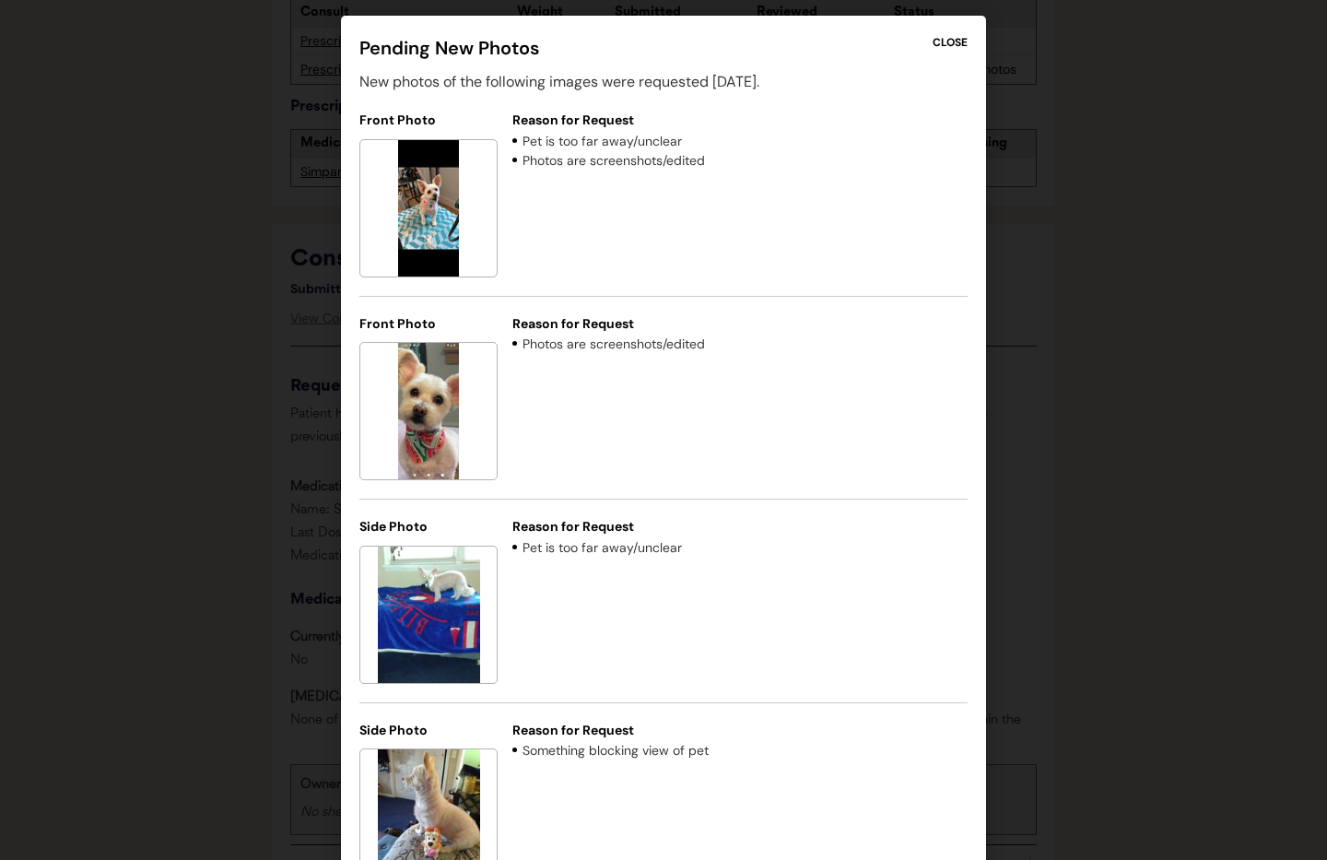
scroll to position [0, 0]
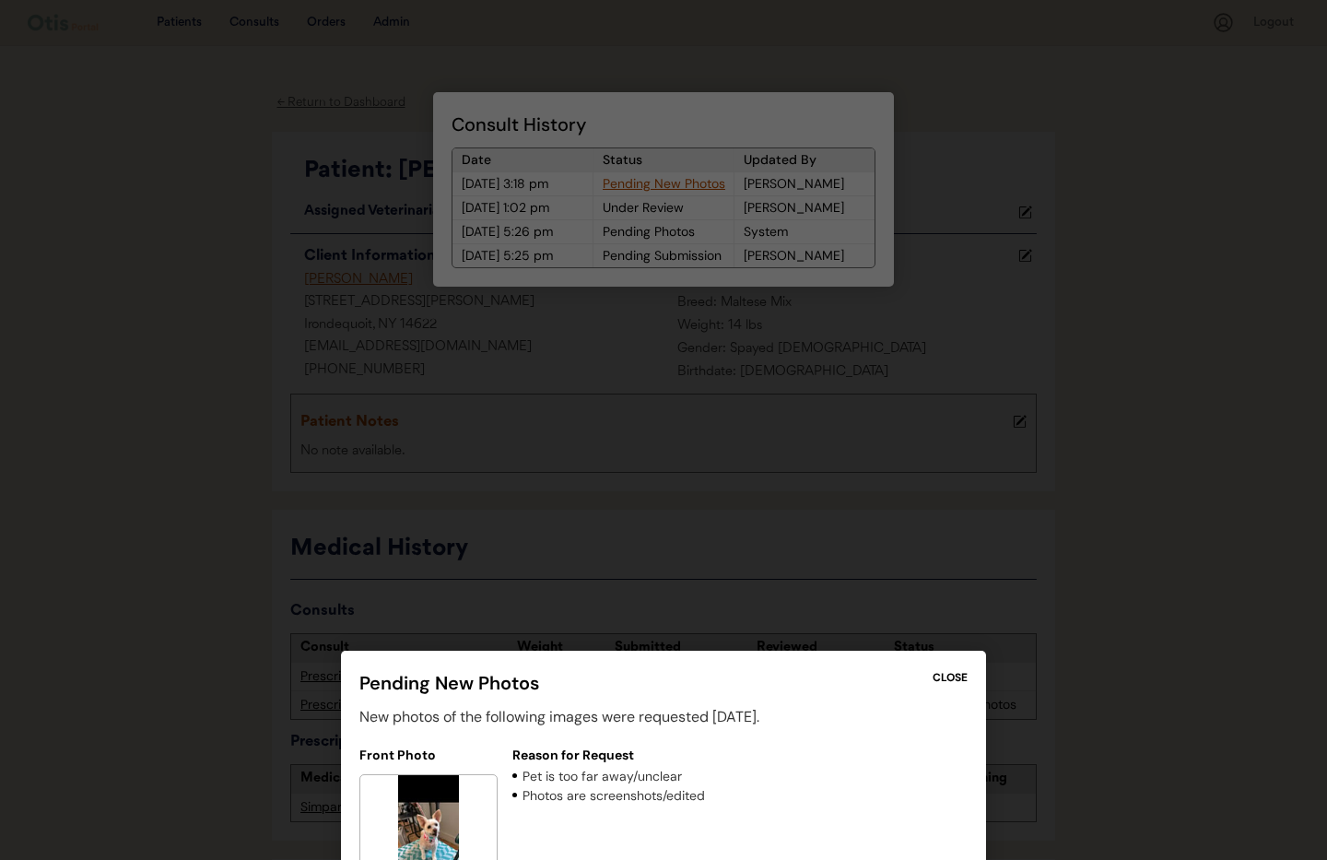
click at [958, 272] on div at bounding box center [663, 430] width 1327 height 860
click at [980, 101] on div at bounding box center [663, 430] width 1327 height 860
drag, startPoint x: 922, startPoint y: 87, endPoint x: 923, endPoint y: 104, distance: 17.5
click at [921, 89] on div at bounding box center [663, 430] width 1327 height 860
drag, startPoint x: 946, startPoint y: 676, endPoint x: 964, endPoint y: 626, distance: 53.6
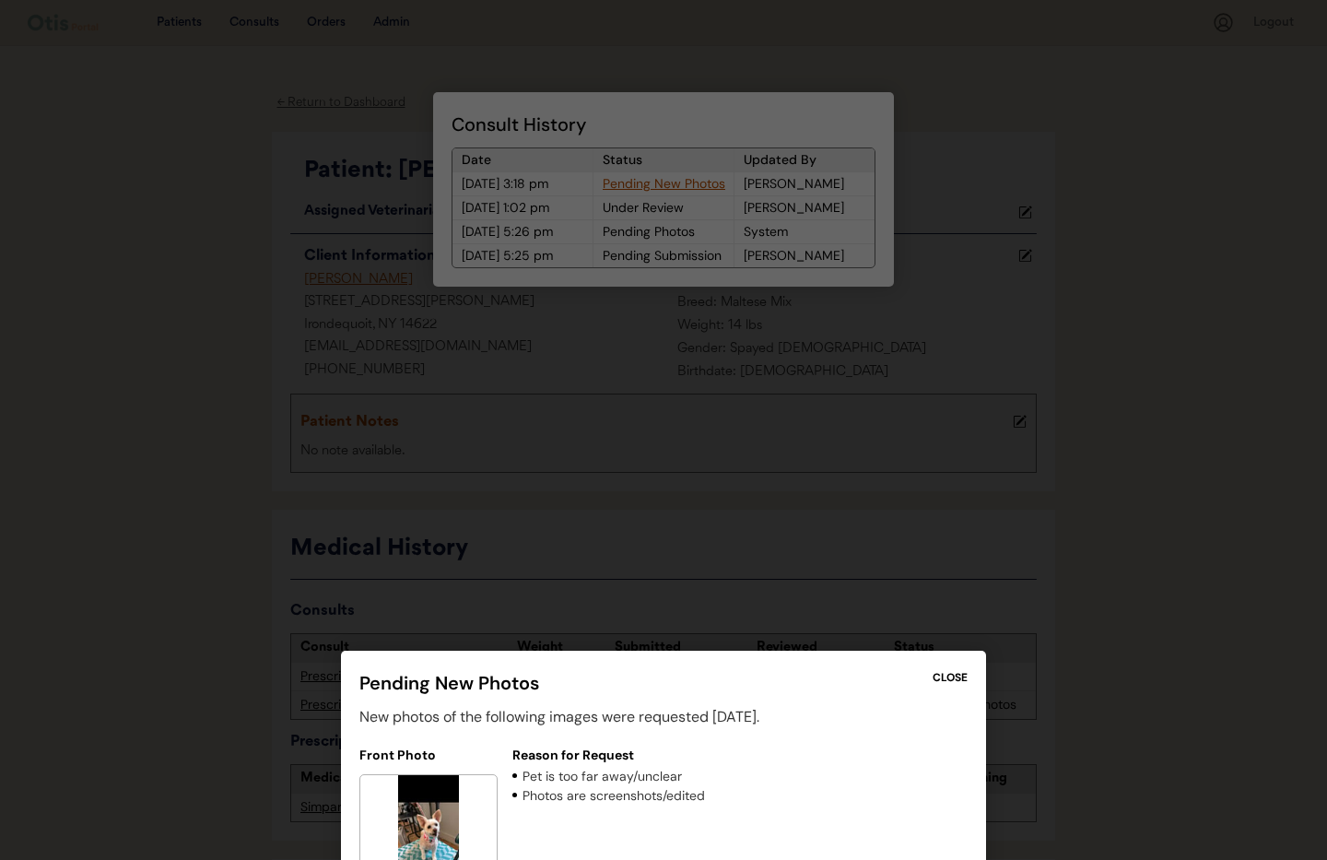
click at [946, 675] on div "CLOSE" at bounding box center [949, 677] width 35 height 17
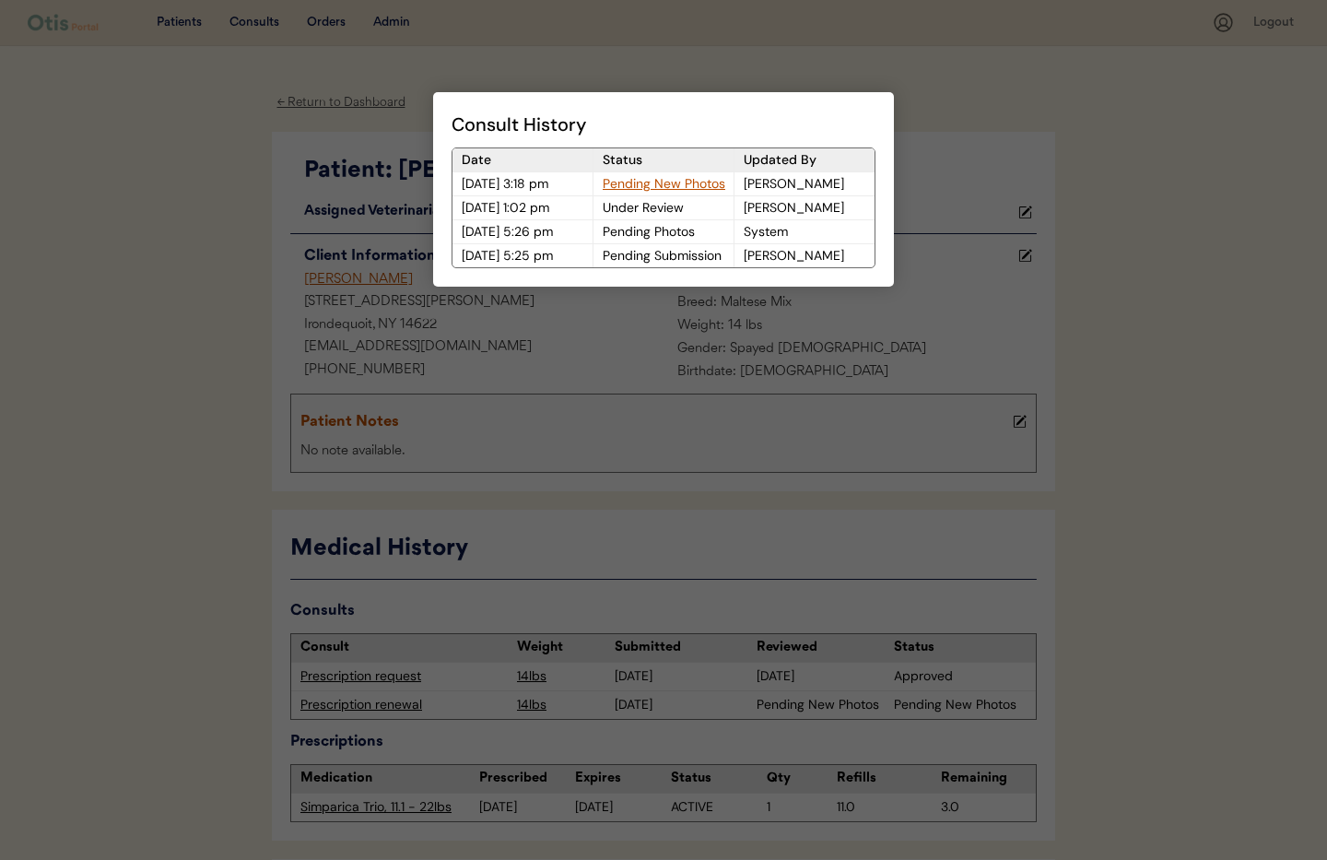
click at [986, 117] on div at bounding box center [663, 430] width 1327 height 860
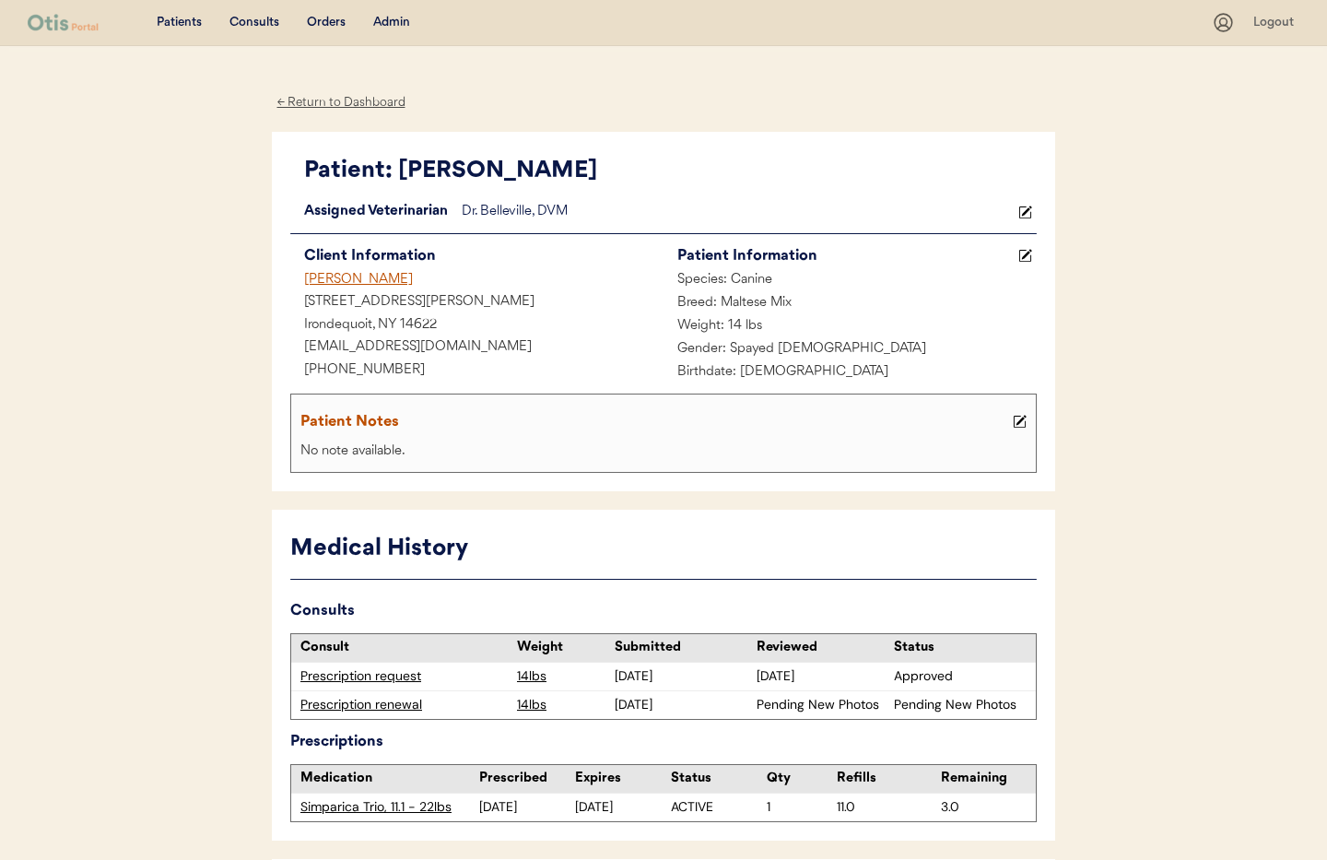
drag, startPoint x: 341, startPoint y: 99, endPoint x: 399, endPoint y: 145, distance: 74.1
click at [341, 99] on div "← Return to Dashboard" at bounding box center [341, 102] width 138 height 21
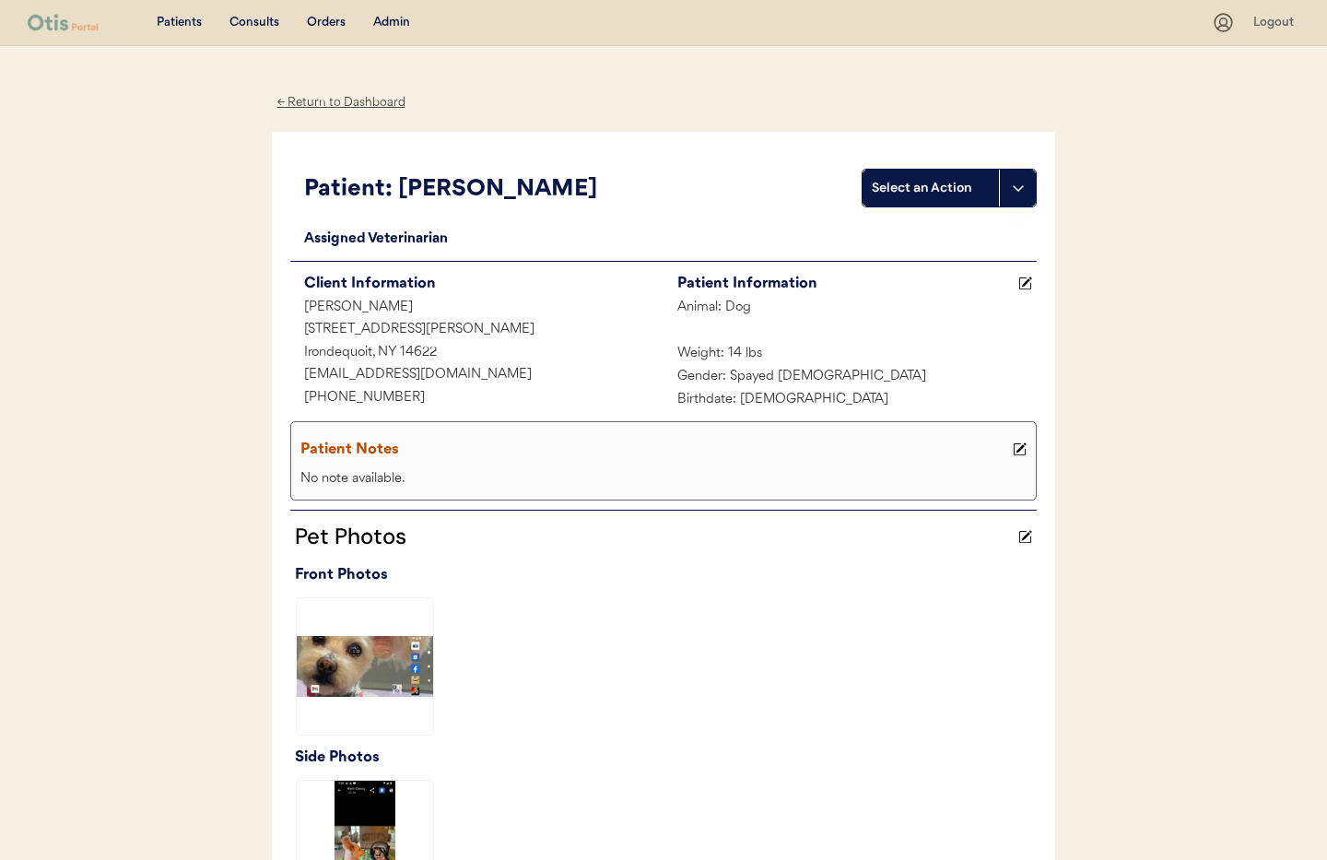
click at [363, 102] on div "← Return to Dashboard" at bounding box center [341, 102] width 138 height 21
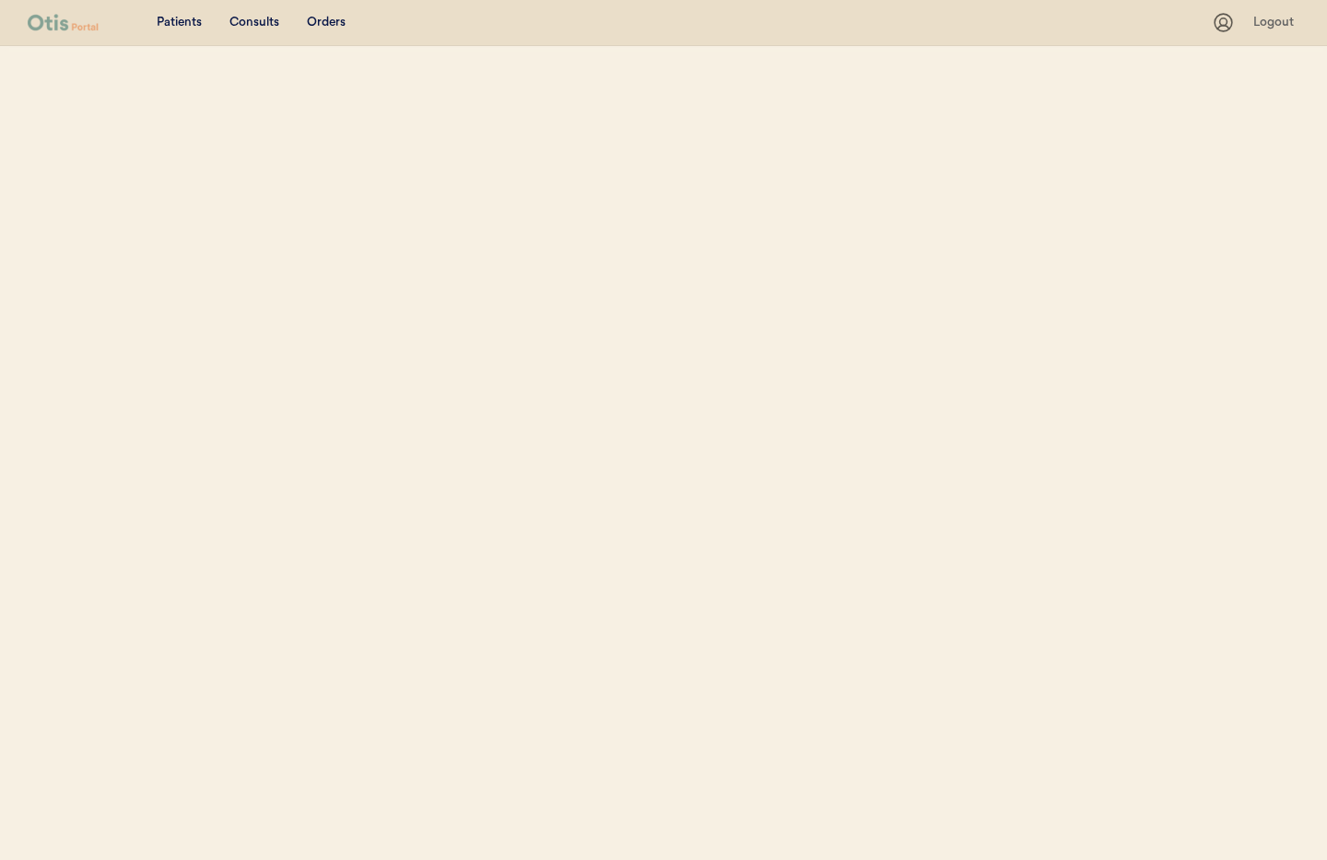
select select ""Name""
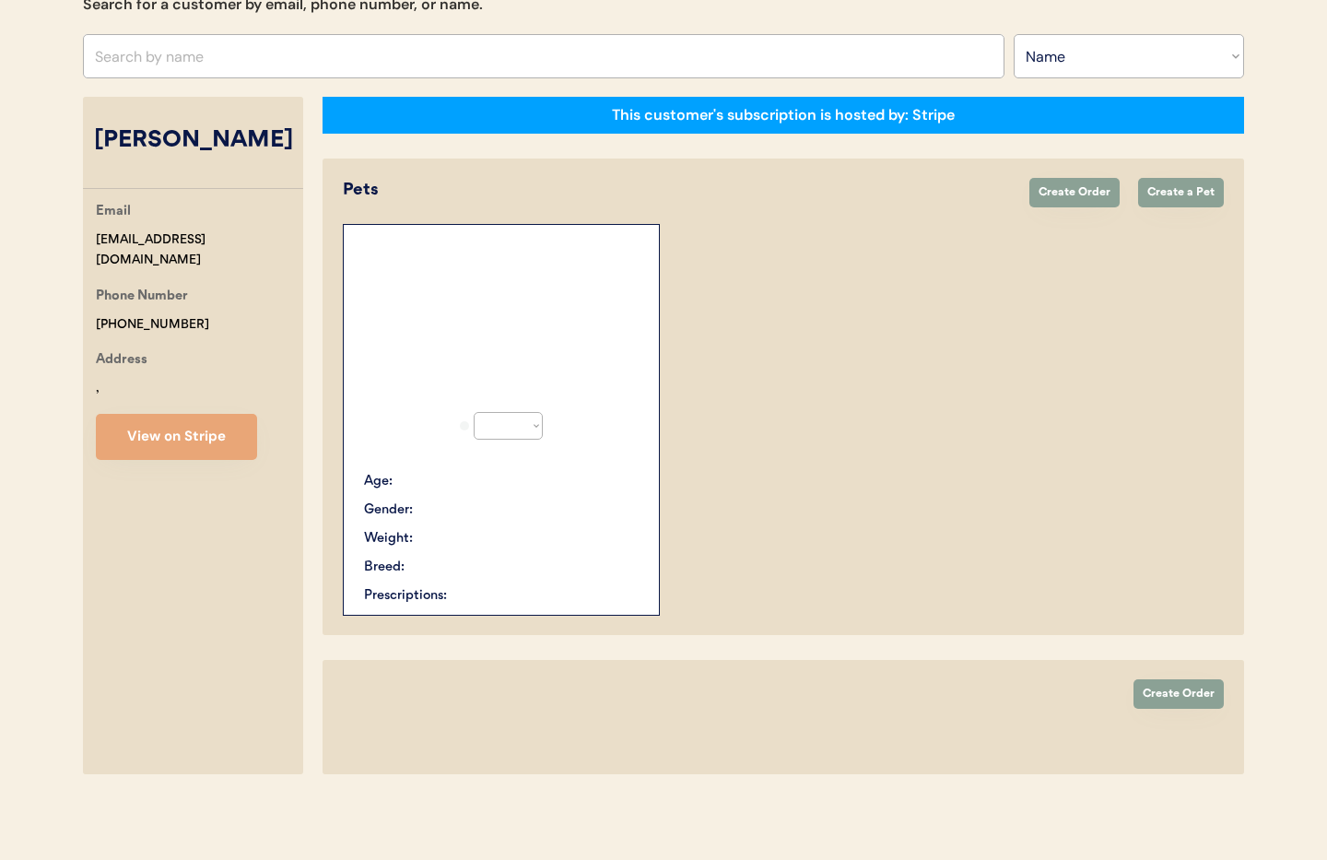
select select "true"
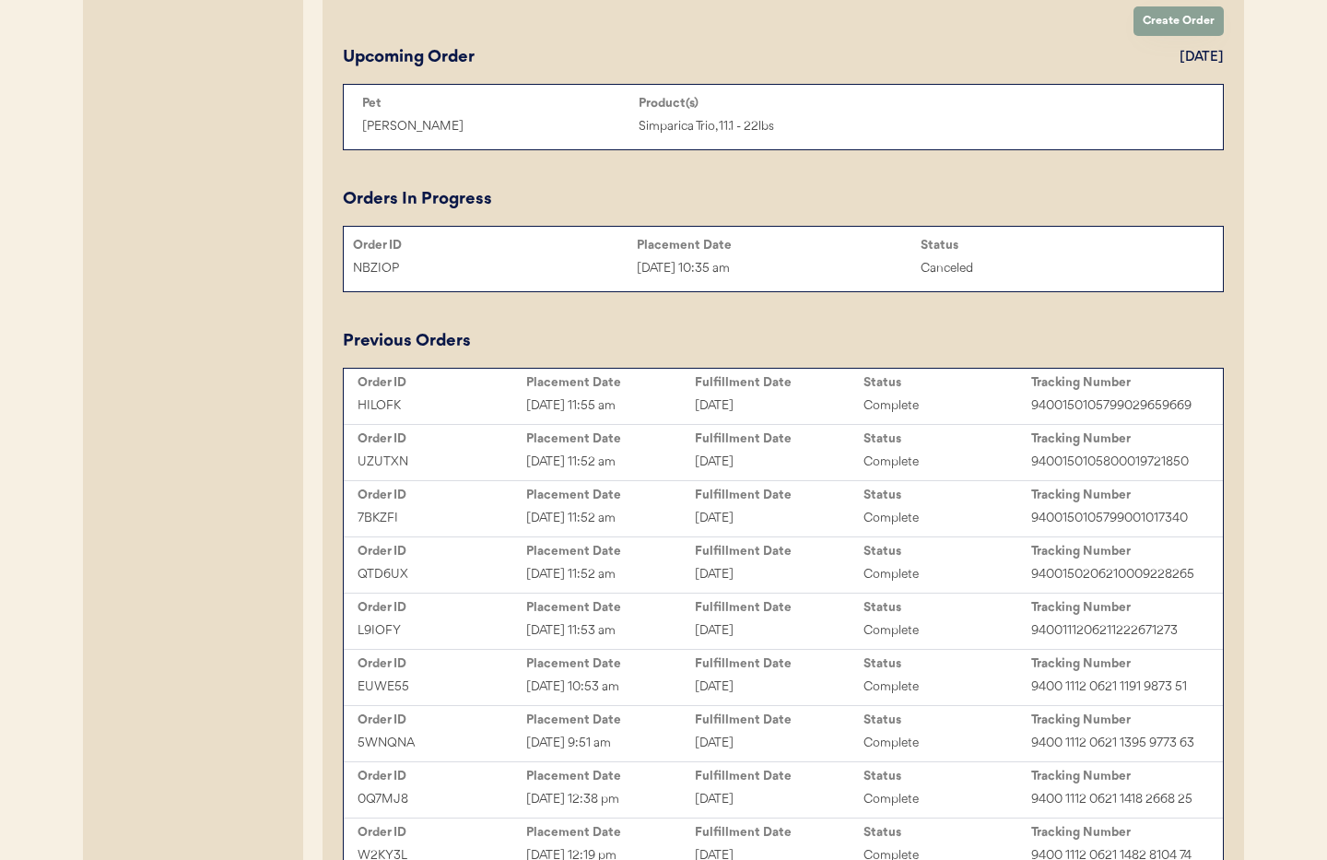
scroll to position [914, 0]
click at [721, 395] on div "[DATE]" at bounding box center [779, 404] width 169 height 21
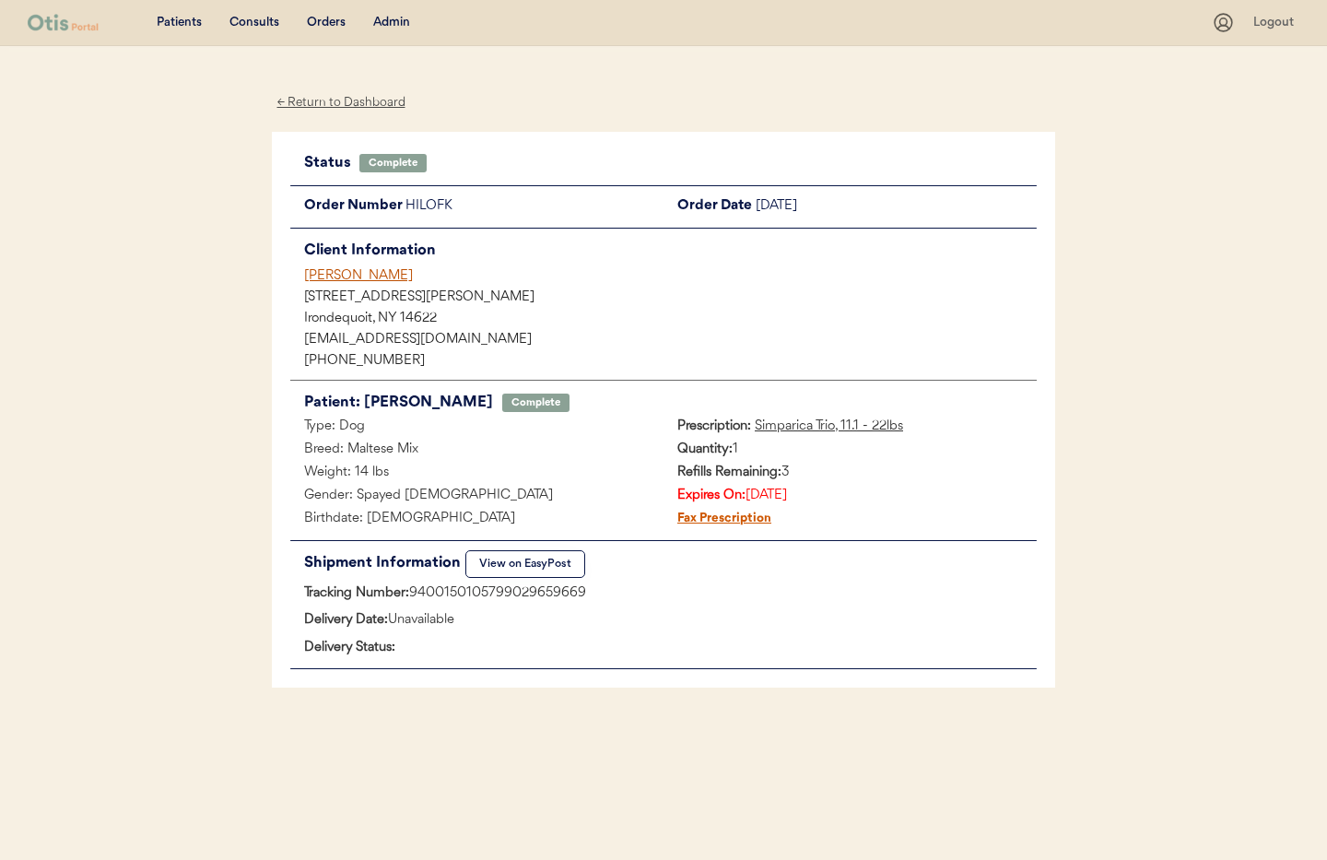
click at [332, 274] on div "[PERSON_NAME]" at bounding box center [670, 275] width 732 height 19
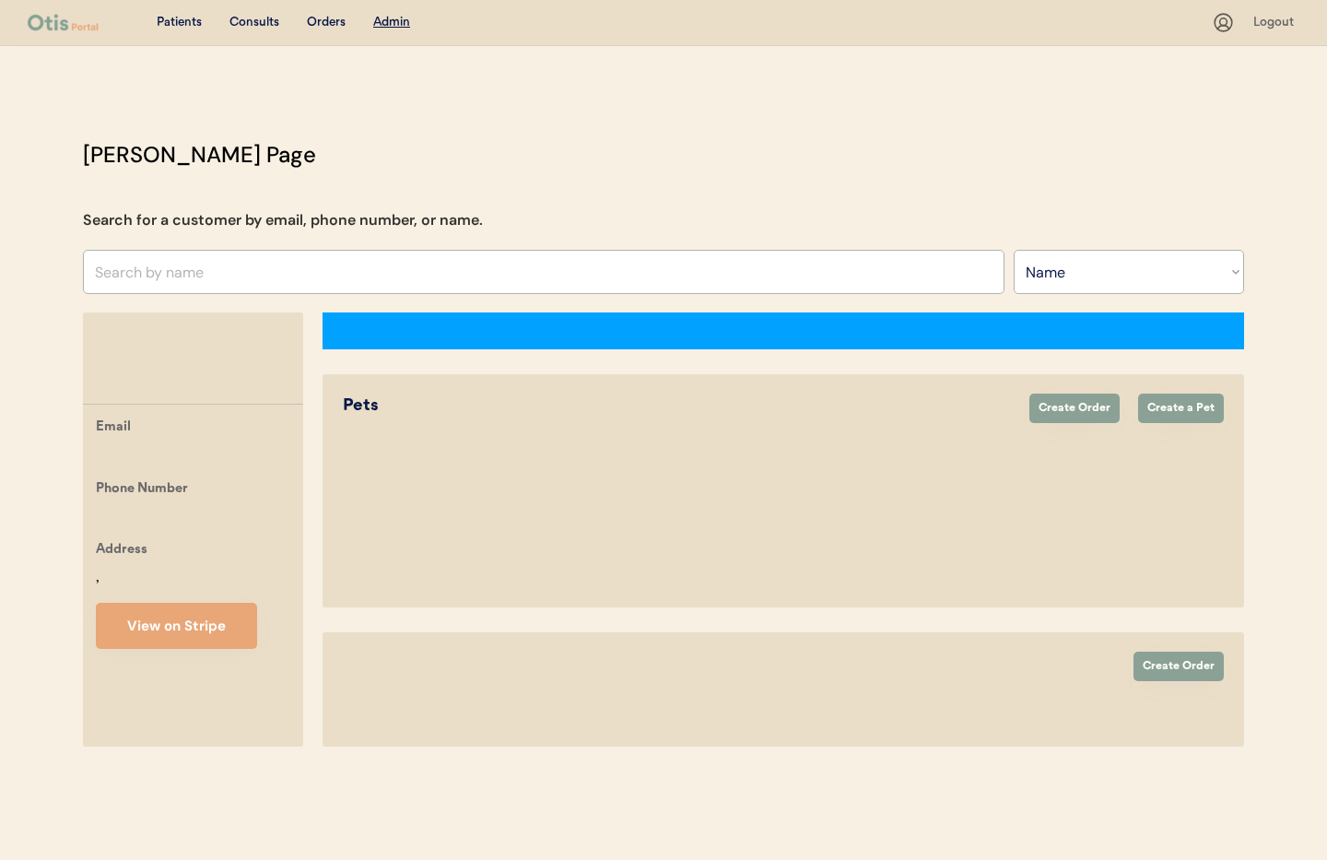
select select ""Name""
select select "true"
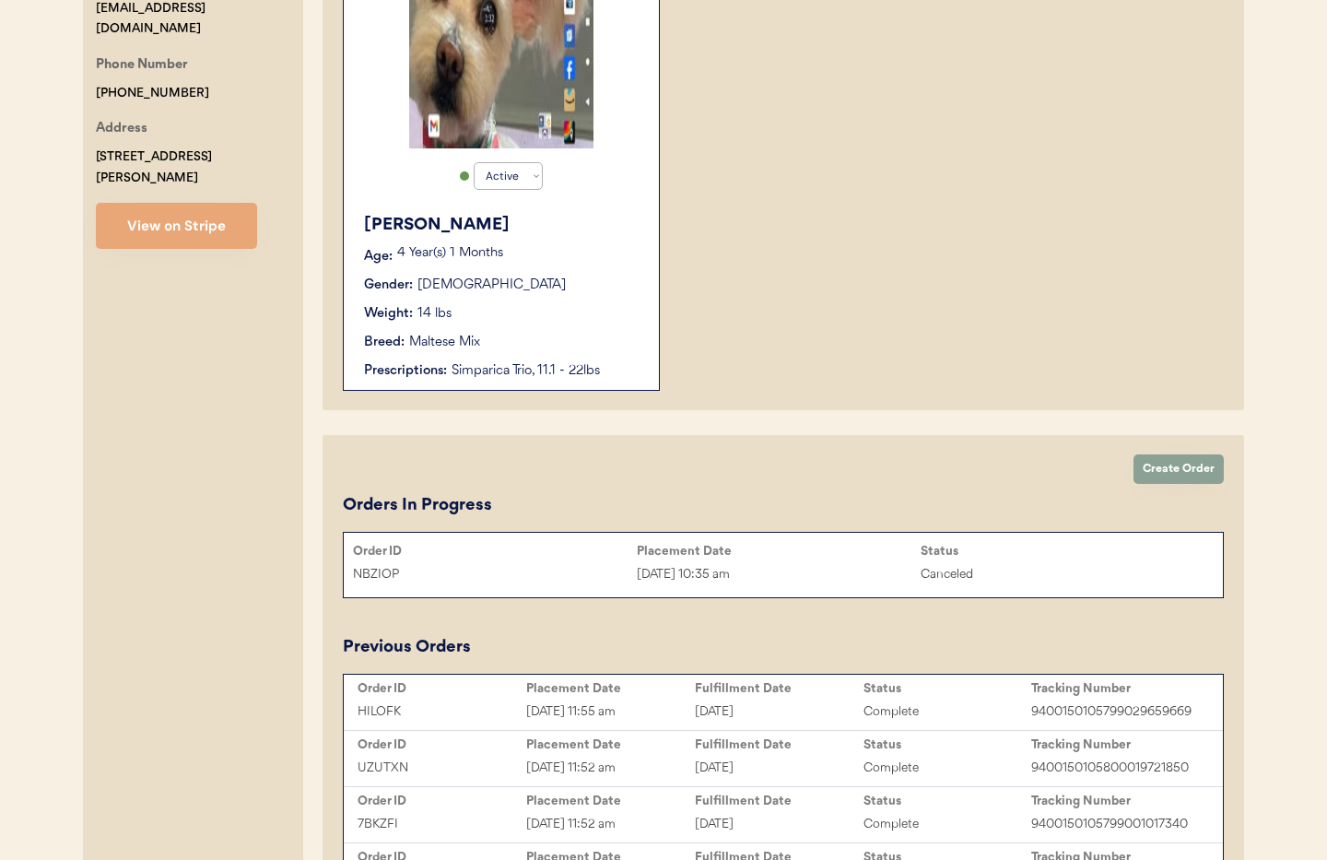
scroll to position [544, 0]
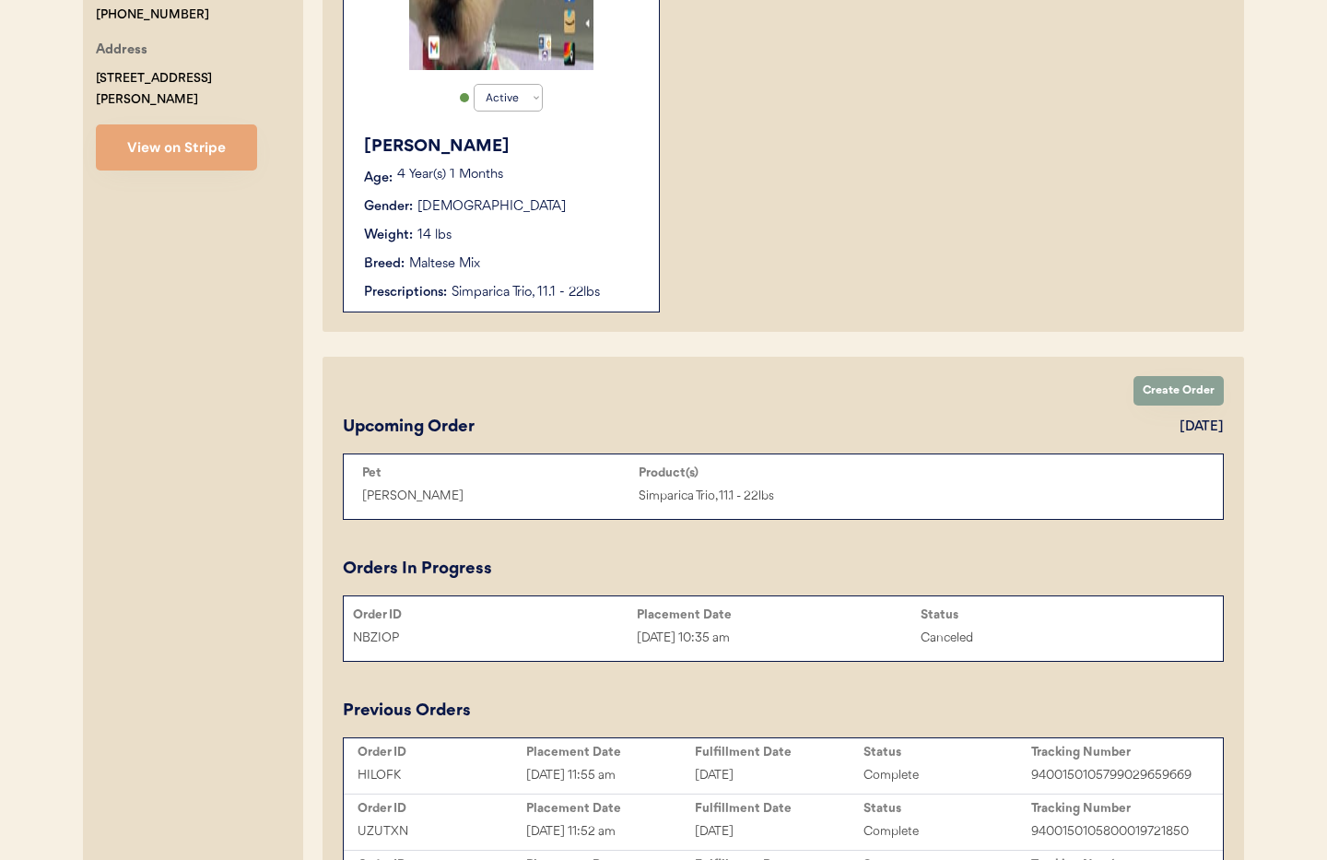
click at [546, 248] on div "Luna Lou Age: 4 Year(s) 1 Months Gender: Female Weight: 14 lbs Breed: Maltese M…" at bounding box center [501, 218] width 297 height 186
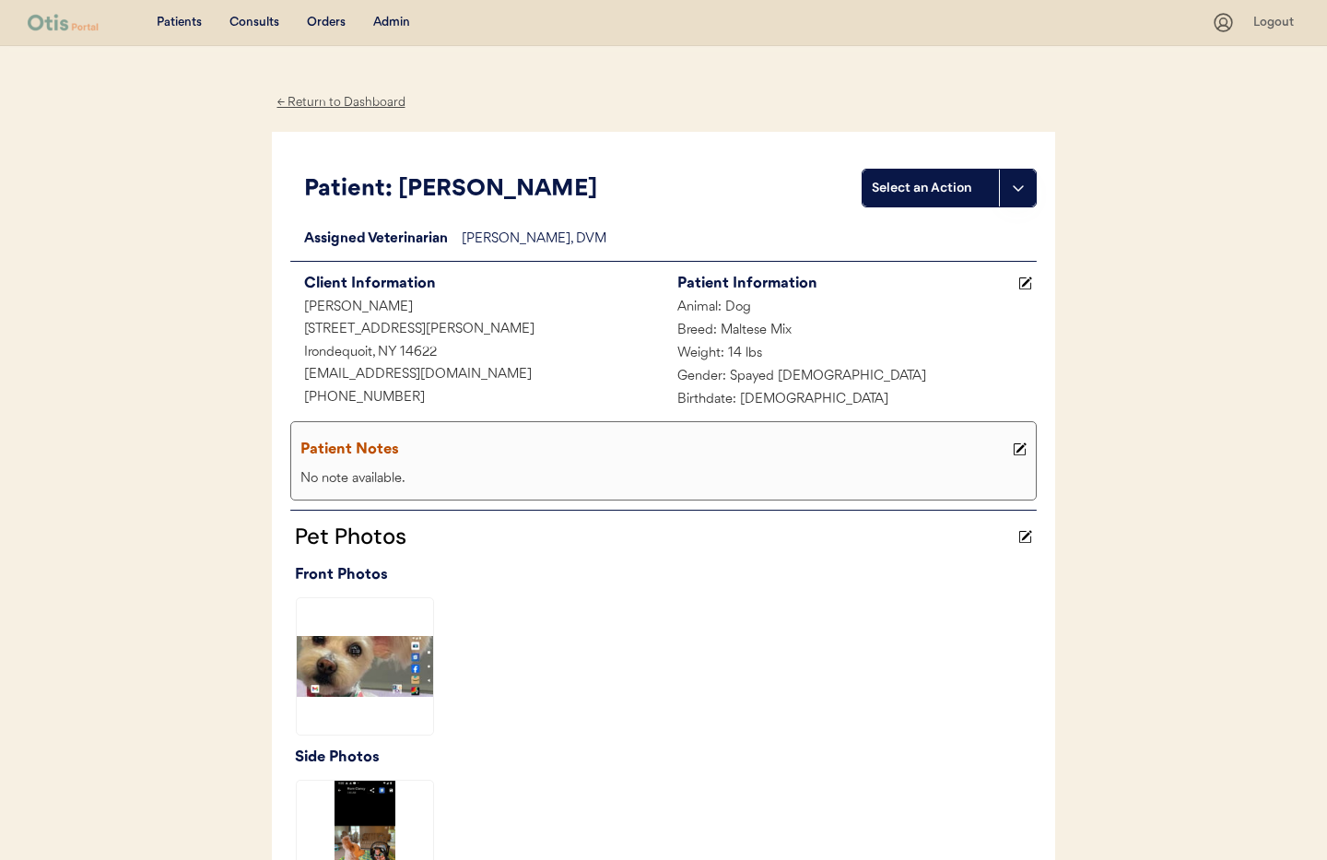
click at [310, 101] on div "← Return to Dashboard" at bounding box center [341, 102] width 138 height 21
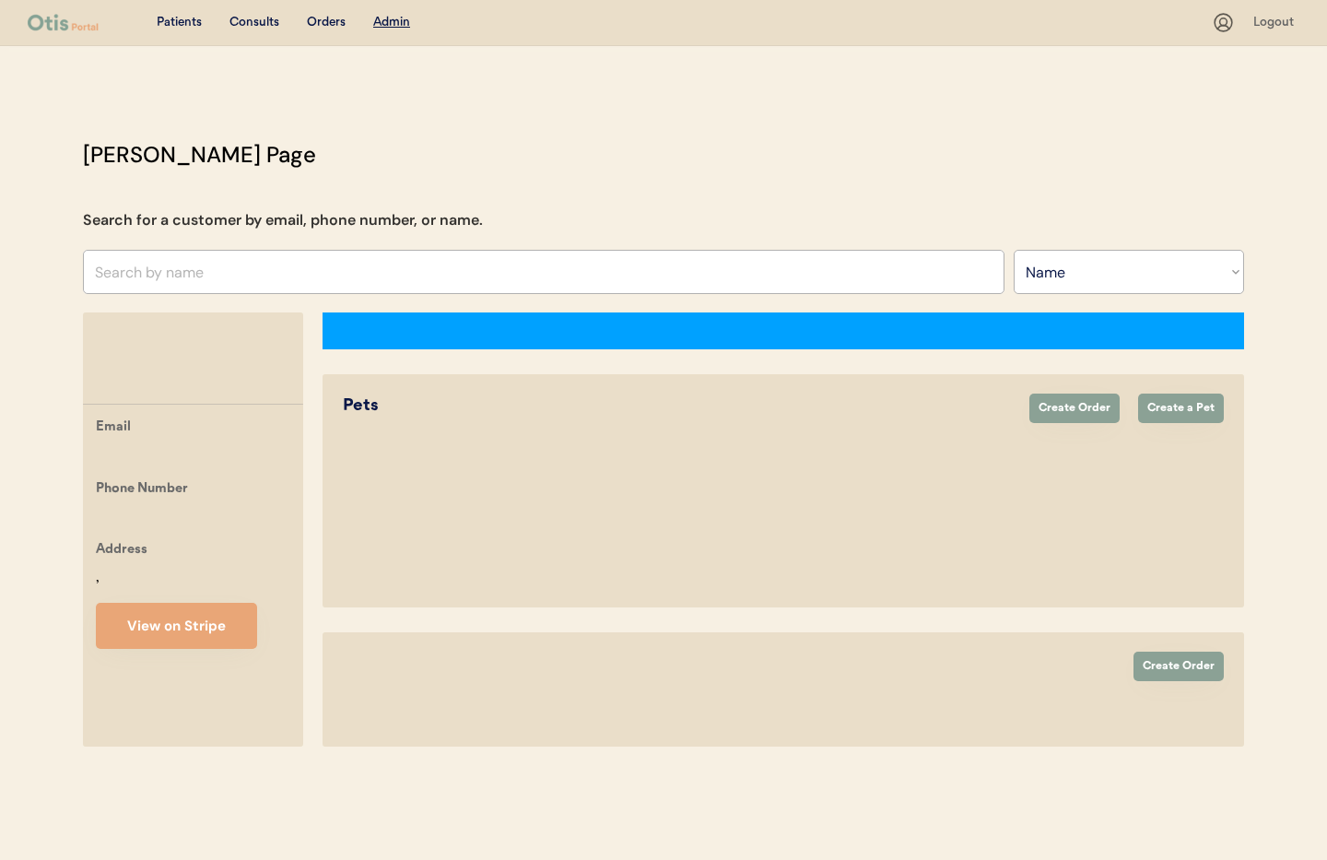
select select ""Name""
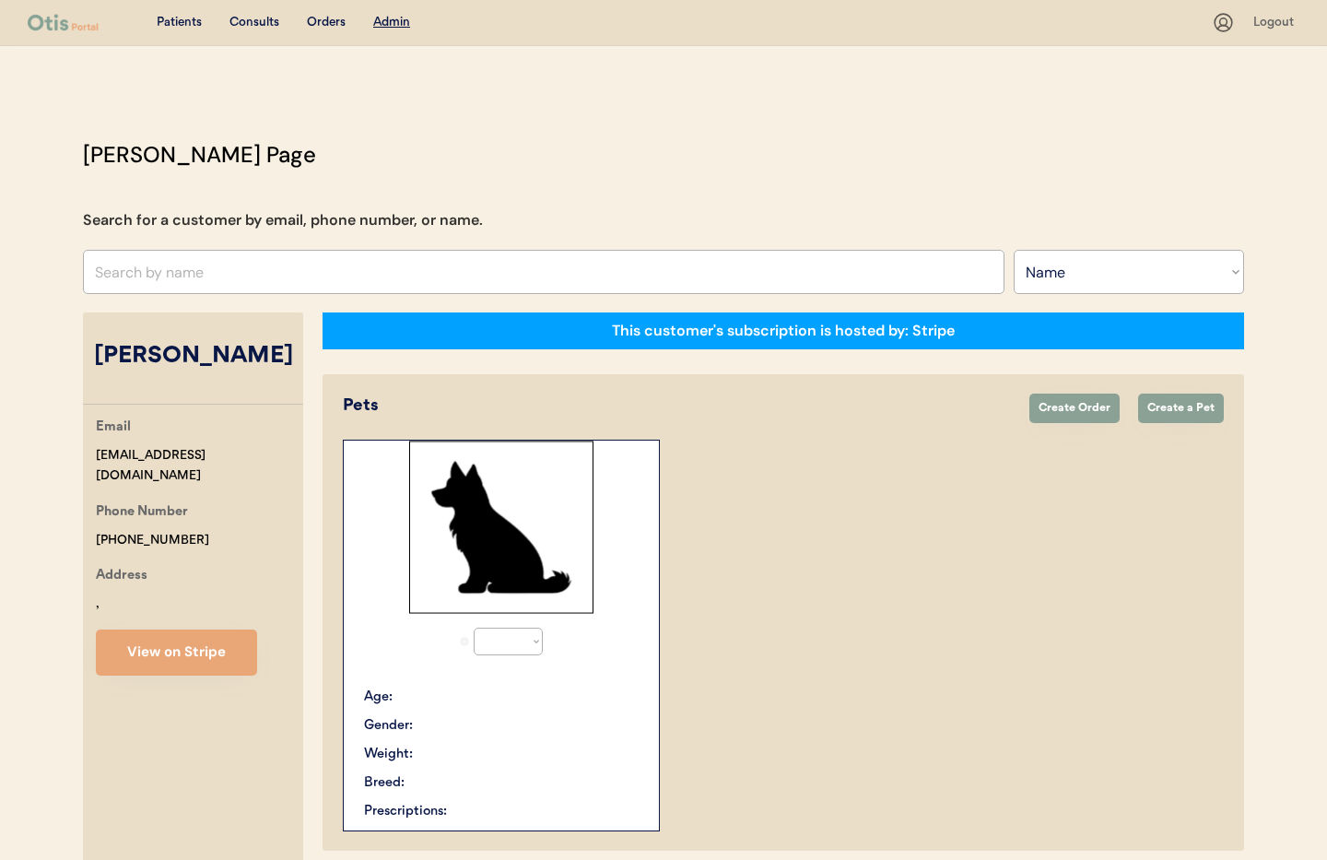
select select "true"
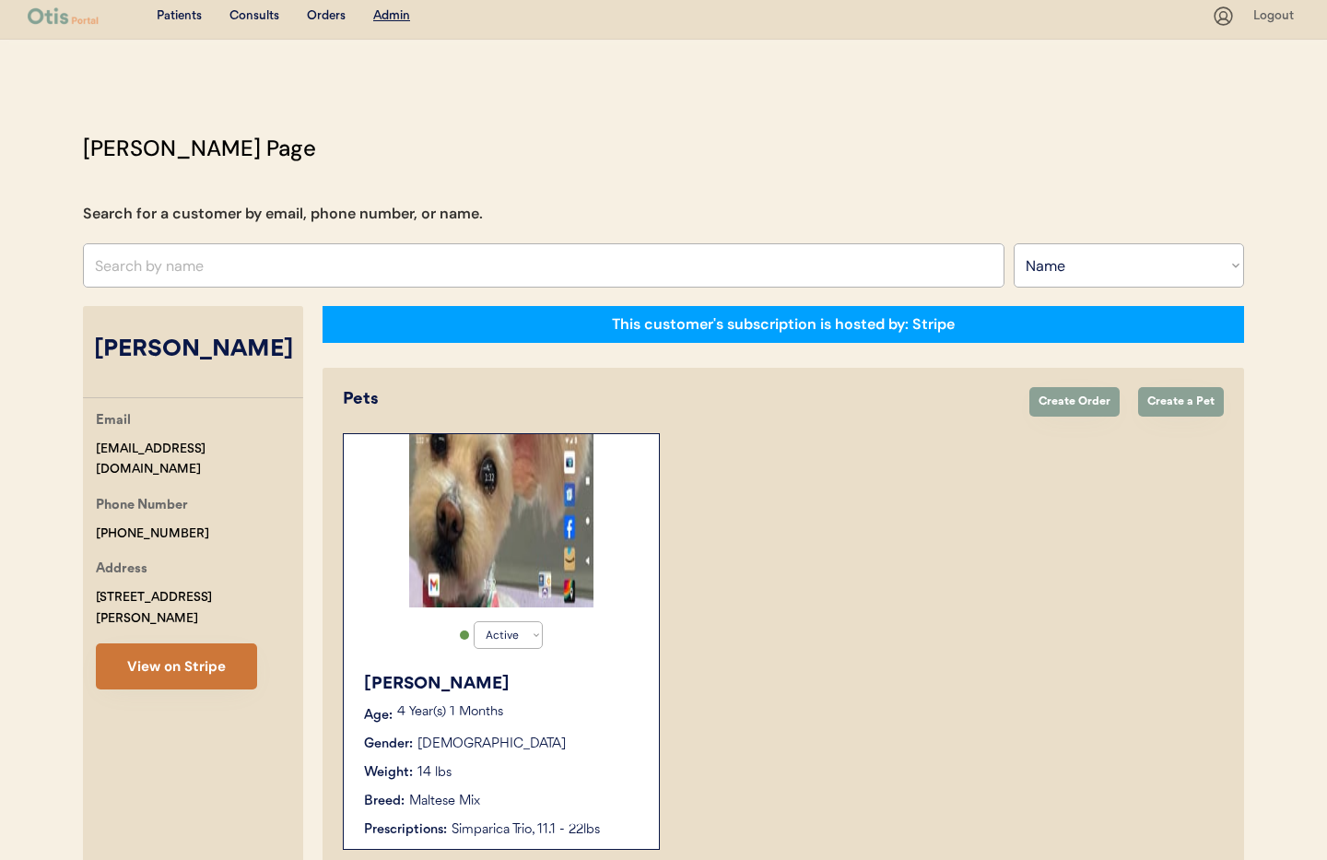
scroll to position [8, 0]
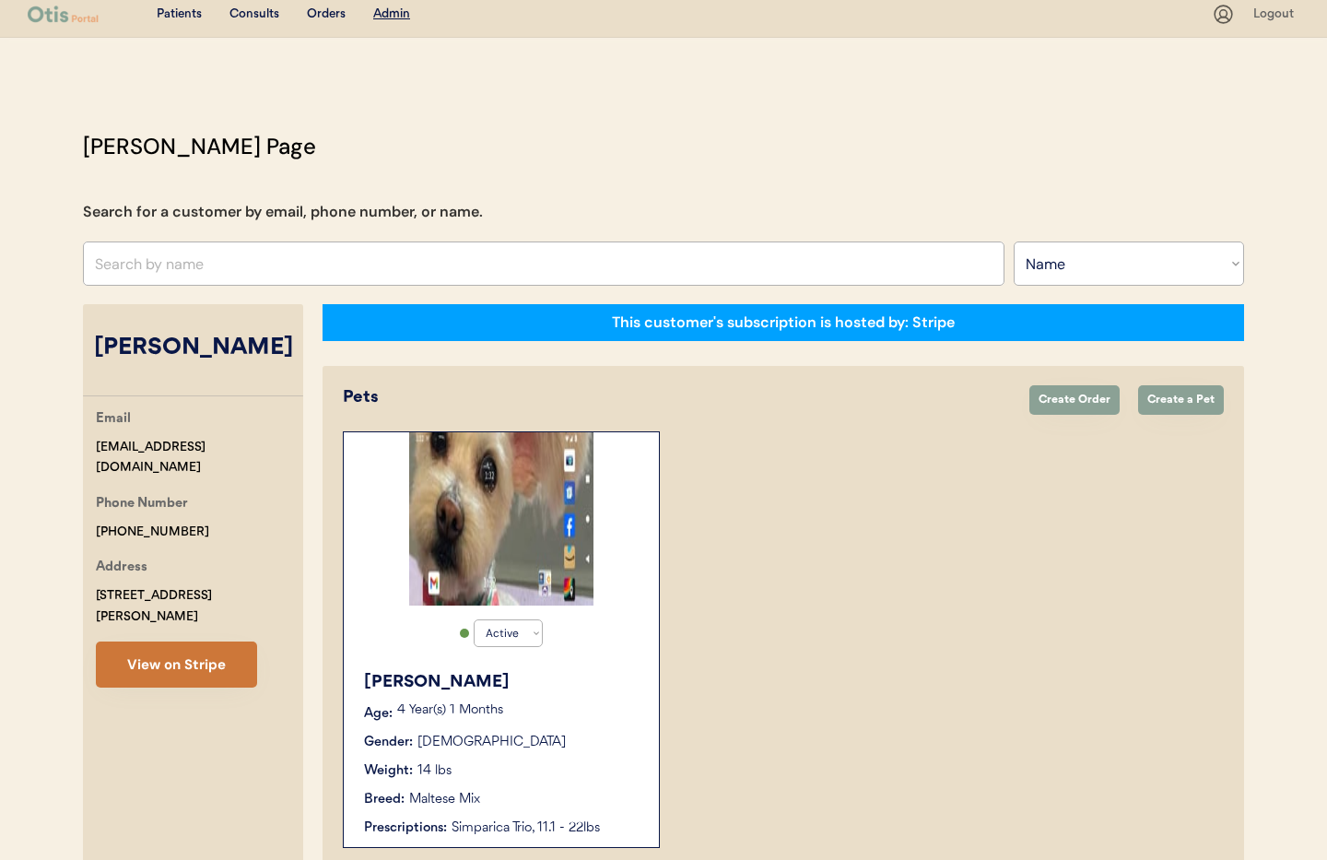
click at [197, 645] on button "View on Stripe" at bounding box center [176, 664] width 161 height 46
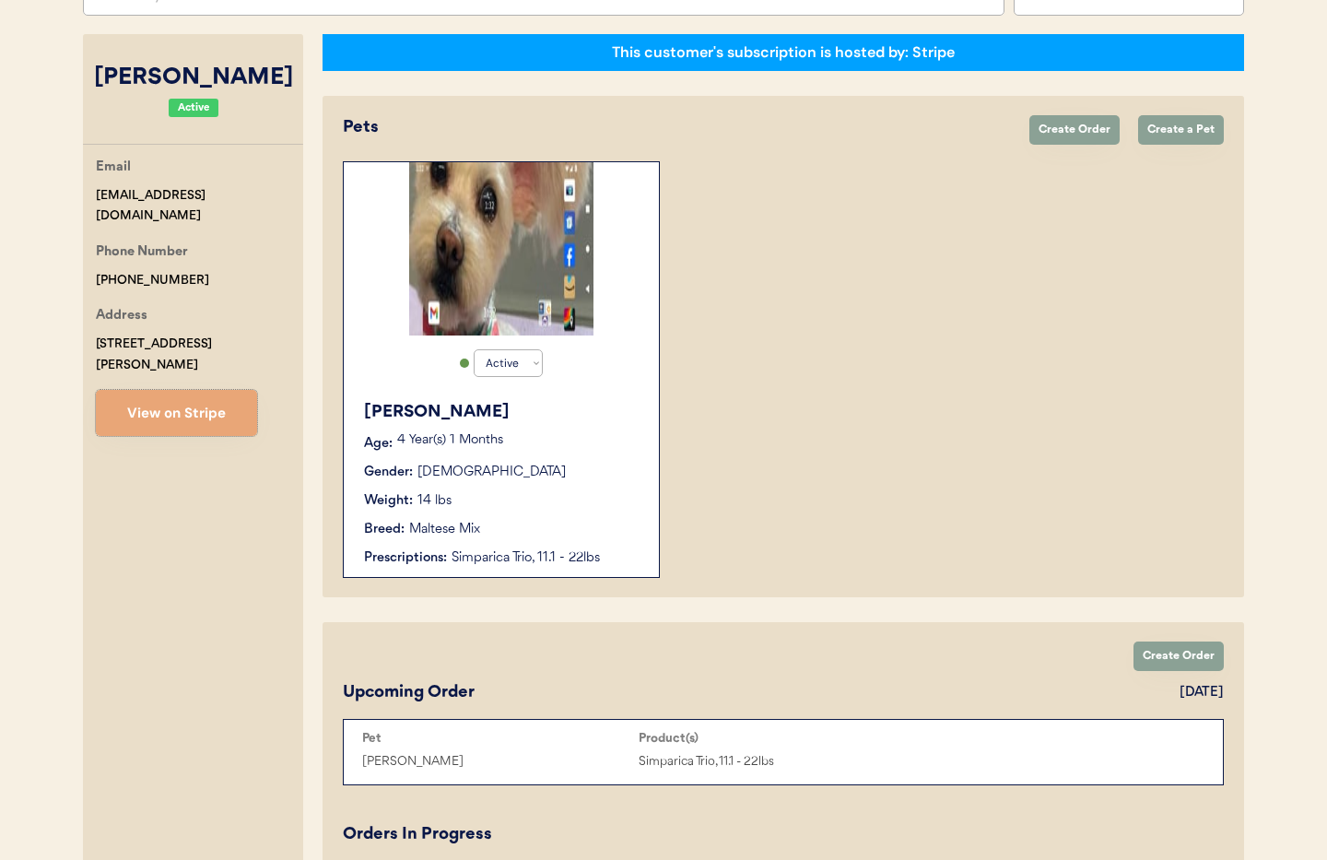
scroll to position [688, 0]
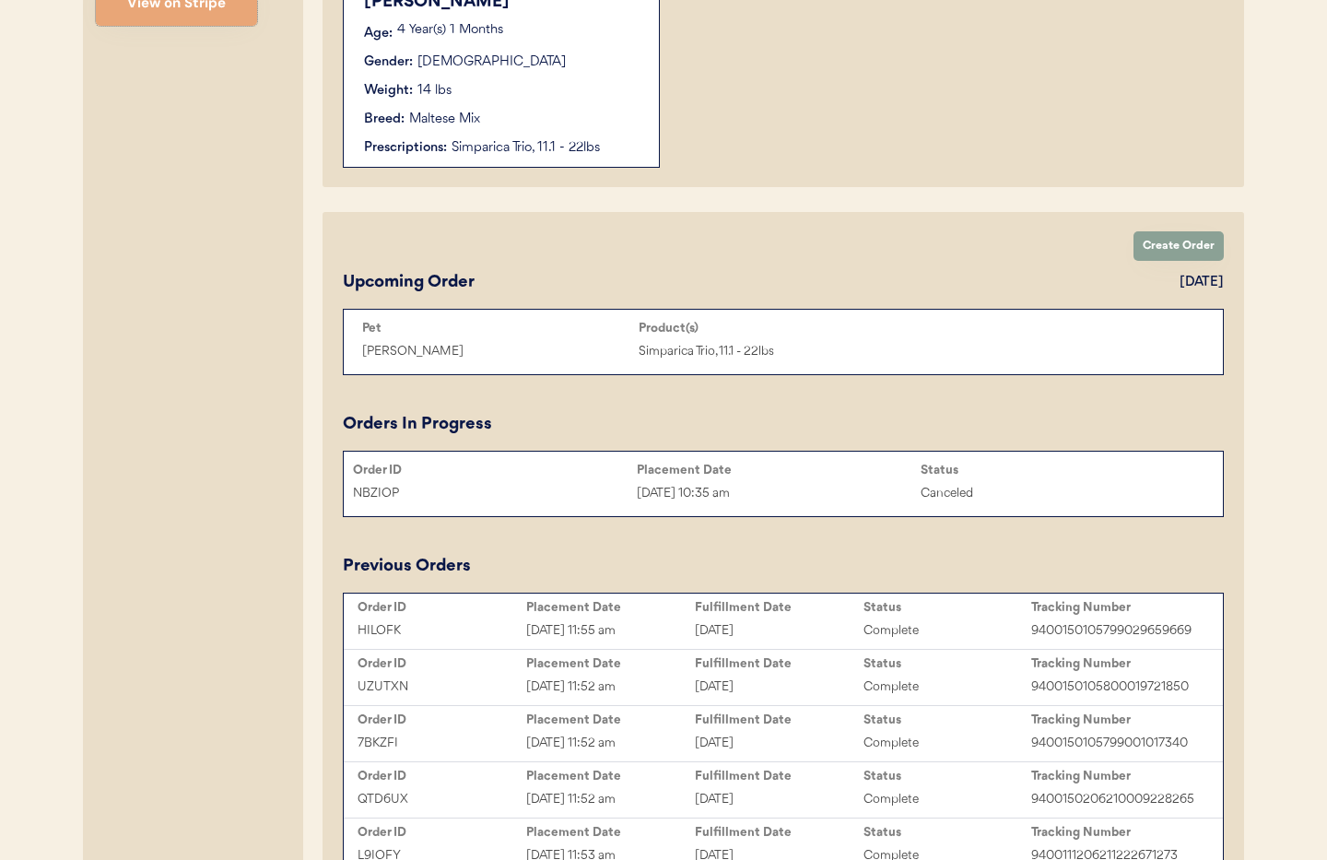
click at [474, 99] on div "Weight: 14 lbs" at bounding box center [502, 90] width 276 height 19
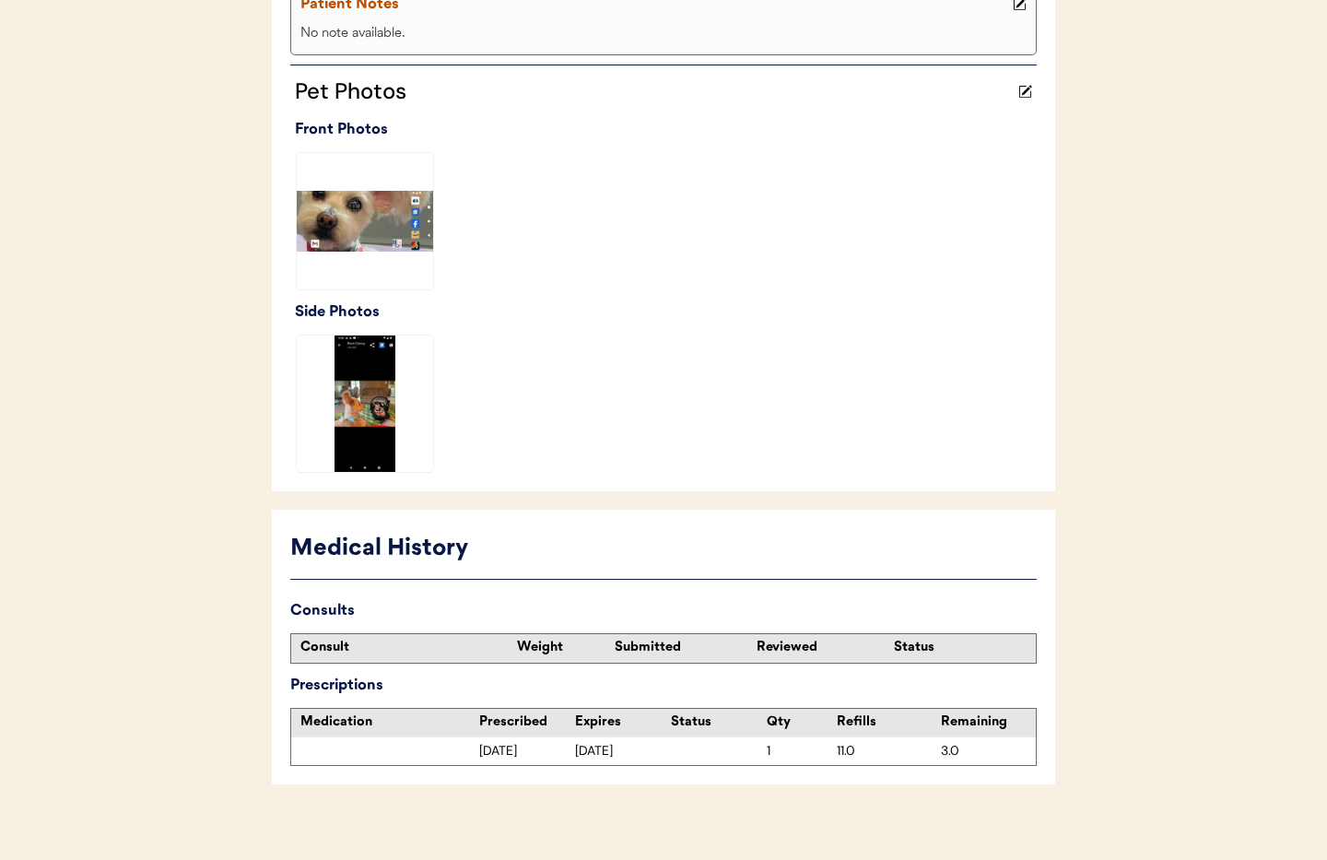
scroll to position [462, 0]
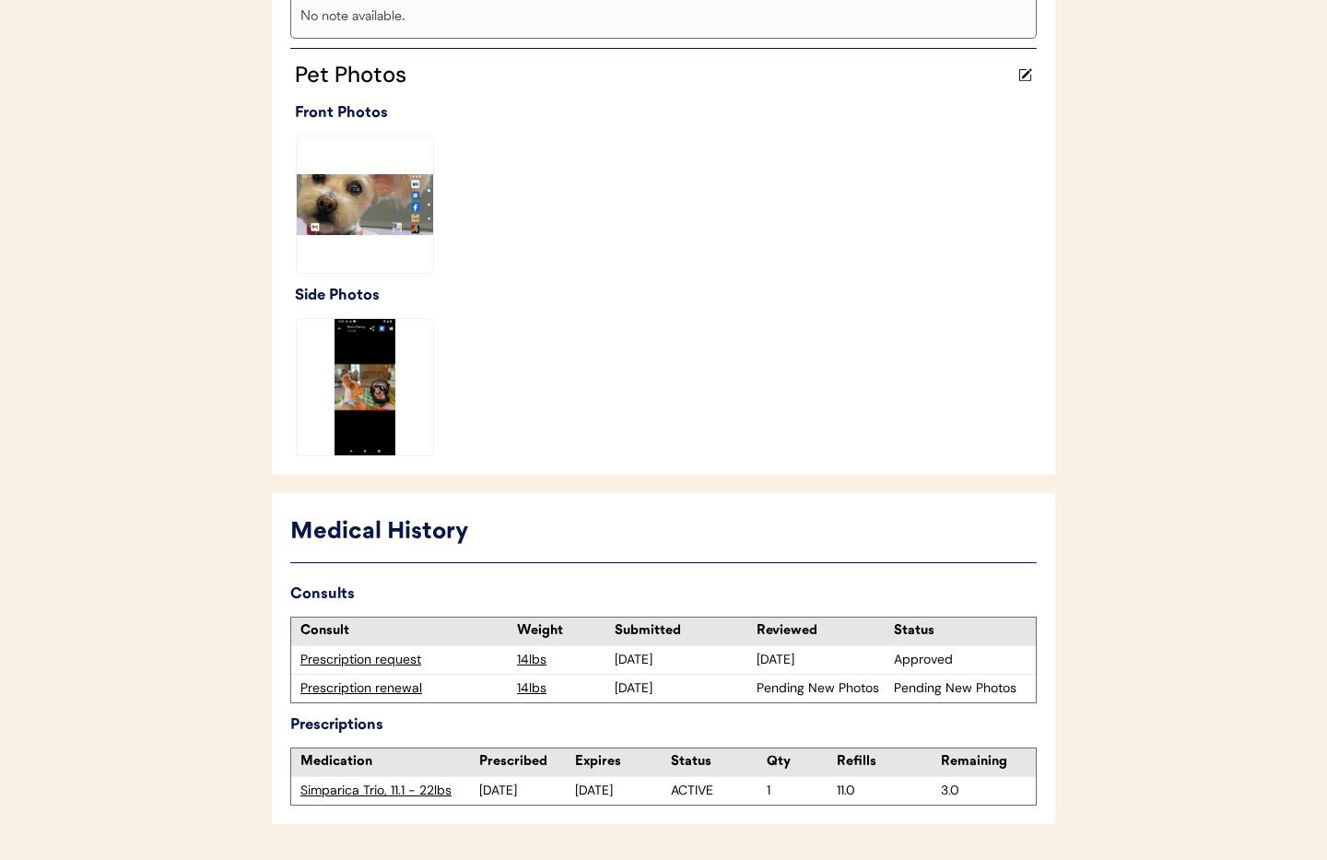
click at [357, 687] on div "Prescription renewal" at bounding box center [403, 688] width 207 height 18
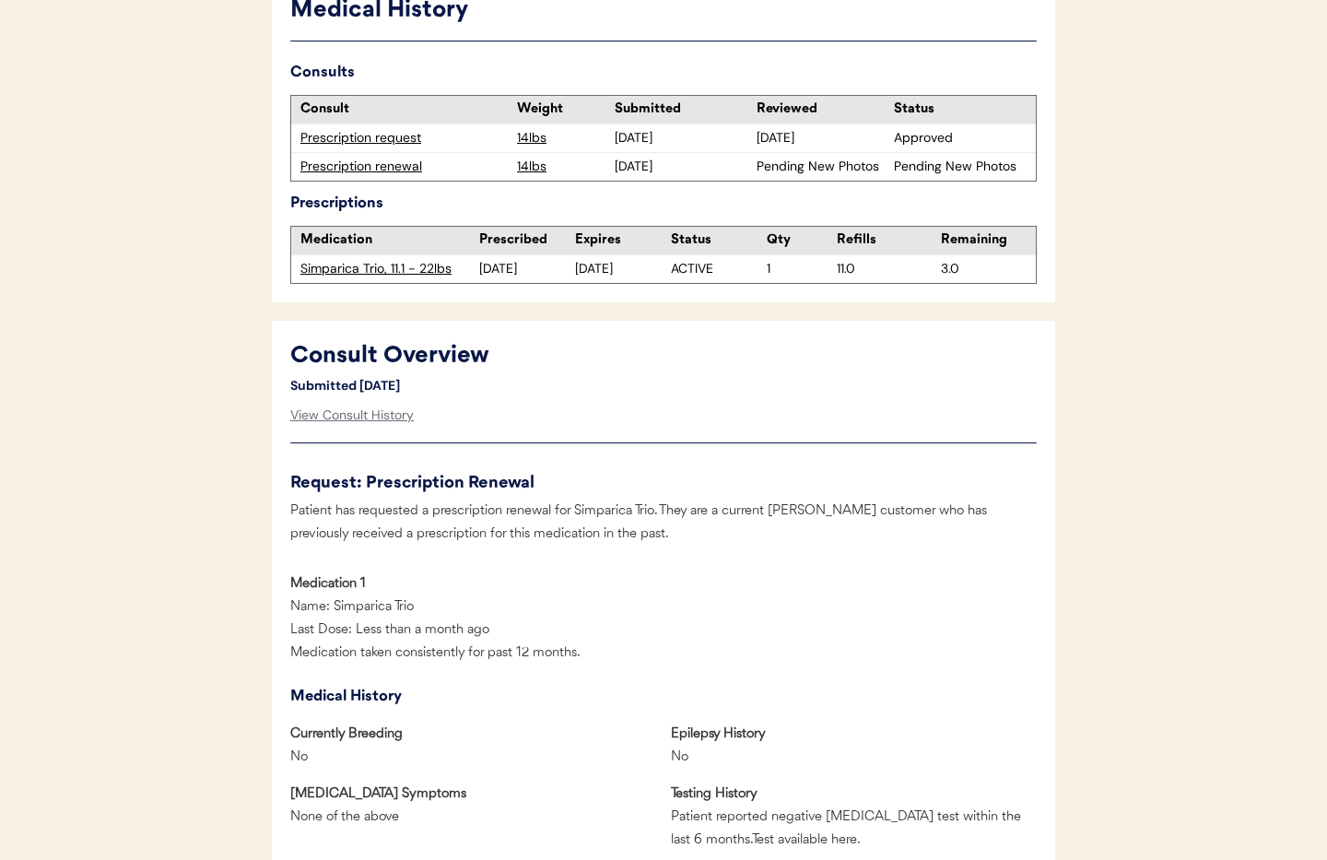
scroll to position [500, 0]
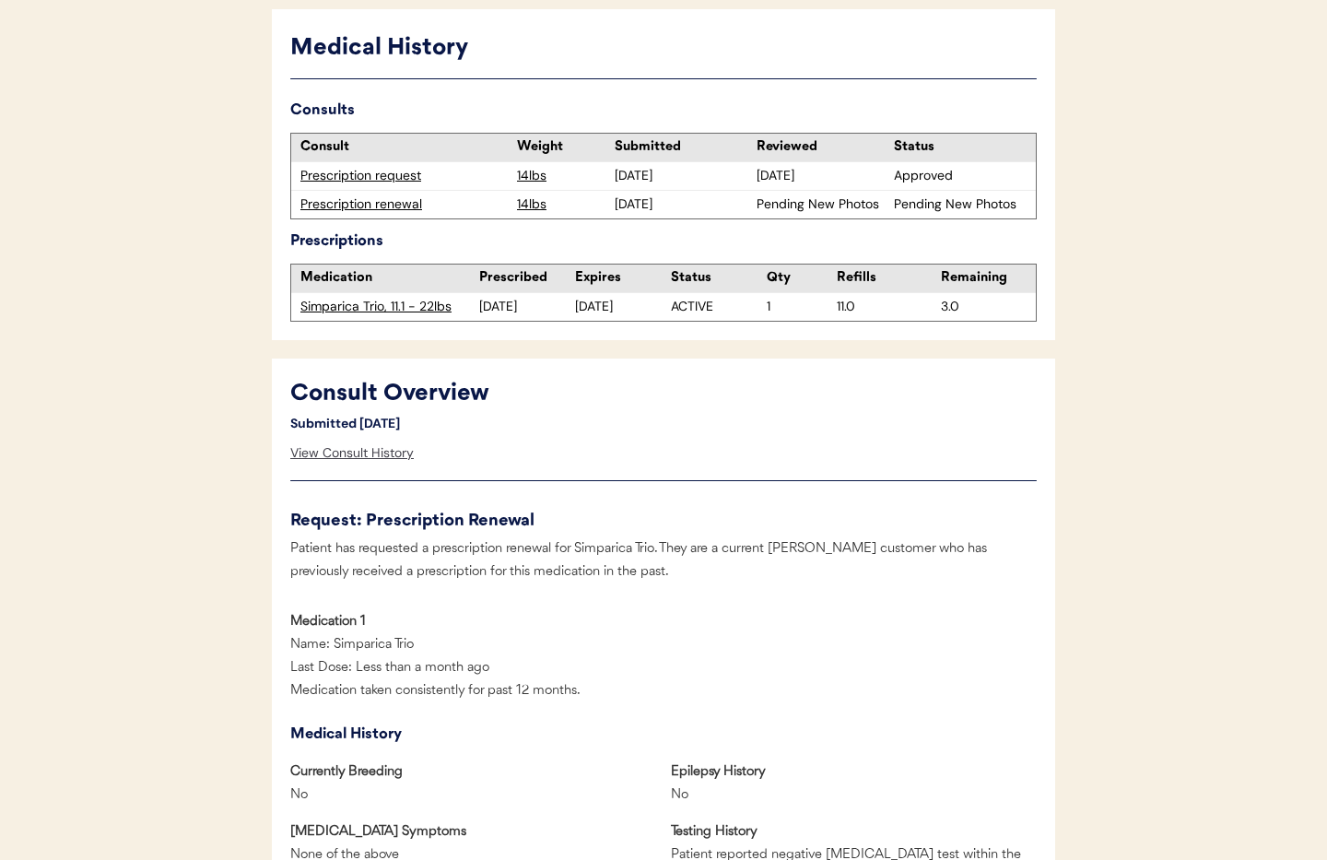
click at [365, 453] on div "View Consult History" at bounding box center [351, 453] width 123 height 37
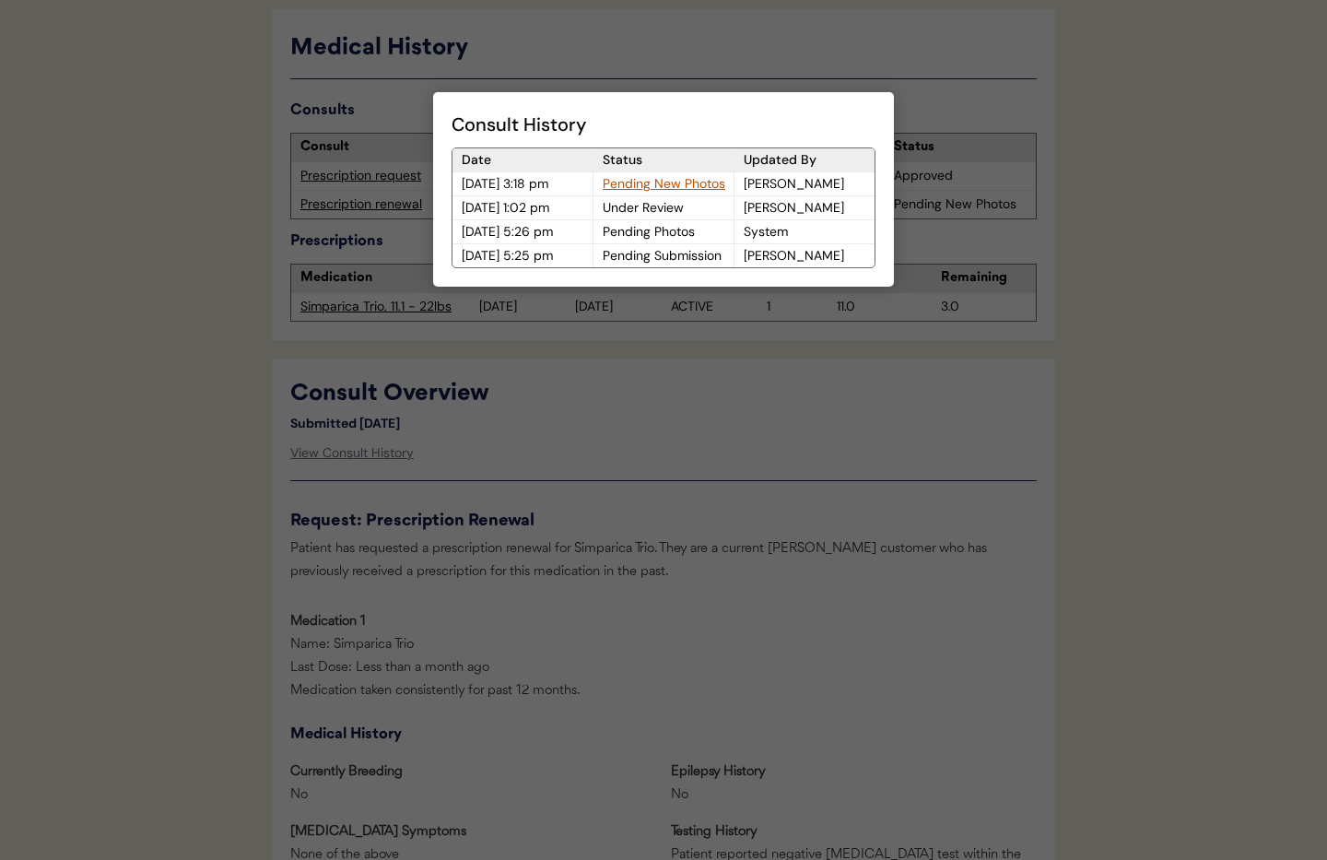
click at [681, 184] on div "Pending New Photos" at bounding box center [663, 183] width 140 height 23
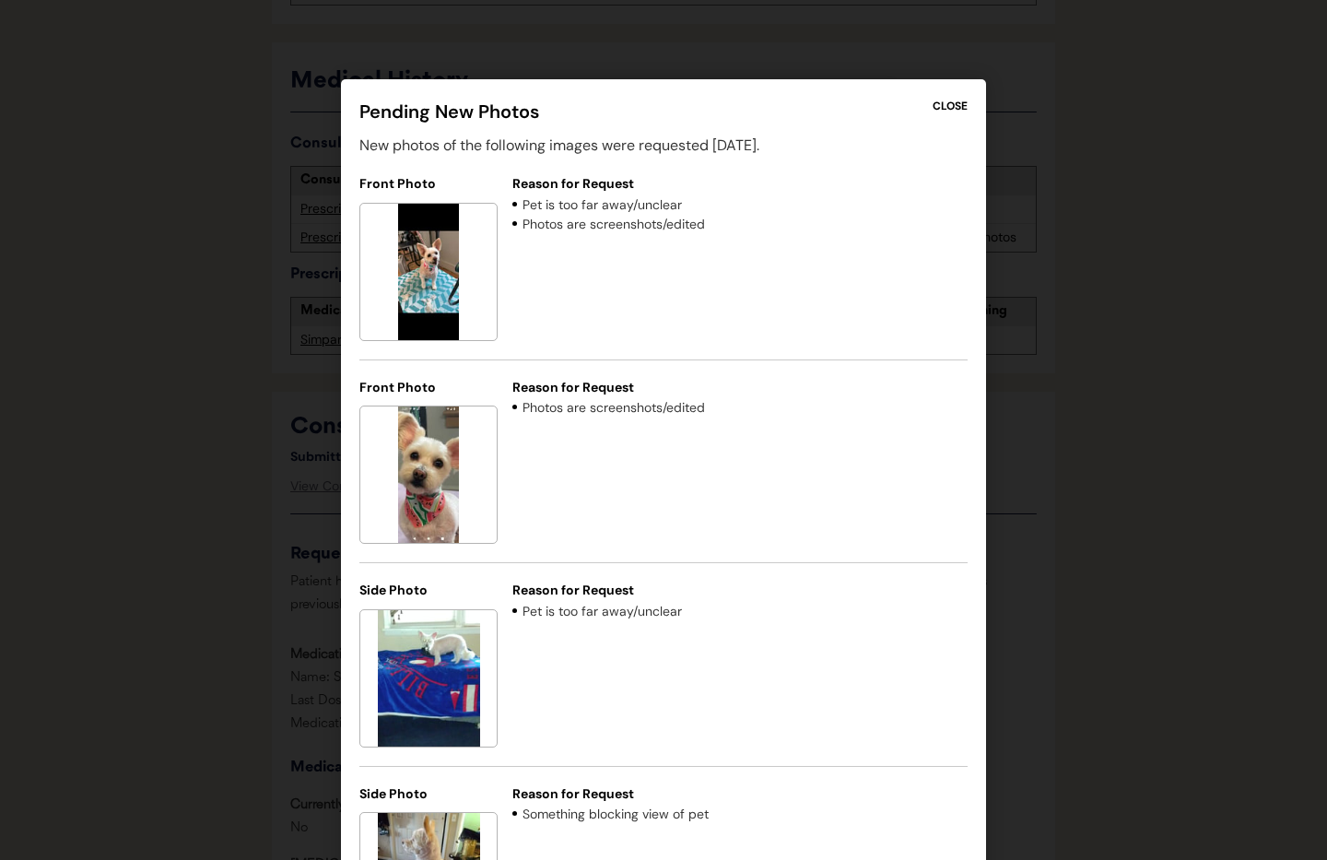
scroll to position [0, 0]
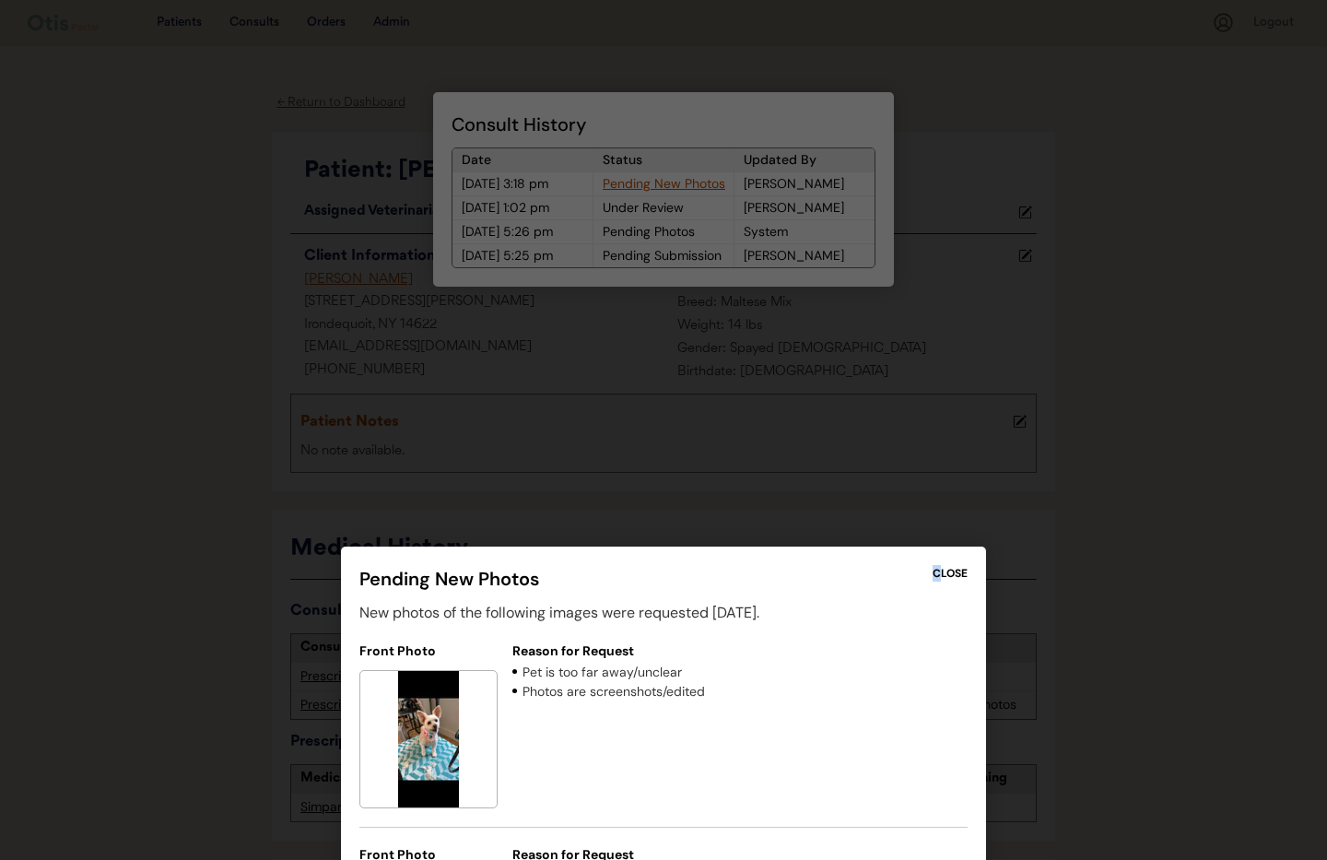
drag, startPoint x: 934, startPoint y: 565, endPoint x: 954, endPoint y: 573, distance: 21.9
click at [937, 566] on div "CLOSE" at bounding box center [949, 573] width 35 height 17
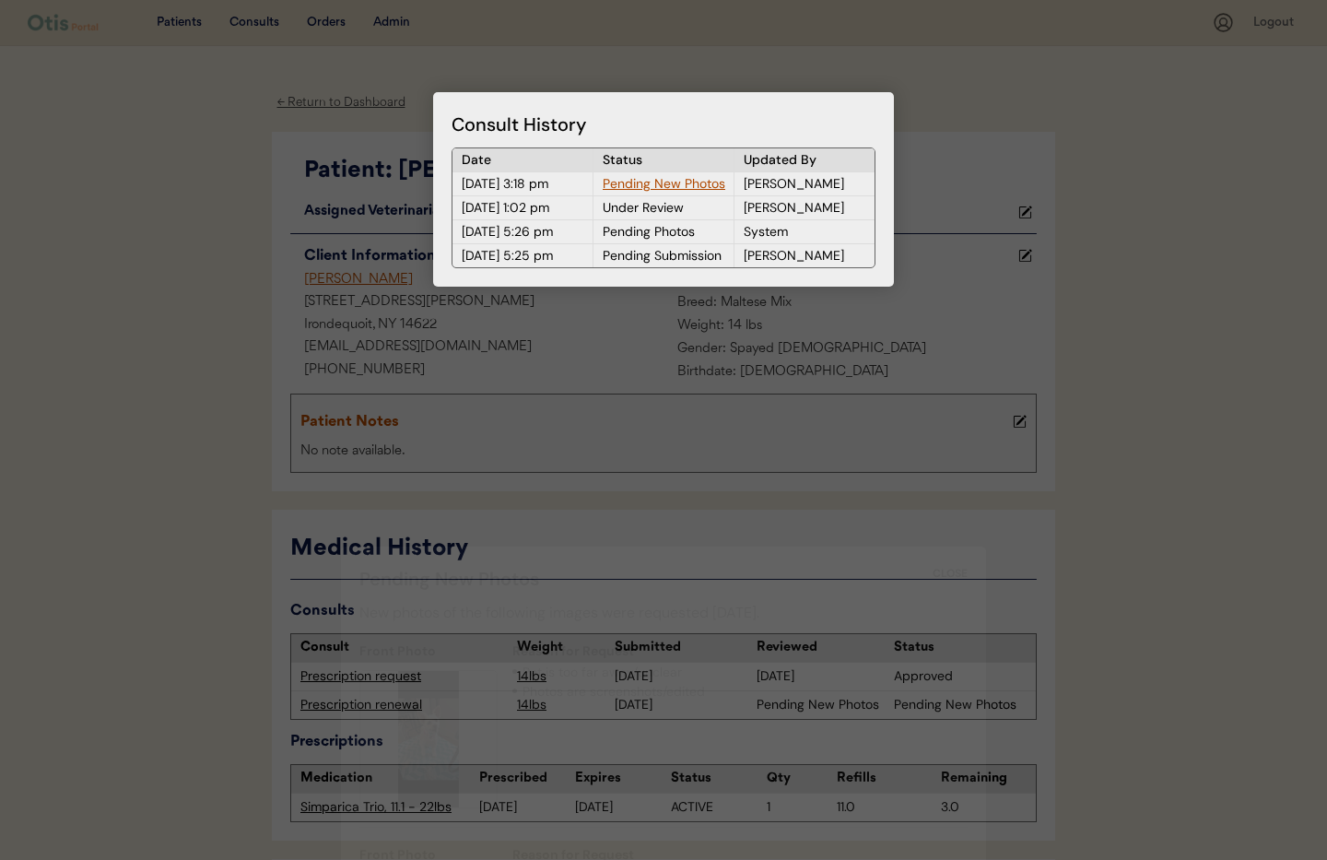
drag, startPoint x: 954, startPoint y: 573, endPoint x: 938, endPoint y: 557, distance: 22.8
click at [954, 573] on div "CLOSE" at bounding box center [949, 573] width 35 height 17
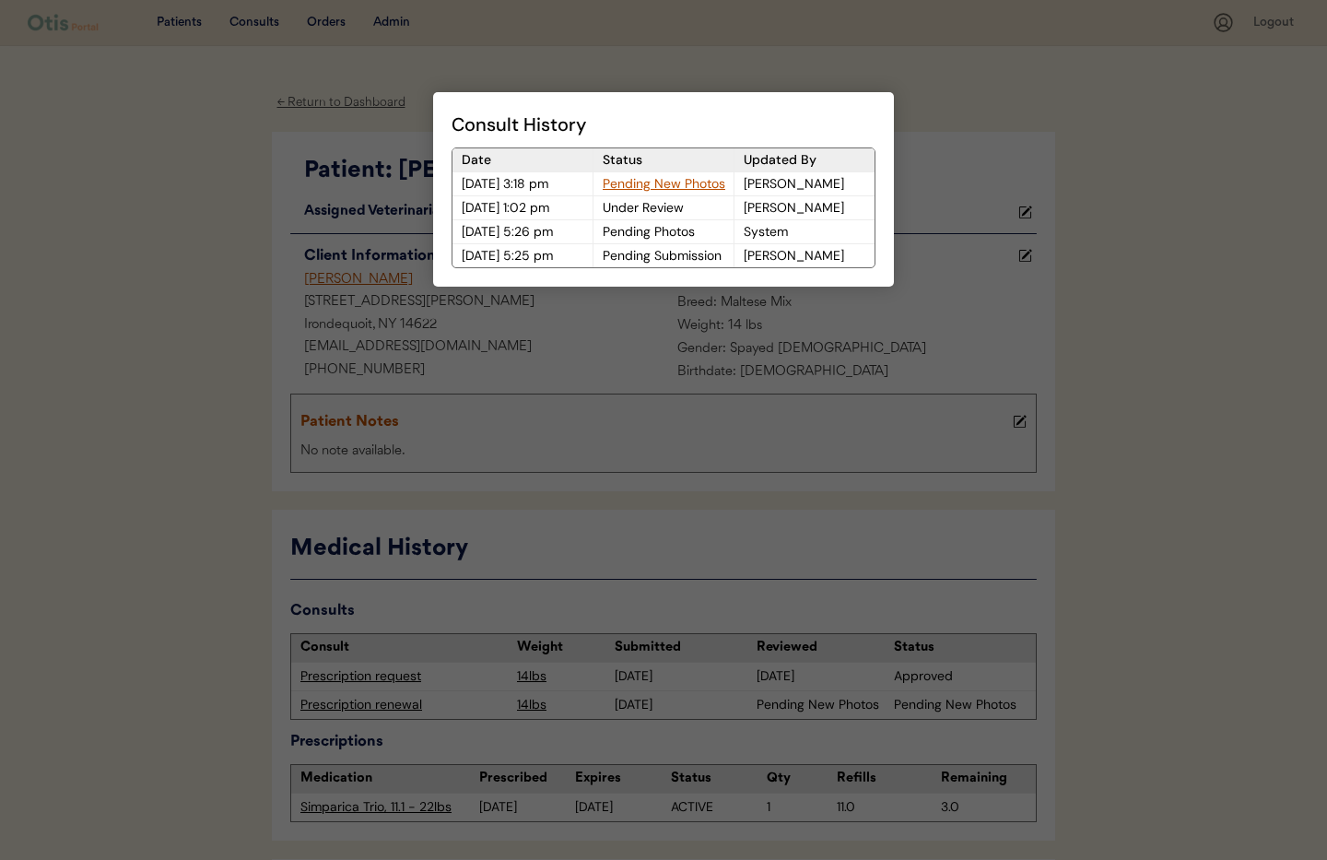
click at [940, 173] on div at bounding box center [663, 430] width 1327 height 860
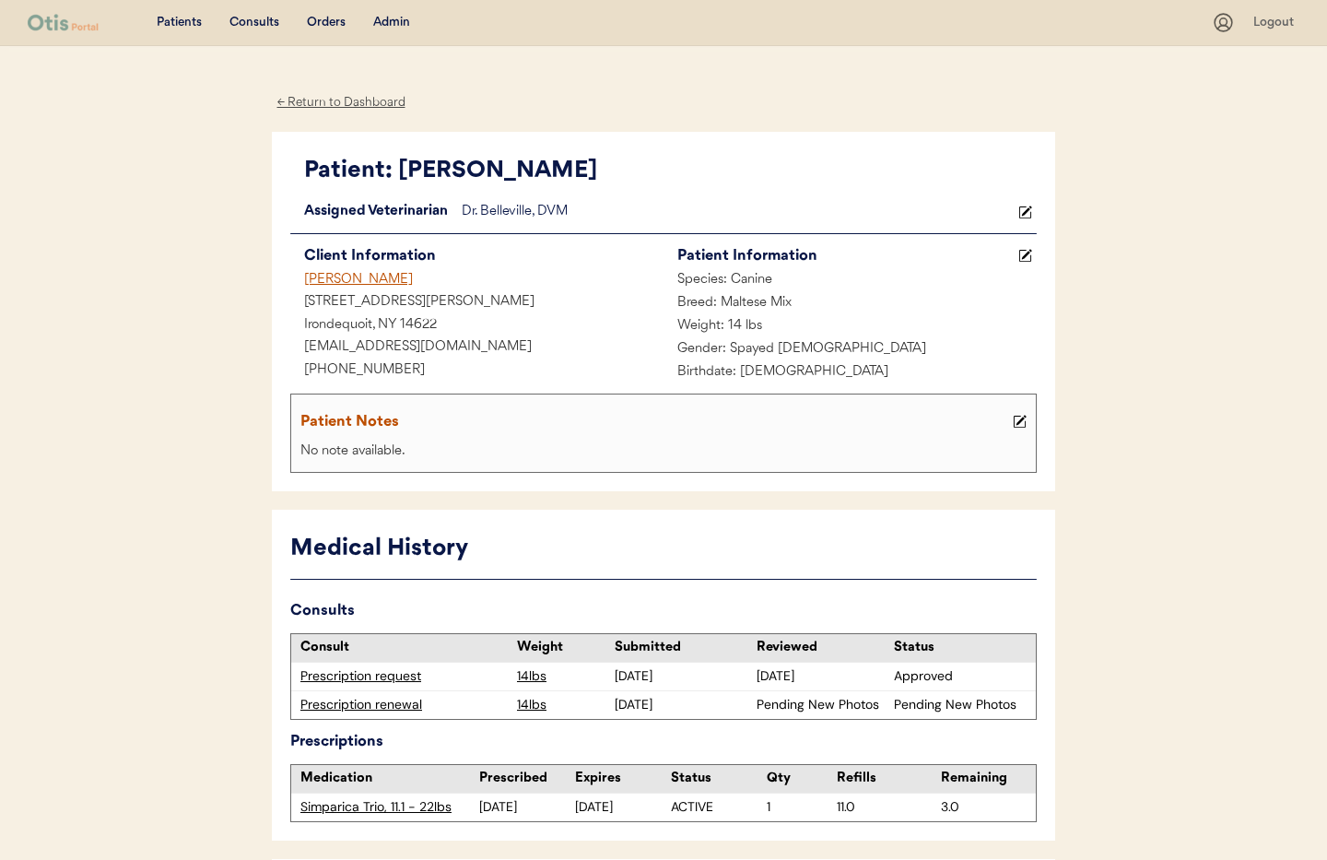
click at [388, 19] on div "Admin" at bounding box center [391, 23] width 37 height 18
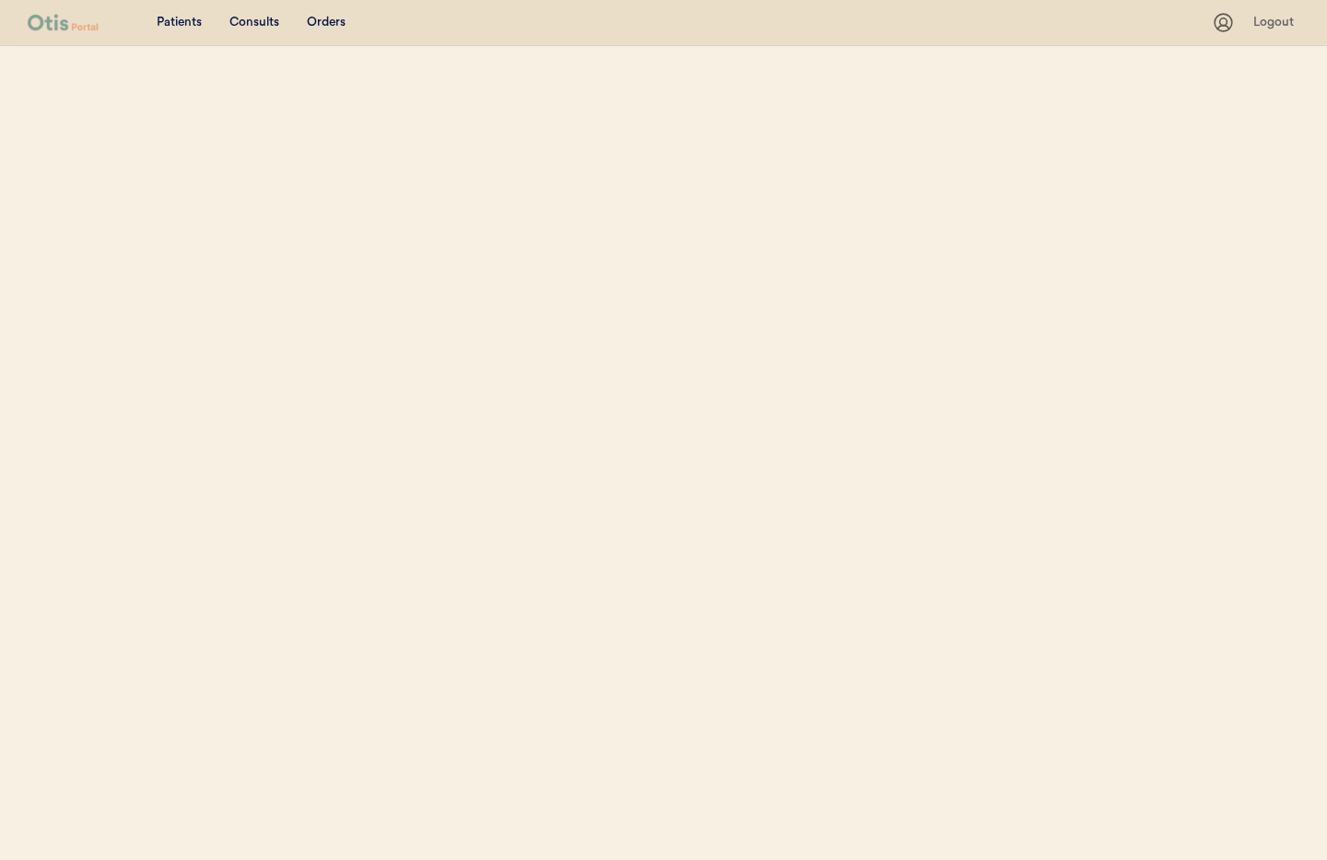
select select ""Name""
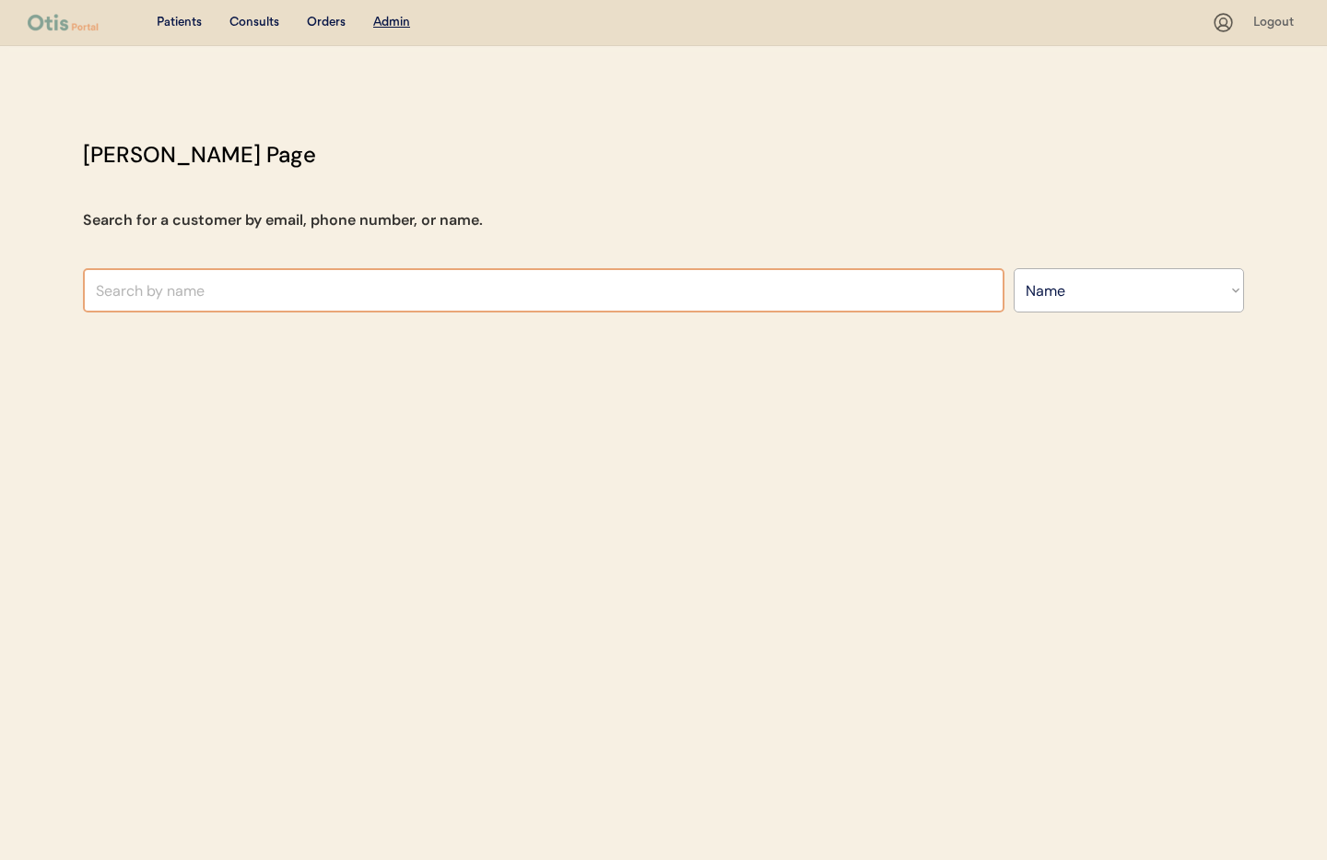
click at [226, 292] on input "text" at bounding box center [543, 290] width 921 height 44
type input "Chr"
type input "[PERSON_NAME]"
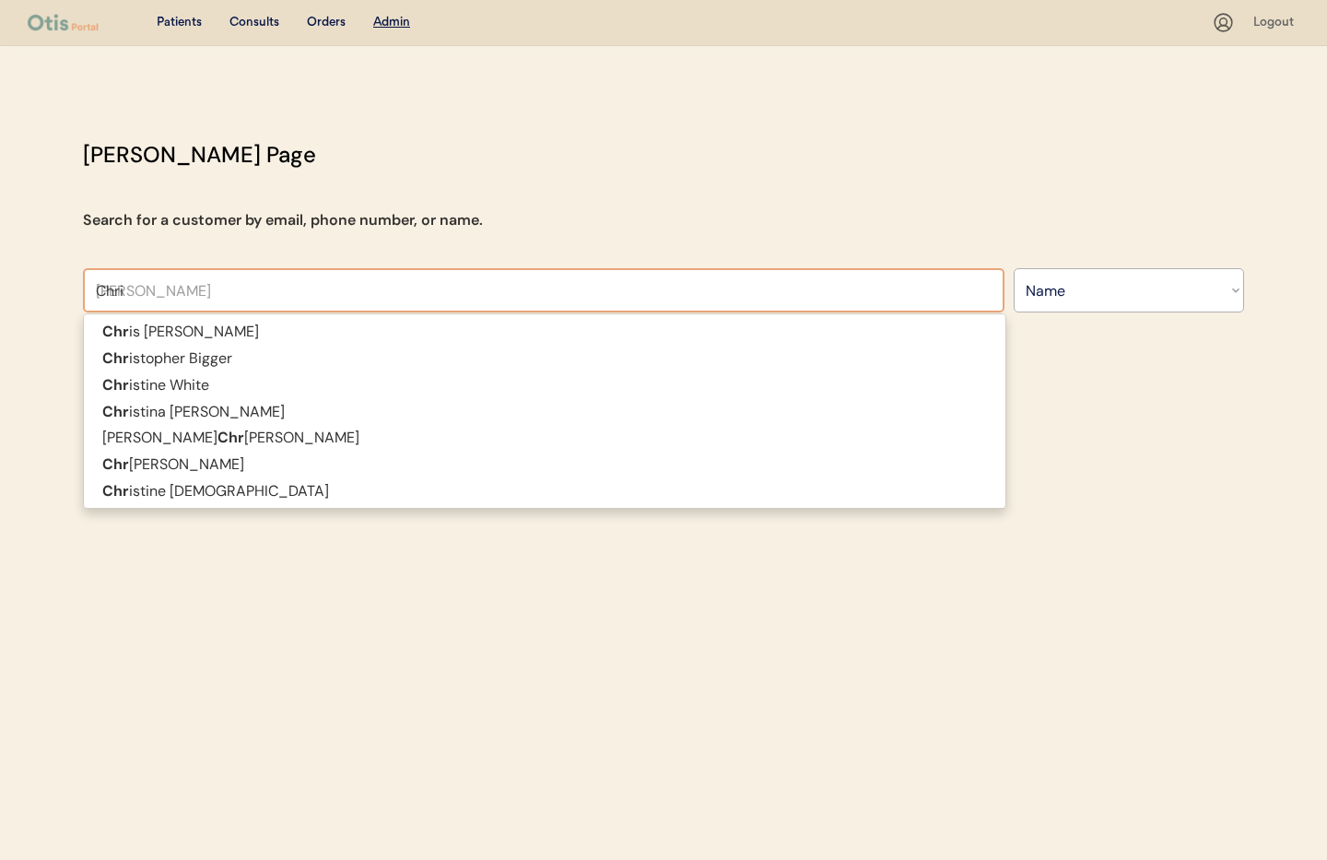
type input "[PERSON_NAME]"
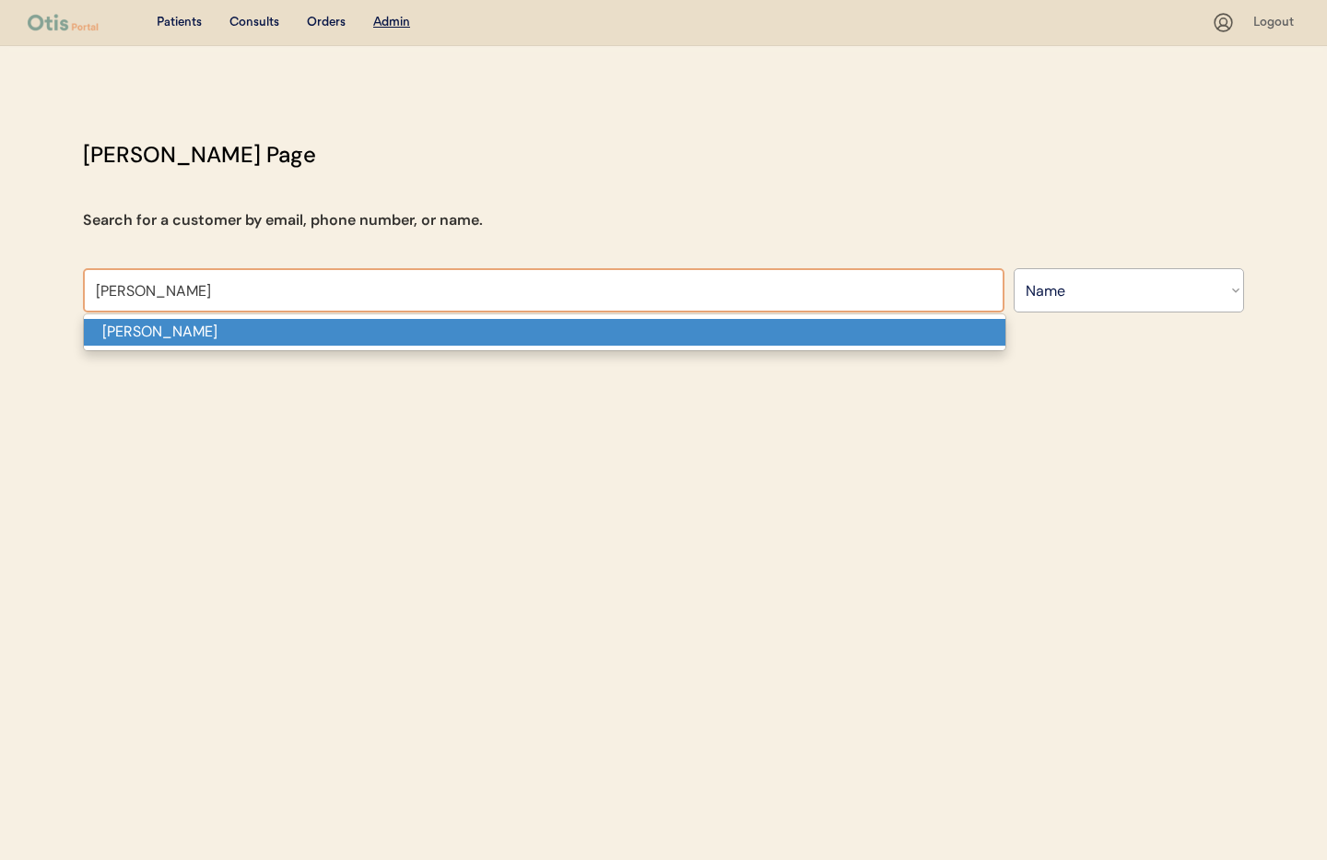
click at [221, 335] on p "[PERSON_NAME]" at bounding box center [544, 332] width 921 height 27
type input "[PERSON_NAME]"
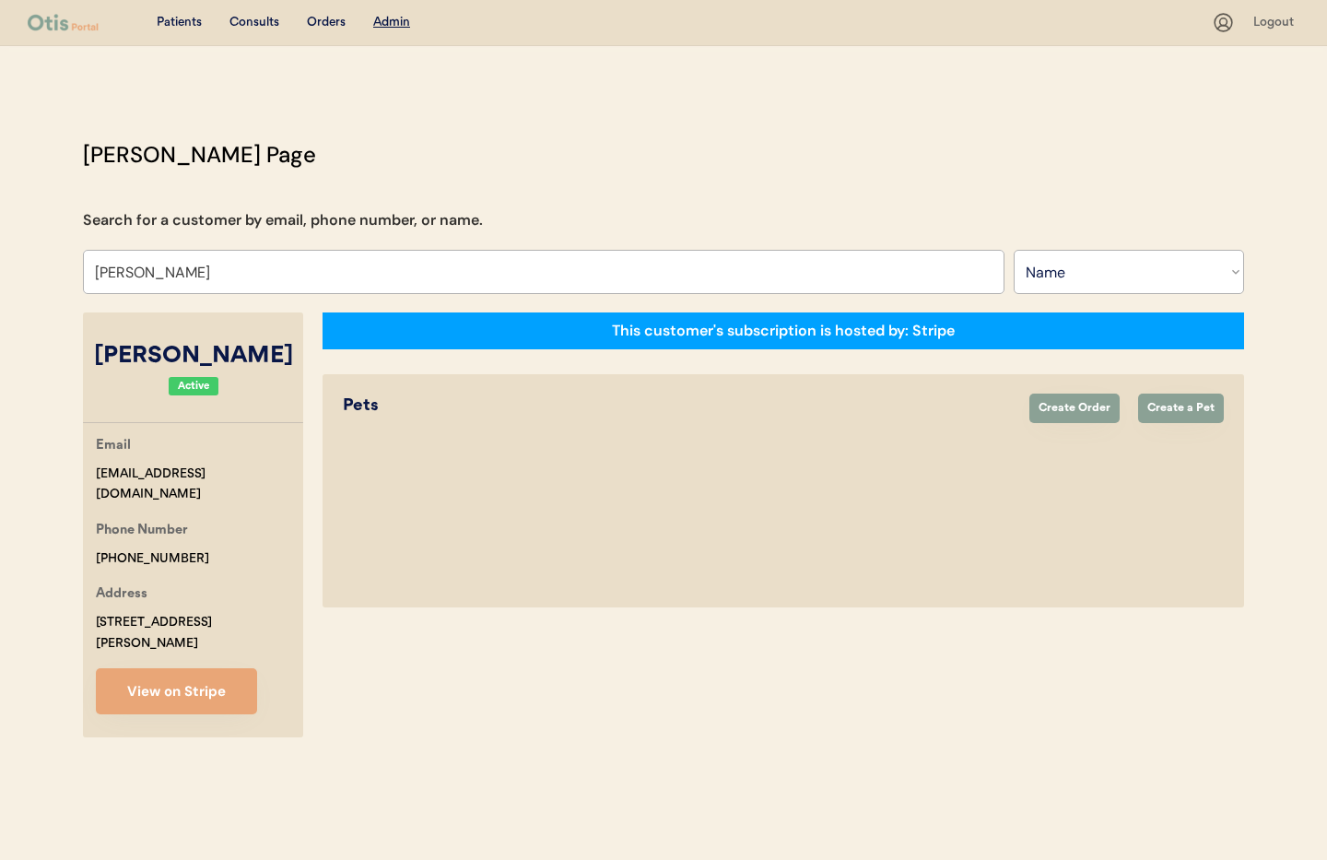
select select "true"
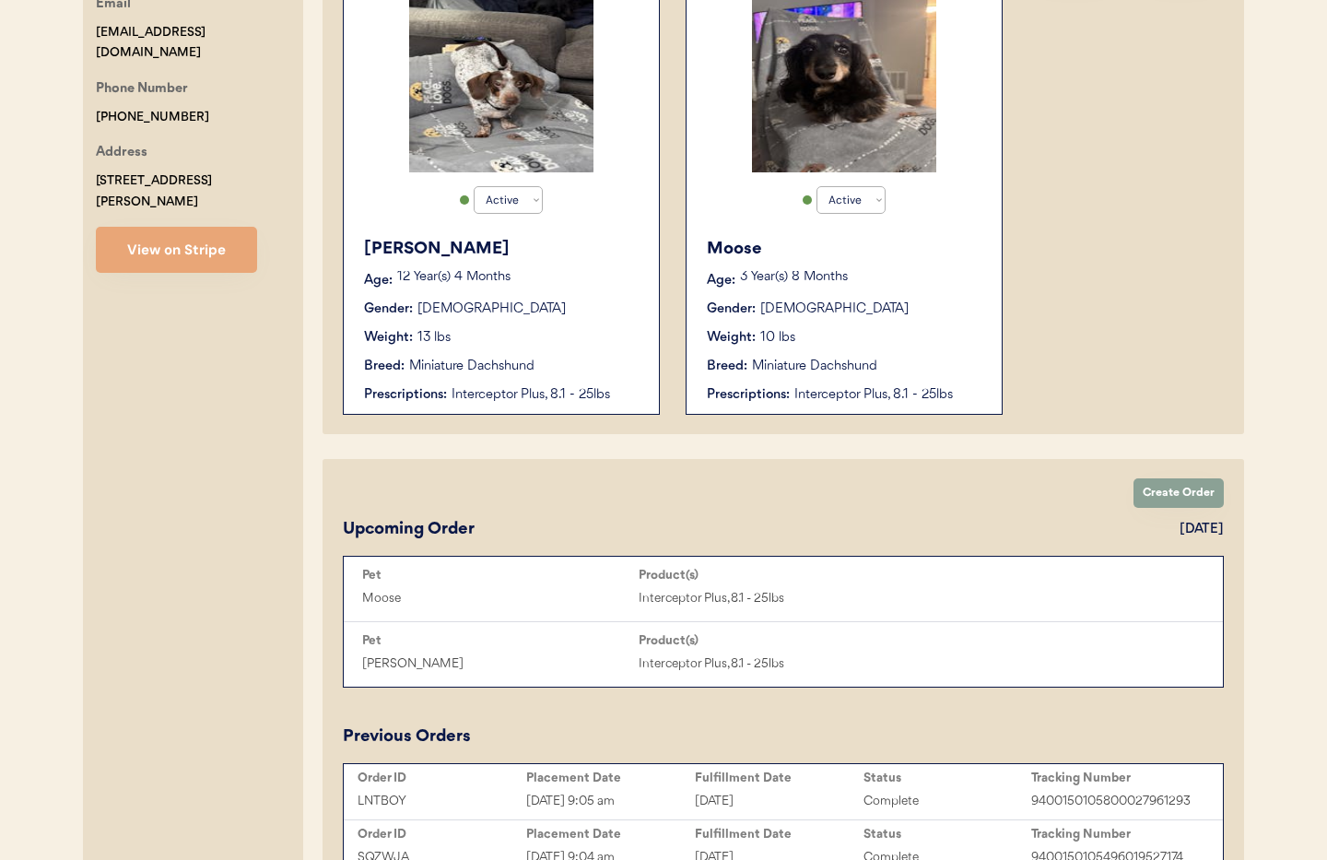
scroll to position [442, 0]
type input "[PERSON_NAME]"
click at [475, 290] on div "[PERSON_NAME] Age: [DEMOGRAPHIC_DATA] Year(s) 4 Months Gender: [DEMOGRAPHIC_DAT…" at bounding box center [501, 320] width 297 height 186
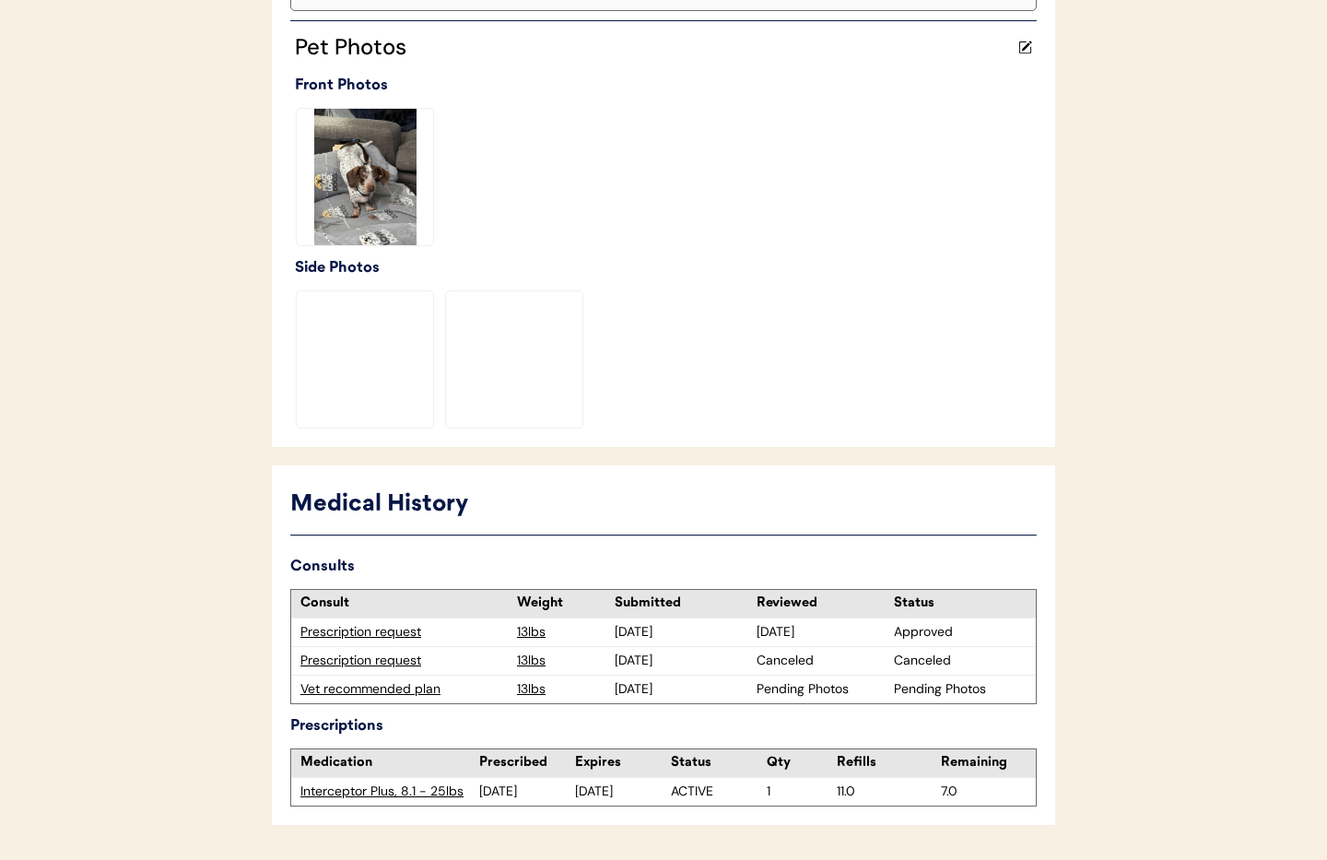
scroll to position [546, 0]
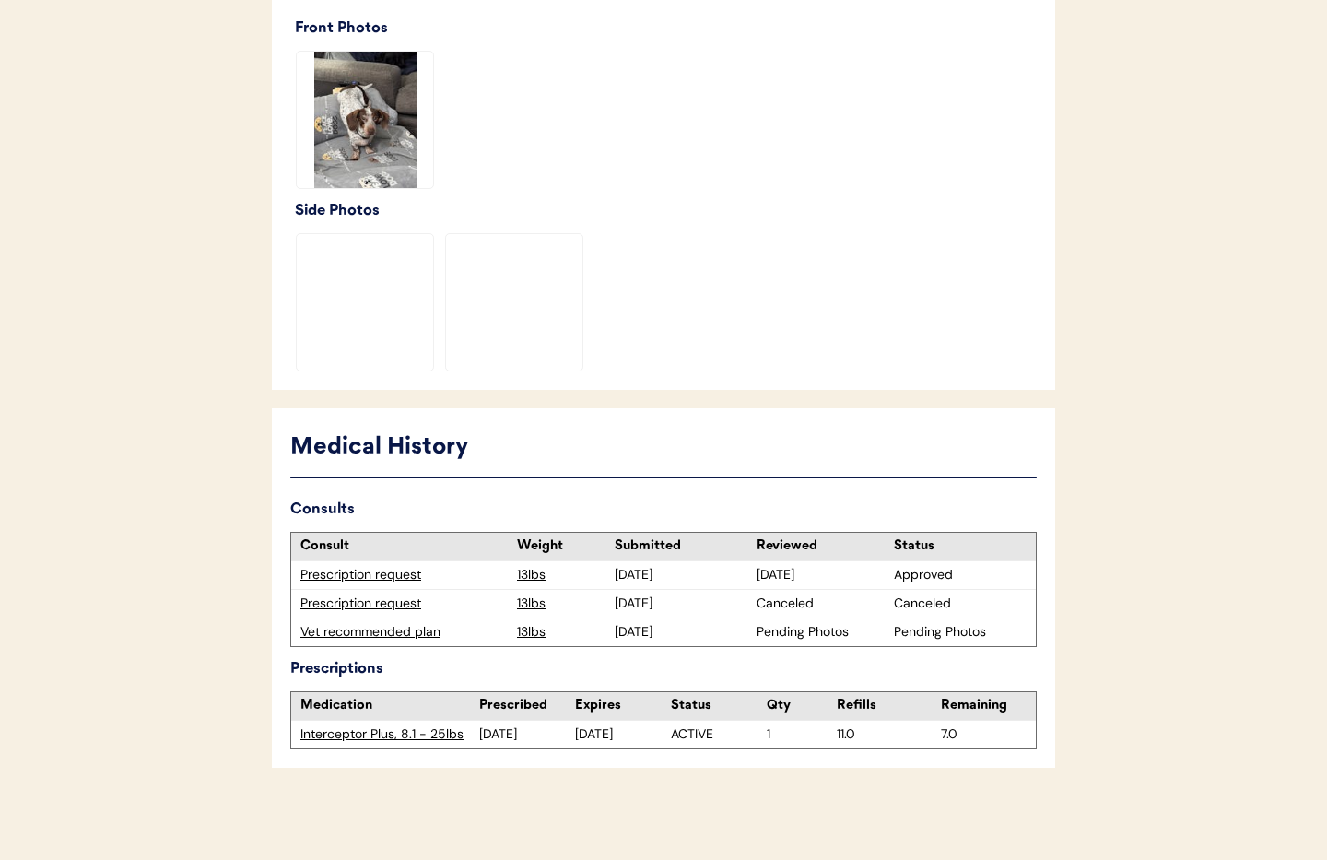
click at [343, 633] on div "Vet recommended plan" at bounding box center [403, 632] width 207 height 18
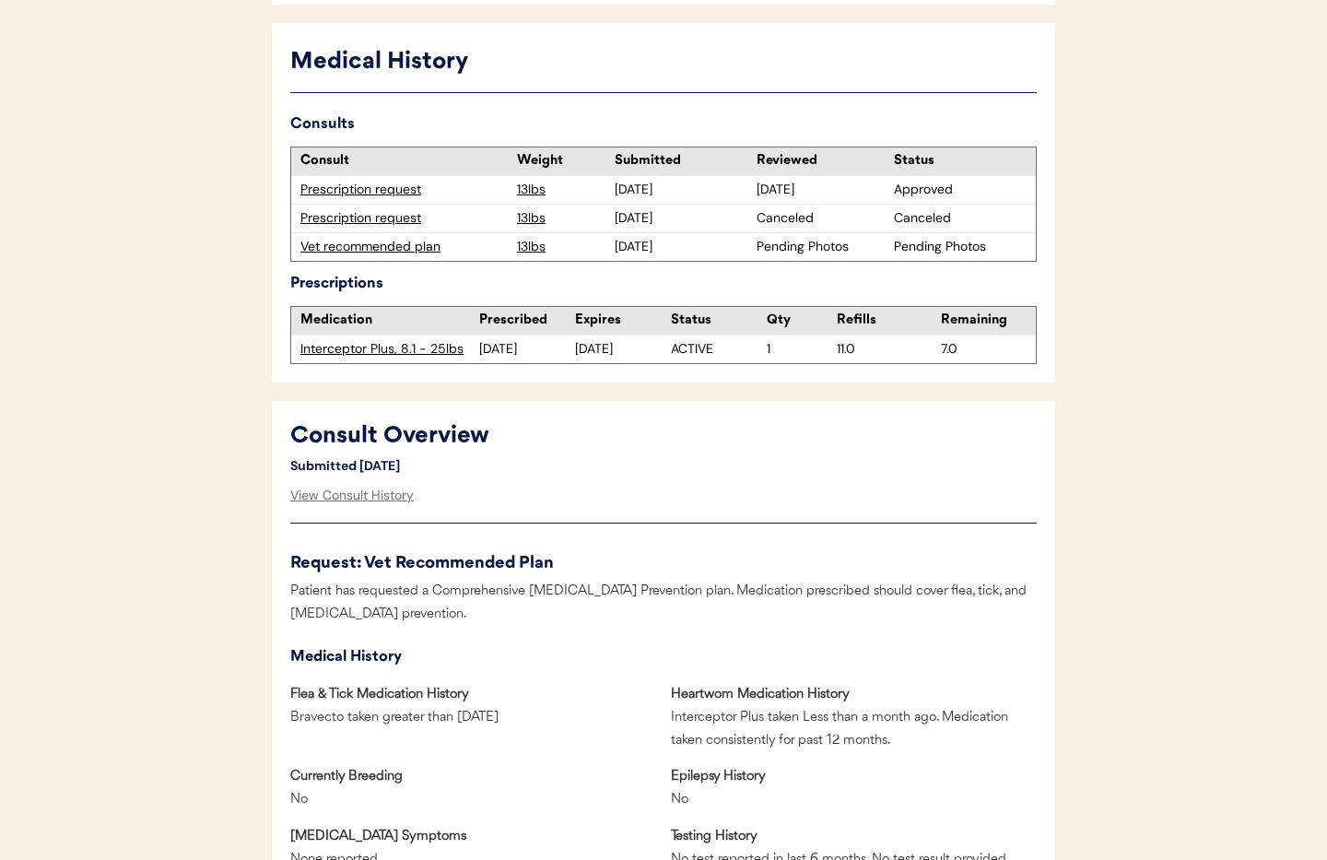
scroll to position [296, 0]
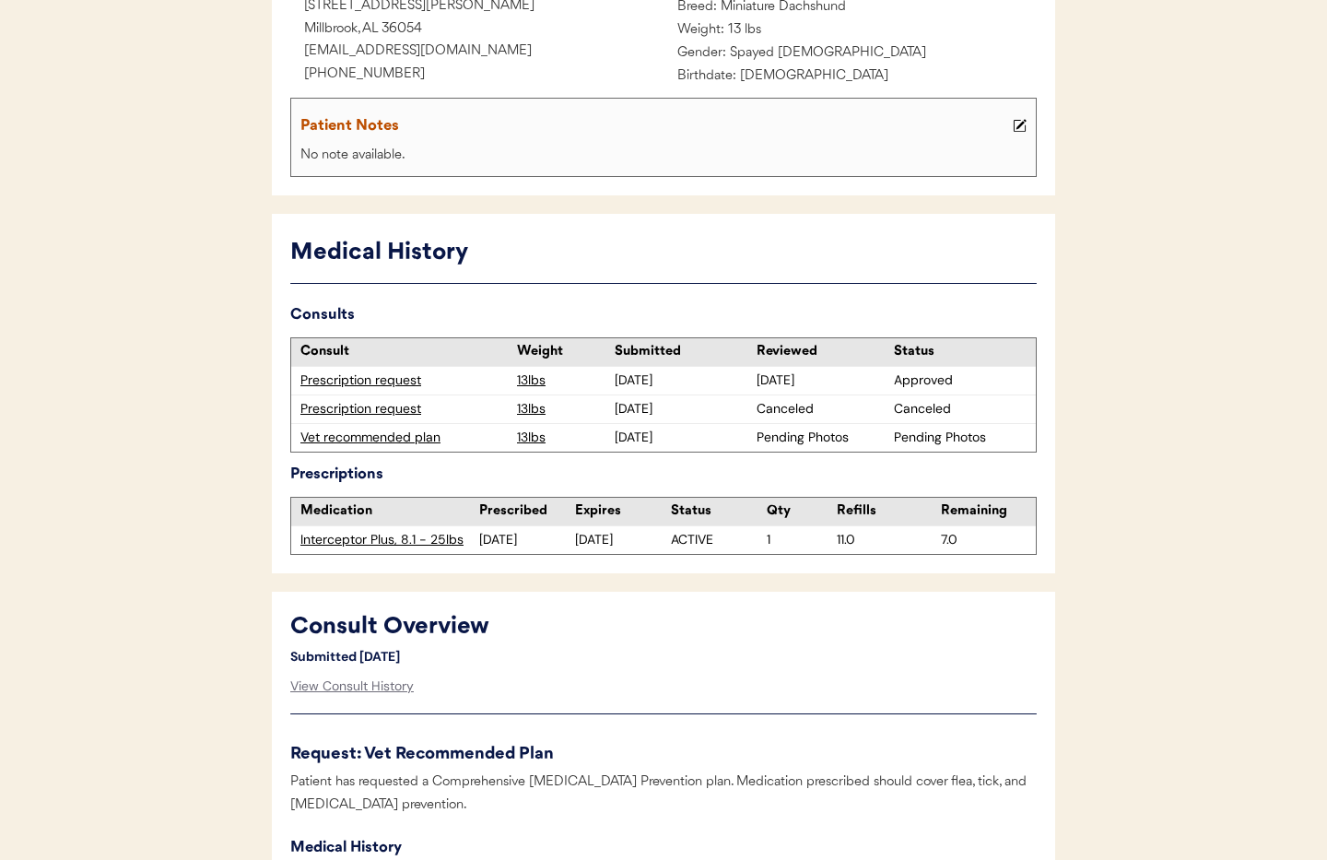
click at [378, 404] on div "Prescription request" at bounding box center [403, 409] width 207 height 18
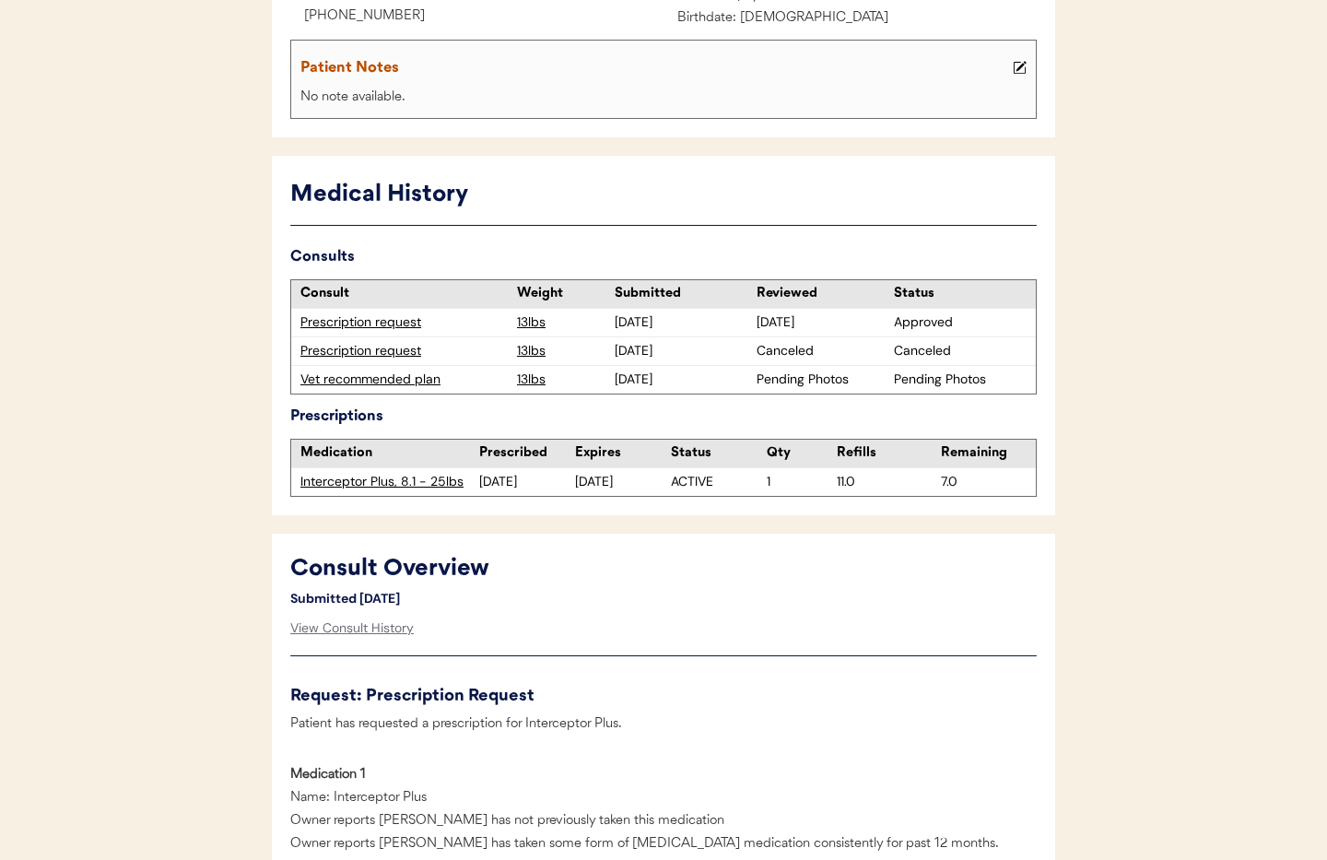
scroll to position [345, 0]
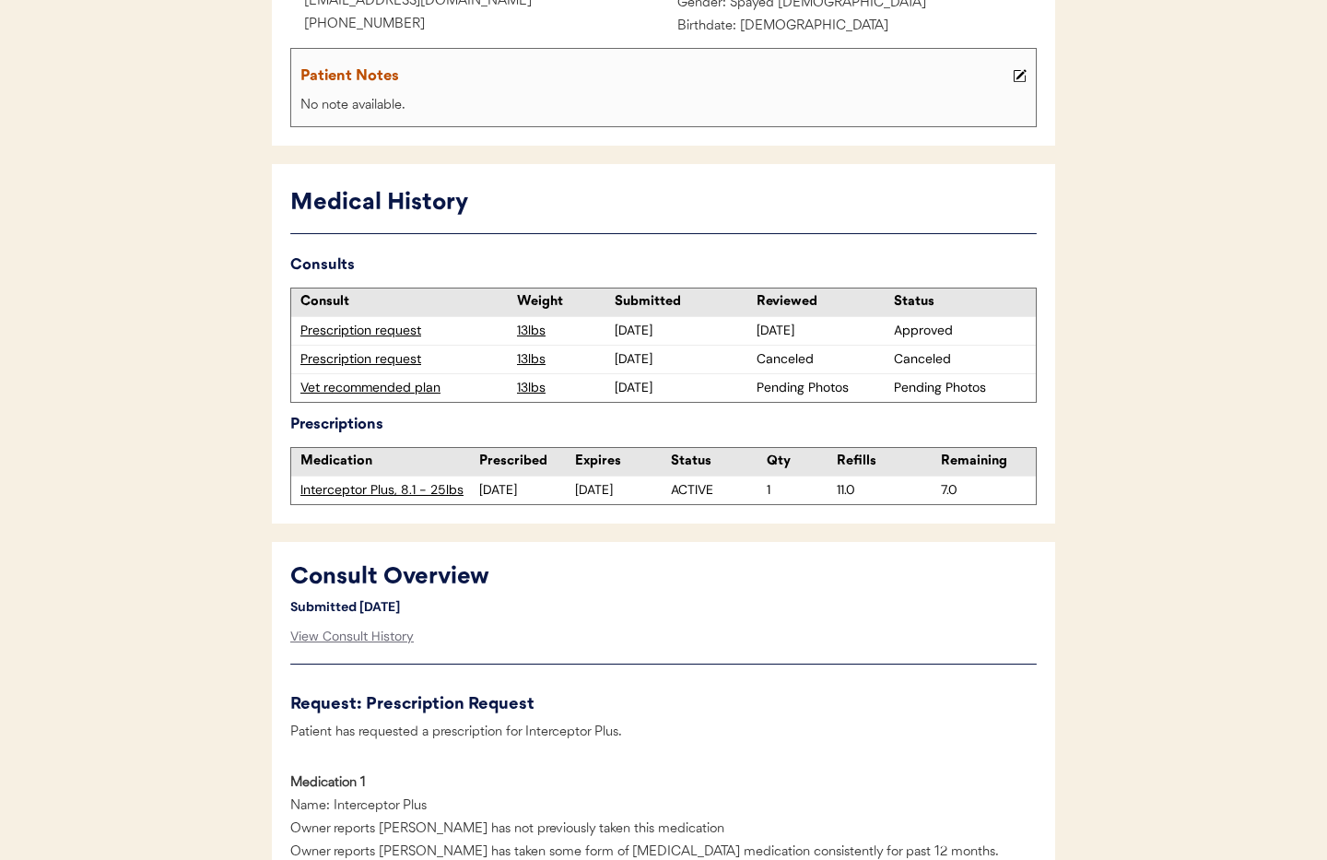
click at [389, 385] on div "Vet recommended plan" at bounding box center [403, 388] width 207 height 18
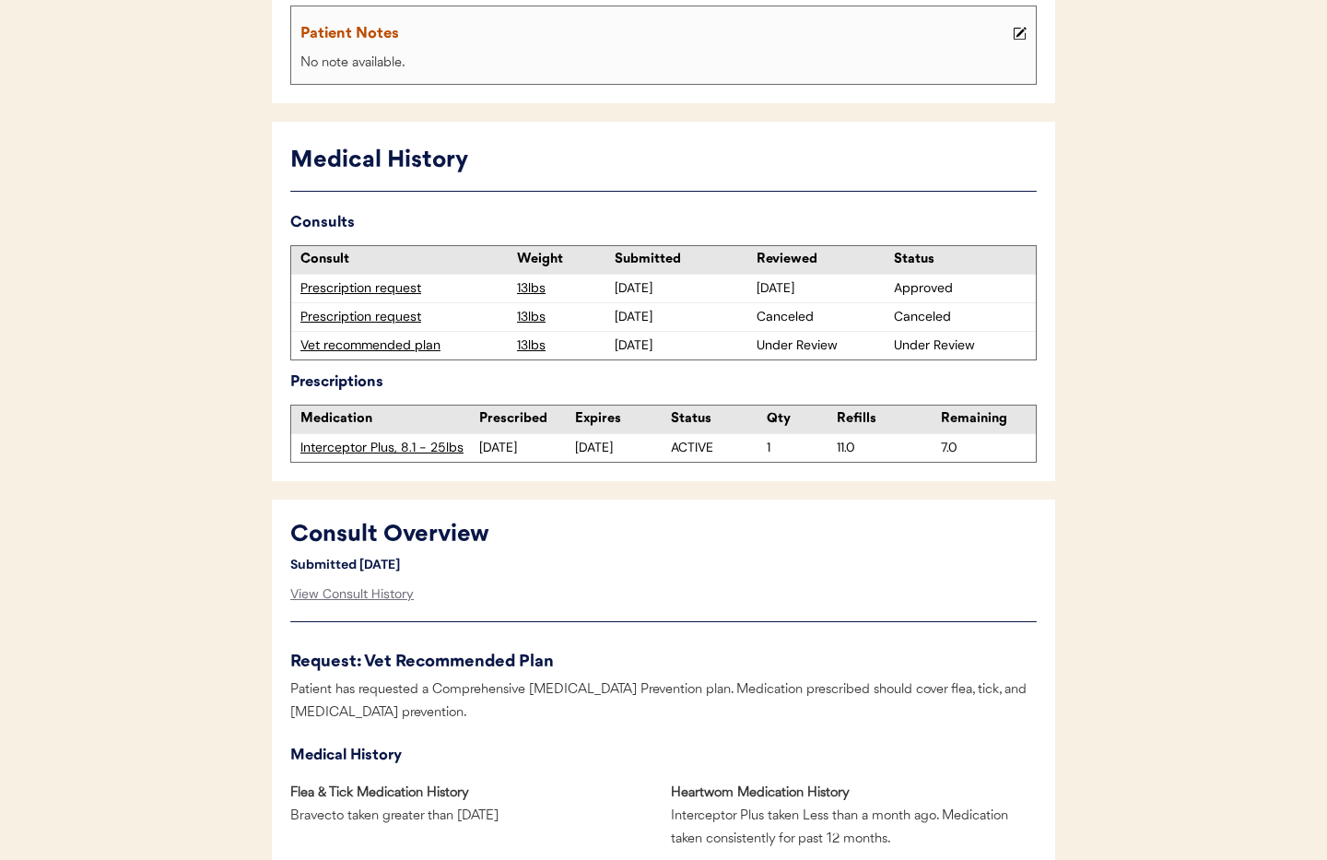
scroll to position [391, 0]
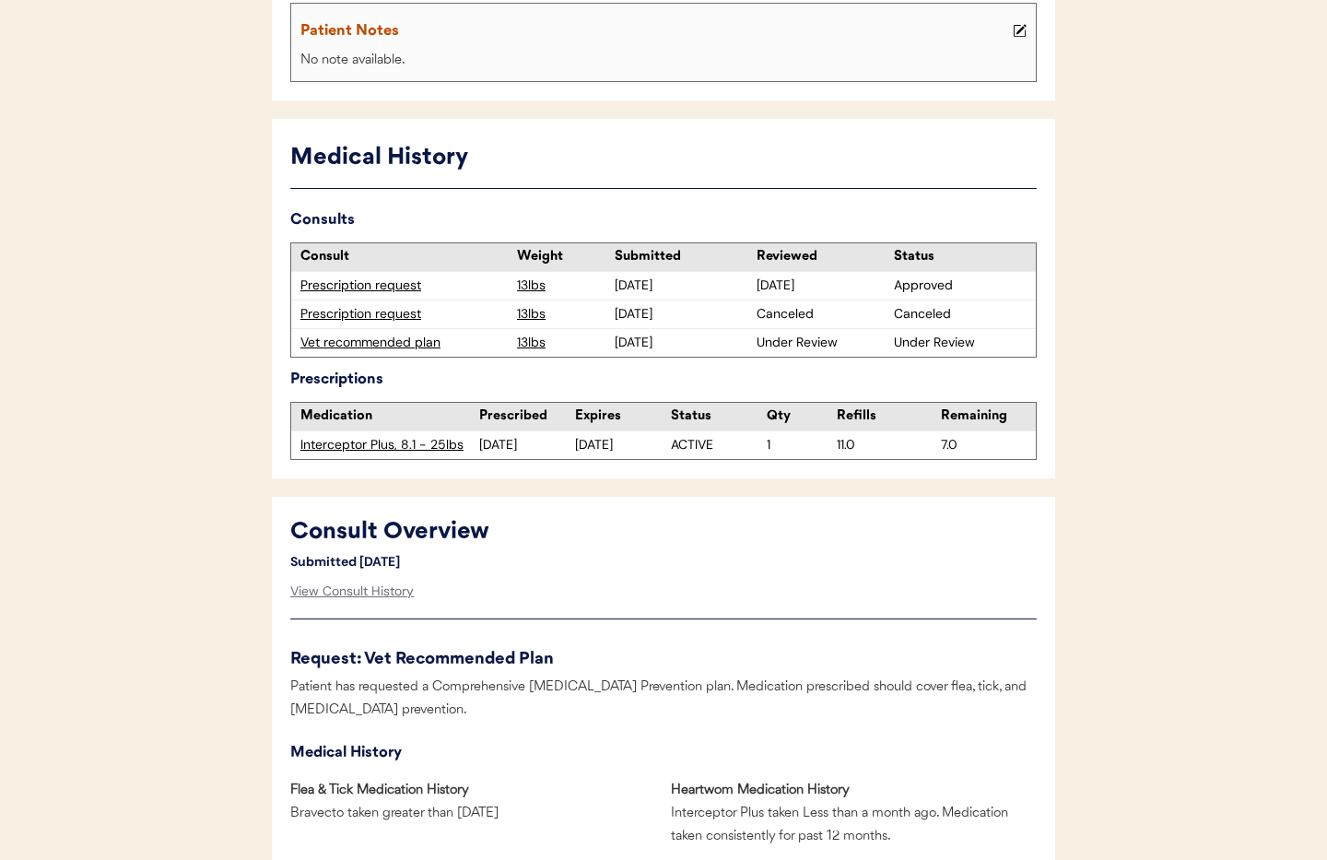
click at [388, 337] on div "Vet recommended plan" at bounding box center [403, 342] width 207 height 18
click at [387, 342] on div "Vet recommended plan" at bounding box center [403, 342] width 207 height 18
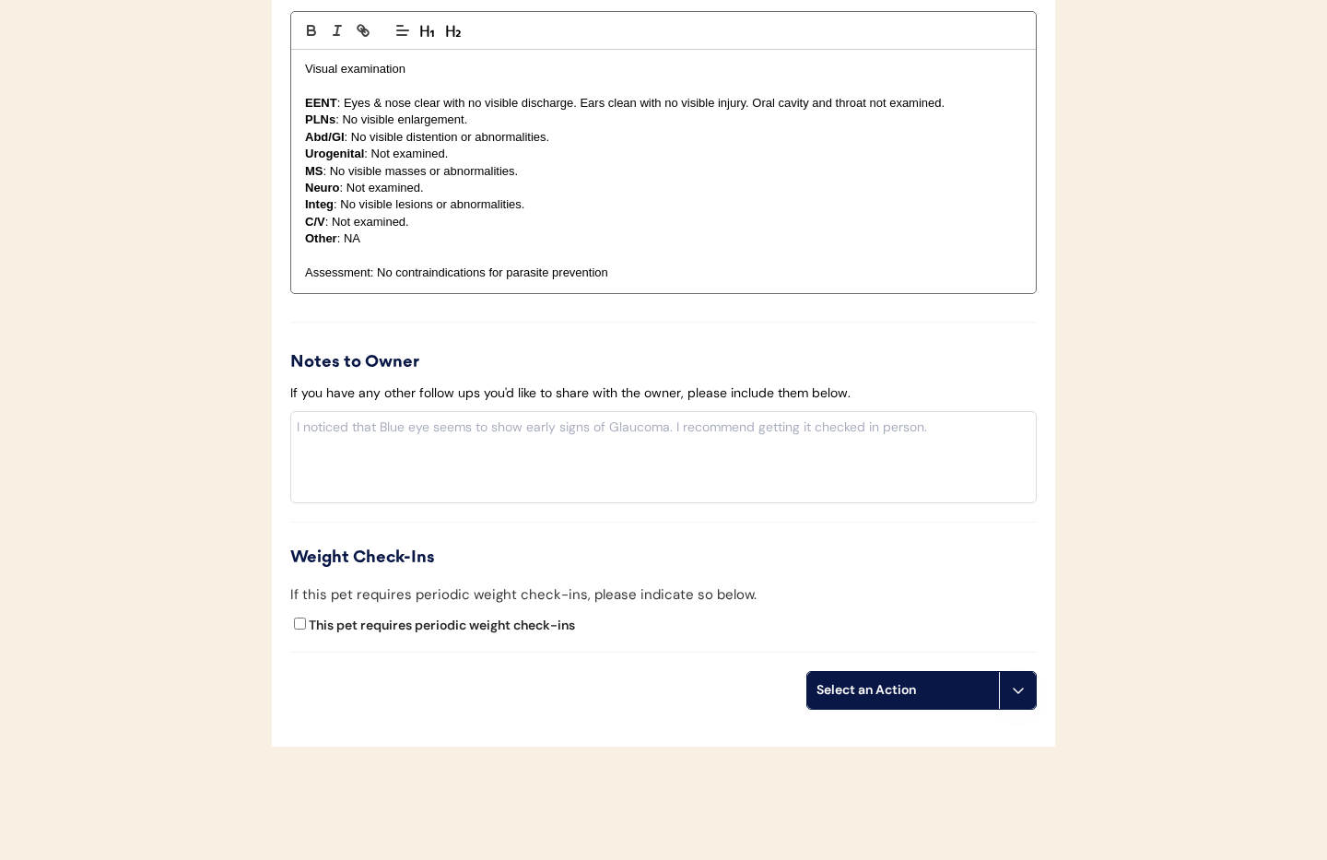
scroll to position [1923, 0]
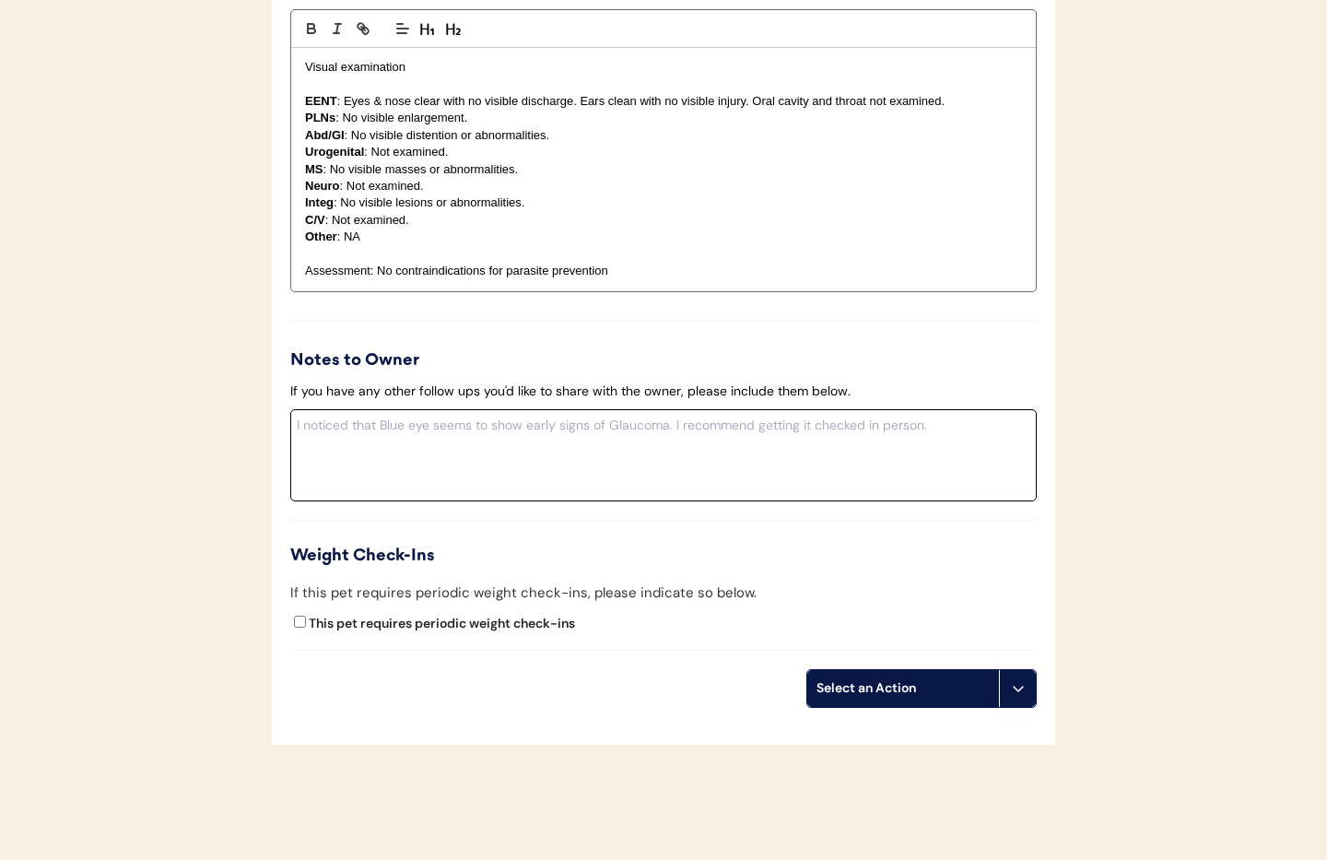
click at [504, 437] on textarea at bounding box center [663, 455] width 746 height 92
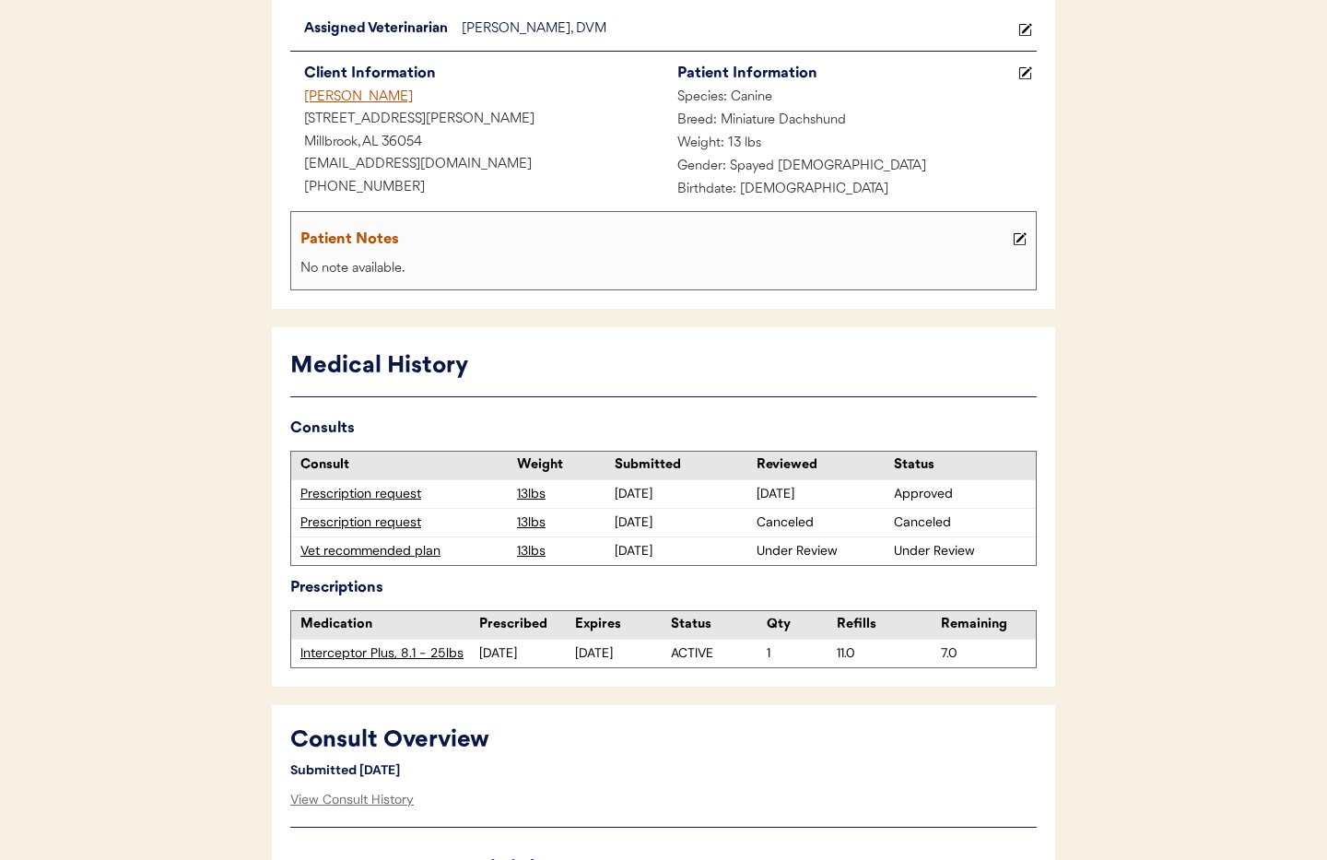
scroll to position [181, 0]
click at [1023, 239] on icon at bounding box center [1019, 240] width 14 height 14
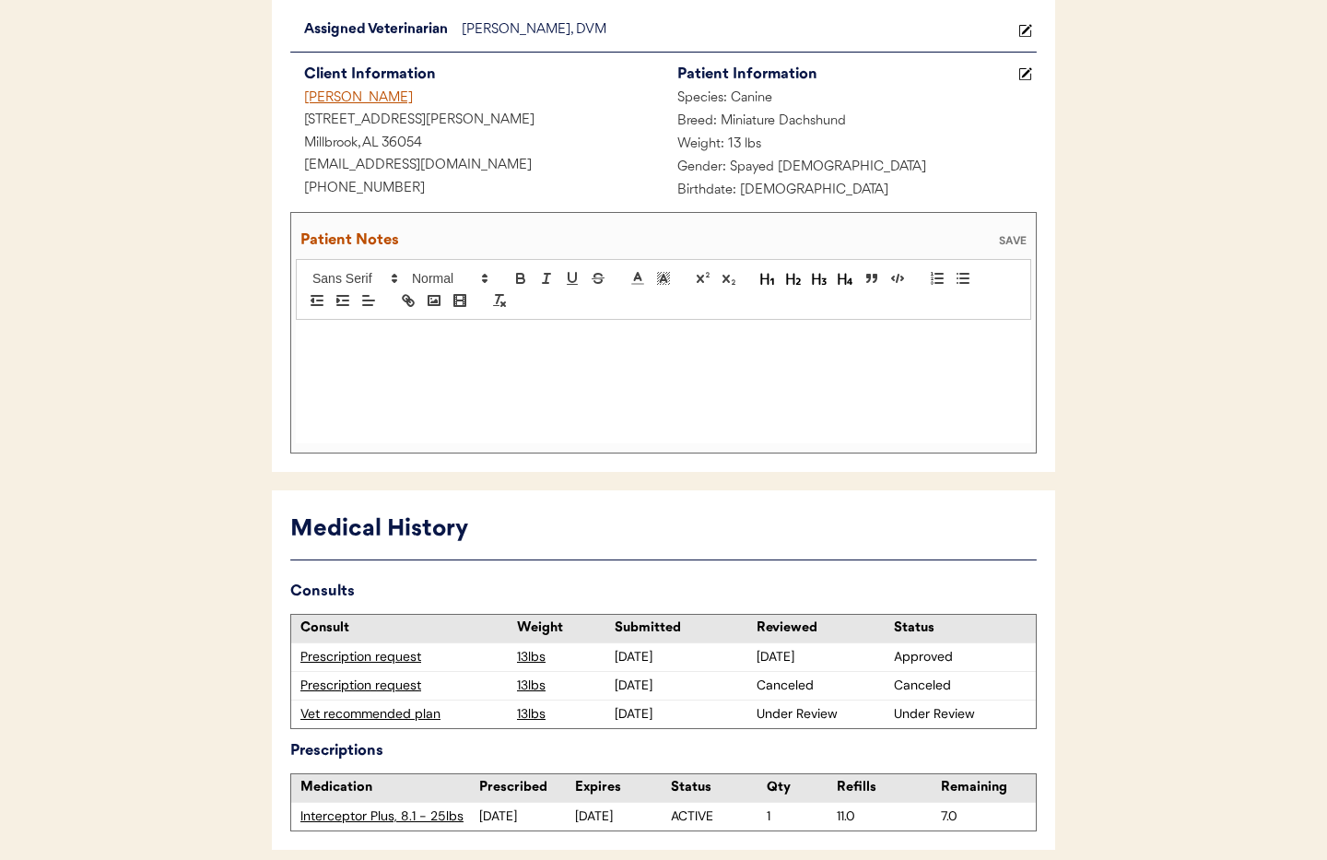
click at [321, 375] on div at bounding box center [663, 381] width 735 height 123
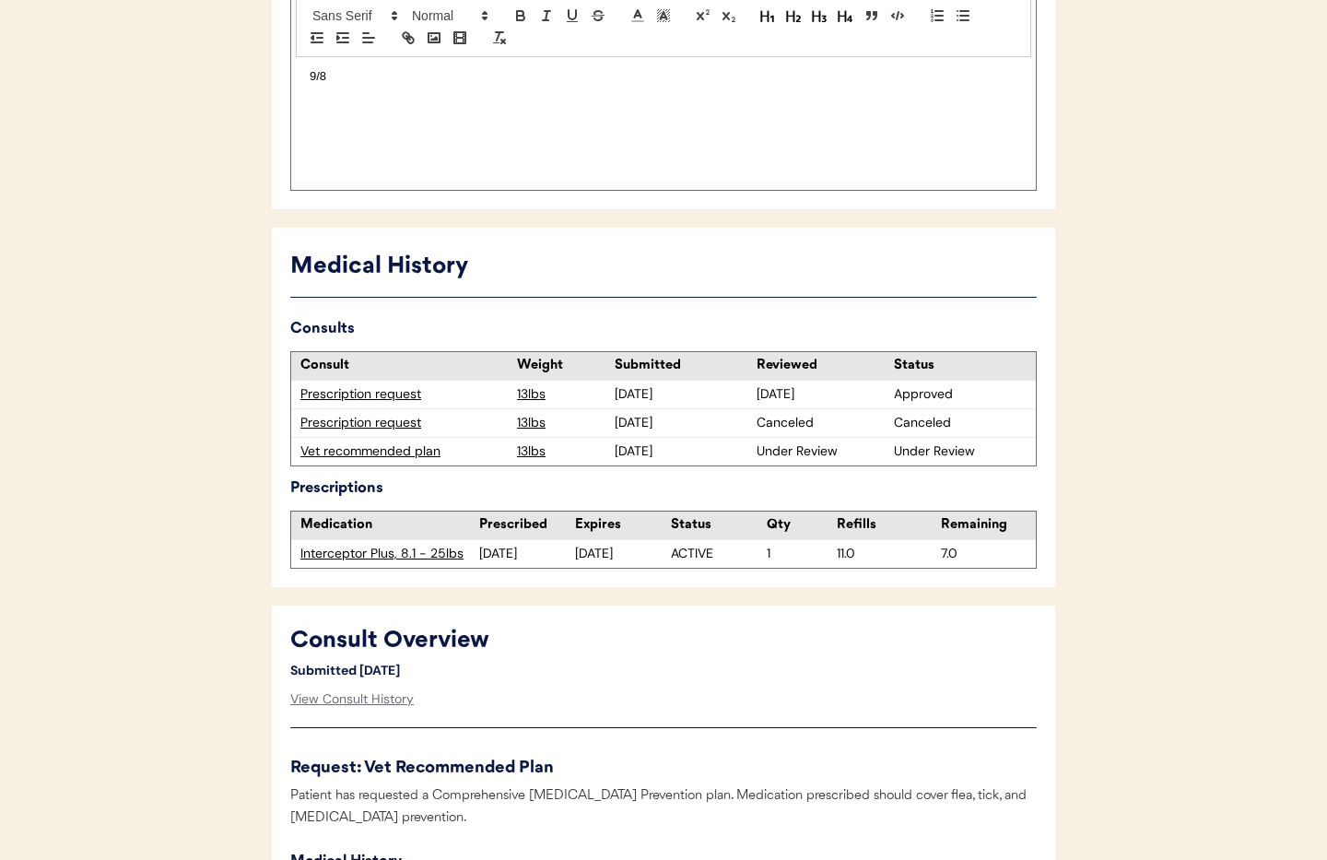
scroll to position [451, 0]
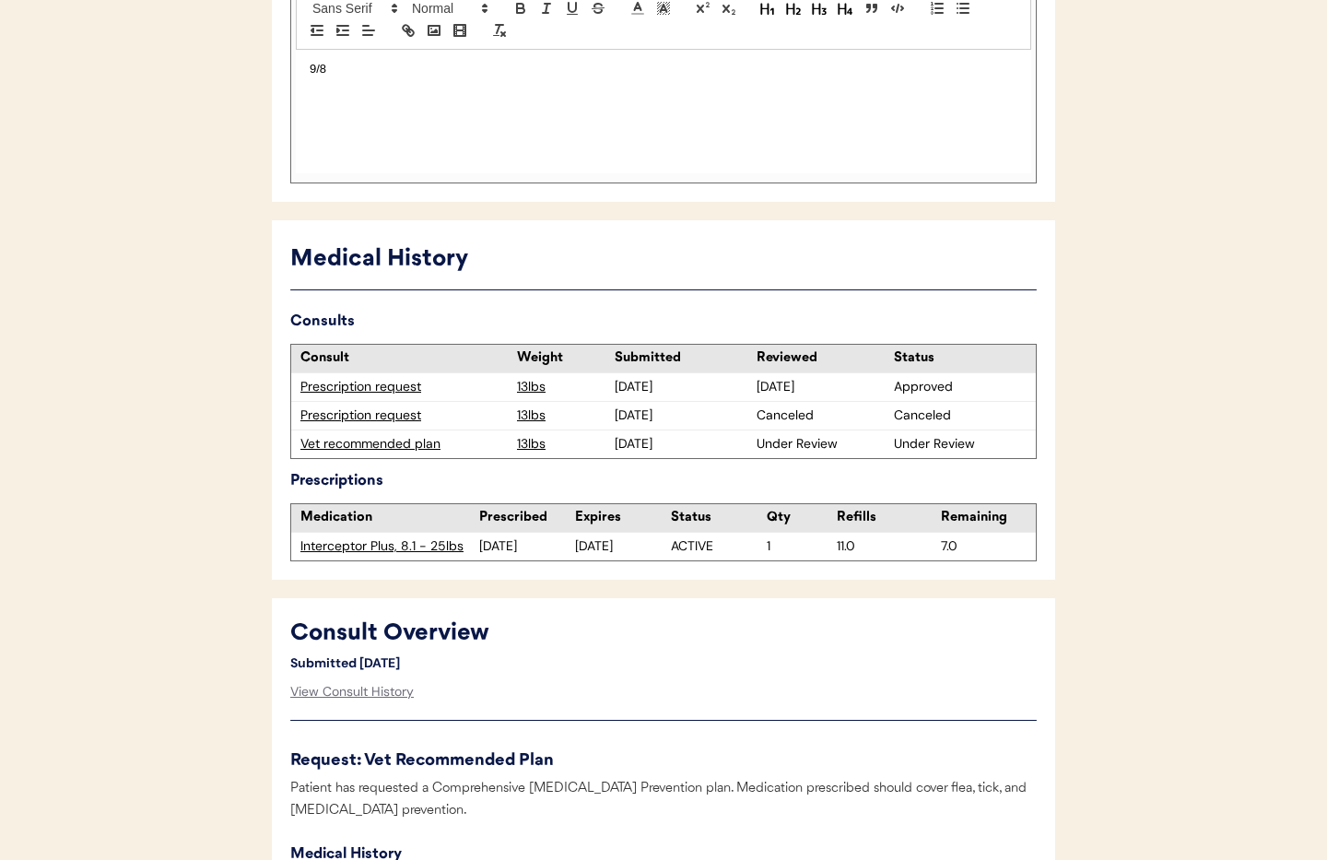
click at [373, 443] on div "Vet recommended plan" at bounding box center [403, 444] width 207 height 18
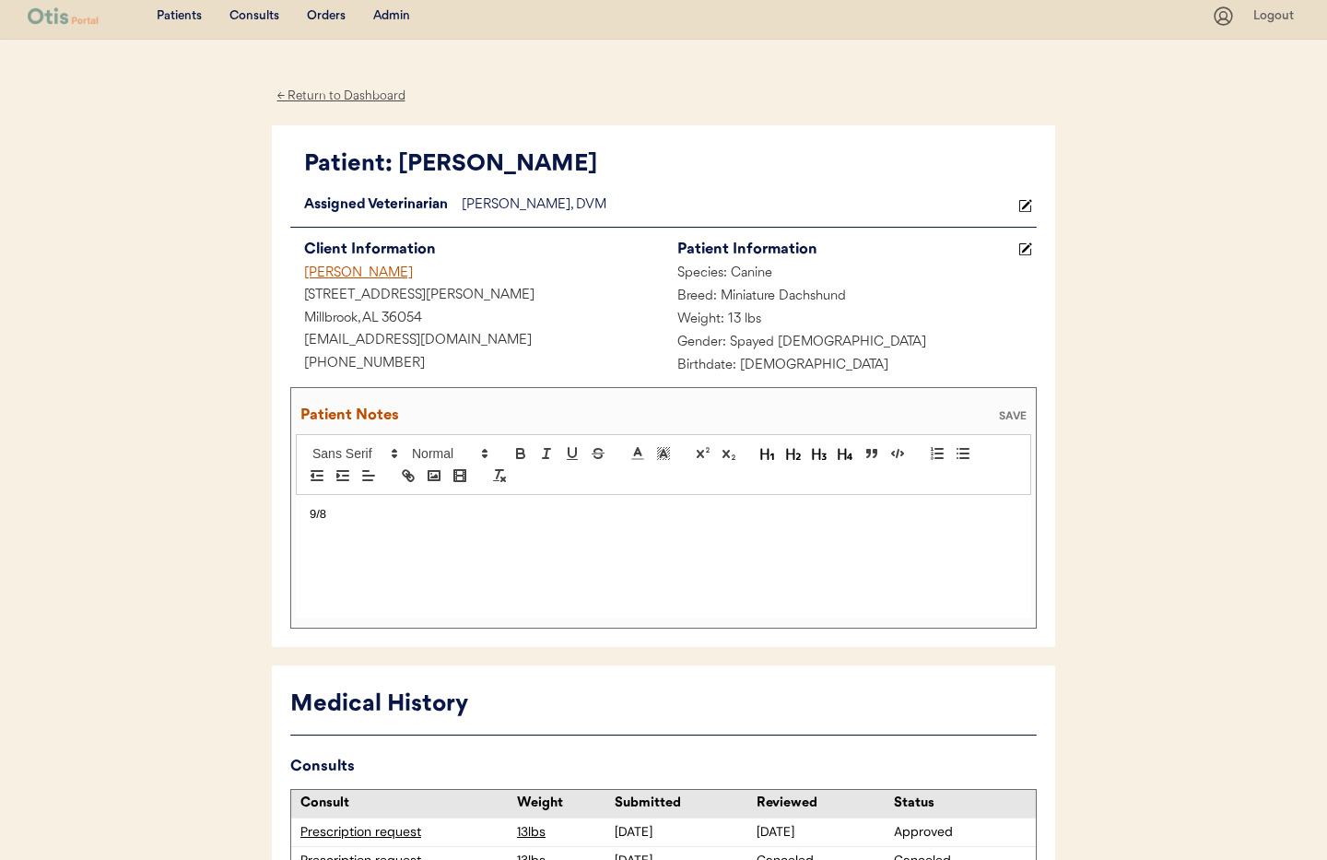
scroll to position [0, 0]
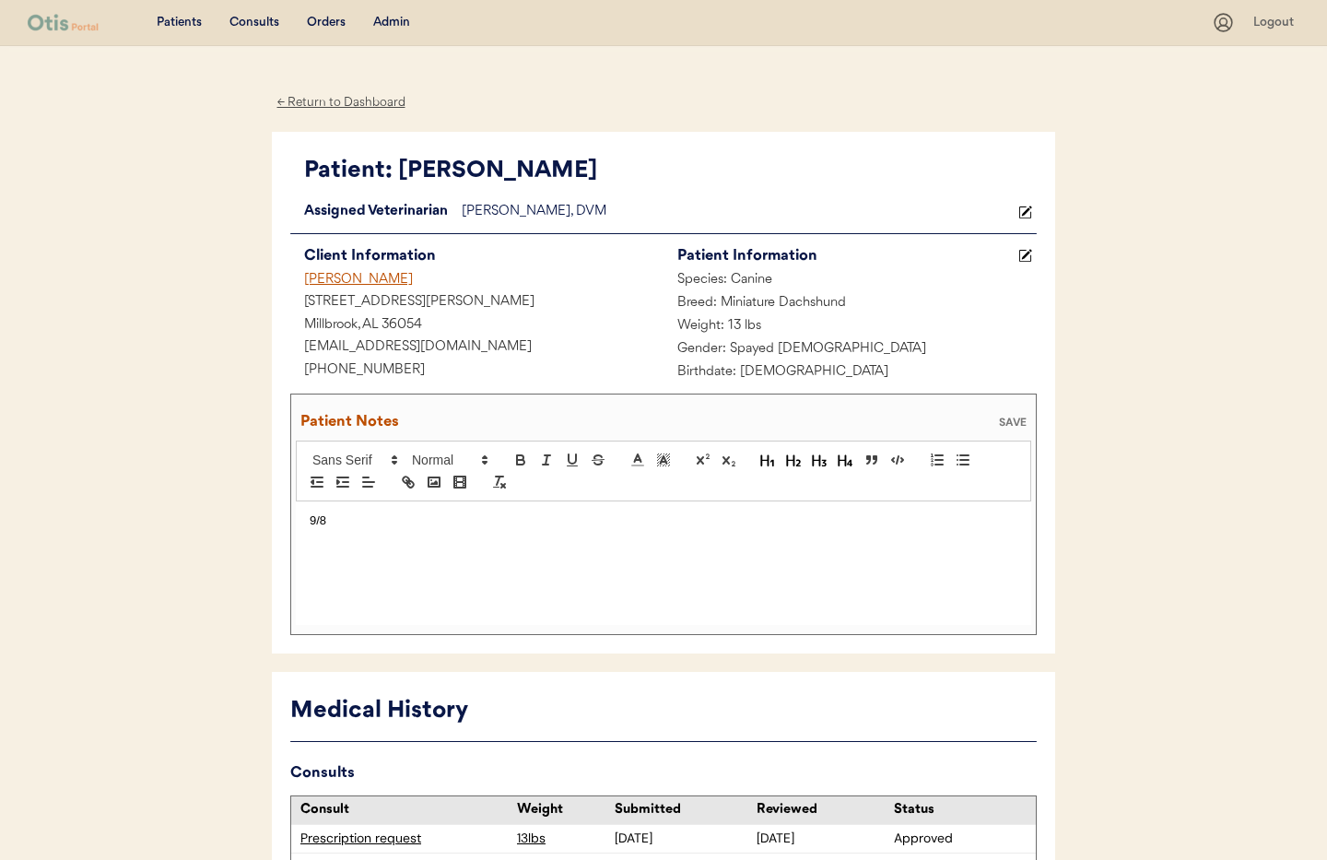
click at [391, 26] on div "Admin" at bounding box center [391, 23] width 37 height 18
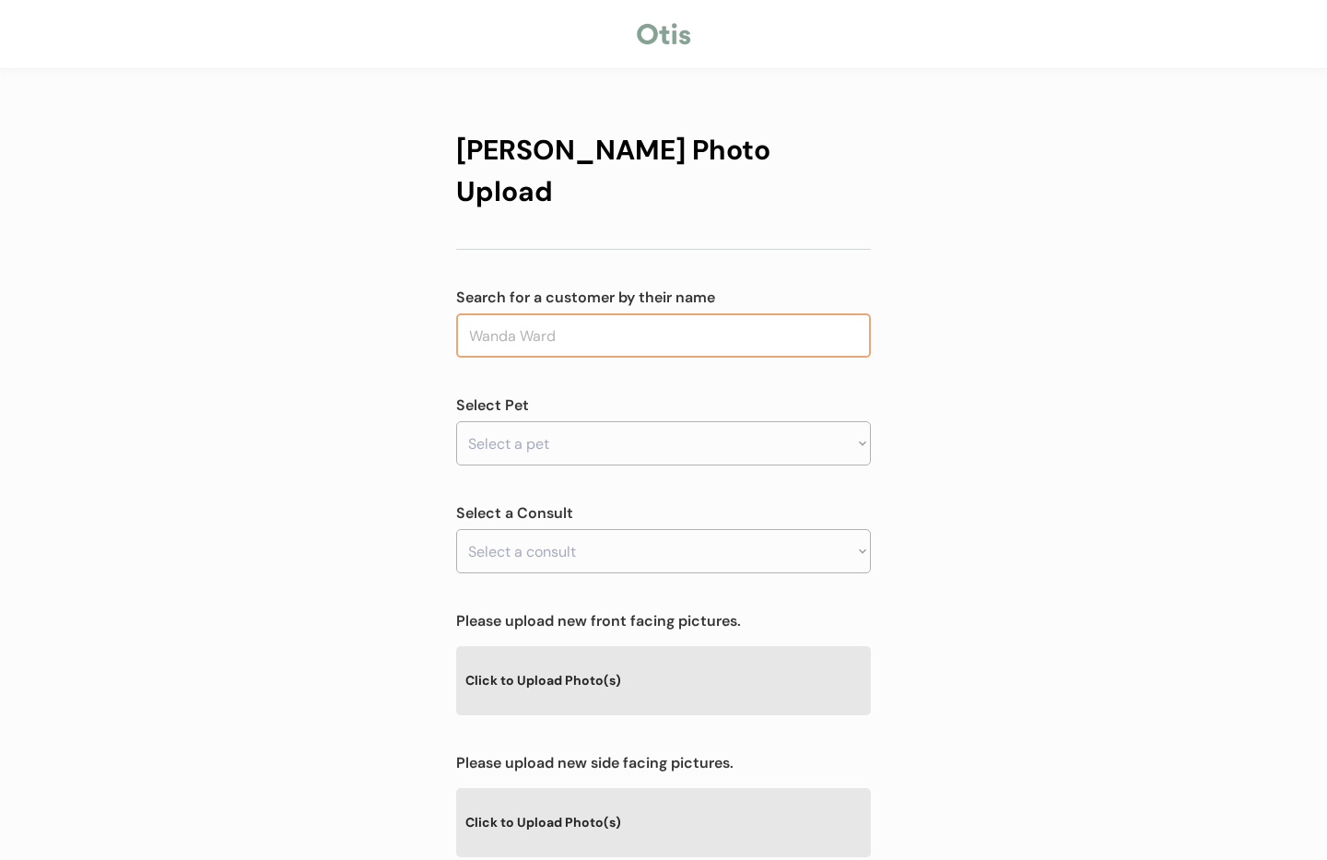
click at [550, 313] on input "text" at bounding box center [663, 335] width 415 height 44
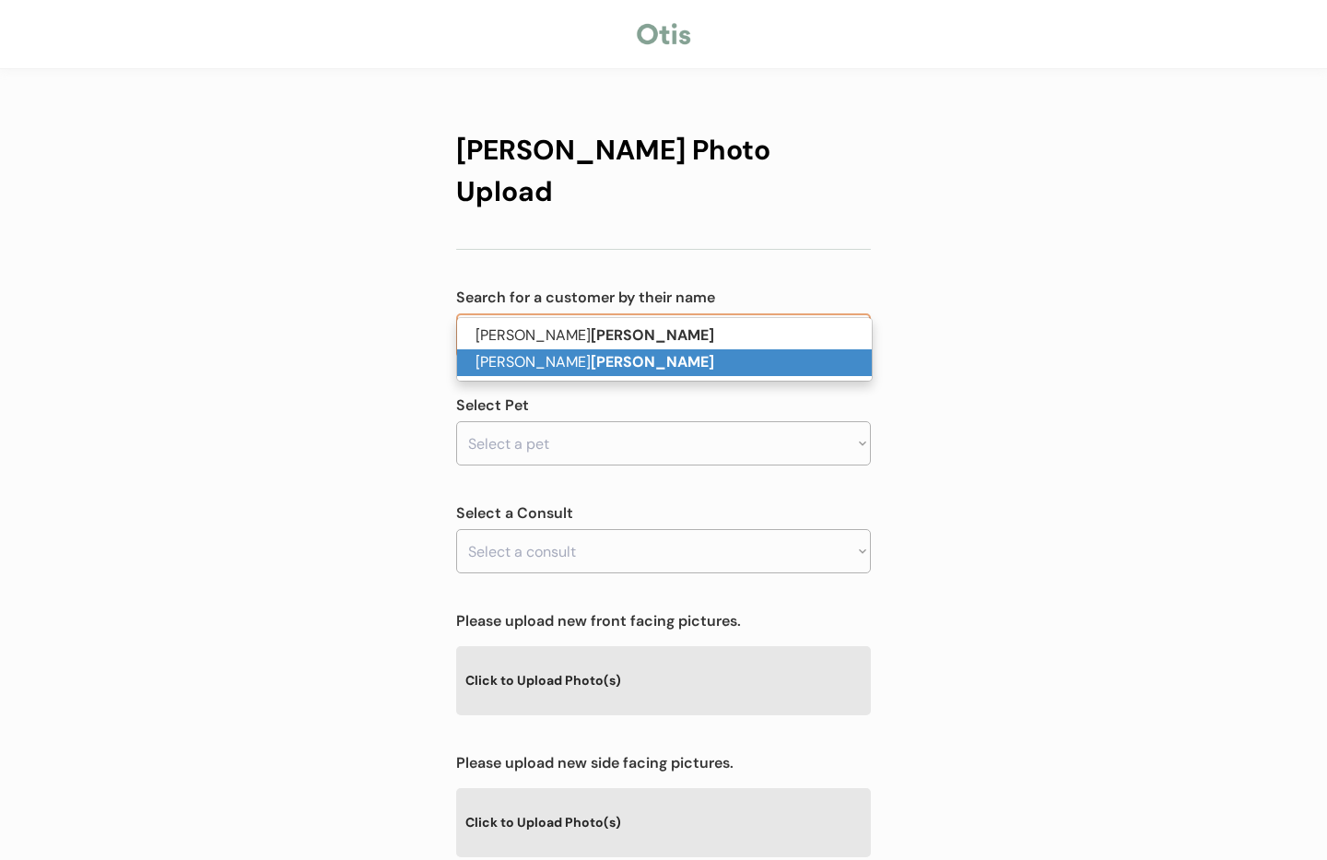
click at [591, 362] on strong "[PERSON_NAME]" at bounding box center [652, 361] width 123 height 19
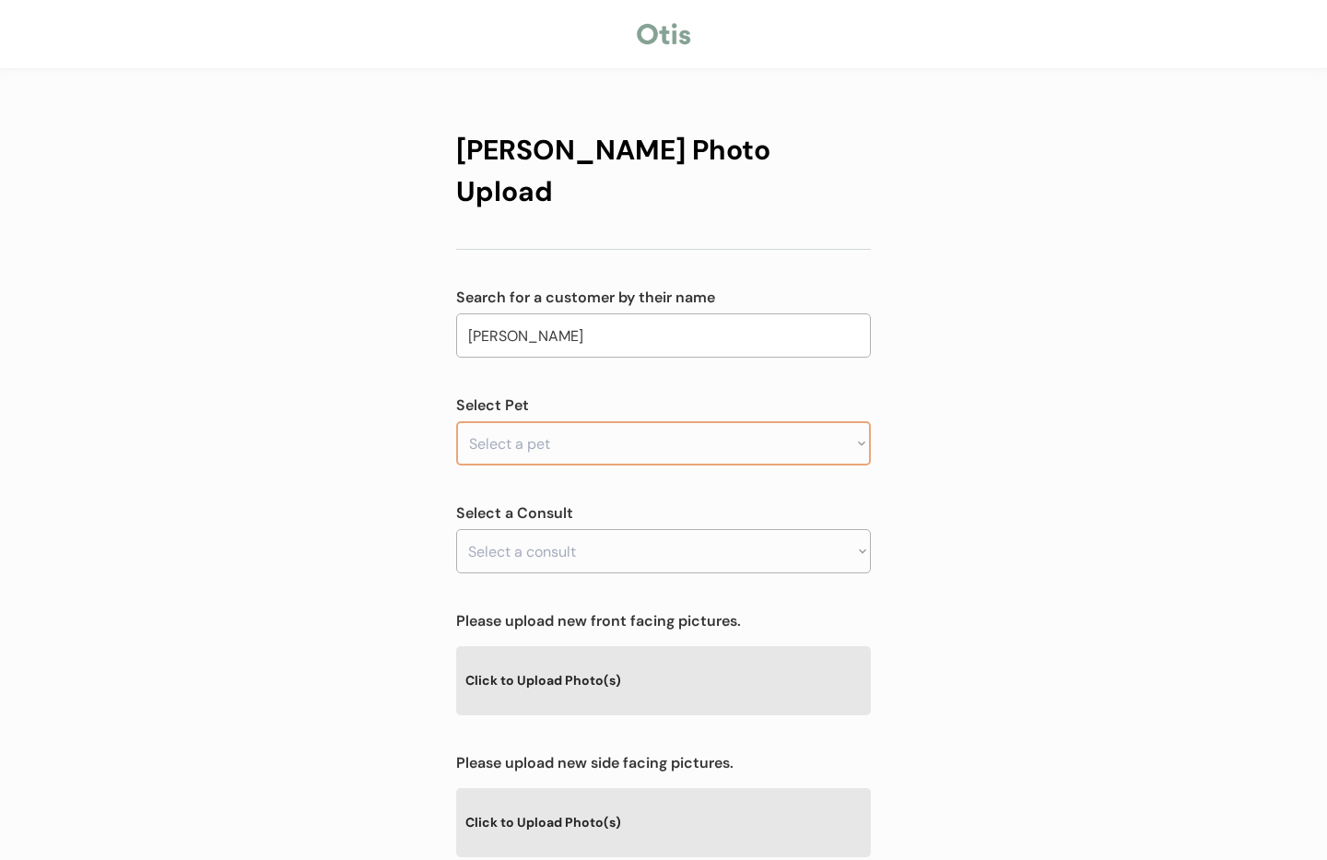
type input "[PERSON_NAME]"
click at [556, 421] on select "Select a pet" at bounding box center [663, 443] width 415 height 44
select select ""1348695171700984260__LOOKUP__1746406179068x637873012080640000""
click at [456, 421] on select "Select a pet Maggie Moose" at bounding box center [663, 443] width 415 height 44
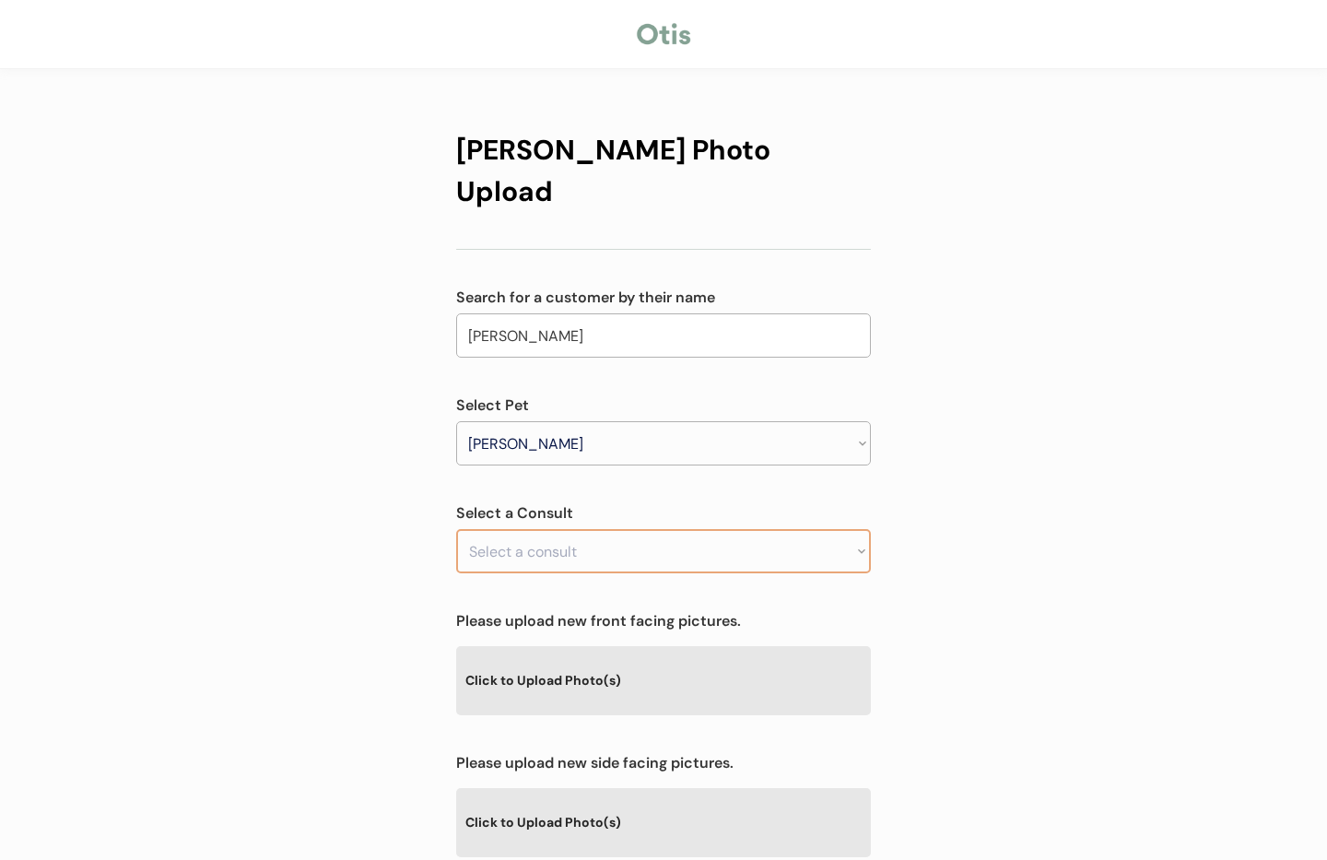
click at [577, 529] on select "Select a consult" at bounding box center [663, 551] width 415 height 44
click at [623, 529] on select "Select a consult" at bounding box center [663, 551] width 415 height 44
click at [990, 481] on div "Otis Photo Upload Search for a customer by their name Christina Voss voss Selec…" at bounding box center [663, 593] width 1327 height 1187
click at [827, 529] on select "Select a consult Vet recommended plan" at bounding box center [663, 551] width 415 height 44
select select ""1348695171700984260__LOOKUP__1755535324761x193297563472101380""
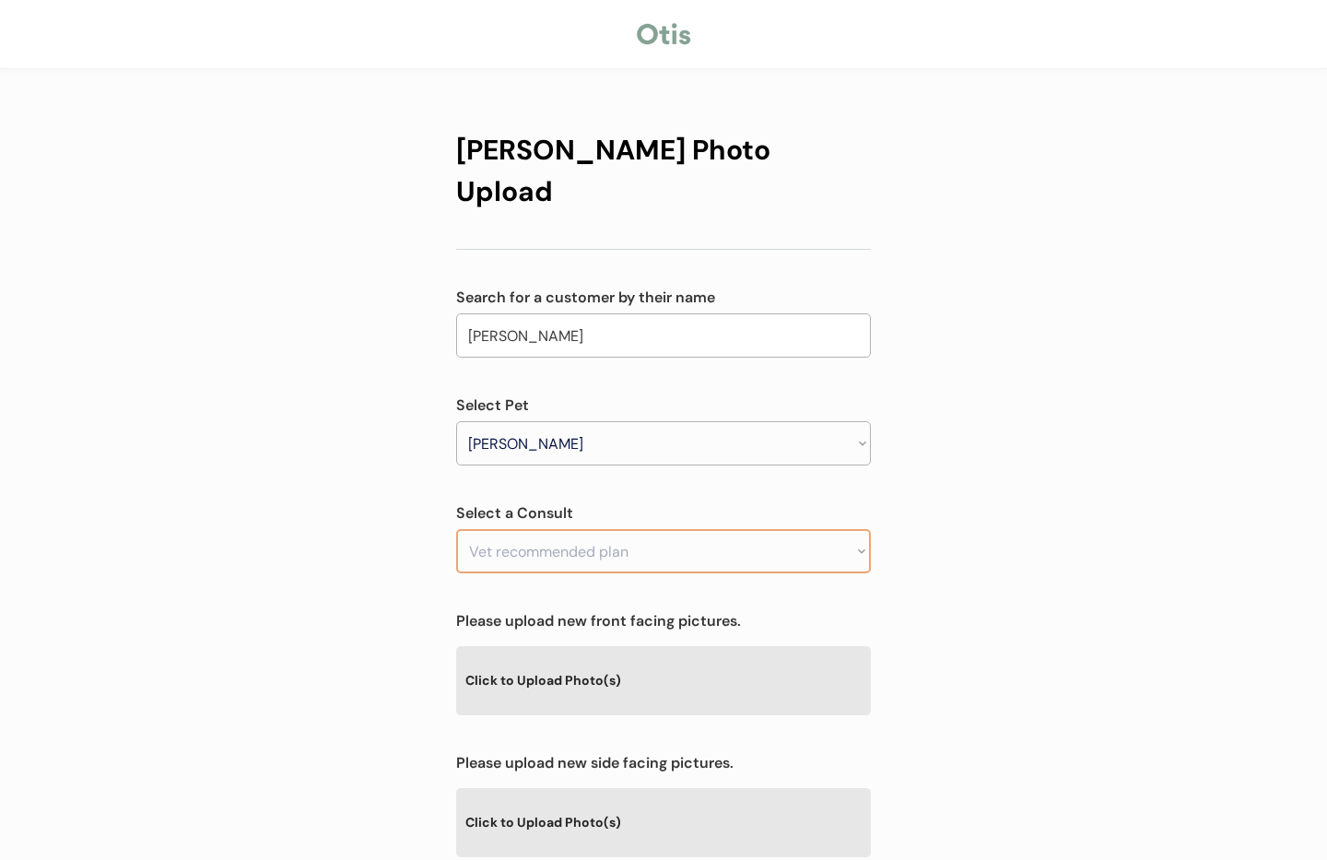
click at [456, 529] on select "Select a consult Vet recommended plan" at bounding box center [663, 551] width 415 height 44
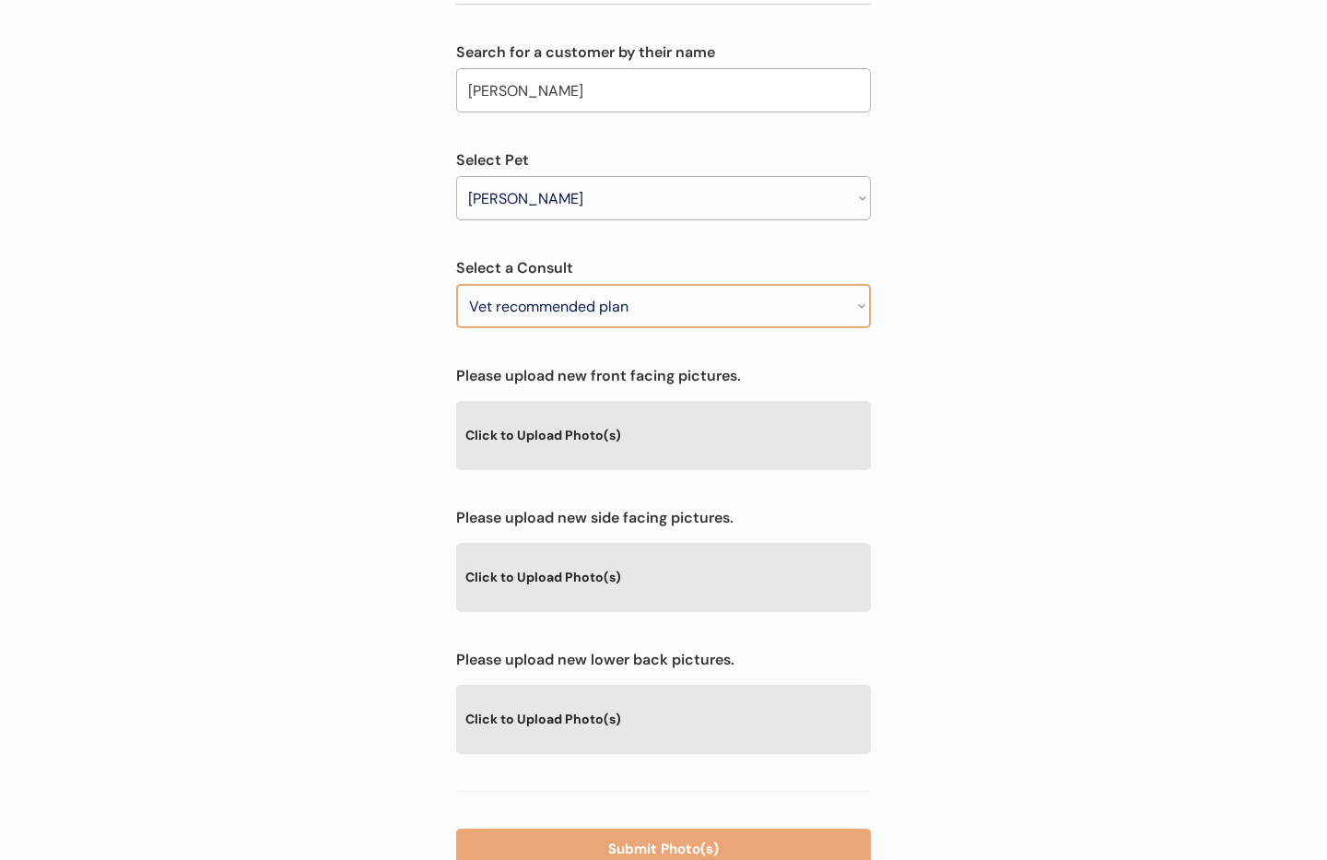
scroll to position [279, 0]
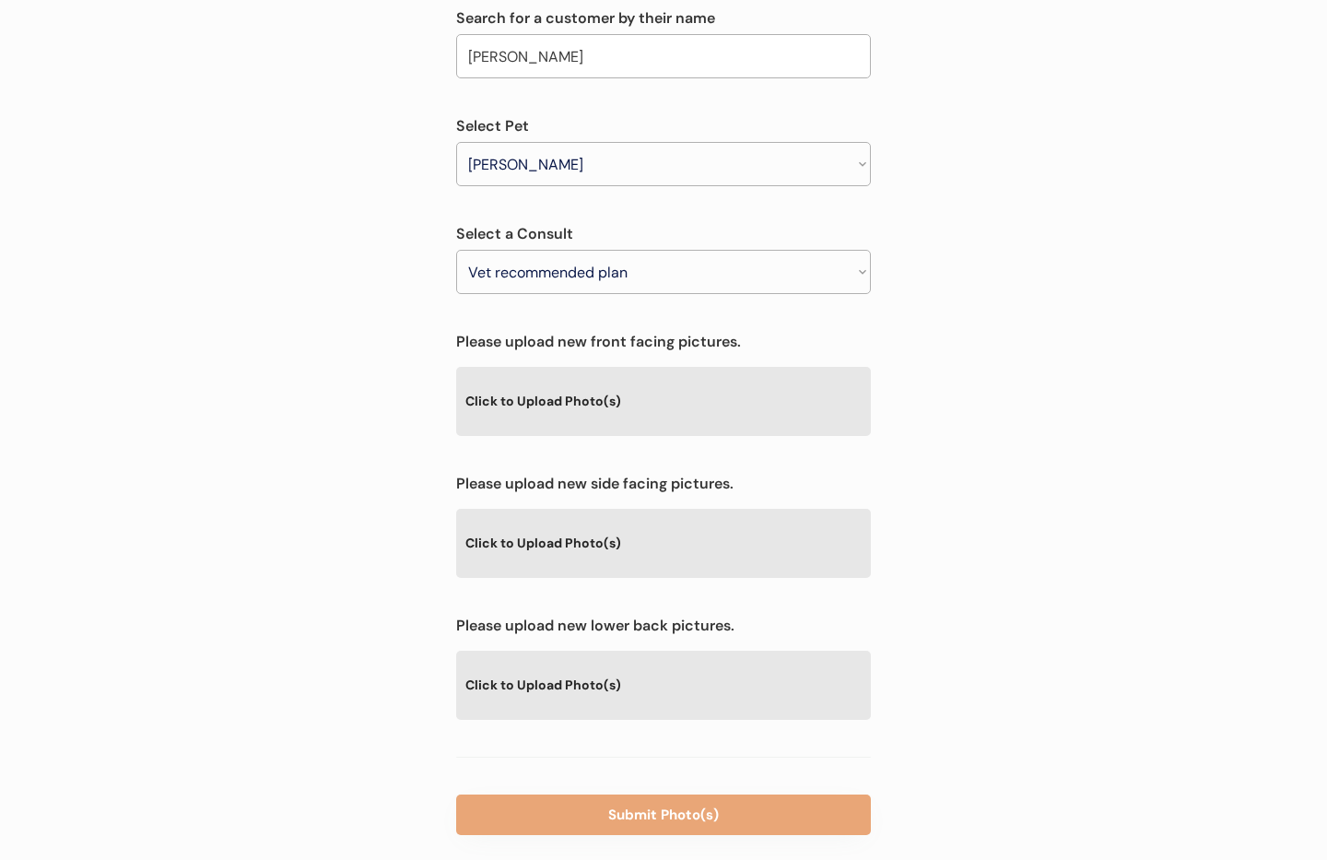
click at [550, 367] on div "Click to Upload Photo(s)" at bounding box center [663, 400] width 415 height 67
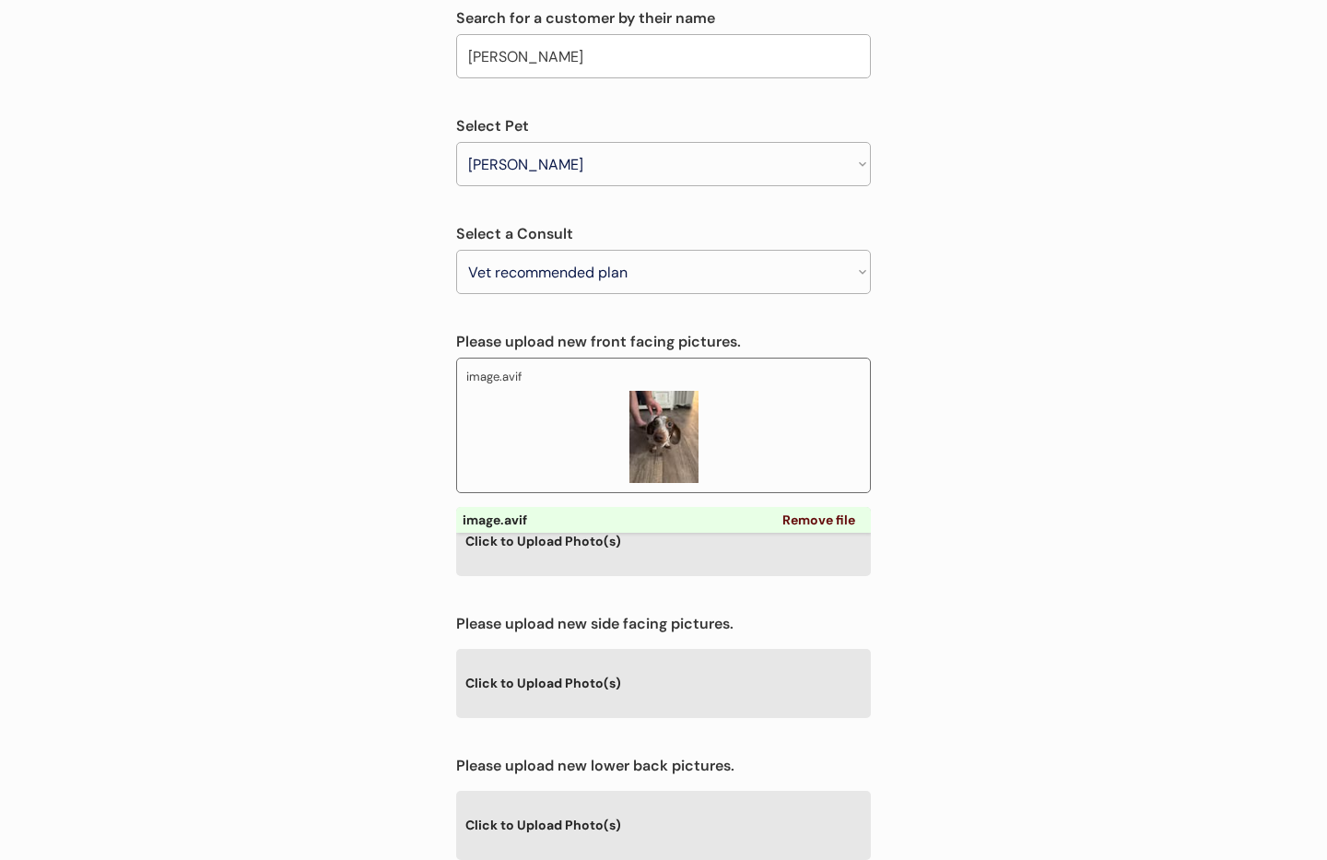
click at [572, 509] on div "Click to Upload Photo(s)" at bounding box center [663, 540] width 415 height 67
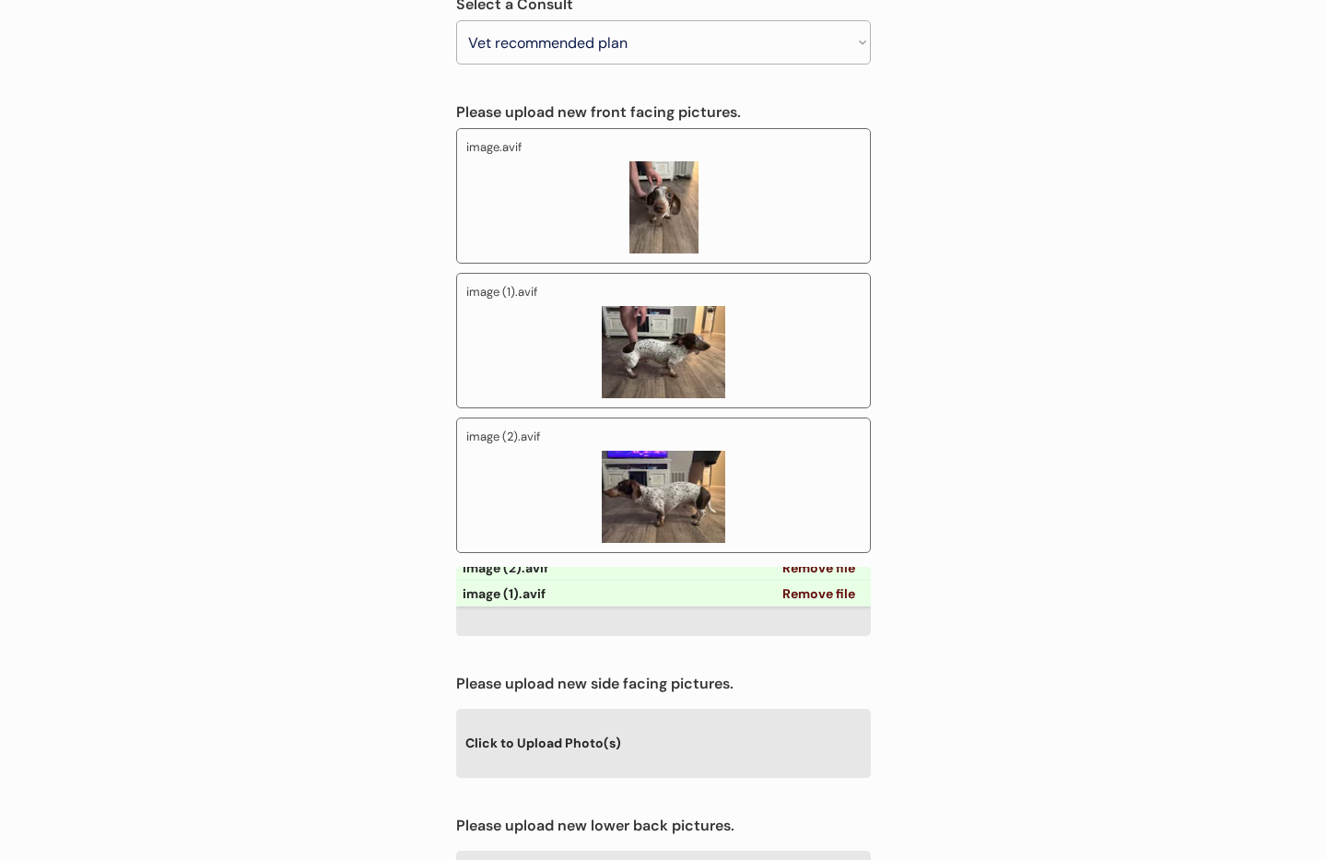
scroll to position [496, 0]
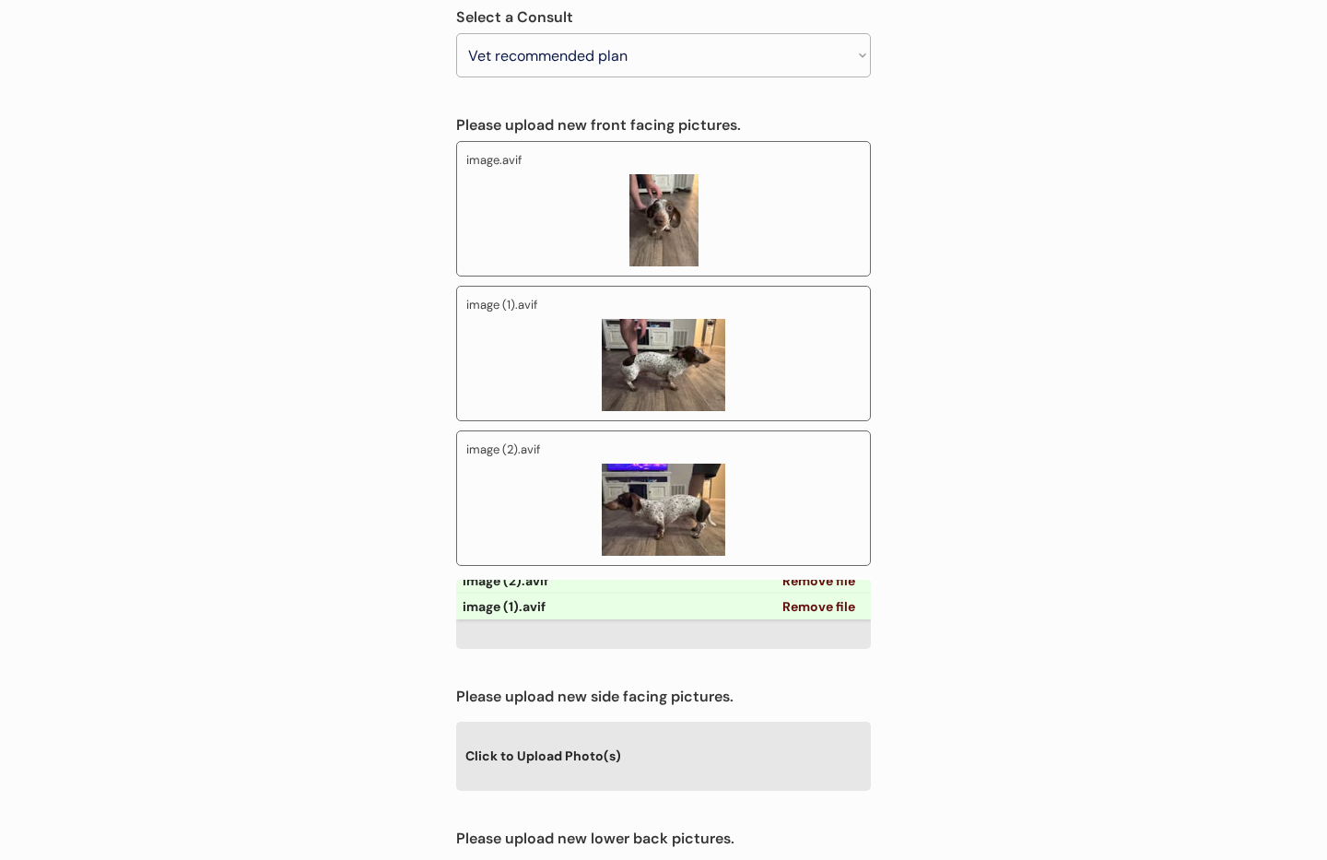
click at [816, 593] on link "Remove file" at bounding box center [819, 606] width 86 height 26
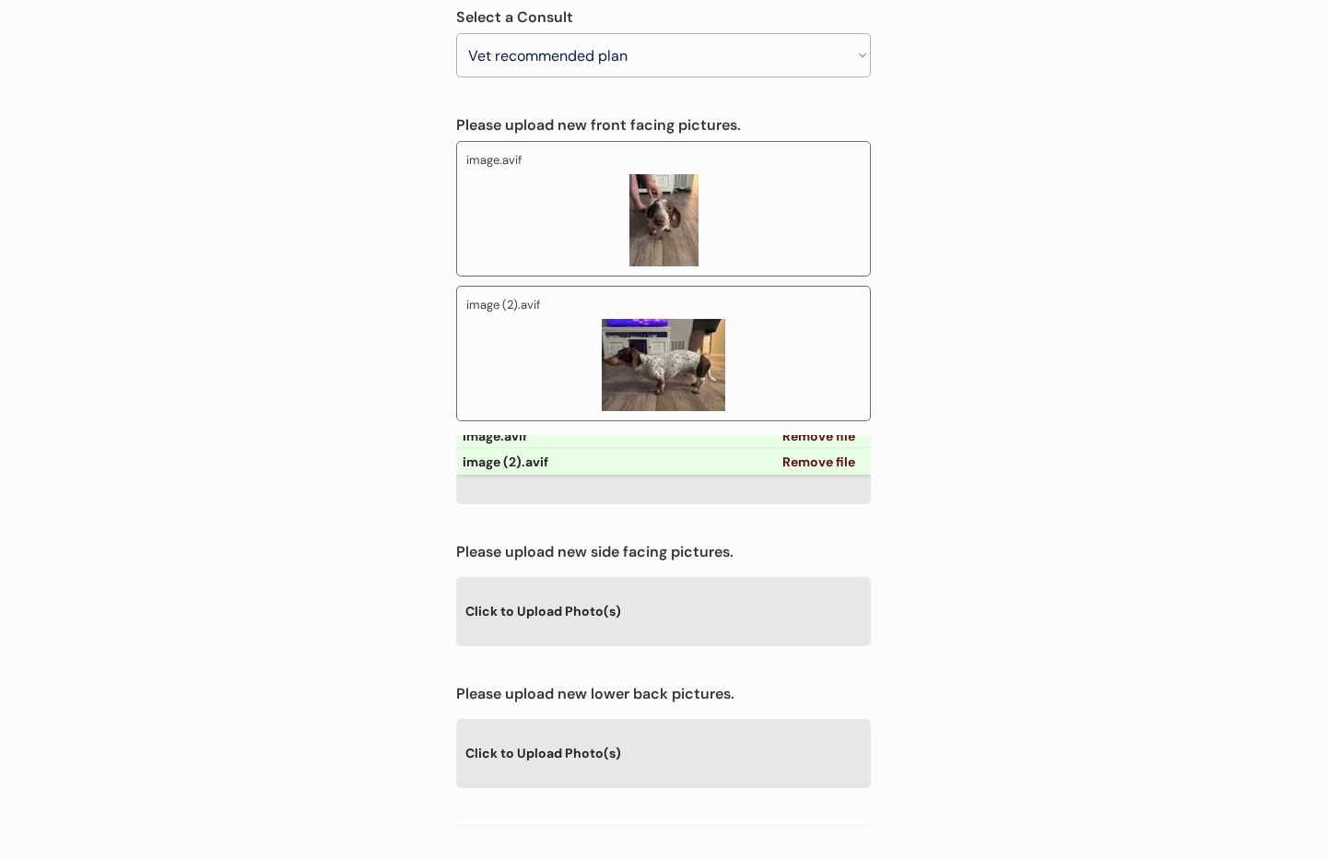
scroll to position [12, 0]
click at [825, 449] on link "Remove file" at bounding box center [819, 462] width 86 height 26
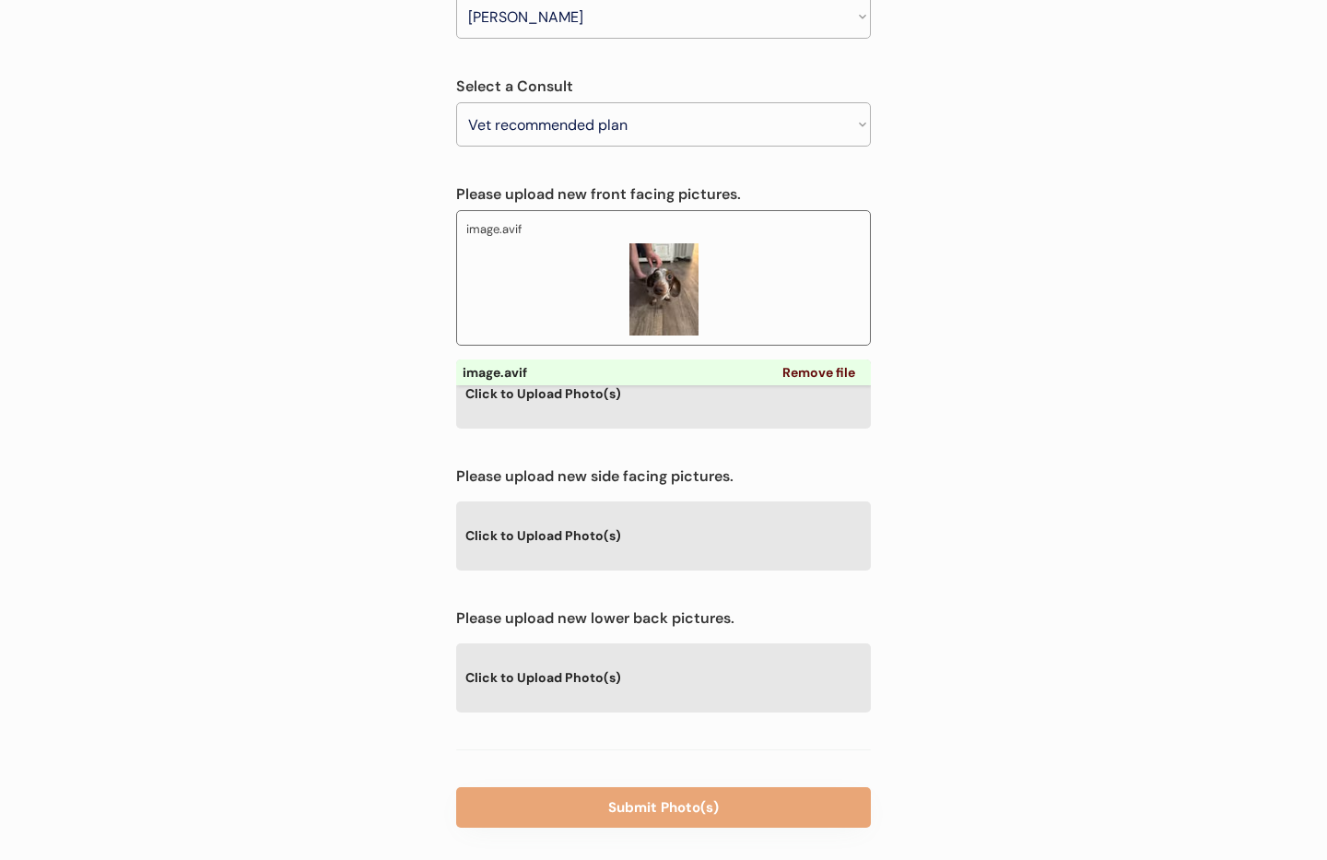
click at [617, 502] on div "Click to Upload Photo(s)" at bounding box center [663, 534] width 415 height 67
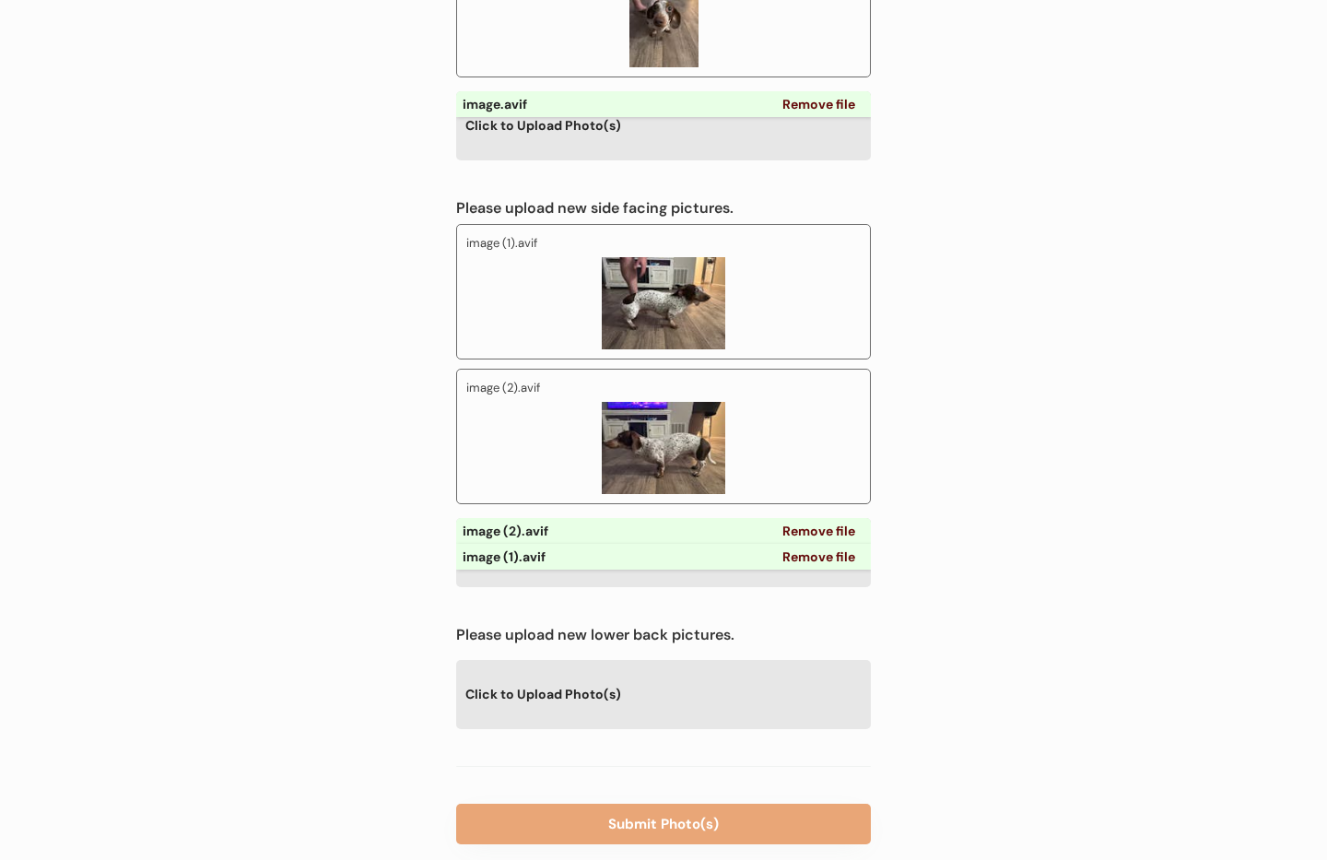
scroll to position [711, 0]
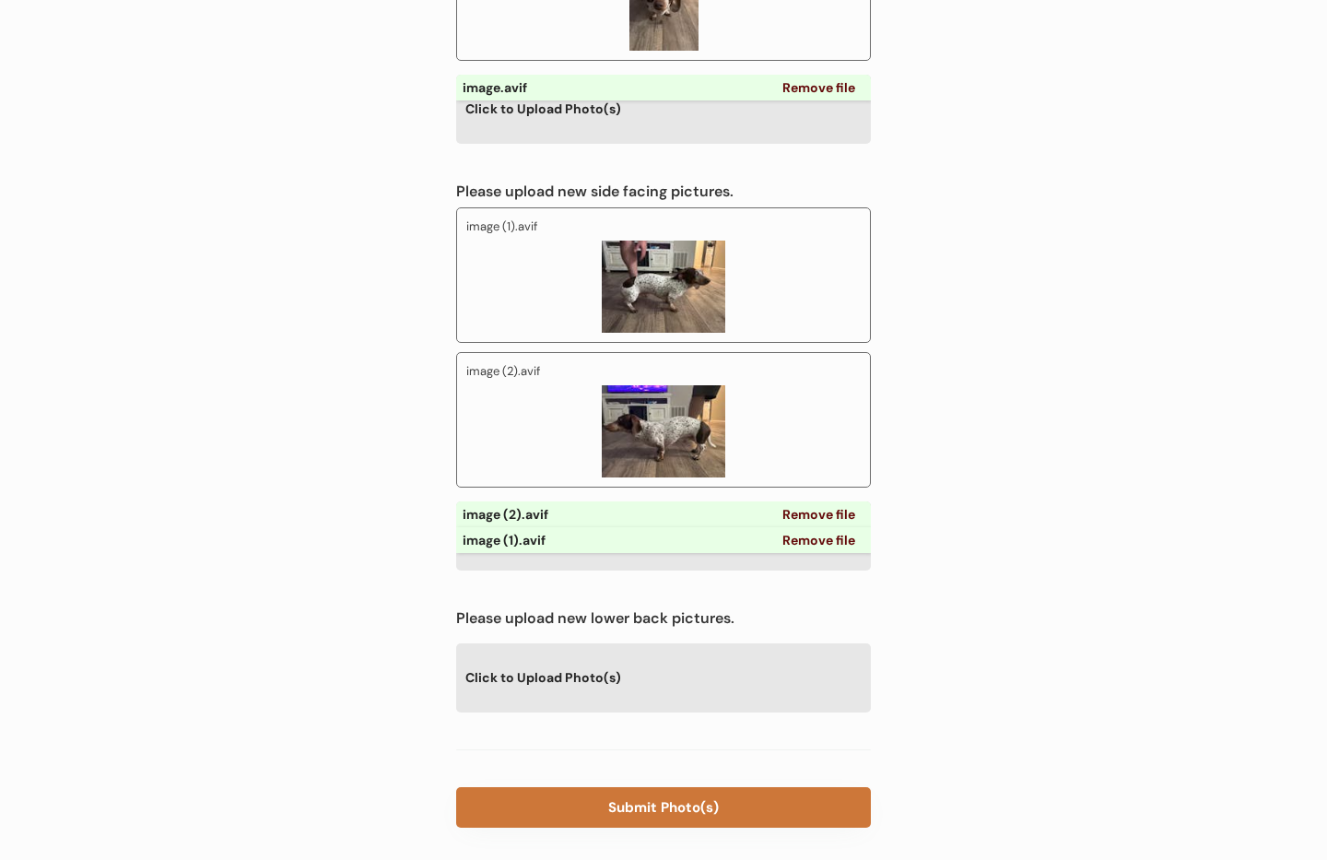
drag, startPoint x: 668, startPoint y: 766, endPoint x: 698, endPoint y: 759, distance: 31.3
click at [668, 787] on button "Submit Photo(s)" at bounding box center [663, 807] width 415 height 41
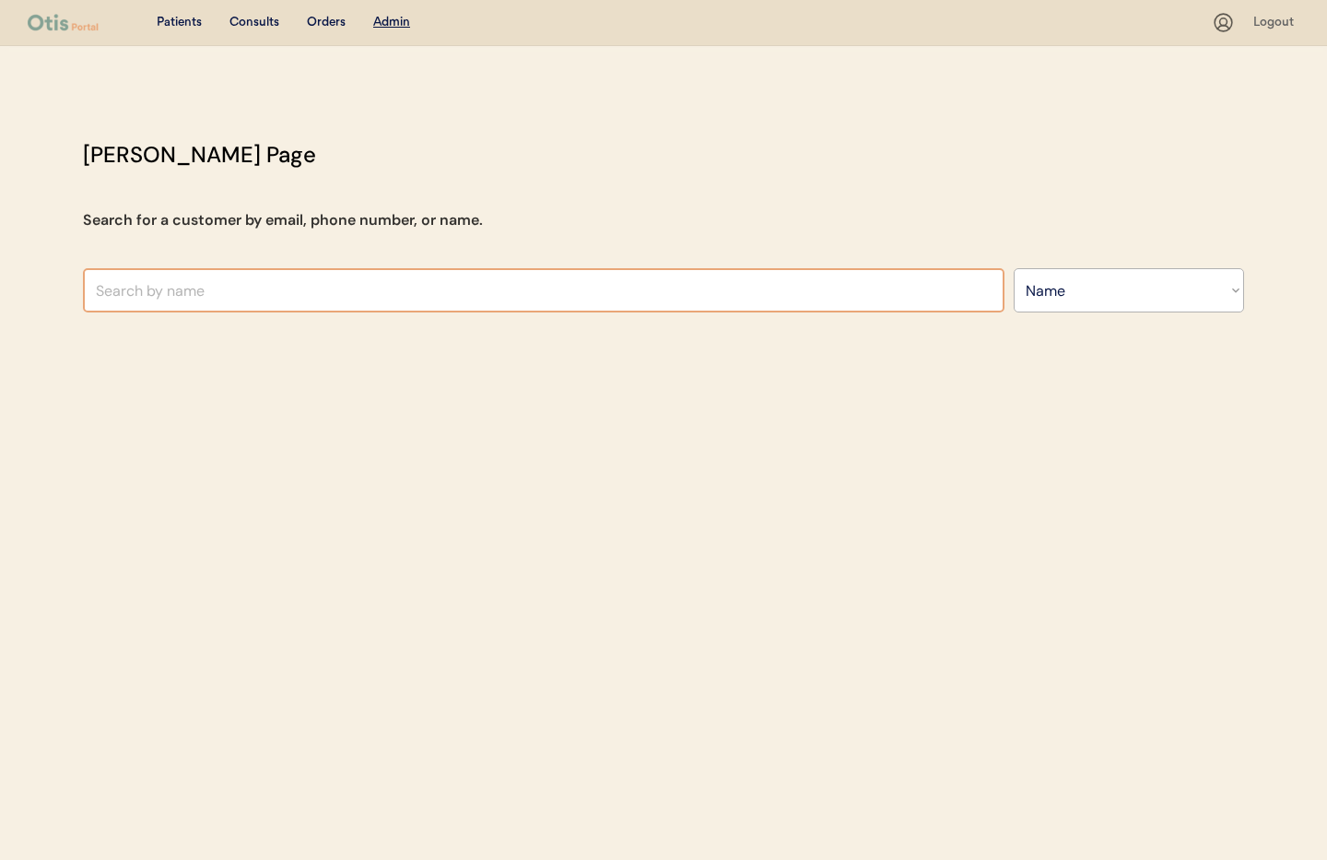
select select ""Name""
click at [347, 298] on input "text" at bounding box center [543, 290] width 921 height 44
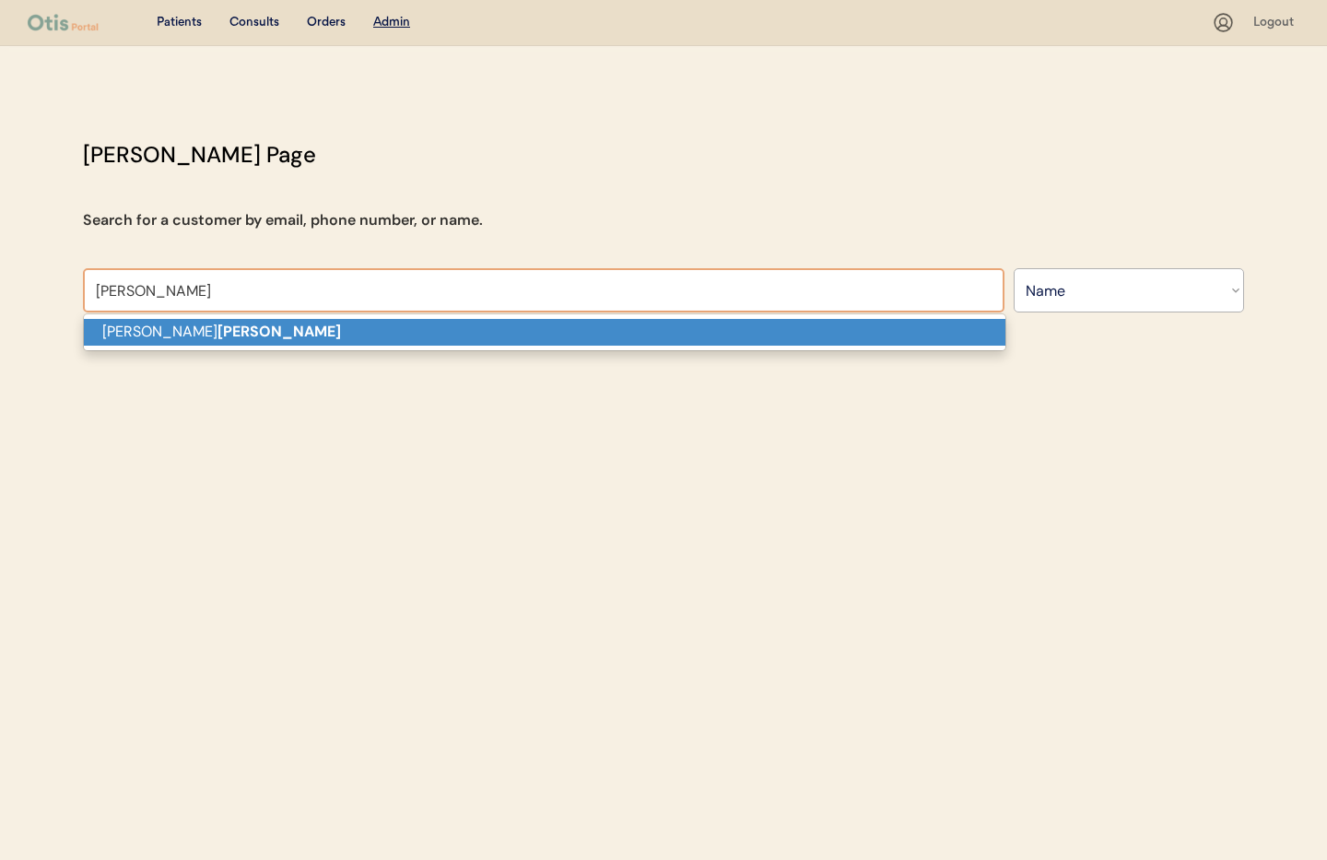
click at [317, 332] on p "[PERSON_NAME]" at bounding box center [544, 332] width 921 height 27
type input "[PERSON_NAME]"
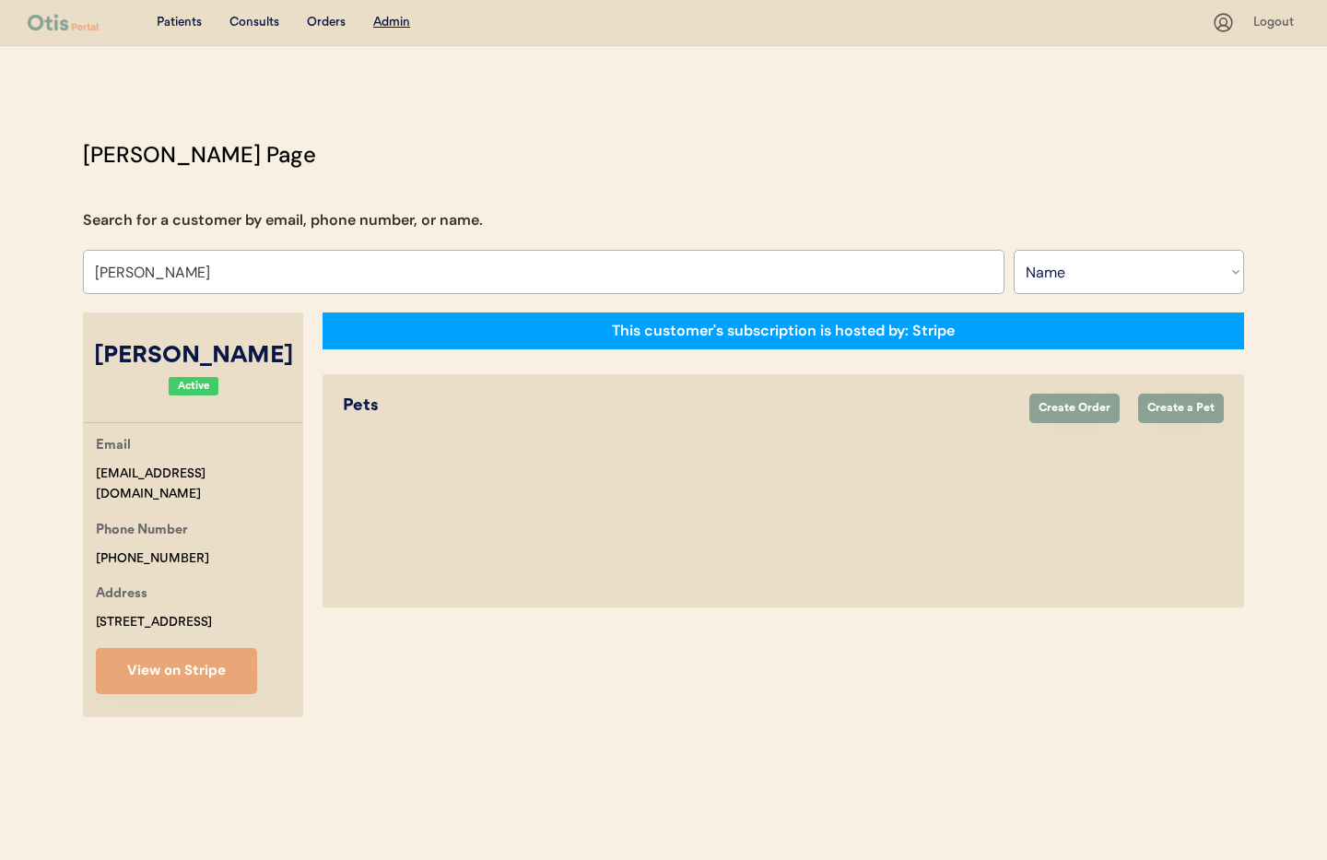
select select "true"
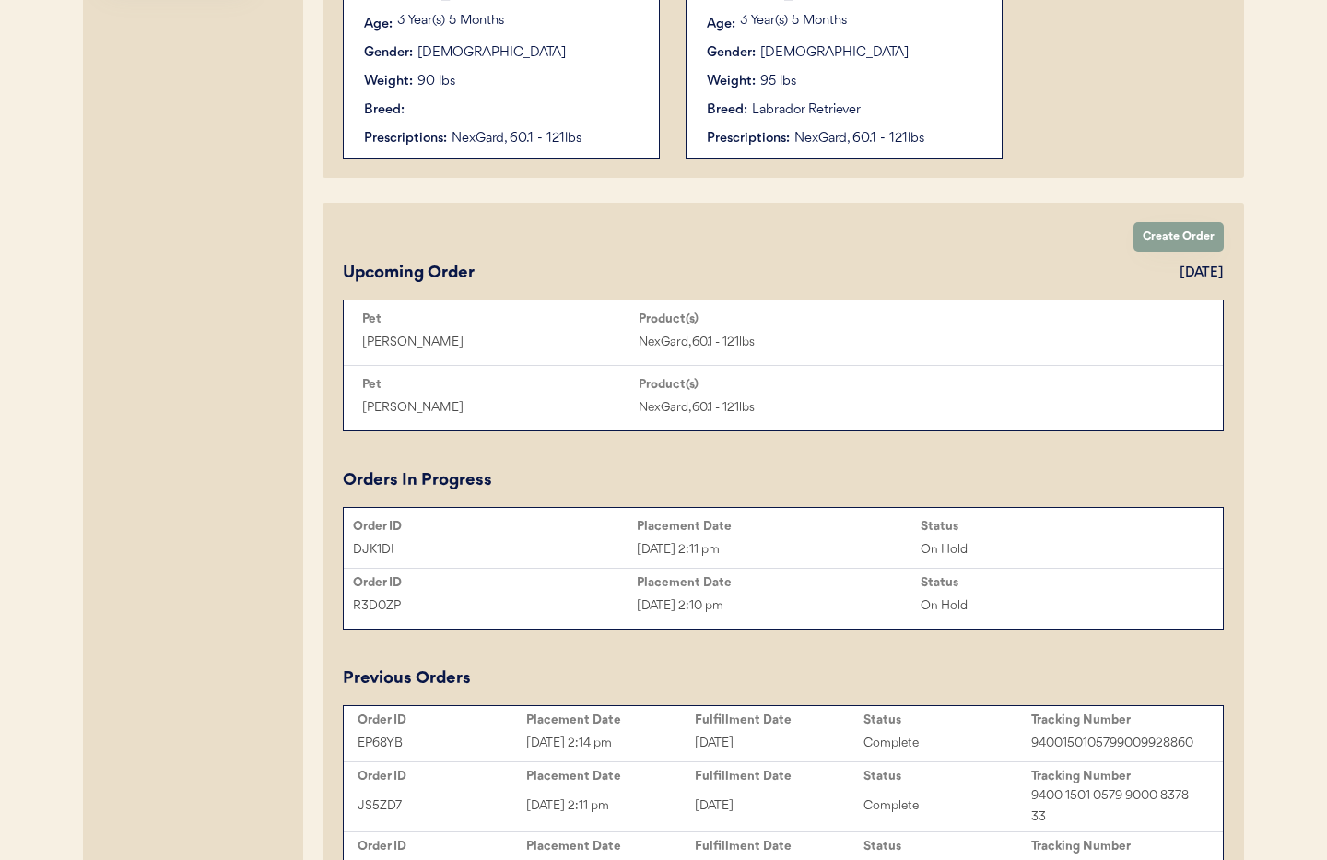
scroll to position [700, 0]
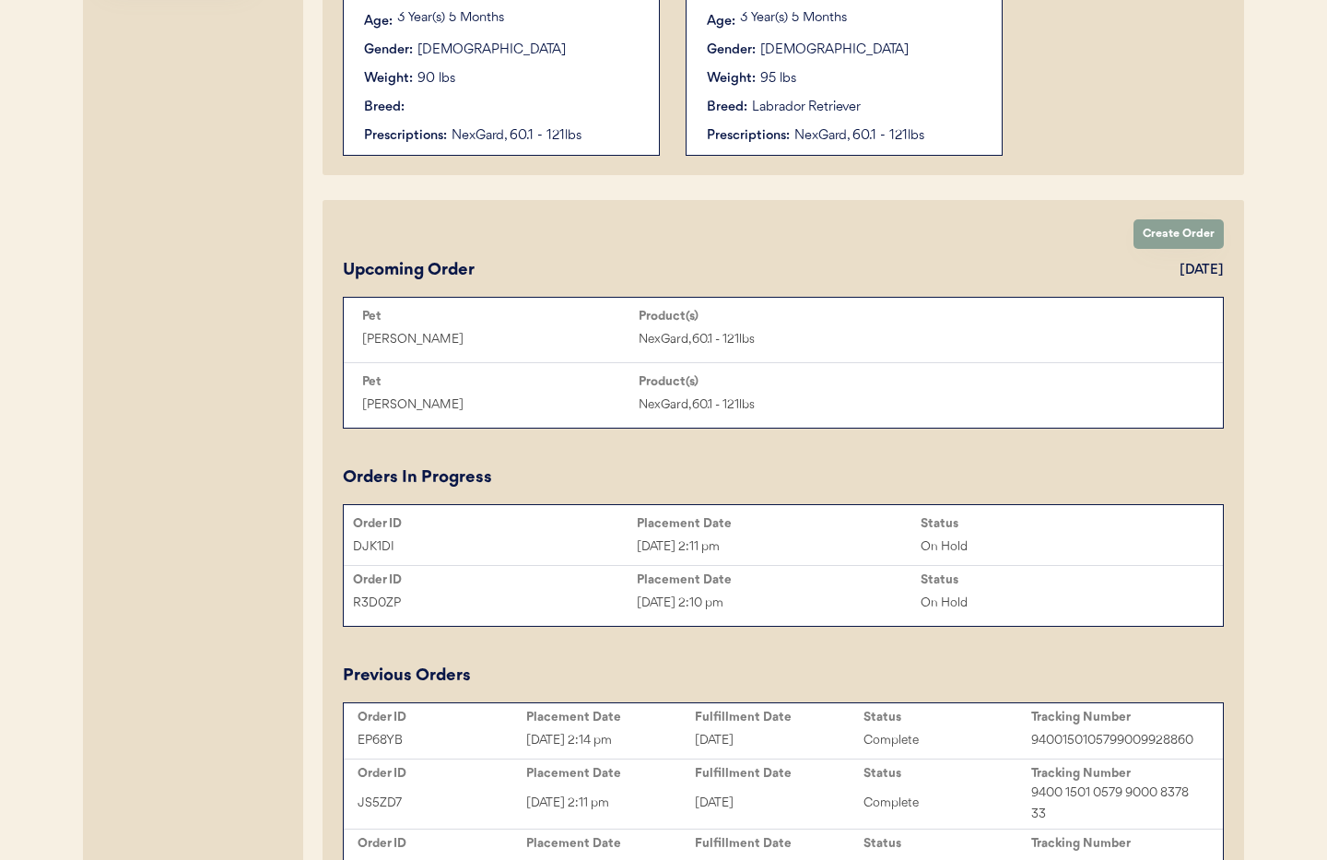
type input "[PERSON_NAME]"
click at [797, 589] on div "R3D0ZP [DATE] 2:10 pm On Hold" at bounding box center [783, 603] width 879 height 28
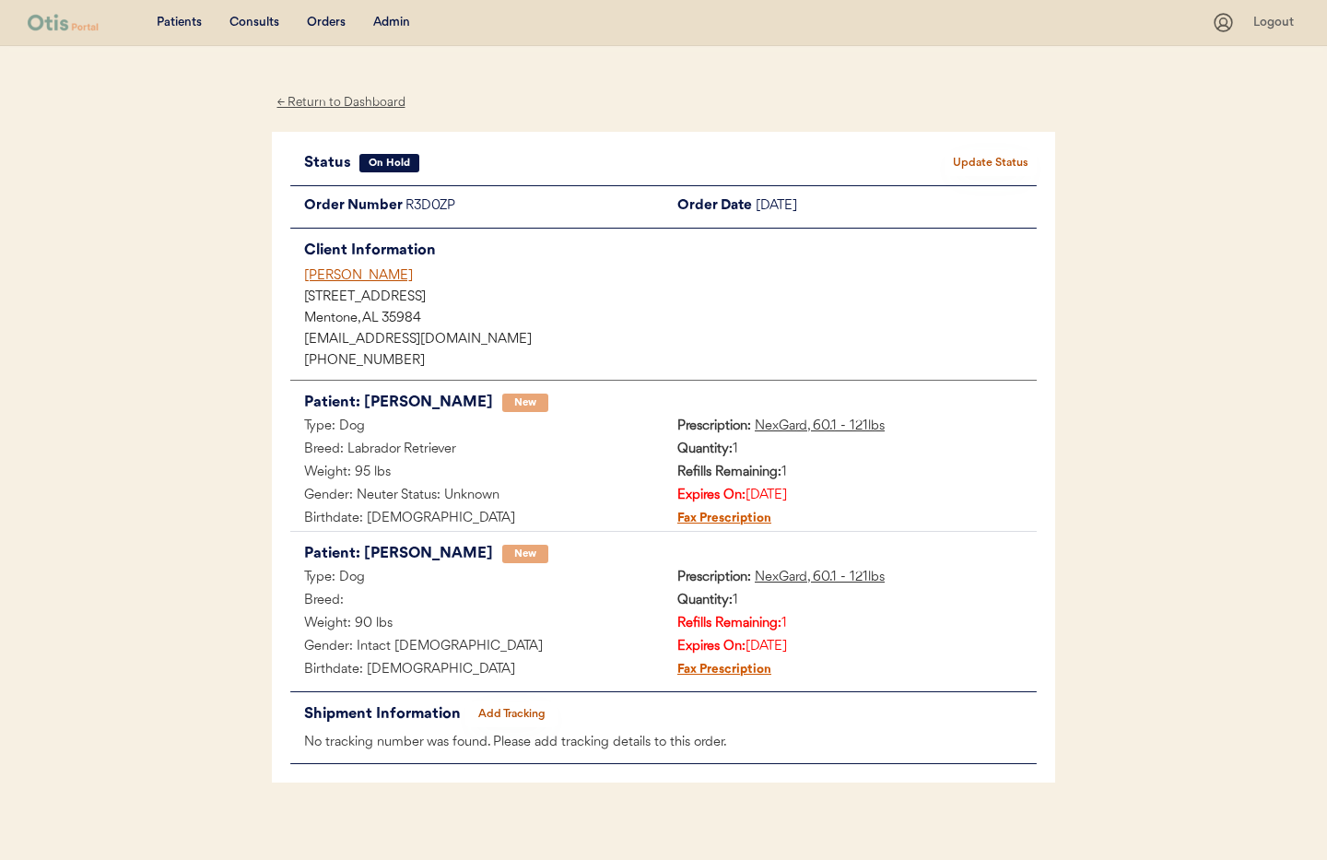
click at [990, 165] on button "Update Status" at bounding box center [990, 163] width 92 height 26
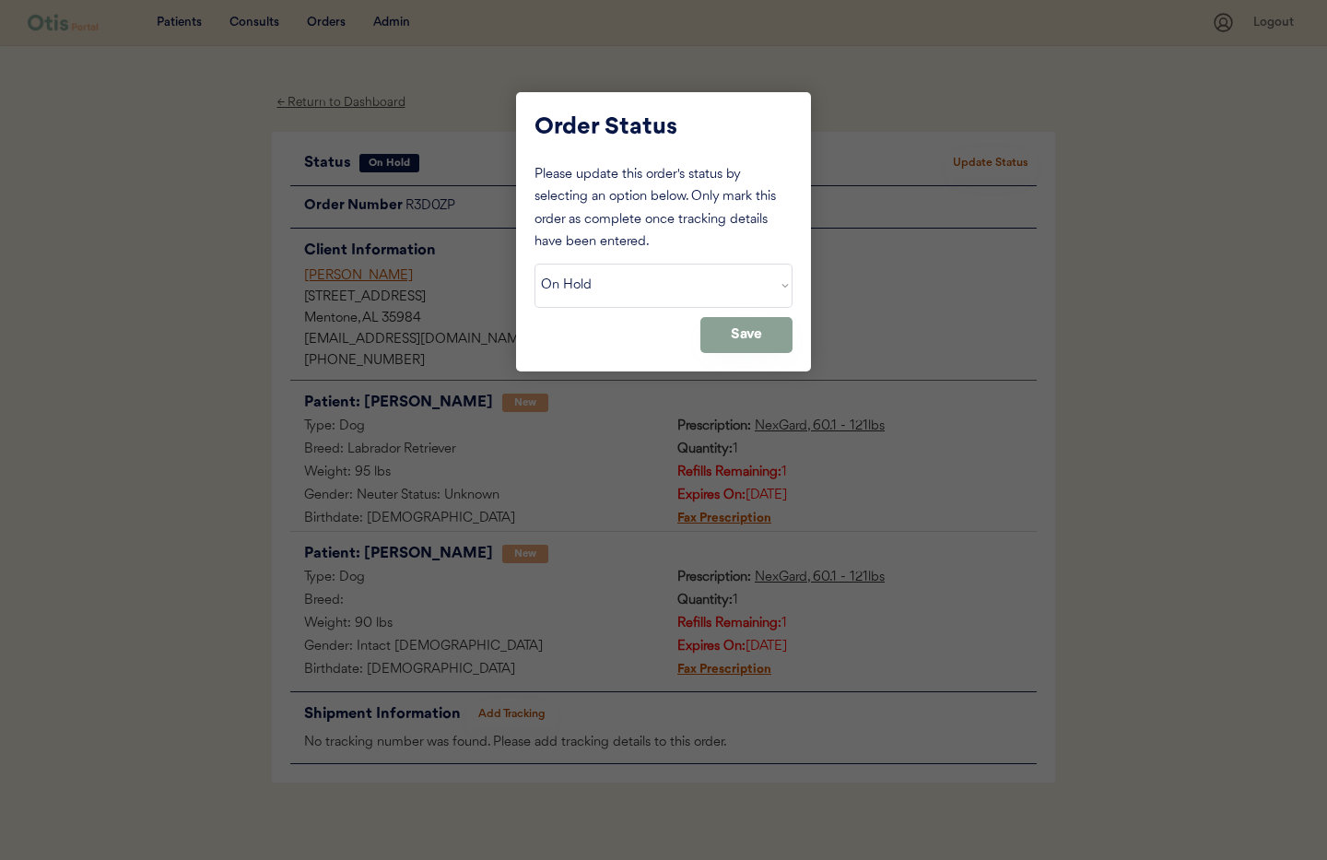
click at [708, 284] on select "Status On Hold New In Progress Complete Pending HW Consent Canceled" at bounding box center [663, 285] width 258 height 44
select select ""cancelled""
click at [534, 263] on select "Status On Hold New In Progress Complete Pending HW Consent Canceled" at bounding box center [663, 285] width 258 height 44
click at [733, 335] on button "Save" at bounding box center [746, 335] width 92 height 36
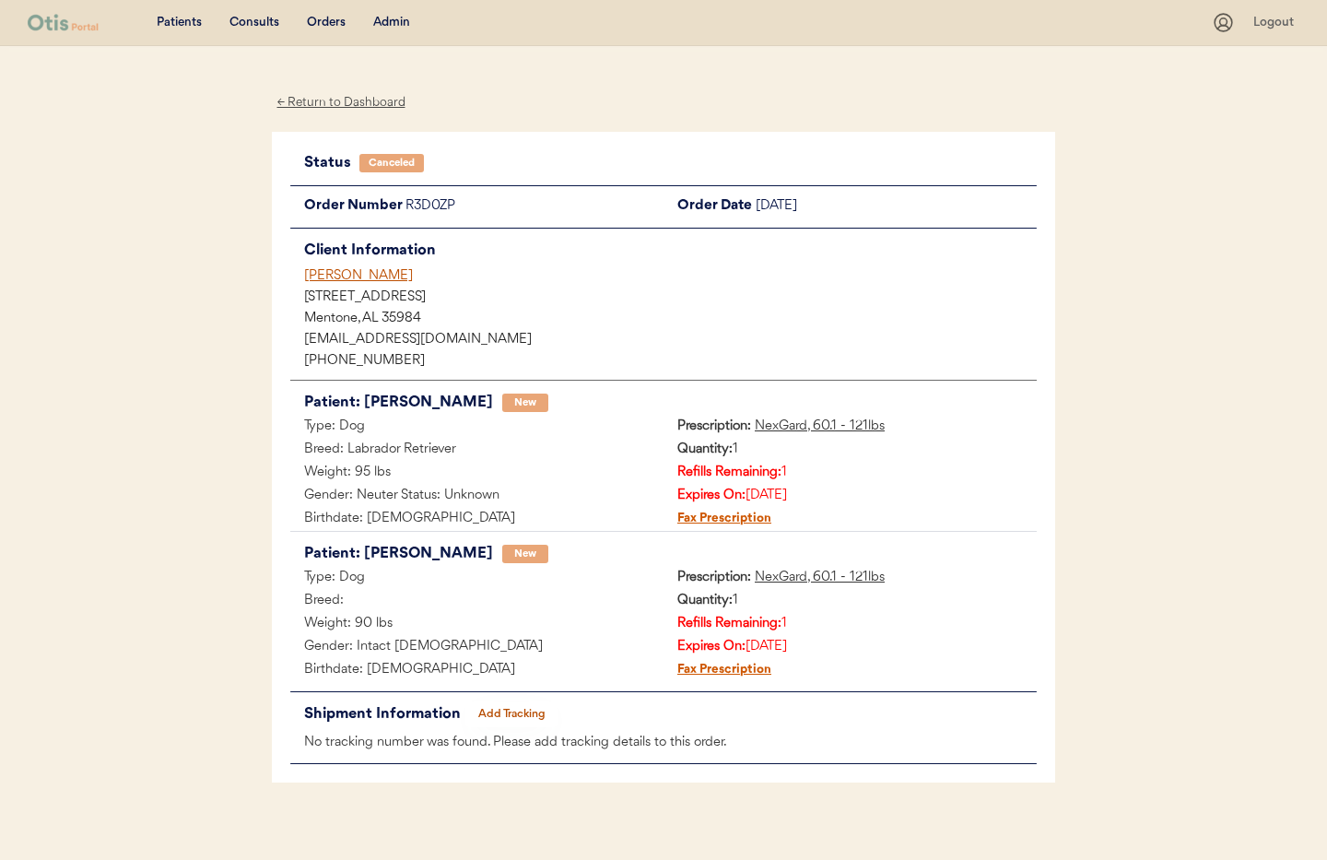
click at [338, 282] on div "[PERSON_NAME]" at bounding box center [670, 275] width 732 height 19
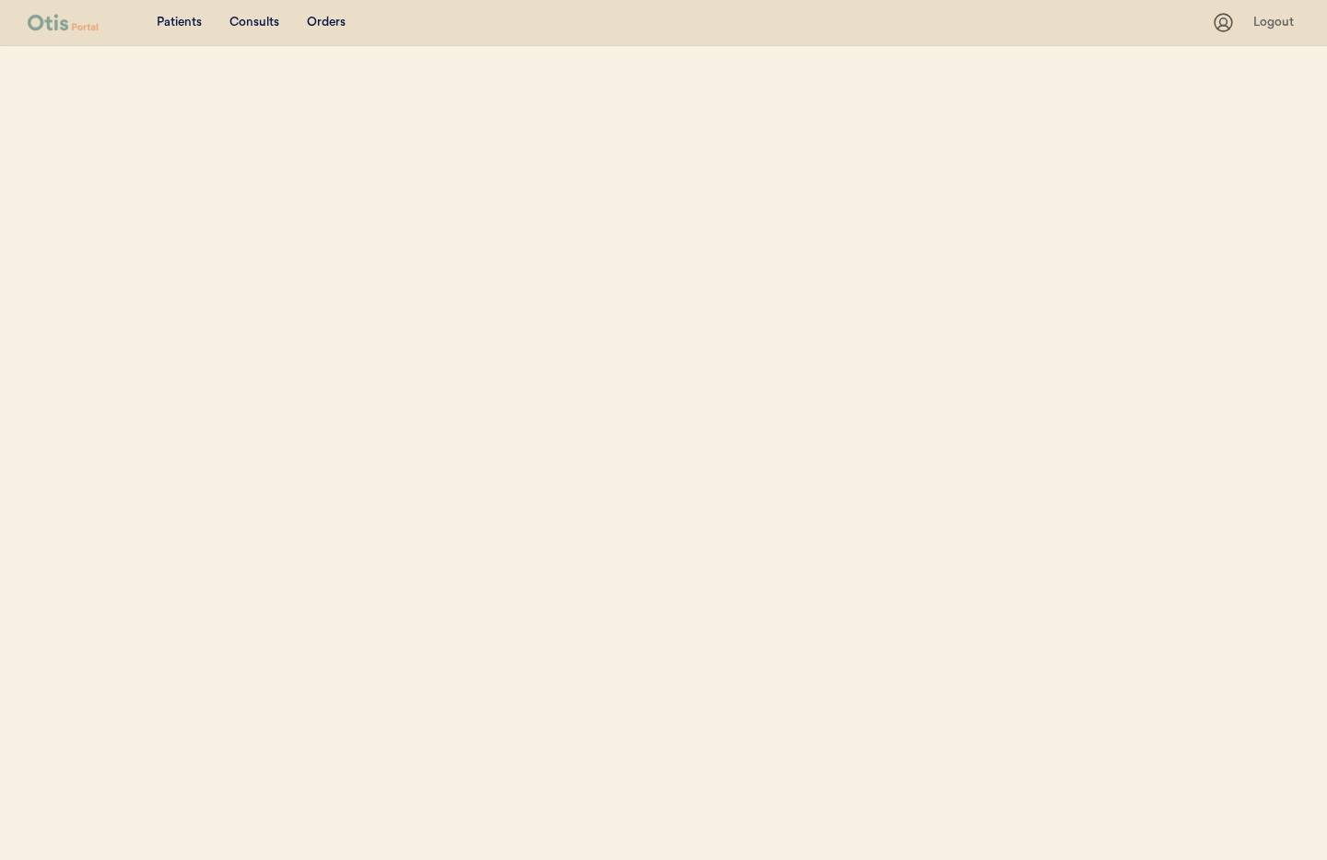
select select ""Name""
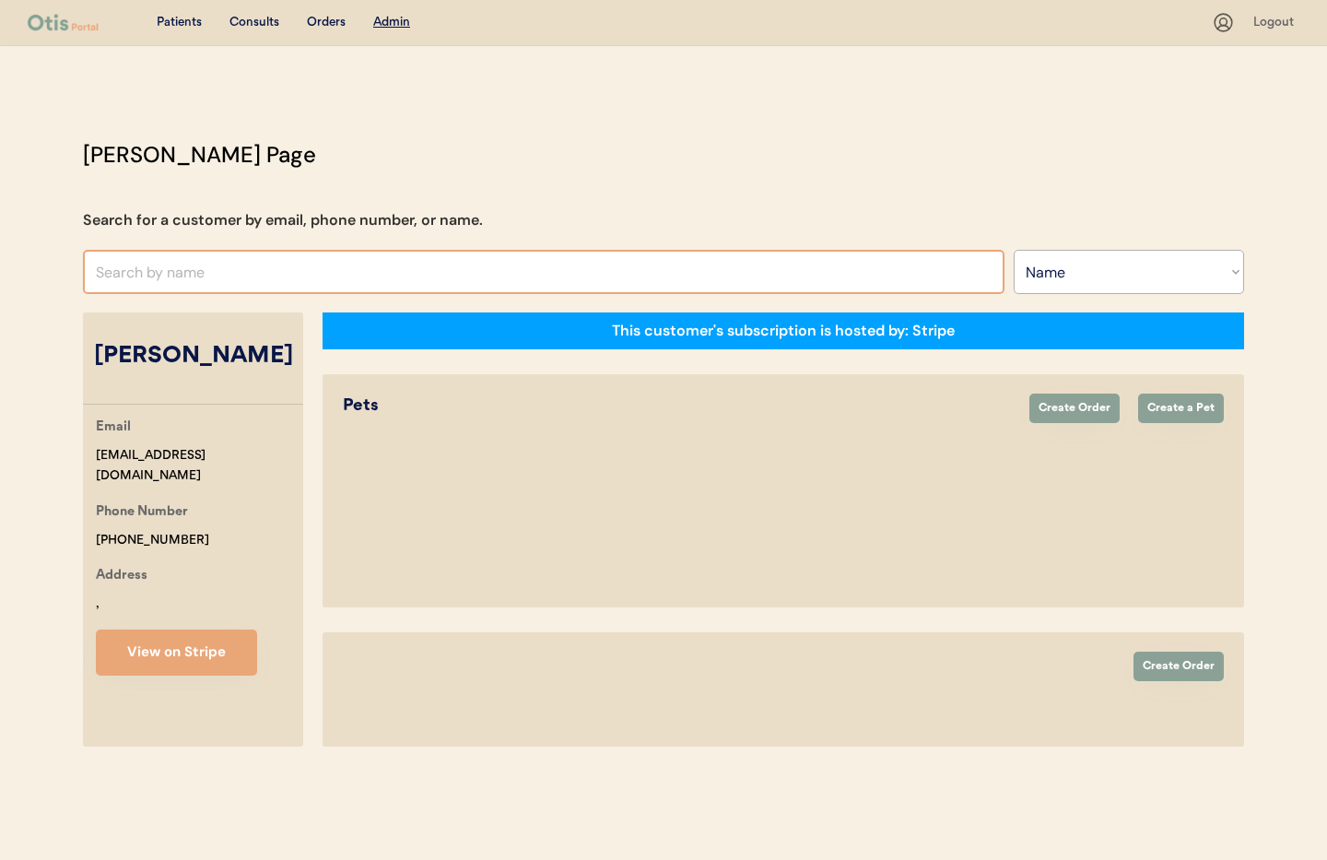
select select "true"
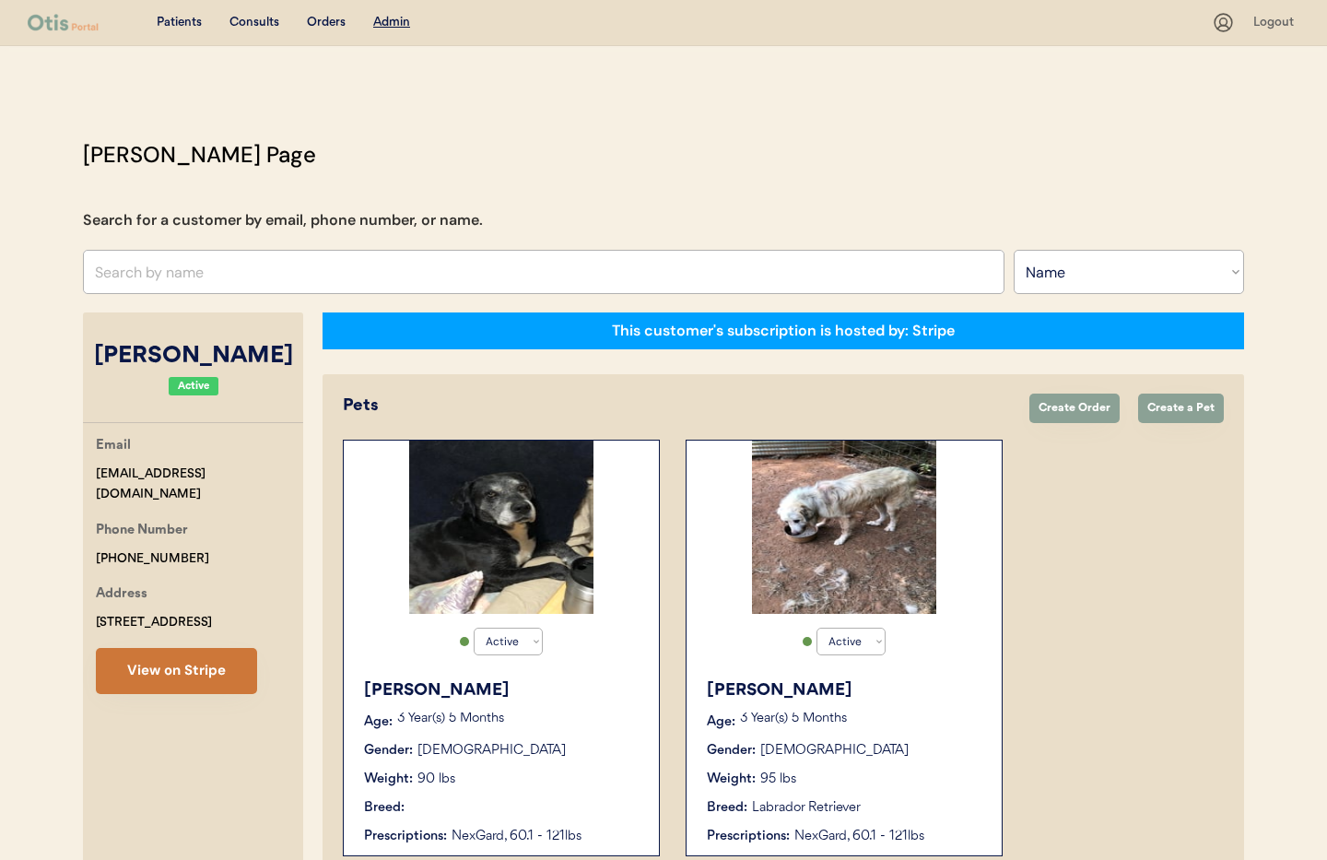
click at [183, 666] on button "View on Stripe" at bounding box center [176, 671] width 161 height 46
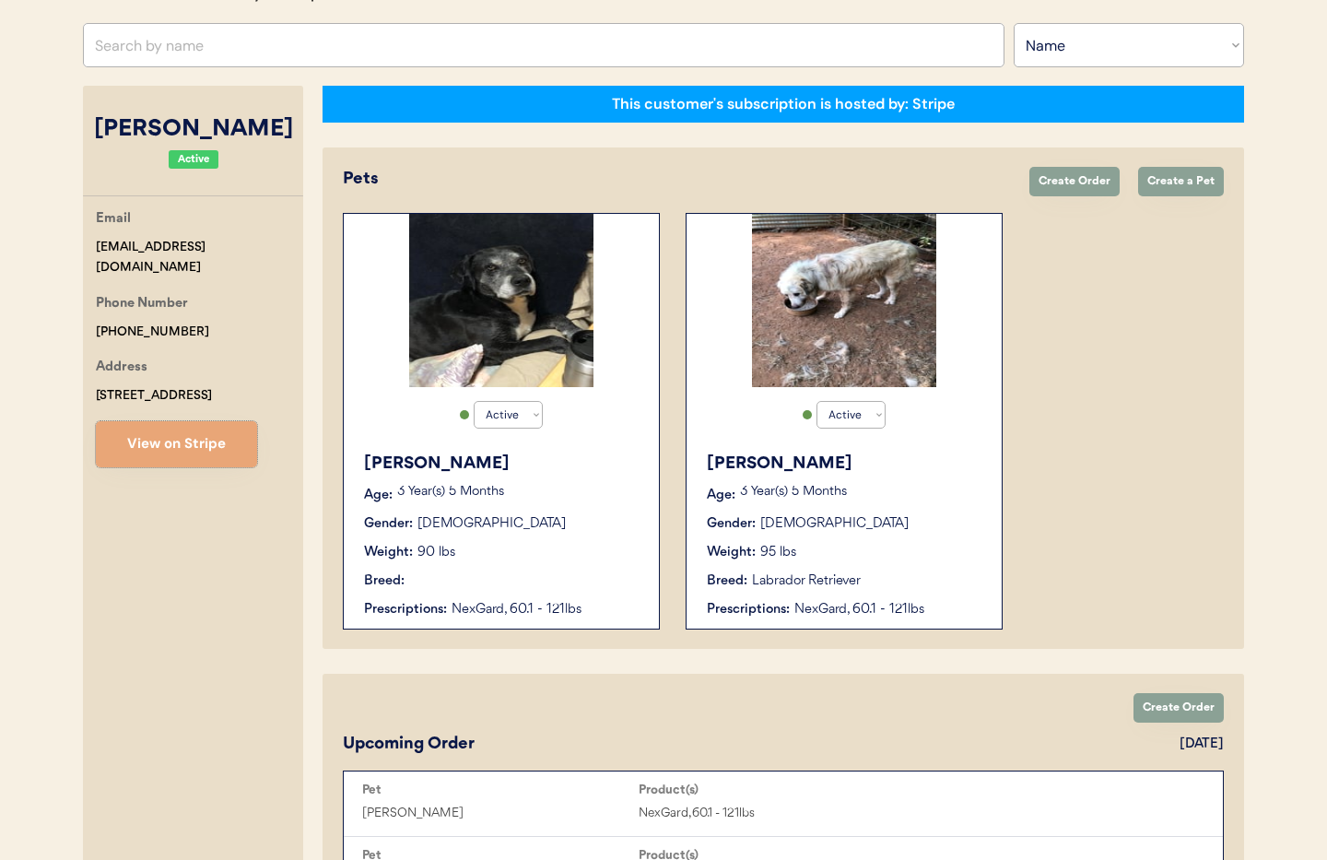
scroll to position [228, 0]
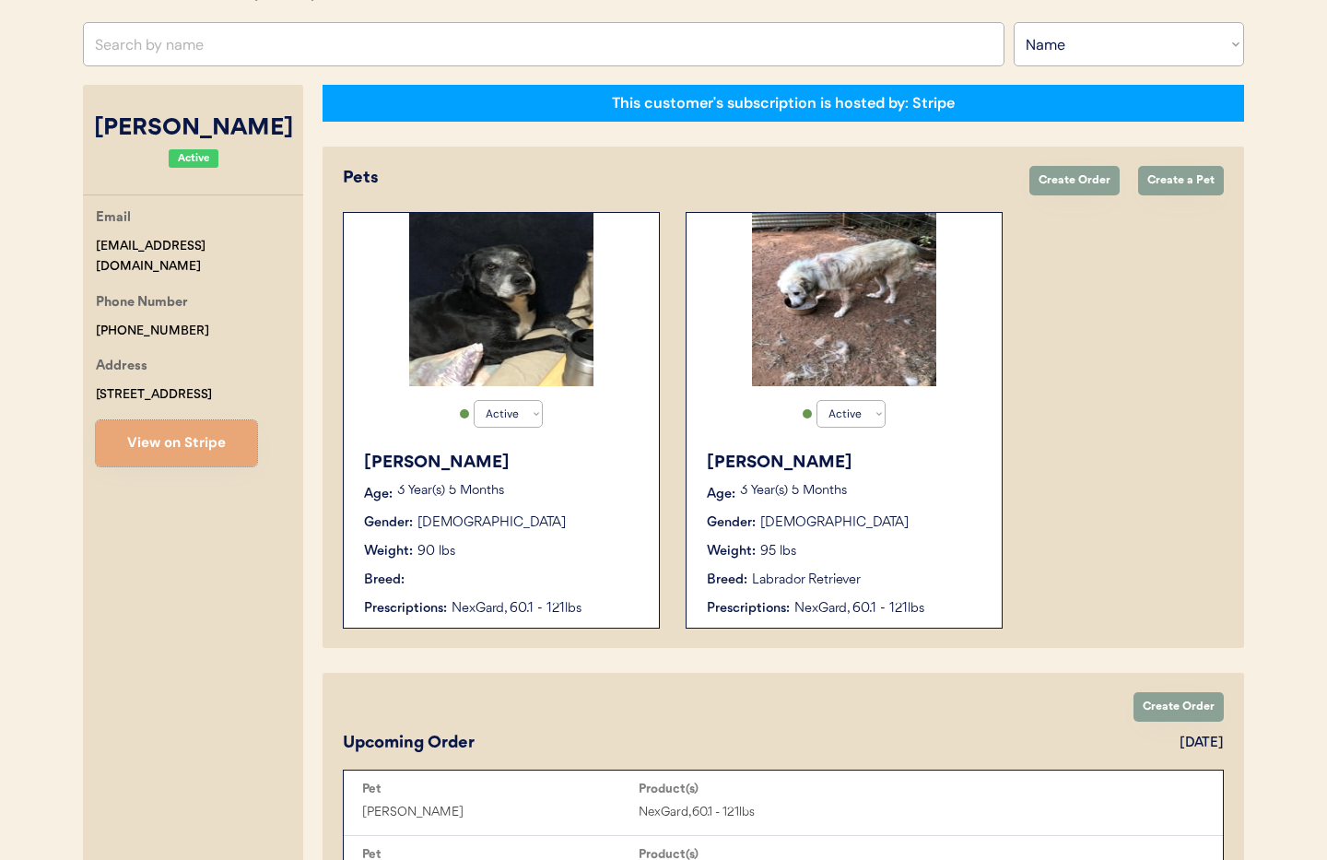
click at [780, 571] on div "Labrador Retriever" at bounding box center [806, 579] width 109 height 19
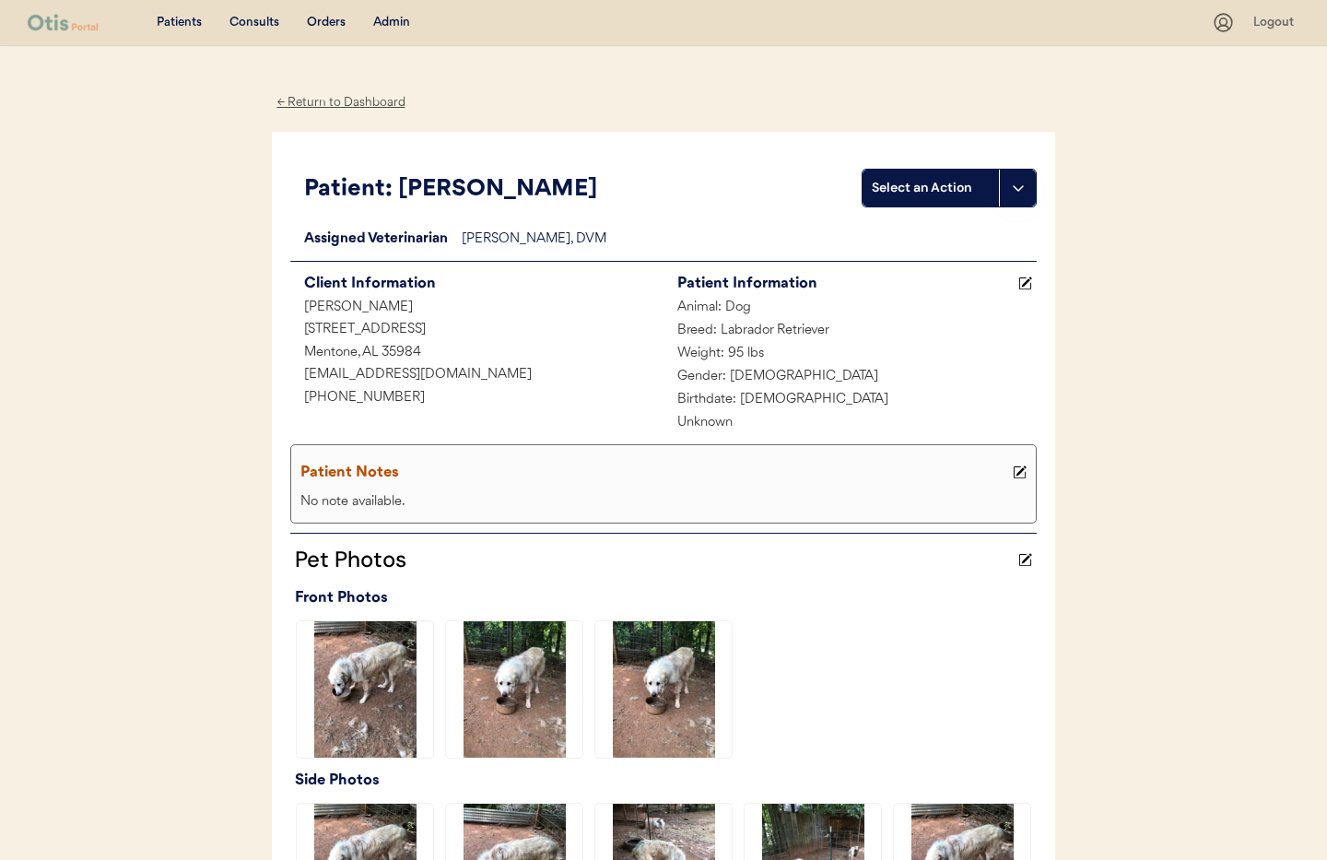
click at [333, 97] on div "← Return to Dashboard" at bounding box center [341, 102] width 138 height 21
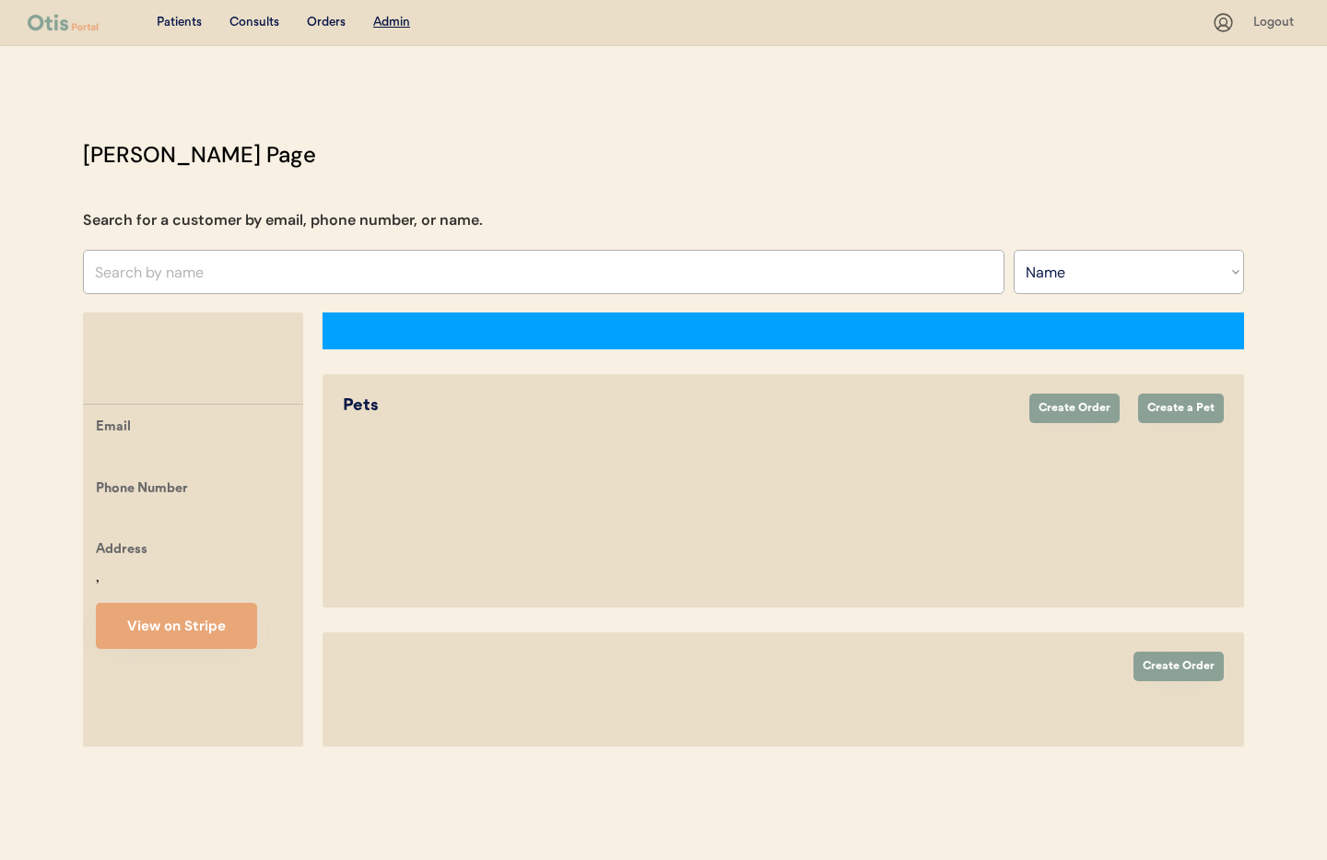
select select ""Name""
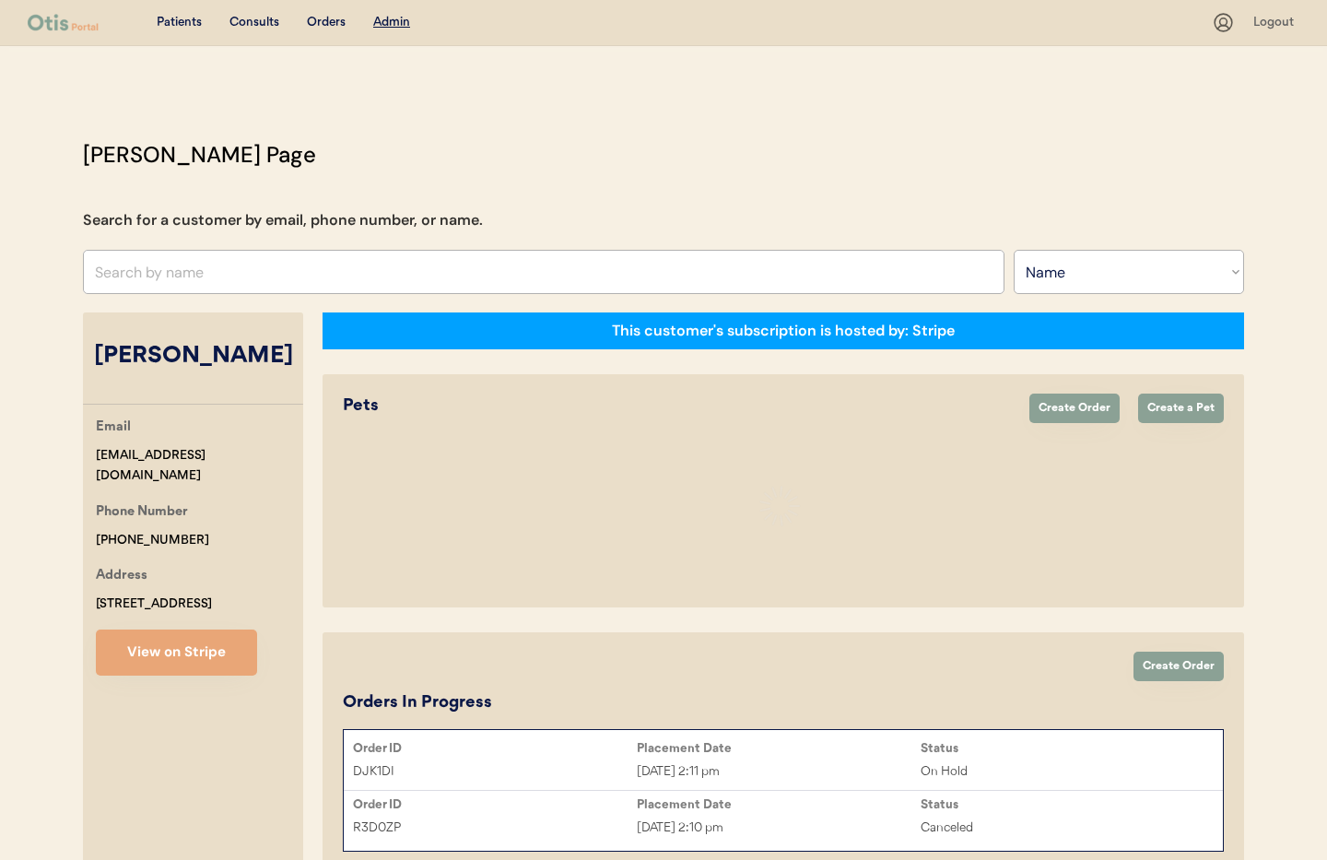
select select "true"
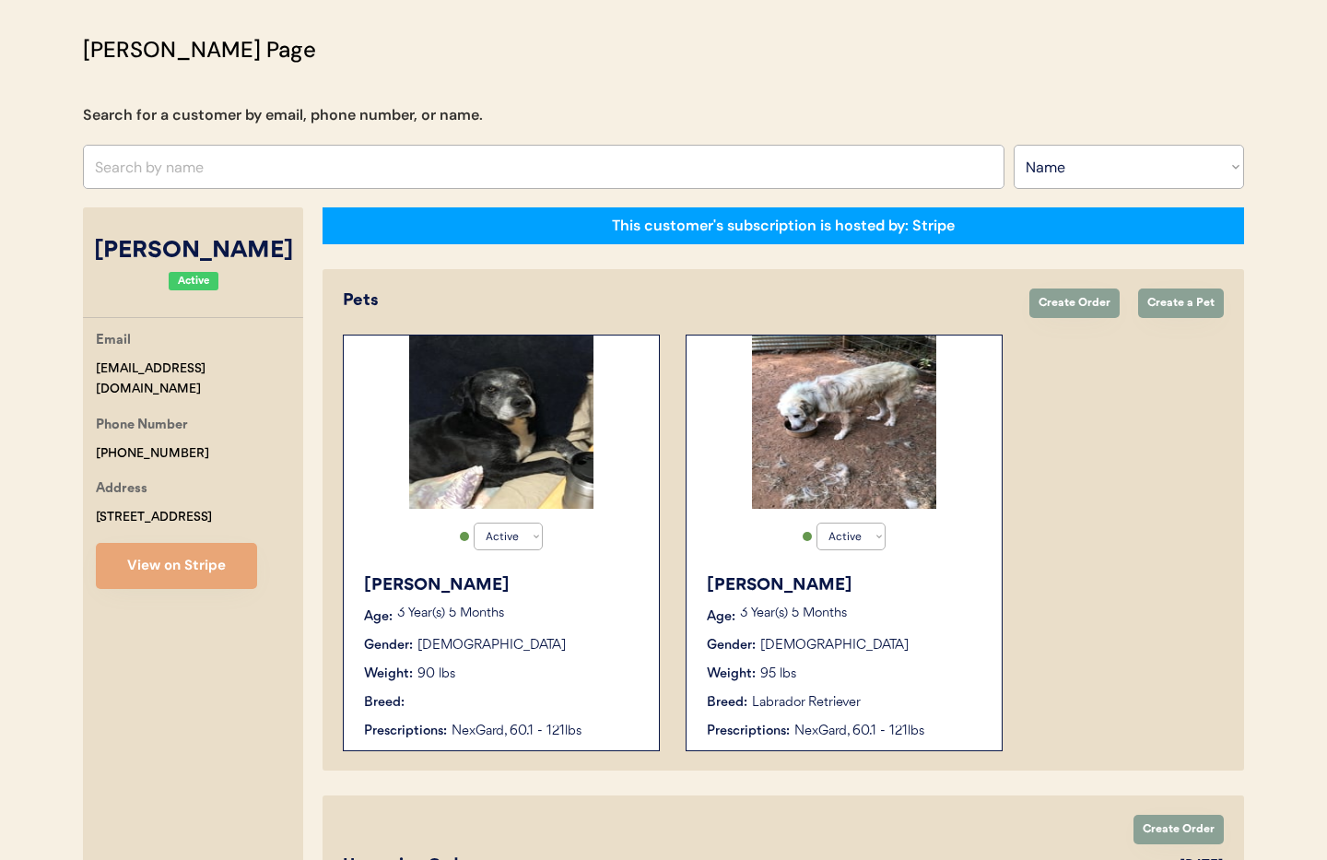
scroll to position [112, 0]
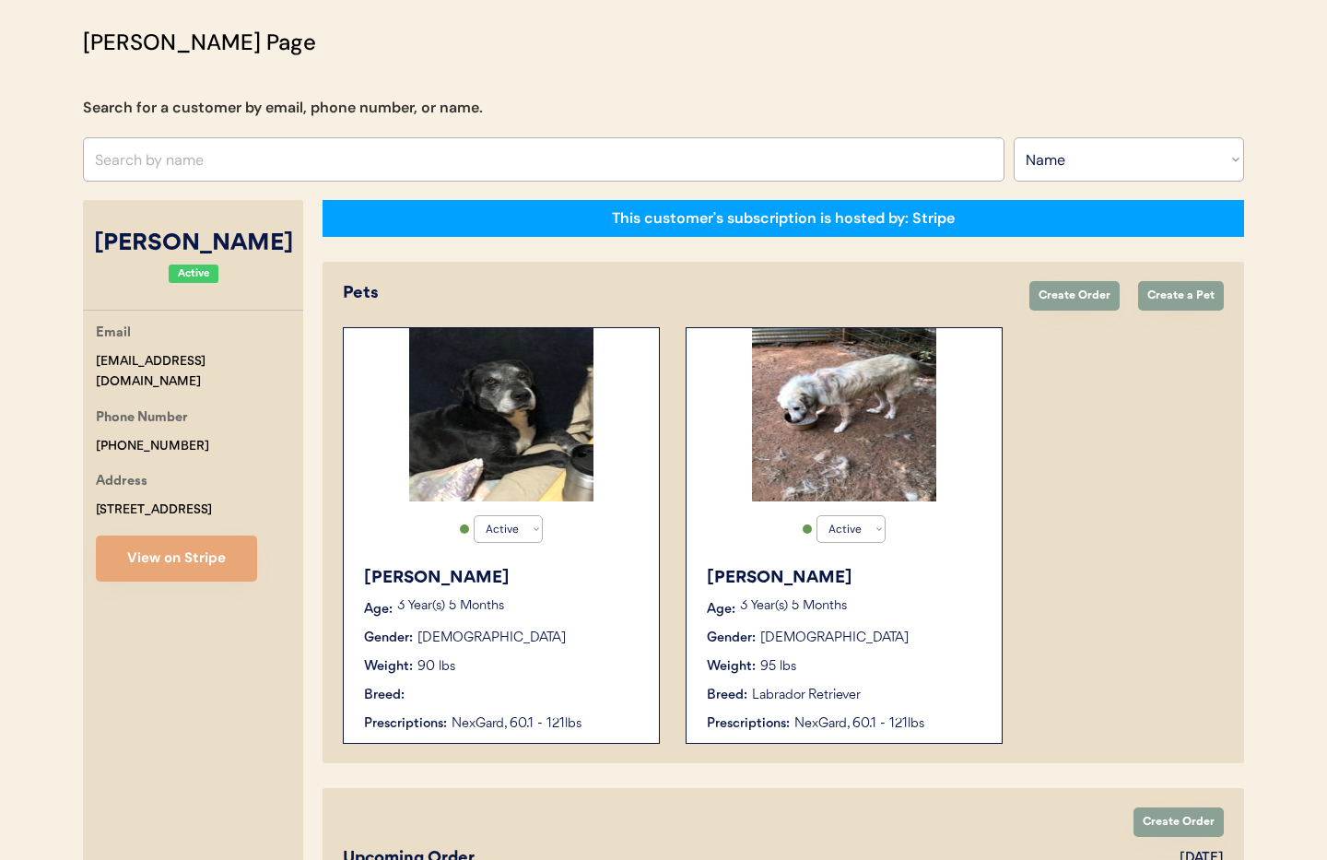
click at [507, 595] on div "[PERSON_NAME] Age: [DEMOGRAPHIC_DATA] Year(s) 5 Months Gender: [DEMOGRAPHIC_DAT…" at bounding box center [501, 649] width 297 height 186
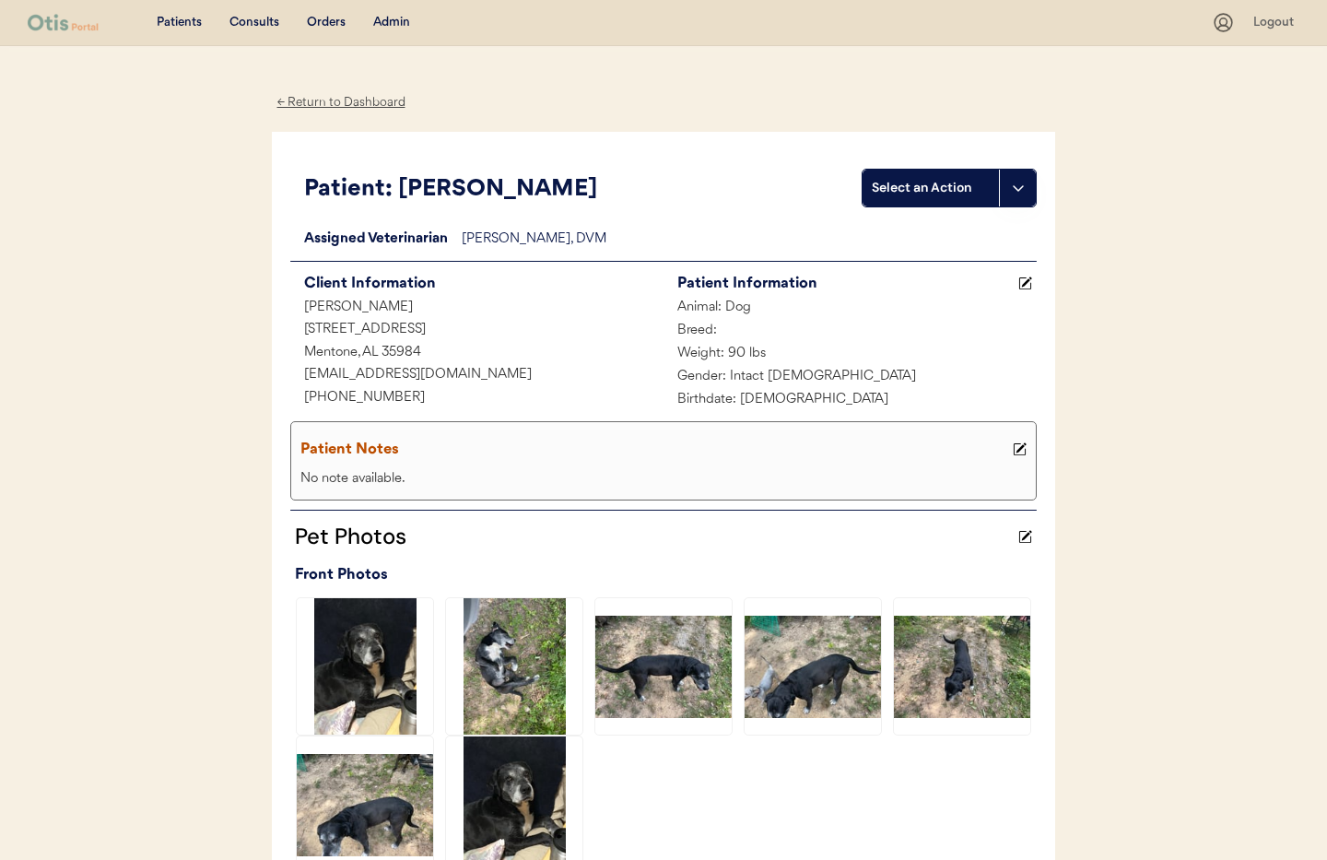
drag, startPoint x: 332, startPoint y: 99, endPoint x: 602, endPoint y: 92, distance: 270.0
click at [332, 99] on div "← Return to Dashboard" at bounding box center [341, 102] width 138 height 21
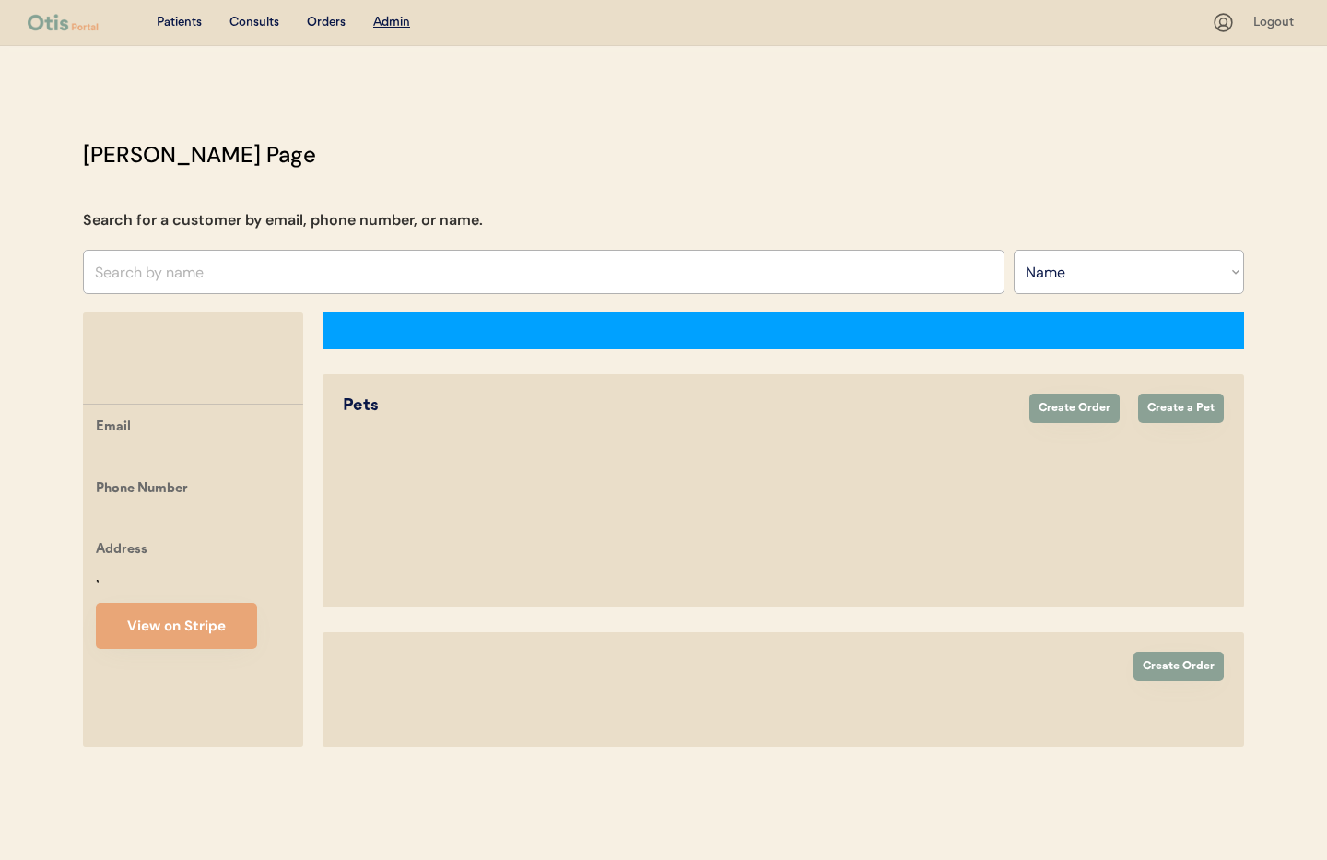
select select ""Name""
select select "true"
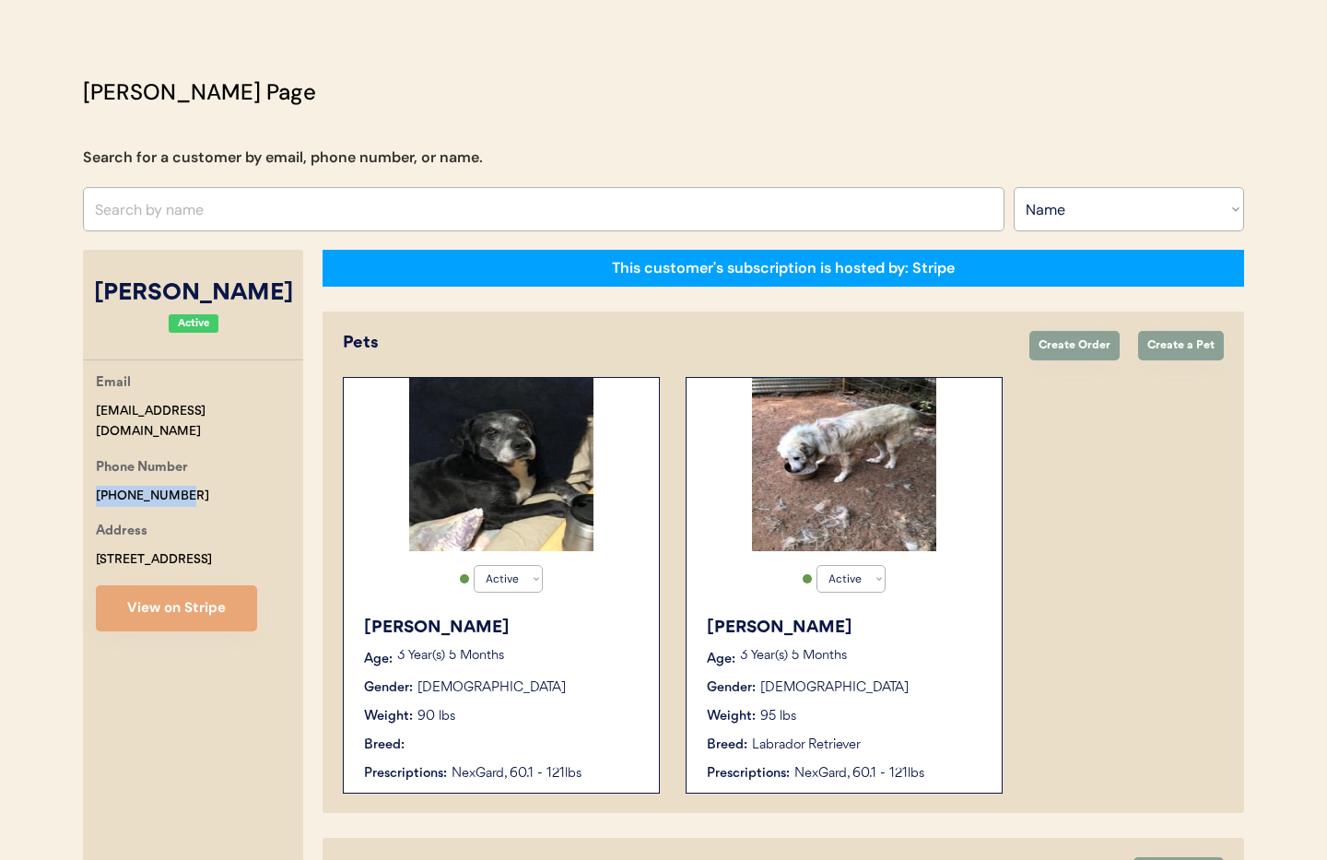
drag, startPoint x: 185, startPoint y: 473, endPoint x: 97, endPoint y: 466, distance: 88.7
copy div "[PHONE_NUMBER]"
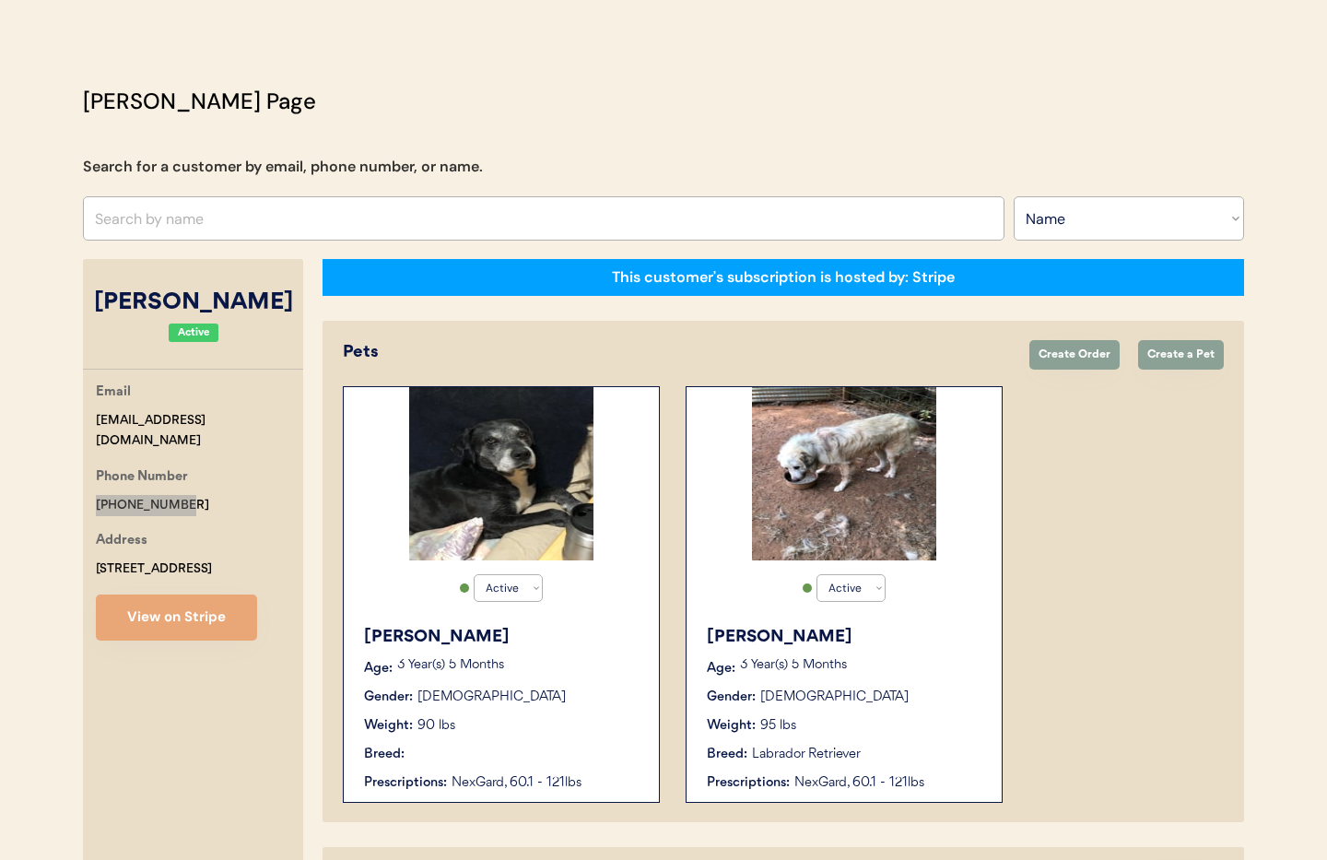
scroll to position [0, 0]
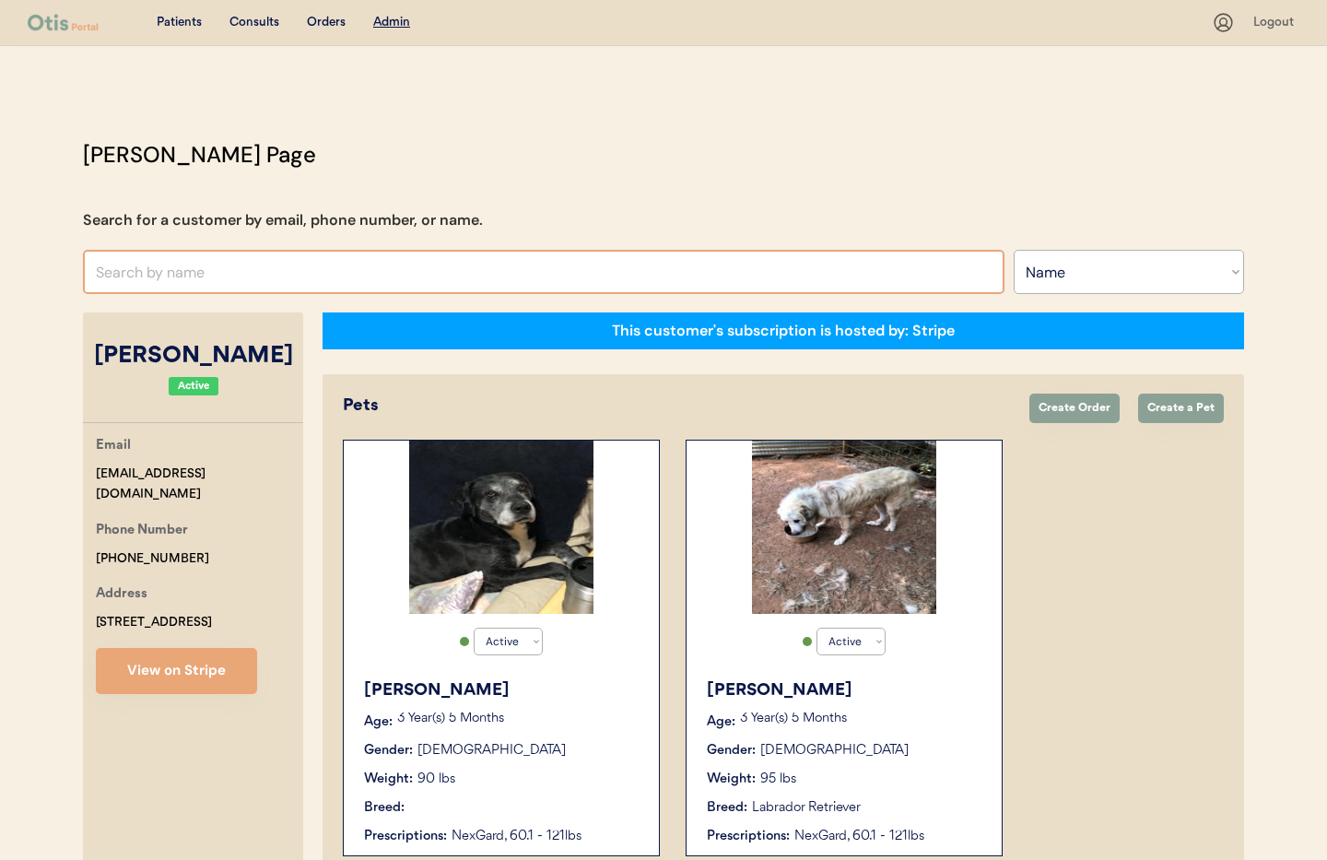
drag, startPoint x: 226, startPoint y: 283, endPoint x: 216, endPoint y: 278, distance: 11.1
click at [226, 283] on input "text" at bounding box center [543, 272] width 921 height 44
paste input "[PERSON_NAME]"
type input "[PERSON_NAME]"
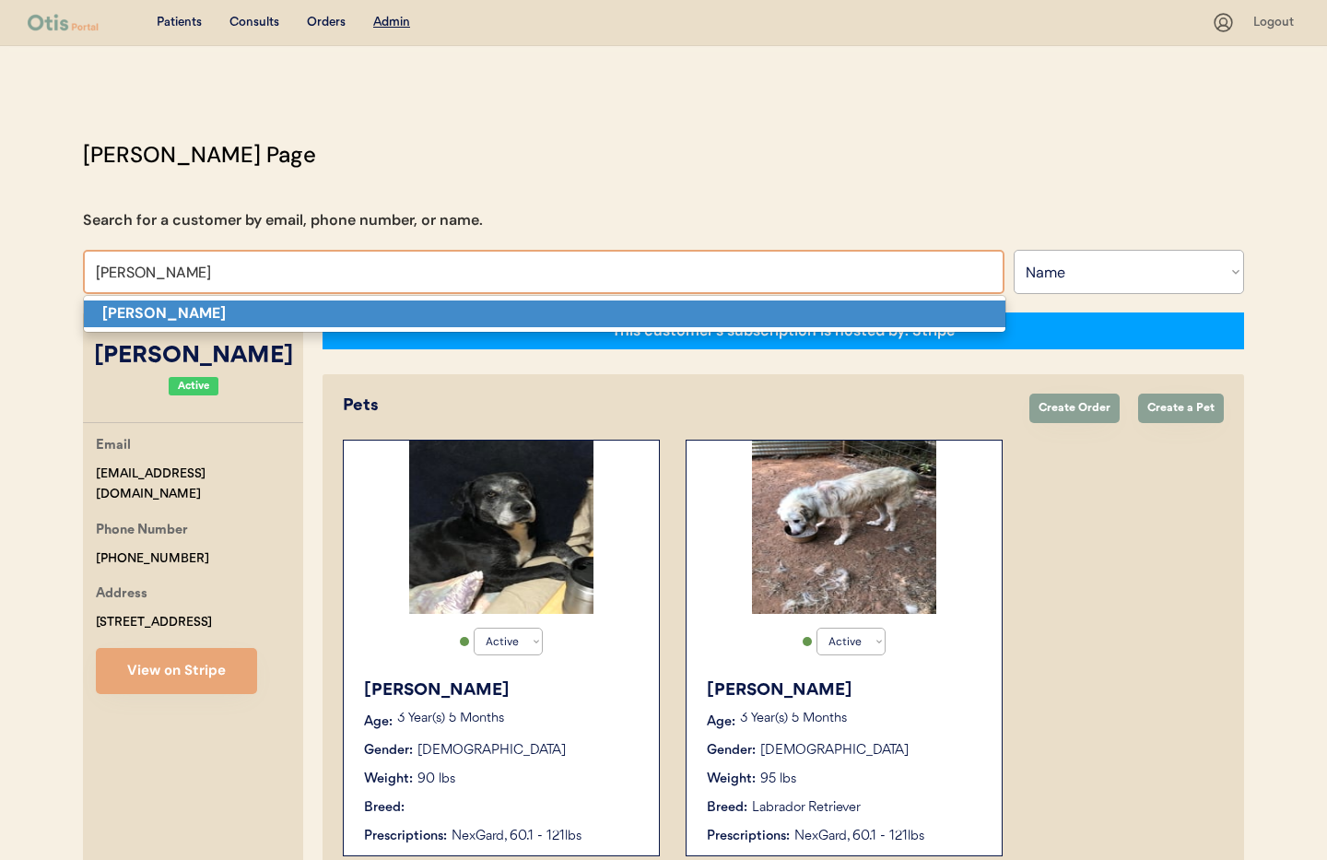
click at [228, 313] on p "[PERSON_NAME]" at bounding box center [544, 313] width 921 height 27
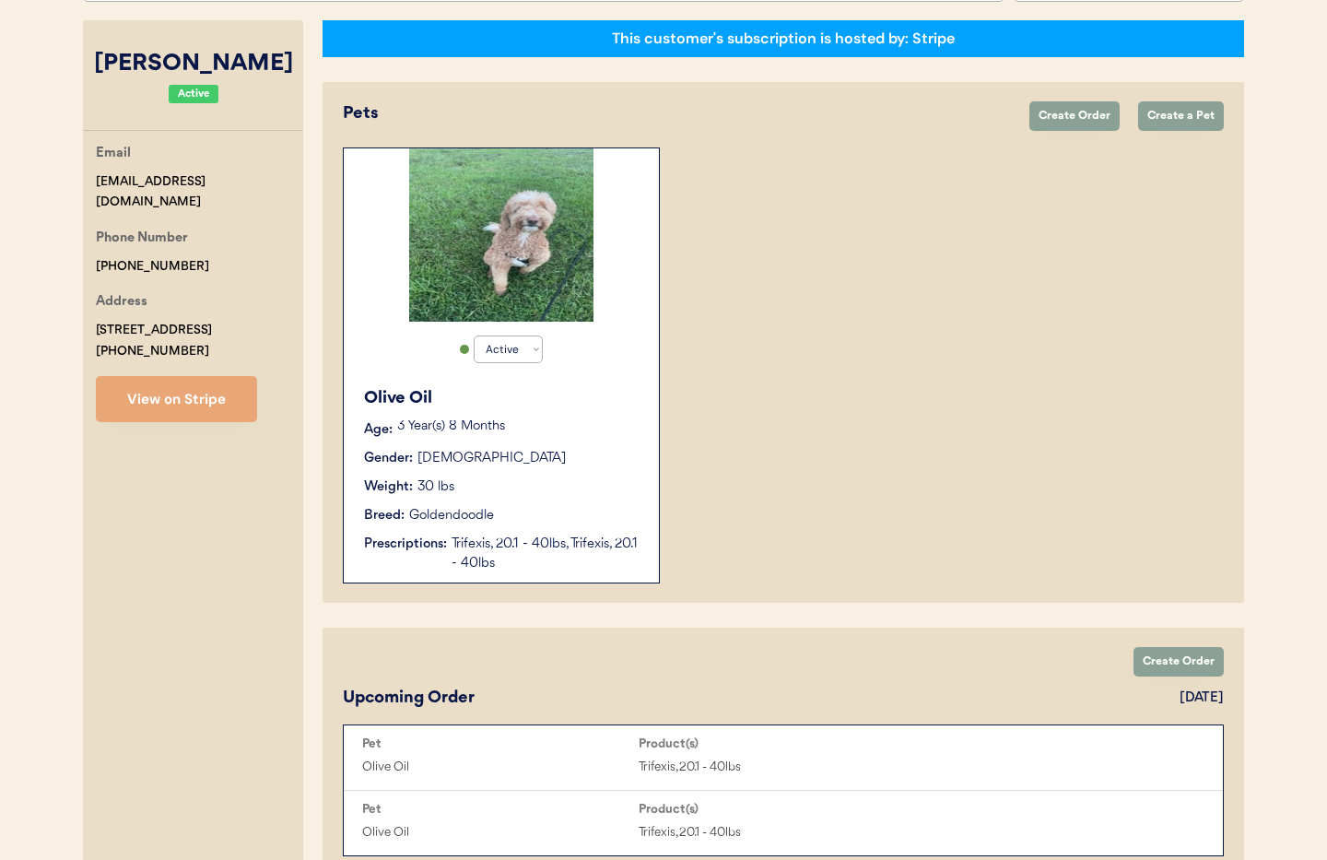
scroll to position [293, 0]
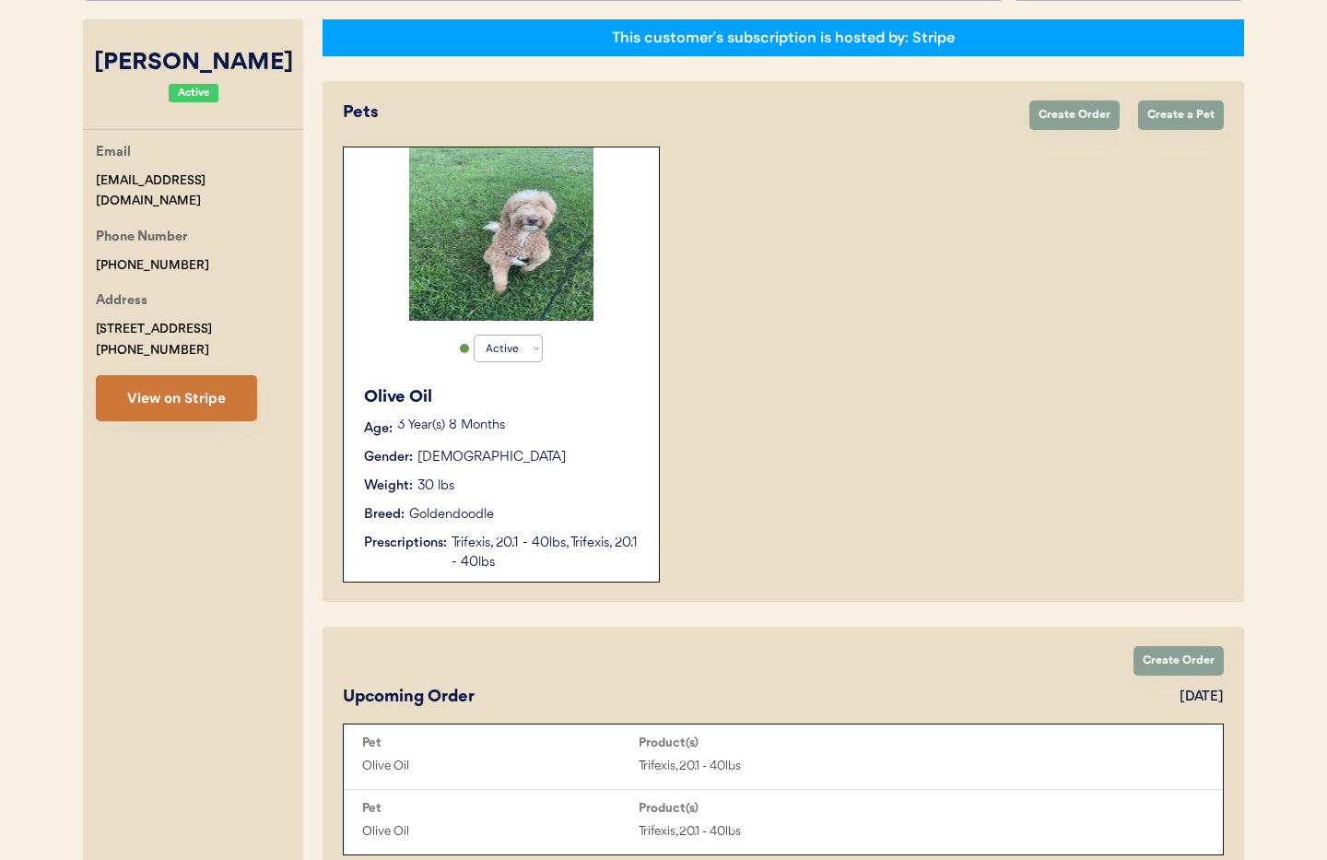
type input "[PERSON_NAME]"
click at [197, 378] on button "View on Stripe" at bounding box center [176, 398] width 161 height 46
click at [544, 486] on div "Weight: 30 lbs" at bounding box center [502, 485] width 276 height 19
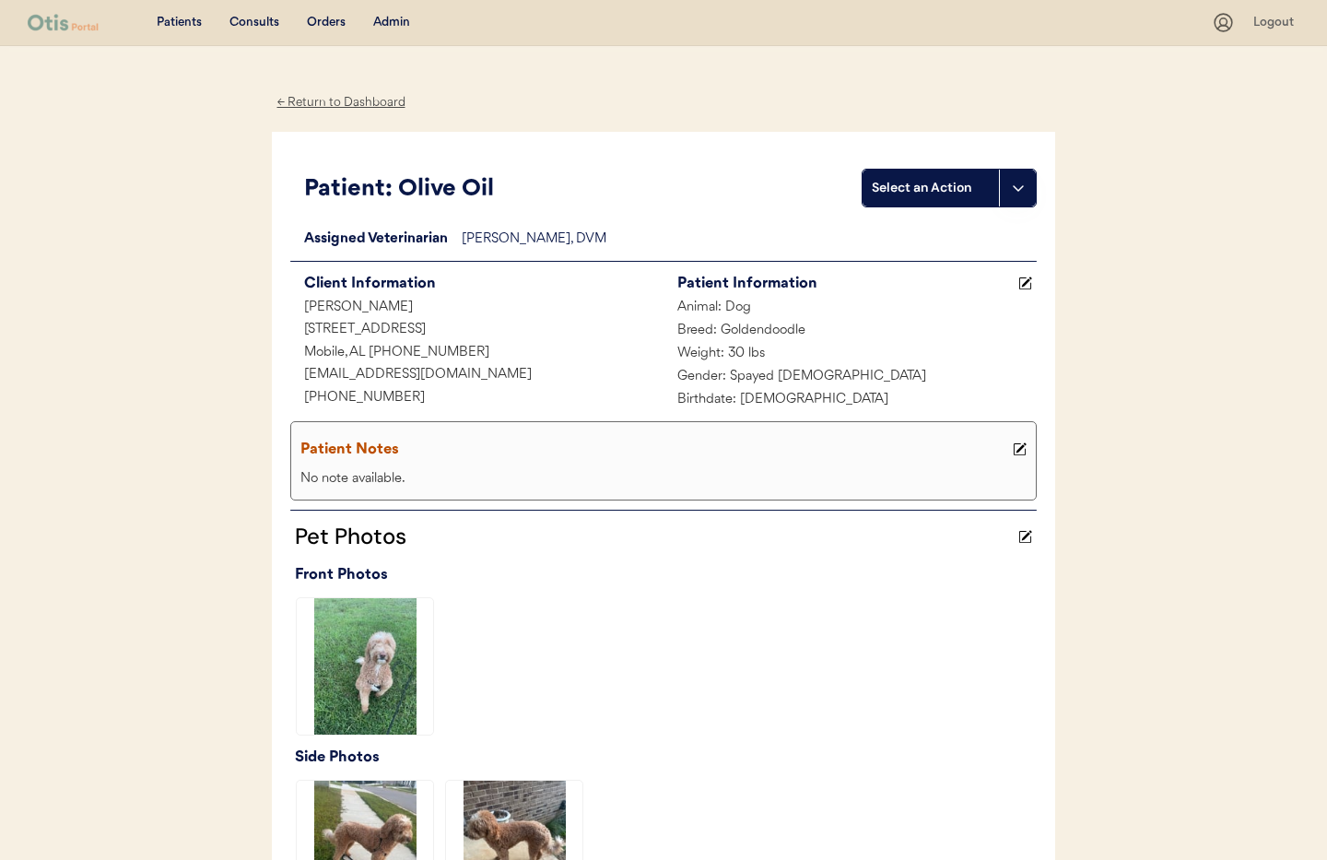
click at [327, 110] on div "← Return to Dashboard" at bounding box center [341, 102] width 138 height 21
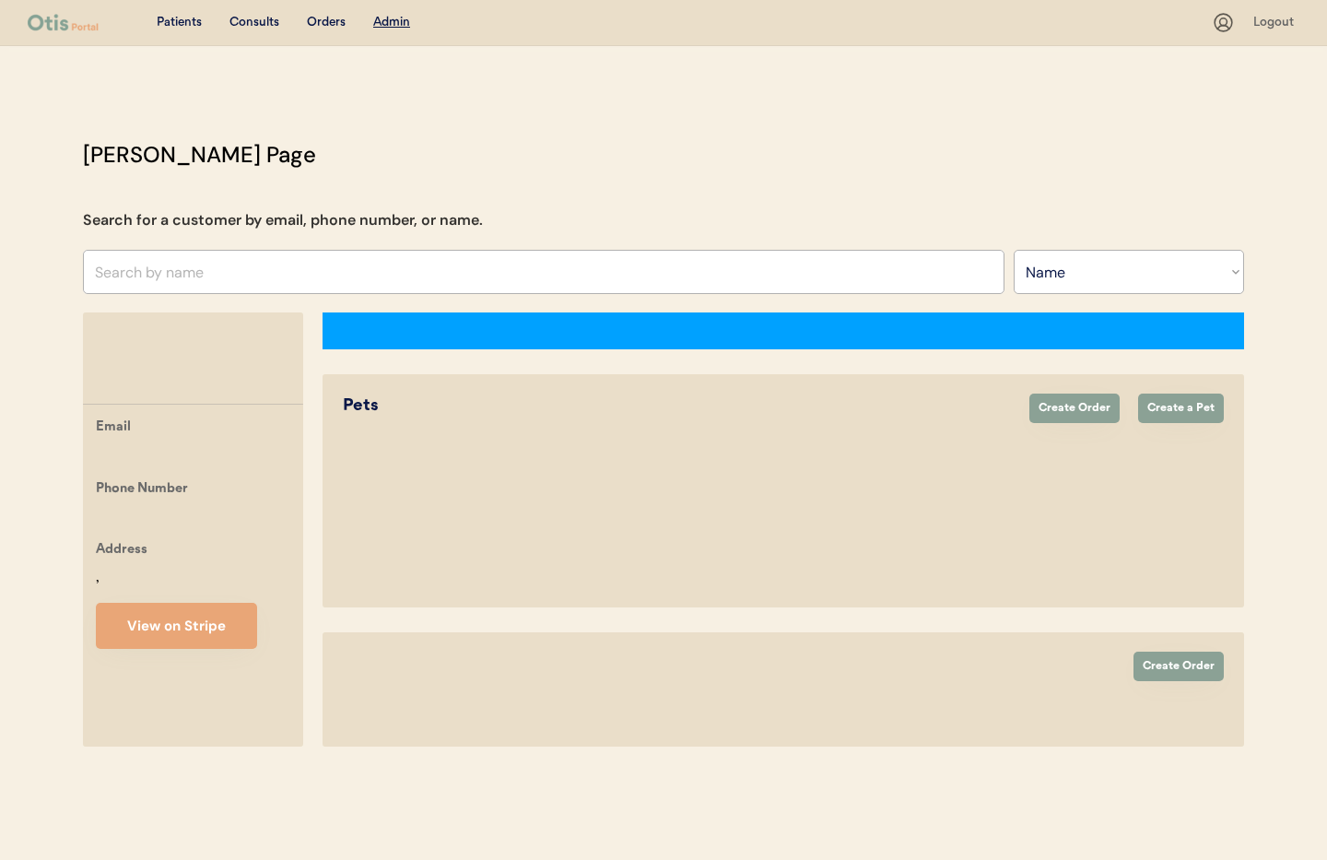
select select ""Name""
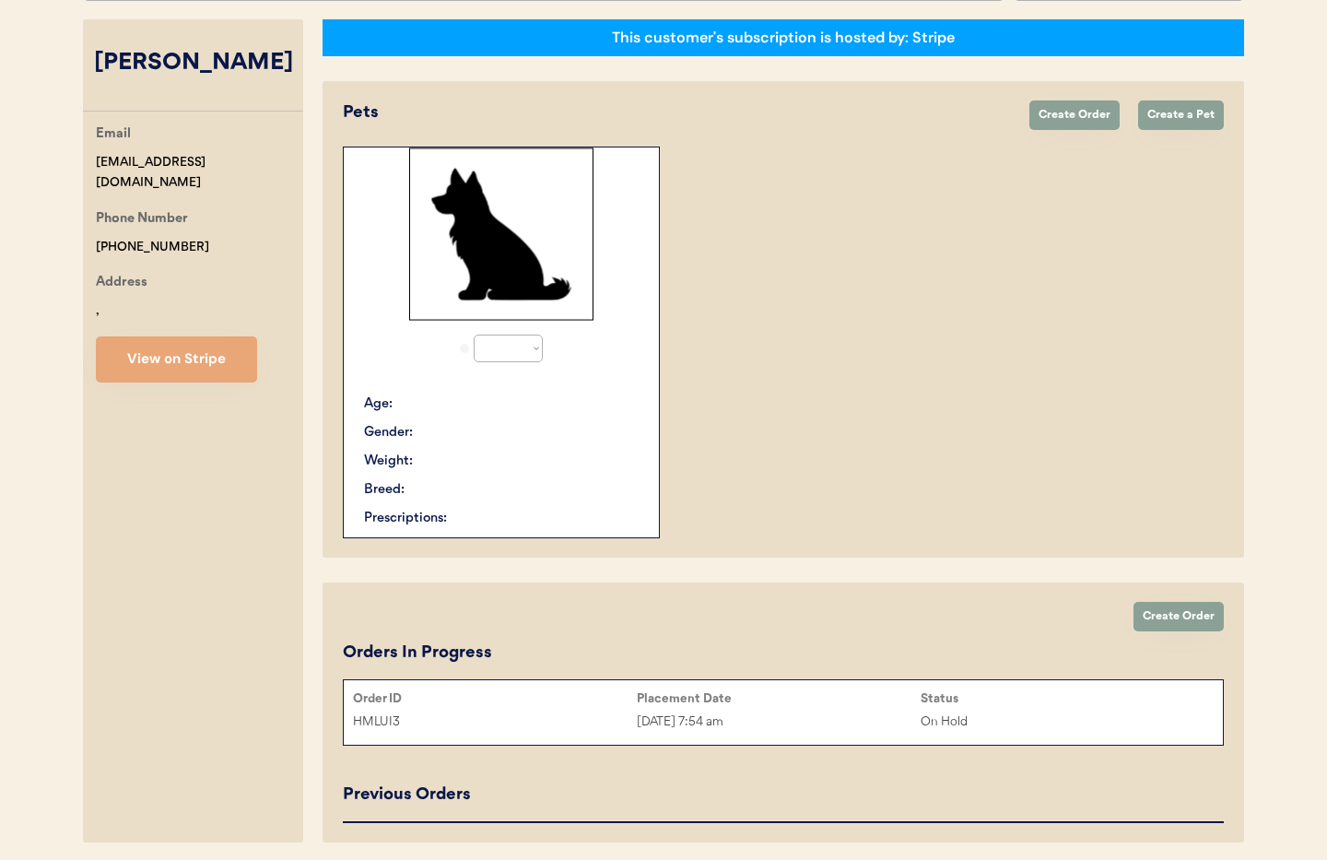
select select "true"
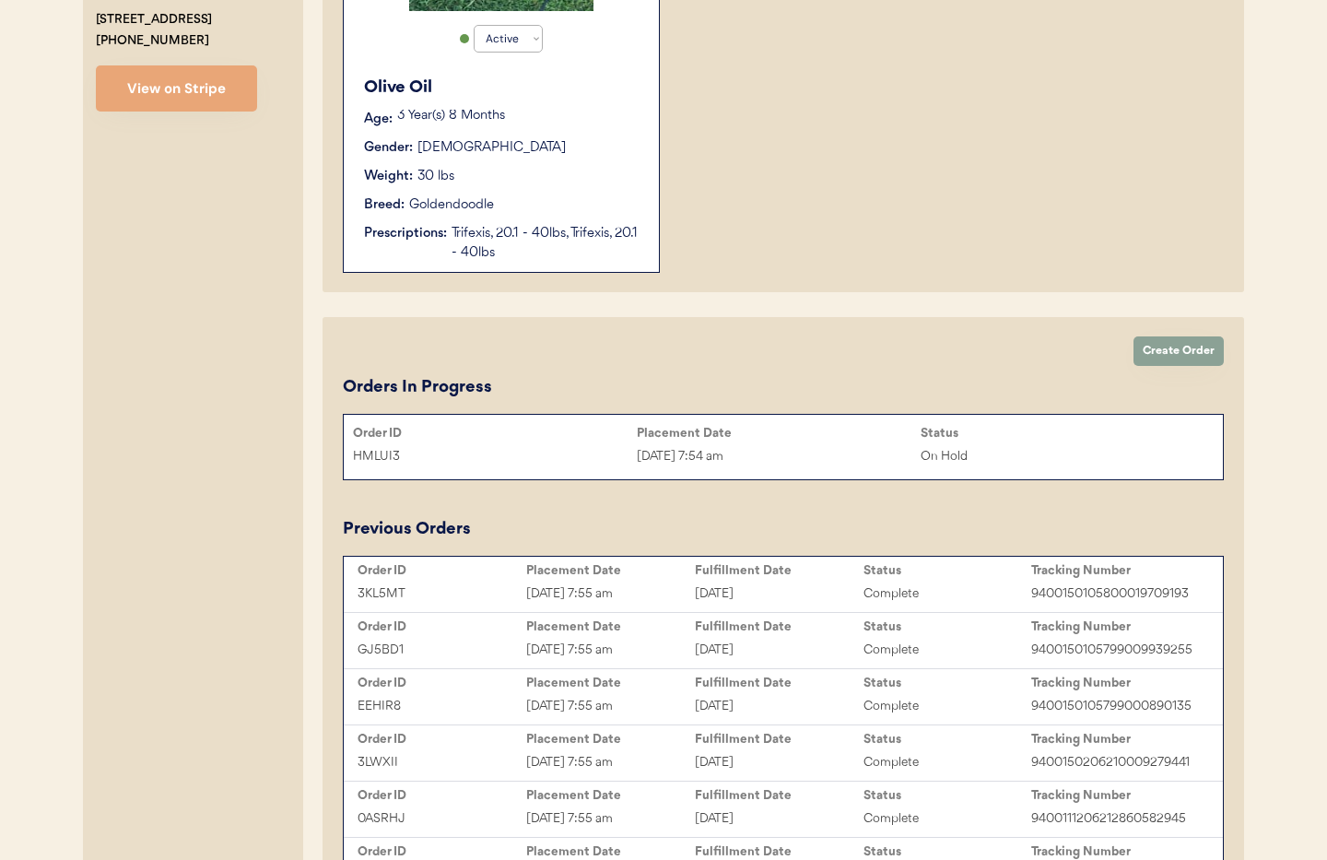
scroll to position [605, 0]
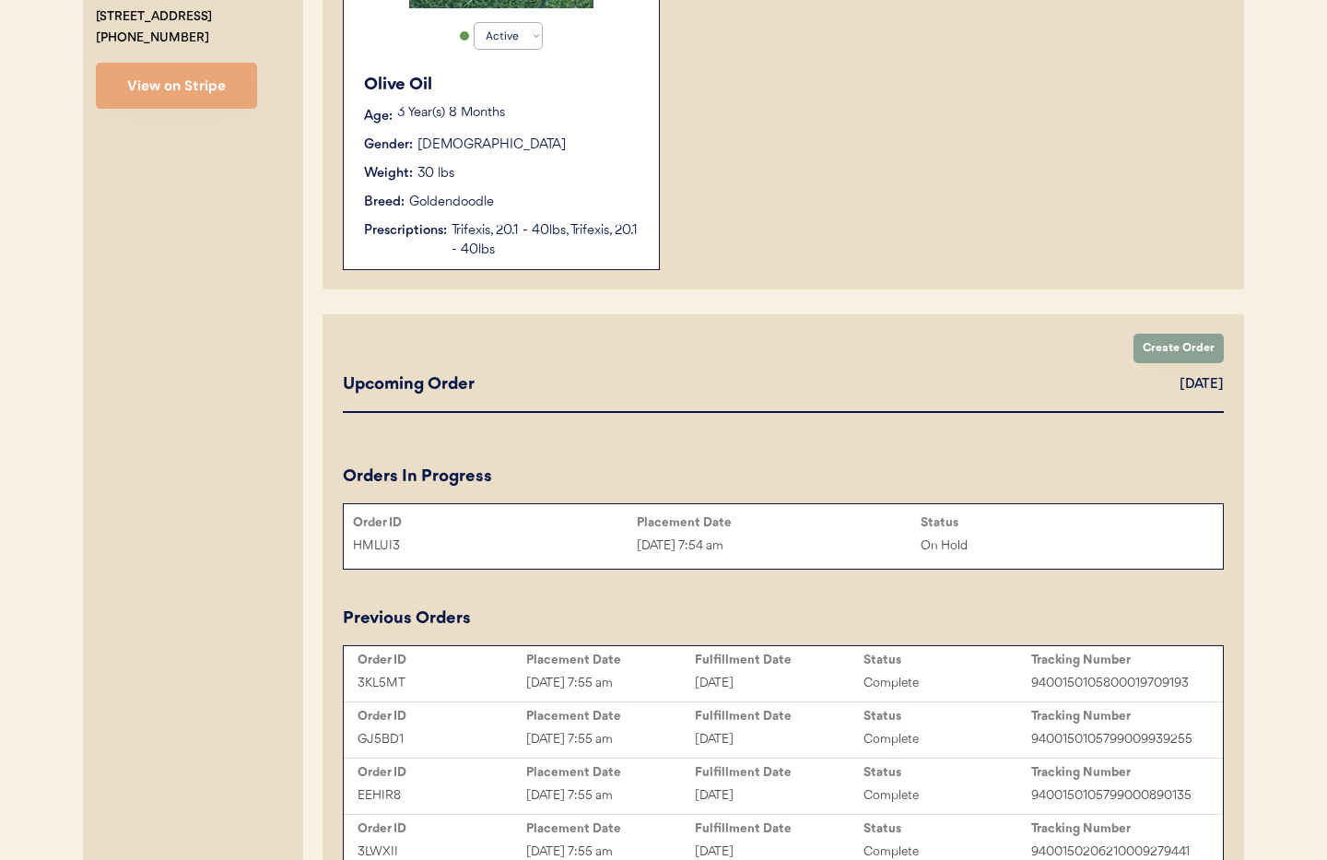
click at [808, 451] on div "Upcoming Order [DATE] Pet Product(s) Orders In Progress Order ID Placement Date…" at bounding box center [783, 818] width 881 height 892
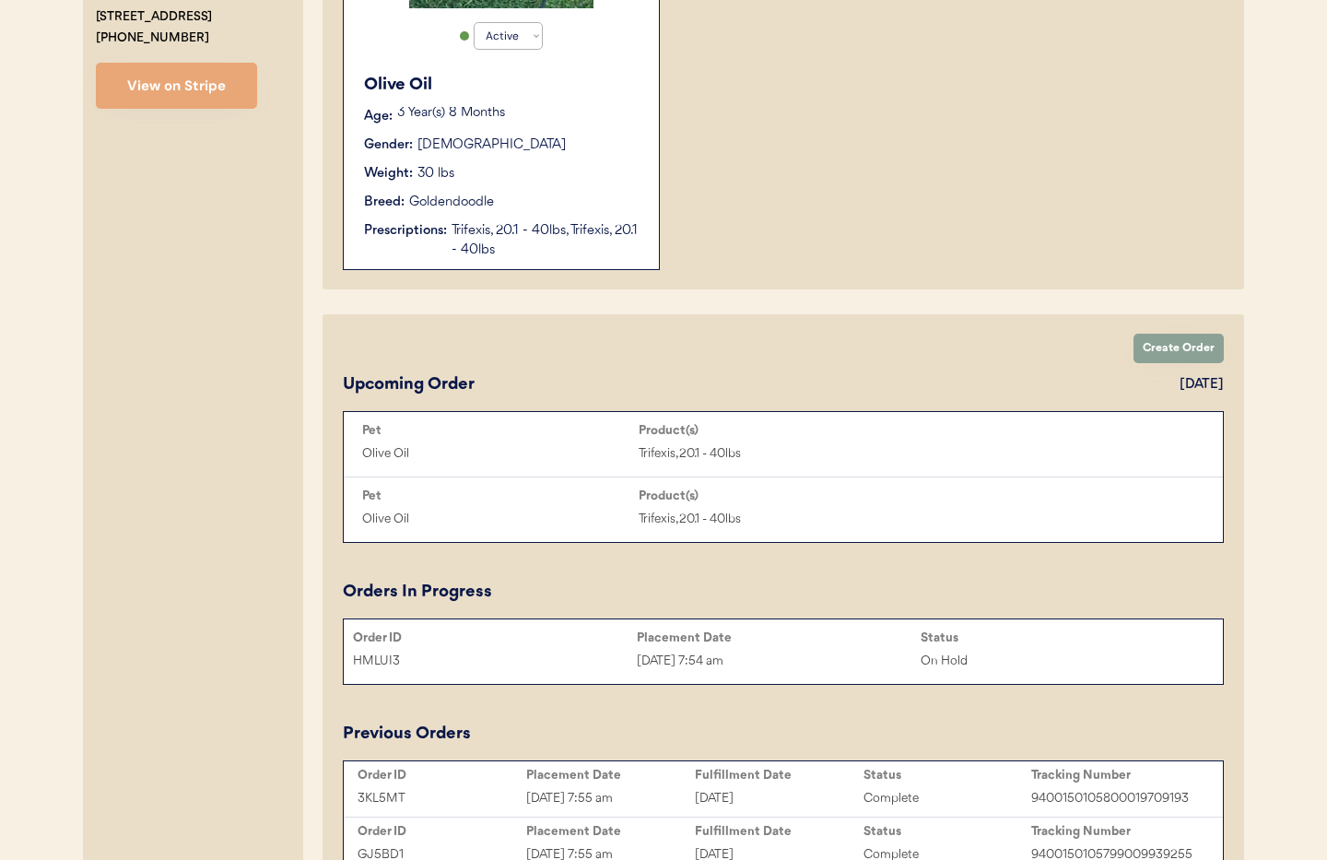
click at [778, 647] on div "HMLUI3 [DATE] 7:54 am On Hold" at bounding box center [783, 661] width 879 height 28
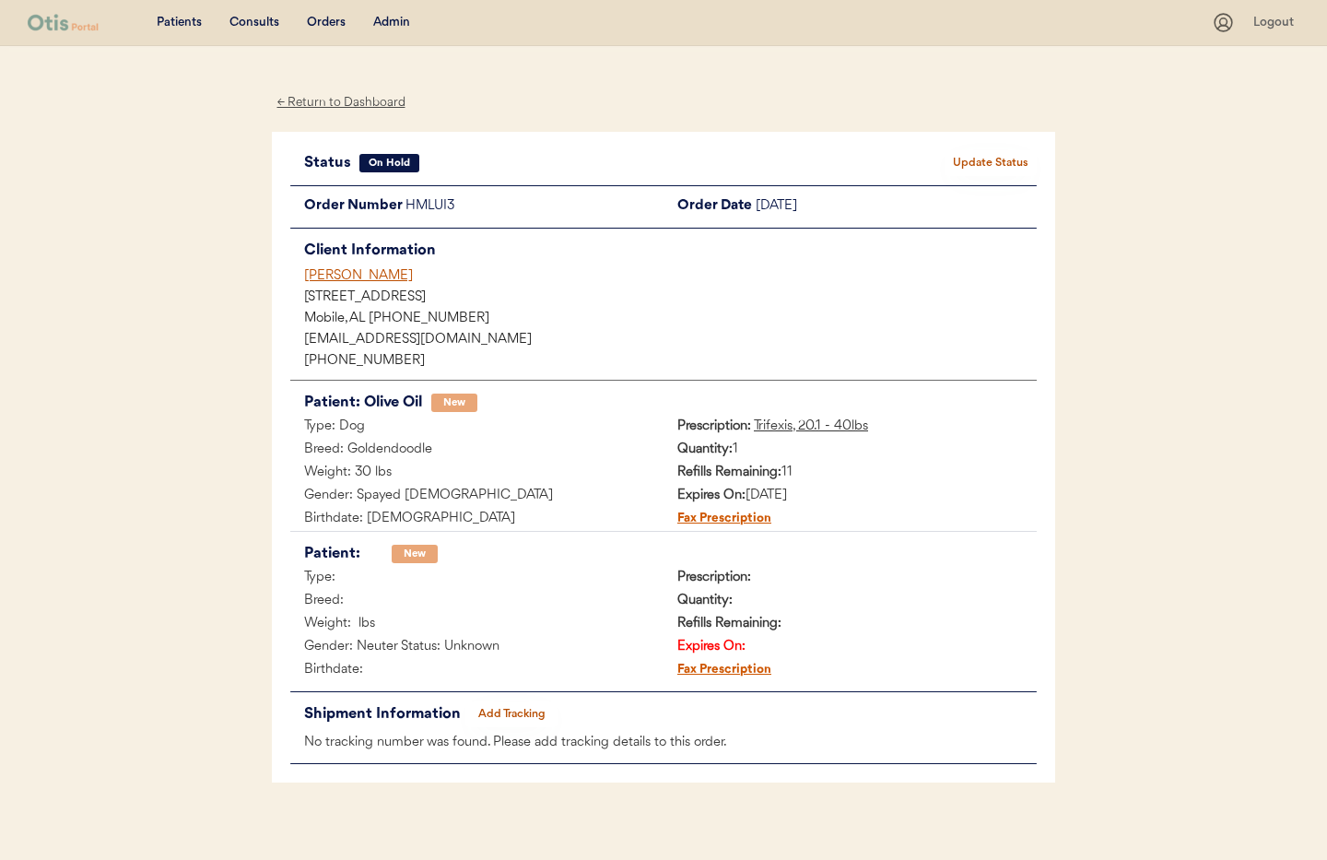
click at [990, 165] on button "Update Status" at bounding box center [990, 163] width 92 height 26
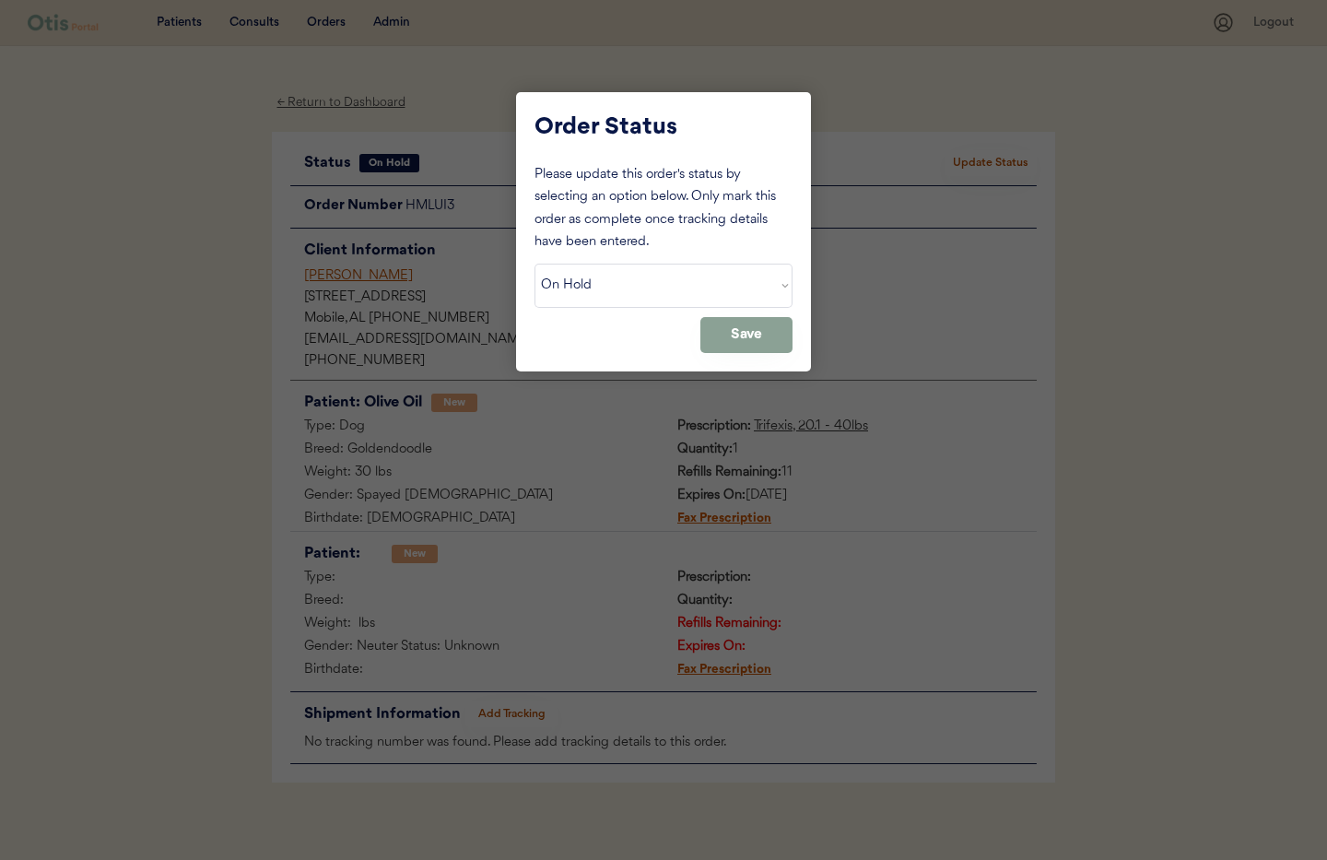
click at [602, 285] on select "Status On Hold New In Progress Complete Pending HW Consent Canceled" at bounding box center [663, 285] width 258 height 44
select select ""cancelled""
click at [534, 263] on select "Status On Hold New In Progress Complete Pending HW Consent Canceled" at bounding box center [663, 285] width 258 height 44
click at [743, 338] on button "Save" at bounding box center [746, 335] width 92 height 36
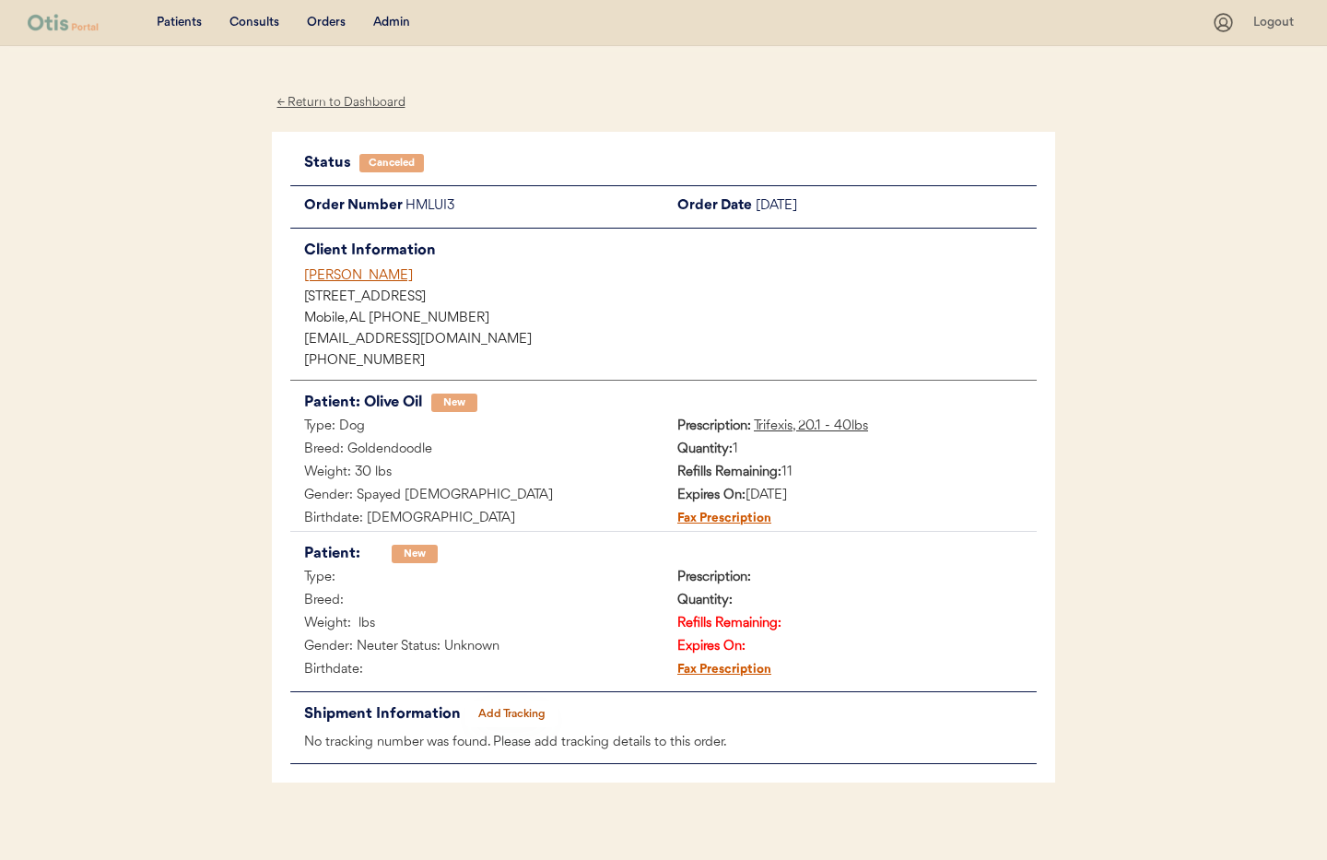
click at [348, 281] on div "[PERSON_NAME]" at bounding box center [670, 275] width 732 height 19
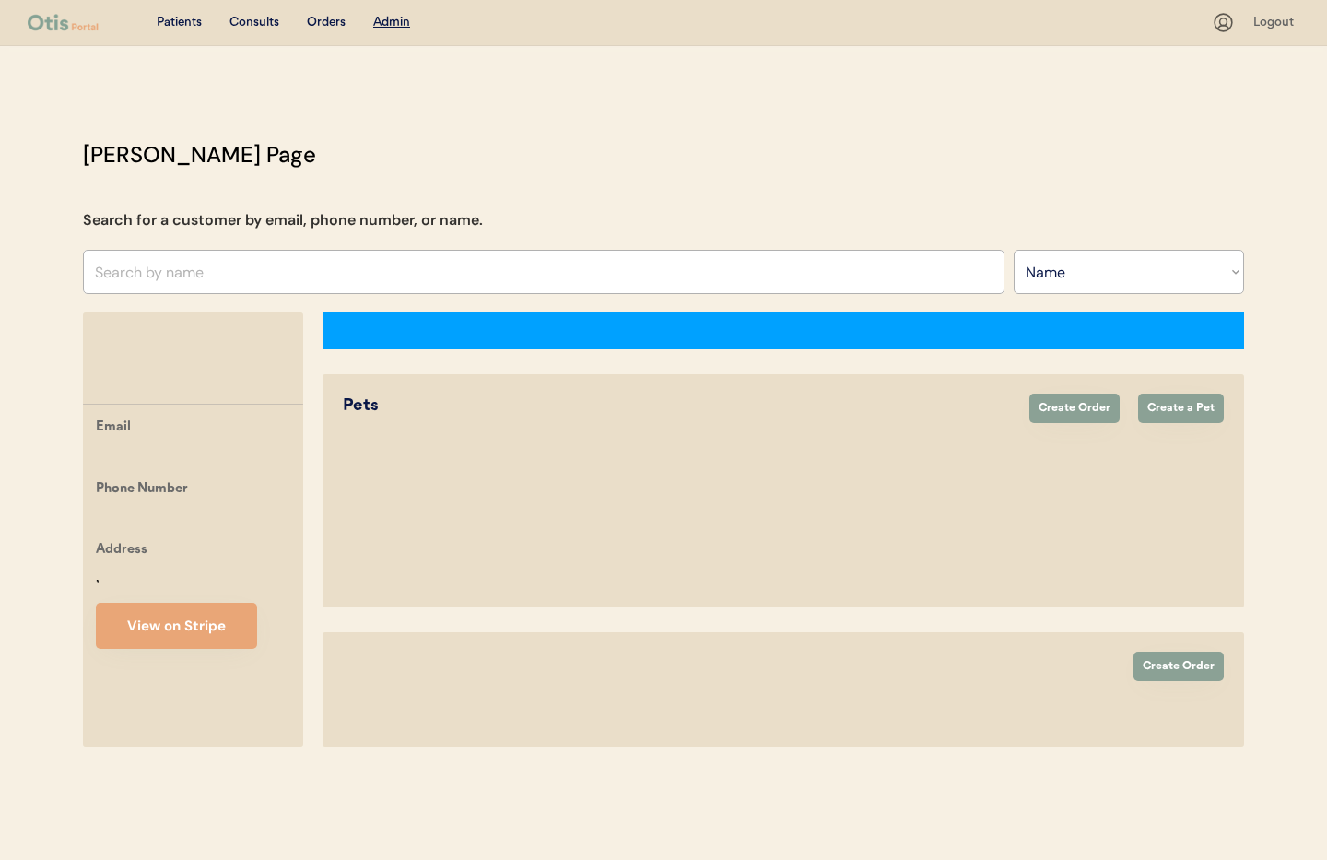
select select ""Name""
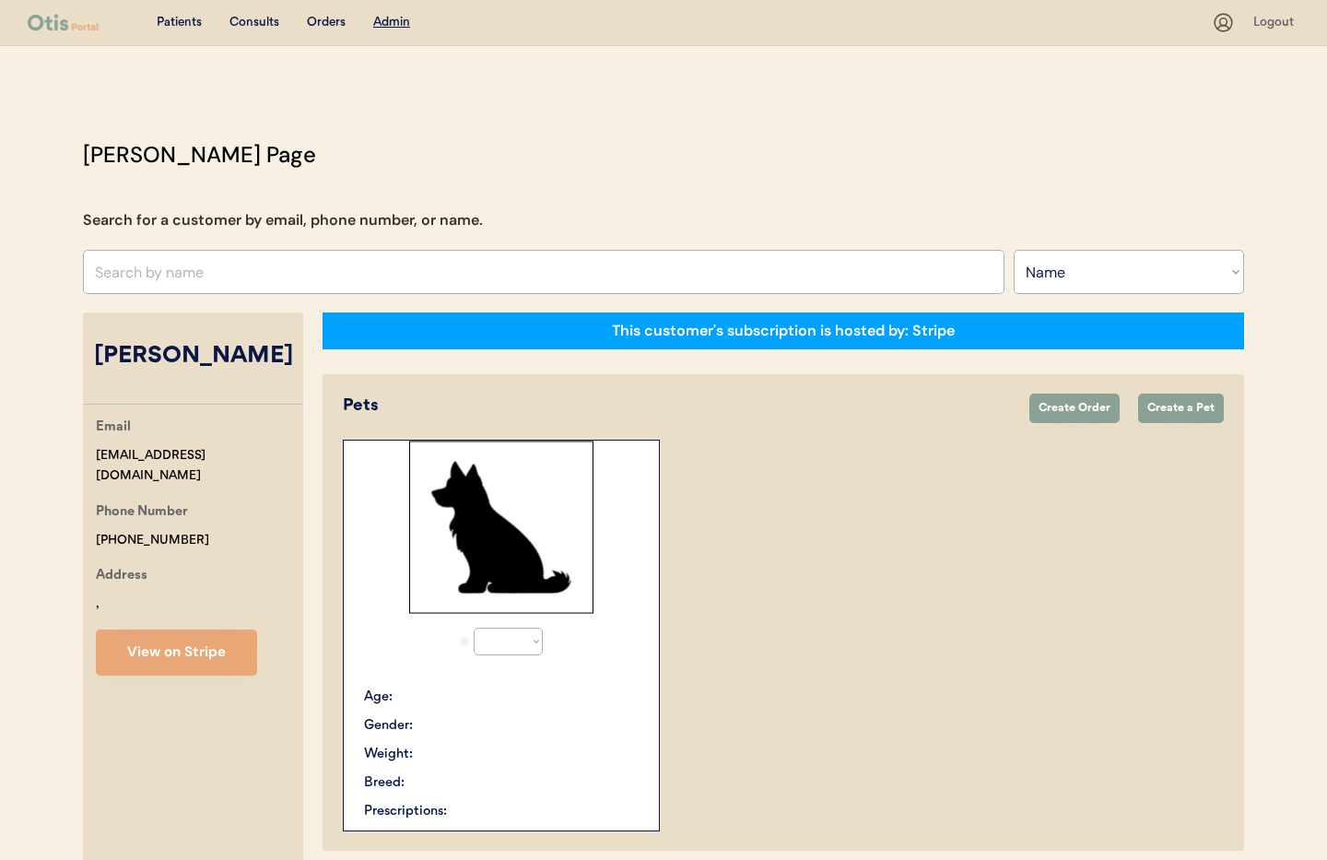
select select "true"
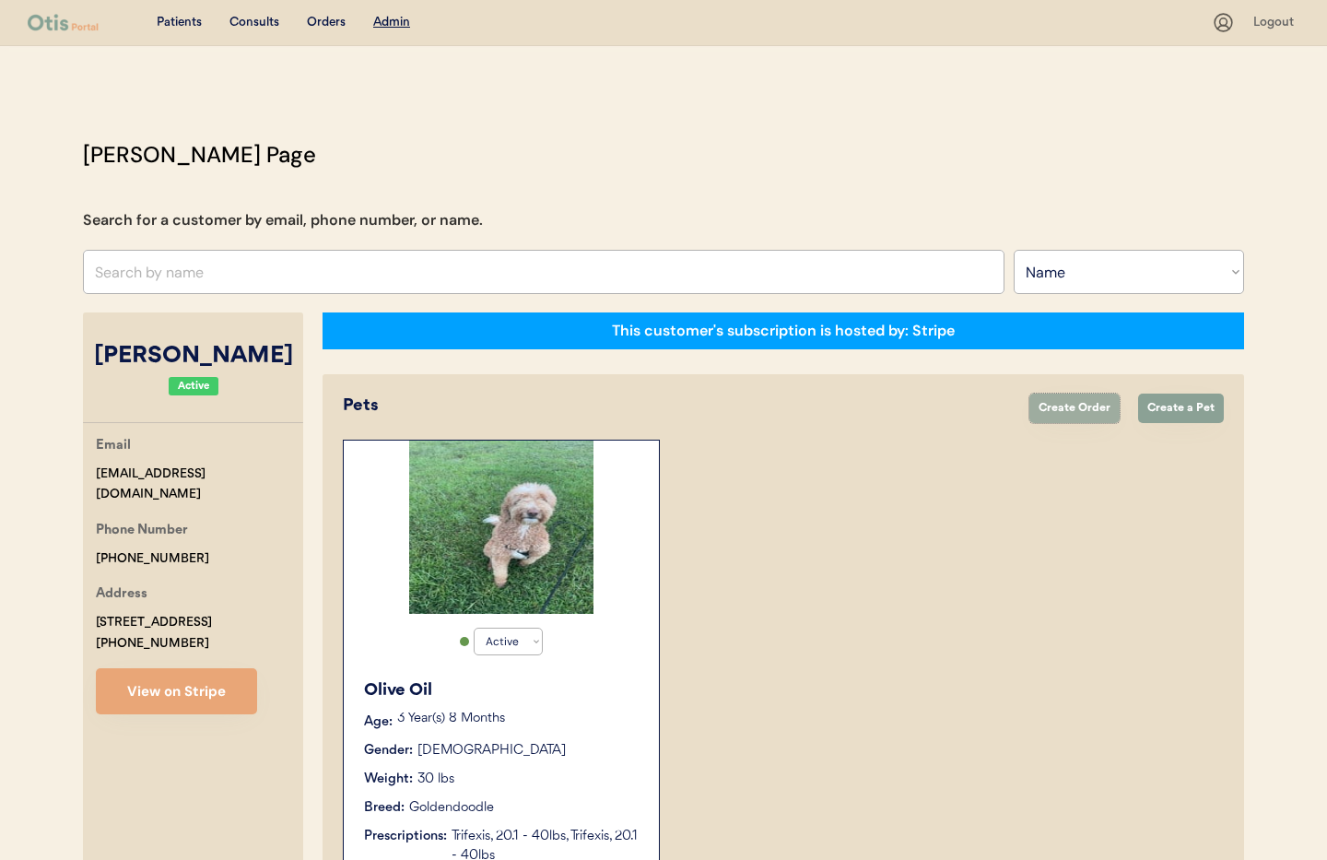
click at [1072, 415] on button "Create Order" at bounding box center [1074, 407] width 90 height 29
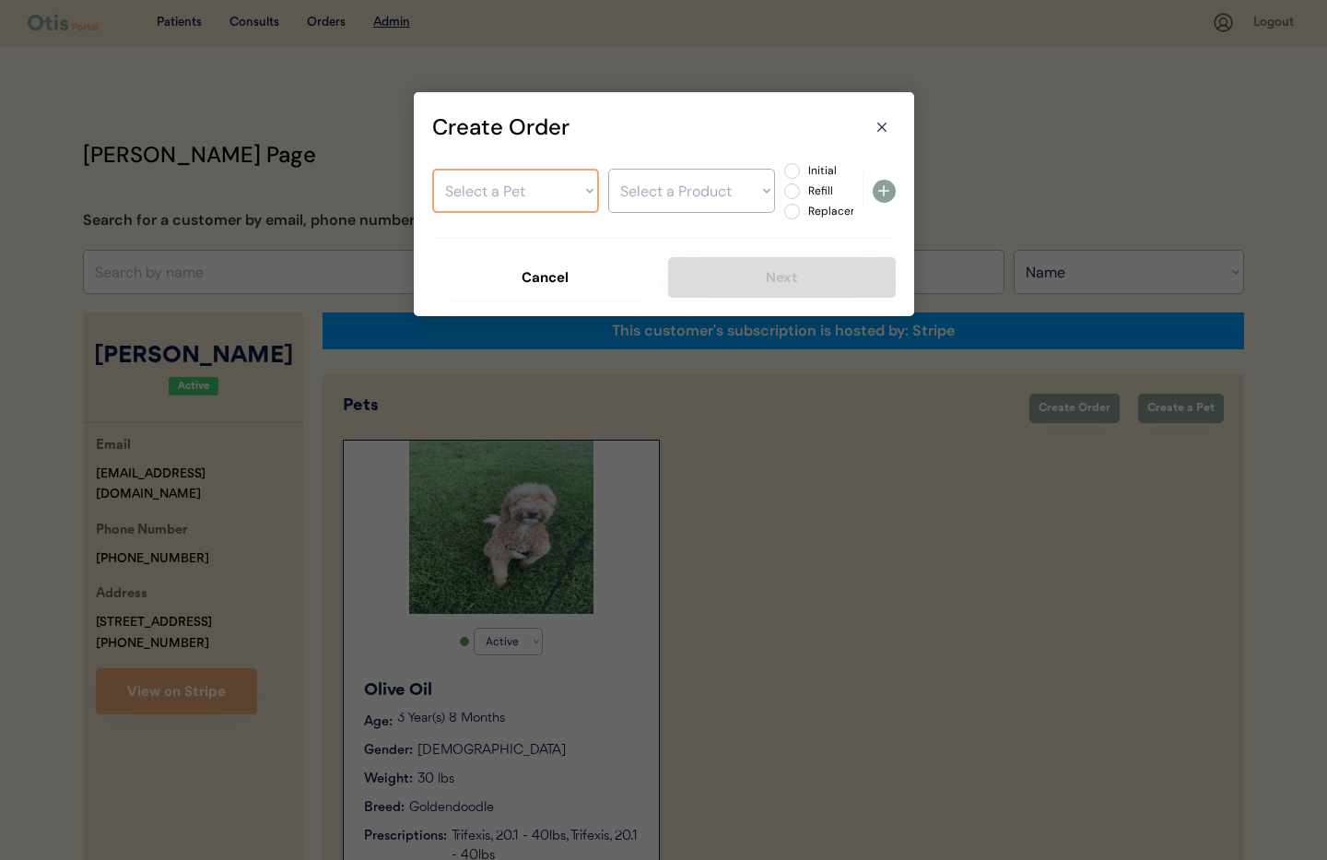
click at [552, 201] on select "Select a Pet Olive Oil" at bounding box center [515, 191] width 167 height 44
click at [667, 199] on select "Select a Product" at bounding box center [691, 191] width 167 height 44
select select ""BLANK_1427118194589""
click at [608, 169] on select "Select a Product" at bounding box center [691, 191] width 167 height 44
click at [668, 197] on select "Select a Product" at bounding box center [691, 191] width 167 height 44
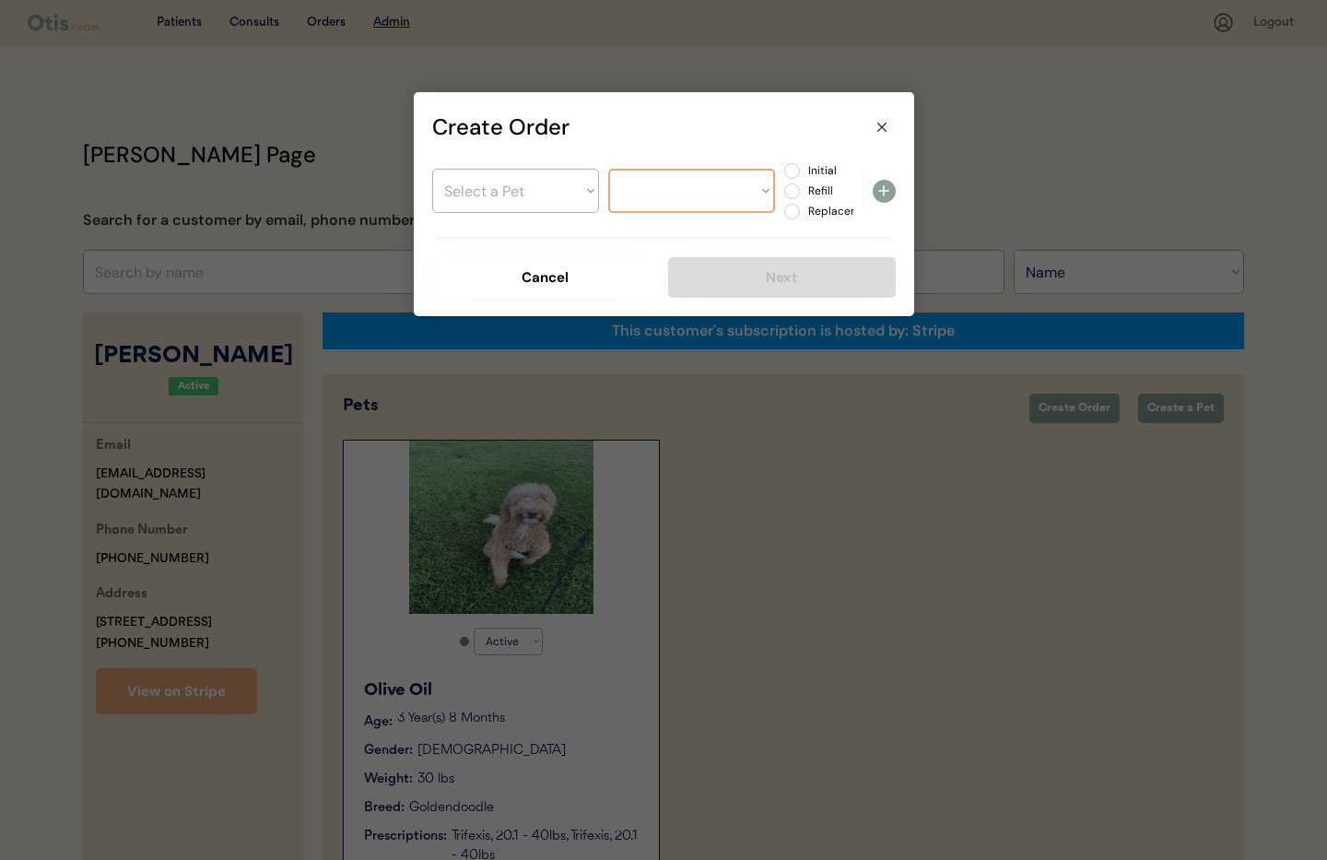
click at [514, 201] on select "Select a Pet Olive Oil" at bounding box center [515, 191] width 167 height 44
select select ""1348695171700984260__LOOKUP__1728560726619x485548340231536640""
click at [432, 169] on select "Select a Pet Olive Oil" at bounding box center [515, 191] width 167 height 44
click at [657, 204] on select "Select a Product Trifexis, 20.1 - 40lbs Trifexis, 20.1 - 40lbs" at bounding box center [691, 191] width 167 height 44
select select ""1348695171700984260__LOOKUP__1728746918702x564722691219652600""
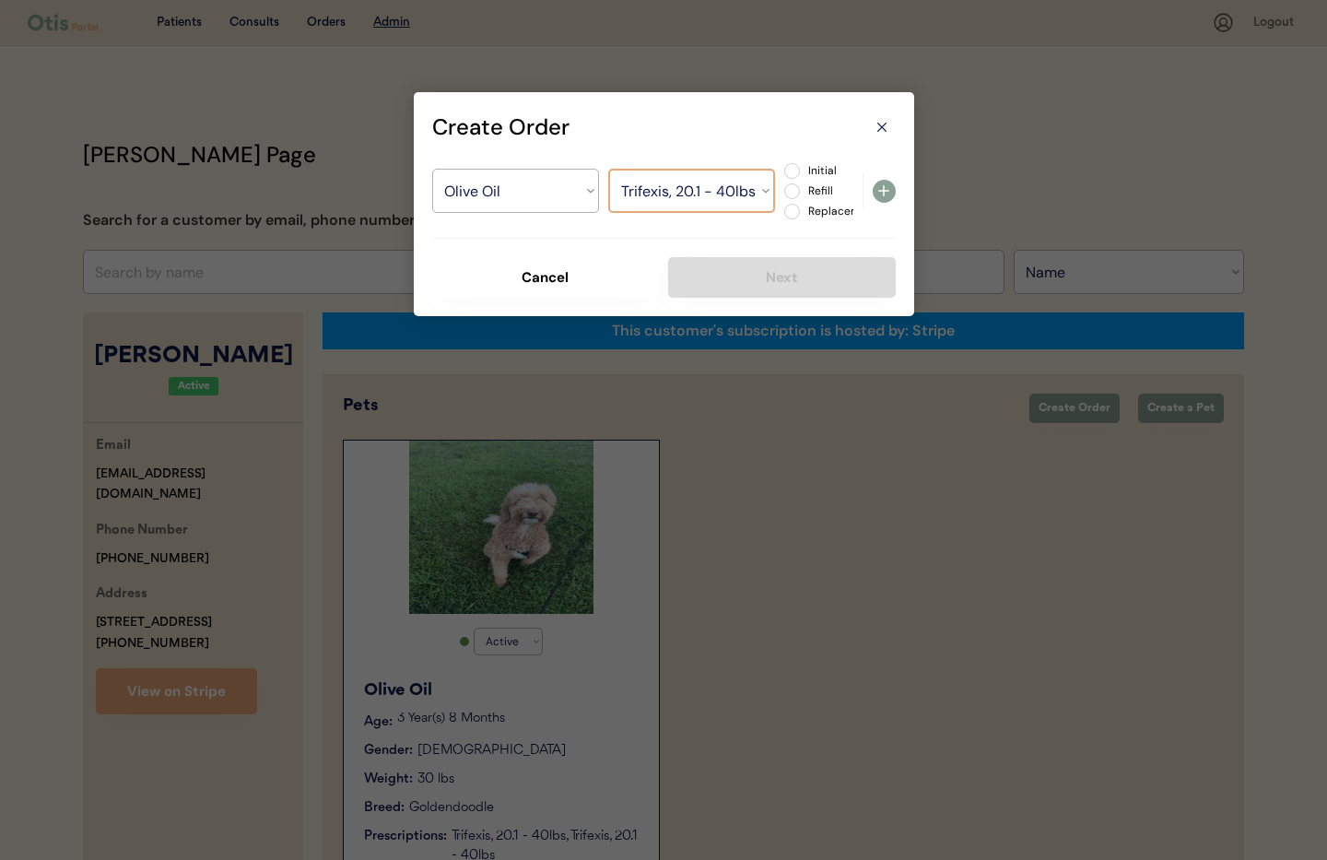
click at [608, 169] on select "Select a Product Trifexis, 20.1 - 40lbs Trifexis, 20.1 - 40lbs" at bounding box center [691, 191] width 167 height 44
click at [802, 187] on label "Refill" at bounding box center [842, 190] width 81 height 11
click at [782, 177] on input "Refill" at bounding box center [776, 171] width 12 height 12
radio input "true"
click at [881, 192] on icon at bounding box center [883, 191] width 22 height 22
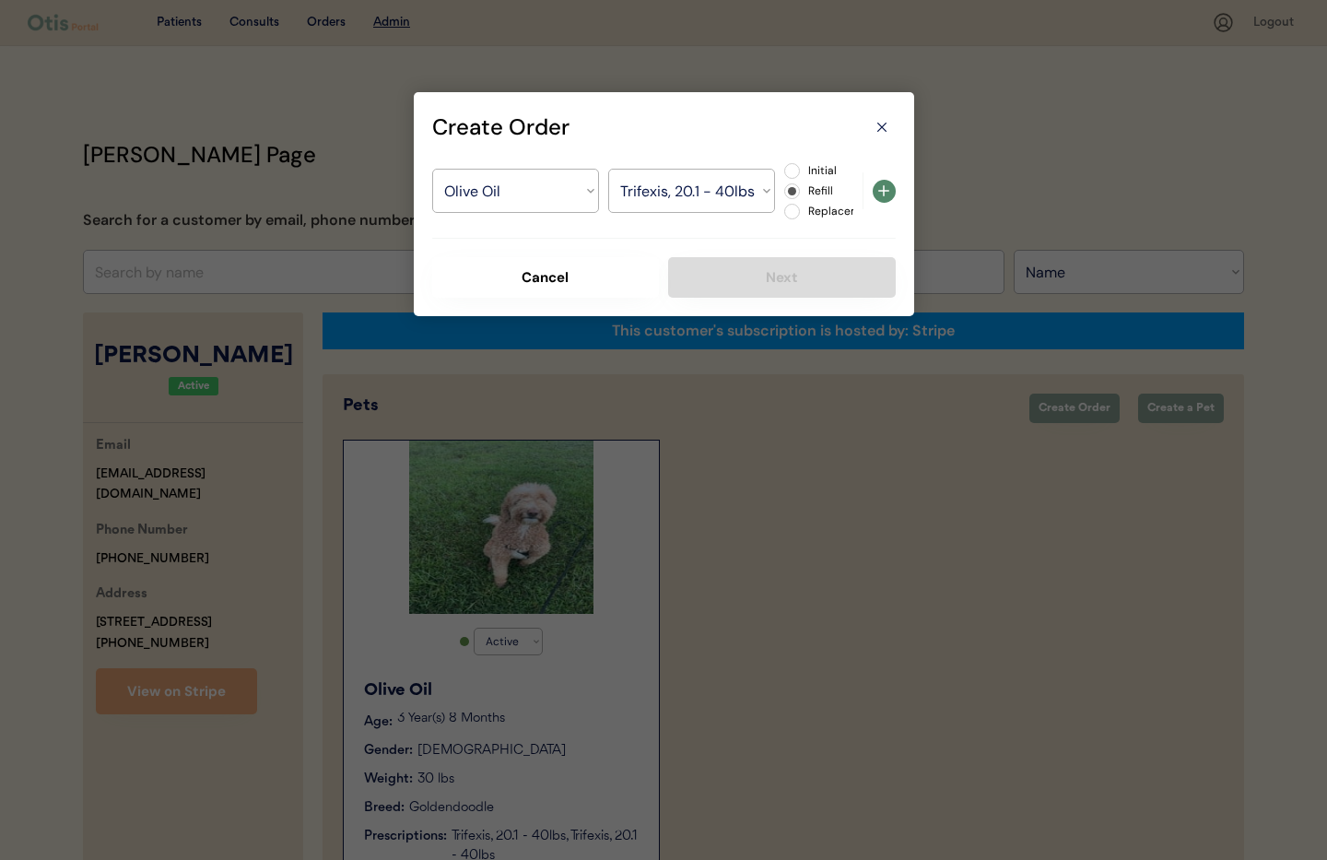
select select ""PLACEHOLDER_1427118222253""
radio input "false"
select select ""PLACEHOLDER_1427118222253""
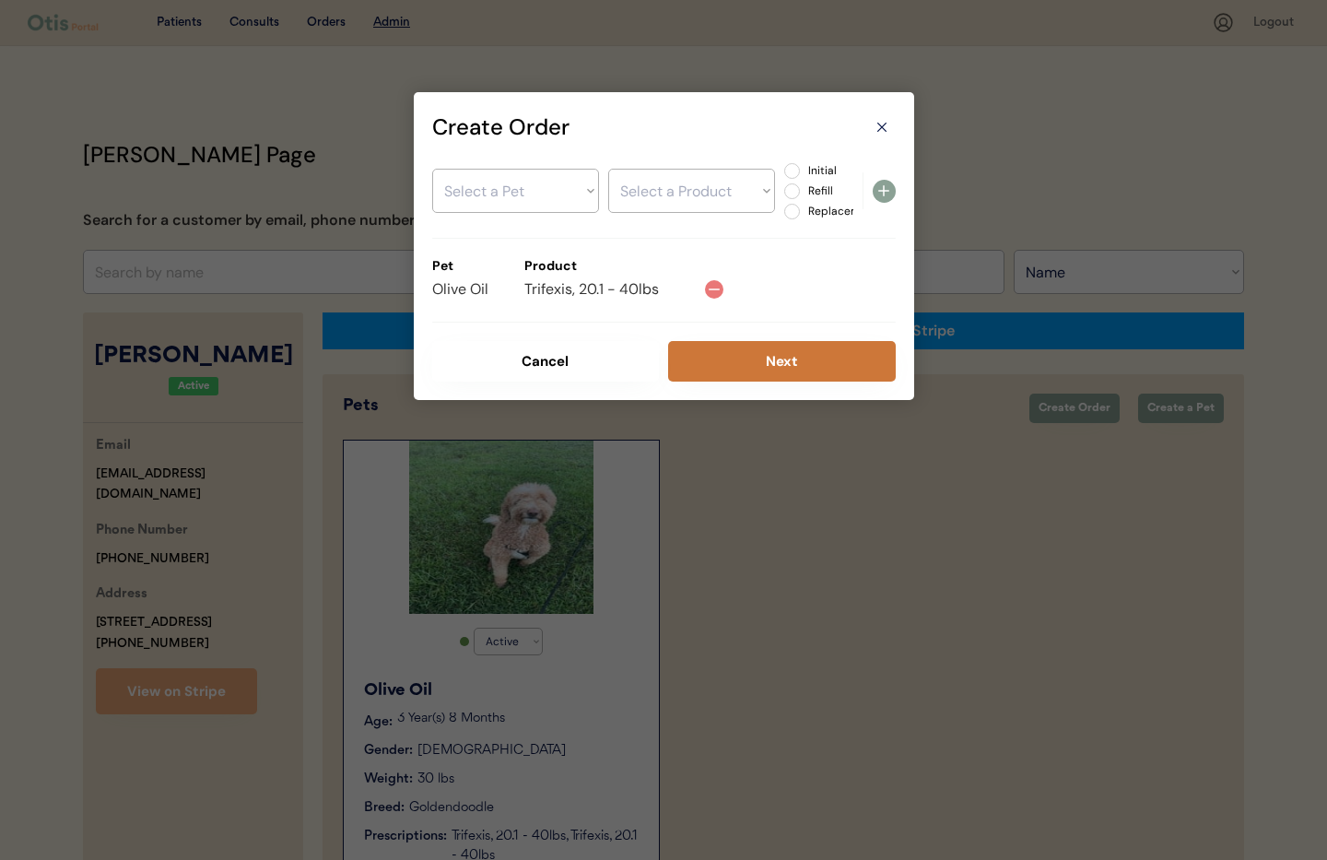
click at [747, 359] on button "Next" at bounding box center [782, 361] width 228 height 41
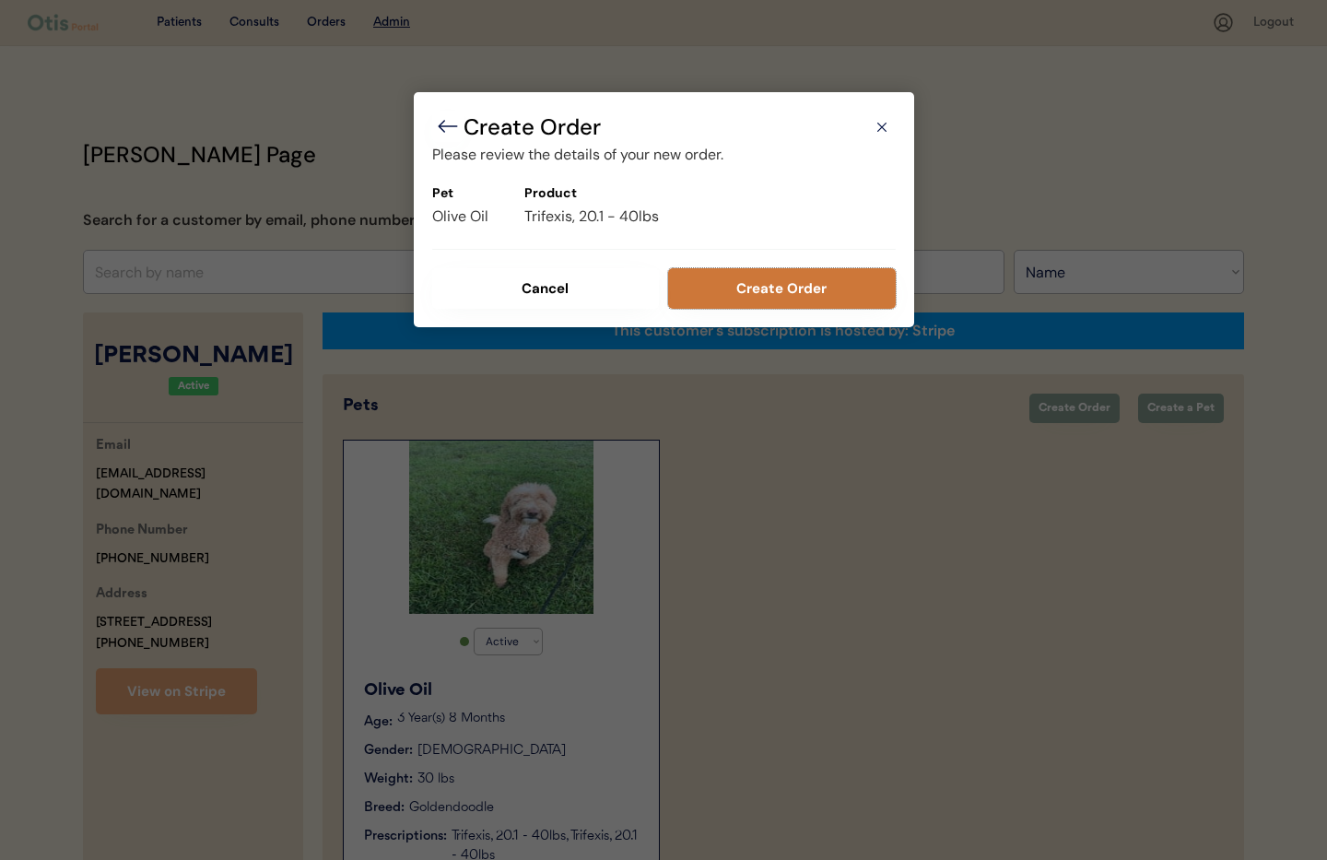
click at [734, 284] on button "Create Order" at bounding box center [782, 288] width 228 height 41
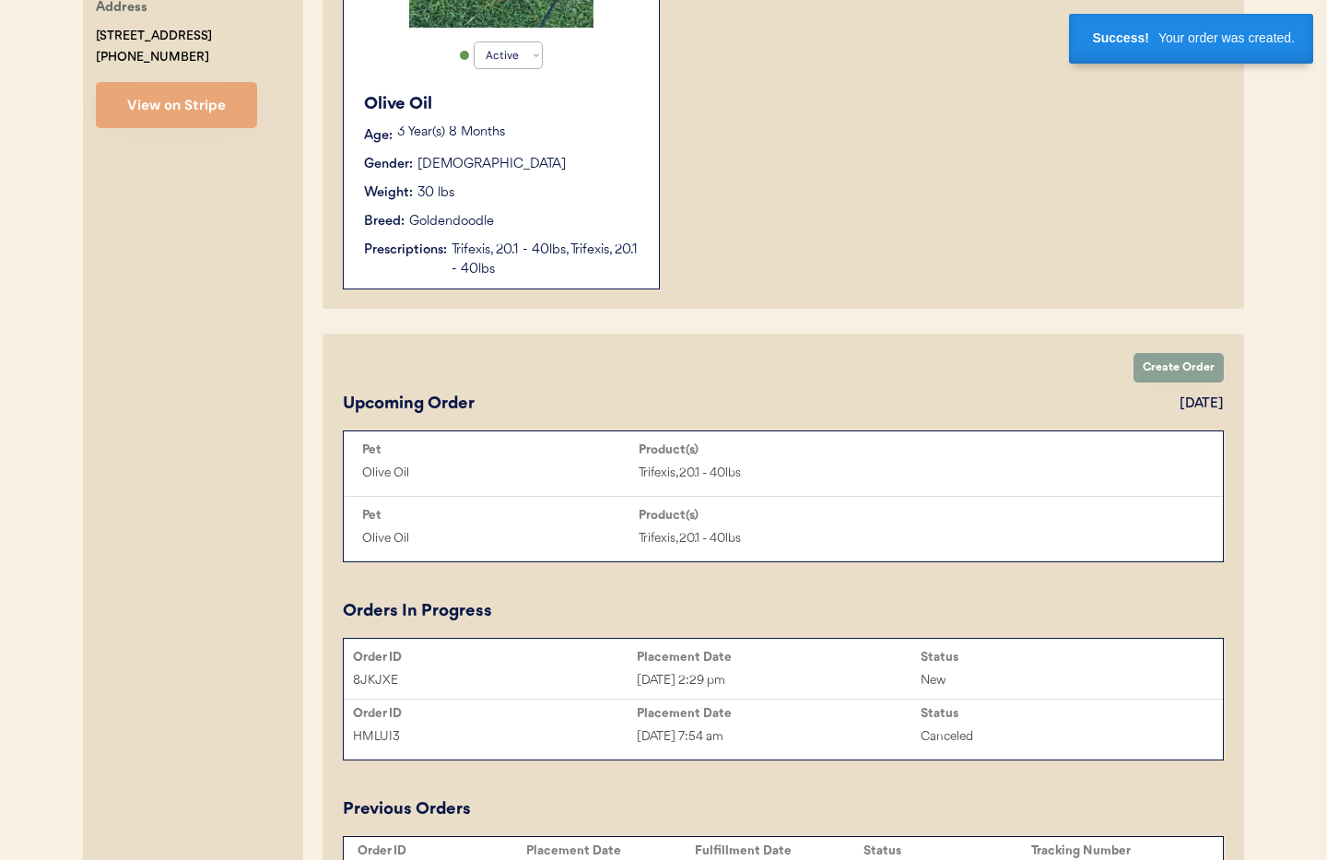
scroll to position [685, 0]
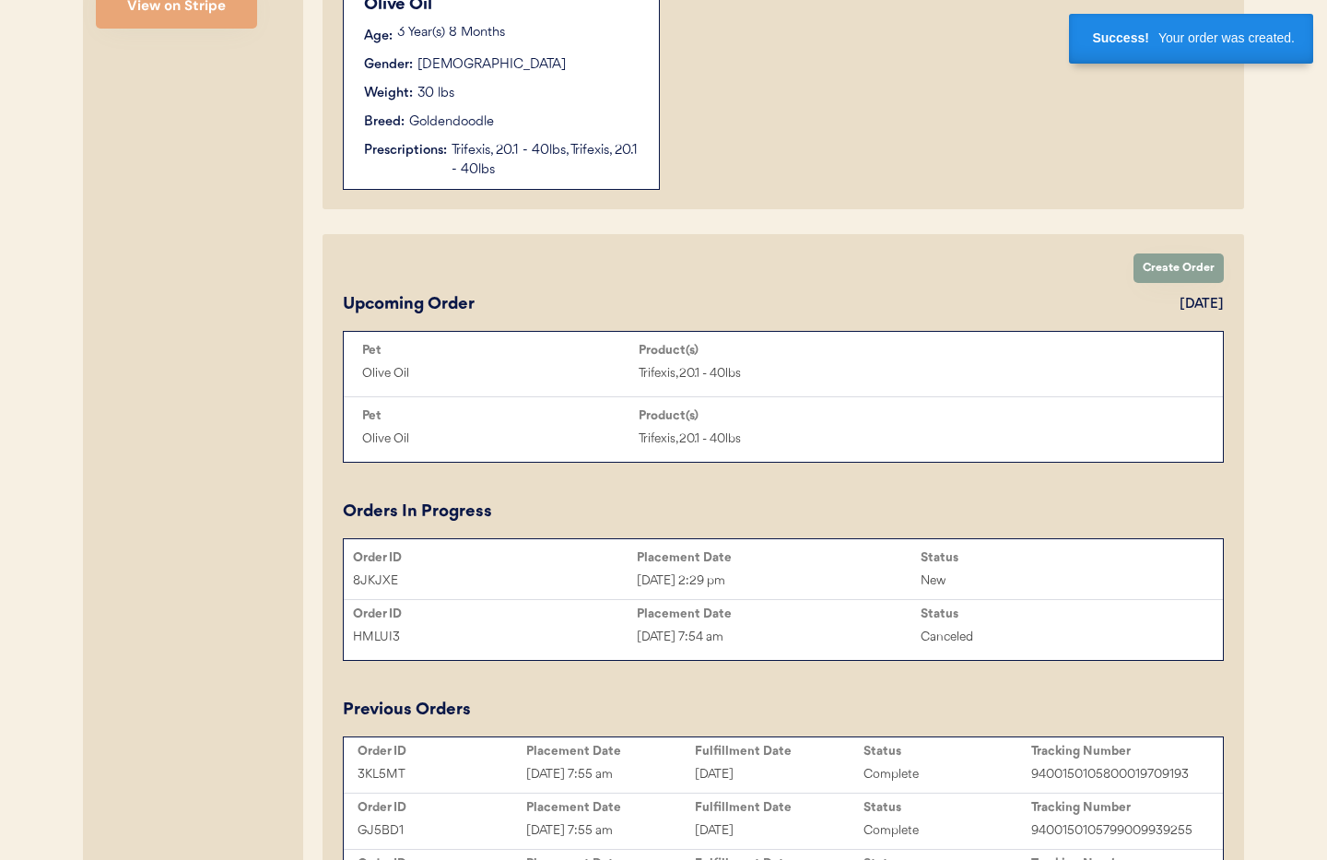
click at [717, 560] on div "Placement Date" at bounding box center [779, 557] width 284 height 15
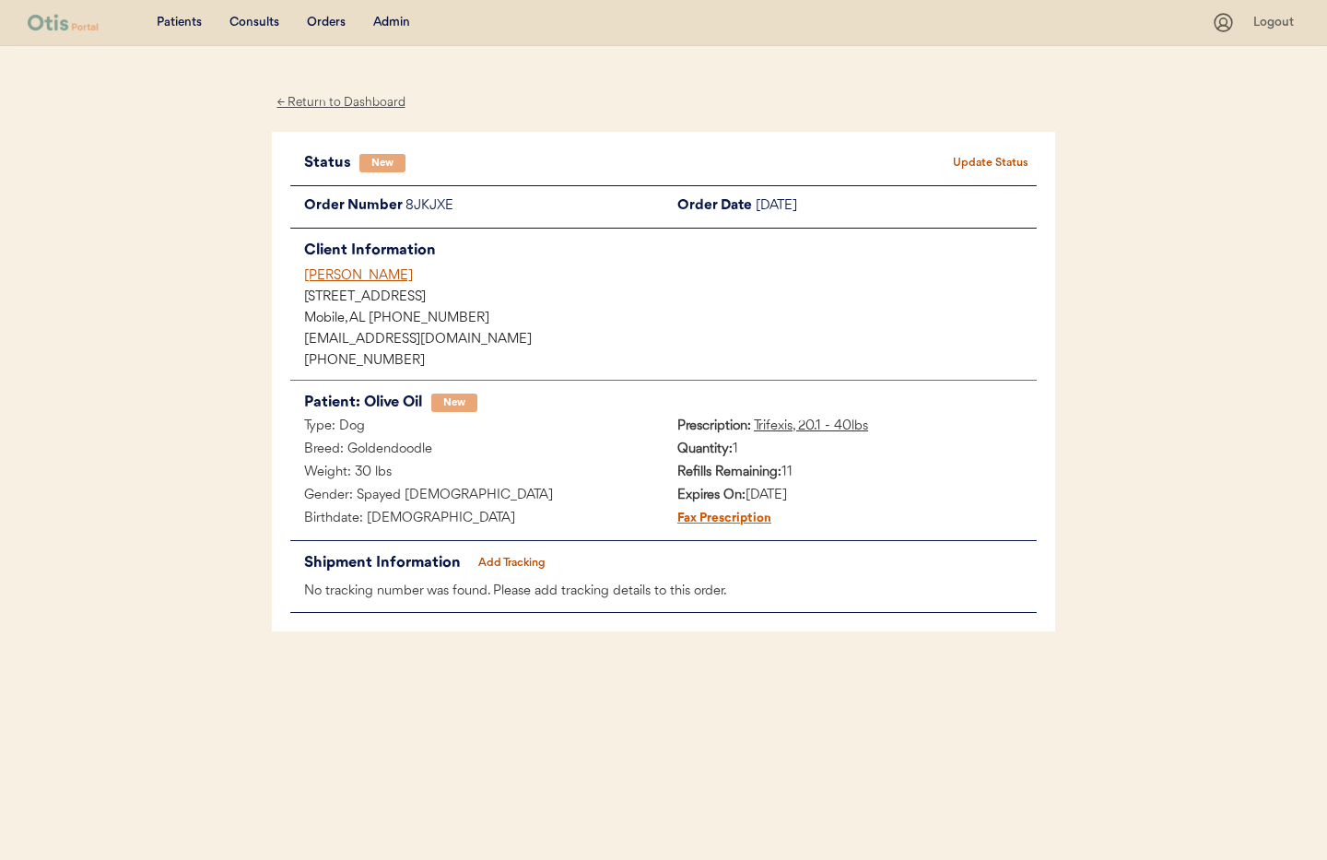
drag, startPoint x: 327, startPoint y: 98, endPoint x: 413, endPoint y: 69, distance: 90.3
click at [327, 98] on div "← Return to Dashboard" at bounding box center [341, 102] width 138 height 21
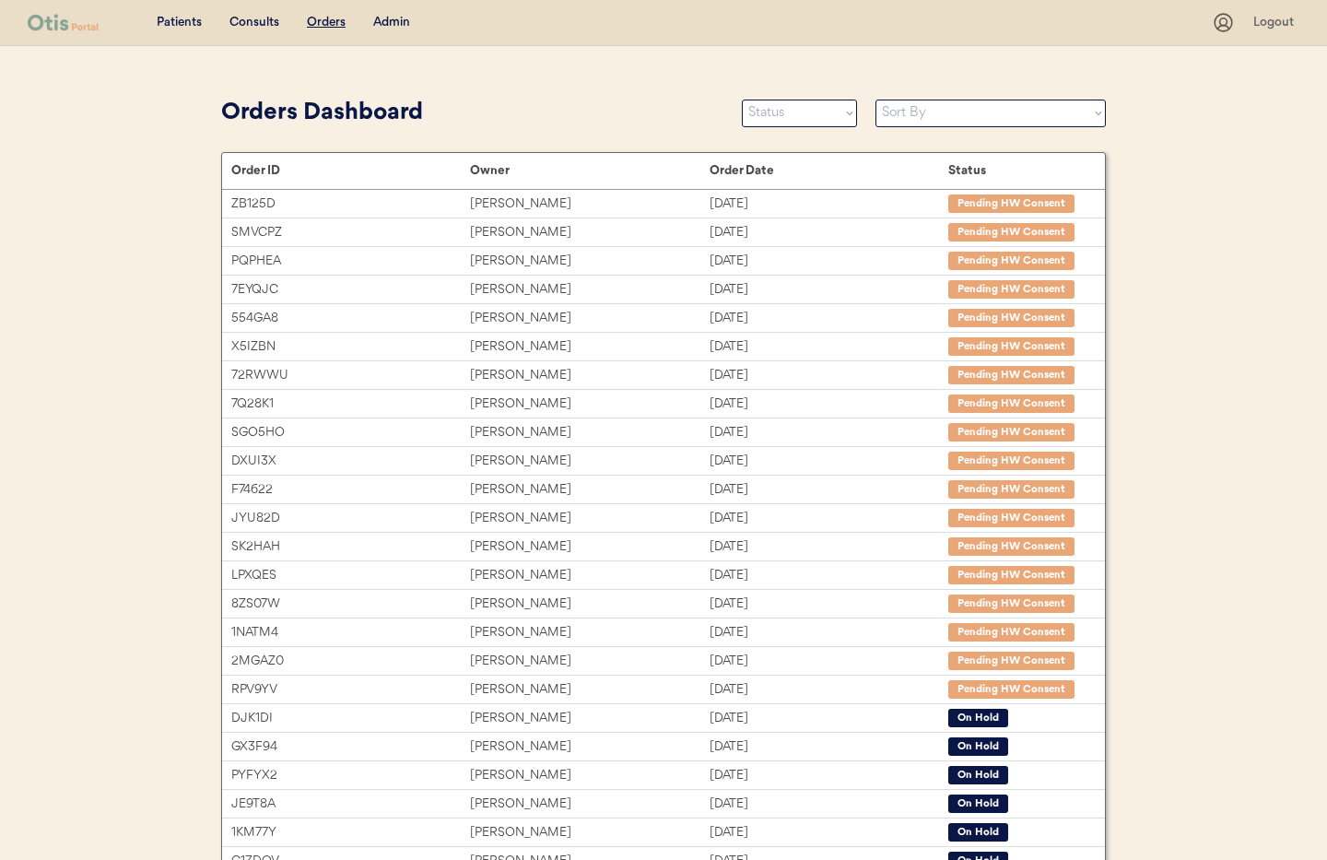
click at [387, 22] on div "Admin" at bounding box center [391, 23] width 37 height 18
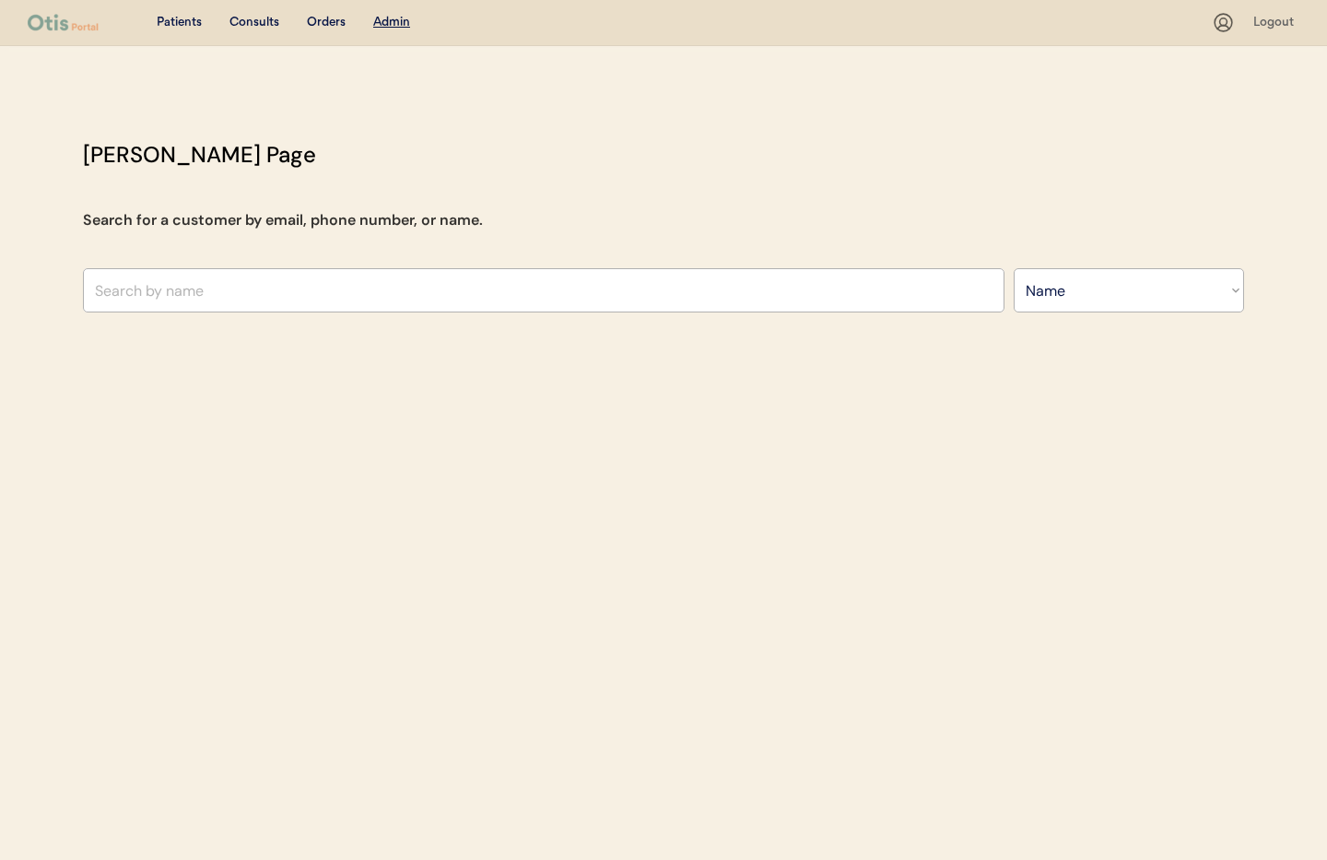
select select ""Name""
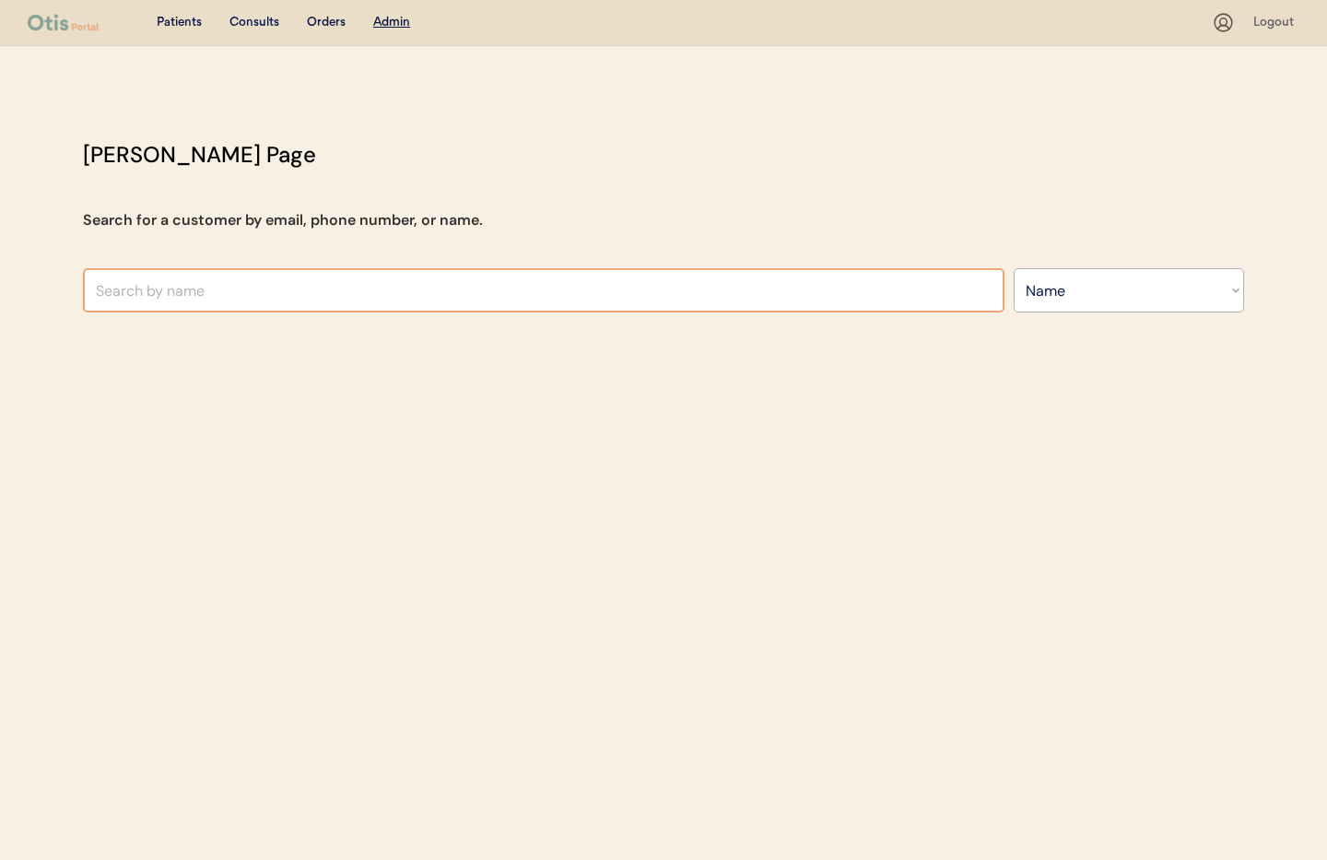
click at [225, 291] on input "text" at bounding box center [543, 290] width 921 height 44
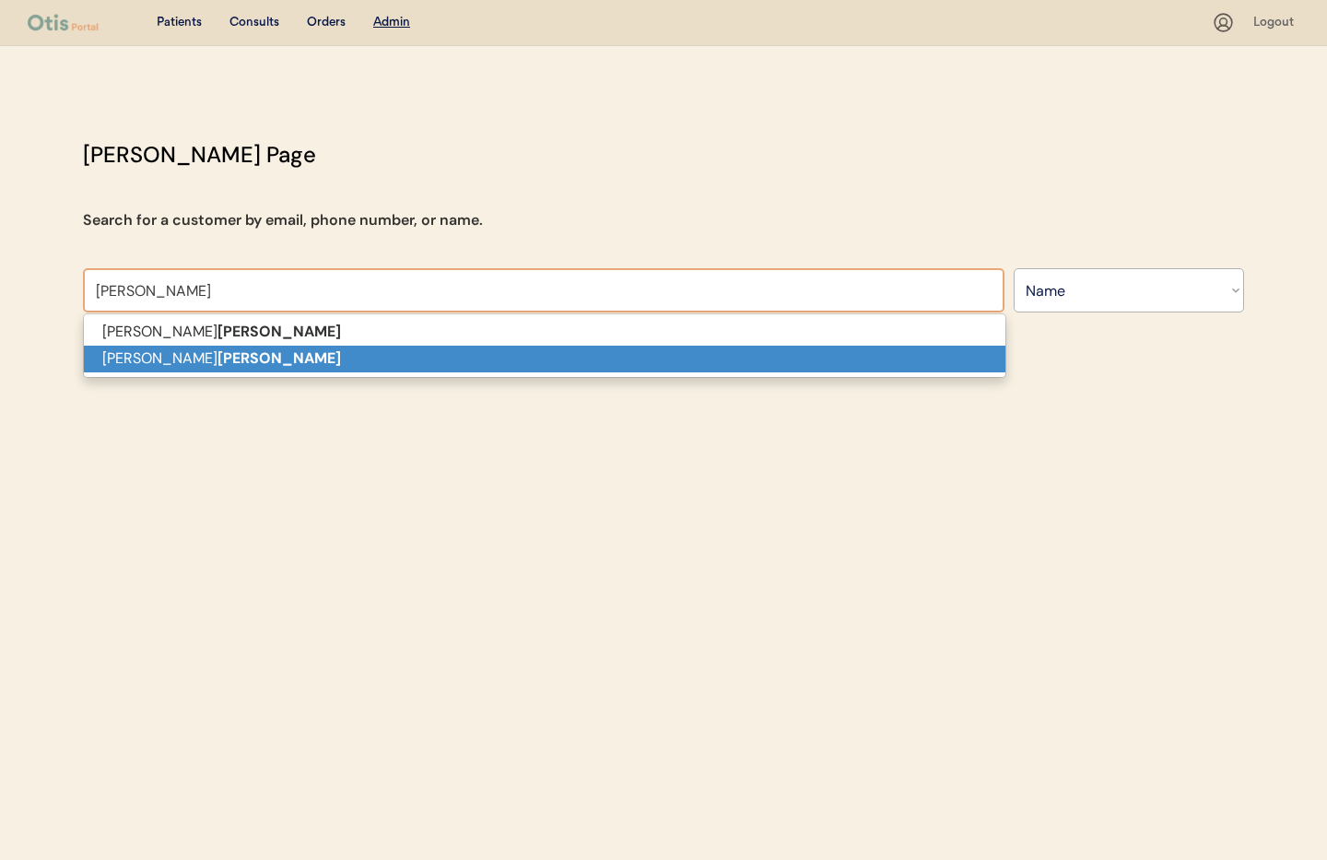
click at [242, 360] on p "[PERSON_NAME]" at bounding box center [544, 358] width 921 height 27
type input "[PERSON_NAME]"
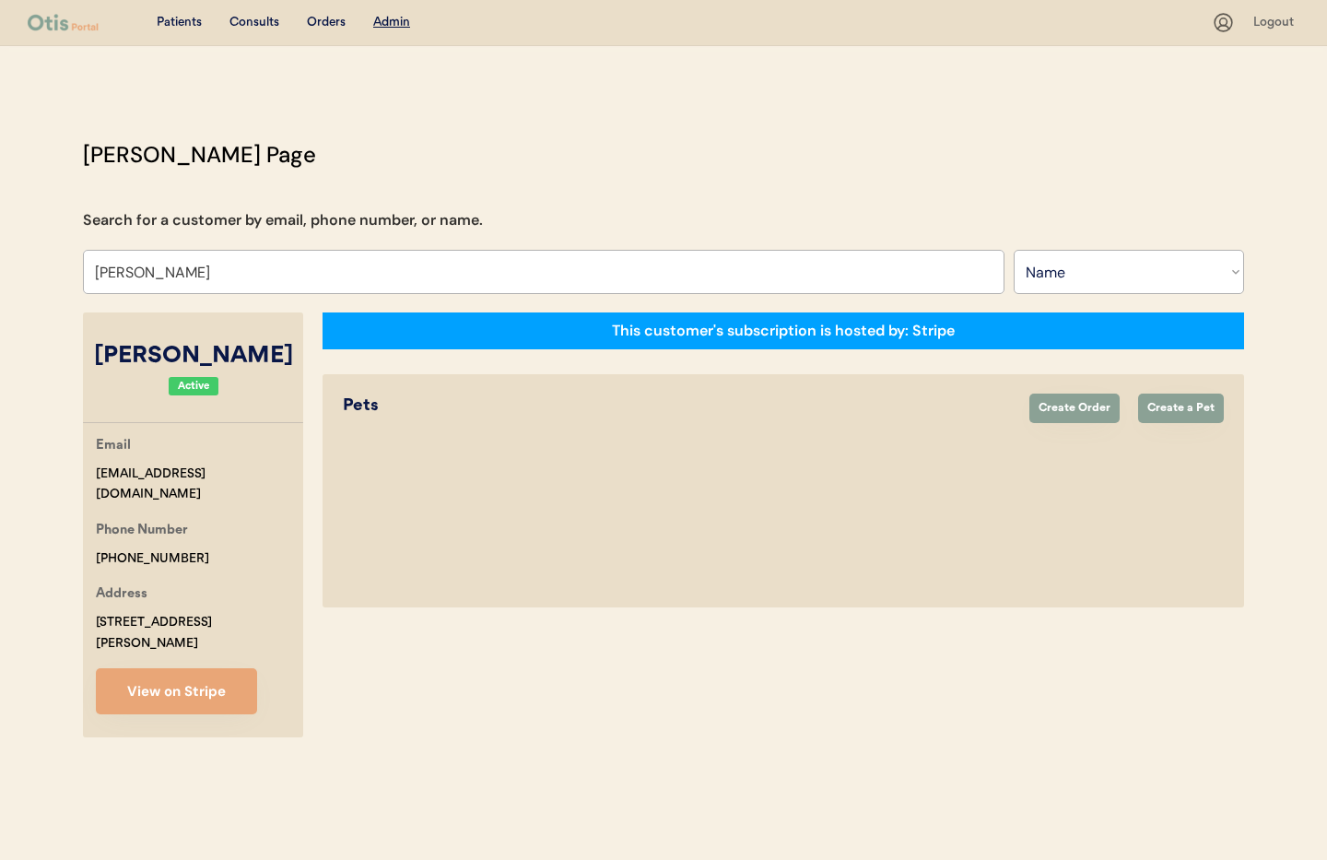
select select "true"
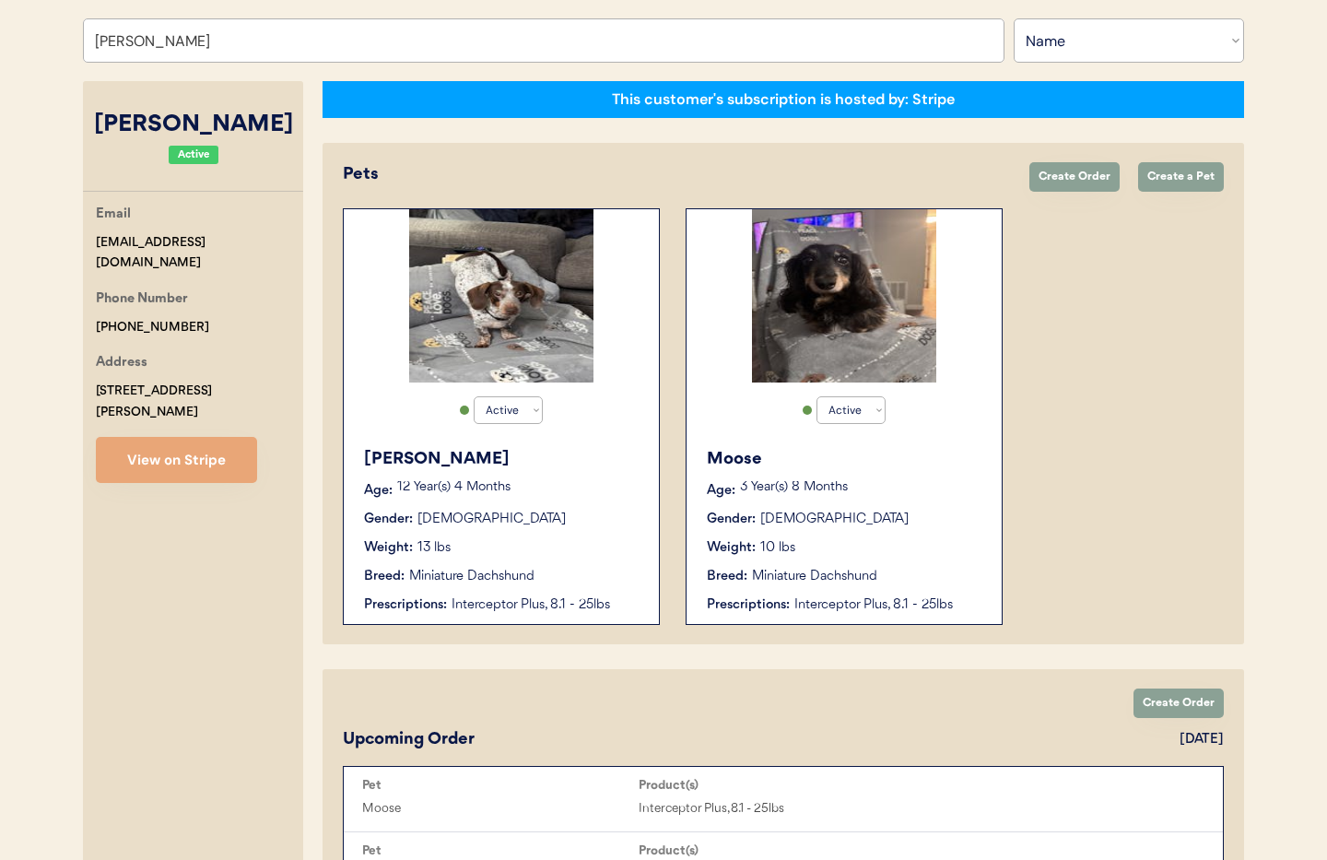
scroll to position [232, 0]
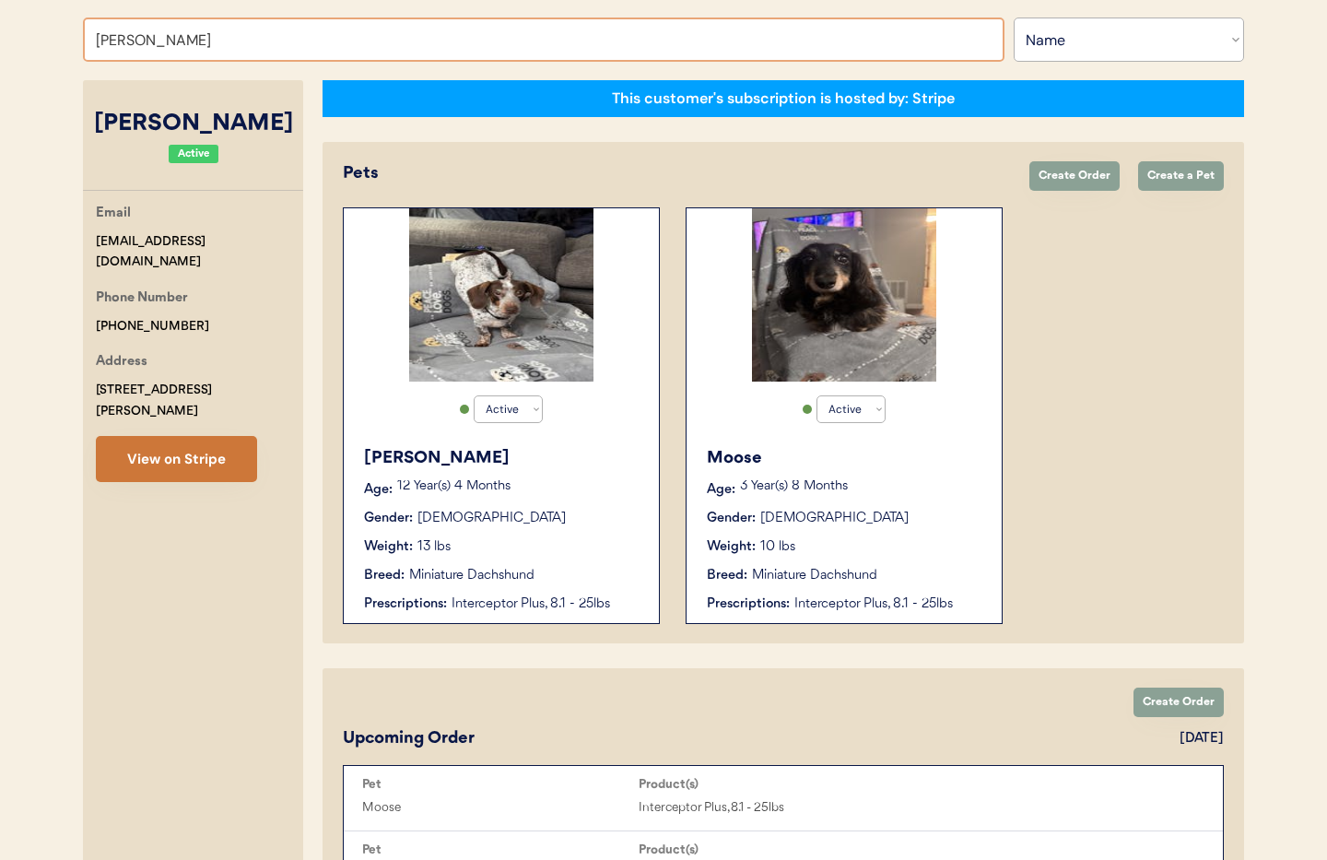
click at [166, 439] on button "View on Stripe" at bounding box center [176, 459] width 161 height 46
drag, startPoint x: 205, startPoint y: 39, endPoint x: 36, endPoint y: 26, distance: 169.1
click at [36, 26] on div "Patients Consults Orders Admin Logout Otis Admin Page Search for a customer by …" at bounding box center [663, 563] width 1327 height 1591
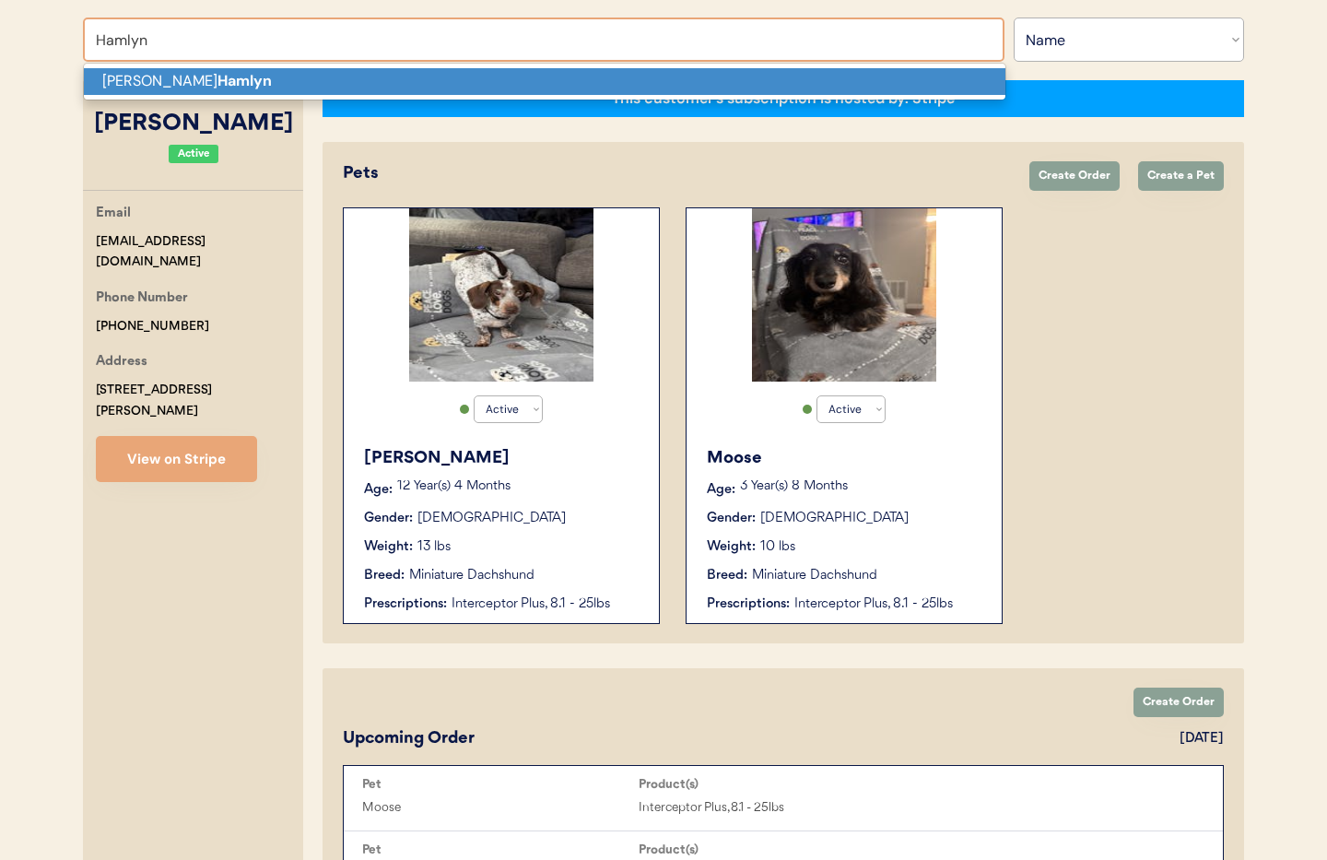
click at [120, 78] on p "Brenda A Hamlyn" at bounding box center [544, 81] width 921 height 27
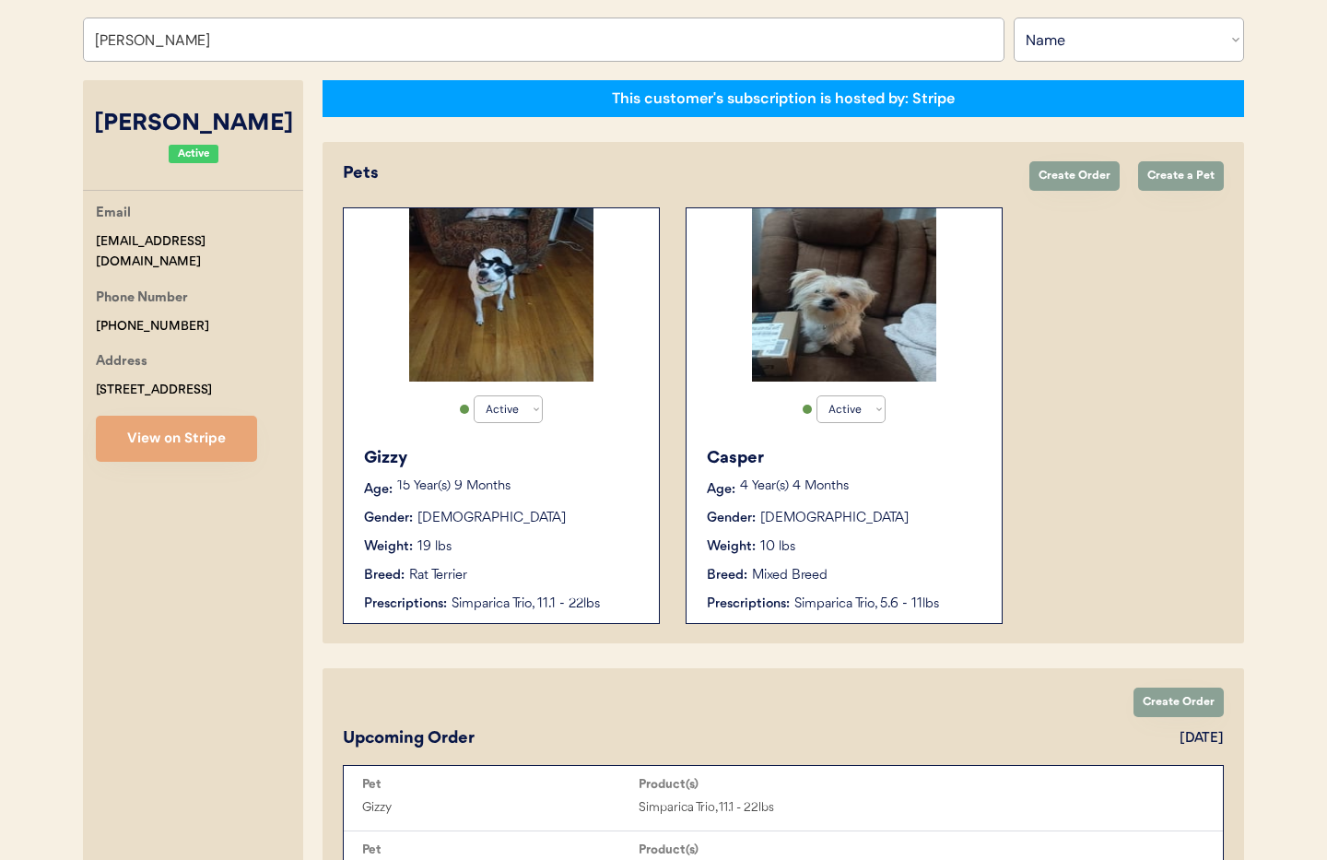
type input "Brenda A HamlynG"
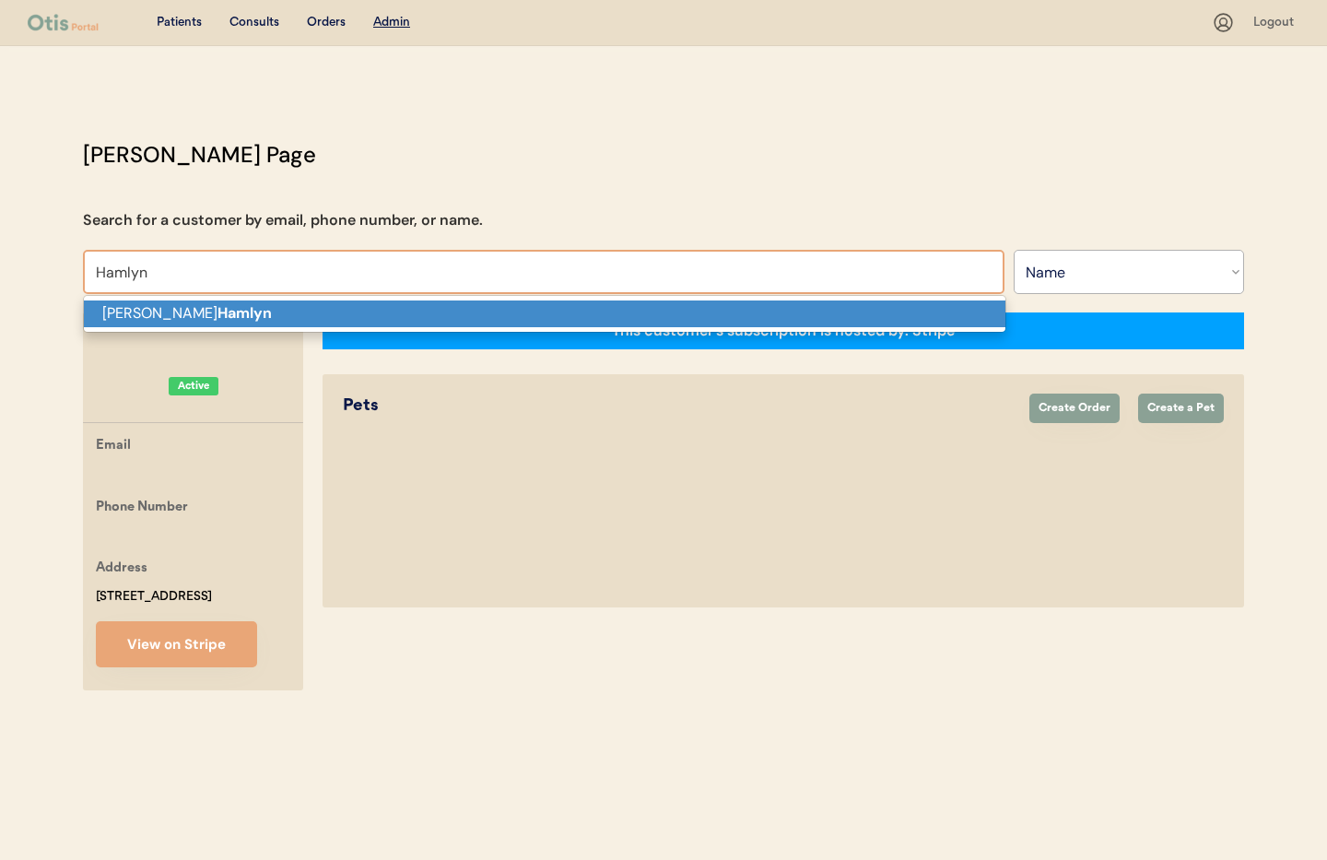
click at [301, 311] on p "Brenda A Hamlyn" at bounding box center [544, 313] width 921 height 27
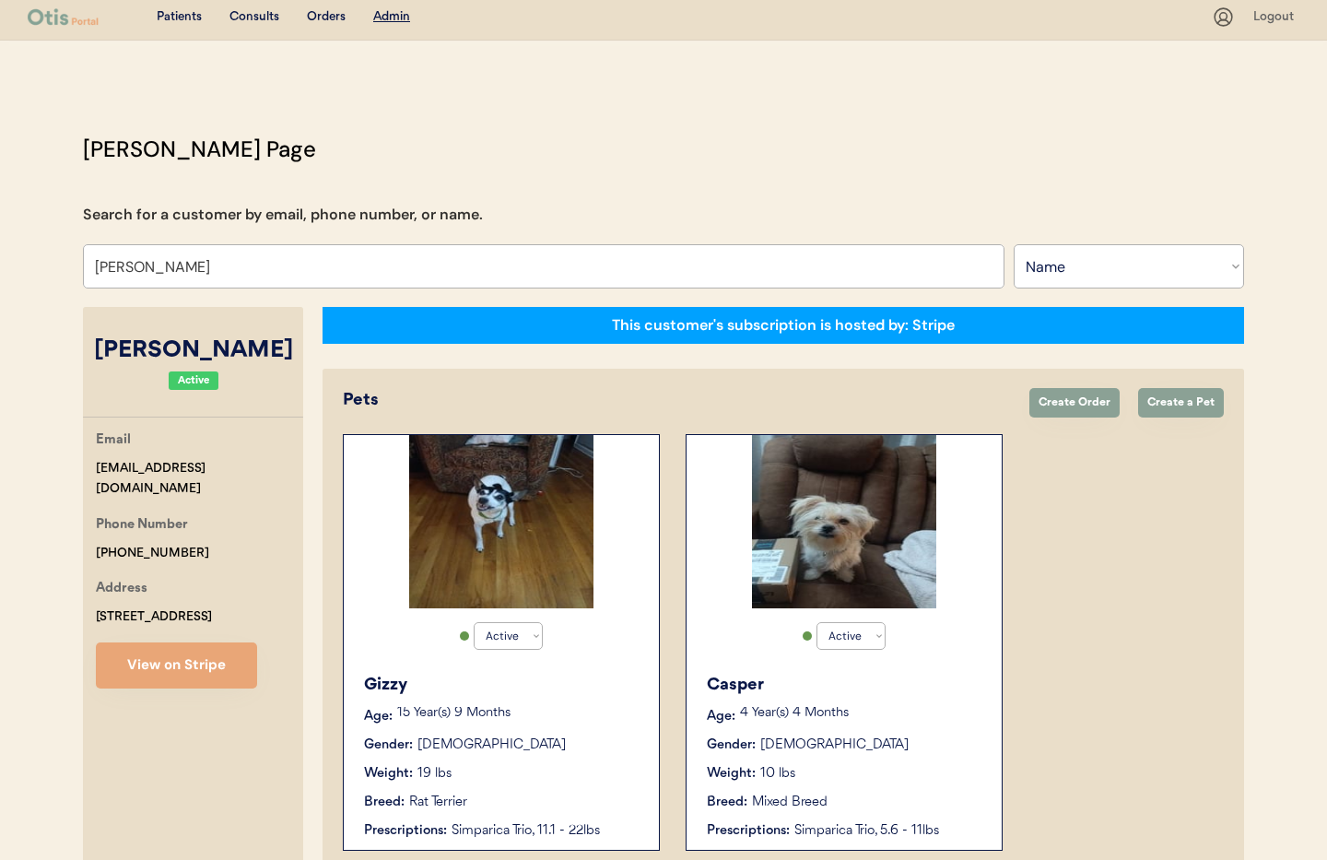
scroll to position [9, 0]
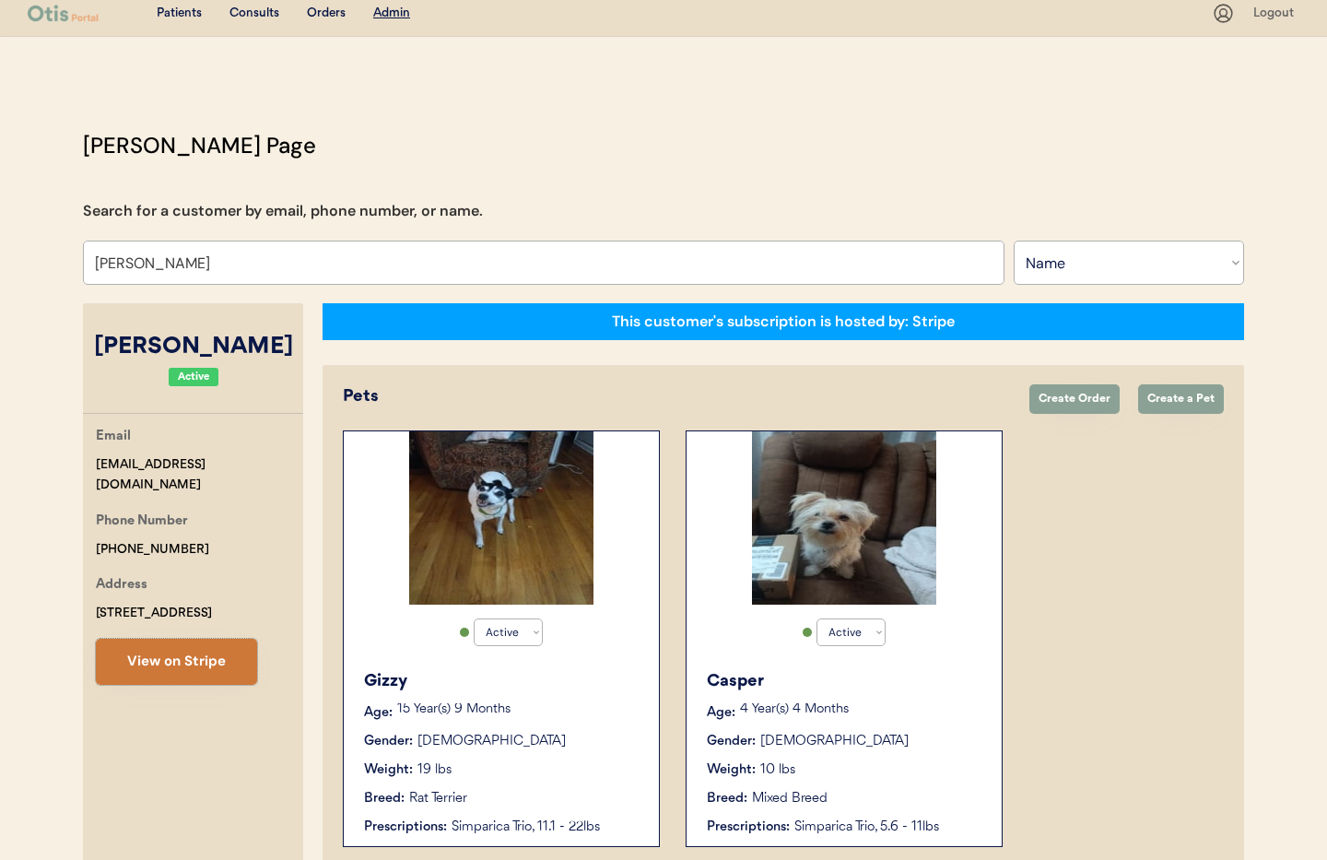
click at [206, 651] on button "View on Stripe" at bounding box center [176, 661] width 161 height 46
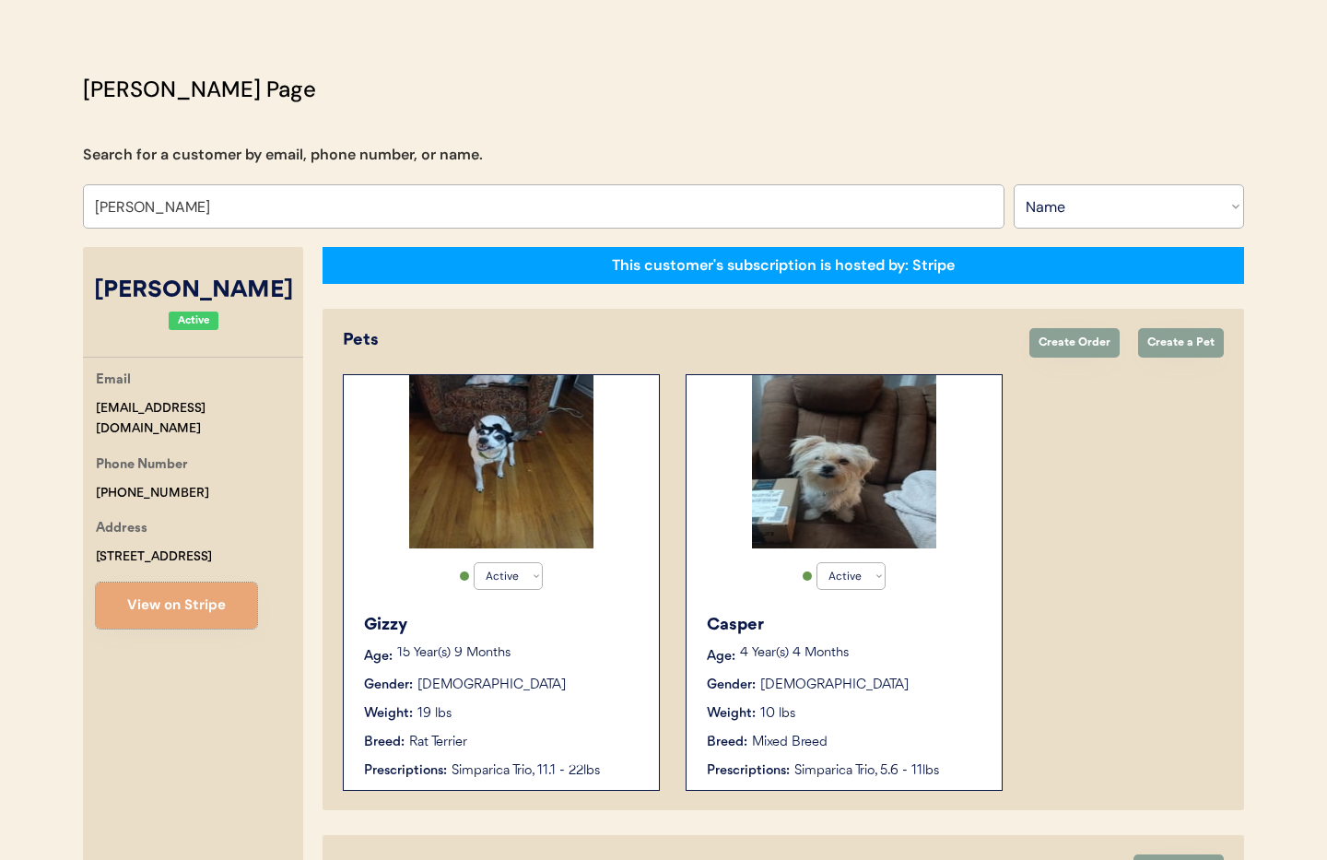
scroll to position [88, 0]
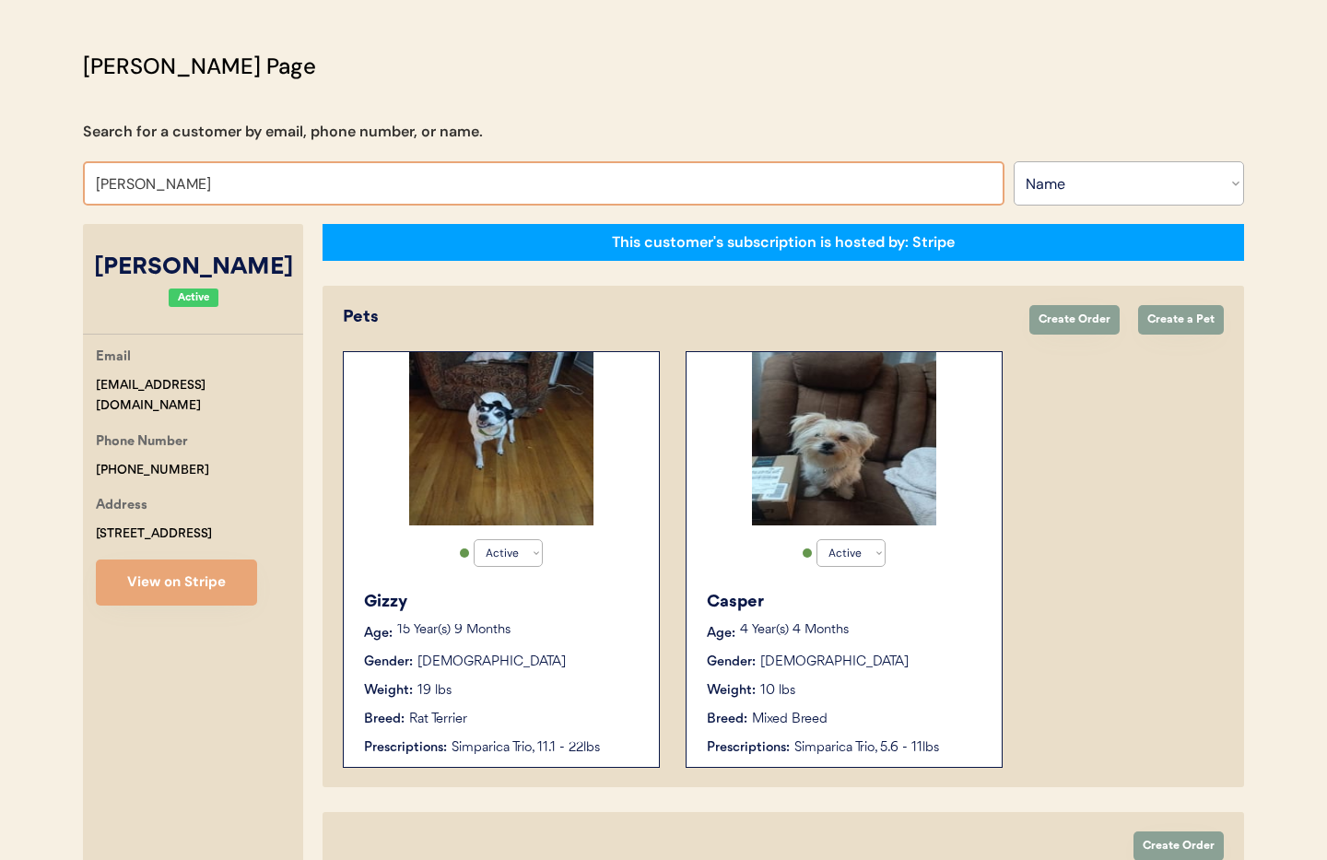
drag, startPoint x: 245, startPoint y: 184, endPoint x: 69, endPoint y: 180, distance: 176.0
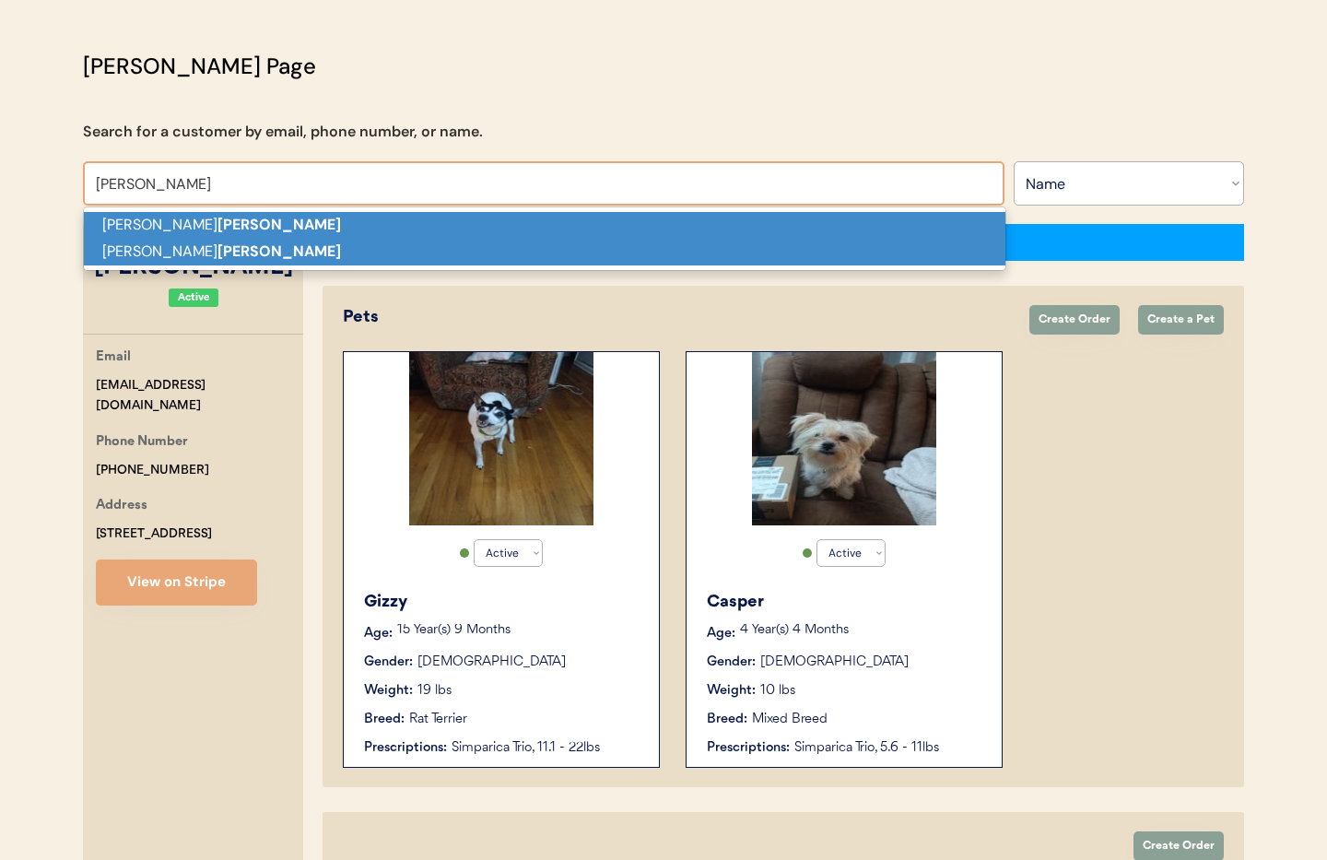
click at [123, 250] on p "Christina Voss" at bounding box center [544, 252] width 921 height 27
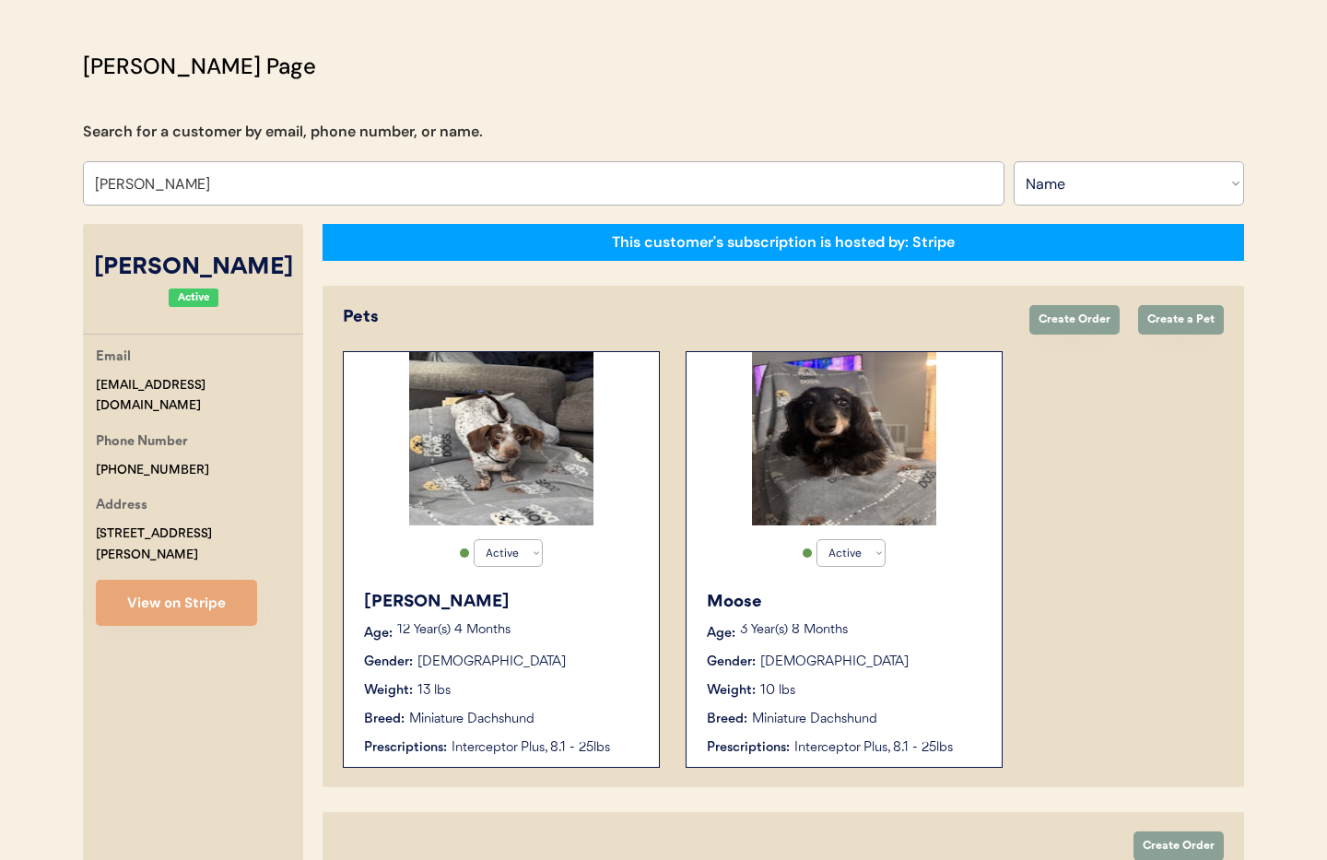
type input "[PERSON_NAME]"
click at [574, 673] on div "Maggie Age: 12 Year(s) 4 Months Gender: Female Weight: 13 lbs Breed: Miniature …" at bounding box center [501, 673] width 297 height 186
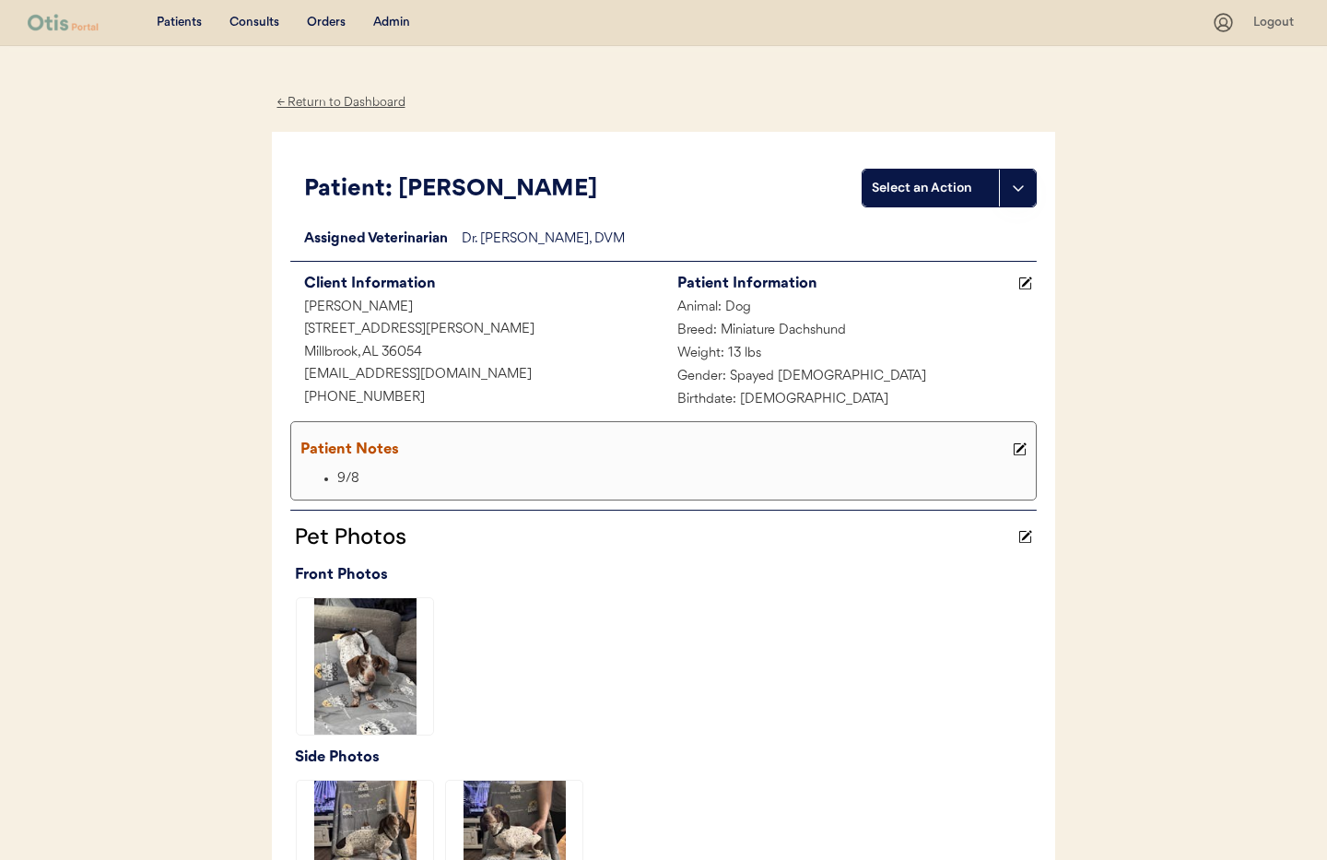
drag, startPoint x: 420, startPoint y: 482, endPoint x: 719, endPoint y: 482, distance: 299.4
click at [421, 482] on li "9/8" at bounding box center [684, 479] width 694 height 23
click at [1016, 456] on button at bounding box center [1019, 449] width 23 height 23
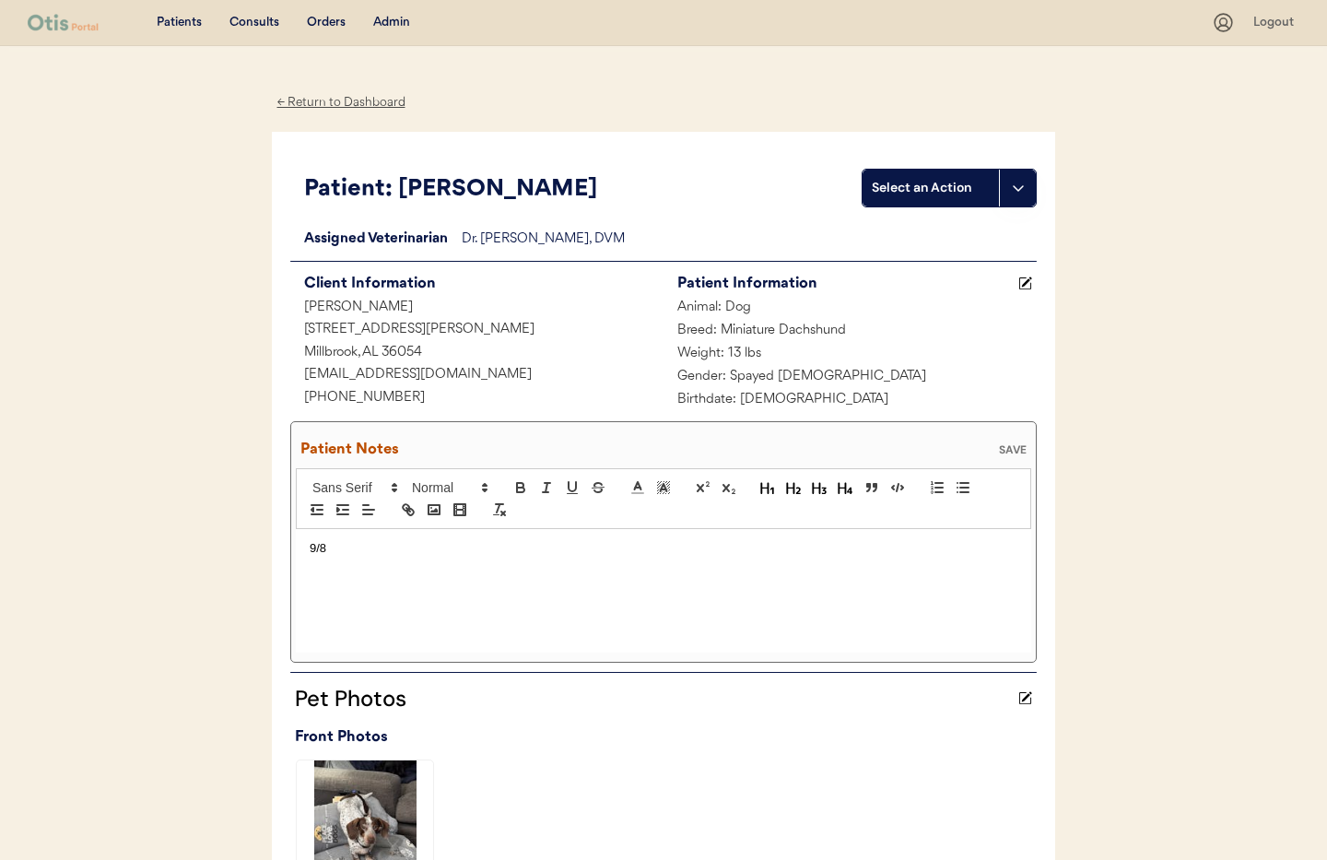
click at [310, 547] on p "9/8" at bounding box center [664, 548] width 708 height 17
click at [1013, 448] on div "SAVE" at bounding box center [1012, 449] width 37 height 11
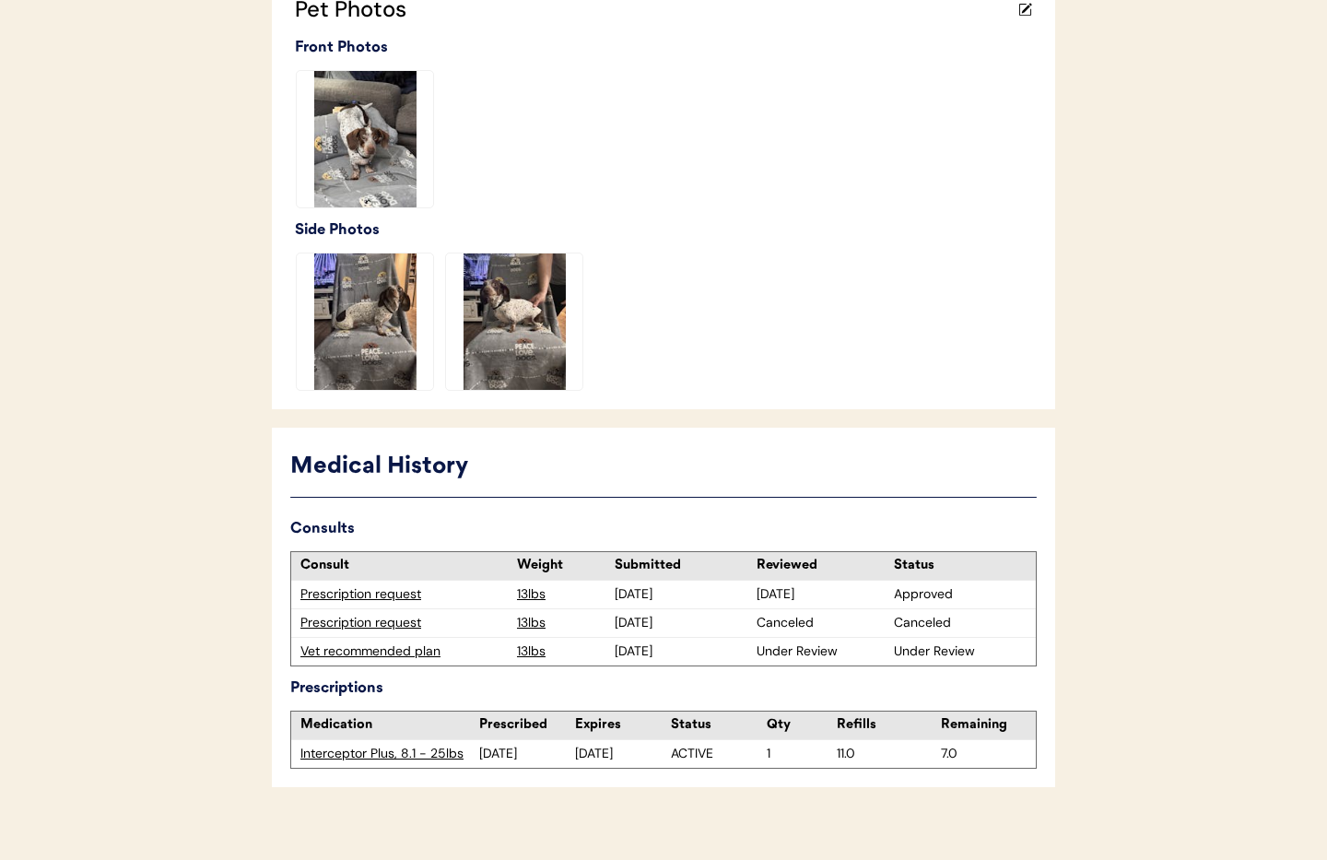
scroll to position [546, 0]
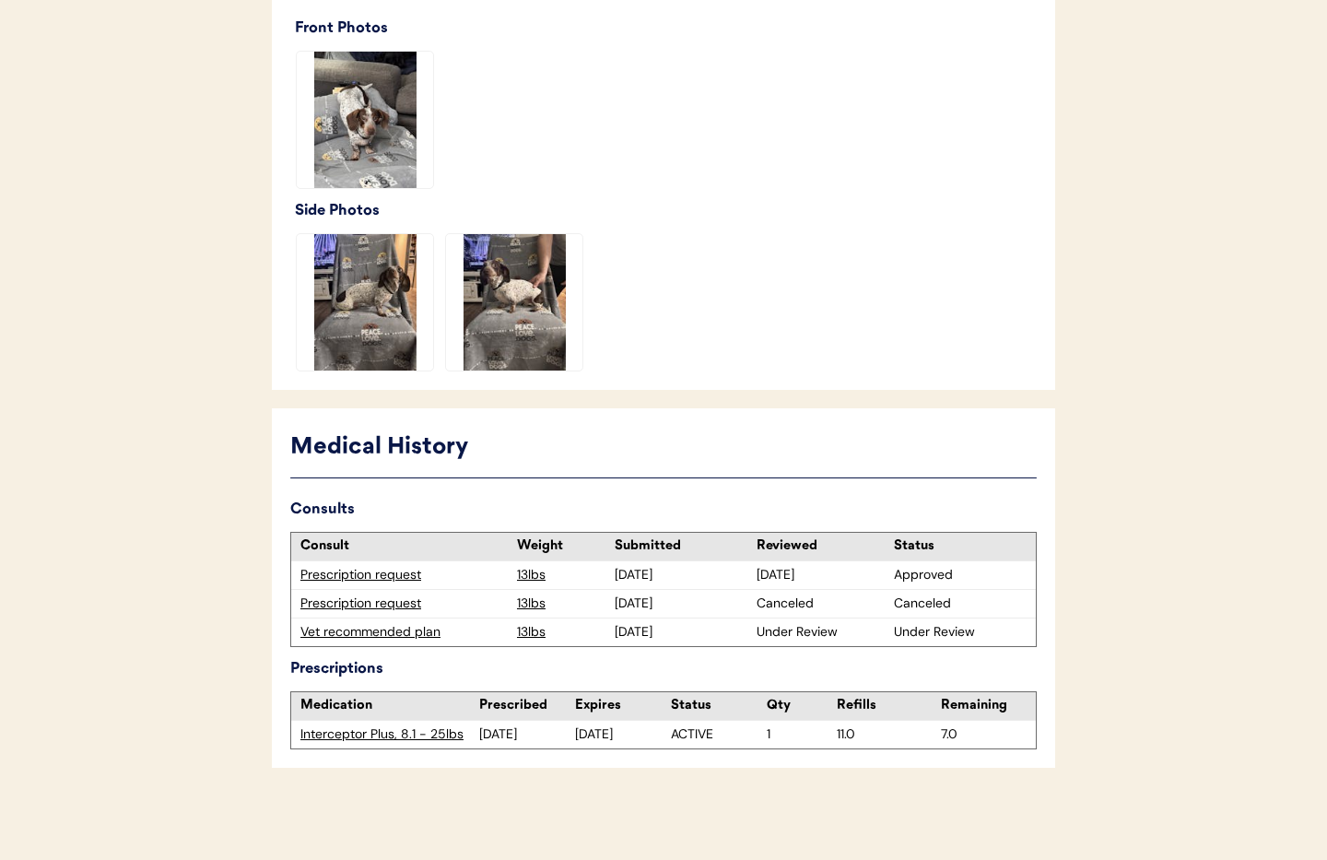
click at [381, 636] on div "Vet recommended plan" at bounding box center [403, 632] width 207 height 18
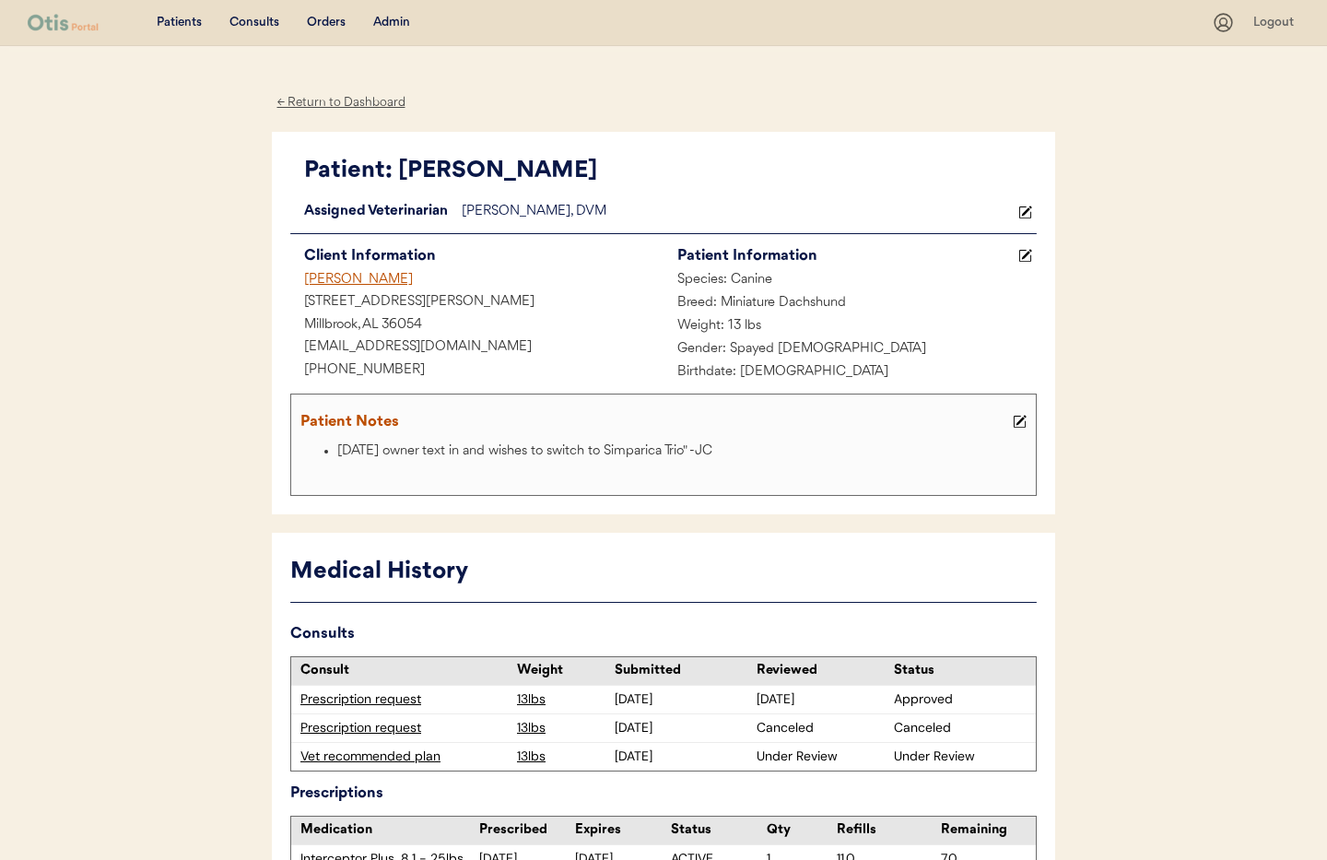
click at [348, 102] on div "← Return to Dashboard" at bounding box center [341, 102] width 138 height 21
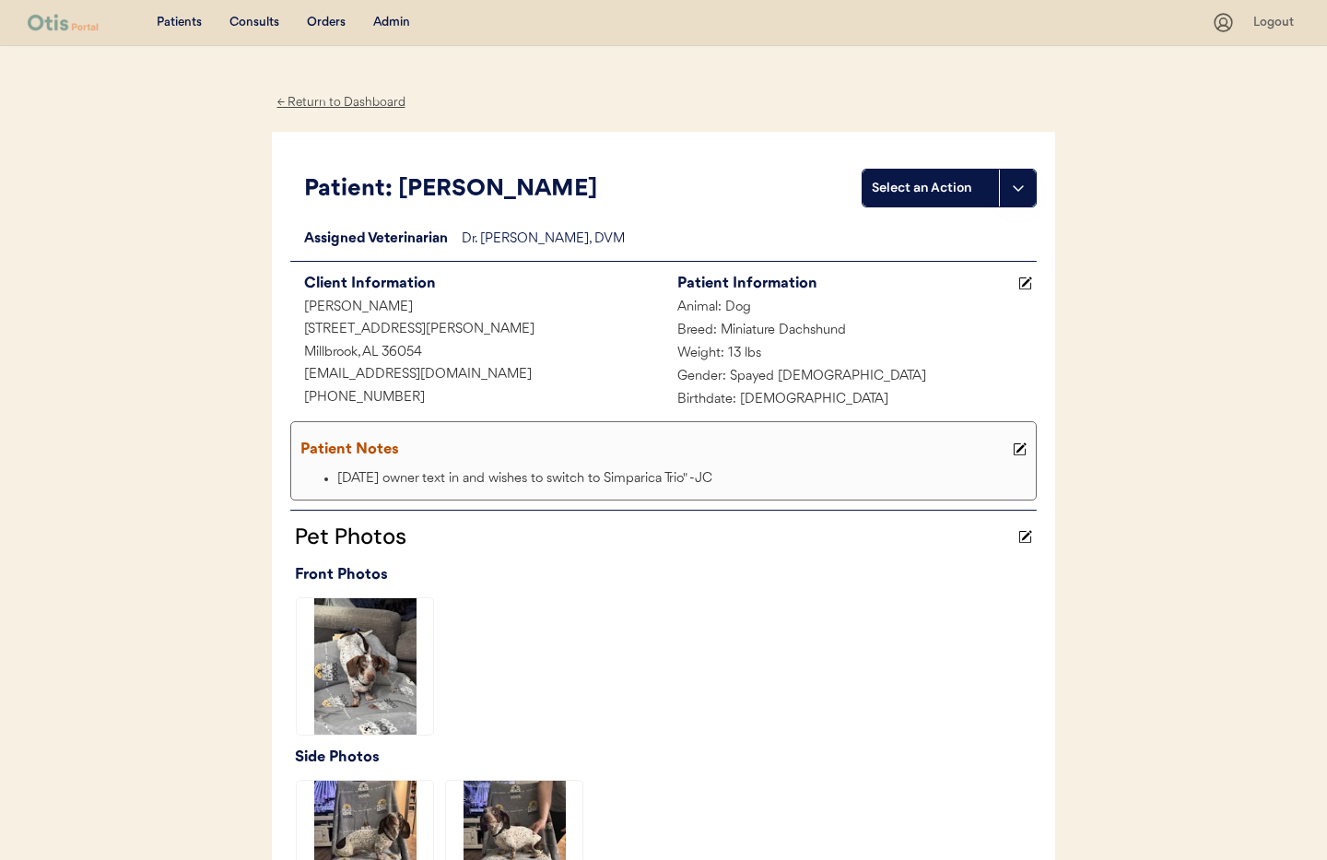
click at [384, 18] on div "Admin" at bounding box center [391, 23] width 37 height 18
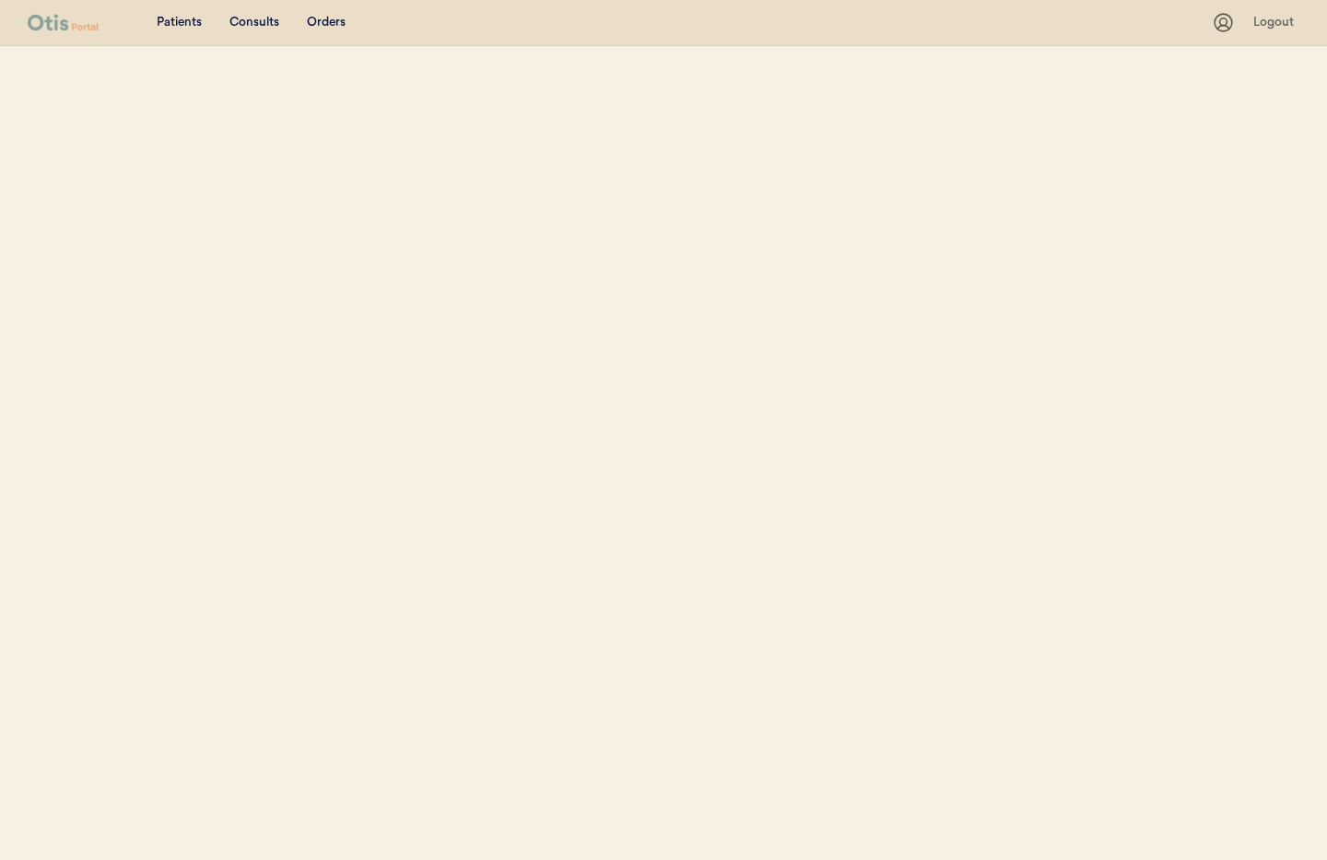
select select ""Name""
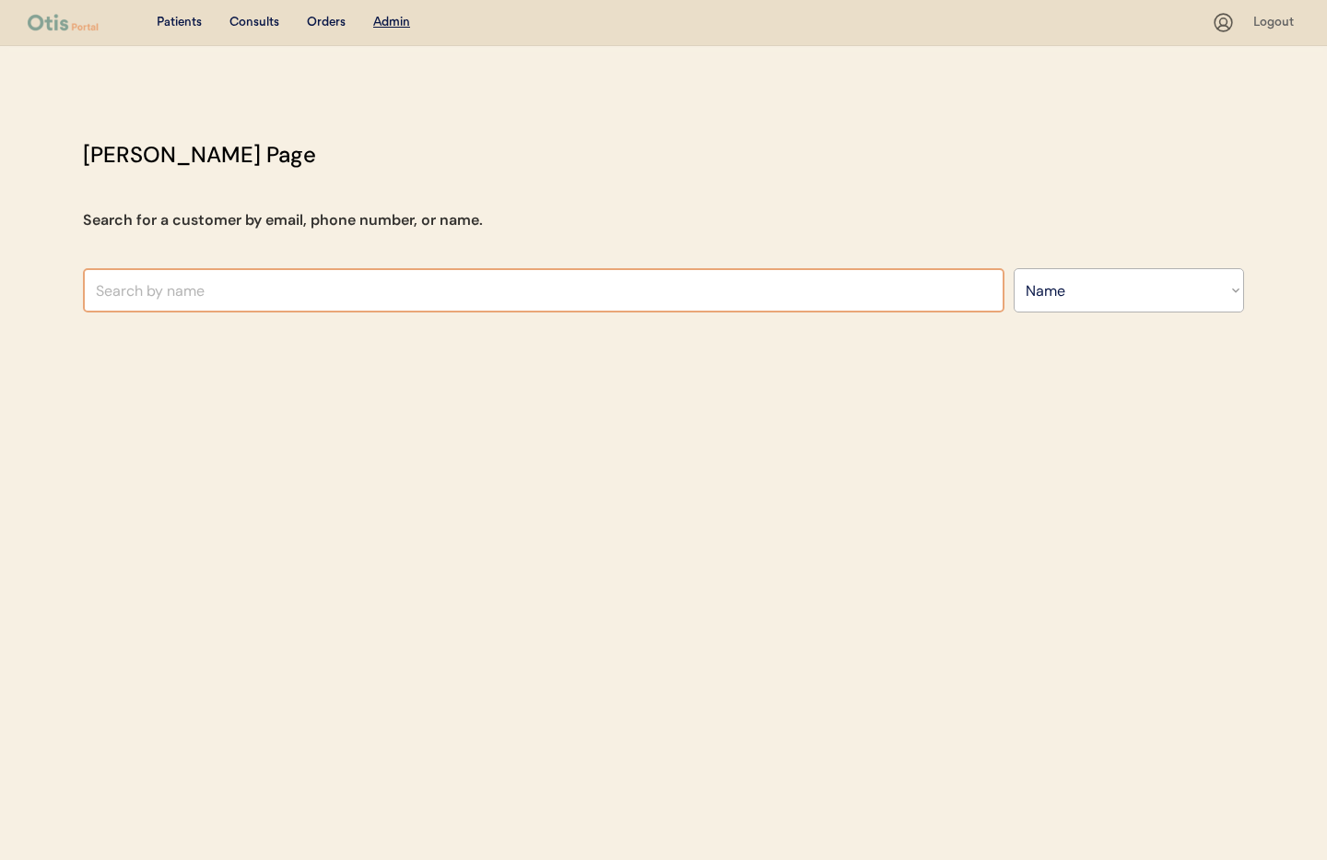
click at [287, 289] on input "text" at bounding box center [543, 290] width 921 height 44
type input "Emmy"
type input "Emmy Dobyns"
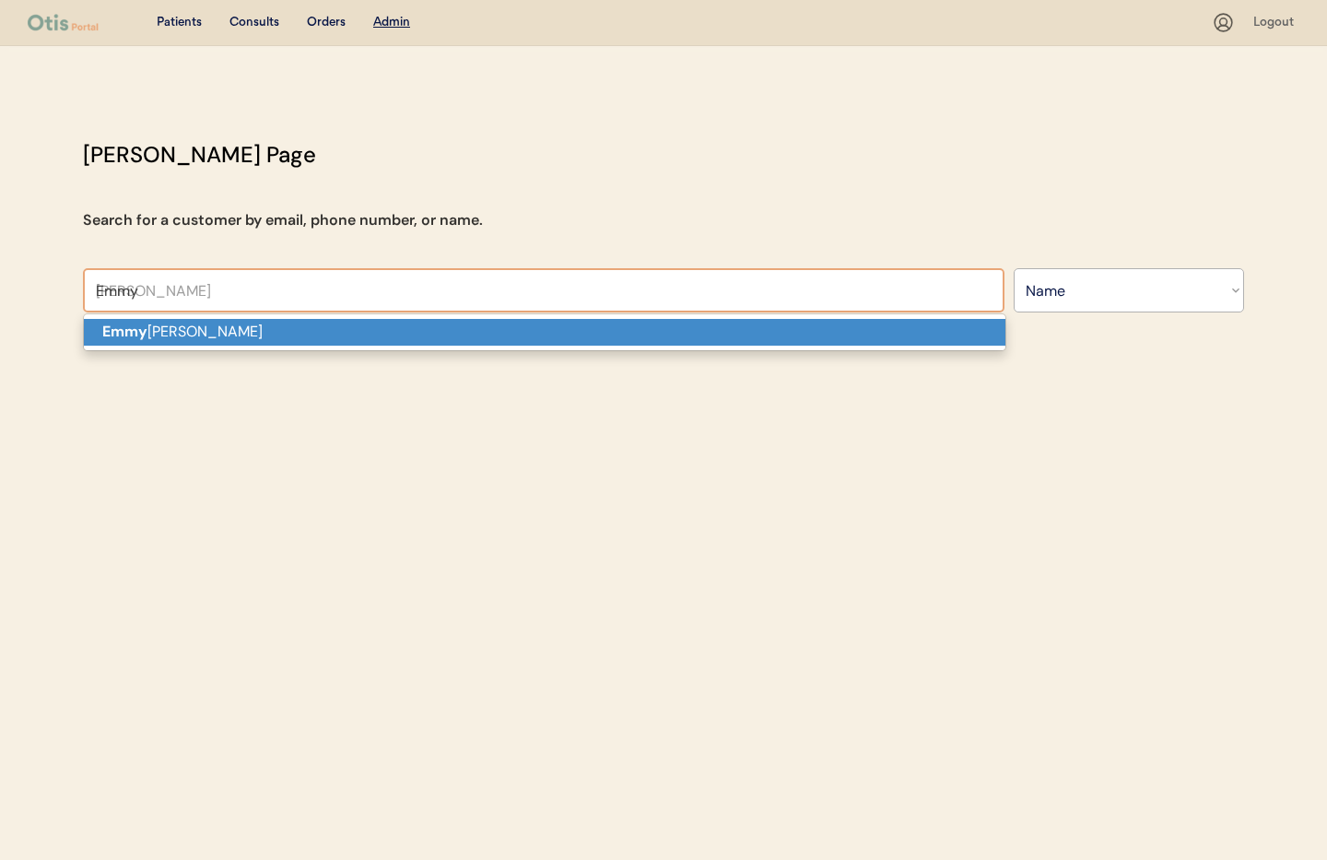
click at [293, 344] on p "Emmy Dobyns" at bounding box center [544, 332] width 921 height 27
type input "Emmy Dobyns"
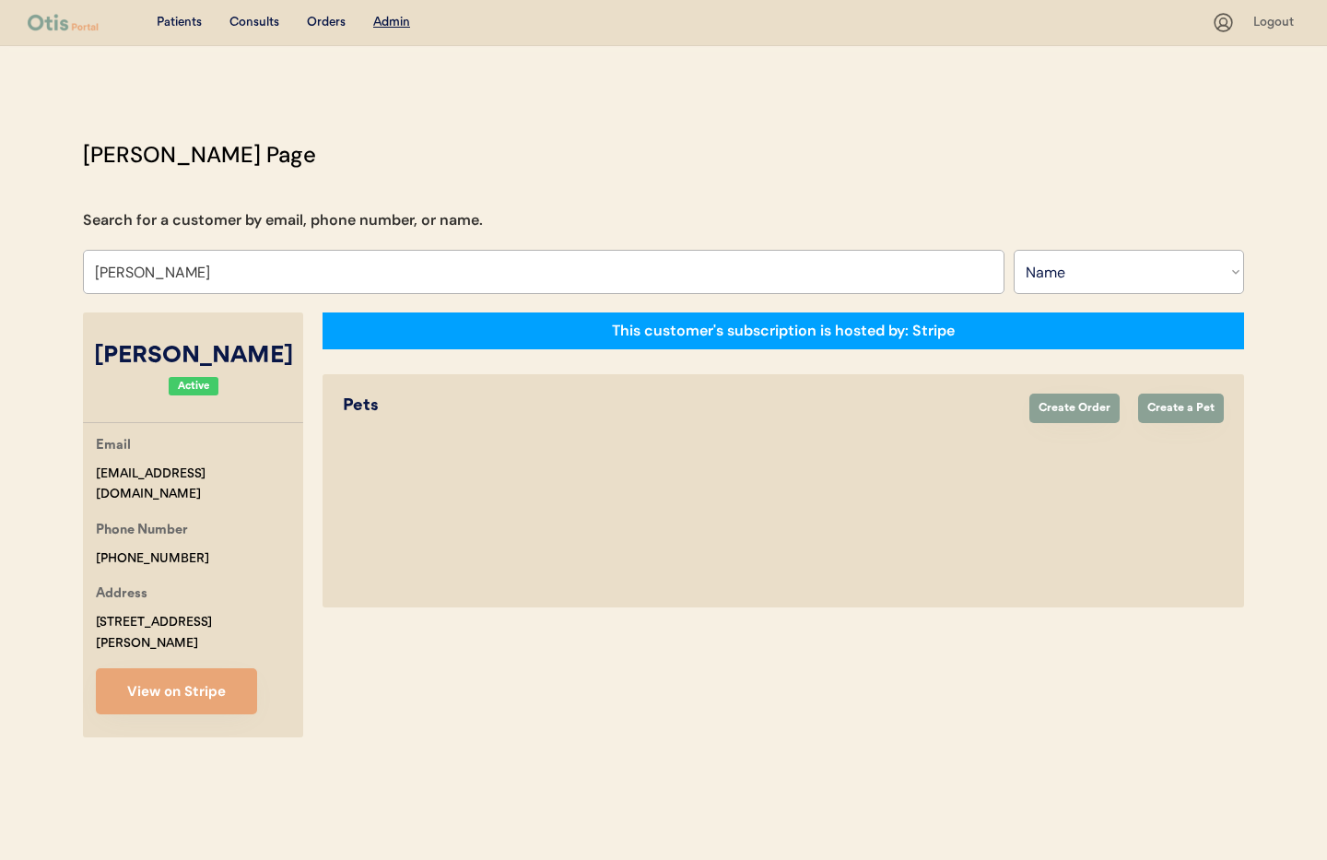
select select "true"
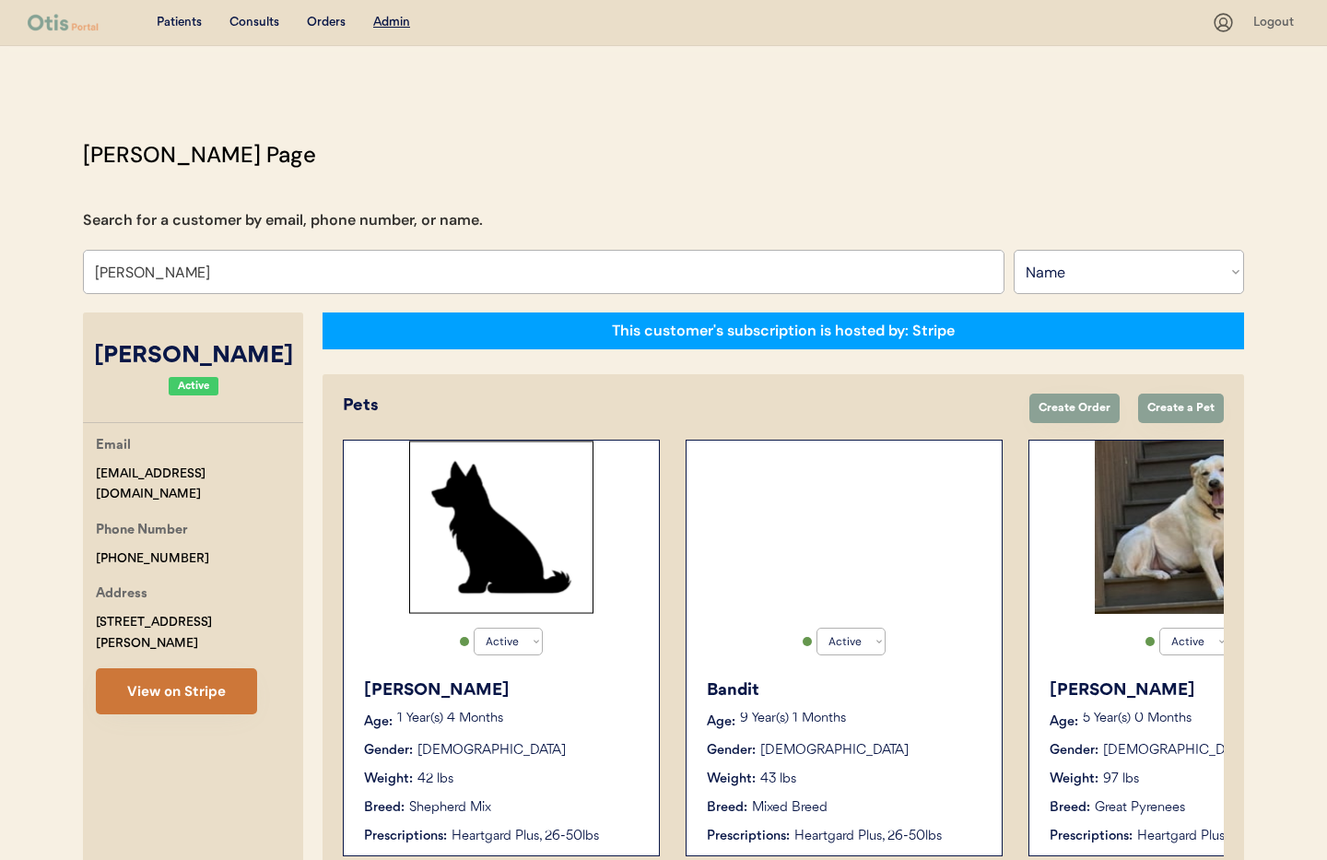
click at [171, 687] on button "View on Stripe" at bounding box center [176, 691] width 161 height 46
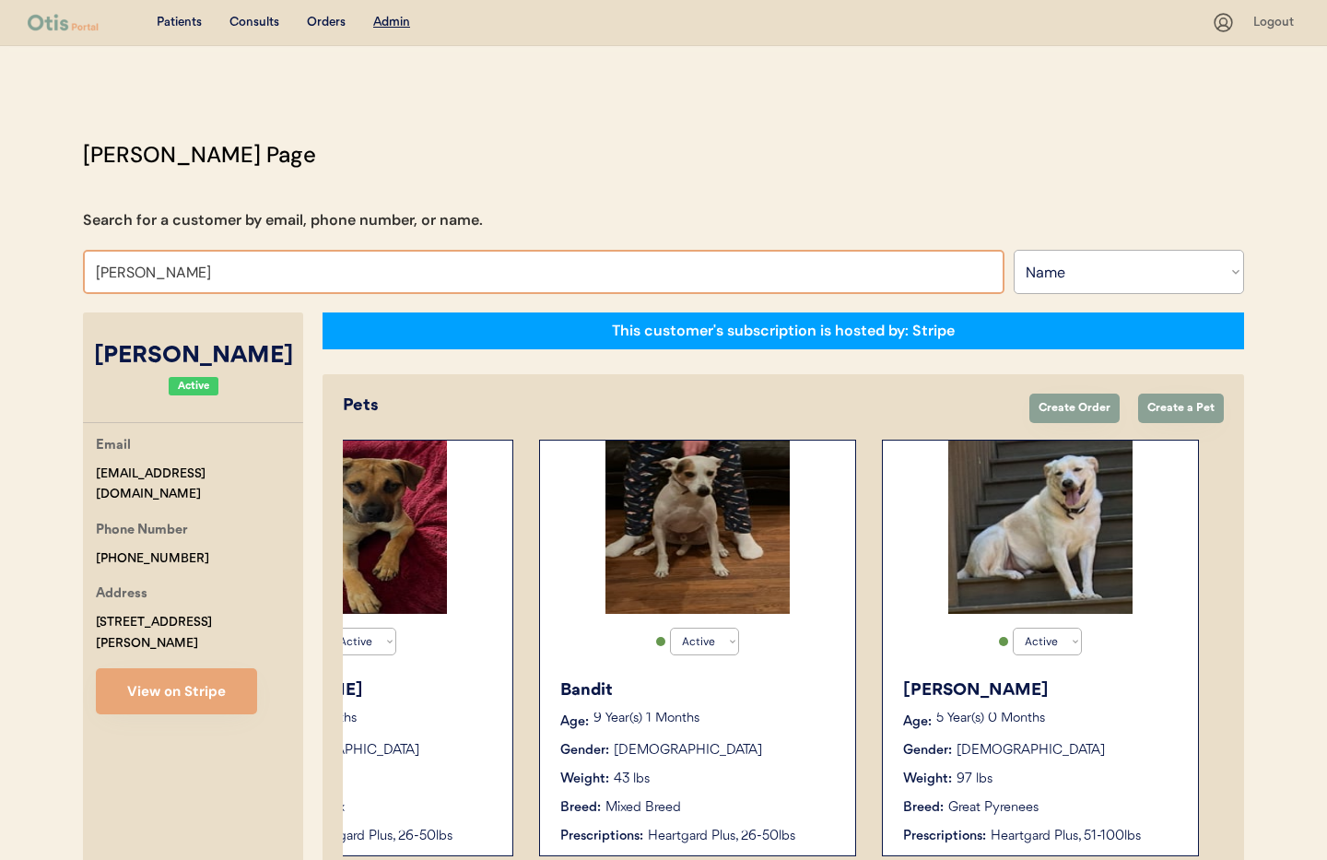
drag, startPoint x: 179, startPoint y: 272, endPoint x: 23, endPoint y: 258, distance: 156.3
type input "Micha"
type input "Michal Jablonski"
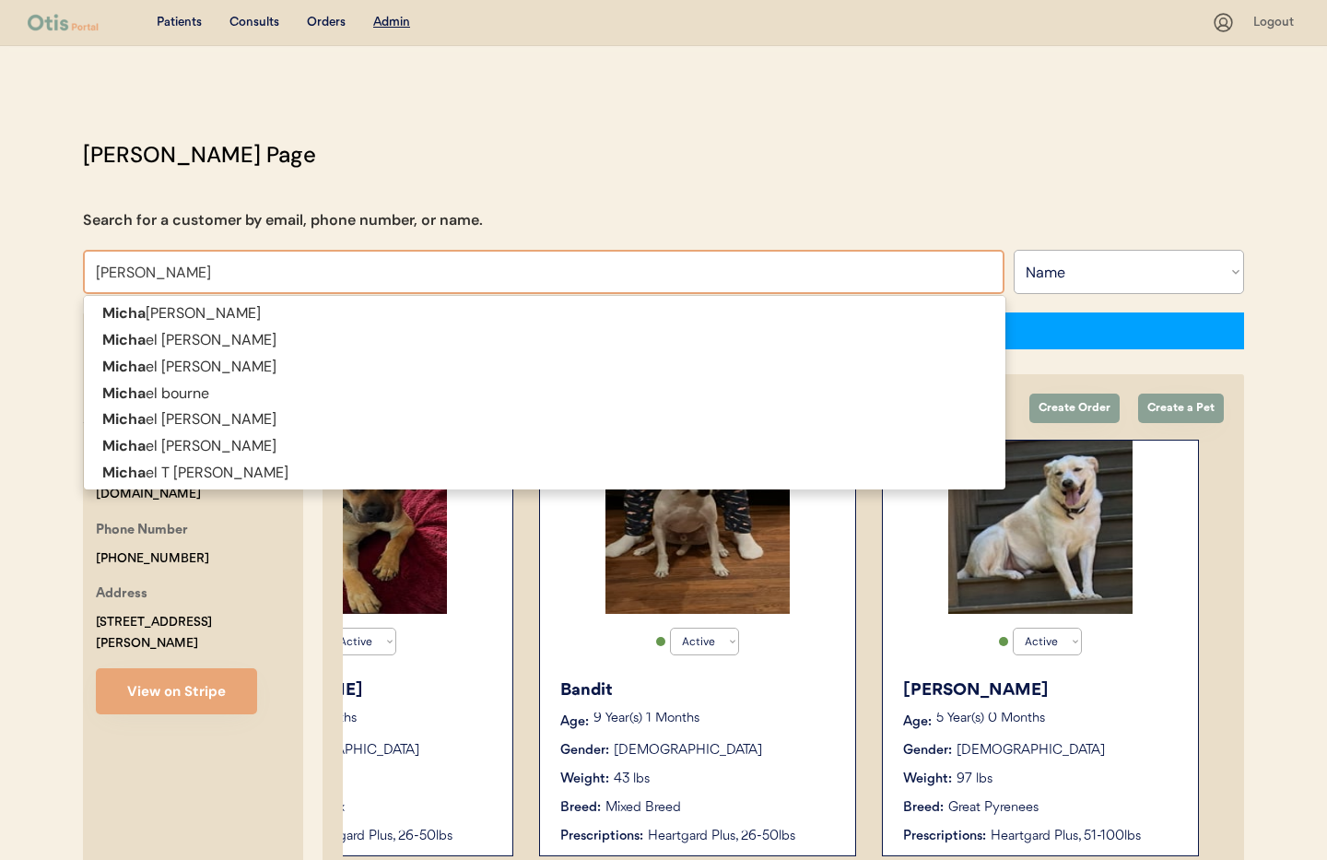
type input "Michael"
type input "Michael Jones"
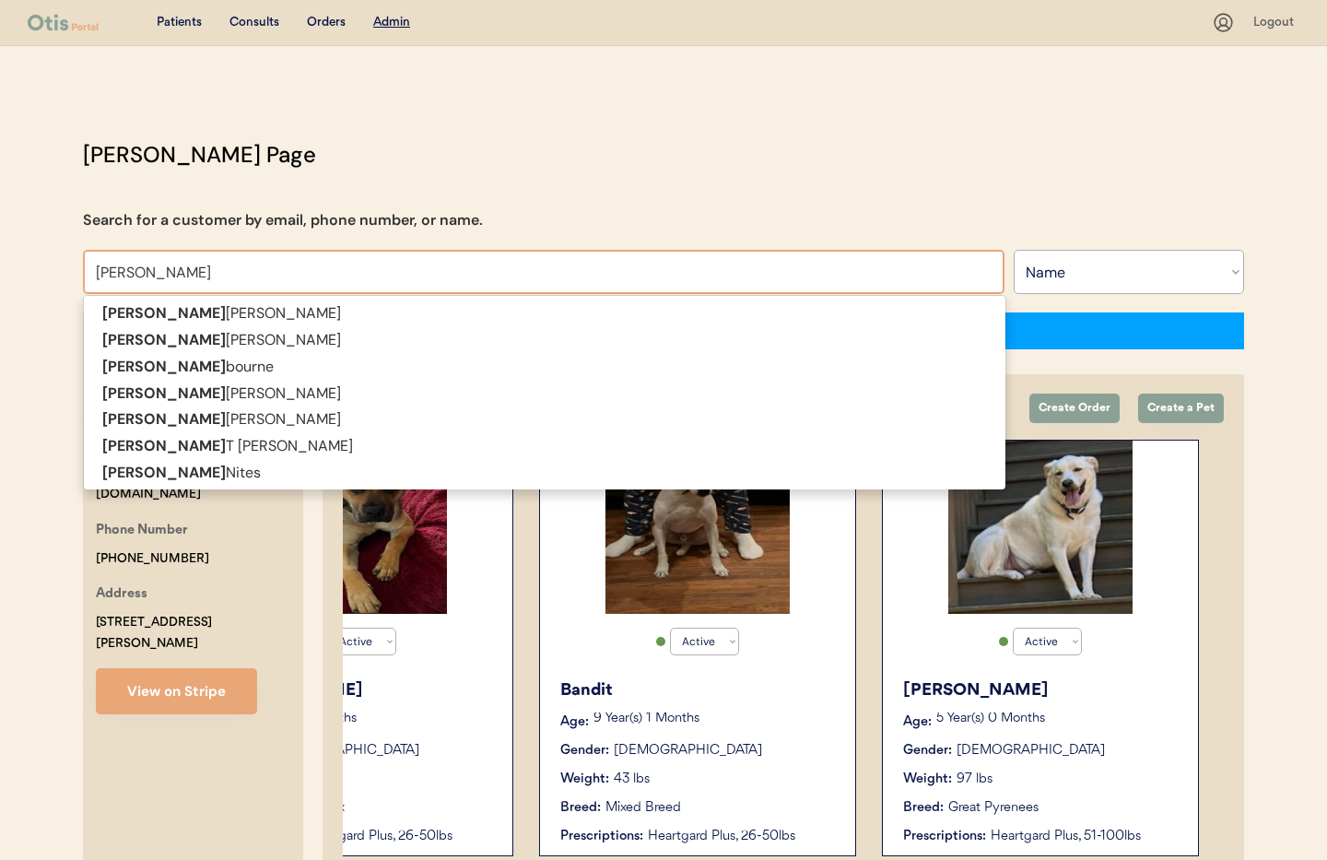
type input "Michael Tay"
type input "Michael Taylor"
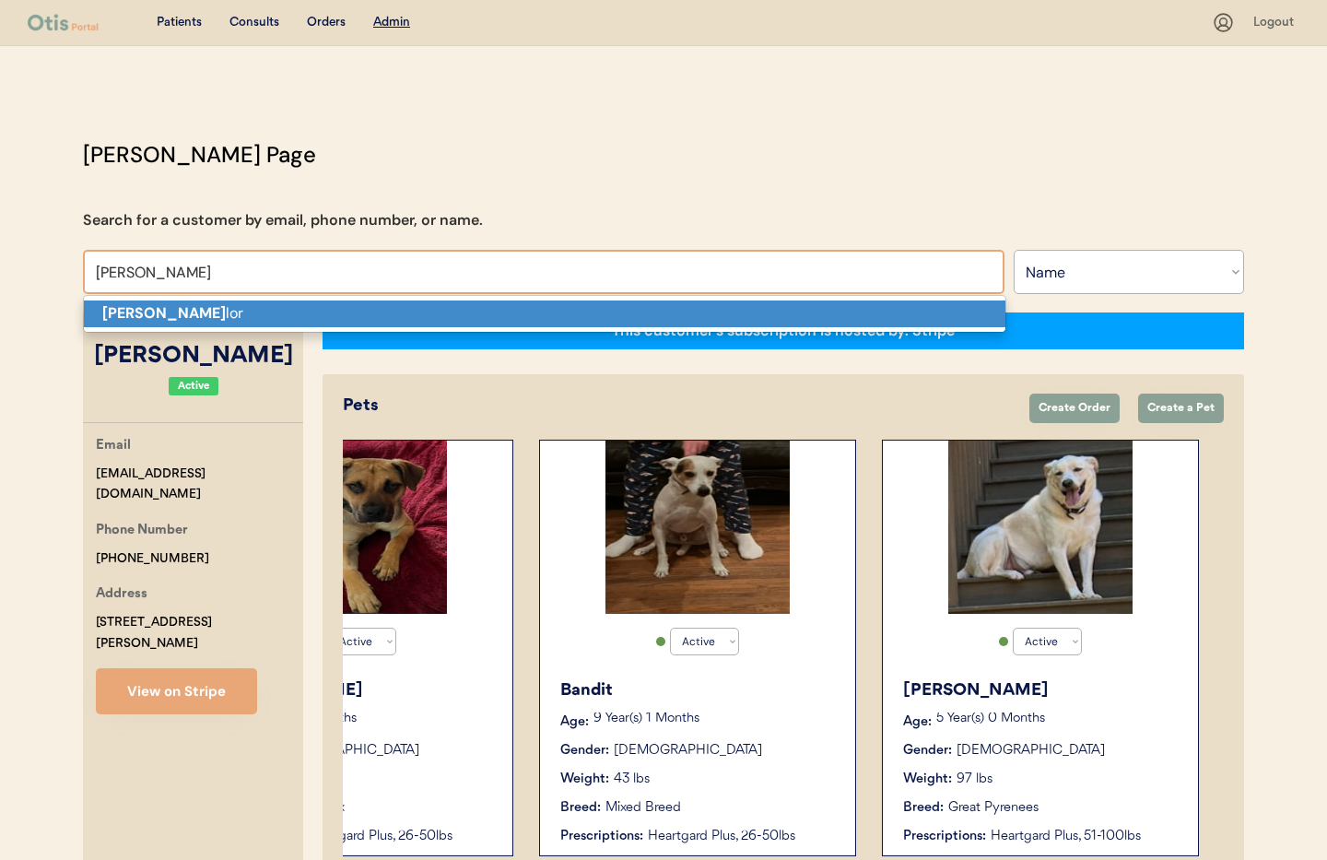
click at [161, 312] on strong "Michael Tay" at bounding box center [163, 312] width 123 height 19
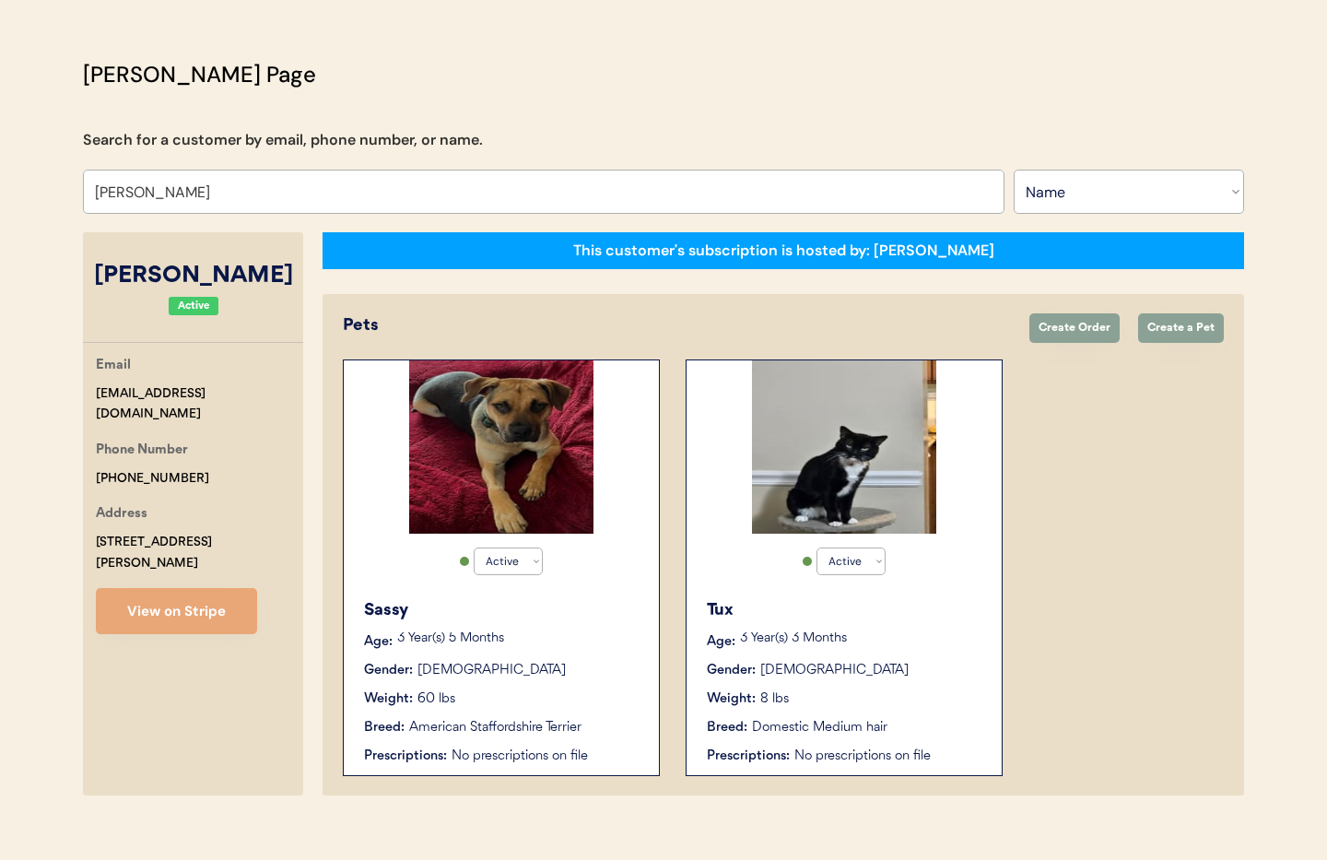
scroll to position [101, 0]
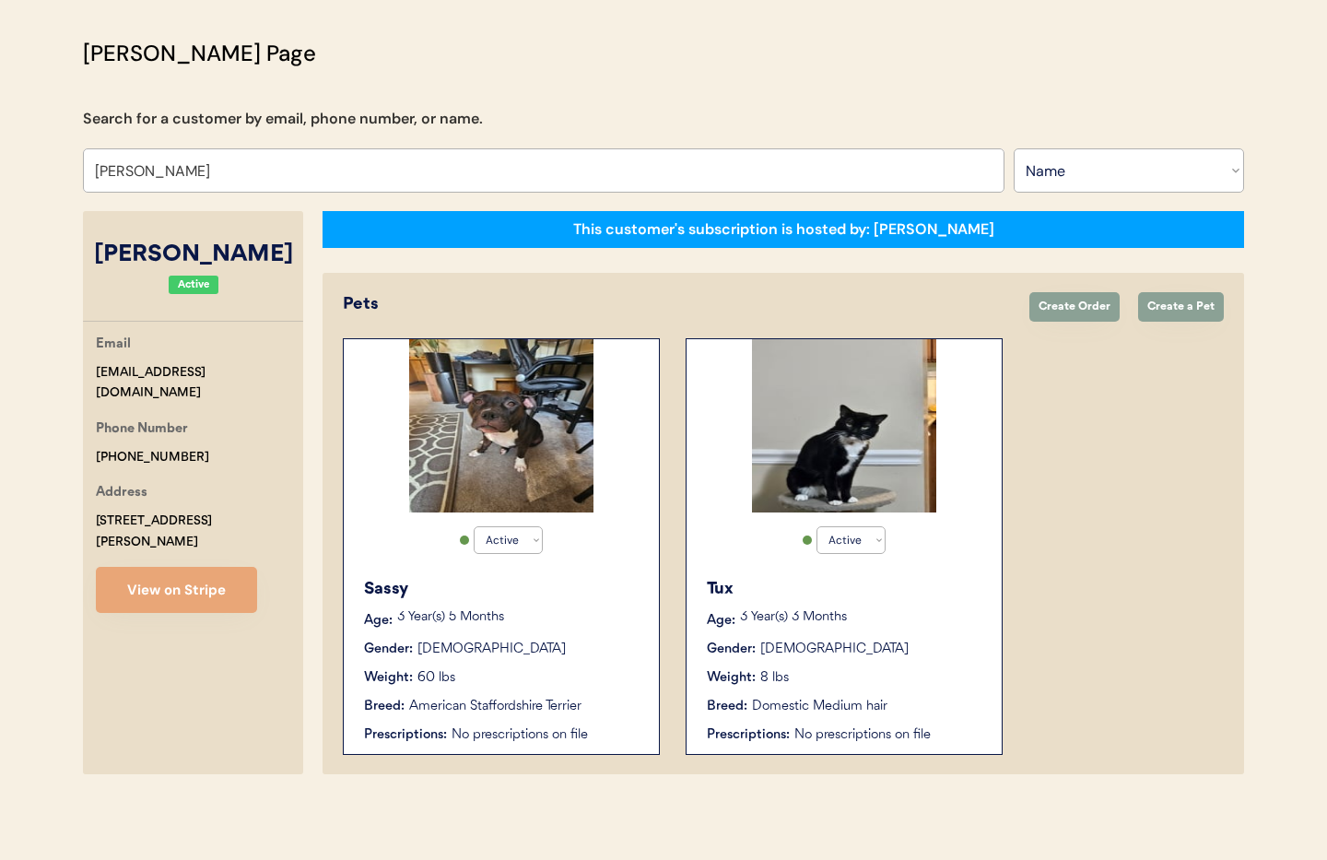
type input "Michael Taylor"
click at [551, 674] on div "Weight: 60 lbs" at bounding box center [502, 677] width 276 height 19
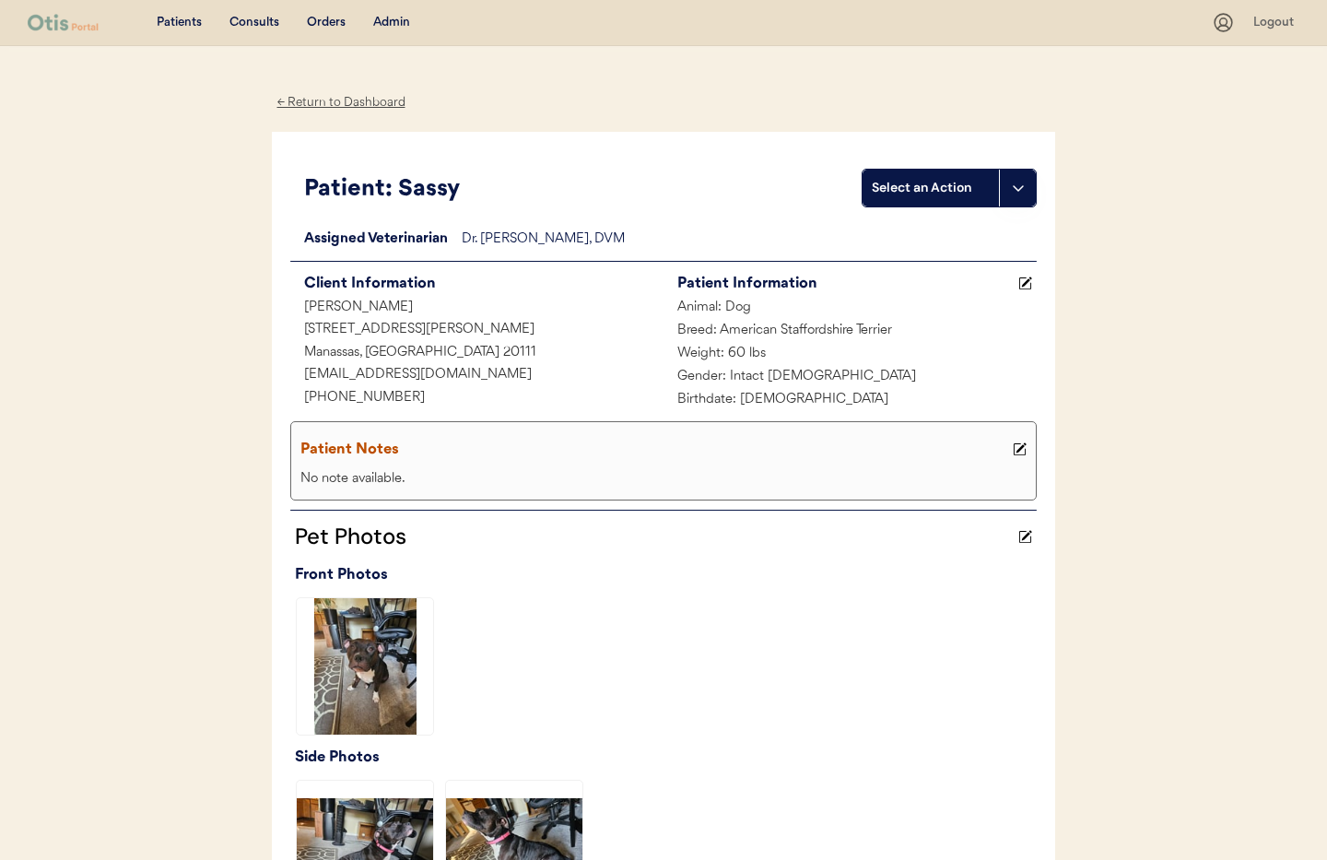
click at [297, 99] on div "← Return to Dashboard" at bounding box center [341, 102] width 138 height 21
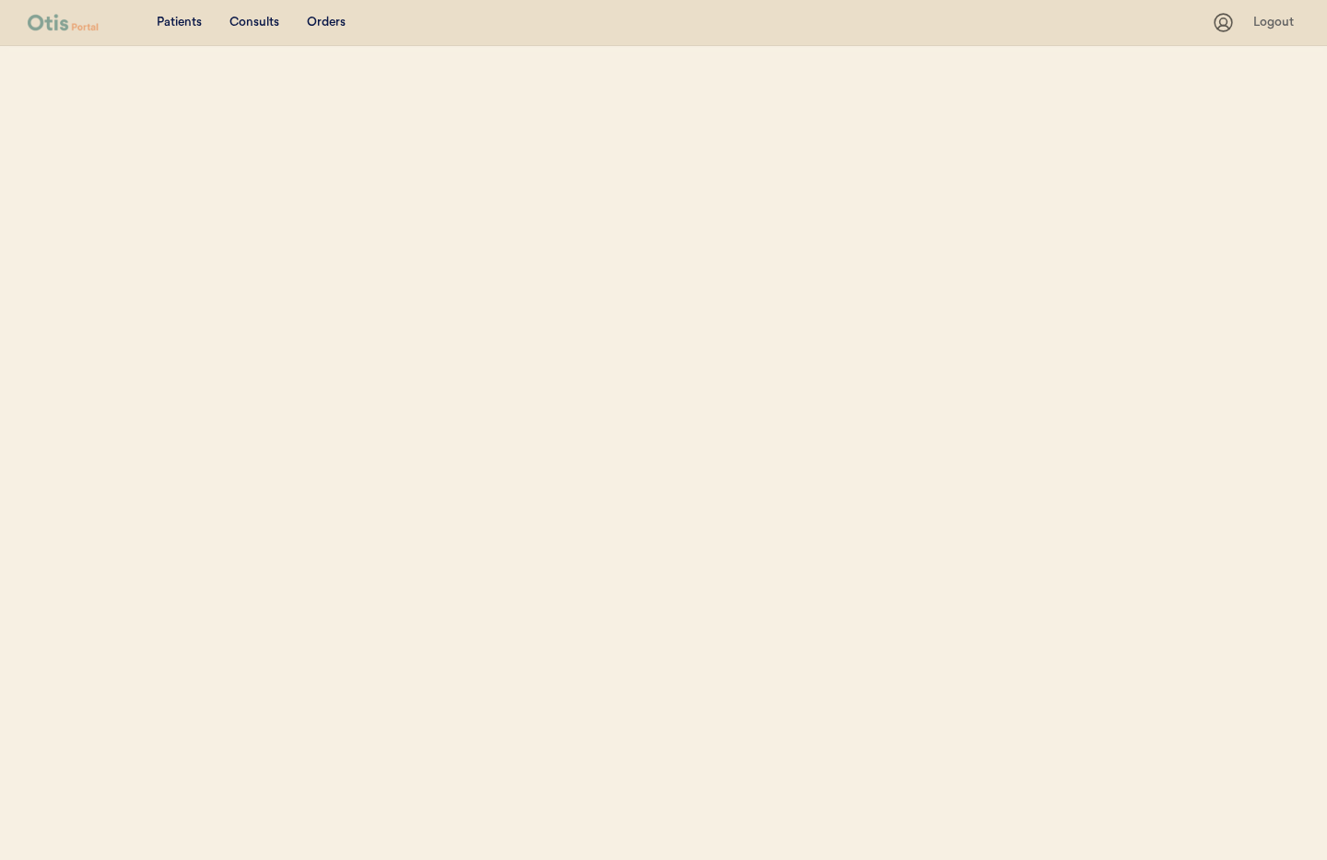
select select ""Name""
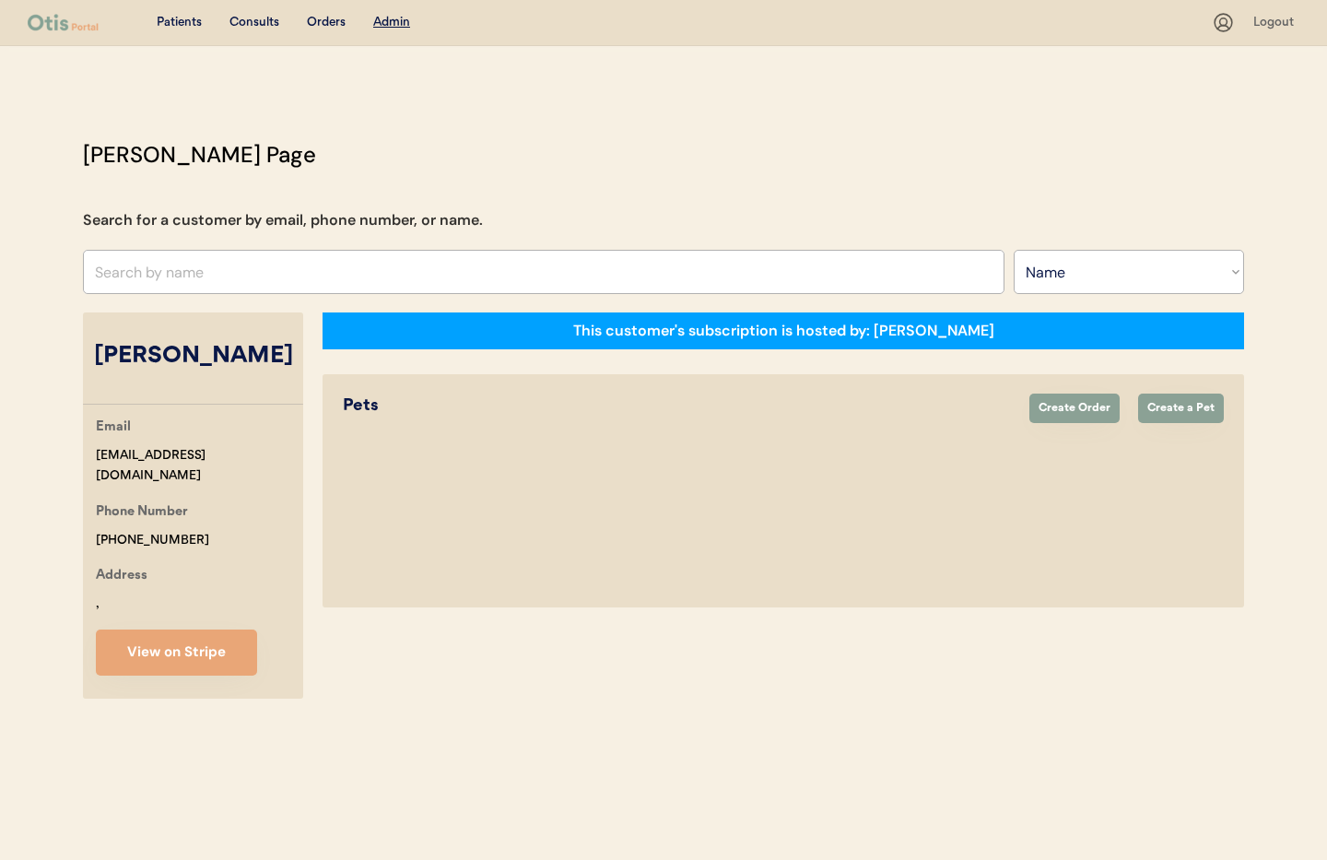
select select "true"
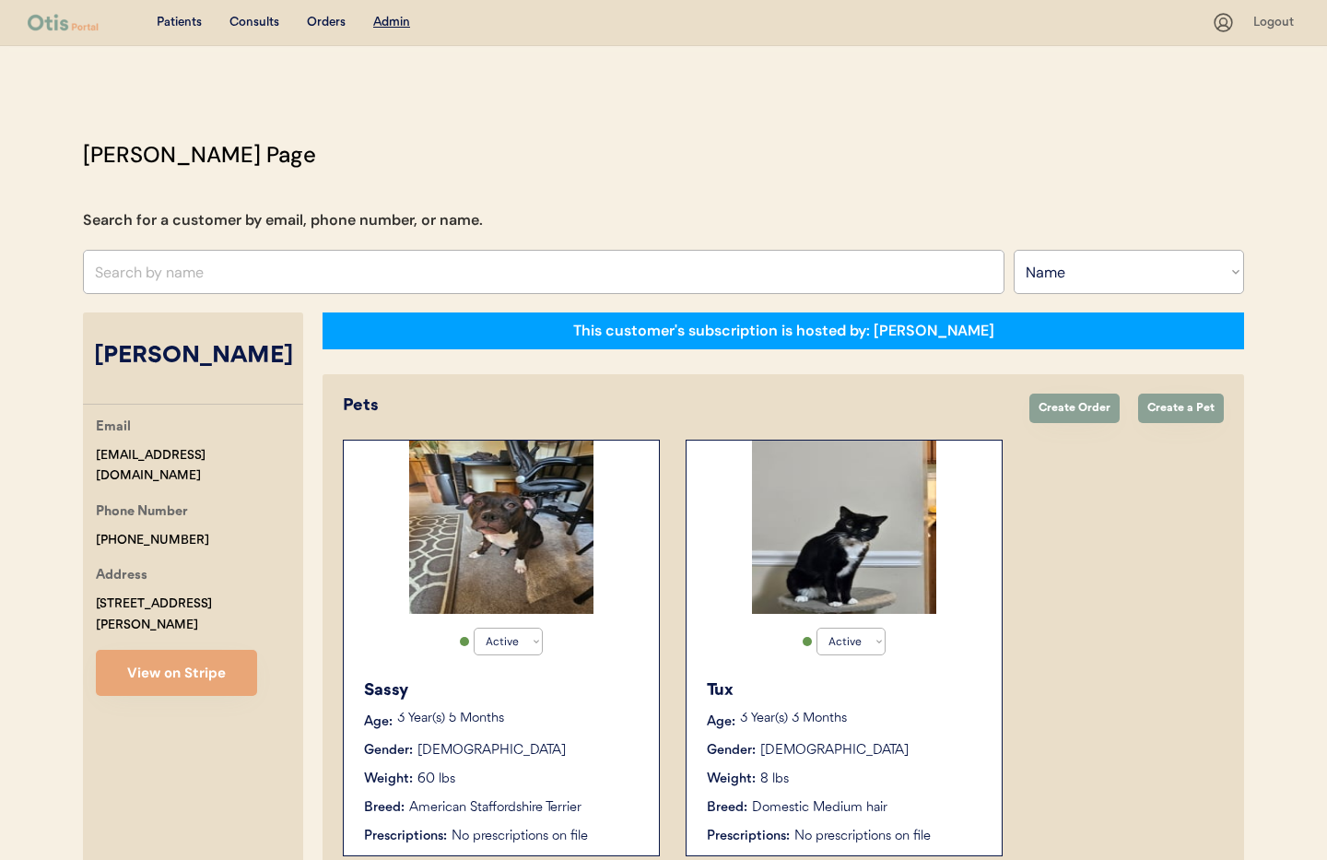
click at [885, 757] on div "Gender: [DEMOGRAPHIC_DATA]" at bounding box center [845, 750] width 276 height 19
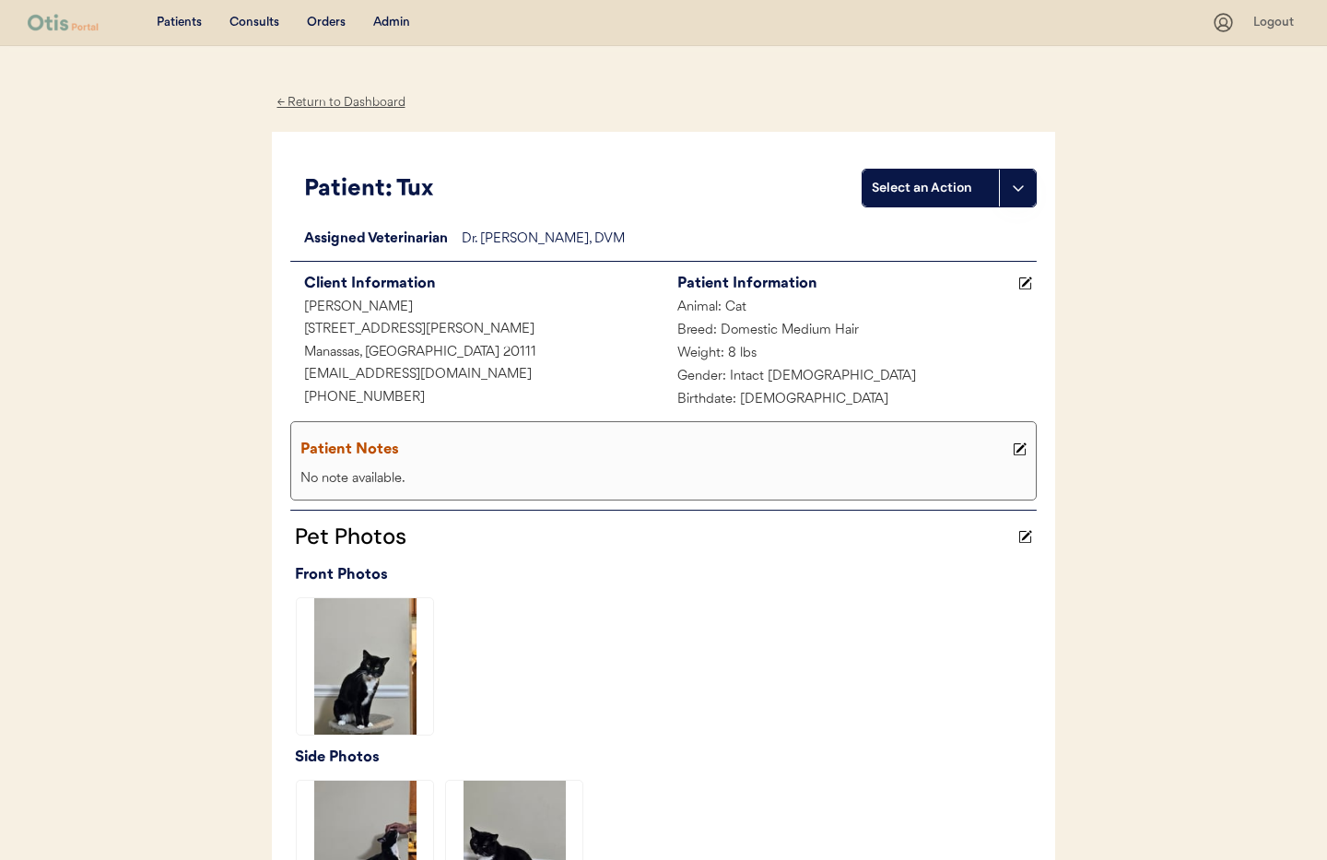
click at [312, 103] on div "← Return to Dashboard" at bounding box center [341, 102] width 138 height 21
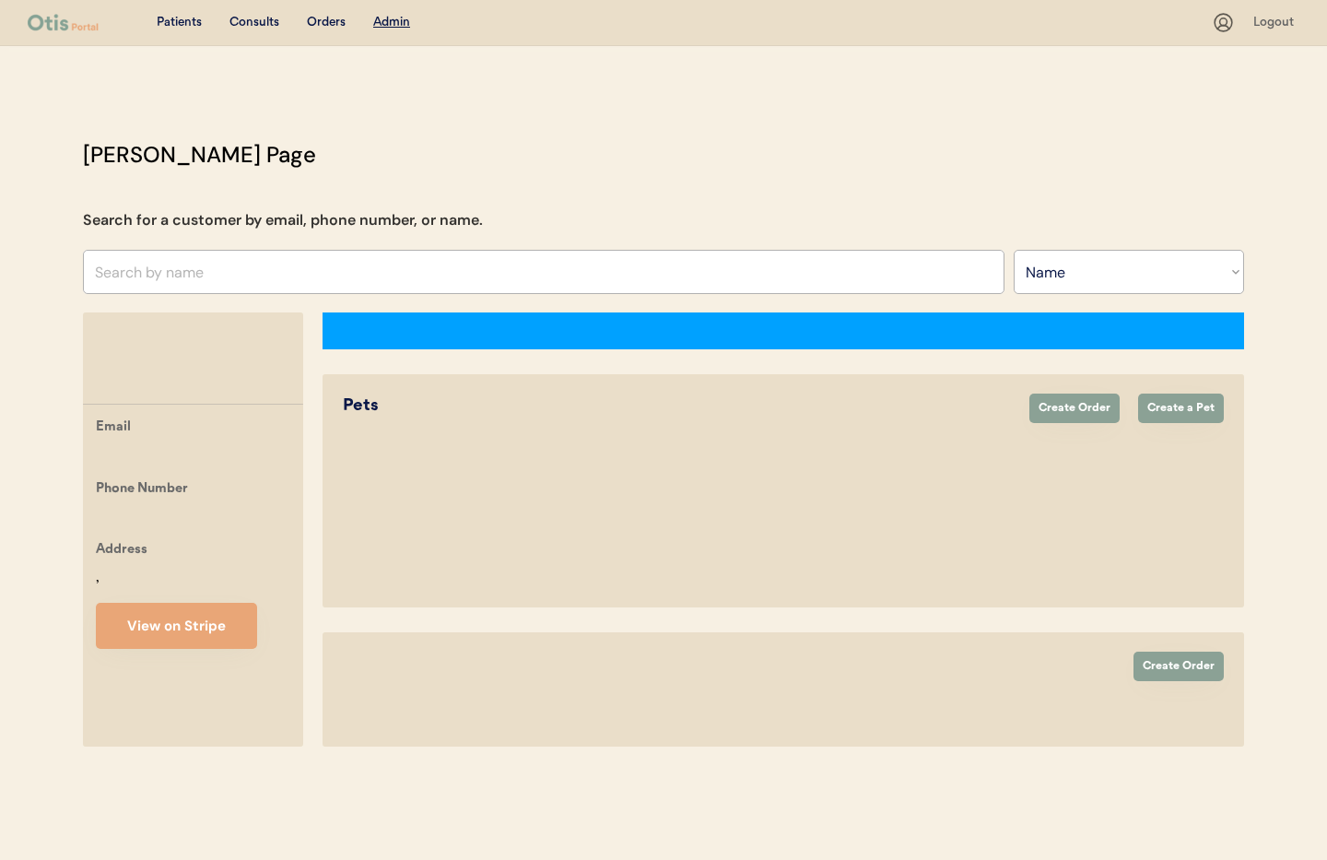
select select ""Name""
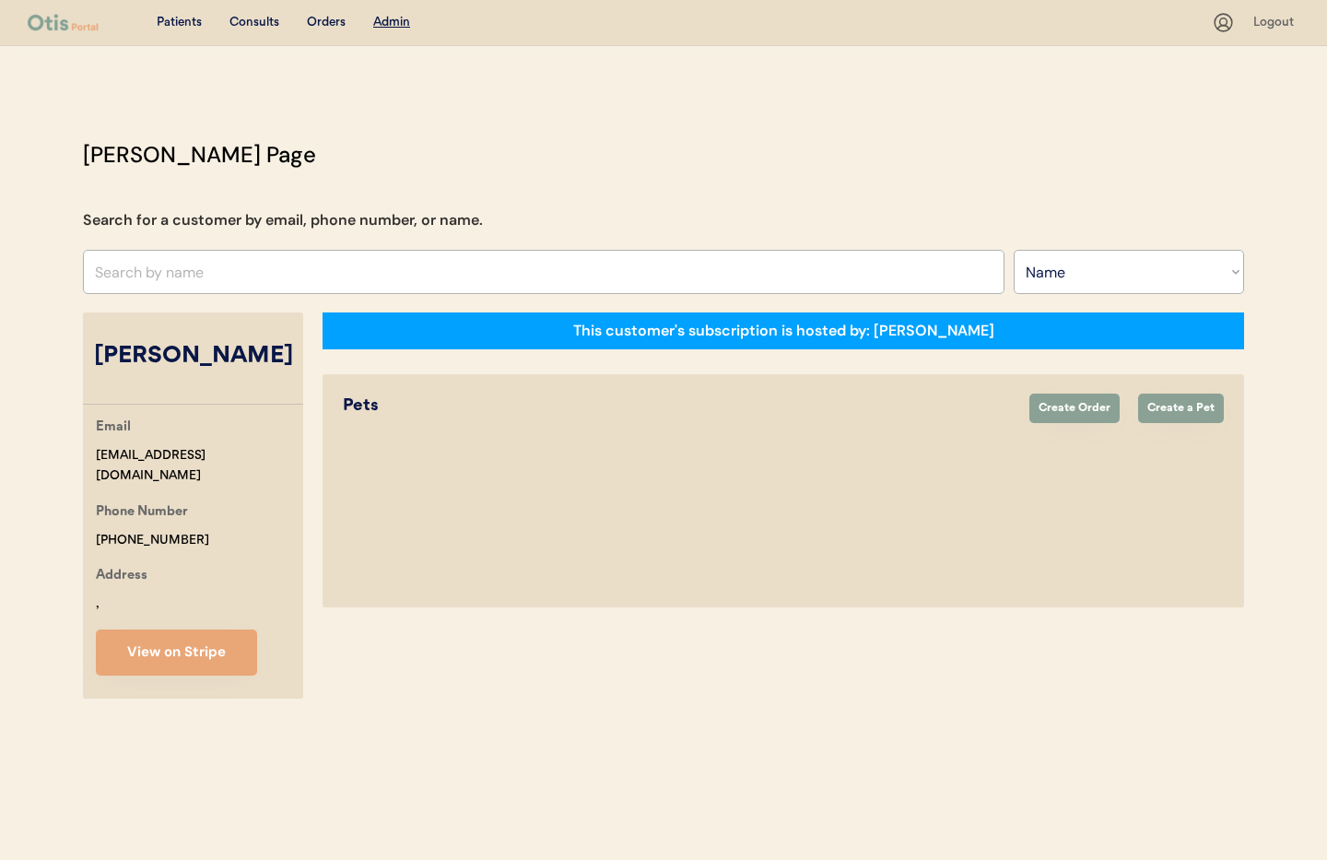
select select "true"
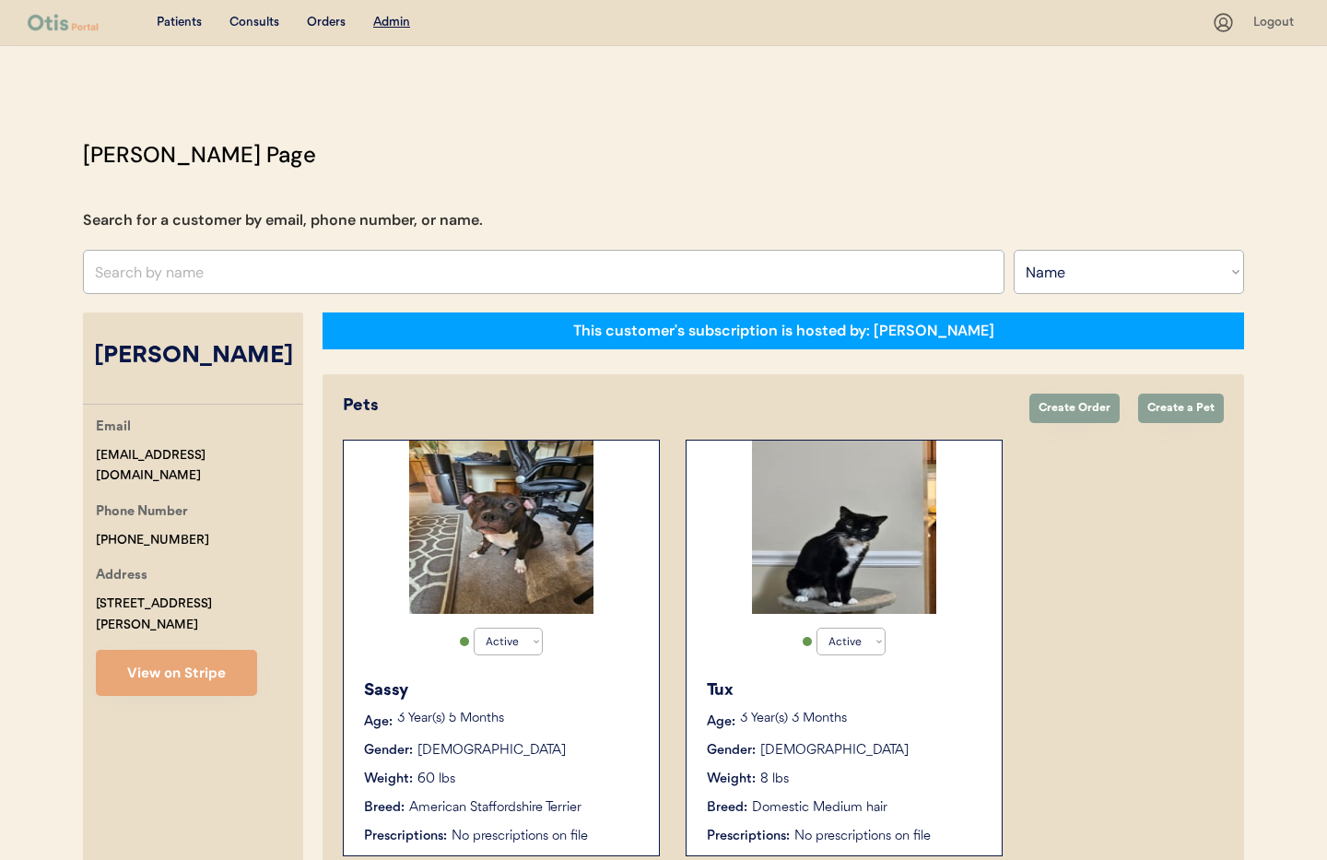
click at [182, 277] on input "text" at bounding box center [543, 272] width 921 height 44
type input "el"
type input "[PERSON_NAME]"
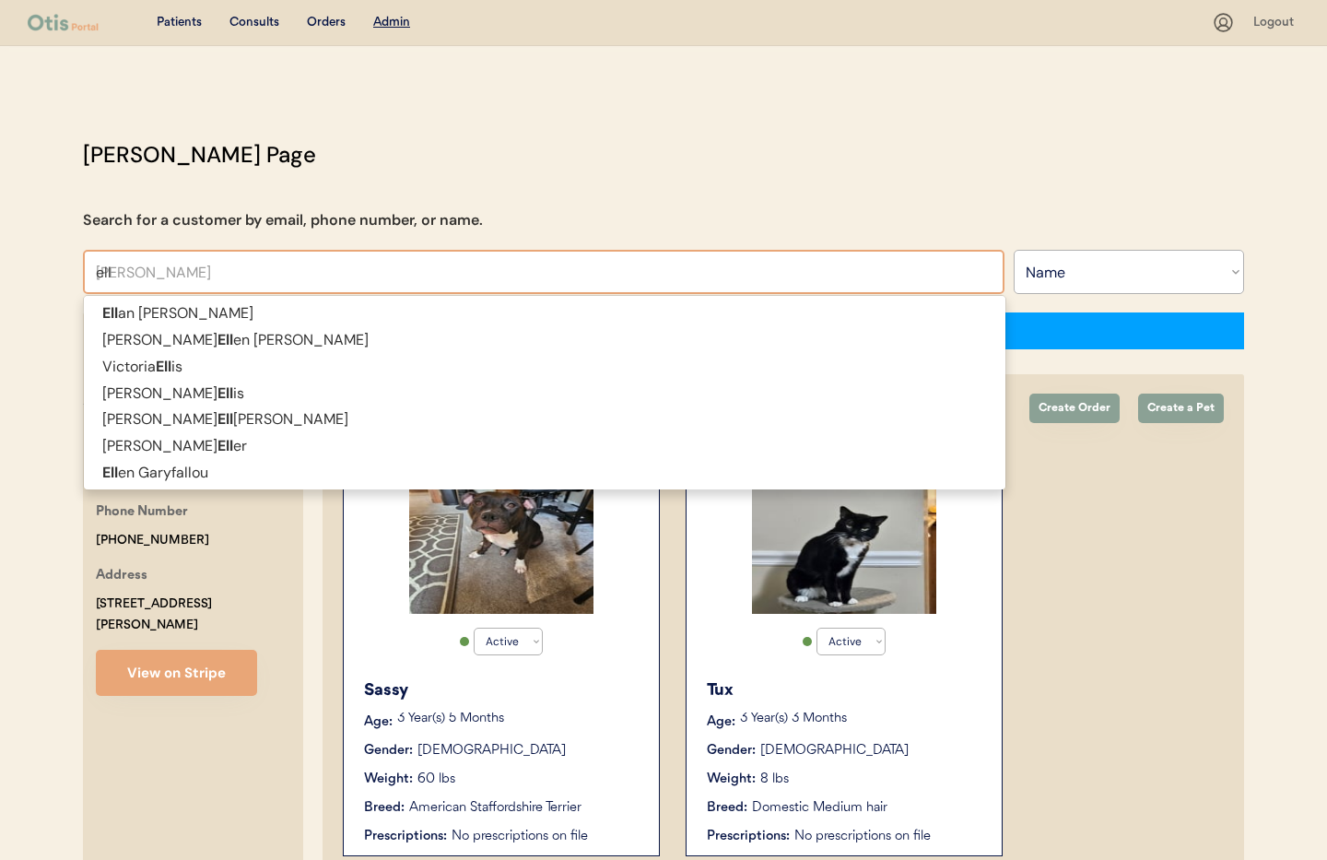
type input "el"
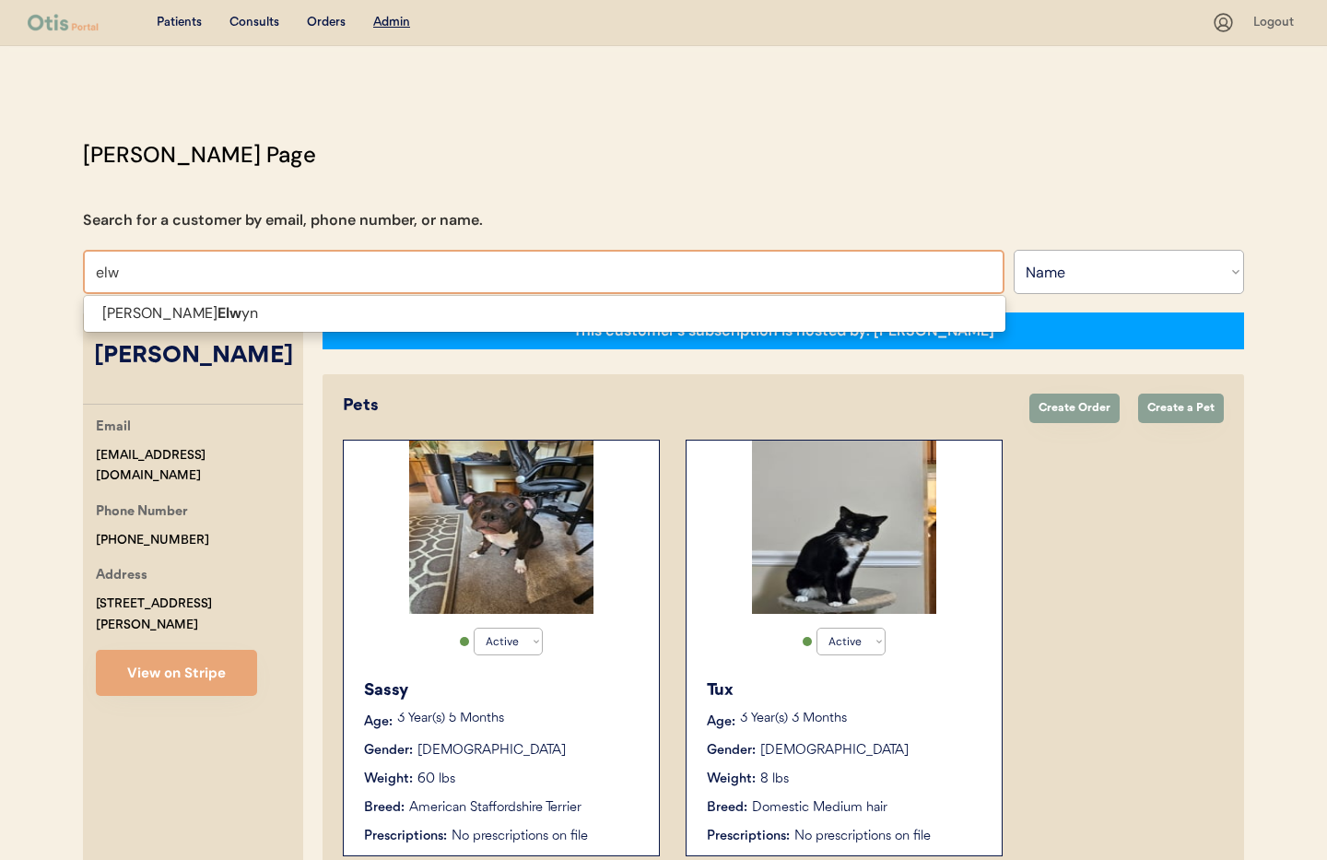
scroll to position [1, 0]
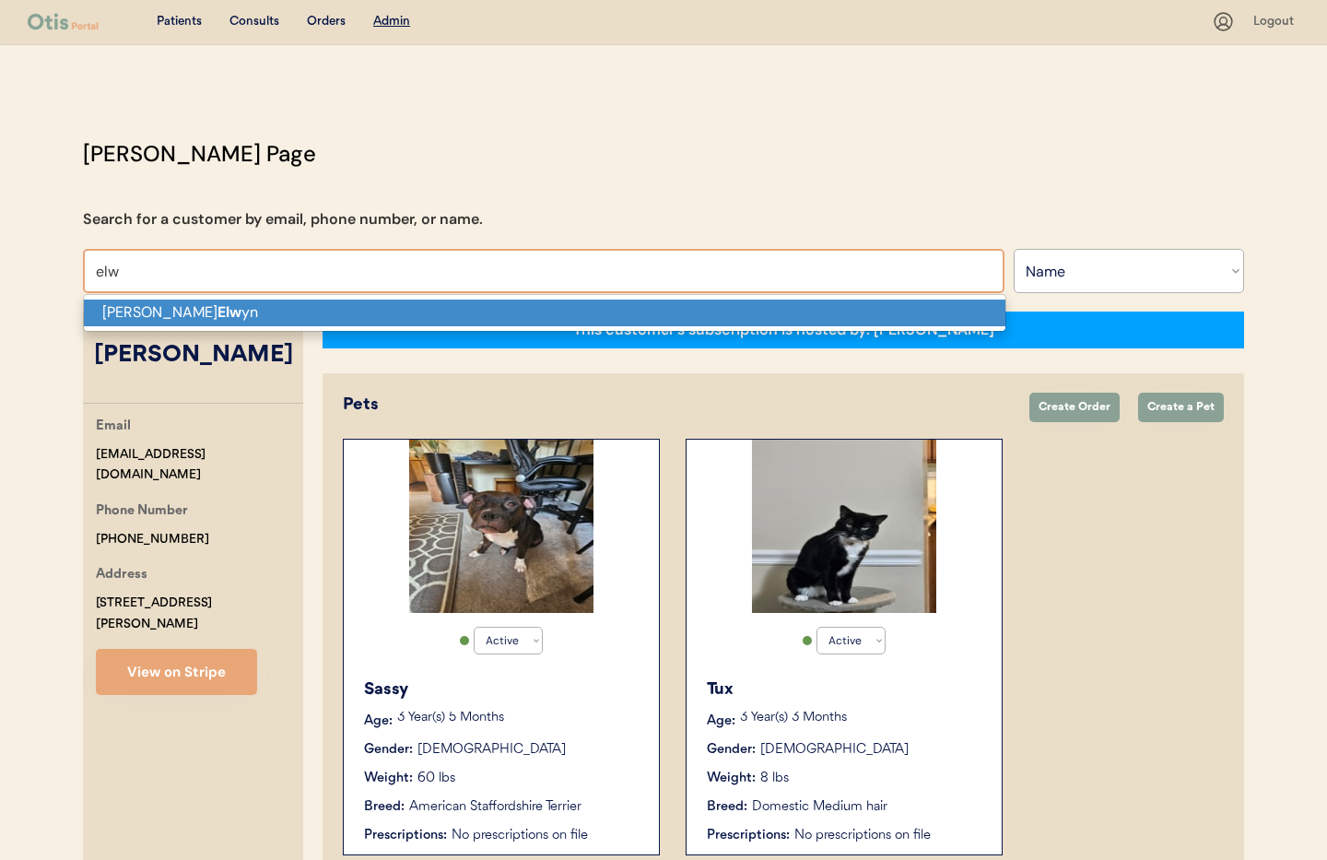
click at [217, 308] on strong "Elw" at bounding box center [229, 311] width 24 height 19
type input "[PERSON_NAME]"
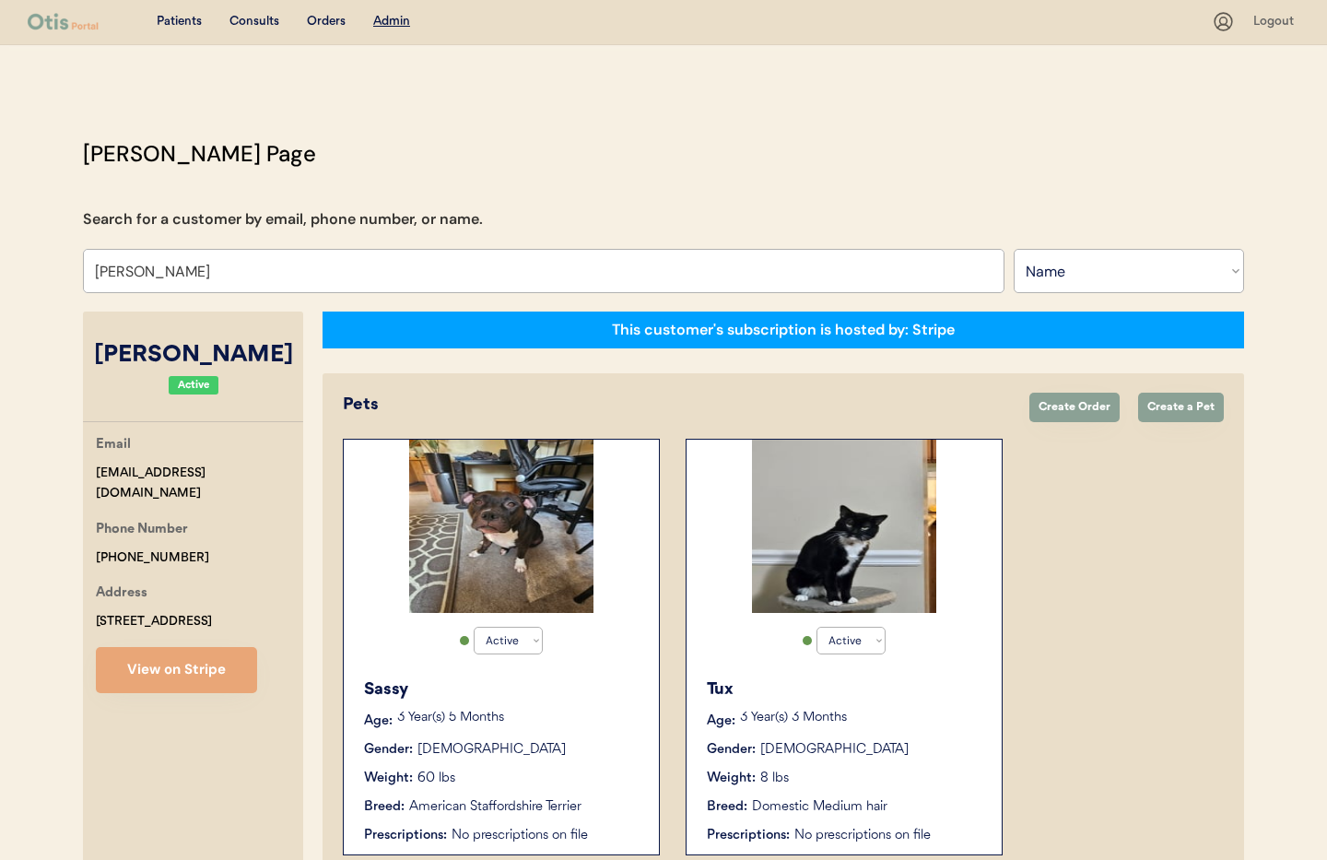
select select "true"
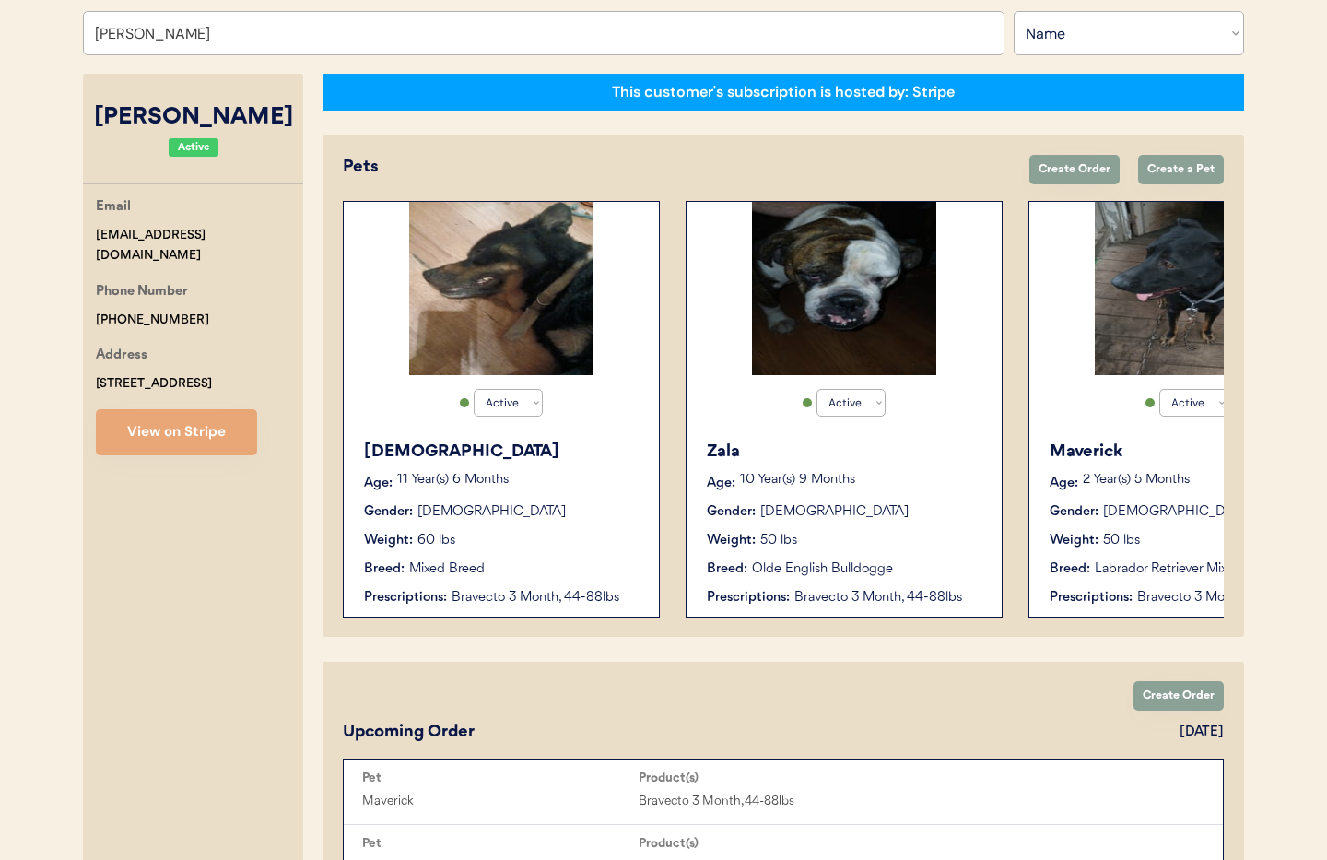
scroll to position [225, 0]
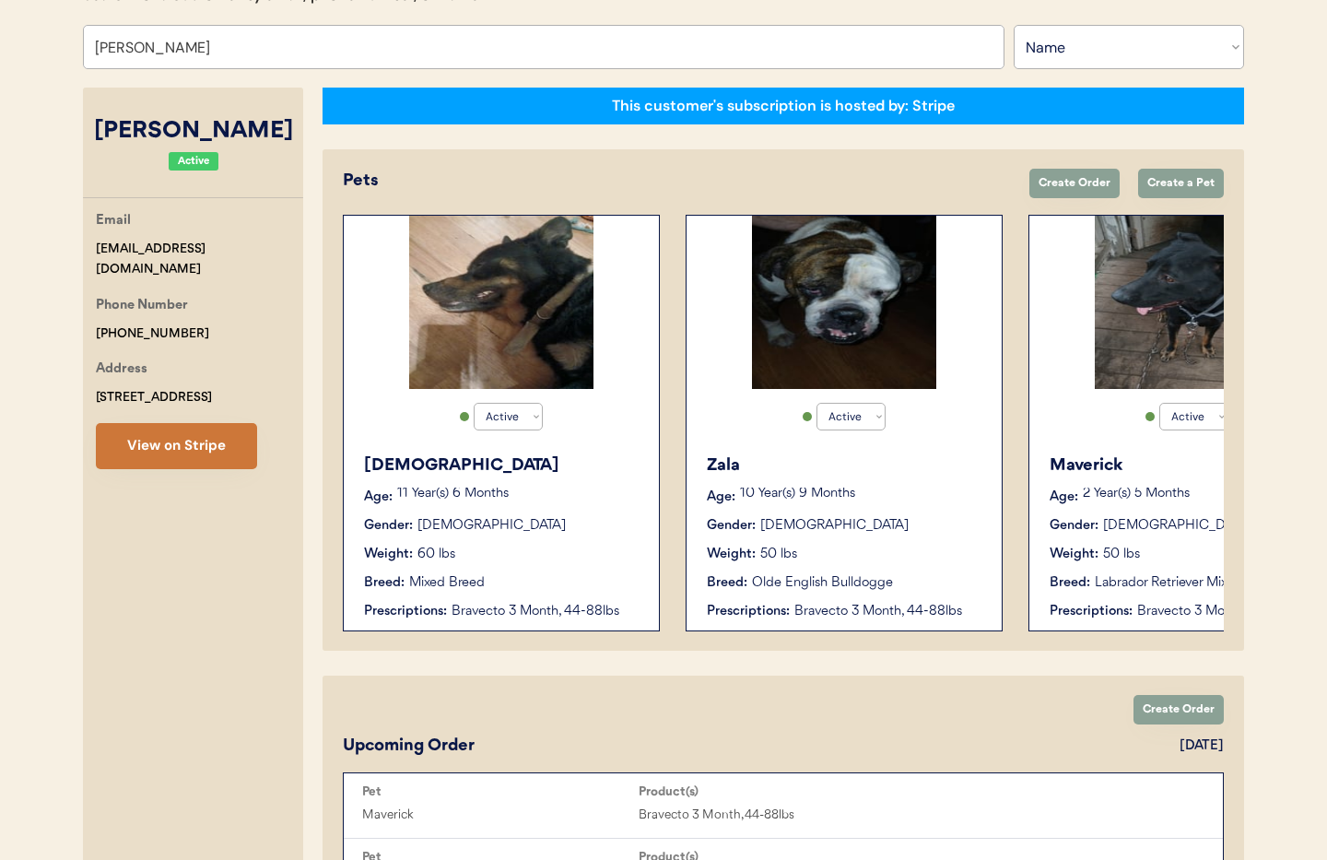
type input "[PERSON_NAME]"
click at [152, 462] on button "View on Stripe" at bounding box center [176, 446] width 161 height 46
click at [584, 487] on p "11 Year(s) 6 Months" at bounding box center [518, 493] width 243 height 13
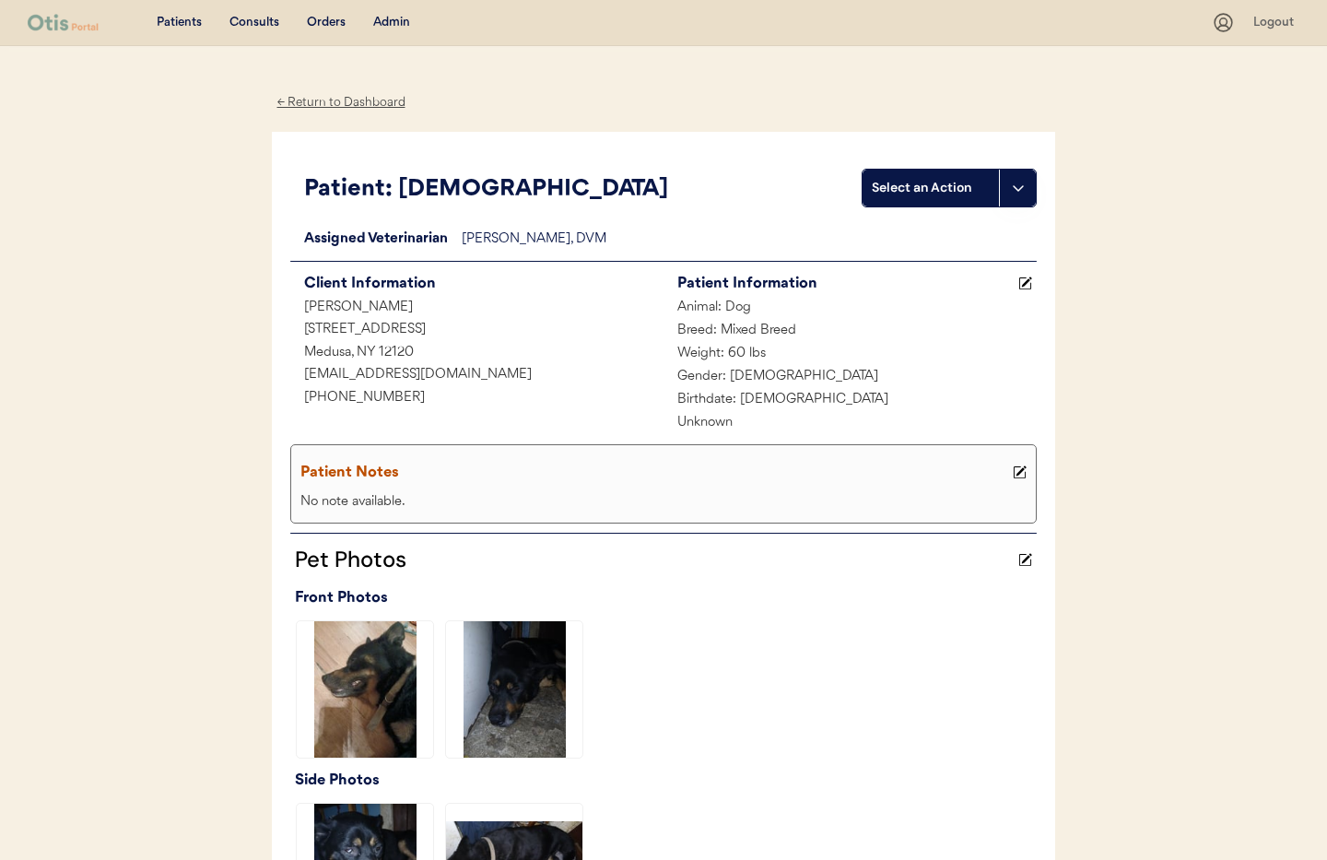
click at [333, 104] on div "← Return to Dashboard" at bounding box center [341, 102] width 138 height 21
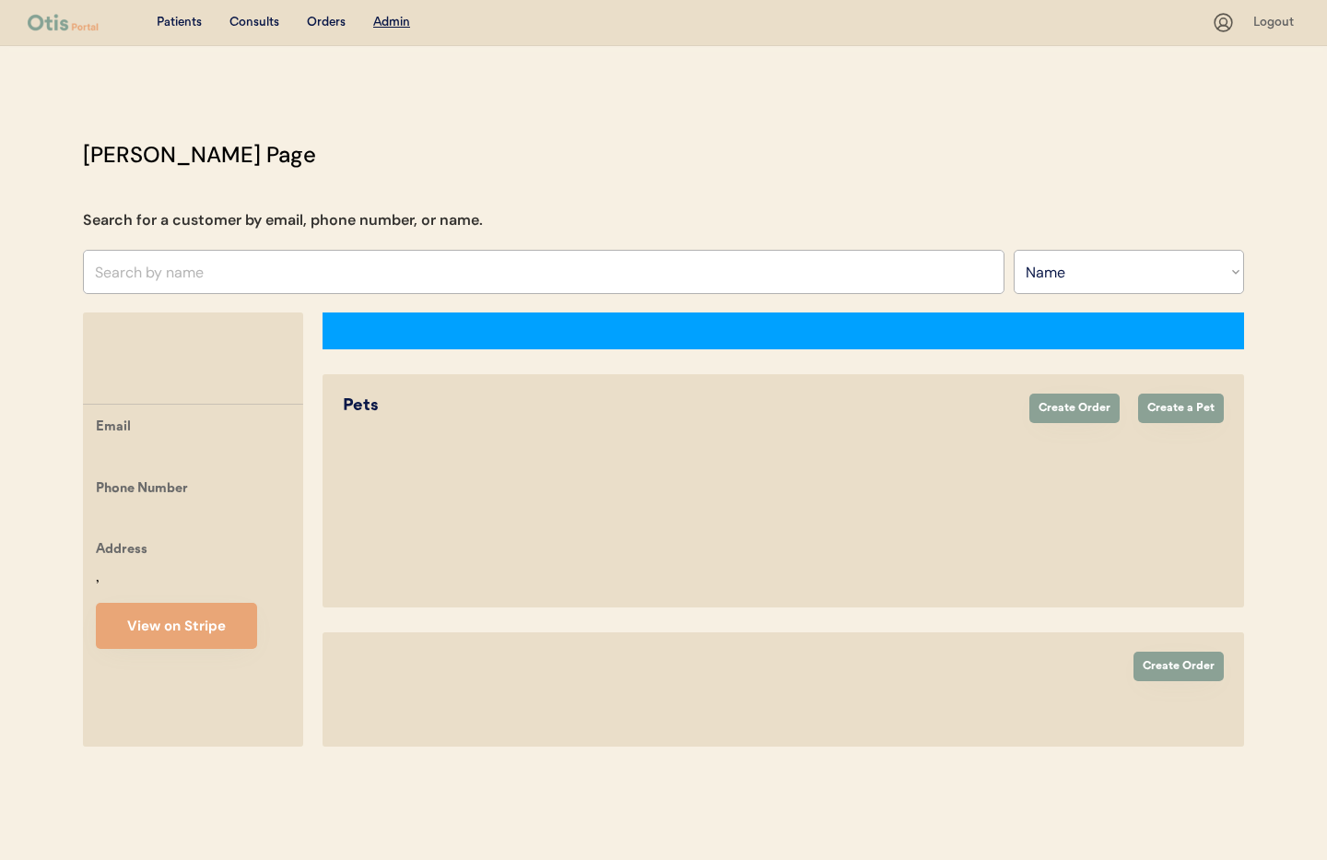
select select ""Name""
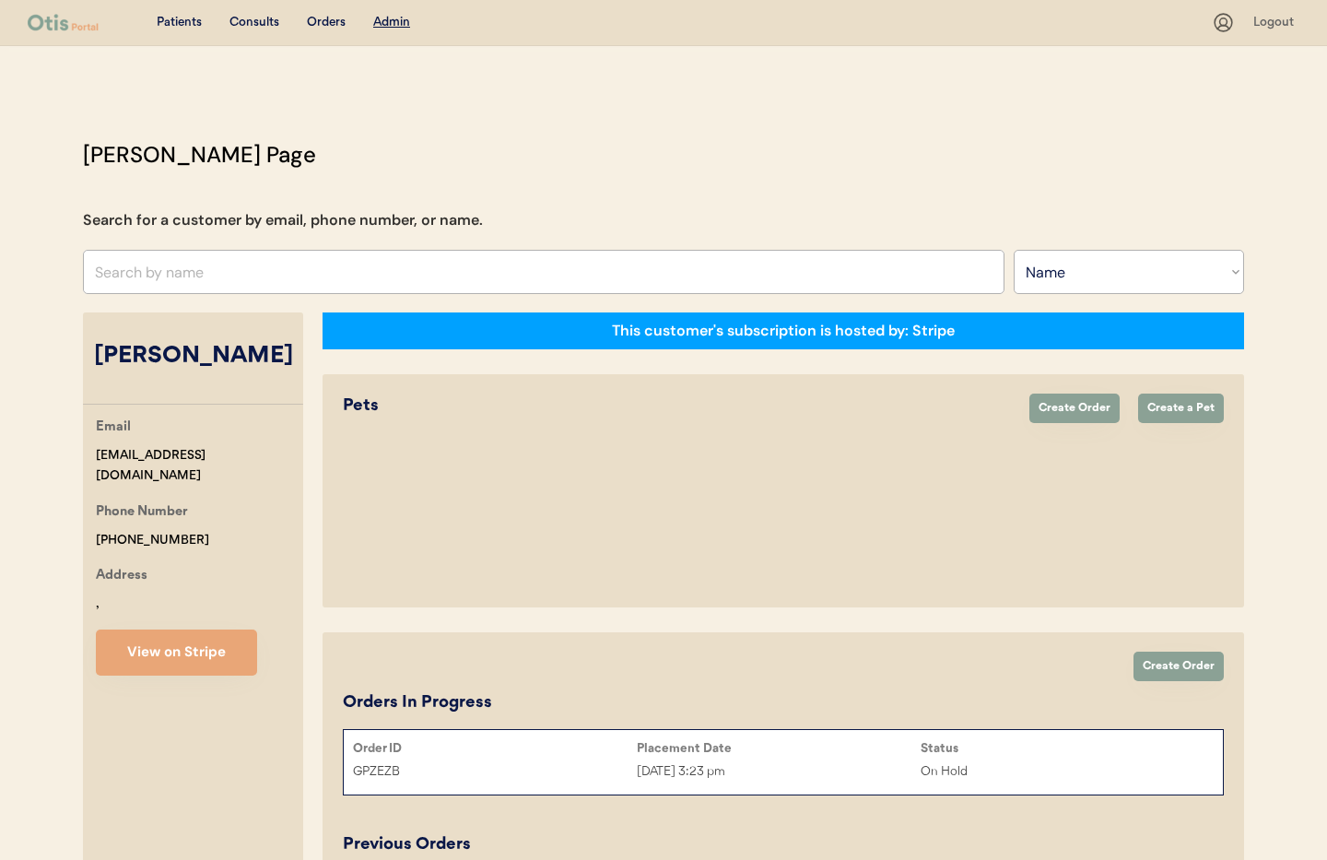
scroll to position [224, 0]
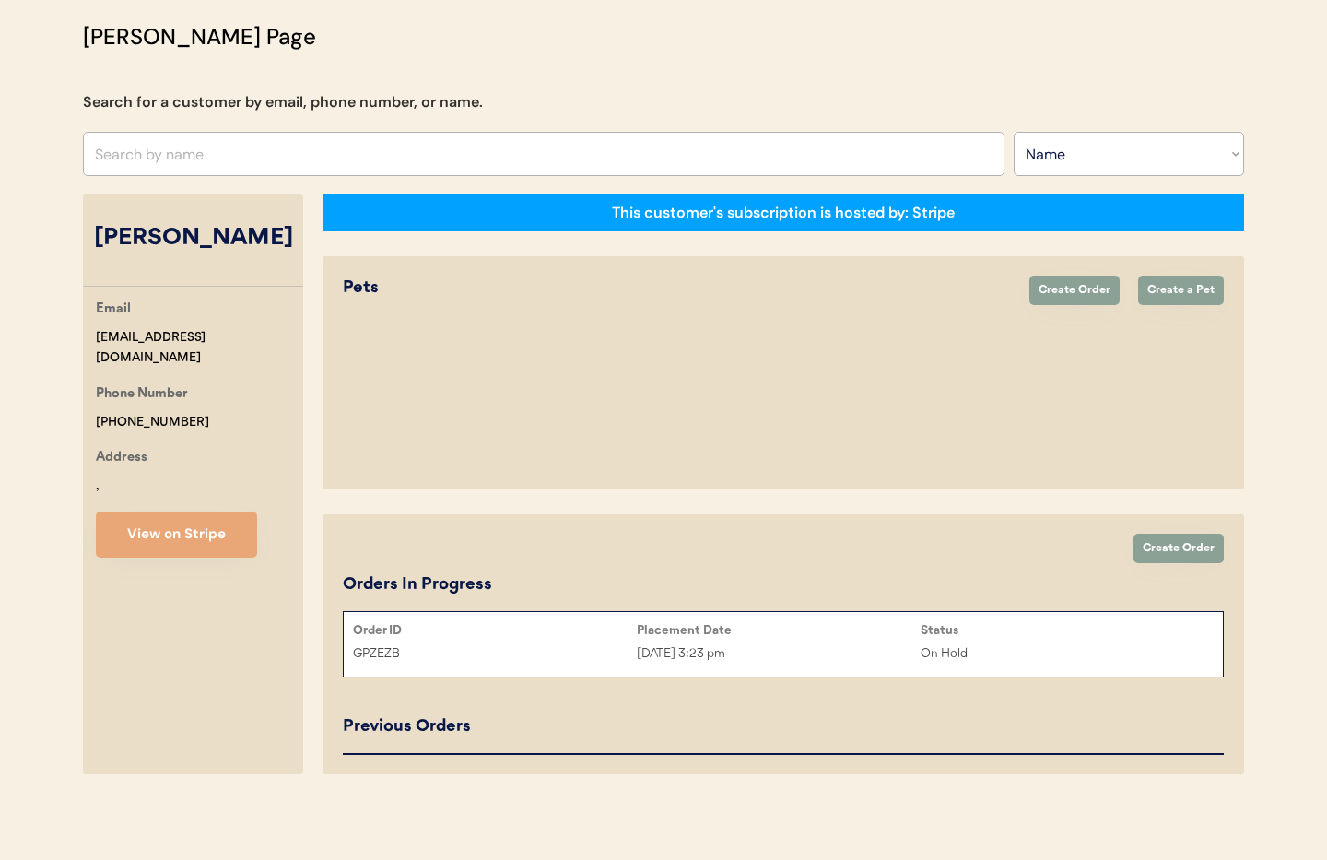
select select "true"
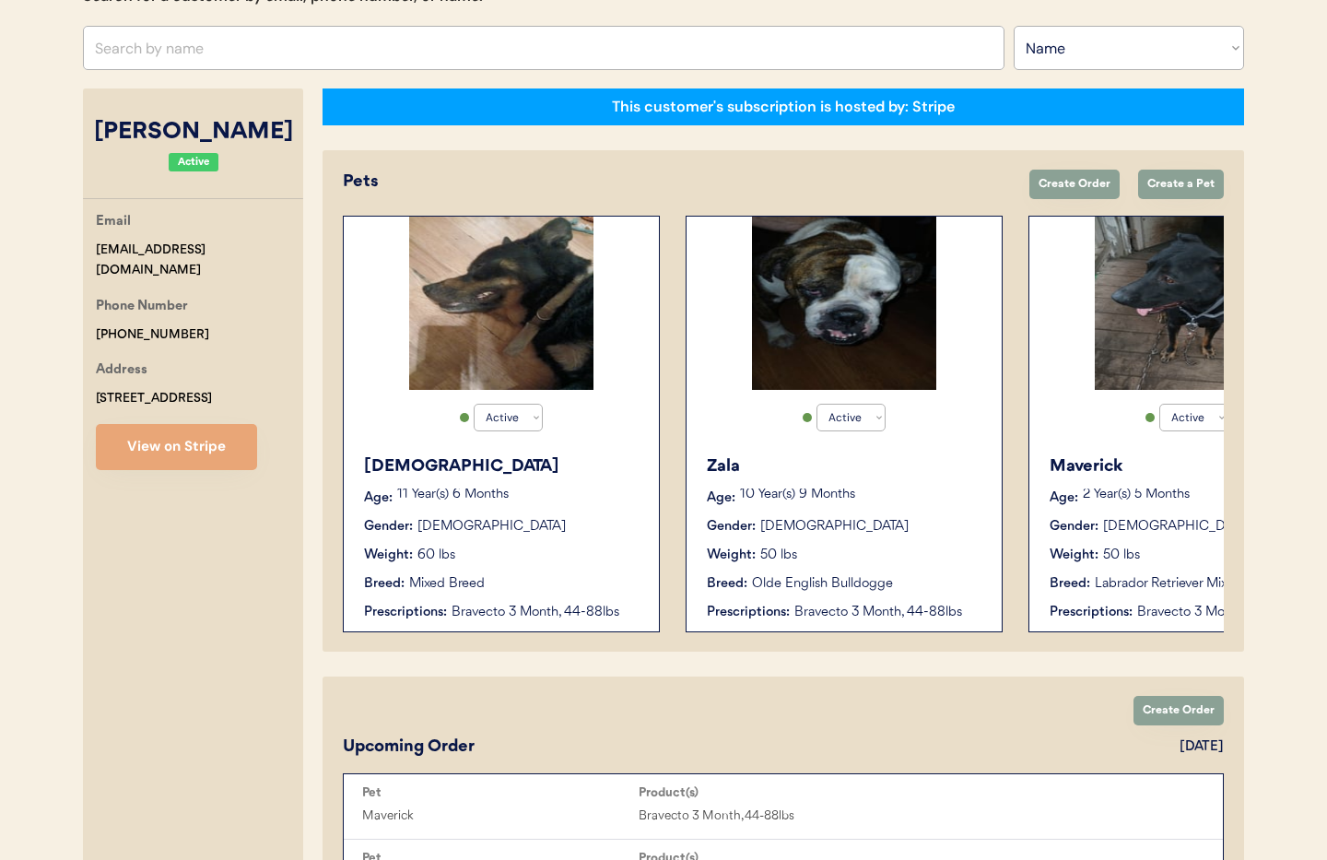
drag, startPoint x: 195, startPoint y: 315, endPoint x: 80, endPoint y: 316, distance: 115.2
click at [80, 316] on div "[PERSON_NAME] Page Search for a customer by email, phone number, or name. Searc…" at bounding box center [663, 649] width 1198 height 1471
drag, startPoint x: 192, startPoint y: 318, endPoint x: 96, endPoint y: 318, distance: 95.8
click at [94, 318] on div "Email [EMAIL_ADDRESS][DOMAIN_NAME] Phone Number [PHONE_NUMBER] Address [STREET_…" at bounding box center [193, 340] width 220 height 259
copy div "[PHONE_NUMBER]"
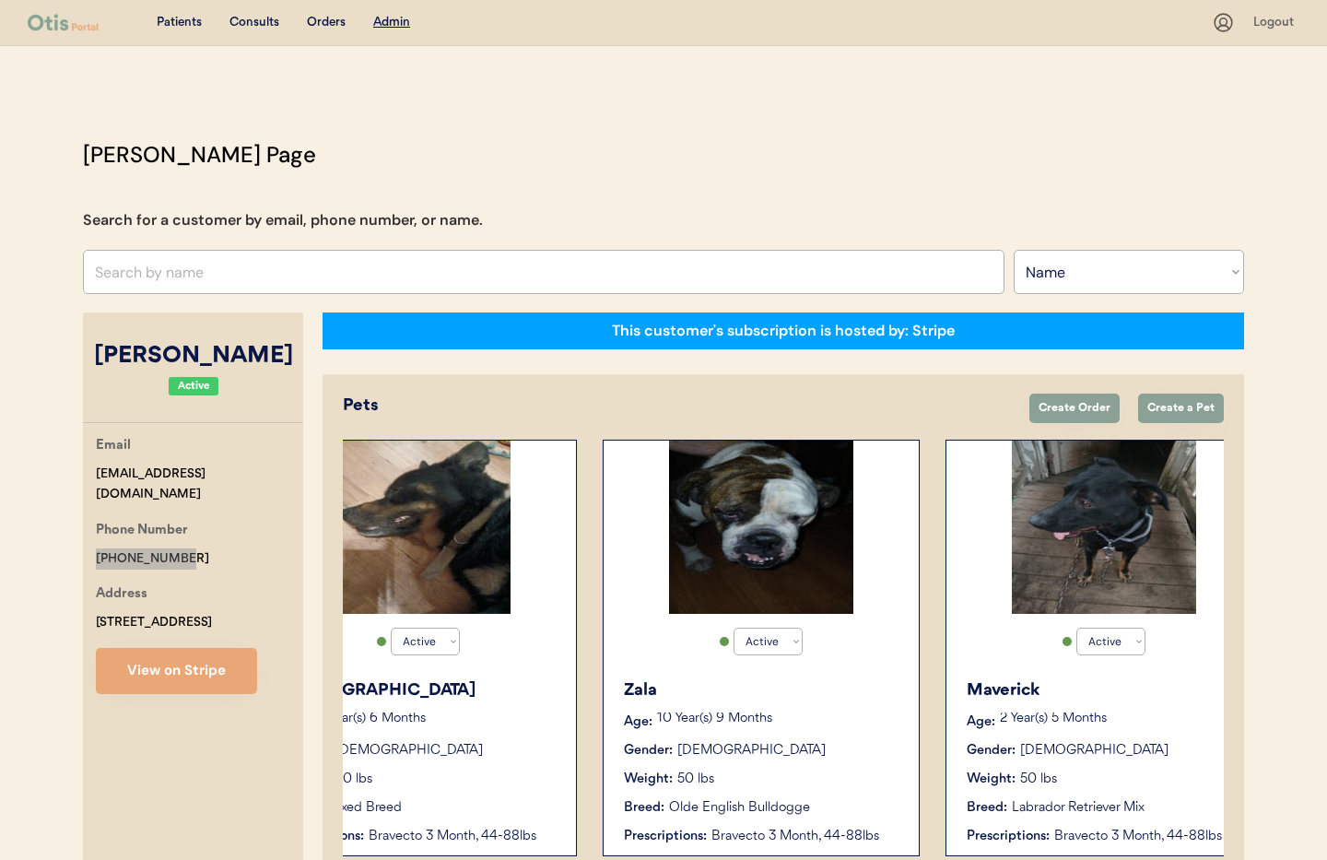
scroll to position [0, 147]
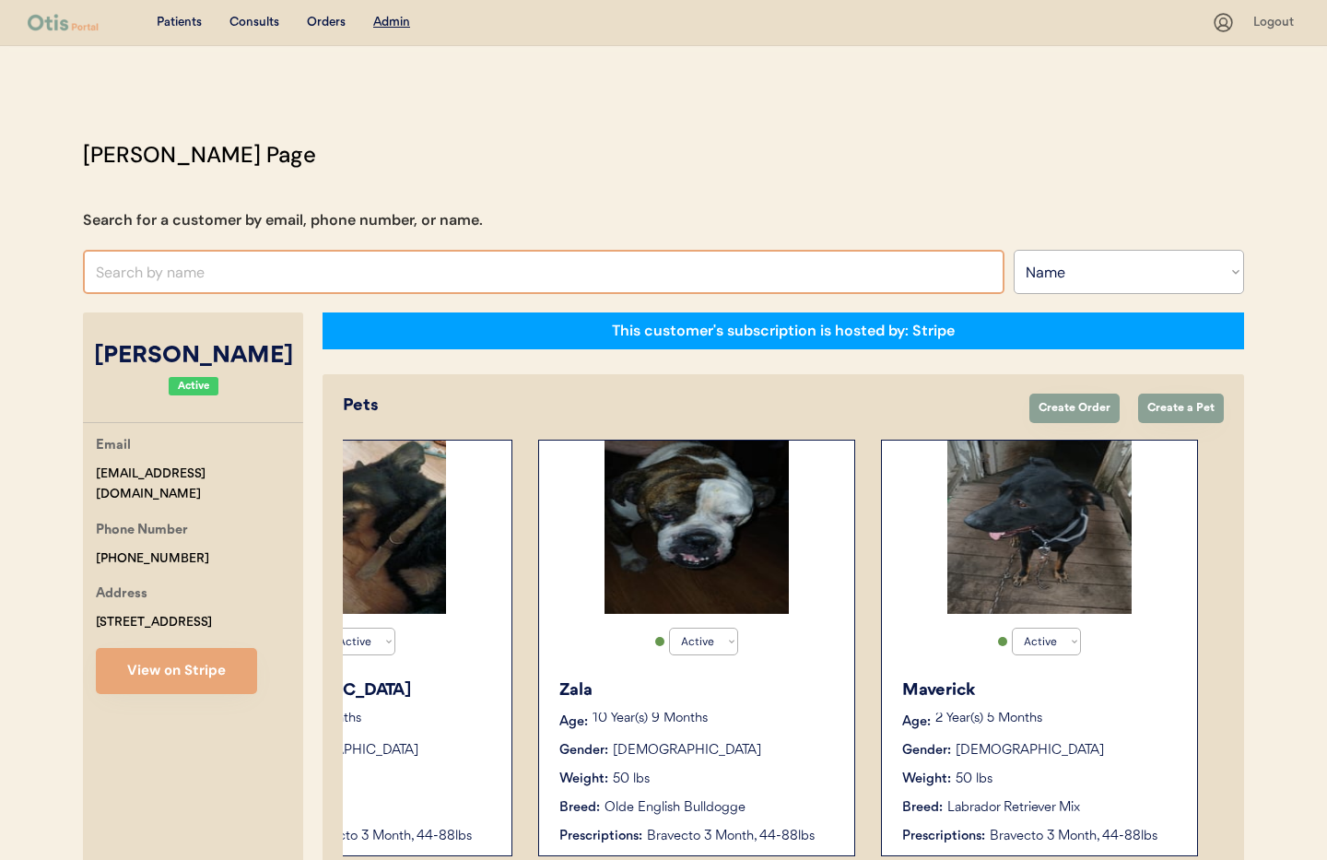
click at [190, 268] on input "text" at bounding box center [543, 272] width 921 height 44
type input "Skye"
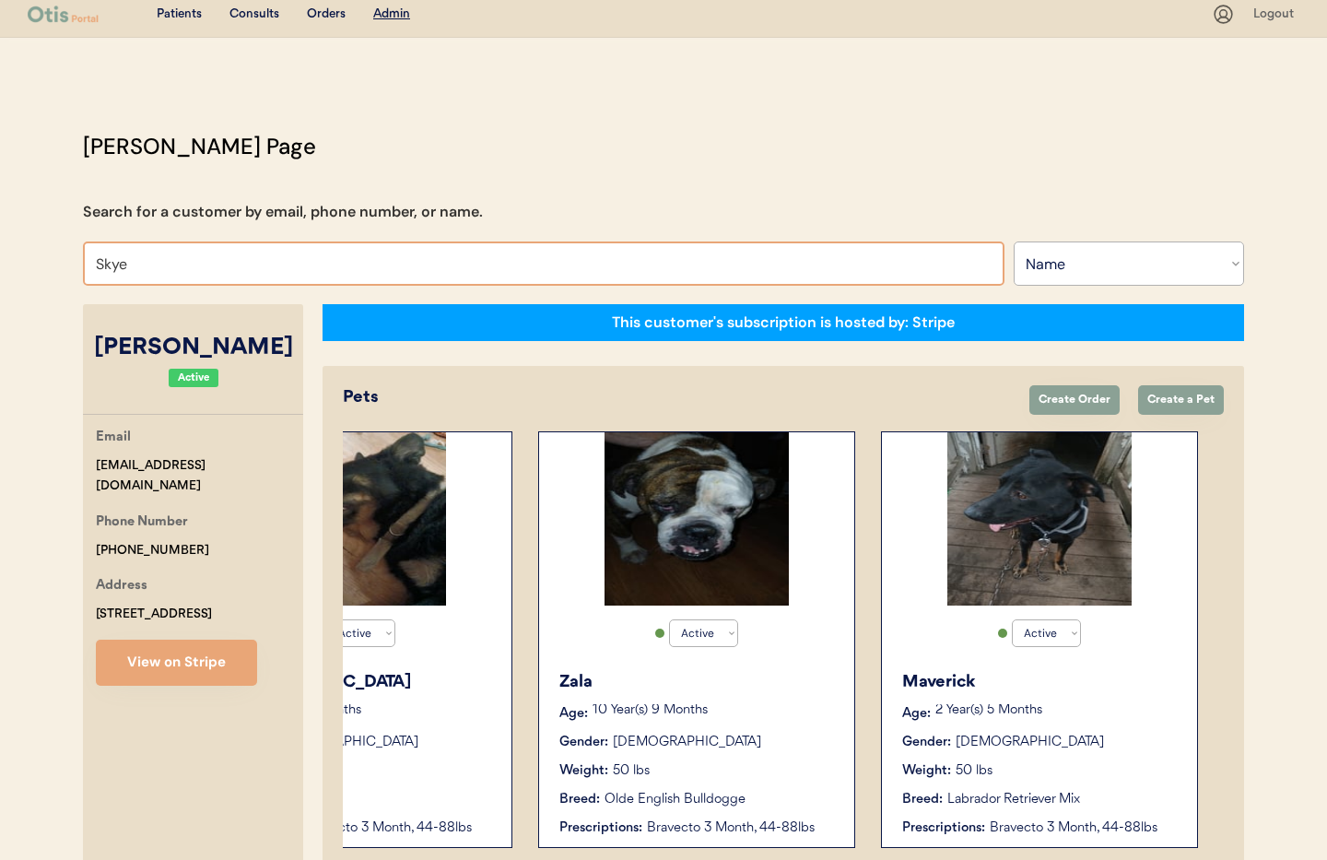
scroll to position [11, 0]
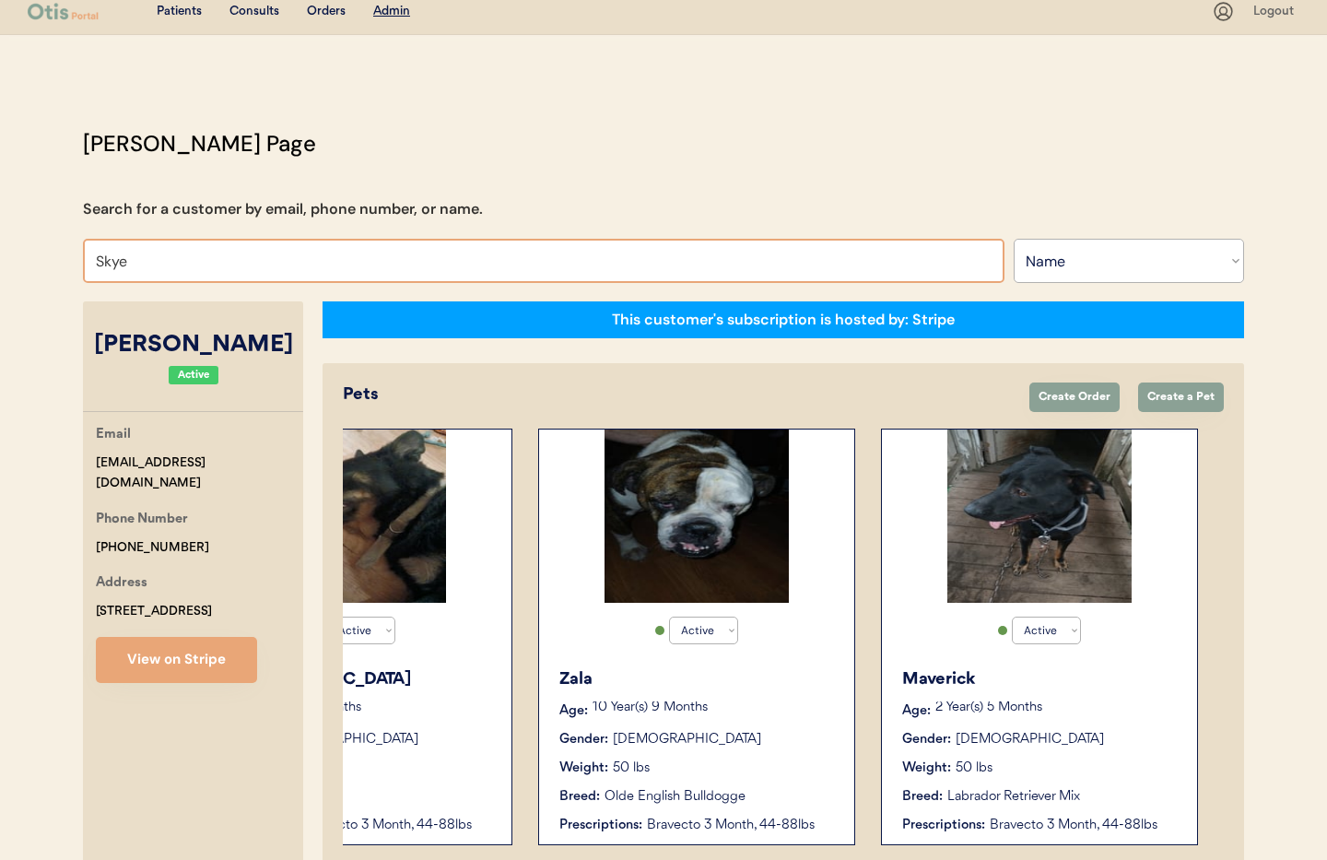
drag, startPoint x: 143, startPoint y: 267, endPoint x: 65, endPoint y: 261, distance: 77.7
click at [65, 261] on div "[PERSON_NAME] Page Search for a customer by email, phone number, or name. Skye …" at bounding box center [663, 862] width 1198 height 1471
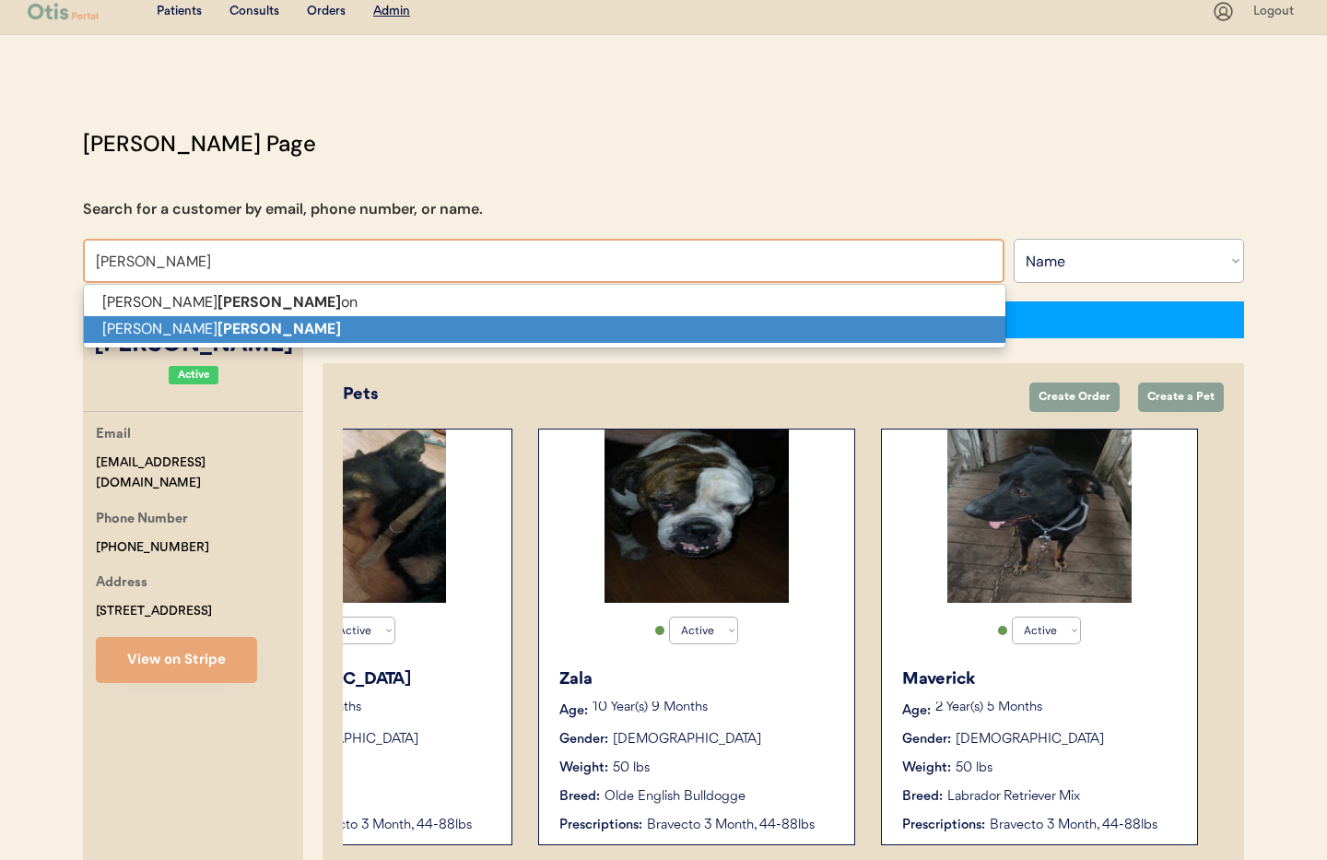
click at [142, 337] on p "[PERSON_NAME]" at bounding box center [544, 329] width 921 height 27
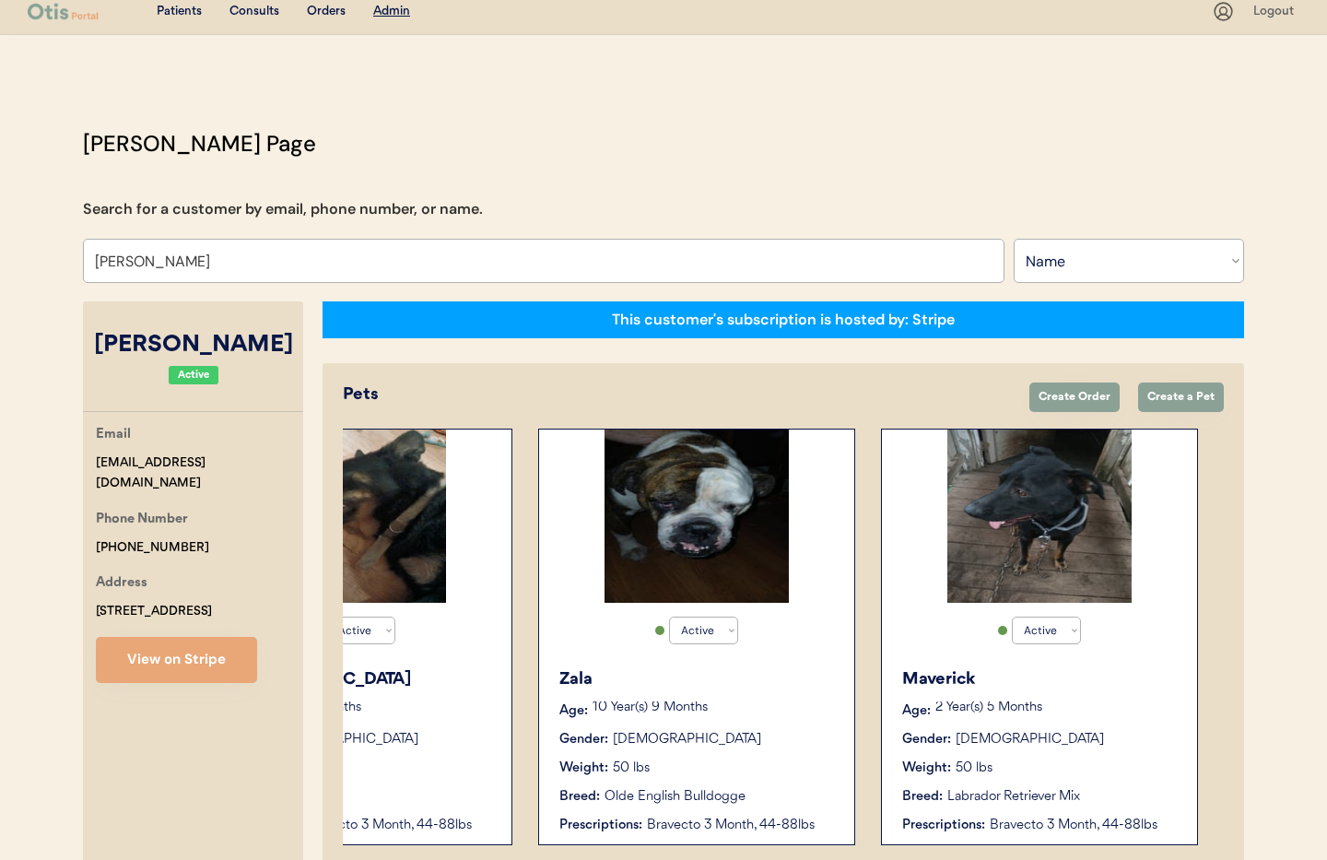
type input "[PERSON_NAME]"
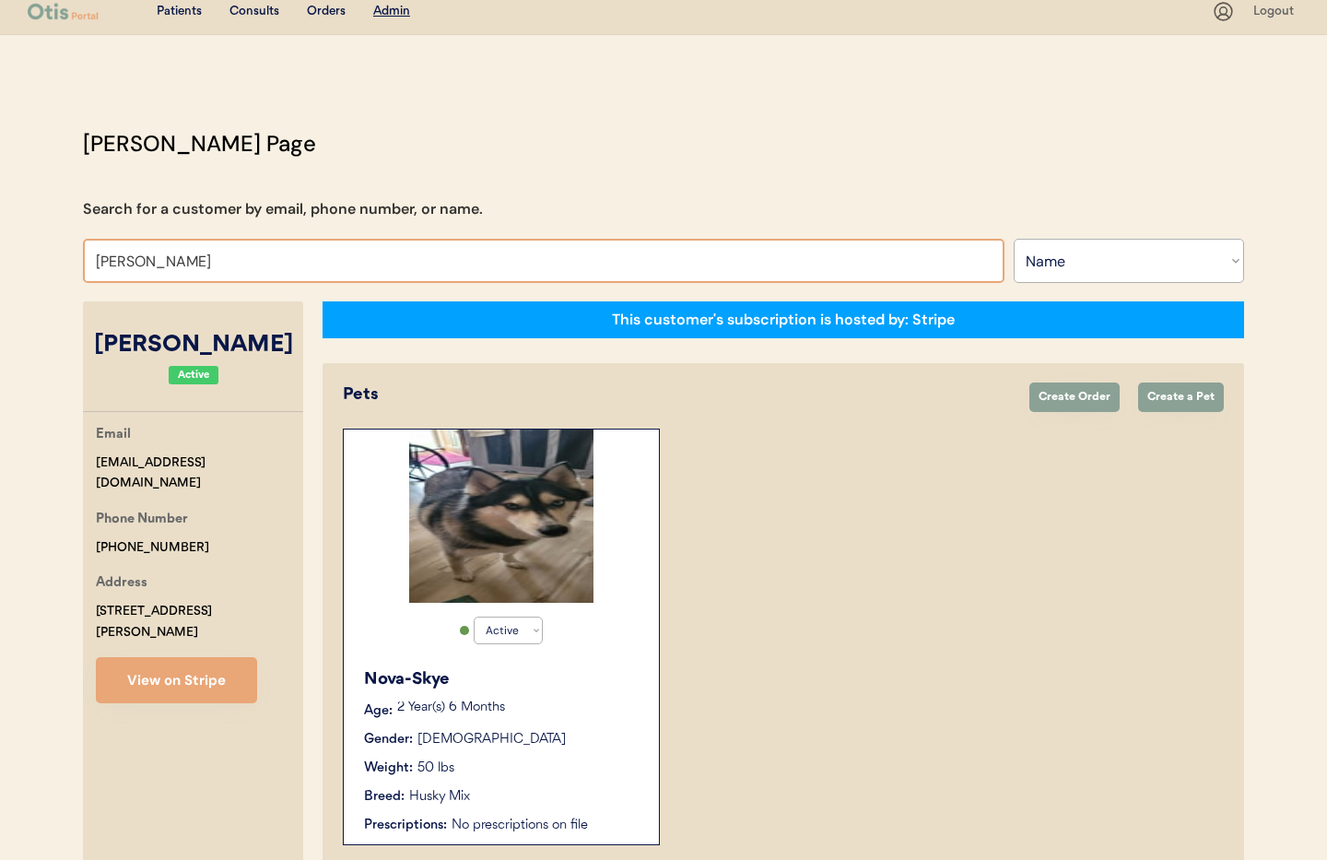
click at [525, 673] on div "Nova-Skye" at bounding box center [502, 679] width 276 height 25
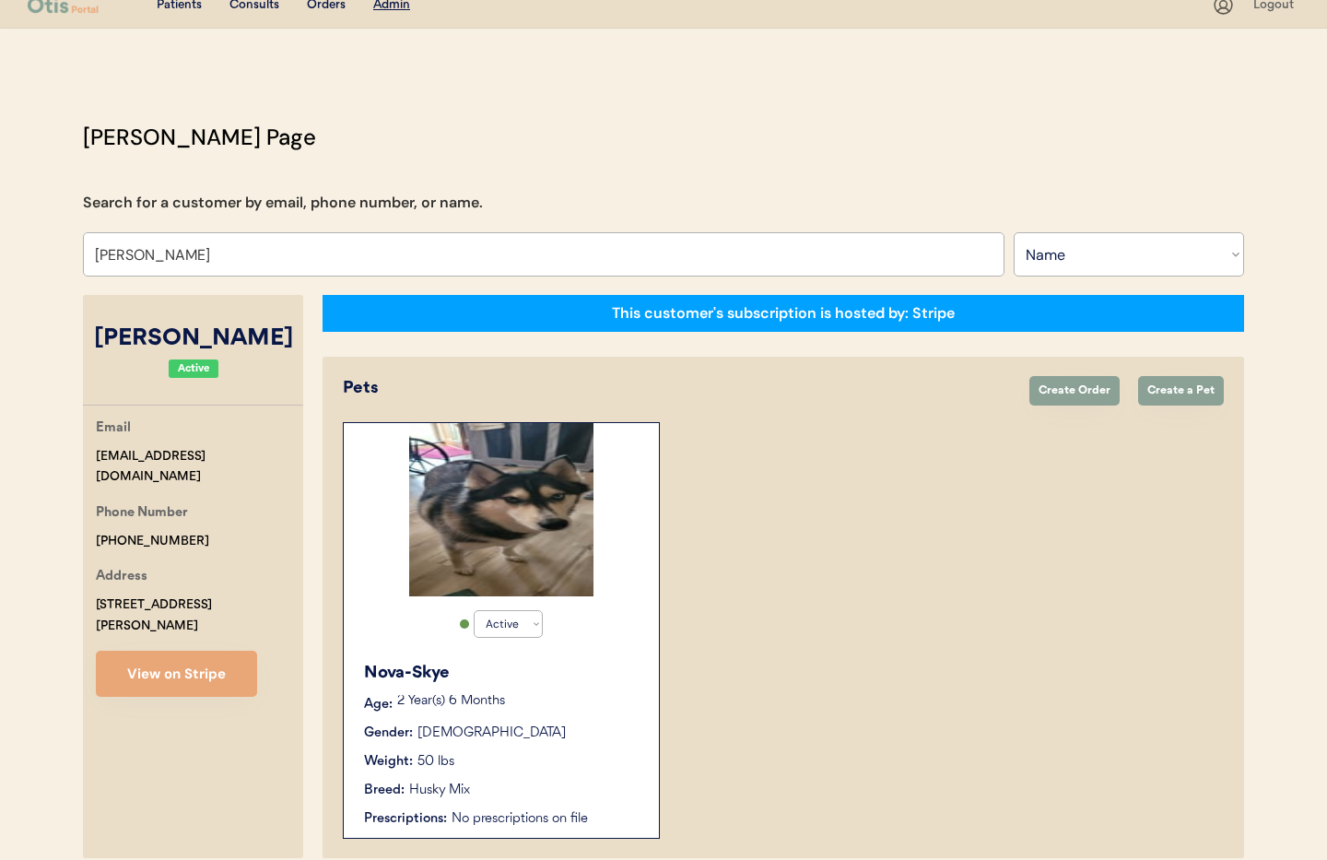
scroll to position [21, 0]
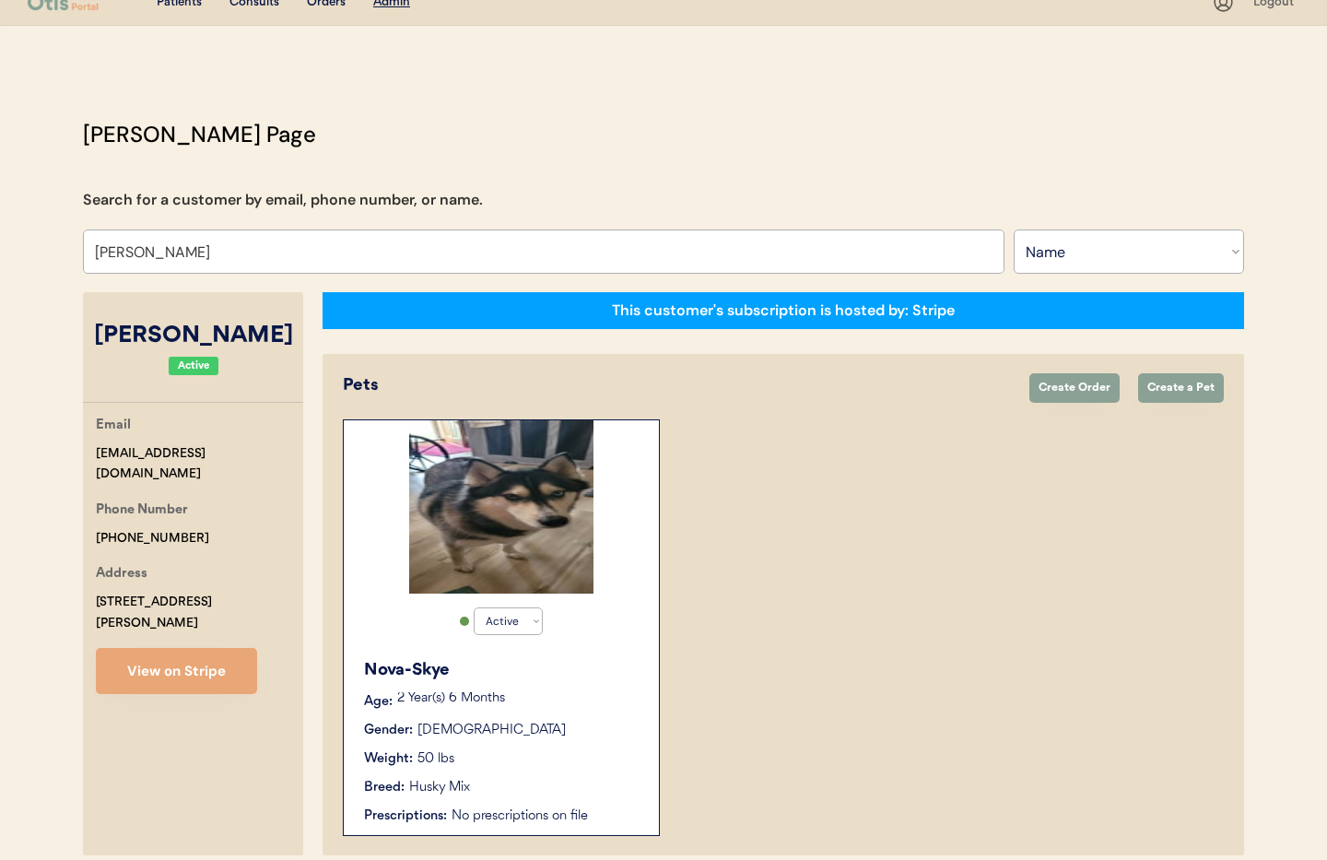
click at [525, 673] on div "Nova-Skye" at bounding box center [502, 670] width 276 height 25
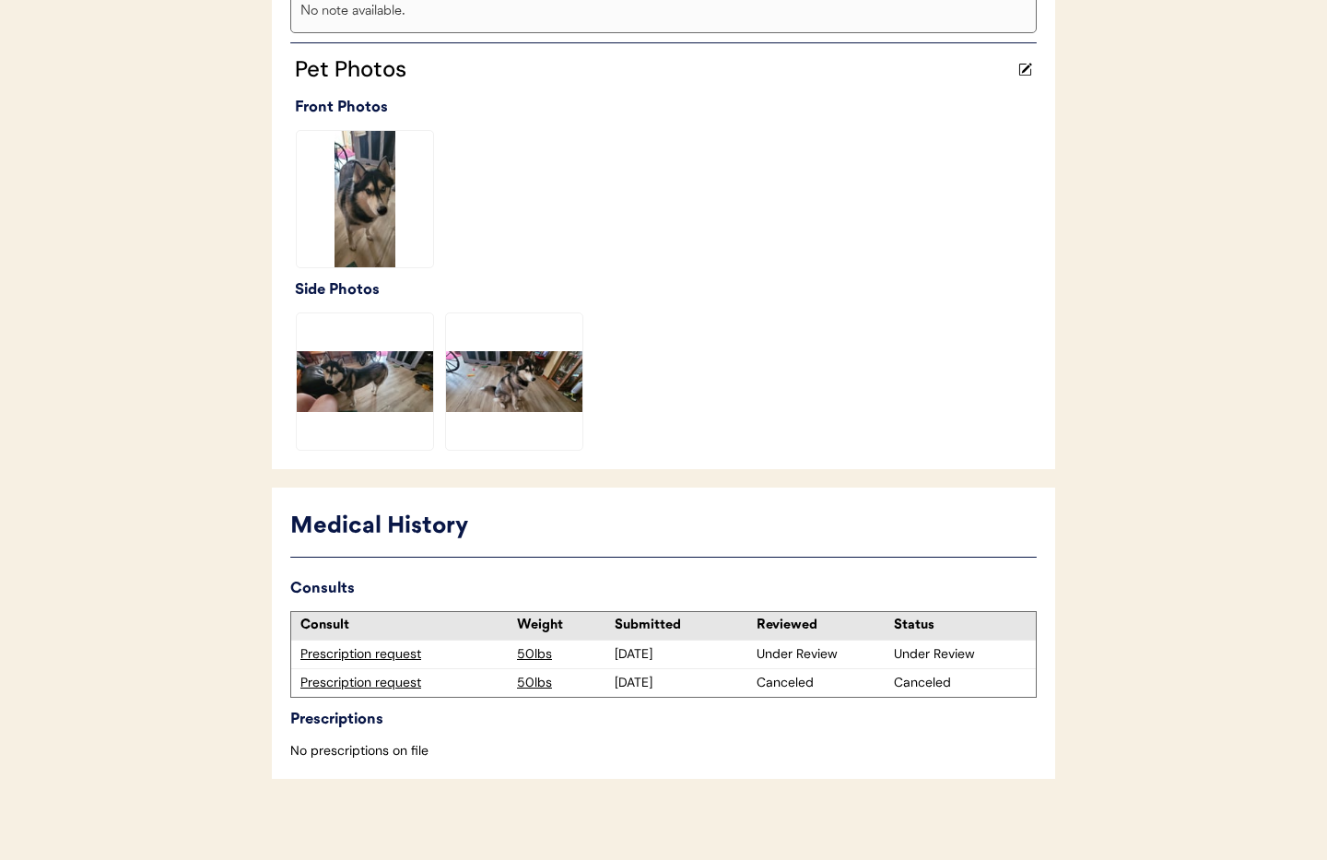
scroll to position [477, 0]
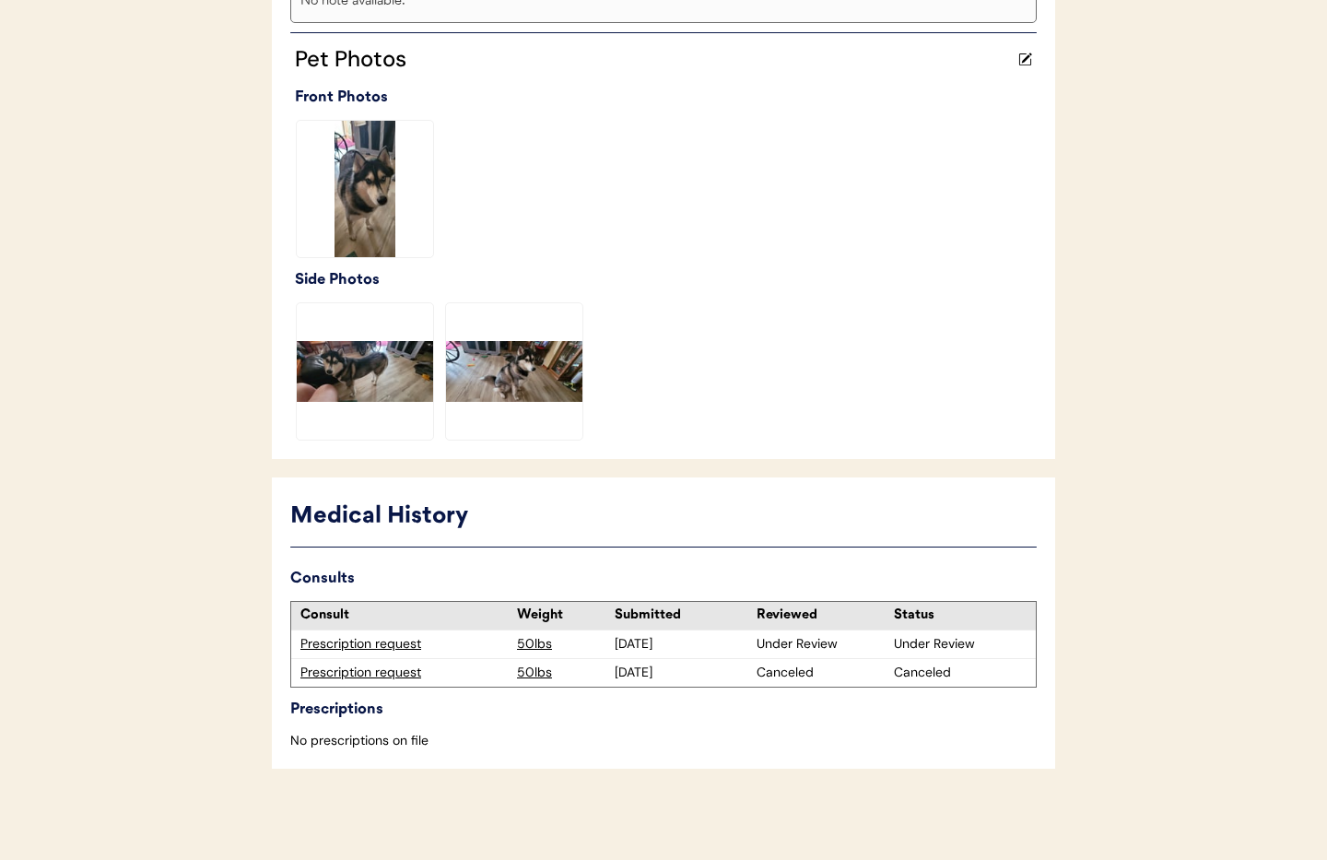
click at [330, 644] on div "Prescription request" at bounding box center [403, 644] width 207 height 18
